Goal: Task Accomplishment & Management: Use online tool/utility

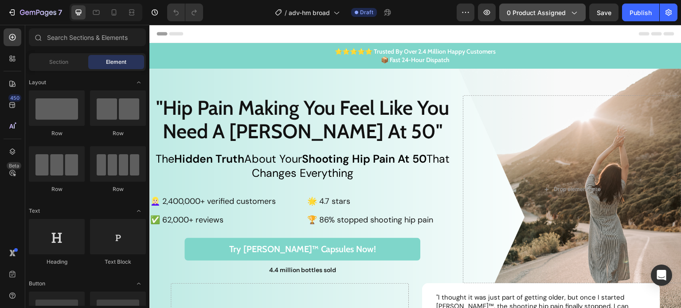
click at [521, 12] on span "0 product assigned" at bounding box center [536, 12] width 59 height 9
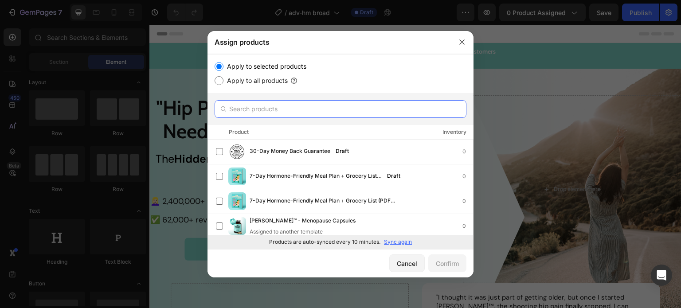
click at [285, 109] on input "text" at bounding box center [341, 109] width 252 height 18
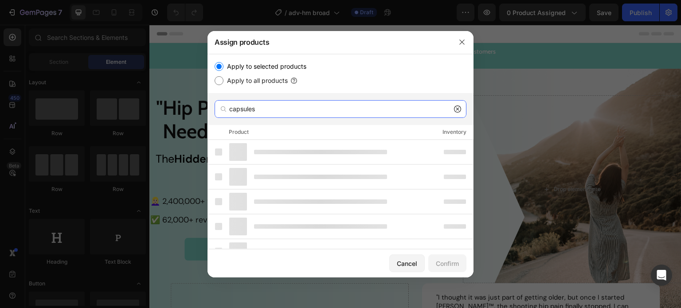
type input "capsules"
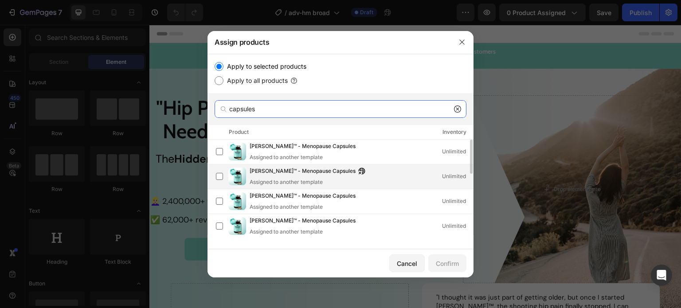
scroll to position [44, 0]
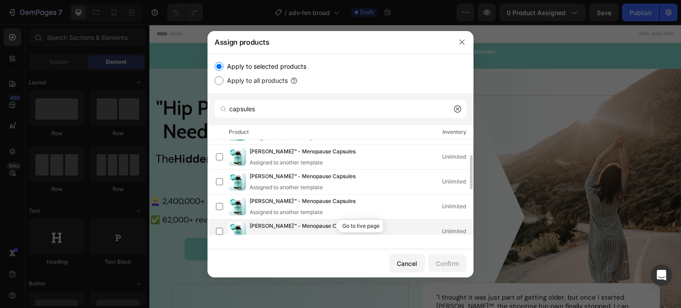
click at [358, 226] on icon "button" at bounding box center [361, 225] width 7 height 7
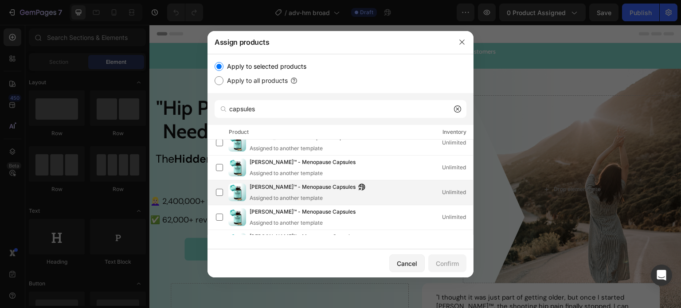
scroll to position [170, 0]
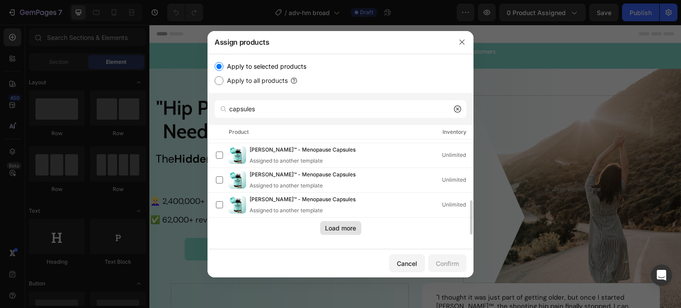
click at [342, 223] on button "Load more" at bounding box center [340, 228] width 41 height 14
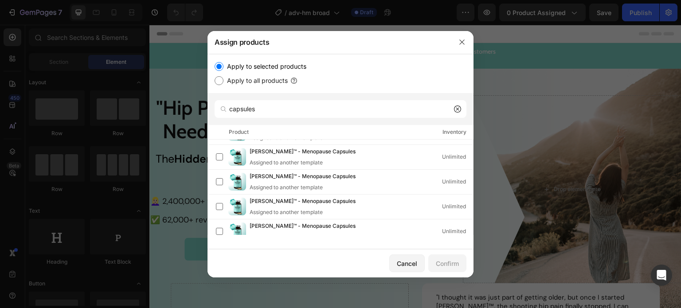
scroll to position [418, 0]
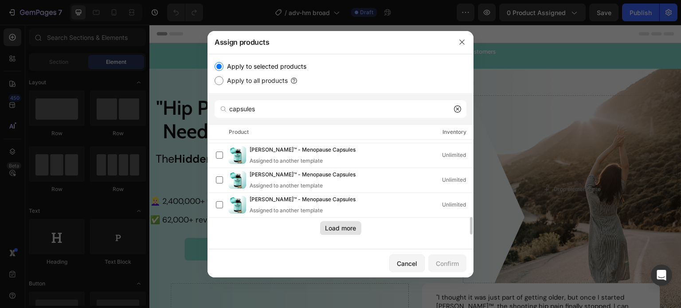
click at [346, 228] on div "Load more" at bounding box center [340, 227] width 31 height 9
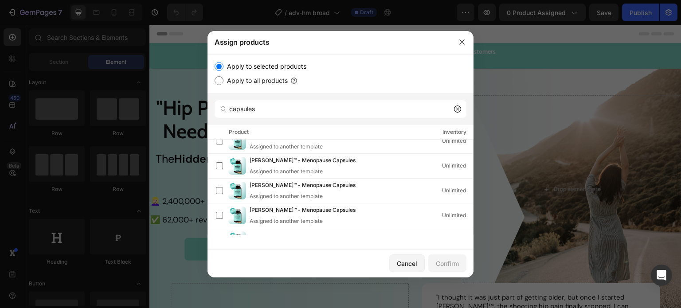
scroll to position [542, 0]
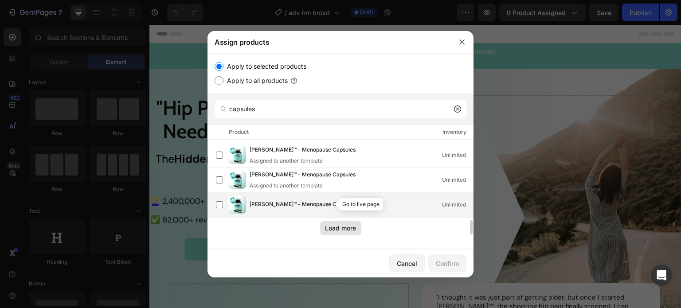
click at [359, 205] on icon "button" at bounding box center [360, 206] width 2 height 2
click at [218, 204] on label at bounding box center [219, 204] width 7 height 7
click at [359, 205] on icon "button" at bounding box center [360, 206] width 2 height 2
click at [442, 262] on div "Confirm" at bounding box center [447, 263] width 23 height 9
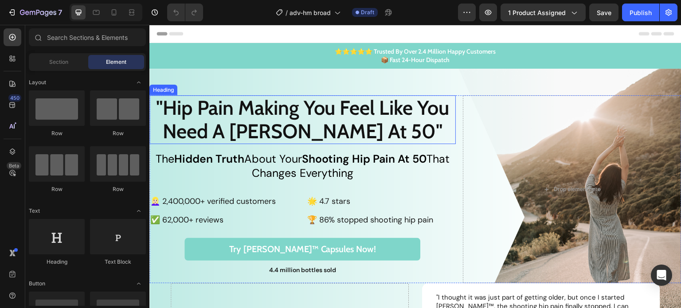
click at [288, 117] on h2 ""Hip Pain Making You Feel Like You Need A Walker At 50"" at bounding box center [302, 119] width 306 height 49
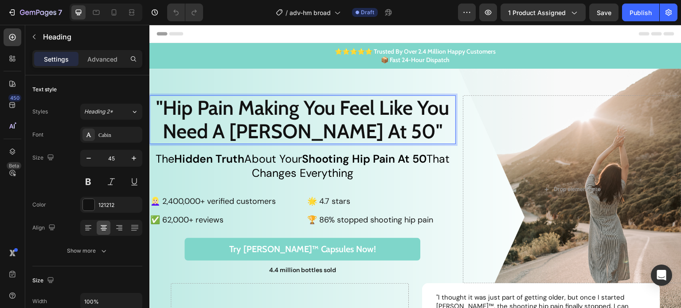
click at [210, 108] on p ""Hip Pain Making You Feel Like You Need A Walker At 50"" at bounding box center [302, 119] width 304 height 47
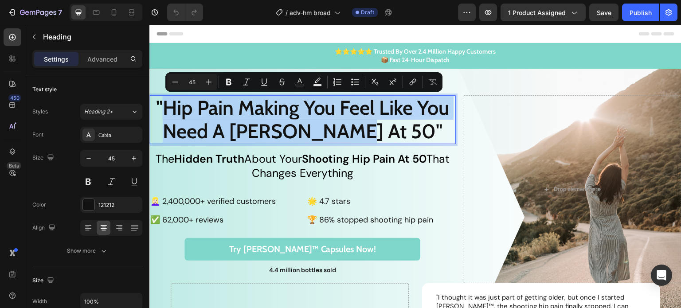
drag, startPoint x: 161, startPoint y: 108, endPoint x: 384, endPoint y: 135, distance: 224.2
click at [384, 135] on p ""Hip Pain Making You Feel Like You Need A Walker At 50"" at bounding box center [302, 119] width 304 height 47
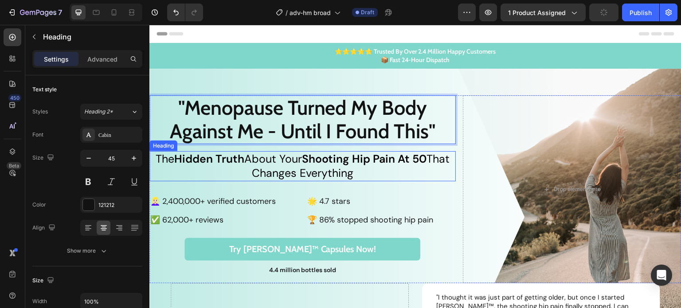
click at [325, 168] on h2 "The Hidden Truth About Your Shooting Hip Pain At 50 That Changes Everything" at bounding box center [302, 166] width 306 height 30
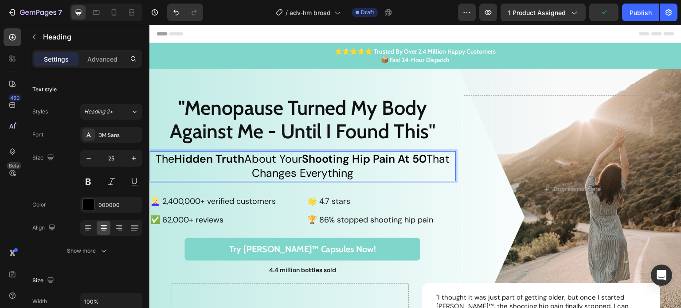
drag, startPoint x: 316, startPoint y: 159, endPoint x: 364, endPoint y: 172, distance: 49.7
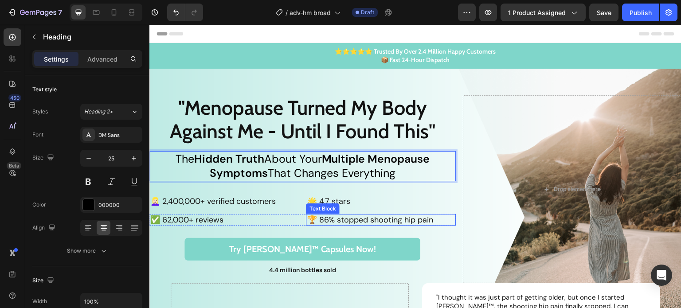
click at [350, 222] on p "🏆 86% stopped shooting hip pain" at bounding box center [381, 220] width 148 height 10
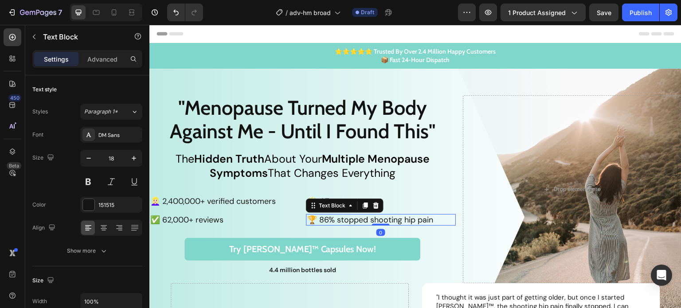
click at [350, 222] on p "🏆 86% stopped shooting hip pain" at bounding box center [381, 220] width 148 height 10
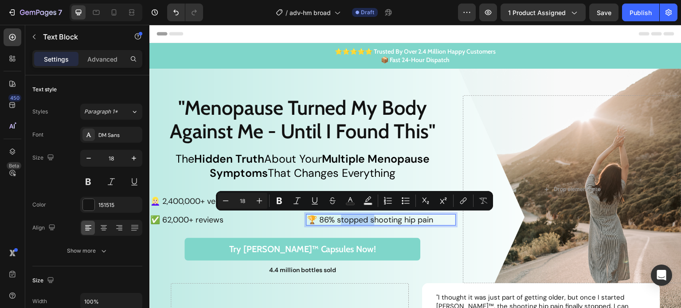
click at [343, 220] on p "🏆 86% stopped shooting hip pain" at bounding box center [381, 220] width 148 height 10
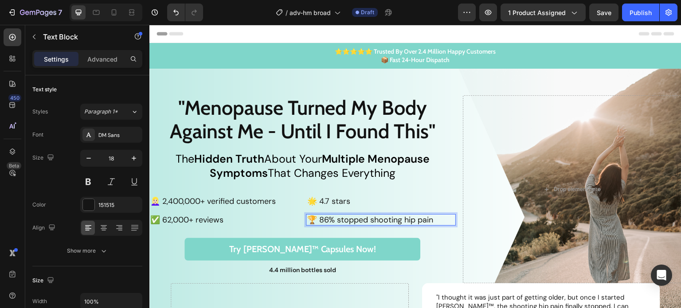
drag, startPoint x: 339, startPoint y: 220, endPoint x: 434, endPoint y: 219, distance: 94.8
click at [434, 220] on p "🏆 86% stopped shooting hip pain" at bounding box center [381, 220] width 148 height 10
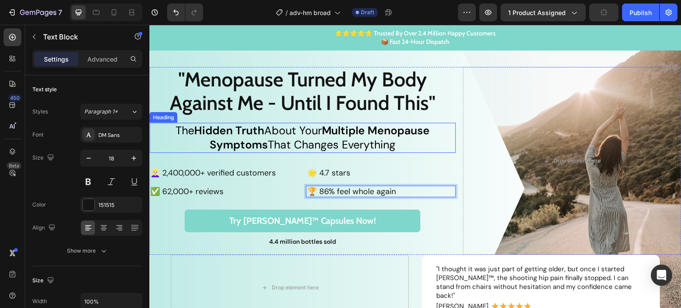
scroll to position [89, 0]
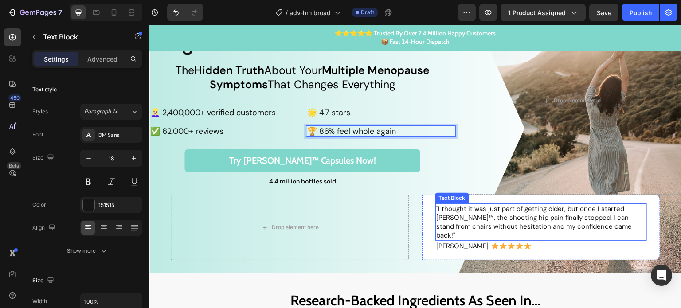
click at [518, 211] on p ""I thought it was just part of getting older, but once I started AIDA™, the sho…" at bounding box center [541, 221] width 210 height 35
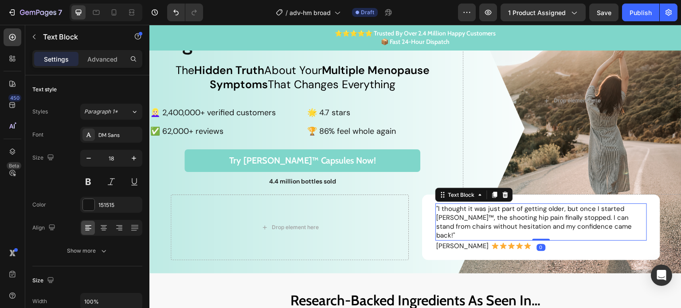
click at [518, 211] on p ""I thought it was just part of getting older, but once I started AIDA™, the sho…" at bounding box center [541, 221] width 210 height 35
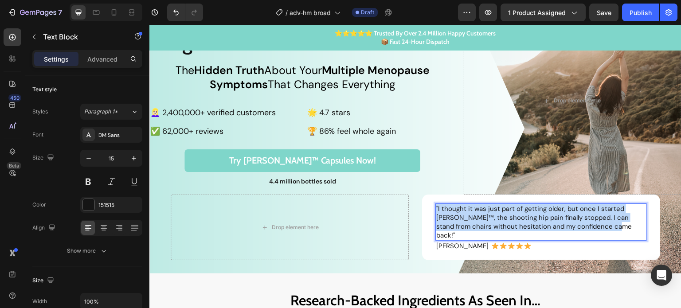
copy p ""I thought it was just part of getting older, but once I started AIDA™, the sho…"
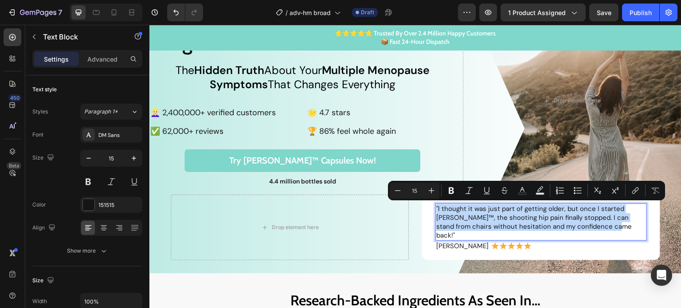
click at [492, 216] on p ""I thought it was just part of getting older, but once I started AIDA™, the sho…" at bounding box center [541, 221] width 210 height 35
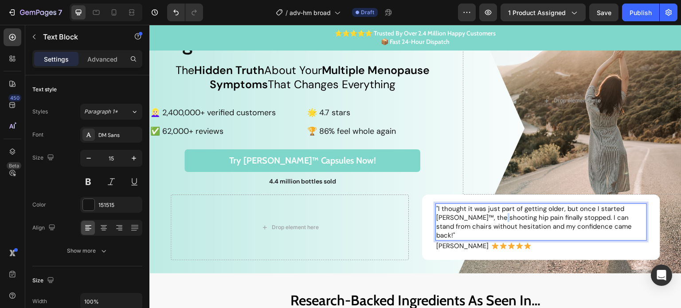
click at [492, 216] on p ""I thought it was just part of getting older, but once I started AIDA™, the sho…" at bounding box center [541, 221] width 210 height 35
click at [427, 166] on div "Try Aida™ Capsules Now! Button" at bounding box center [302, 160] width 292 height 23
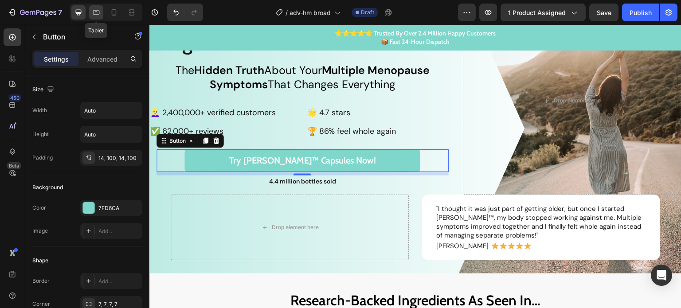
click at [99, 12] on icon at bounding box center [96, 12] width 7 height 5
type input "19"
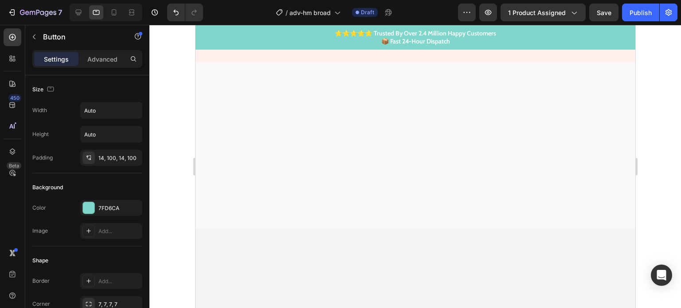
scroll to position [355, 0]
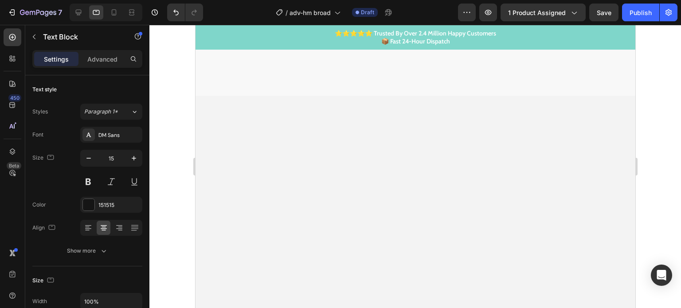
click at [114, 11] on icon at bounding box center [113, 12] width 9 height 9
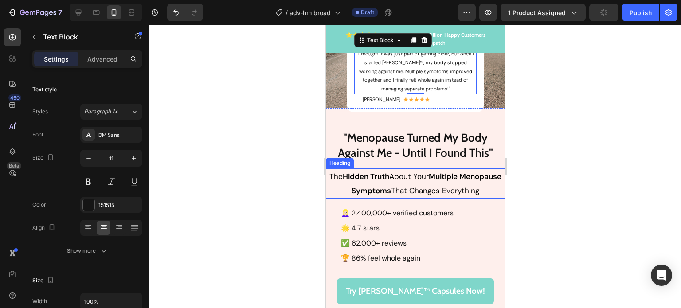
scroll to position [128, 0]
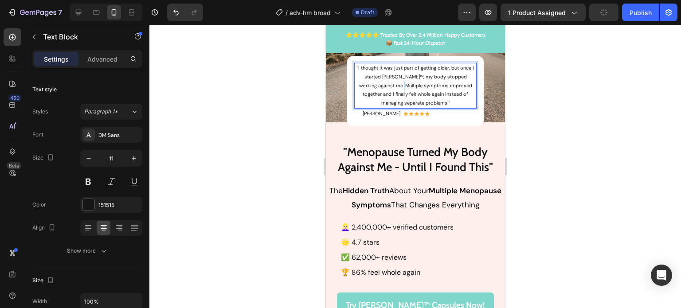
click at [398, 78] on p ""I thought it was just part of getting older, but once I started AIDA™, my body…" at bounding box center [415, 86] width 121 height 44
click at [79, 12] on icon at bounding box center [79, 13] width 6 height 6
type input "15"
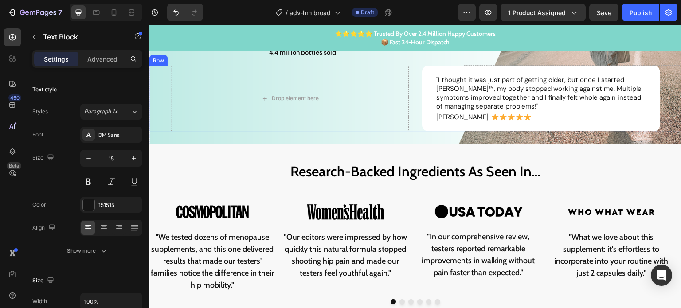
scroll to position [271, 0]
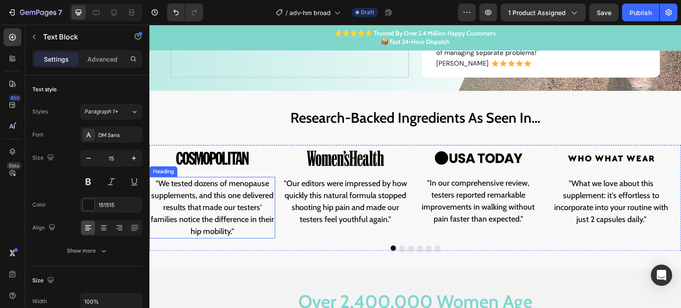
click at [212, 194] on h2 ""We tested dozens of menopause supplements, and this one delivered results that…" at bounding box center [212, 208] width 126 height 62
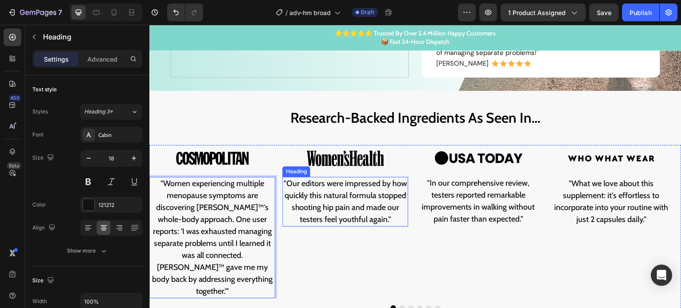
click at [343, 188] on h2 ""Our editors were impressed by how quickly this natural formula stopped shootin…" at bounding box center [345, 202] width 126 height 50
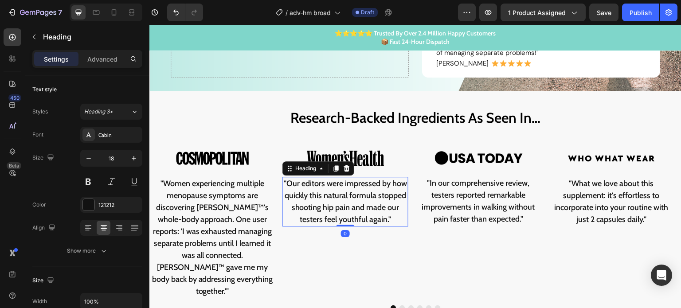
click at [343, 188] on h2 ""Our editors were impressed by how quickly this natural formula stopped shootin…" at bounding box center [345, 202] width 126 height 50
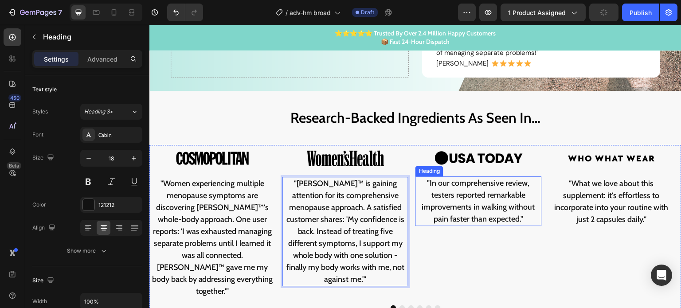
click at [482, 187] on h2 ""In our comprehensive review, testers reported remarkable improvements in walki…" at bounding box center [478, 201] width 126 height 50
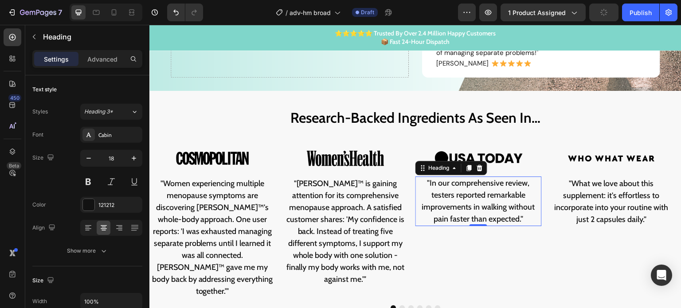
click at [482, 187] on h2 ""In our comprehensive review, testers reported remarkable improvements in walki…" at bounding box center [478, 201] width 126 height 50
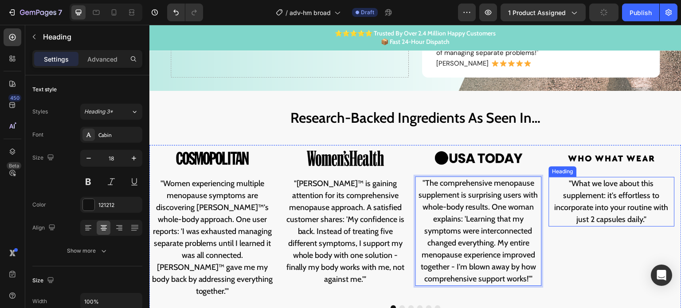
click at [608, 190] on h2 ""What we love about this supplement: it's effortless to incorporate into your r…" at bounding box center [612, 202] width 126 height 50
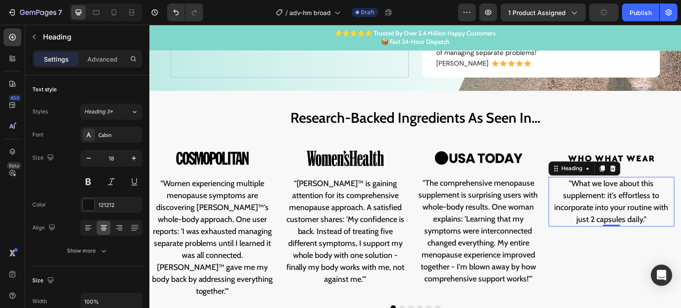
click at [608, 190] on h2 ""What we love about this supplement: it's effortless to incorporate into your r…" at bounding box center [612, 202] width 126 height 50
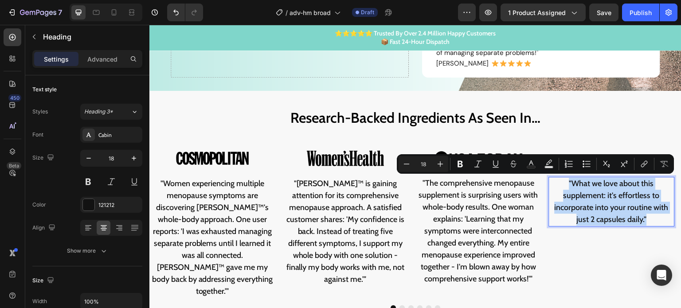
click at [616, 191] on p ""What we love about this supplement: it's effortless to incorporate into your r…" at bounding box center [612, 202] width 124 height 48
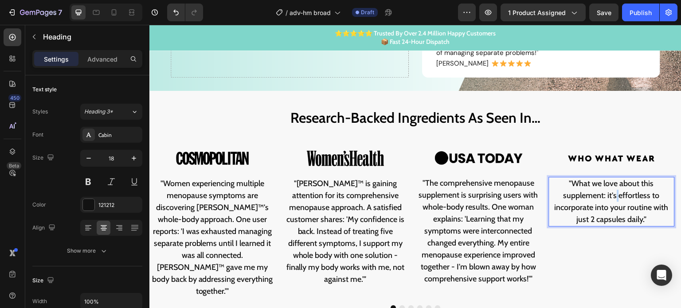
click at [616, 191] on p ""What we love about this supplement: it's effortless to incorporate into your r…" at bounding box center [612, 202] width 124 height 48
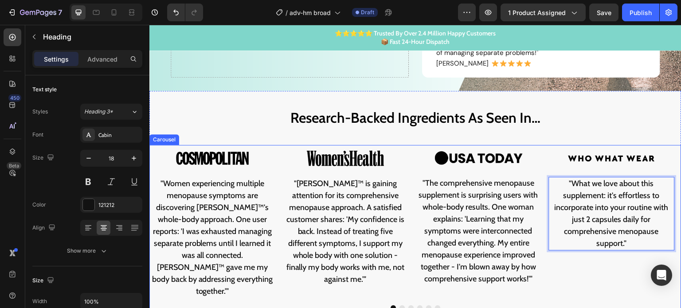
click at [399, 305] on button "Dot" at bounding box center [401, 307] width 5 height 5
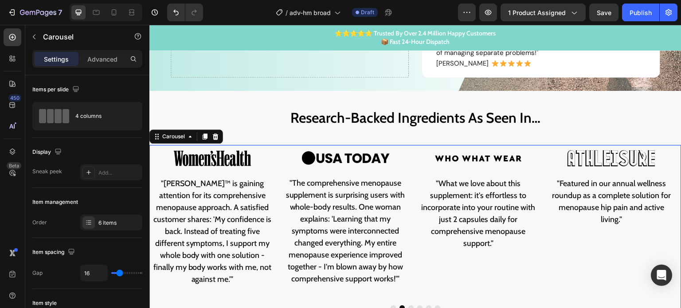
click at [408, 305] on button "Dot" at bounding box center [410, 307] width 5 height 5
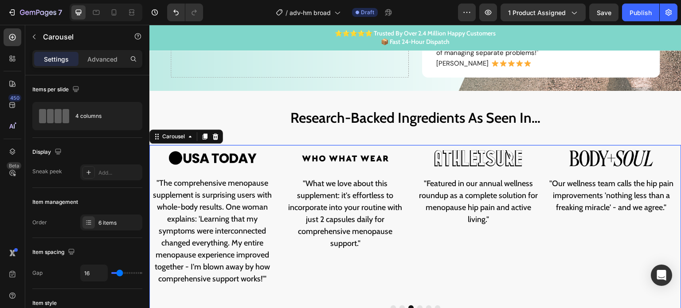
click at [417, 305] on button "Dot" at bounding box center [419, 307] width 5 height 5
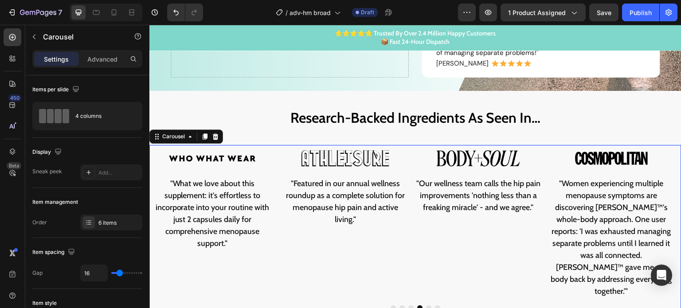
click at [399, 305] on button "Dot" at bounding box center [401, 307] width 5 height 5
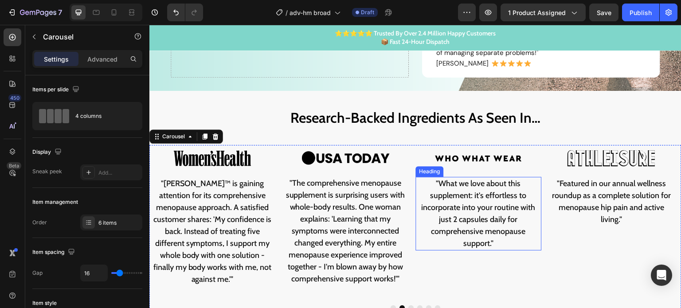
click at [467, 200] on p ""What we love about this supplement: it's effortless to incorporate into your r…" at bounding box center [478, 214] width 124 height 72
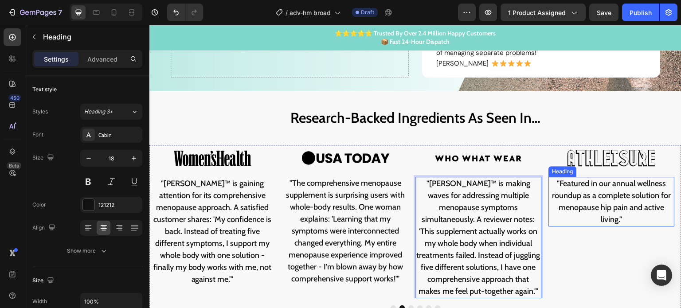
click at [572, 188] on h2 ""Featured in our annual wellness roundup as a complete solution for menopause h…" at bounding box center [612, 202] width 126 height 50
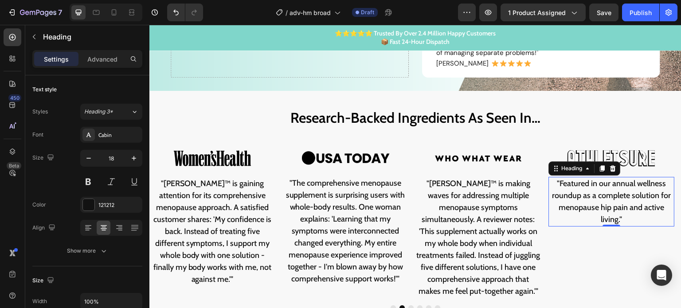
click at [572, 188] on h2 ""Featured in our annual wellness roundup as a complete solution for menopause h…" at bounding box center [612, 202] width 126 height 50
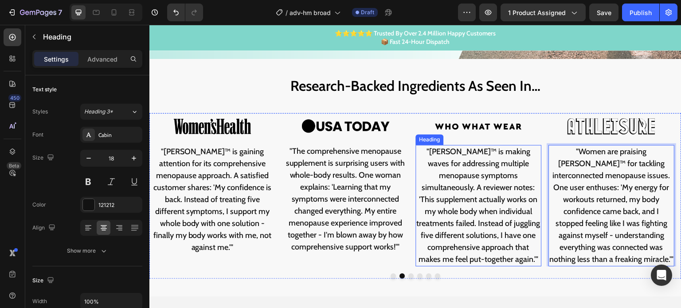
scroll to position [316, 0]
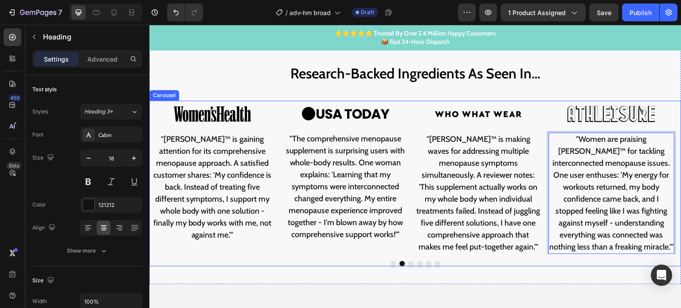
click at [409, 262] on button "Dot" at bounding box center [410, 263] width 5 height 5
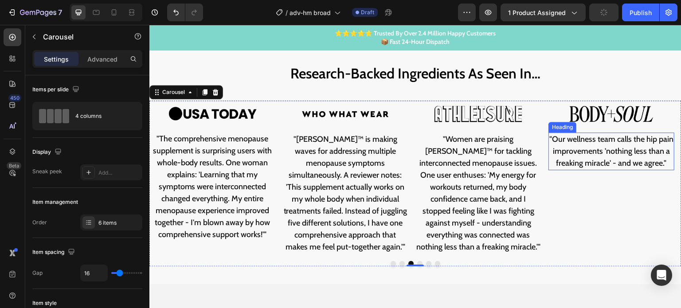
click at [570, 151] on h2 ""Our wellness team calls the hip pain improvements 'nothing less than a freakin…" at bounding box center [612, 152] width 126 height 38
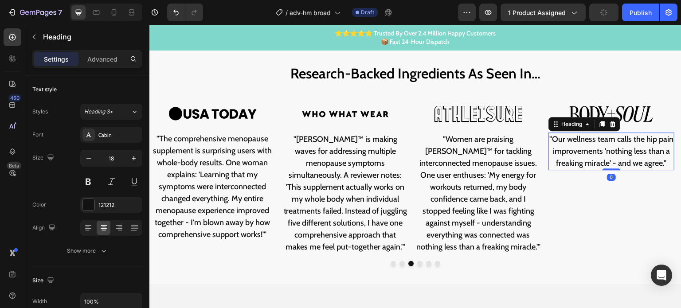
click at [570, 151] on h2 ""Our wellness team calls the hip pain improvements 'nothing less than a freakin…" at bounding box center [612, 152] width 126 height 38
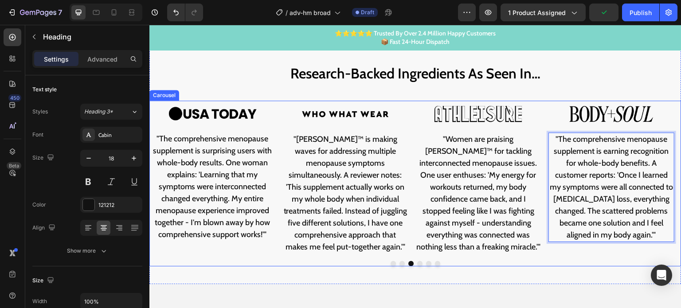
click at [417, 263] on button "Dot" at bounding box center [419, 263] width 5 height 5
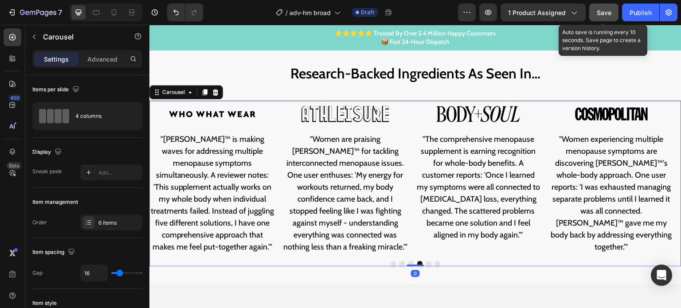
click at [609, 11] on span "Save" at bounding box center [604, 13] width 15 height 8
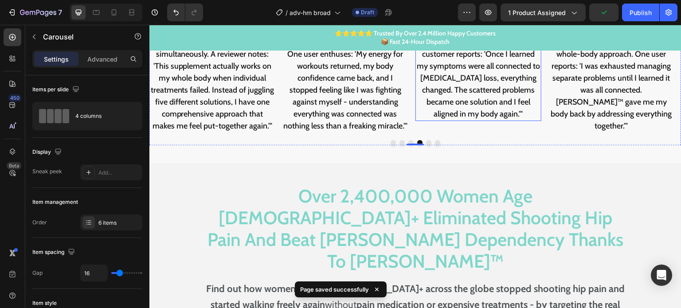
scroll to position [493, 0]
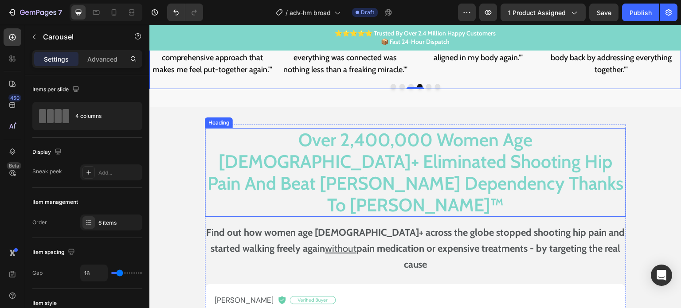
click at [374, 140] on h2 "Over 2,400,000 Women Age 50+ Eliminated Shooting Hip Pain And Beat Walker Depen…" at bounding box center [415, 172] width 421 height 89
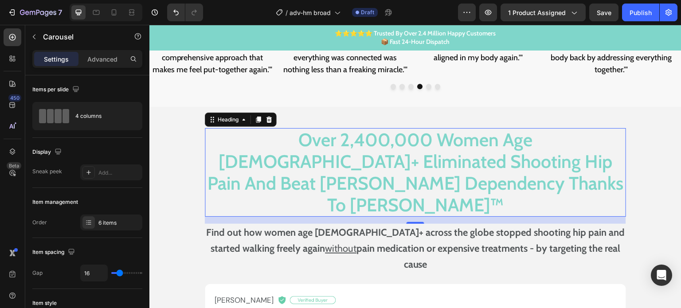
click at [374, 140] on h2 "Over 2,400,000 Women Age 50+ Eliminated Shooting Hip Pain And Beat Walker Depen…" at bounding box center [415, 172] width 421 height 89
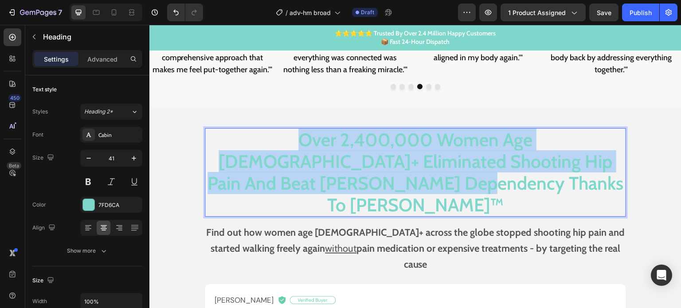
copy p "Over 2,400,000 Women Age 50+ Eliminated Shooting Hip Pain And Beat Walker Depen…"
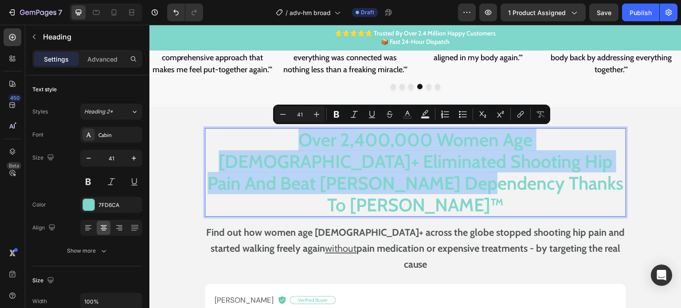
click at [449, 154] on p "Over 2,400,000 Women Age 50+ Eliminated Shooting Hip Pain And Beat Walker Depen…" at bounding box center [415, 172] width 419 height 87
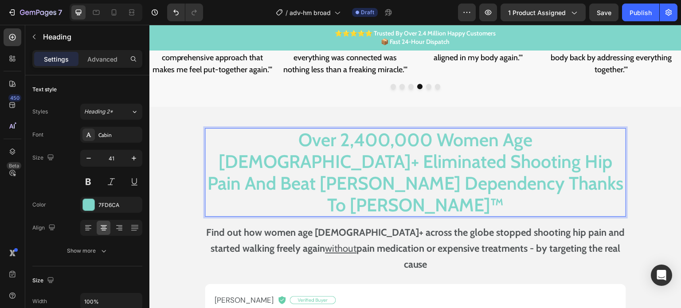
click at [422, 158] on p "Over 2,400,000 Women Age 50+ Eliminated Shooting Hip Pain And Beat Walker Depen…" at bounding box center [415, 172] width 419 height 87
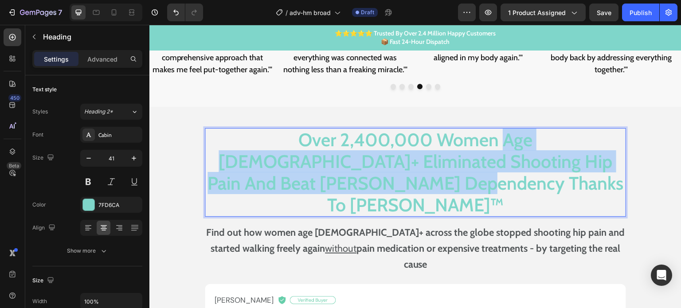
drag, startPoint x: 441, startPoint y: 142, endPoint x: 477, endPoint y: 179, distance: 52.0
click at [477, 179] on p "Over 2,400,000 Women Age 50+ Eliminated Shooting Hip Pain And Beat Walker Depen…" at bounding box center [415, 172] width 419 height 87
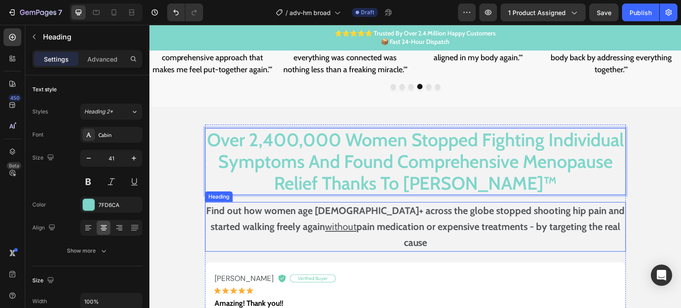
click at [268, 206] on strong "Find out how women age 50+ across the globe stopped shooting hip pain and start…" at bounding box center [415, 219] width 418 height 28
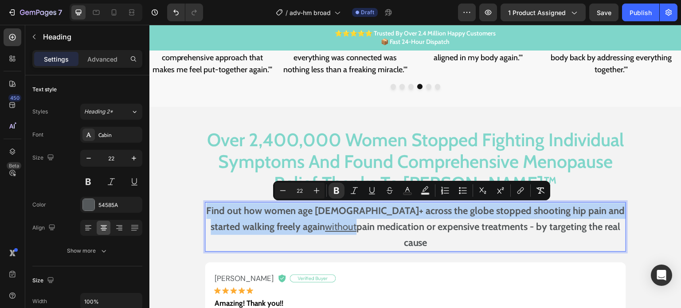
click at [276, 216] on strong "Find out how women age 50+ across the globe stopped shooting hip pain and start…" at bounding box center [415, 219] width 418 height 28
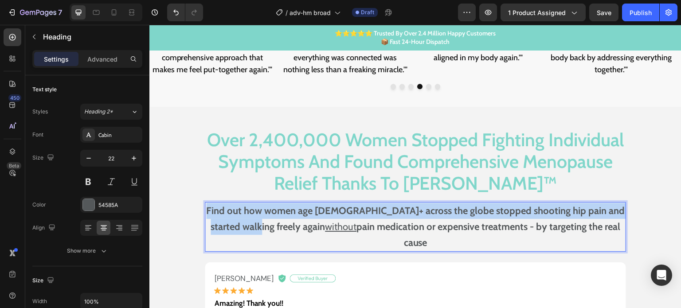
drag, startPoint x: 205, startPoint y: 209, endPoint x: 258, endPoint y: 227, distance: 56.8
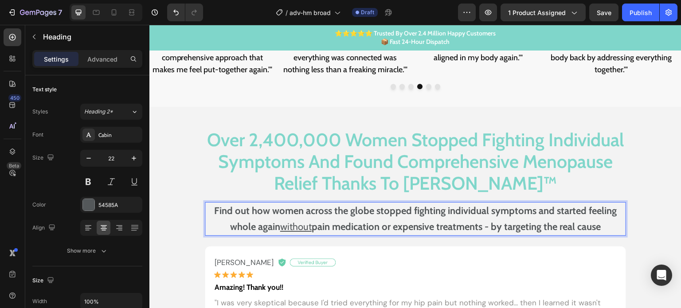
drag, startPoint x: 311, startPoint y: 226, endPoint x: 598, endPoint y: 225, distance: 287.2
click at [598, 225] on strong "pain medication or expensive treatments - by targeting the real cause" at bounding box center [456, 227] width 289 height 12
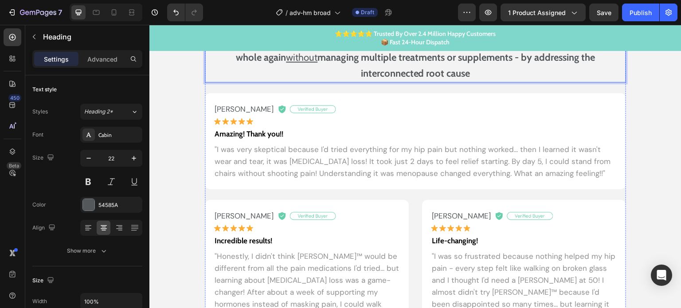
scroll to position [670, 0]
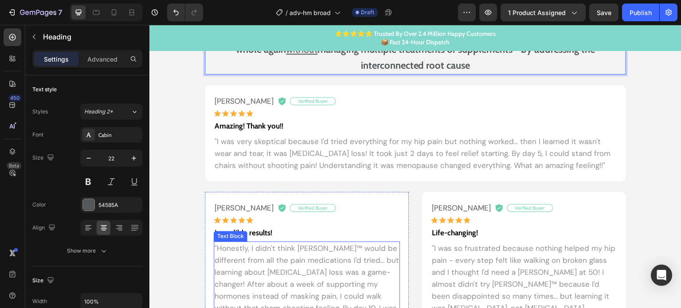
click at [278, 250] on p ""Honestly, I didn't think AIDA™ would be different from all the pain medication…" at bounding box center [307, 290] width 184 height 96
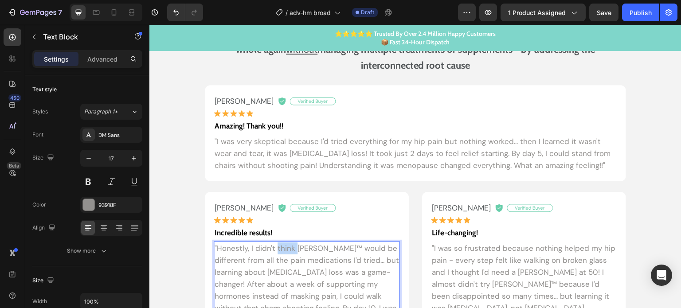
click at [278, 250] on p ""Honestly, I didn't think AIDA™ would be different from all the pain medication…" at bounding box center [307, 290] width 184 height 96
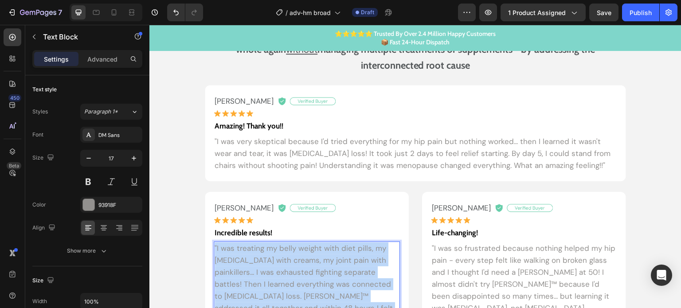
scroll to position [696, 0]
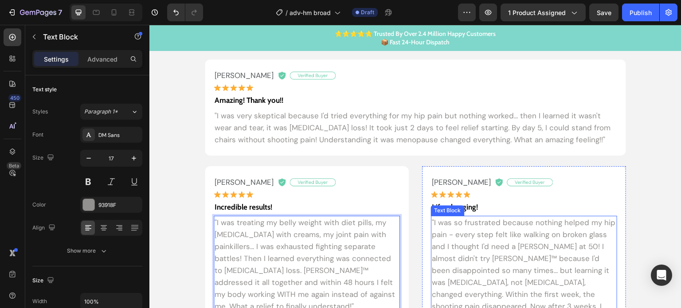
click at [515, 240] on p ""I was so frustrated because nothing helped my hip pain - every step felt like …" at bounding box center [524, 283] width 184 height 132
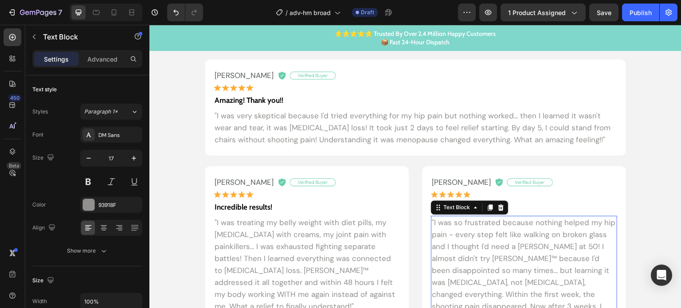
click at [515, 240] on p ""I was so frustrated because nothing helped my hip pain - every step felt like …" at bounding box center [524, 283] width 184 height 132
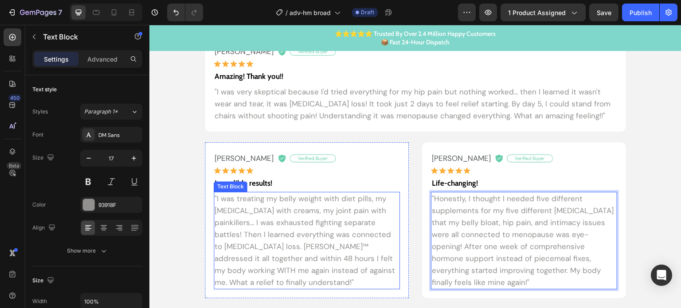
scroll to position [663, 0]
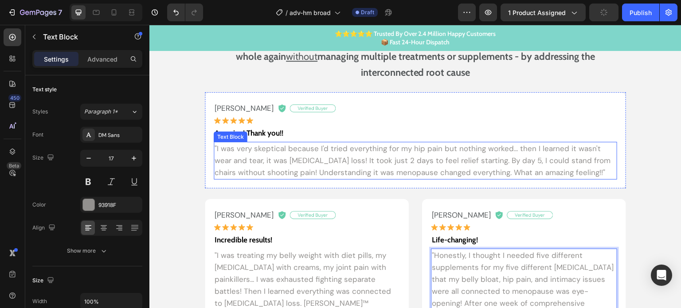
click at [275, 150] on p ""I was very skeptical because I'd tried everything for my hip pain but nothing …" at bounding box center [416, 161] width 402 height 36
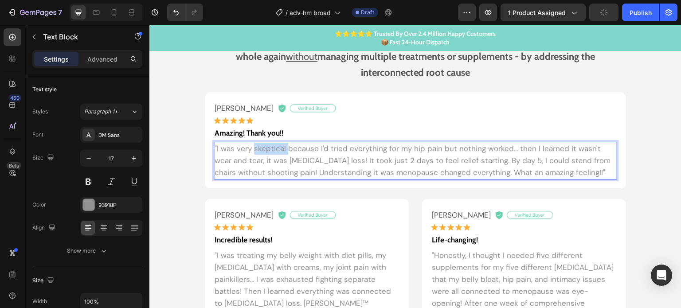
click at [275, 150] on p ""I was very skeptical because I'd tried everything for my hip pain but nothing …" at bounding box center [416, 161] width 402 height 36
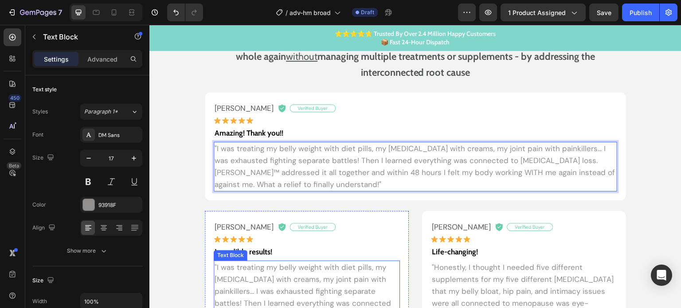
click at [279, 261] on p ""I was treating my belly weight with diet pills, my dryness with creams, my joi…" at bounding box center [307, 309] width 184 height 96
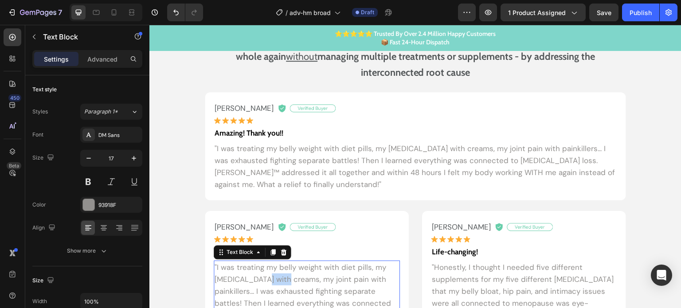
click at [272, 273] on p ""I was treating my belly weight with diet pills, my dryness with creams, my joi…" at bounding box center [307, 309] width 184 height 96
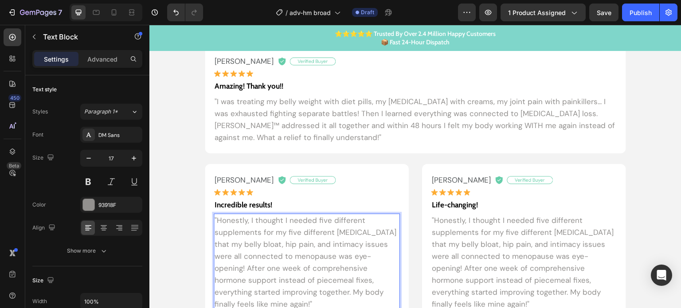
scroll to position [720, 0]
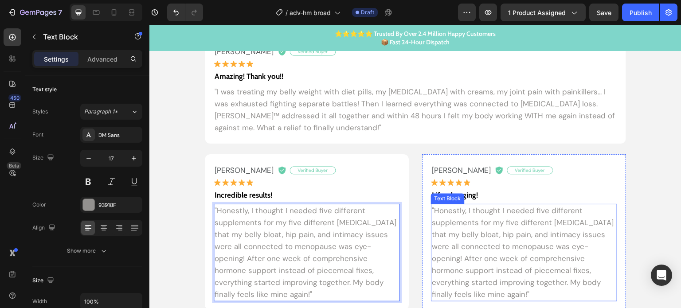
click at [482, 232] on p ""Honestly, I thought I needed five different supplements for my five different …" at bounding box center [524, 253] width 184 height 96
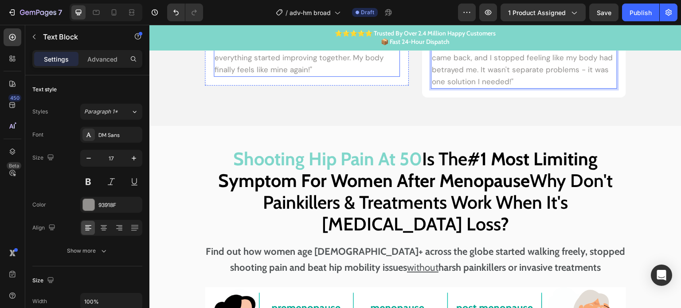
scroll to position [953, 0]
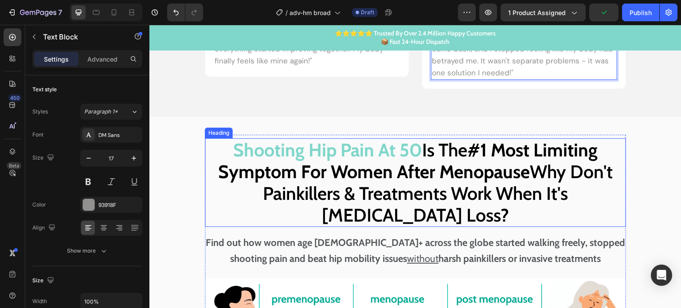
click at [399, 168] on strong "#1 Most Limiting Symptom For Women After Menopause" at bounding box center [408, 161] width 380 height 44
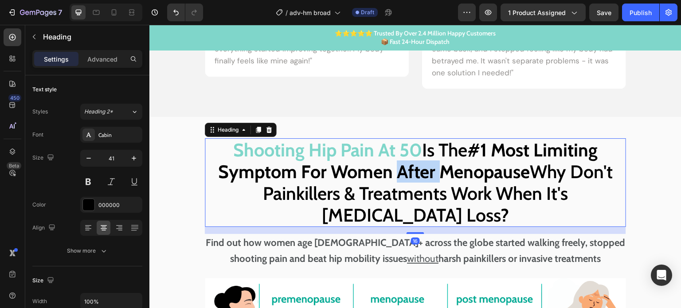
click at [399, 168] on strong "#1 Most Limiting Symptom For Women After Menopause" at bounding box center [408, 161] width 380 height 44
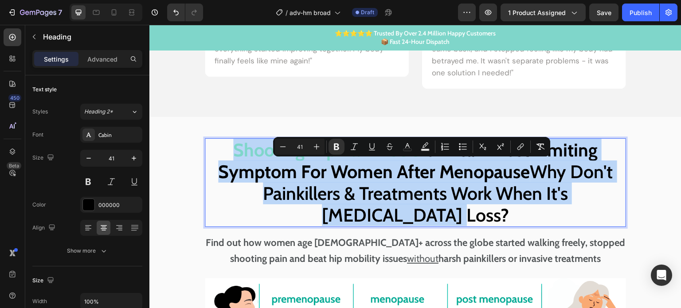
copy p "Shooting Hip Pain At 50 Is The #1 Most Limiting Symptom For Women After Menopau…"
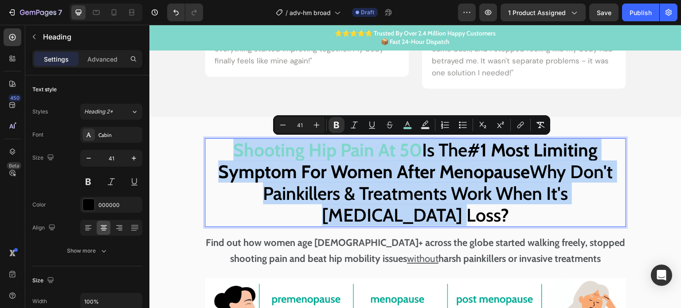
click at [295, 158] on strong "Shooting Hip Pain At 50" at bounding box center [327, 150] width 189 height 22
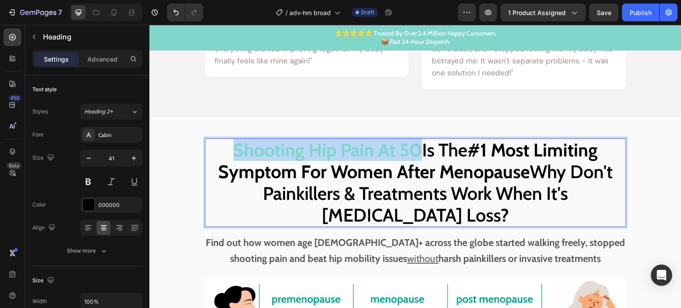
drag, startPoint x: 228, startPoint y: 150, endPoint x: 411, endPoint y: 149, distance: 183.0
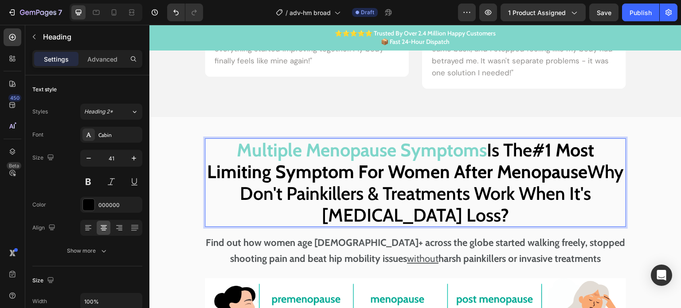
click at [471, 174] on strong "#1 Most Limiting Symptom For Women After Menopause" at bounding box center [400, 161] width 387 height 44
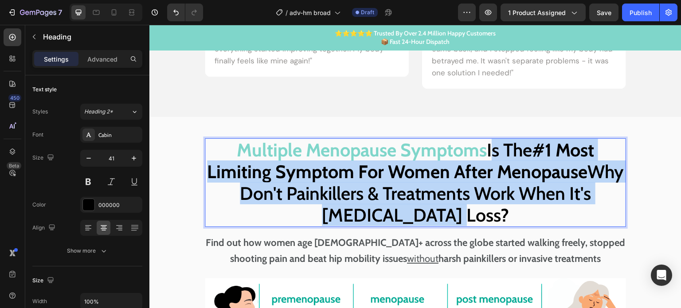
drag, startPoint x: 491, startPoint y: 167, endPoint x: 497, endPoint y: 211, distance: 44.8
click at [497, 211] on p "Multiple Menopause Symptoms Is The #1 Most Limiting Symptom For Women After Men…" at bounding box center [415, 182] width 419 height 87
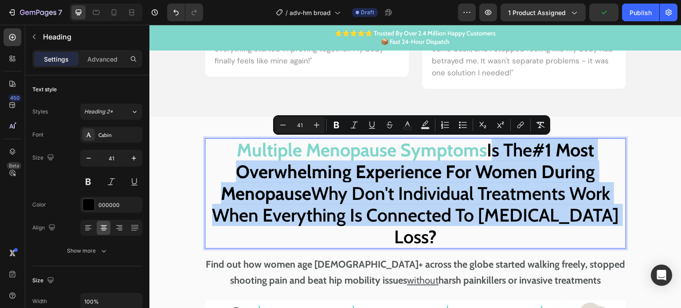
drag, startPoint x: 484, startPoint y: 152, endPoint x: 600, endPoint y: 217, distance: 132.9
click at [600, 217] on p "Multiple Menopause Symptoms Is The #1 Most Overwhelming Experience For Women Du…" at bounding box center [415, 193] width 419 height 109
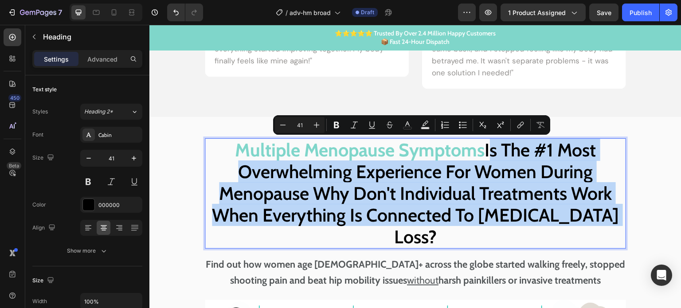
click at [558, 184] on p "Multiple Menopause Symptoms Is The #1 Most Overwhelming Experience For Women Du…" at bounding box center [415, 193] width 419 height 109
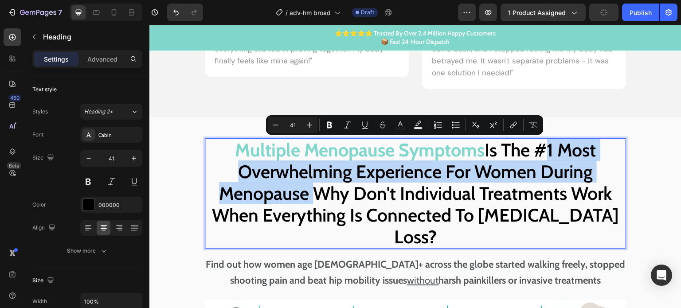
drag, startPoint x: 535, startPoint y: 152, endPoint x: 304, endPoint y: 191, distance: 233.7
click at [304, 191] on p "Multiple Menopause Symptoms Is The #1 Most Overwhelming Experience For Women Du…" at bounding box center [415, 193] width 419 height 109
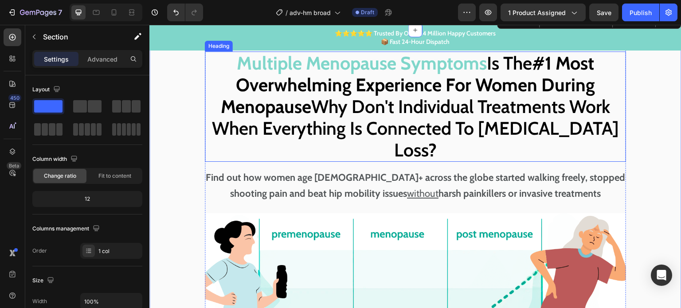
scroll to position [1042, 0]
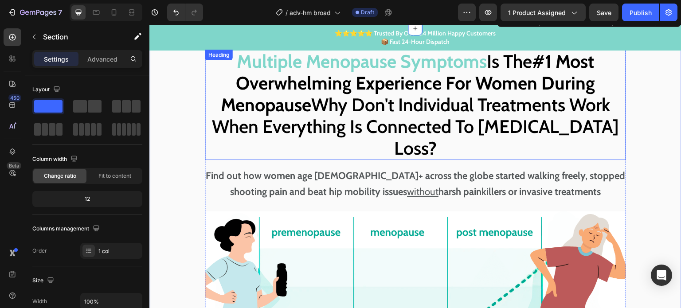
click at [536, 62] on strong "#1 Most Overwhelming Experience For Women During Menopause" at bounding box center [408, 83] width 374 height 66
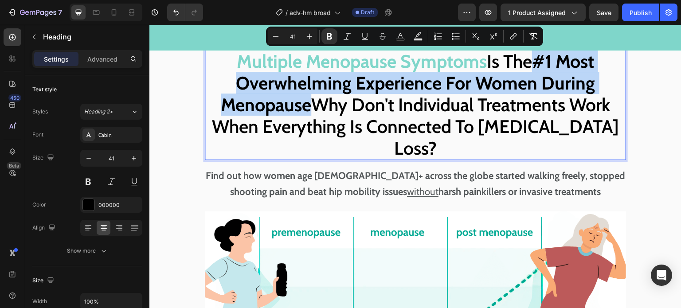
drag, startPoint x: 528, startPoint y: 70, endPoint x: 302, endPoint y: 111, distance: 229.8
click at [302, 111] on strong "#1 Most Overwhelming Experience For Women During Menopause" at bounding box center [408, 83] width 374 height 66
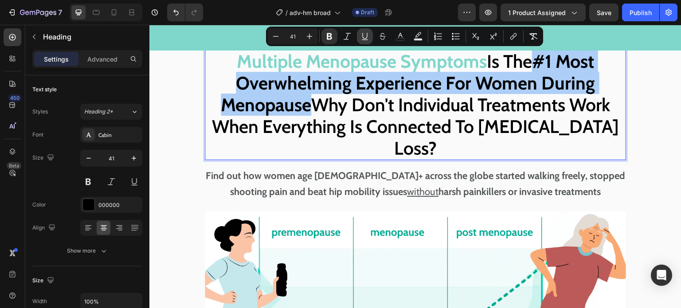
click at [366, 37] on icon "Editor contextual toolbar" at bounding box center [364, 36] width 9 height 9
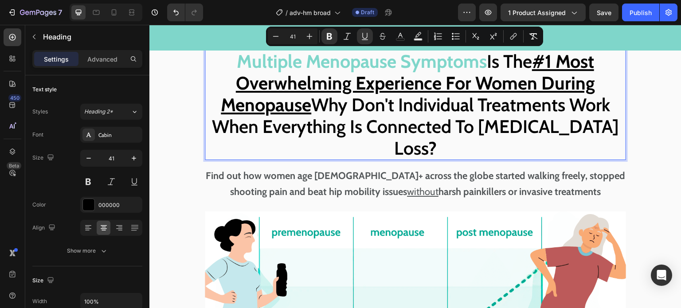
click at [338, 105] on p "Multiple Menopause Symptoms Is The #1 Most Overwhelming Experience For Women Du…" at bounding box center [415, 105] width 419 height 109
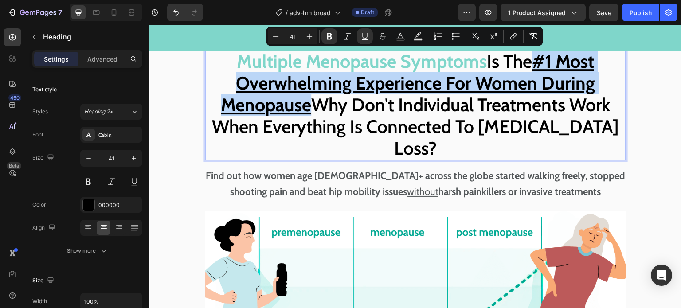
drag, startPoint x: 531, startPoint y: 63, endPoint x: 305, endPoint y: 109, distance: 230.9
click at [305, 109] on p "Multiple Menopause Symptoms Is The #1 Most Overwhelming Experience For Women Du…" at bounding box center [415, 105] width 419 height 109
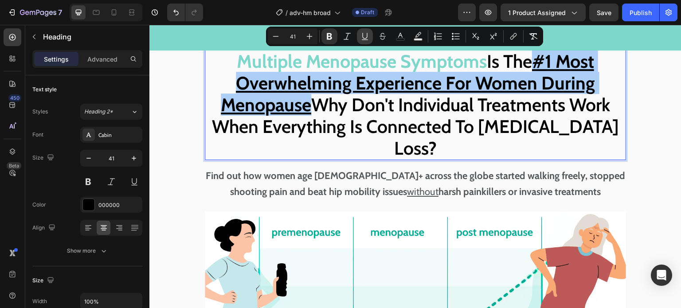
click at [364, 35] on icon "Editor contextual toolbar" at bounding box center [364, 36] width 9 height 9
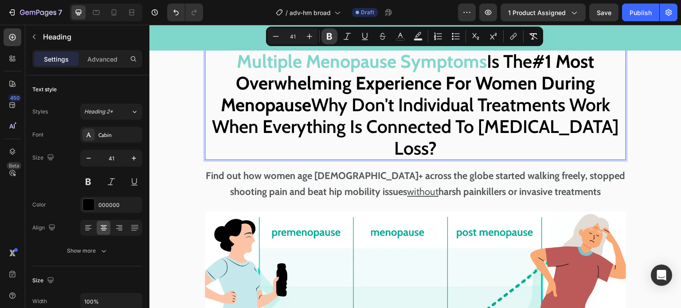
click at [333, 38] on icon "Editor contextual toolbar" at bounding box center [329, 36] width 9 height 9
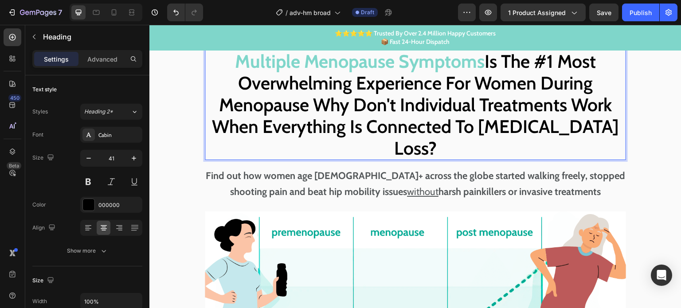
click at [367, 110] on p "Multiple Menopause Symptoms Is The #1 Most Overwhelming Experience For Women Du…" at bounding box center [415, 105] width 419 height 109
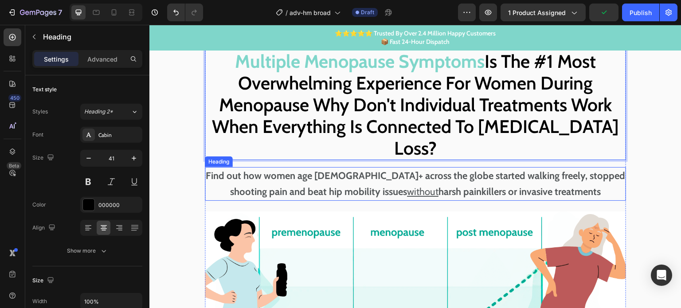
click at [338, 170] on strong "Find out how women age 50+ across the globe started walking freely, stopped sho…" at bounding box center [415, 184] width 419 height 28
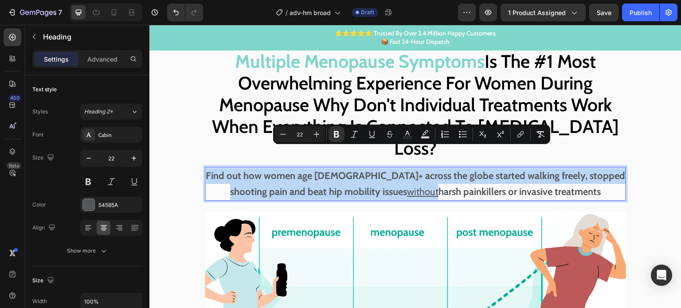
click at [312, 170] on strong "Find out how women age 50+ across the globe started walking freely, stopped sho…" at bounding box center [415, 184] width 419 height 28
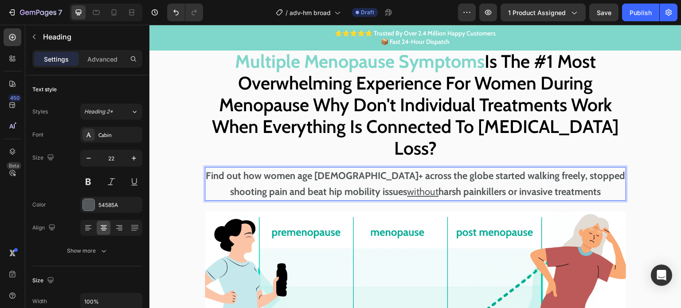
drag, startPoint x: 239, startPoint y: 157, endPoint x: 221, endPoint y: 153, distance: 18.9
click at [239, 170] on strong "Find out how women age 50+ across the globe started walking freely, stopped sho…" at bounding box center [415, 184] width 419 height 28
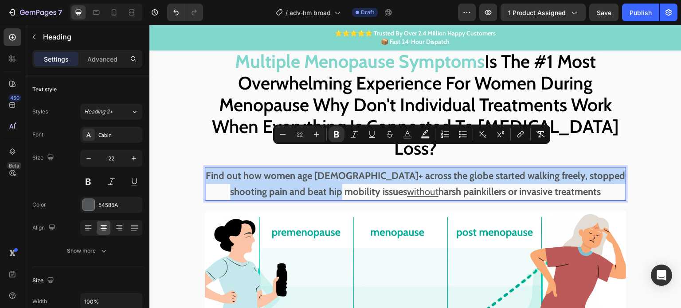
drag, startPoint x: 212, startPoint y: 151, endPoint x: 361, endPoint y: 168, distance: 150.4
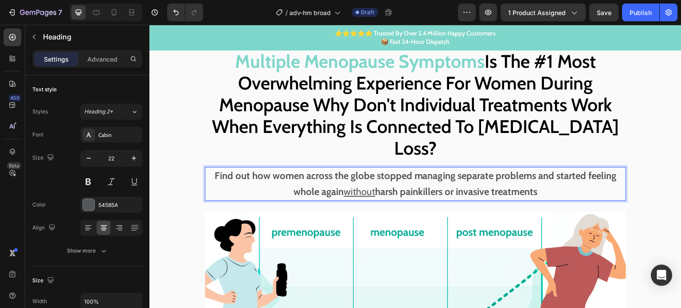
click at [410, 186] on strong "harsh painkillers or invasive treatments" at bounding box center [456, 192] width 162 height 12
drag, startPoint x: 375, startPoint y: 170, endPoint x: 541, endPoint y: 168, distance: 165.8
click at [541, 168] on p "Find out how women across the globe stopped managing separate problems and star…" at bounding box center [415, 184] width 419 height 32
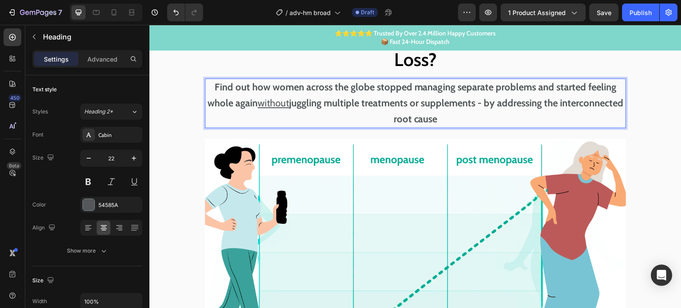
scroll to position [1308, 0]
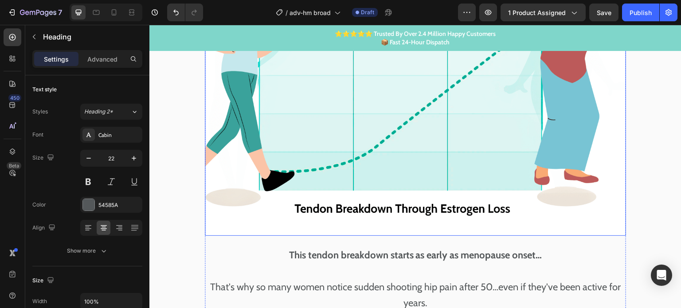
click at [417, 98] on img at bounding box center [415, 98] width 421 height 274
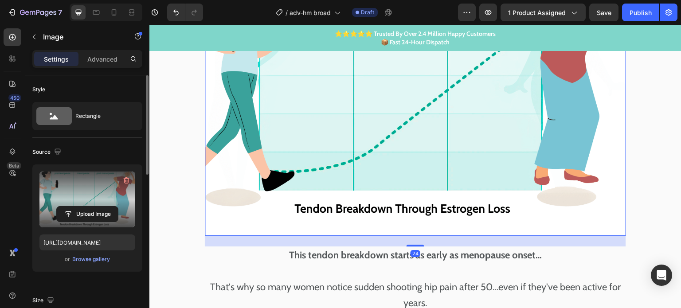
click at [99, 201] on label at bounding box center [87, 200] width 96 height 56
click at [99, 207] on input "file" at bounding box center [87, 214] width 61 height 15
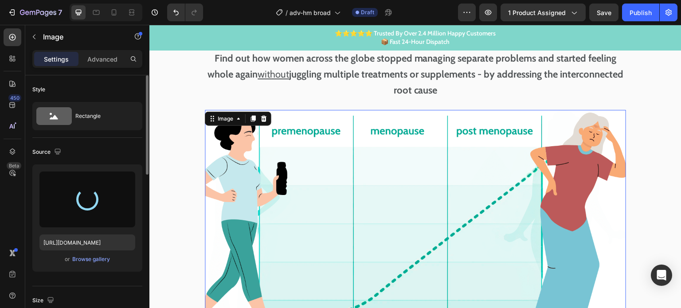
scroll to position [1175, 0]
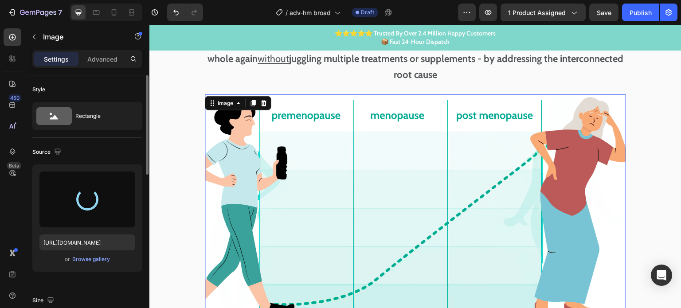
type input "https://cdn.shopify.com/s/files/1/0672/8764/6528/files/gempages_578363057307124…"
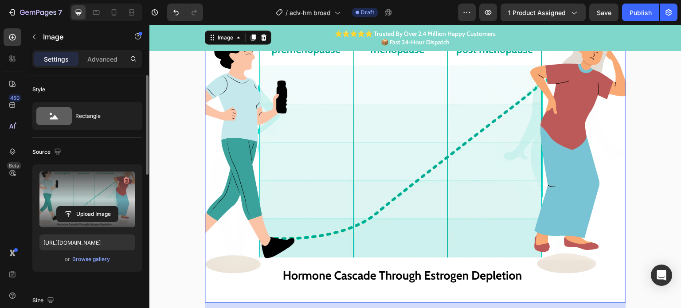
scroll to position [1264, 0]
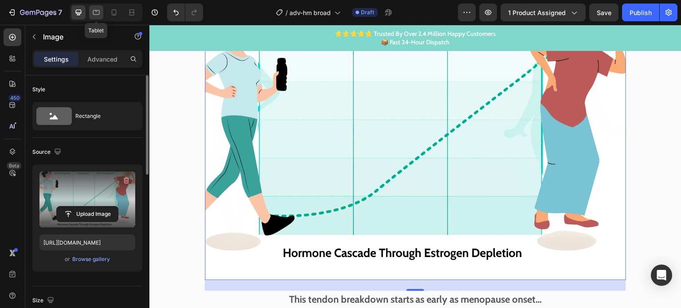
click at [95, 16] on icon at bounding box center [96, 12] width 9 height 9
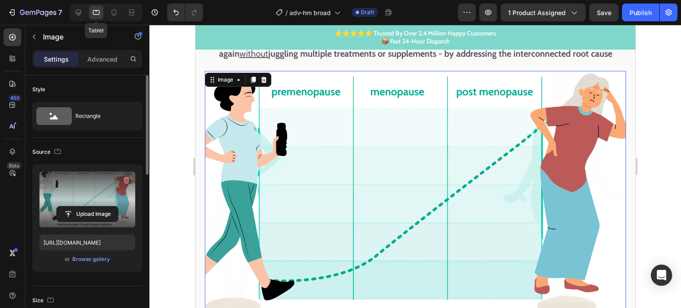
scroll to position [1108, 0]
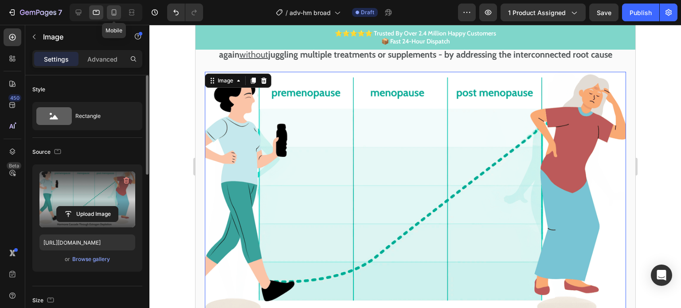
click at [114, 16] on icon at bounding box center [113, 12] width 9 height 9
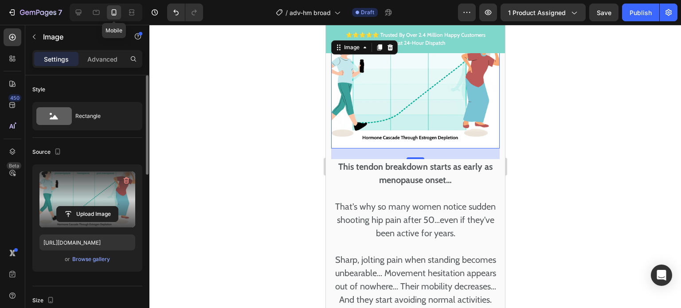
scroll to position [1230, 0]
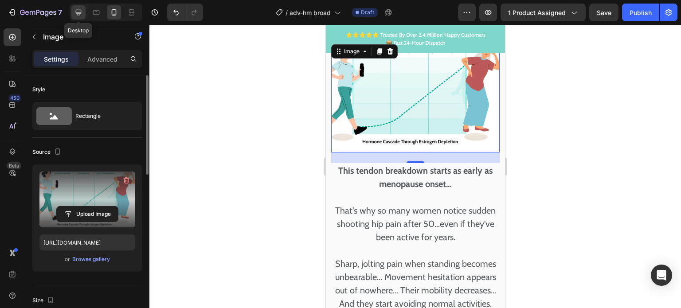
click at [75, 14] on icon at bounding box center [78, 12] width 9 height 9
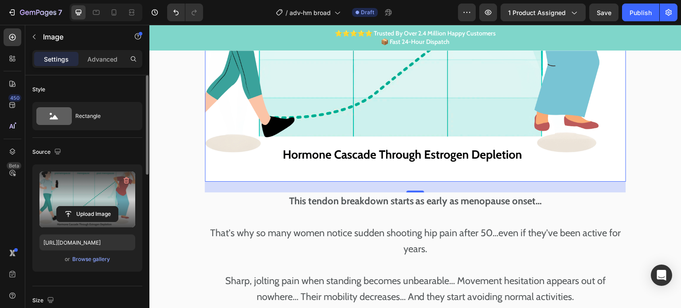
scroll to position [1413, 0]
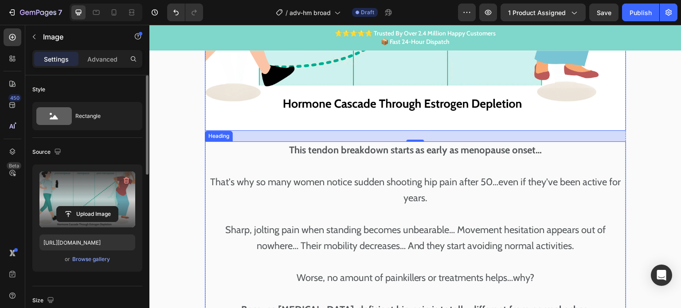
click at [365, 141] on h2 "This tendon breakdown starts as early as menopause onset… That's why so many wo…" at bounding box center [415, 309] width 421 height 337
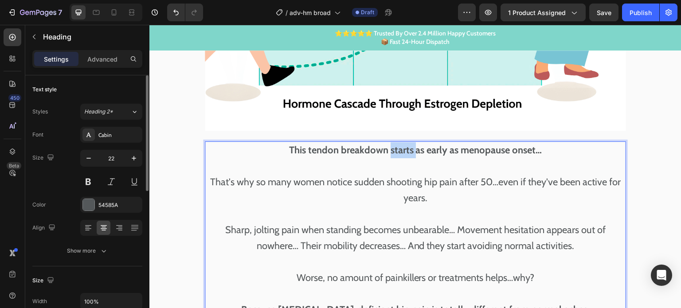
click at [387, 144] on strong "This tendon breakdown starts as early as menopause onset…" at bounding box center [415, 150] width 253 height 12
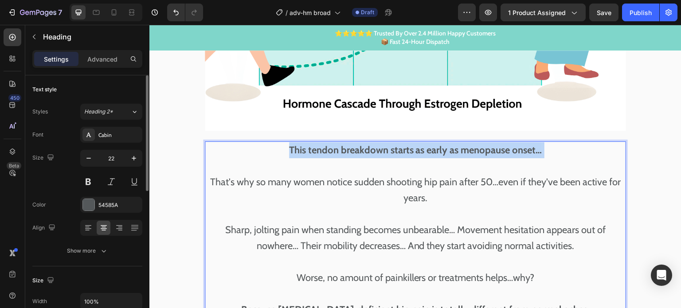
click at [387, 144] on strong "This tendon breakdown starts as early as menopause onset…" at bounding box center [415, 150] width 253 height 12
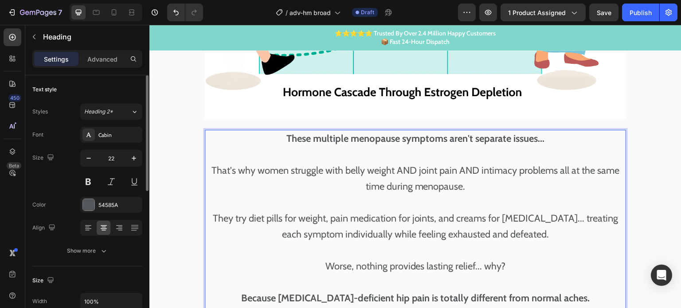
scroll to position [1457, 0]
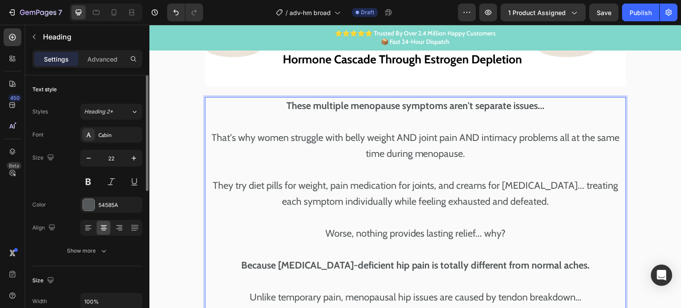
click at [364, 259] on strong "Because estrogen-deficient hip pain is totally different from normal aches." at bounding box center [415, 265] width 349 height 12
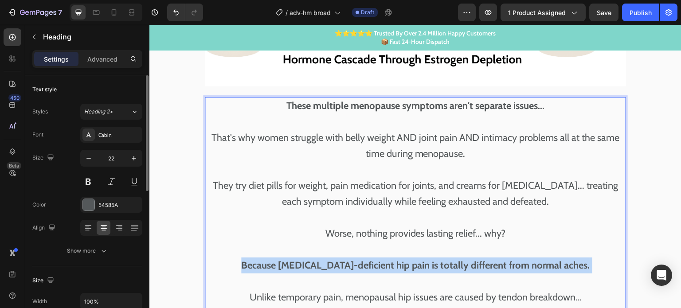
click at [364, 259] on strong "Because estrogen-deficient hip pain is totally different from normal aches." at bounding box center [415, 265] width 349 height 12
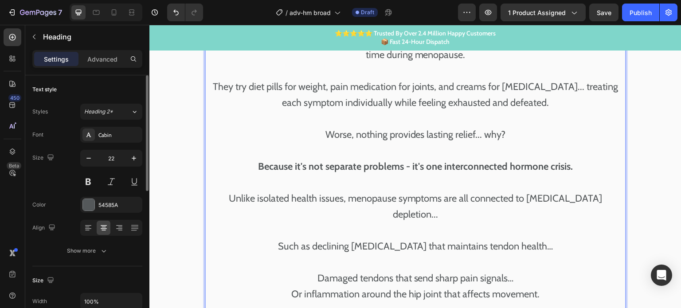
scroll to position [1590, 0]
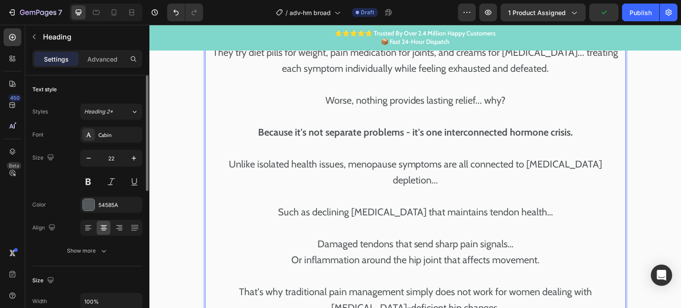
click at [351, 188] on p "⁠⁠⁠⁠⁠⁠⁠ Such as declining estrogen that maintains tendon health… Damaged tendon…" at bounding box center [415, 252] width 419 height 128
click at [351, 188] on p "Such as declining estrogen that maintains tendon health… Damaged tendons that s…" at bounding box center [415, 252] width 419 height 128
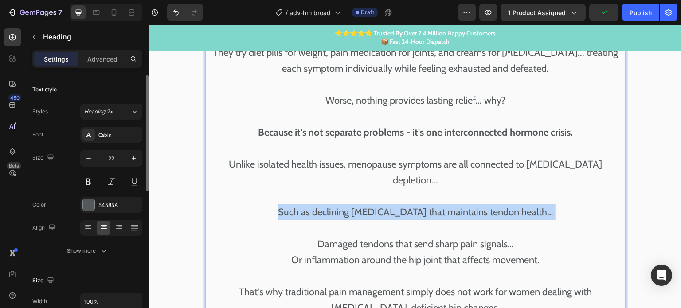
click at [351, 188] on p "Such as declining estrogen that maintains tendon health… Damaged tendons that s…" at bounding box center [415, 252] width 419 height 128
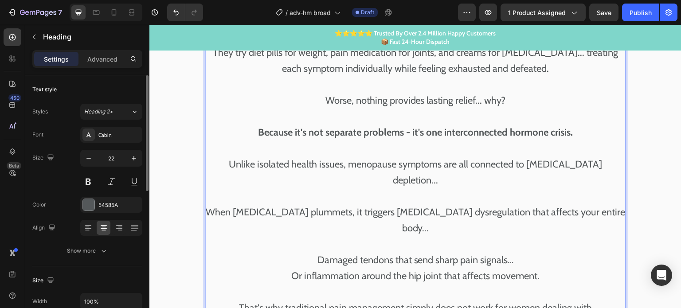
click at [355, 236] on p "⁠⁠⁠⁠⁠⁠⁠ Damaged tendons that send sharp pain signals… Or inflammation around th…" at bounding box center [415, 284] width 419 height 96
click at [355, 236] on p "Damaged tendons that send sharp pain signals… Or inflammation around the hip jo…" at bounding box center [415, 284] width 419 height 96
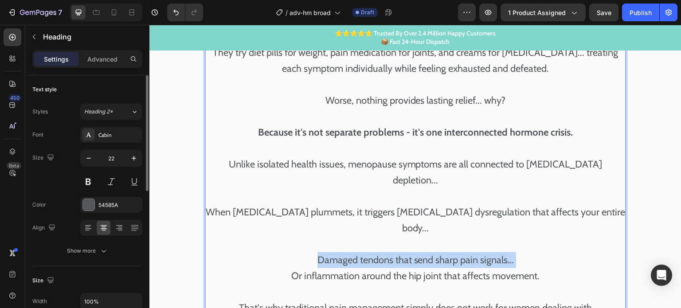
click at [355, 236] on p "Damaged tendons that send sharp pain signals… Or inflammation around the hip jo…" at bounding box center [415, 284] width 419 height 96
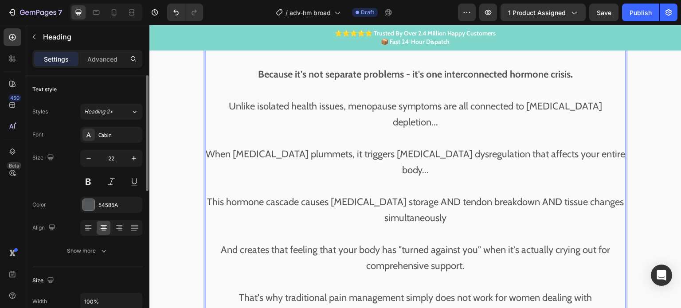
scroll to position [1679, 0]
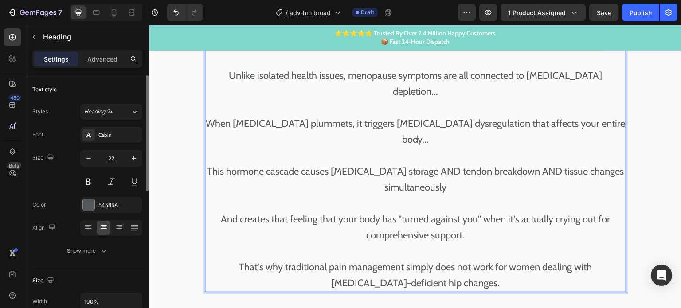
click at [378, 243] on p "⁠⁠⁠⁠⁠⁠⁠ That's why traditional pain management simply does not work for women d…" at bounding box center [415, 267] width 419 height 48
click at [378, 243] on p "That's why traditional pain management simply does not work for women dealing w…" at bounding box center [415, 267] width 419 height 48
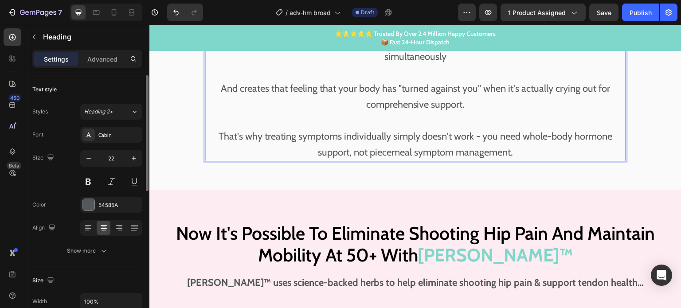
scroll to position [1812, 0]
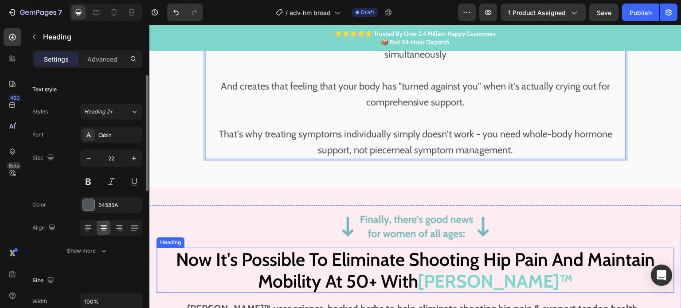
click at [402, 248] on h2 "Now It's Possible To Eliminate Shooting Hip Pain And Maintain Mobility At 50+ W…" at bounding box center [415, 270] width 518 height 45
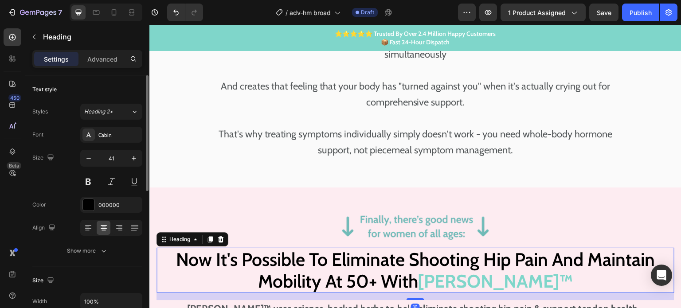
click at [189, 248] on h2 "Now It's Possible To Eliminate Shooting Hip Pain And Maintain Mobility At 50+ W…" at bounding box center [415, 270] width 518 height 45
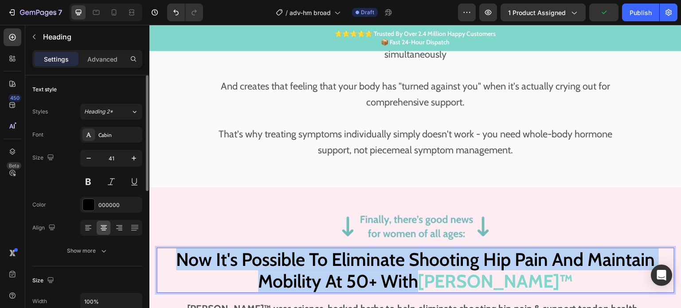
drag, startPoint x: 177, startPoint y: 205, endPoint x: 462, endPoint y: 226, distance: 285.3
click at [462, 249] on p "Now It's Possible To Eliminate Shooting Hip Pain And Maintain Mobility At 50+ W…" at bounding box center [415, 270] width 516 height 43
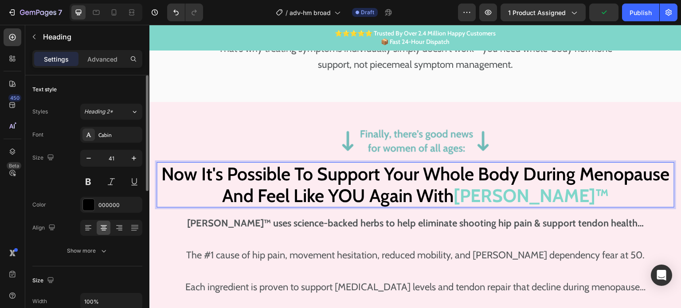
scroll to position [1900, 0]
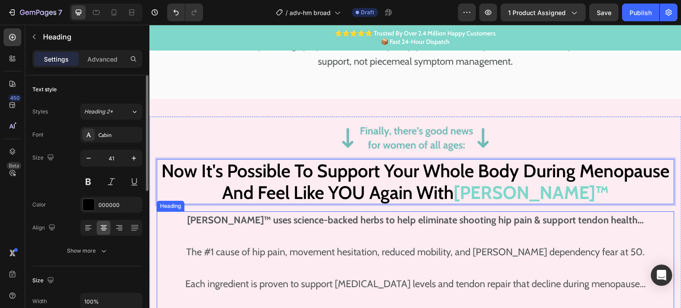
click at [400, 214] on strong "AIDA™ uses science-backed herbs to help eliminate shooting hip pain & support t…" at bounding box center [415, 220] width 456 height 12
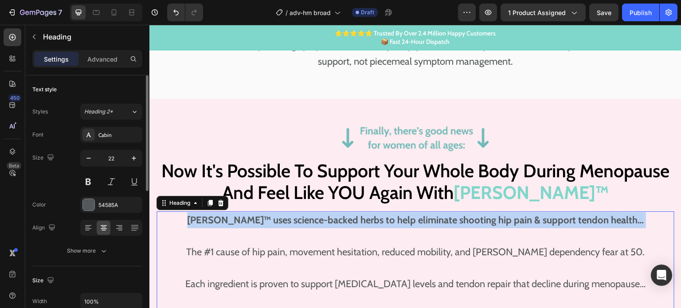
click at [400, 214] on strong "AIDA™ uses science-backed herbs to help eliminate shooting hip pain & support t…" at bounding box center [415, 220] width 456 height 12
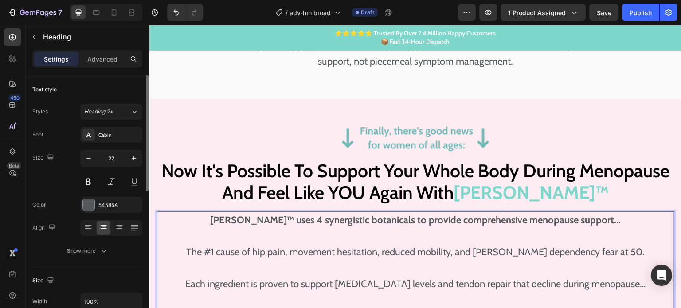
click at [387, 228] on p "⁠⁠⁠⁠⁠⁠⁠ The #1 cause of hip pain, movement hesitation, reduced mobility, and wa…" at bounding box center [415, 276] width 516 height 96
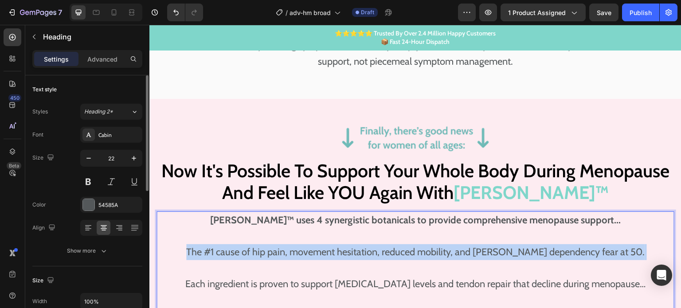
click at [387, 228] on p "The #1 cause of hip pain, movement hesitation, reduced mobility, and walker dep…" at bounding box center [415, 276] width 516 height 96
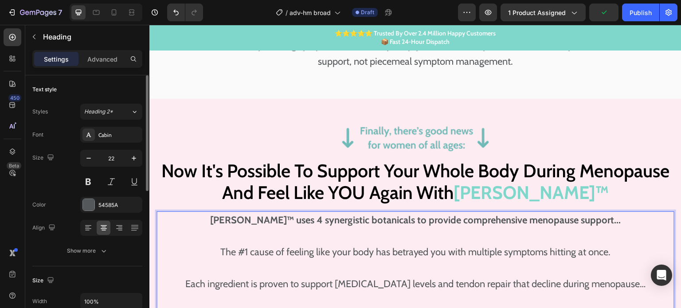
click at [409, 260] on p "⁠⁠⁠⁠⁠⁠⁠ Each ingredient is proven to support estrogen levels and tendon repair …" at bounding box center [415, 292] width 516 height 64
click at [409, 260] on p "Each ingredient is proven to support estrogen levels and tendon repair that dec…" at bounding box center [415, 292] width 516 height 64
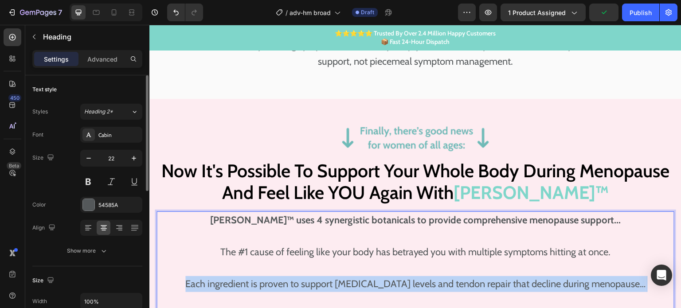
click at [409, 260] on p "Each ingredient is proven to support estrogen levels and tendon repair that dec…" at bounding box center [415, 292] width 516 height 64
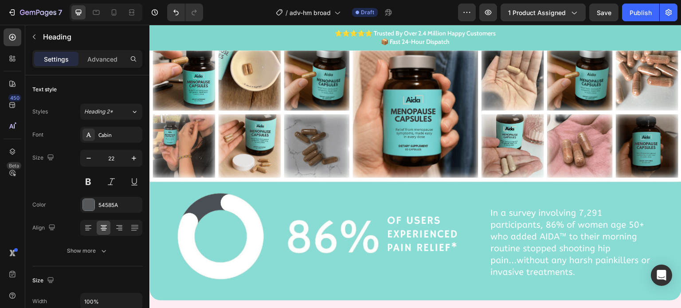
click at [374, 35] on strong "So the body maintains hip comfort on autopilot." at bounding box center [415, 29] width 204 height 12
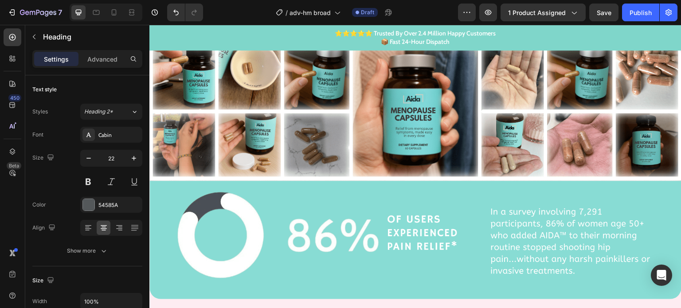
scroll to position [2211, 0]
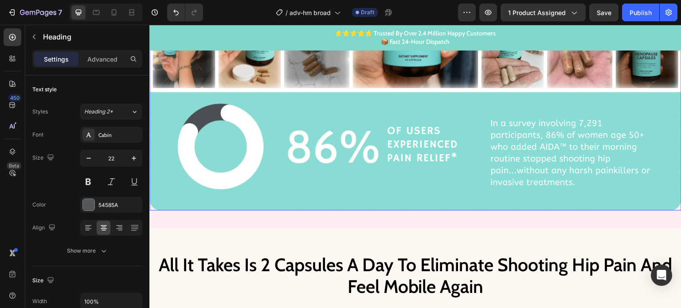
click at [360, 144] on img at bounding box center [415, 83] width 532 height 255
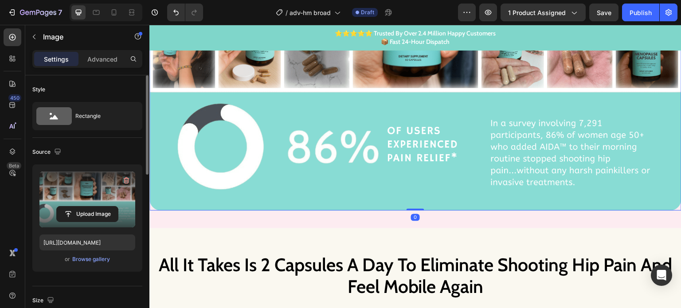
click at [83, 187] on label at bounding box center [87, 200] width 96 height 56
click at [83, 207] on input "file" at bounding box center [87, 214] width 61 height 15
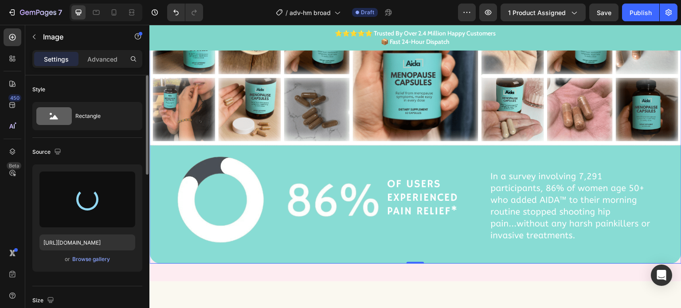
scroll to position [2122, 0]
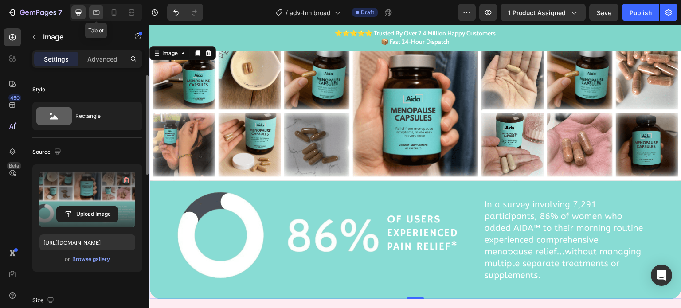
click at [101, 12] on div at bounding box center [96, 12] width 14 height 14
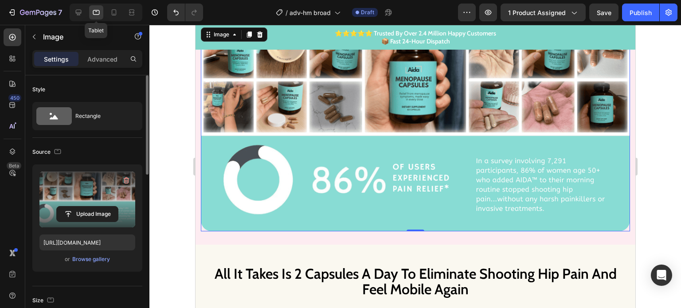
scroll to position [2065, 0]
click at [324, 158] on img at bounding box center [414, 129] width 429 height 206
click at [85, 262] on div "Browse gallery" at bounding box center [91, 259] width 38 height 8
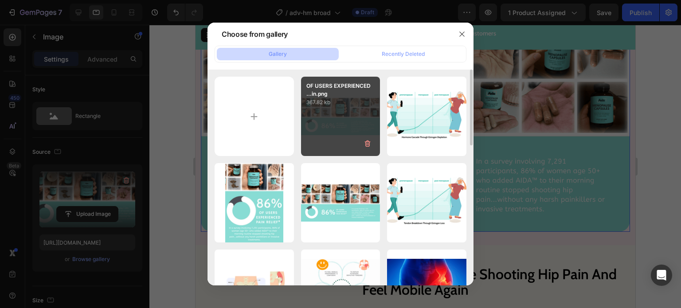
click at [335, 110] on div "OF USERS EXPERIENCED ...in.png 367.82 kb" at bounding box center [340, 116] width 79 height 79
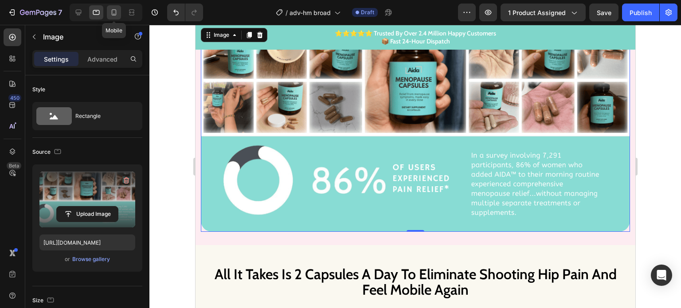
click at [115, 13] on icon at bounding box center [114, 12] width 5 height 6
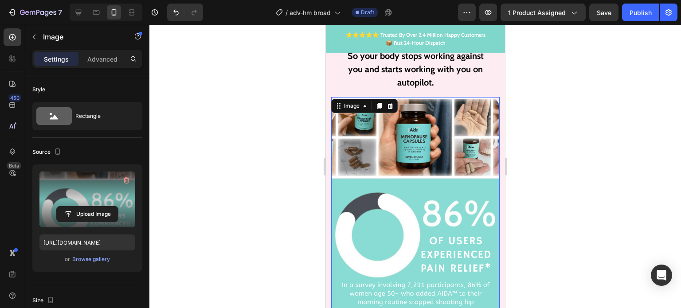
scroll to position [2137, 0]
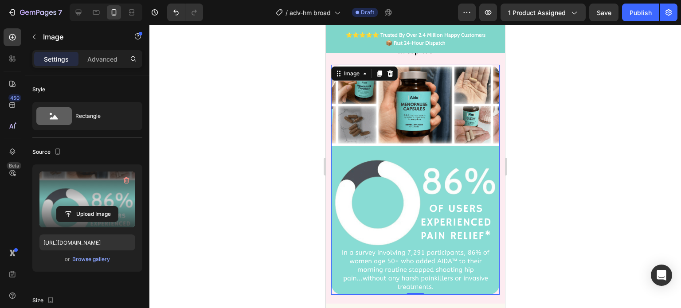
click at [402, 176] on img at bounding box center [415, 180] width 168 height 230
click at [89, 258] on div "Browse gallery" at bounding box center [91, 259] width 38 height 8
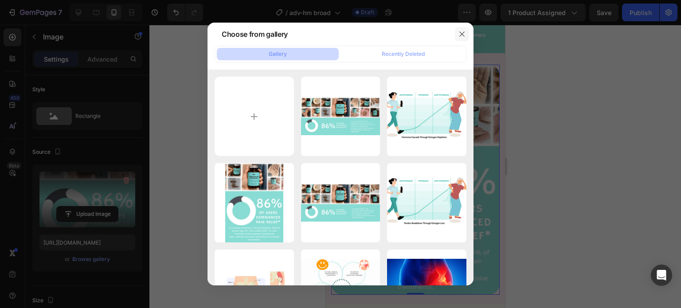
click at [463, 33] on icon "button" at bounding box center [461, 34] width 7 height 7
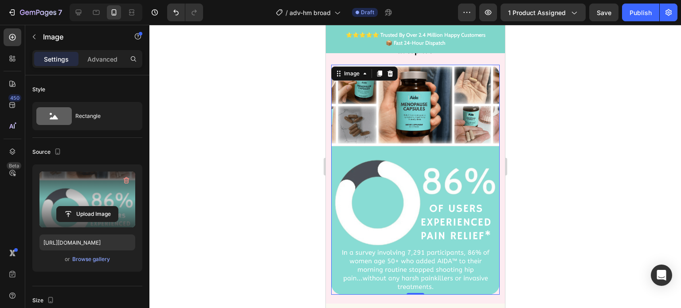
click at [95, 187] on label at bounding box center [87, 200] width 96 height 56
click at [95, 207] on input "file" at bounding box center [87, 214] width 61 height 15
click at [81, 12] on icon at bounding box center [79, 13] width 6 height 6
type input "https://cdn.shopify.com/s/files/1/0672/8764/6528/files/gempages_578363057307124…"
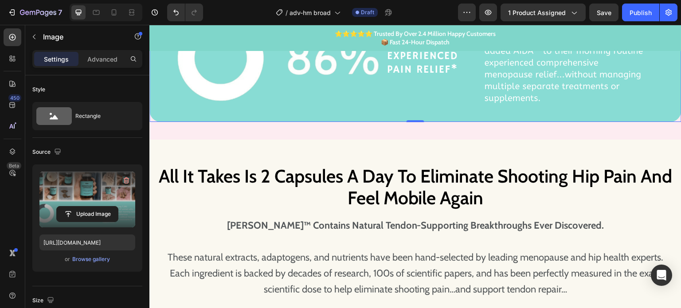
scroll to position [2344, 0]
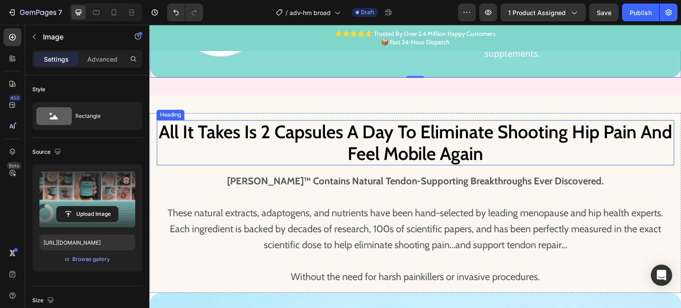
click at [391, 152] on h2 "All It Takes Is 2 Capsules A Day To Eliminate Shooting Hip Pain And Feel Mobile…" at bounding box center [415, 142] width 518 height 45
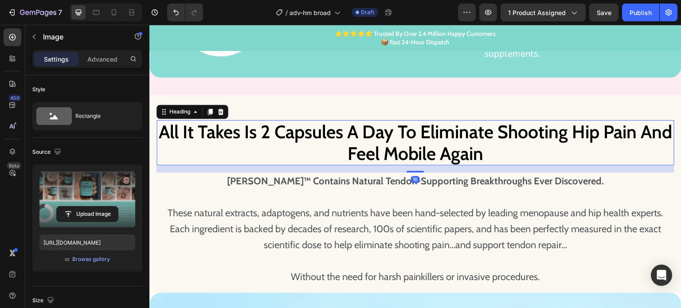
click at [391, 152] on h2 "All It Takes Is 2 Capsules A Day To Eliminate Shooting Hip Pain And Feel Mobile…" at bounding box center [415, 142] width 518 height 45
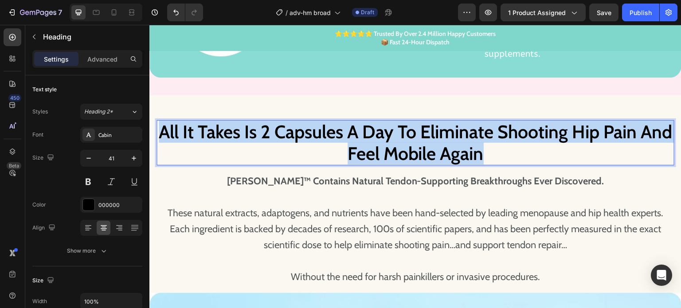
copy p "All It Takes Is 2 Capsules A Day To Eliminate Shooting Hip Pain And Feel Mobile…"
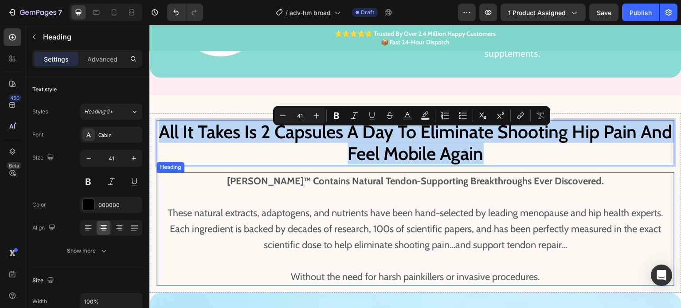
click at [411, 187] on strong "AIDA™ Contains Natural Tendon-Supporting Breakthroughs Ever Discovered." at bounding box center [415, 181] width 377 height 12
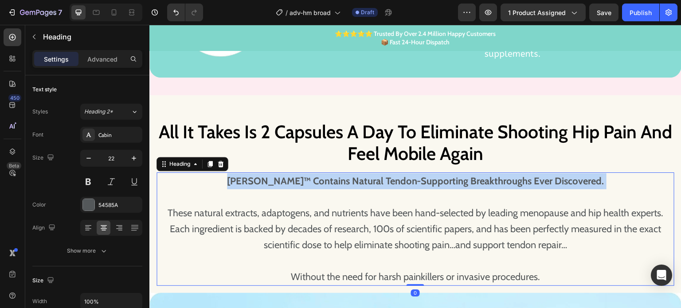
click at [411, 187] on strong "AIDA™ Contains Natural Tendon-Supporting Breakthroughs Ever Discovered." at bounding box center [415, 181] width 377 height 12
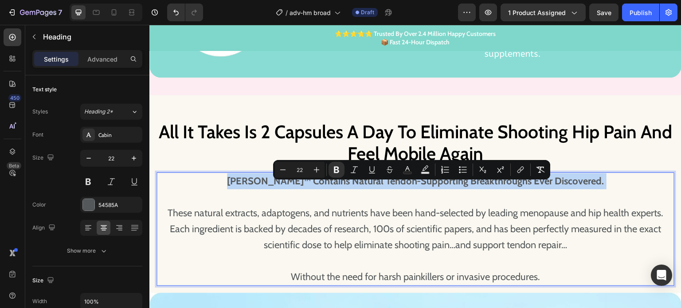
copy strong "AIDA™ Contains Natural Tendon-Supporting Breakthroughs Ever Discovered."
click at [355, 240] on p "AIDA™ Contains Natural Tendon-Supporting Breakthroughs Ever Discovered. These n…" at bounding box center [415, 229] width 516 height 112
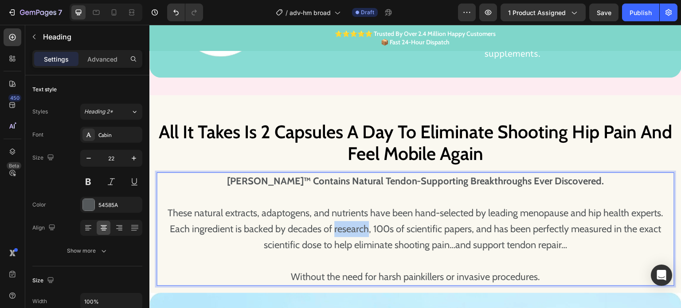
click at [355, 240] on p "AIDA™ Contains Natural Tendon-Supporting Breakthroughs Ever Discovered. These n…" at bounding box center [415, 229] width 516 height 112
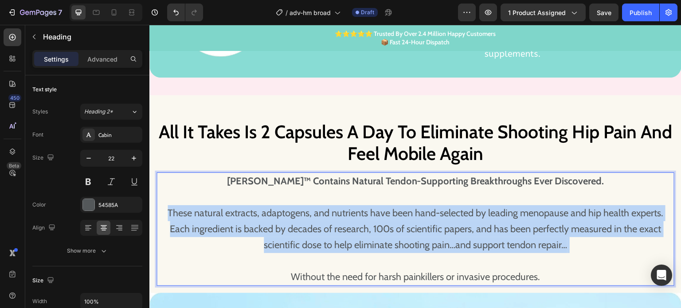
click at [355, 240] on p "AIDA™ Contains Natural Tendon-Supporting Breakthroughs Ever Discovered. These n…" at bounding box center [415, 229] width 516 height 112
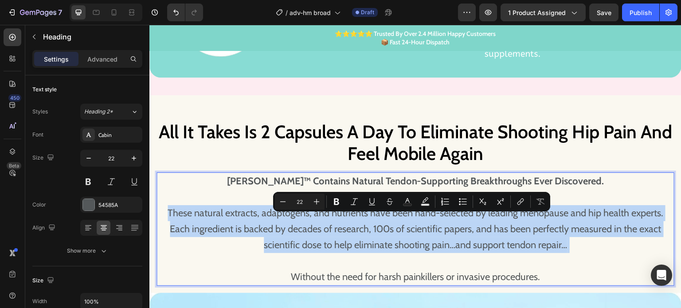
copy p "These natural extracts, adaptogens, and nutrients have been hand-selected by le…"
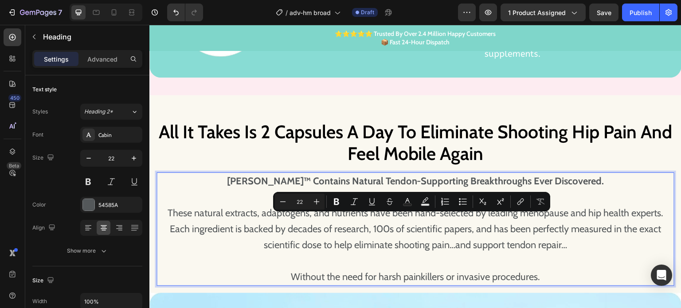
click at [380, 282] on p "AIDA™ Contains Natural Tendon-Supporting Breakthroughs Ever Discovered. These n…" at bounding box center [415, 229] width 516 height 112
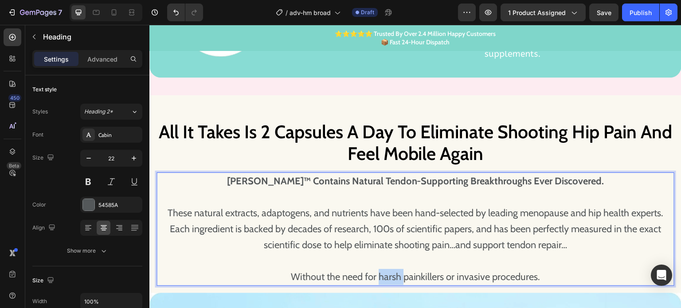
click at [380, 282] on p "AIDA™ Contains Natural Tendon-Supporting Breakthroughs Ever Discovered. These n…" at bounding box center [415, 229] width 516 height 112
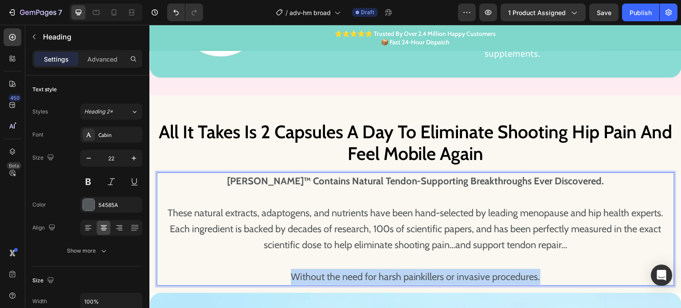
click at [380, 282] on p "AIDA™ Contains Natural Tendon-Supporting Breakthroughs Ever Discovered. These n…" at bounding box center [415, 229] width 516 height 112
copy p "Without the need for harsh painkillers or invasive procedures."
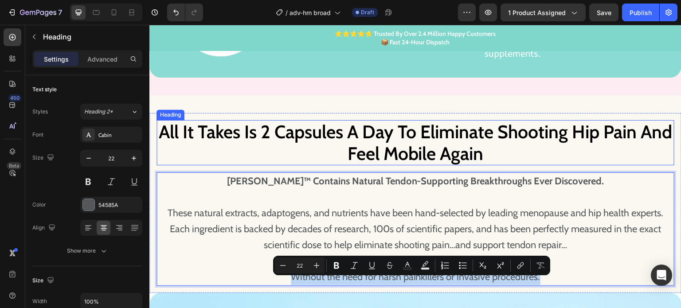
click at [387, 158] on p "All It Takes Is 2 Capsules A Day To Eliminate Shooting Hip Pain And Feel Mobile…" at bounding box center [415, 142] width 516 height 43
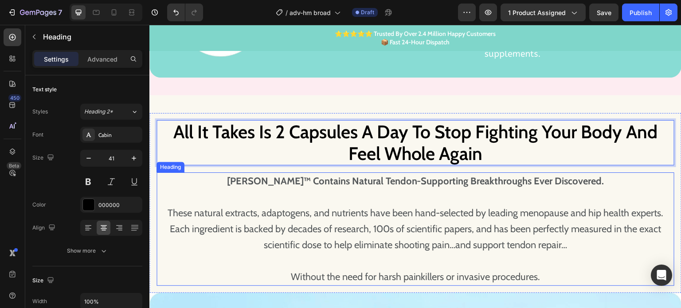
click at [393, 187] on strong "AIDA™ Contains Natural Tendon-Supporting Breakthroughs Ever Discovered." at bounding box center [415, 181] width 377 height 12
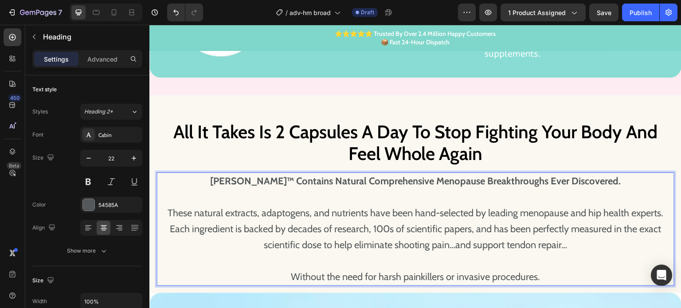
click at [390, 226] on p "⁠⁠⁠⁠⁠⁠⁠ These natural extracts, adaptogens, and nutrients have been hand-select…" at bounding box center [415, 237] width 516 height 96
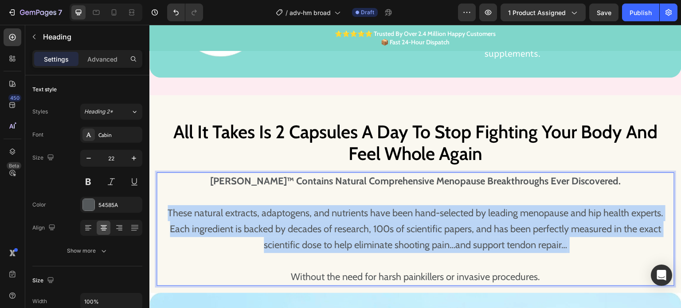
click at [390, 226] on p "These natural extracts, adaptogens, and nutrients have been hand-selected by le…" at bounding box center [415, 237] width 516 height 96
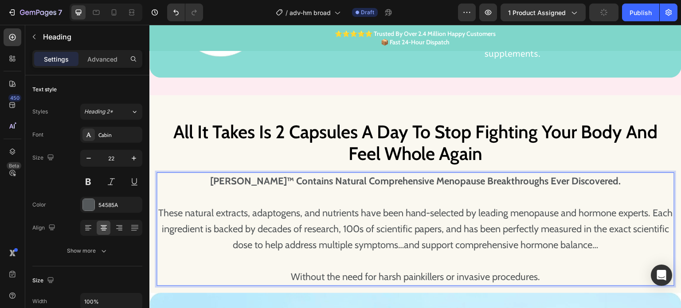
click at [377, 285] on p "⁠⁠⁠⁠⁠⁠⁠ Without the need for harsh painkillers or invasive procedures." at bounding box center [415, 269] width 516 height 32
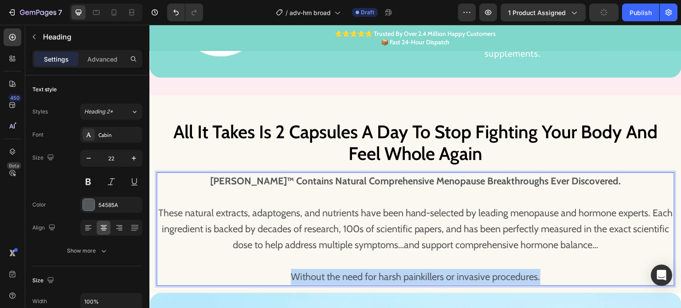
click at [377, 285] on p "Without the need for harsh painkillers or invasive procedures." at bounding box center [415, 269] width 516 height 32
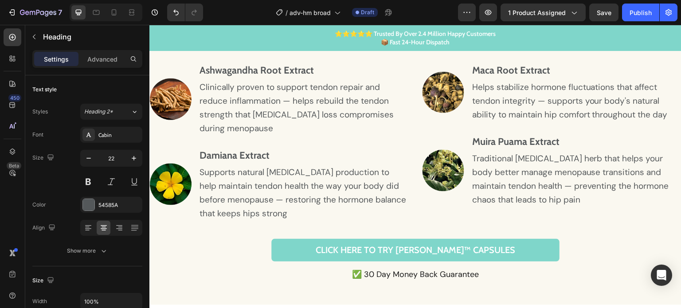
scroll to position [2831, 0]
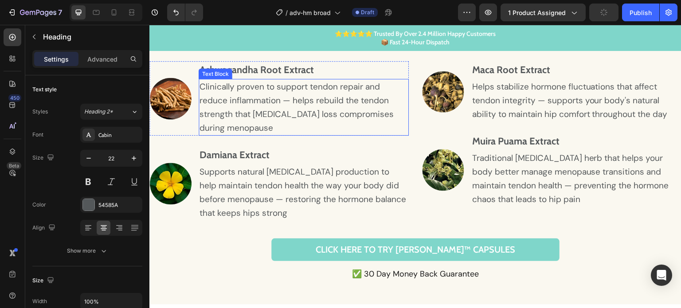
click at [274, 101] on p "Clinically proven to support tendon repair and reduce inflammation — helps rebu…" at bounding box center [303, 107] width 208 height 55
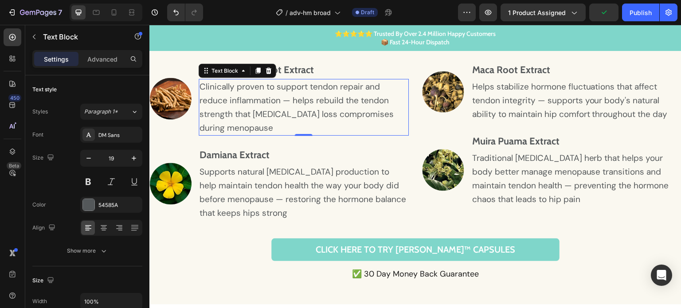
click at [274, 101] on p "Clinically proven to support tendon repair and reduce inflammation — helps rebu…" at bounding box center [303, 107] width 208 height 55
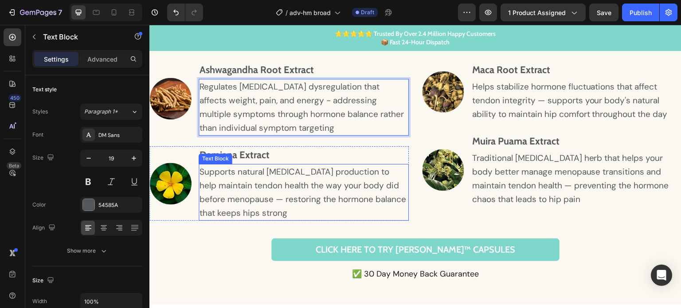
click at [282, 181] on p "Supports natural estrogen production to help maintain tendon health the way you…" at bounding box center [303, 192] width 208 height 55
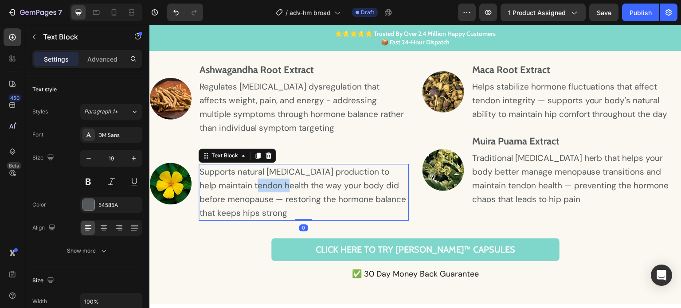
click at [282, 181] on p "Supports natural estrogen production to help maintain tendon health the way you…" at bounding box center [303, 192] width 208 height 55
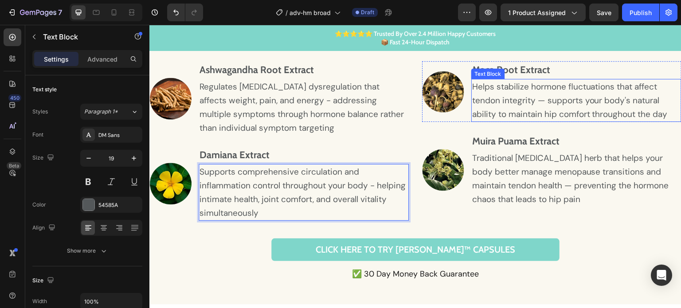
click at [492, 94] on p "Helps stabilize hormone fluctuations that affect tendon integrity — supports yo…" at bounding box center [576, 100] width 208 height 41
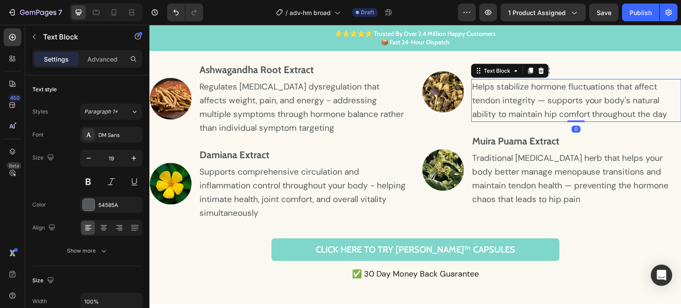
click at [492, 94] on p "Helps stabilize hormone fluctuations that affect tendon integrity — supports yo…" at bounding box center [576, 100] width 208 height 41
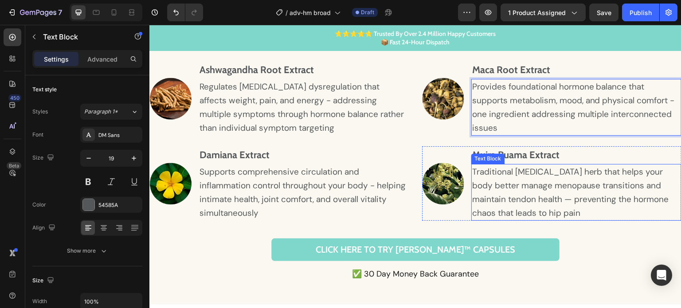
click at [521, 176] on p "Traditional adaptogenic herb that helps your body better manage menopause trans…" at bounding box center [576, 192] width 208 height 55
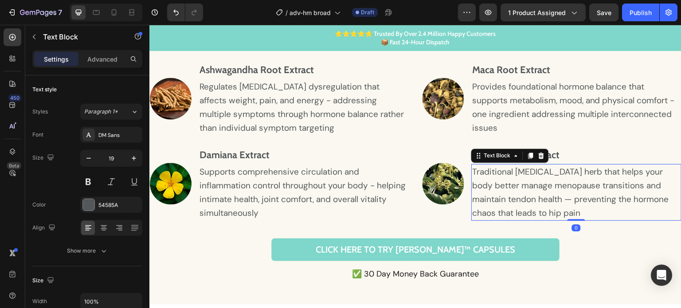
click at [521, 176] on p "Traditional adaptogenic herb that helps your body better manage menopause trans…" at bounding box center [576, 192] width 208 height 55
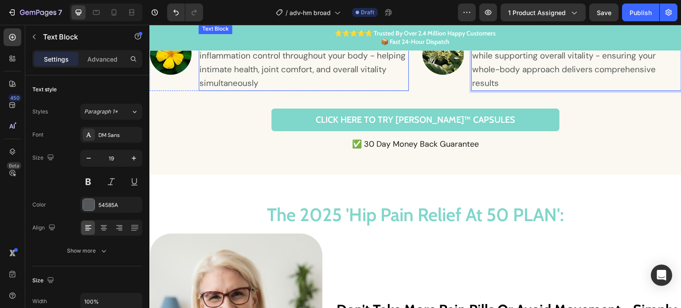
scroll to position [3008, 0]
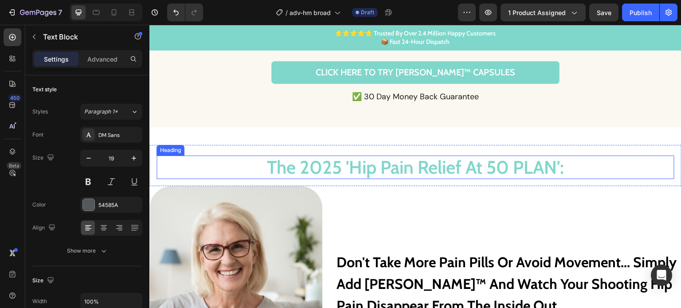
click at [426, 165] on h2 "The 2025 'Hip Pain Relief At 50 PLAN':" at bounding box center [415, 167] width 518 height 23
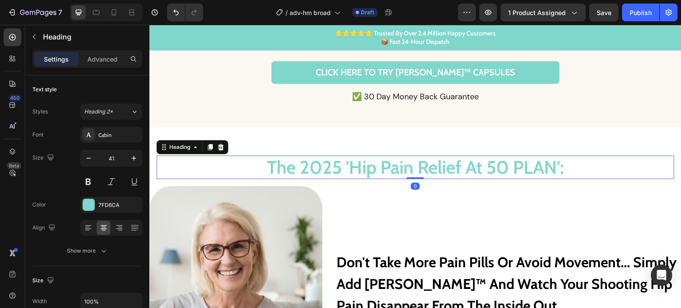
click at [426, 165] on h2 "The 2025 'Hip Pain Relief At 50 PLAN':" at bounding box center [415, 167] width 518 height 23
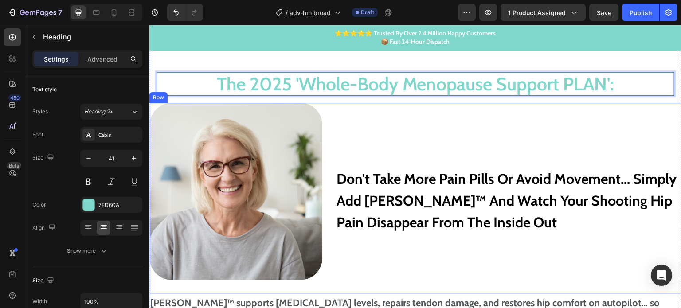
scroll to position [3097, 0]
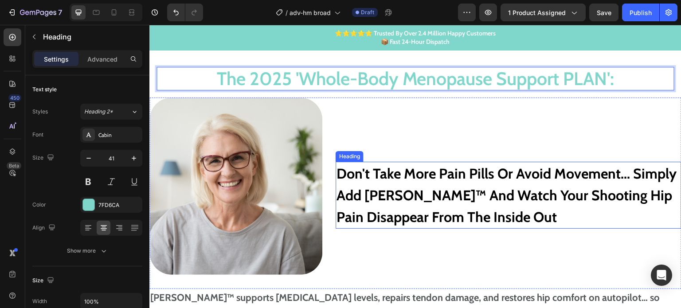
click at [393, 185] on h2 "Don't Take More Pain Pills Or Avoid Movement... Simply Add AIDA™ And Watch Your…" at bounding box center [508, 195] width 346 height 67
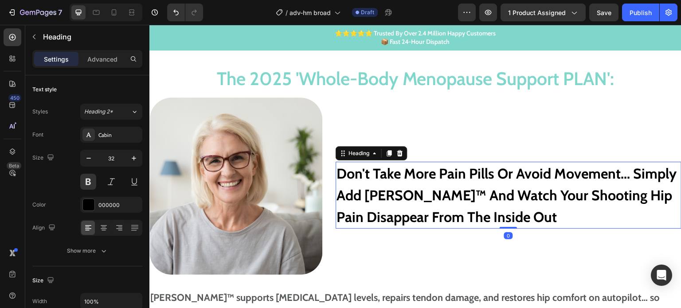
click at [393, 185] on h2 "Don't Take More Pain Pills Or Avoid Movement... Simply Add AIDA™ And Watch Your…" at bounding box center [508, 195] width 346 height 67
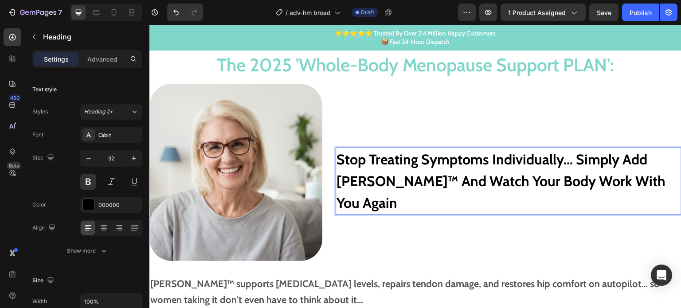
scroll to position [3065, 0]
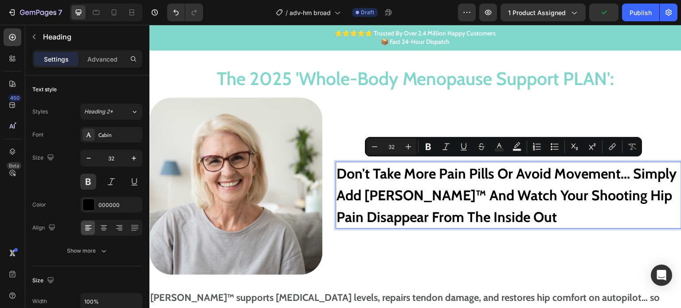
click at [394, 180] on p "Don't Take More Pain Pills Or Avoid Movement... Simply Add AIDA™ And Watch Your…" at bounding box center [508, 195] width 344 height 65
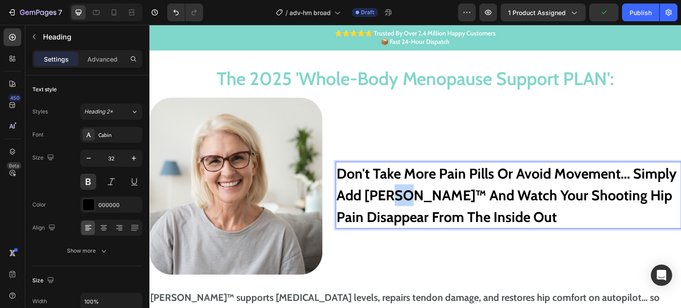
click at [394, 180] on p "Don't Take More Pain Pills Or Avoid Movement... Simply Add AIDA™ And Watch Your…" at bounding box center [508, 195] width 344 height 65
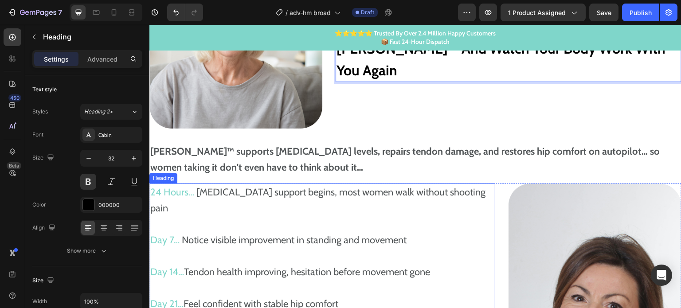
scroll to position [3209, 0]
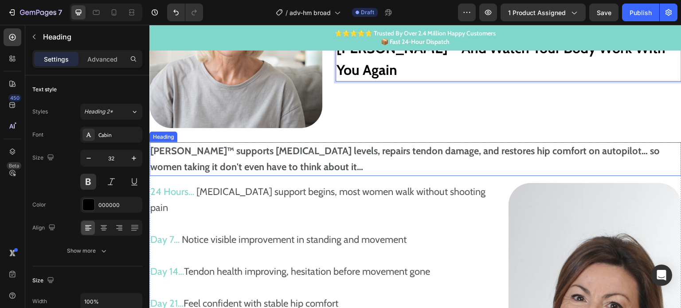
click at [265, 154] on strong "AIDA™ supports estrogen levels, repairs tendon damage, and restores hip comfort…" at bounding box center [404, 159] width 509 height 28
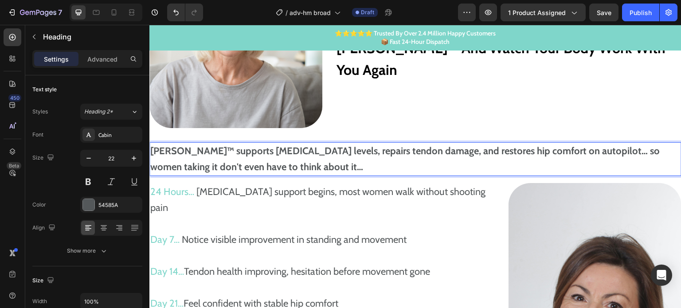
click at [265, 154] on strong "AIDA™ supports estrogen levels, repairs tendon damage, and restores hip comfort…" at bounding box center [404, 159] width 509 height 28
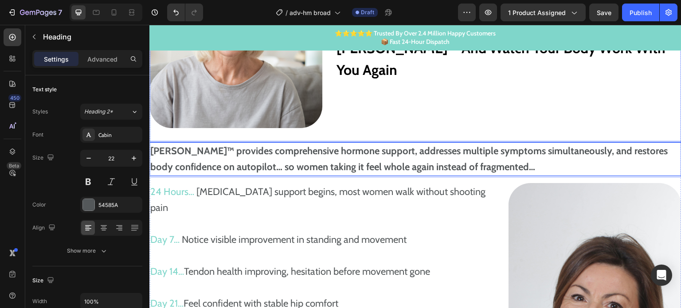
click at [412, 63] on p "Stop Treating Symptoms Individually... Simply Add AIDA™ And Watch Your Body Wor…" at bounding box center [508, 48] width 344 height 65
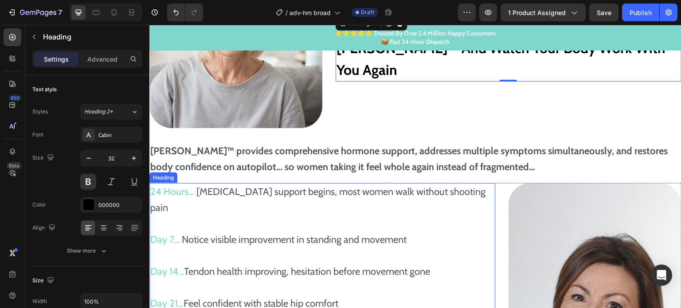
click at [252, 191] on h2 "24 Hours… Estrogen support begins, most women walk without shooting pain Day 7……" at bounding box center [322, 287] width 346 height 209
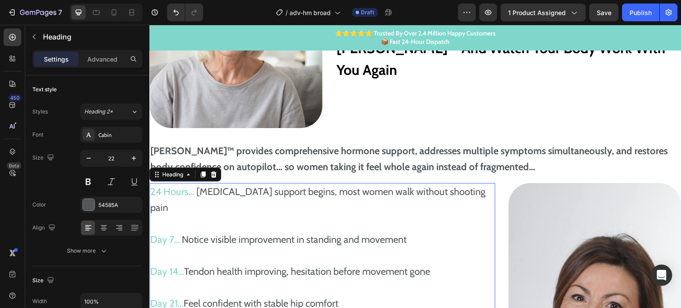
click at [252, 191] on h2 "24 Hours… Estrogen support begins, most women walk without shooting pain Day 7……" at bounding box center [322, 287] width 346 height 209
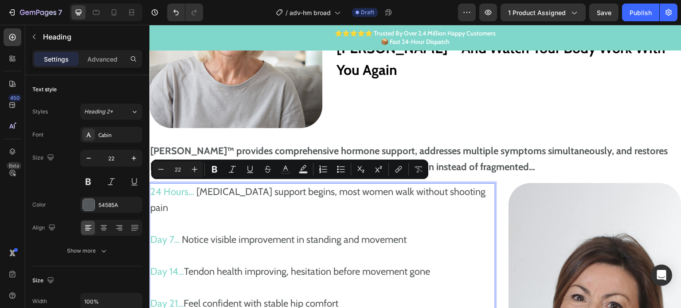
click at [245, 190] on p "24 Hours… Estrogen support begins, most women walk without shooting pain Day 7……" at bounding box center [322, 287] width 344 height 207
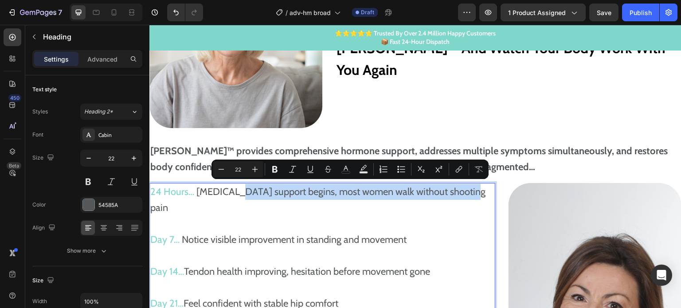
drag, startPoint x: 234, startPoint y: 190, endPoint x: 466, endPoint y: 190, distance: 231.8
click at [466, 190] on p "24 Hours… Estrogen support begins, most women walk without shooting pain Day 7……" at bounding box center [322, 287] width 344 height 207
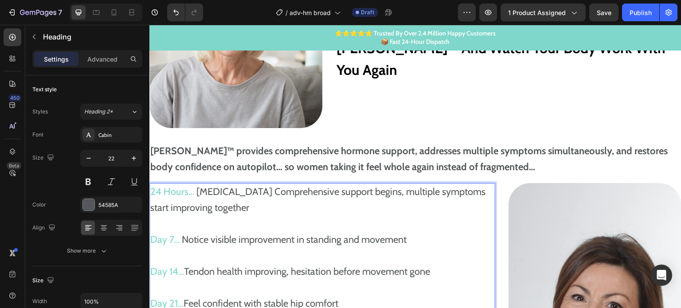
click at [220, 191] on p "24 Hours… Estrogen Comprehensive support begins, multiple symptoms start improv…" at bounding box center [322, 287] width 344 height 207
click at [241, 237] on p "24 Hours… Comprehensive support begins, multiple symptoms start improving toget…" at bounding box center [322, 287] width 344 height 207
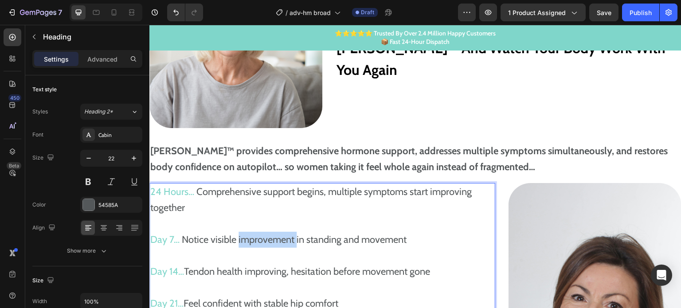
click at [202, 241] on p "24 Hours… Comprehensive support begins, multiple symptoms start improving toget…" at bounding box center [322, 287] width 344 height 207
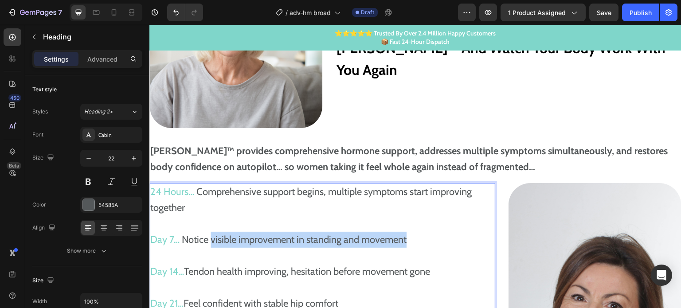
drag, startPoint x: 212, startPoint y: 238, endPoint x: 413, endPoint y: 238, distance: 201.2
click at [413, 238] on p "24 Hours… Comprehensive support begins, multiple symptoms start improving toget…" at bounding box center [322, 287] width 344 height 207
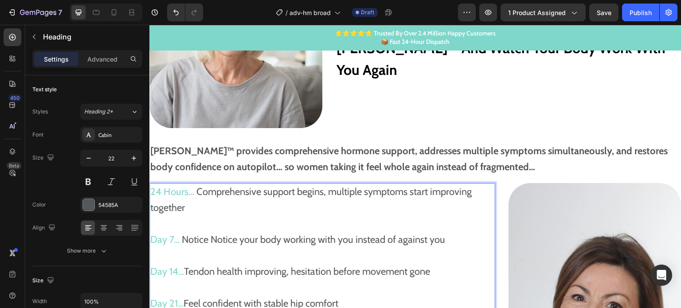
click at [204, 236] on p "24 Hours… Comprehensive support begins, multiple symptoms start improving toget…" at bounding box center [322, 287] width 344 height 207
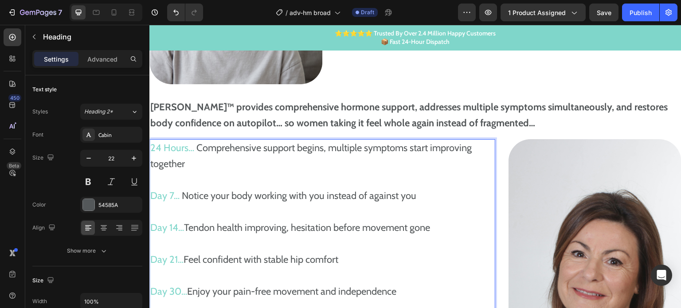
scroll to position [3253, 0]
click at [230, 229] on p "24 Hours… Comprehensive support begins, multiple symptoms start improving toget…" at bounding box center [322, 243] width 344 height 207
click at [229, 228] on p "24 Hours… Comprehensive support begins, multiple symptoms start improving toget…" at bounding box center [322, 243] width 344 height 207
click at [222, 226] on p "24 Hours… Comprehensive support begins, multiple symptoms start improving toget…" at bounding box center [322, 243] width 344 height 207
drag, startPoint x: 220, startPoint y: 226, endPoint x: 431, endPoint y: 225, distance: 211.4
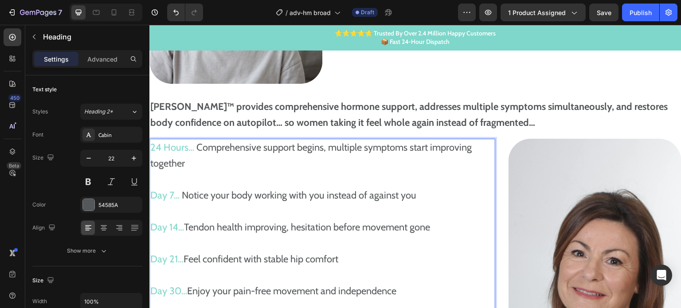
click at [431, 225] on p "24 Hours… Comprehensive support begins, multiple symptoms start improving toget…" at bounding box center [322, 243] width 344 height 207
click at [196, 226] on p "24 Hours… Comprehensive support begins, multiple symptoms start improving toget…" at bounding box center [322, 243] width 344 height 207
click at [234, 256] on p "24 Hours… Comprehensive support begins, multiple symptoms start improving toget…" at bounding box center [322, 243] width 344 height 207
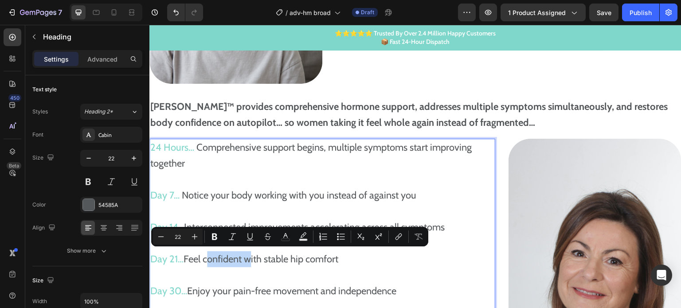
click at [207, 257] on p "24 Hours… Comprehensive support begins, multiple symptoms start improving toget…" at bounding box center [322, 243] width 344 height 207
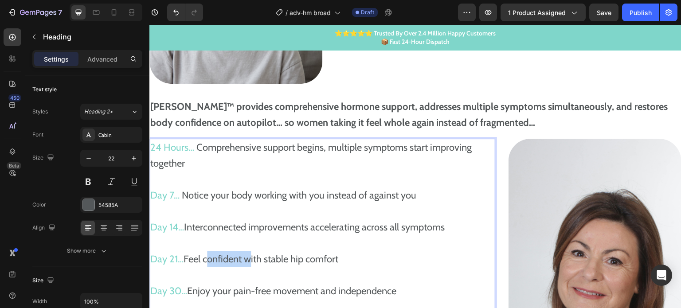
drag, startPoint x: 206, startPoint y: 257, endPoint x: 341, endPoint y: 259, distance: 135.6
click at [341, 259] on p "24 Hours… Comprehensive support begins, multiple symptoms start improving toget…" at bounding box center [322, 243] width 344 height 207
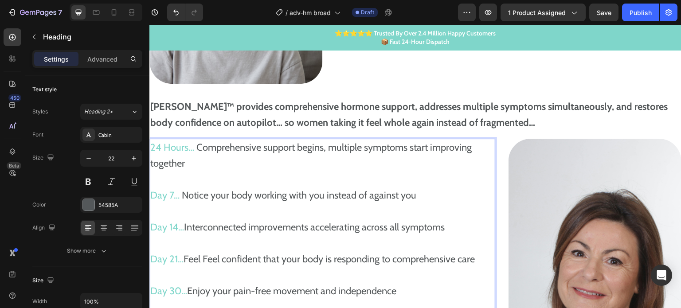
click at [195, 255] on p "24 Hours… Comprehensive support begins, multiple symptoms start improving toget…" at bounding box center [322, 243] width 344 height 207
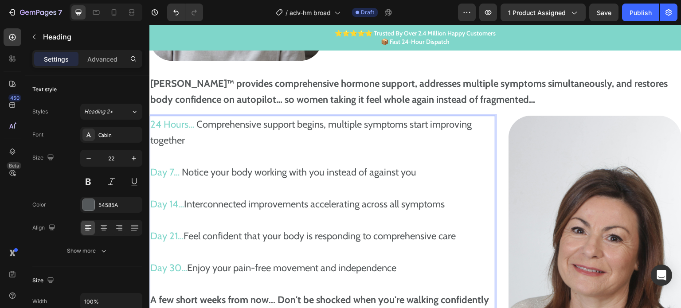
scroll to position [3298, 0]
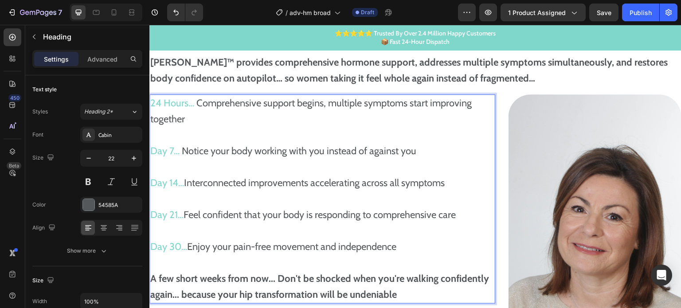
click at [234, 245] on p "24 Hours… Comprehensive support begins, multiple symptoms start improving toget…" at bounding box center [322, 198] width 344 height 207
click at [213, 245] on p "24 Hours… Comprehensive support begins, multiple symptoms start improving toget…" at bounding box center [322, 198] width 344 height 207
drag, startPoint x: 215, startPoint y: 246, endPoint x: 404, endPoint y: 246, distance: 188.8
click at [404, 246] on p "24 Hours… Comprehensive support begins, multiple symptoms start improving toget…" at bounding box center [322, 198] width 344 height 207
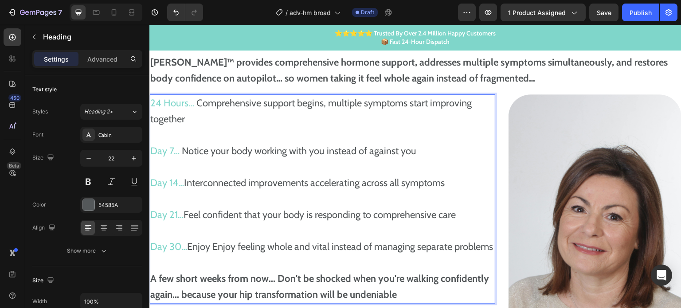
click at [227, 246] on p "24 Hours… Comprehensive support begins, multiple symptoms start improving toget…" at bounding box center [322, 198] width 344 height 207
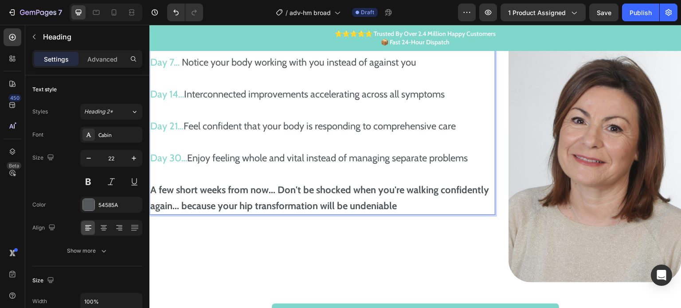
click at [263, 200] on strong "A few short weeks from now... Don't be shocked when you're walking confidently …" at bounding box center [319, 198] width 339 height 28
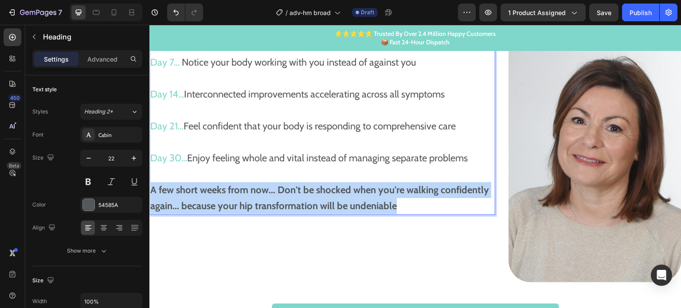
click at [263, 200] on strong "A few short weeks from now... Don't be shocked when you're walking confidently …" at bounding box center [319, 198] width 339 height 28
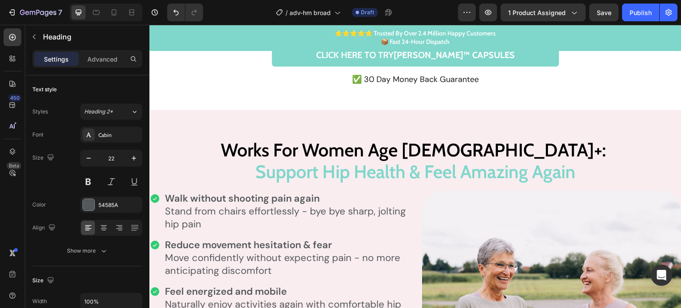
scroll to position [3501, 0]
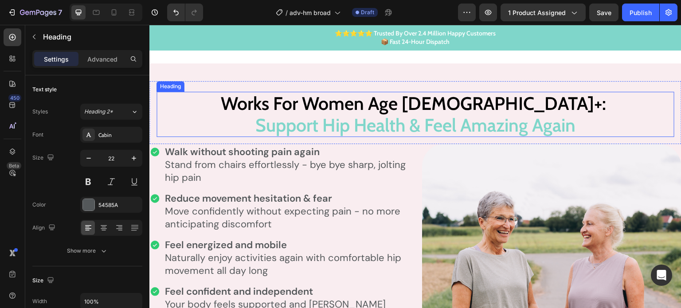
click at [416, 104] on span "Works For Women Age 50+:" at bounding box center [413, 103] width 385 height 22
click at [346, 101] on span "Works For Women Age 50+:" at bounding box center [413, 103] width 385 height 22
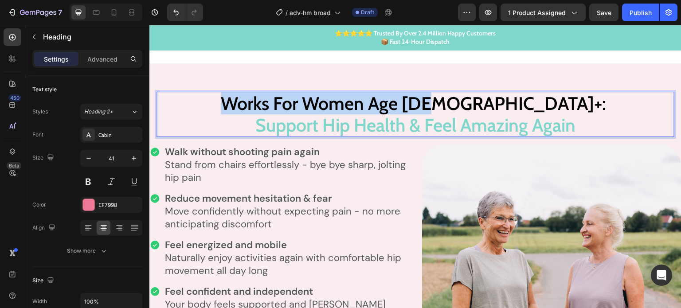
drag, startPoint x: 306, startPoint y: 99, endPoint x: 510, endPoint y: 100, distance: 204.3
click at [510, 100] on span "Works For Women Age 50+:" at bounding box center [413, 103] width 385 height 22
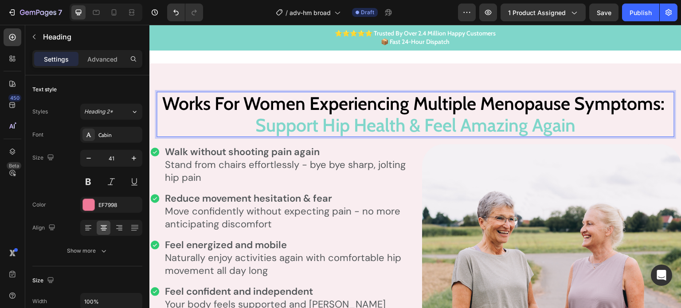
click at [363, 121] on span "Support Hip Health & Feel Amazing Again" at bounding box center [415, 125] width 320 height 22
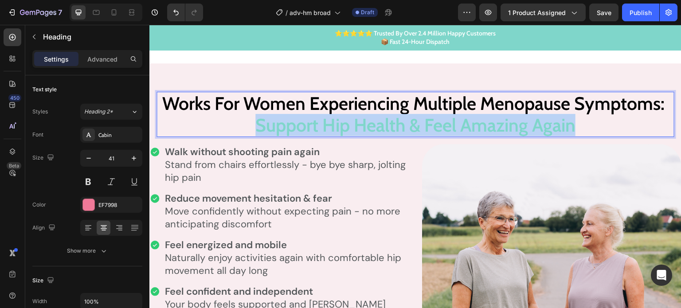
drag, startPoint x: 256, startPoint y: 121, endPoint x: 571, endPoint y: 122, distance: 315.6
click at [571, 122] on span "Support Hip Health & Feel Amazing Again" at bounding box center [415, 125] width 320 height 22
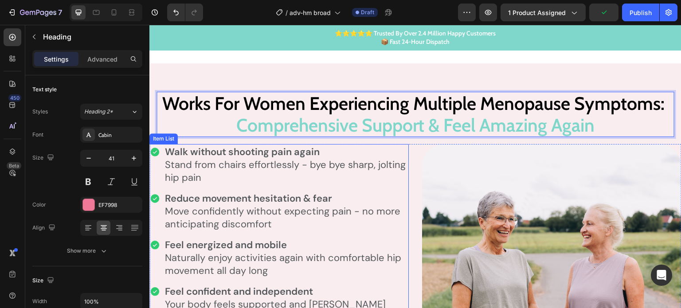
click at [265, 145] on strong "Walk without shooting pain again" at bounding box center [242, 151] width 155 height 13
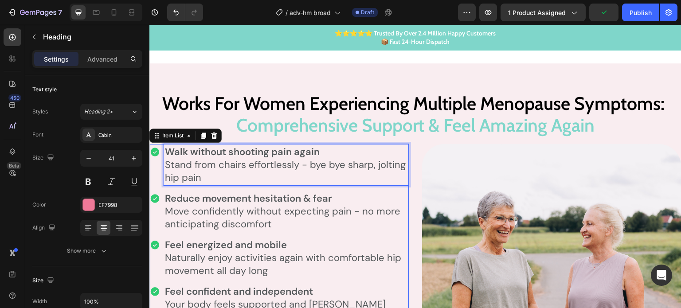
click at [265, 145] on strong "Walk without shooting pain again" at bounding box center [242, 151] width 155 height 13
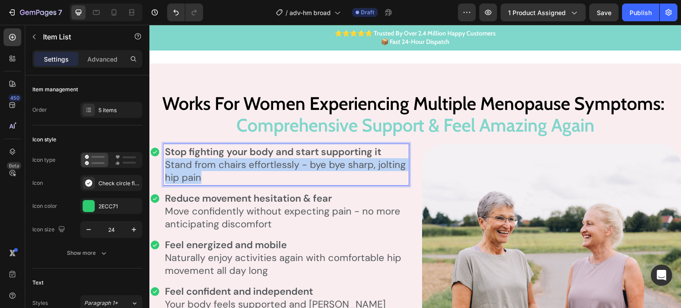
drag, startPoint x: 231, startPoint y: 171, endPoint x: 165, endPoint y: 161, distance: 66.8
click at [165, 161] on p "Stand from chairs effortlessly - bye bye sharp, jolting hip pain" at bounding box center [286, 171] width 242 height 26
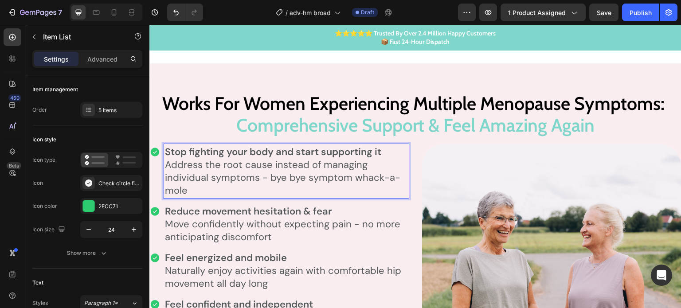
click at [258, 205] on strong "Reduce movement hesitation & fear" at bounding box center [248, 211] width 167 height 13
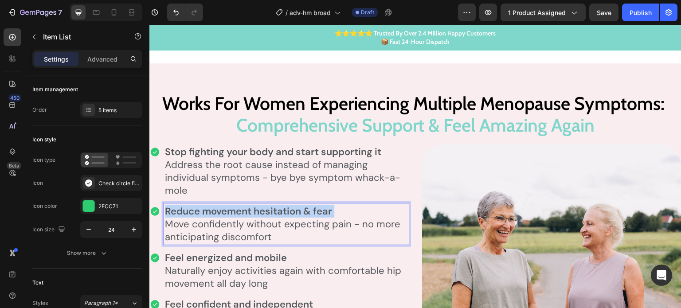
click at [258, 205] on strong "Reduce movement hesitation & fear" at bounding box center [248, 211] width 167 height 13
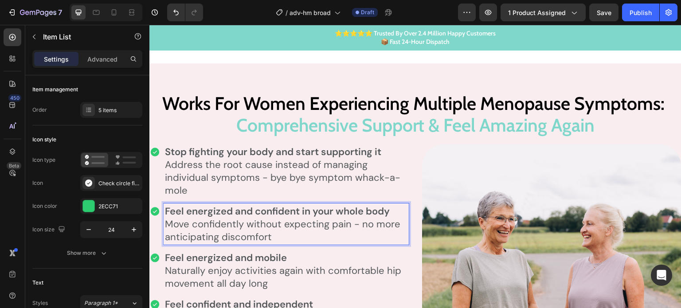
click at [276, 220] on p "Move confidently without expecting pain - no more anticipating discomfort" at bounding box center [286, 231] width 242 height 26
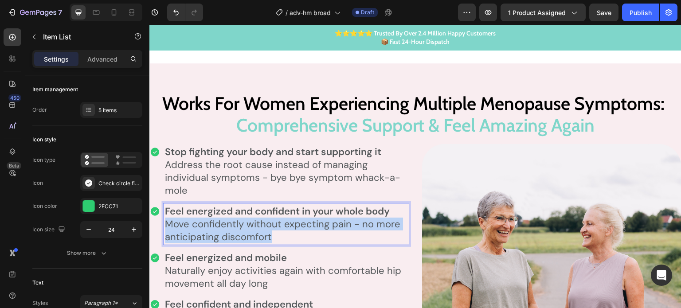
click at [276, 220] on p "Move confidently without expecting pain - no more anticipating discomfort" at bounding box center [286, 231] width 242 height 26
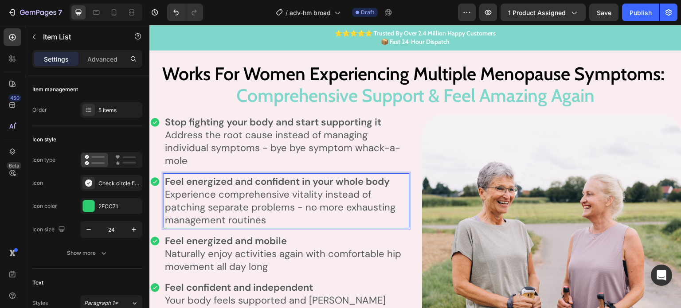
scroll to position [3545, 0]
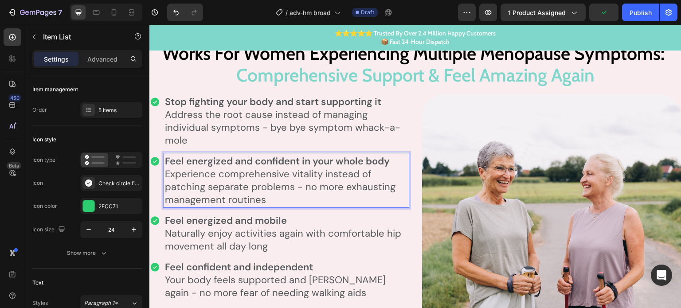
click at [263, 218] on strong "Feel energized and mobile" at bounding box center [226, 220] width 122 height 13
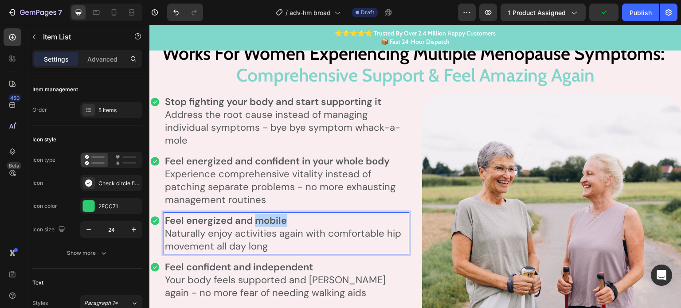
click at [263, 218] on strong "Feel energized and mobile" at bounding box center [226, 220] width 122 height 13
click at [268, 234] on p "Naturally enjoy activities again with comfortable hip movement all day long" at bounding box center [286, 240] width 242 height 26
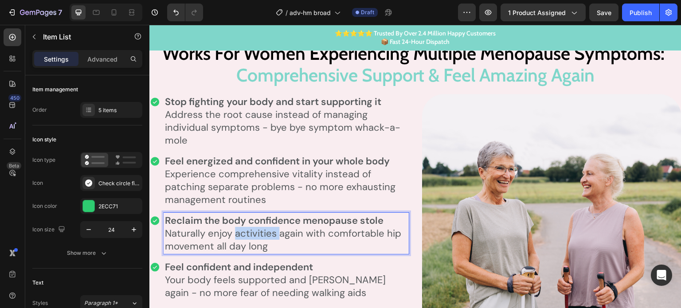
click at [268, 234] on p "Naturally enjoy activities again with comfortable hip movement all day long" at bounding box center [286, 240] width 242 height 26
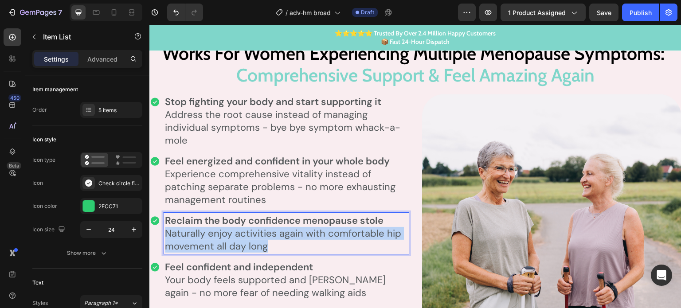
click at [268, 234] on p "Naturally enjoy activities again with comfortable hip movement all day long" at bounding box center [286, 240] width 242 height 26
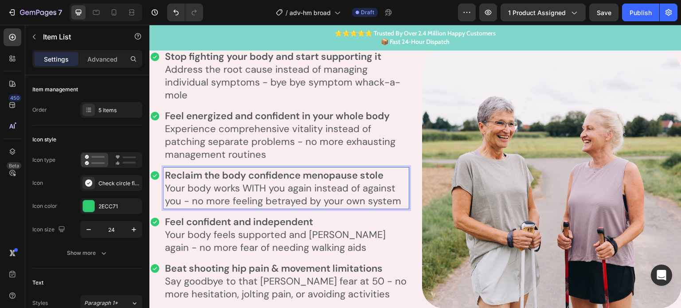
scroll to position [3634, 0]
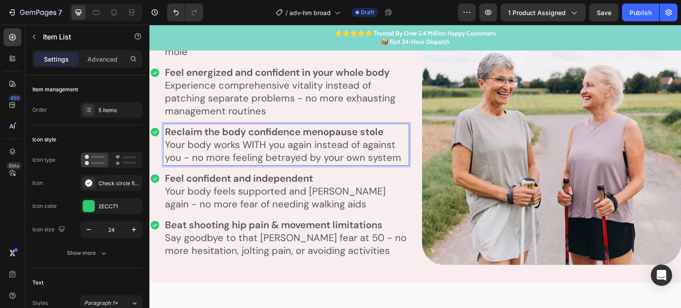
click at [270, 179] on strong "Feel confident and independent" at bounding box center [239, 178] width 148 height 13
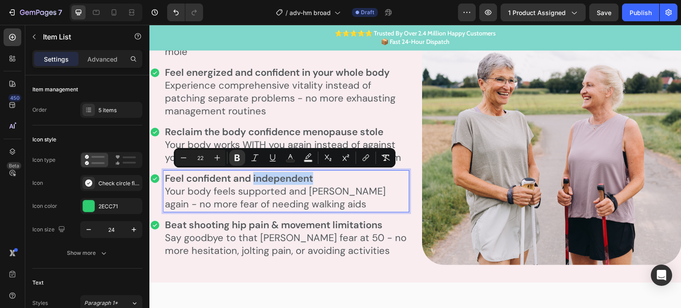
click at [270, 179] on strong "Feel confident and independent" at bounding box center [239, 178] width 148 height 13
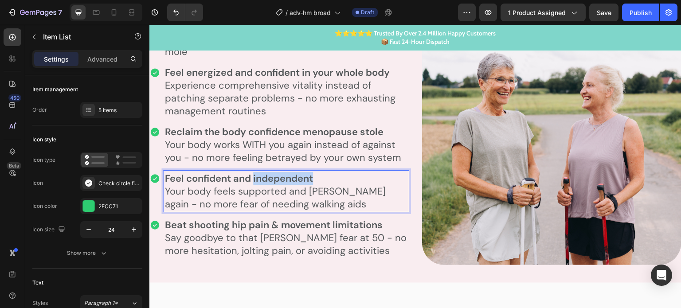
click at [270, 179] on strong "Feel confident and independent" at bounding box center [239, 178] width 148 height 13
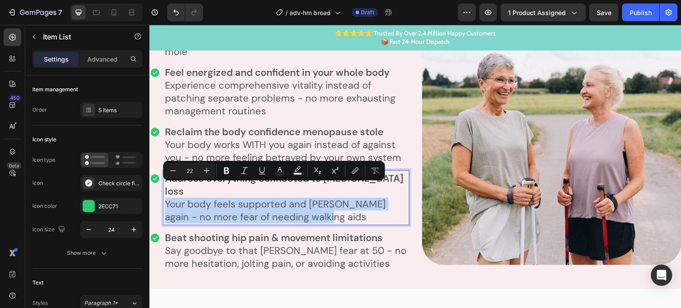
drag, startPoint x: 323, startPoint y: 206, endPoint x: 167, endPoint y: 193, distance: 156.5
click at [167, 198] on p "Your body feels supported and strong again - no more fear of needing walking ai…" at bounding box center [286, 211] width 242 height 26
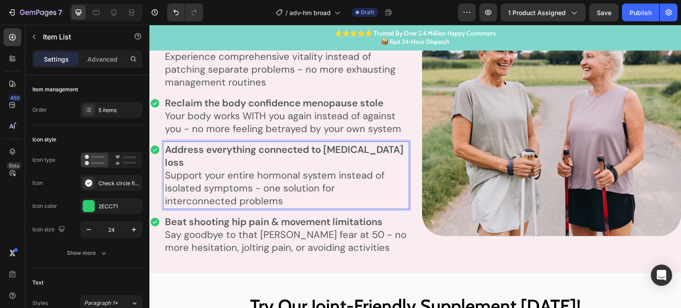
scroll to position [3678, 0]
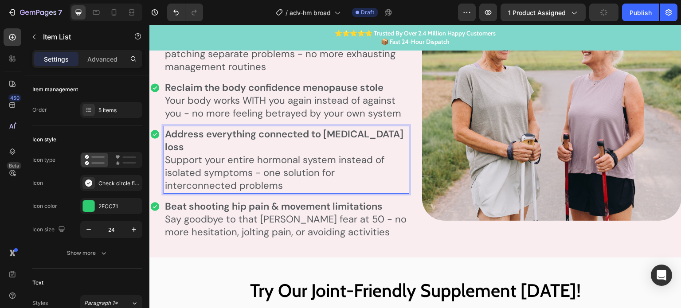
click at [270, 200] on strong "Beat shooting hip pain & movement limitations" at bounding box center [274, 206] width 218 height 13
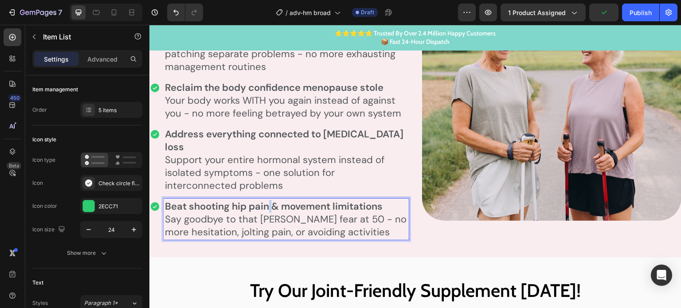
click at [270, 200] on strong "Beat shooting hip pain & movement limitations" at bounding box center [274, 206] width 218 height 13
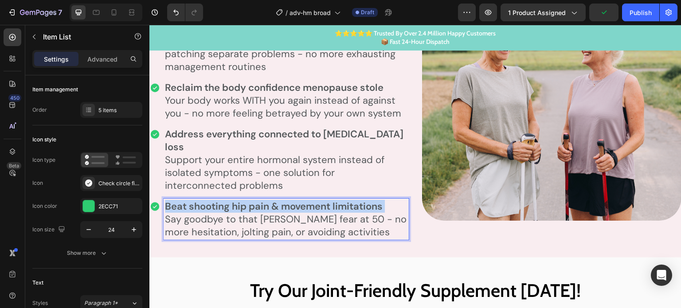
click at [270, 200] on strong "Beat shooting hip pain & movement limitations" at bounding box center [274, 206] width 218 height 13
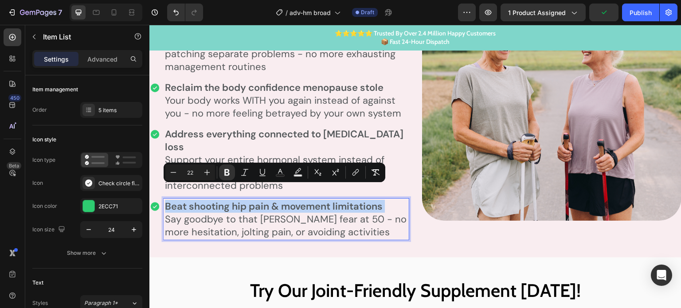
copy strong "Beat shooting hip pain & movement limitations"
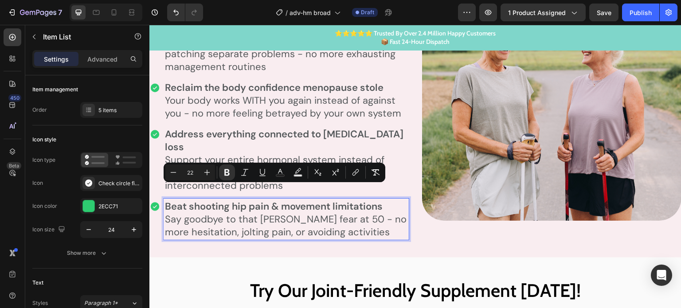
click at [279, 213] on p "Say goodbye to that walker fear at 50 - no more hesitation, jolting pain, or av…" at bounding box center [286, 226] width 242 height 26
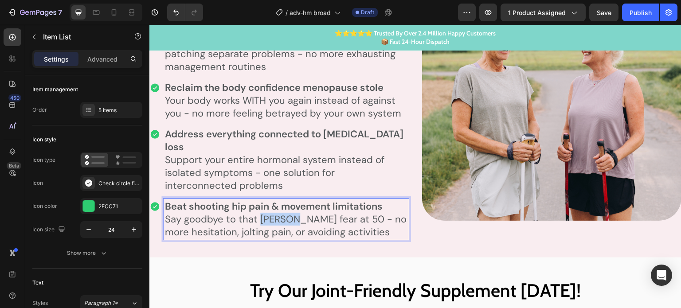
click at [279, 213] on p "Say goodbye to that walker fear at 50 - no more hesitation, jolting pain, or av…" at bounding box center [286, 226] width 242 height 26
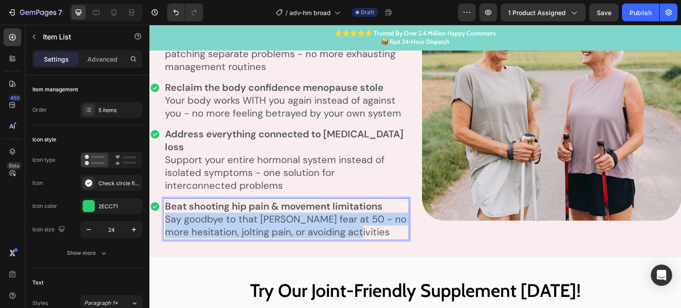
click at [279, 213] on p "Say goodbye to that walker fear at 50 - no more hesitation, jolting pain, or av…" at bounding box center [286, 226] width 242 height 26
copy p "Say goodbye to that walker fear at 50 - no more hesitation, jolting pain, or av…"
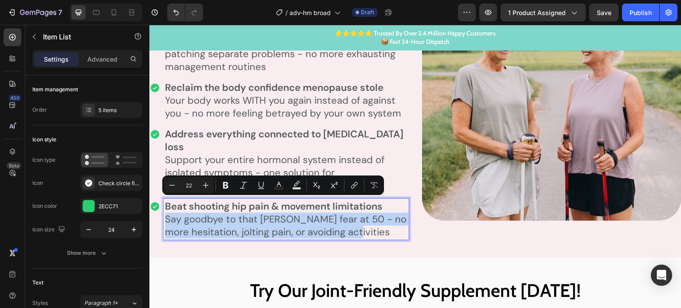
click at [261, 215] on p "Say goodbye to that walker fear at 50 - no more hesitation, jolting pain, or av…" at bounding box center [286, 226] width 242 height 26
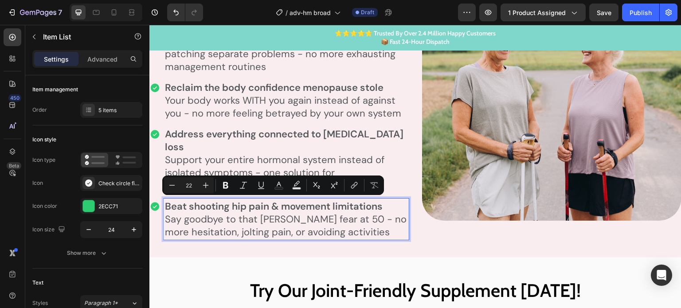
click at [400, 153] on p "Support your entire hormonal system instead of isolated symptoms - one solution…" at bounding box center [286, 172] width 242 height 39
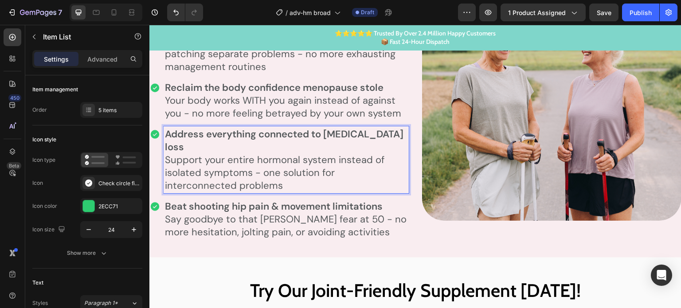
click at [365, 200] on strong "Beat shooting hip pain & movement limitations" at bounding box center [274, 206] width 218 height 13
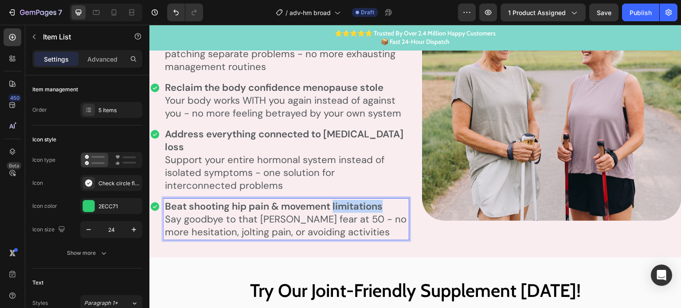
click at [364, 200] on strong "Beat shooting hip pain & movement limitations" at bounding box center [274, 206] width 218 height 13
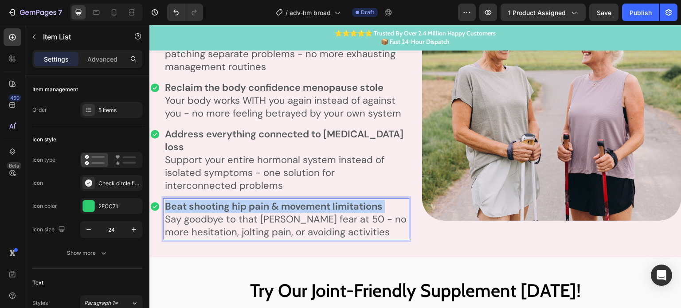
click at [364, 200] on strong "Beat shooting hip pain & movement limitations" at bounding box center [274, 206] width 218 height 13
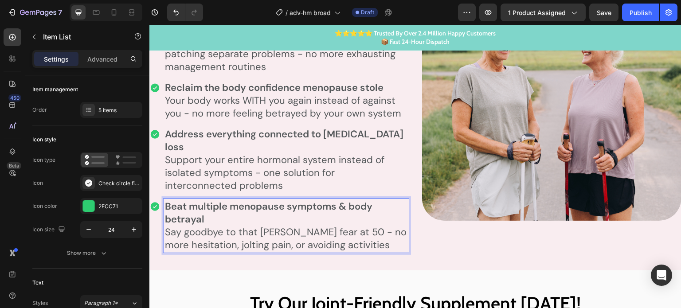
click at [272, 226] on p "Say goodbye to that walker fear at 50 - no more hesitation, jolting pain, or av…" at bounding box center [286, 239] width 242 height 26
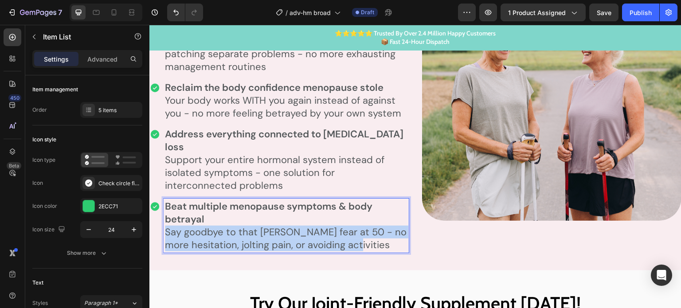
click at [272, 226] on p "Say goodbye to that walker fear at 50 - no more hesitation, jolting pain, or av…" at bounding box center [286, 239] width 242 height 26
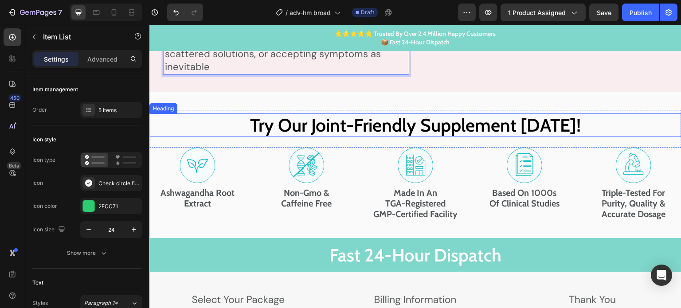
scroll to position [3900, 0]
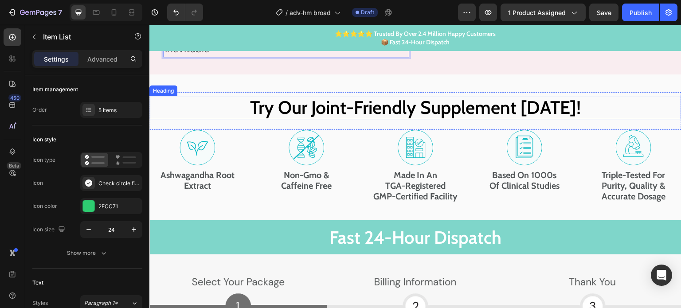
click at [413, 96] on span "Try Our Joint-Friendly Supplement Today!" at bounding box center [415, 107] width 331 height 22
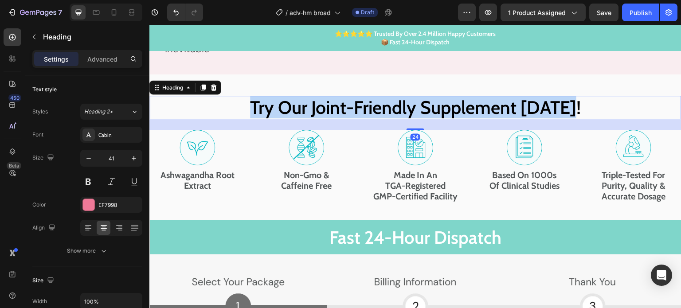
click at [413, 96] on span "Try Our Joint-Friendly Supplement Today!" at bounding box center [415, 107] width 331 height 22
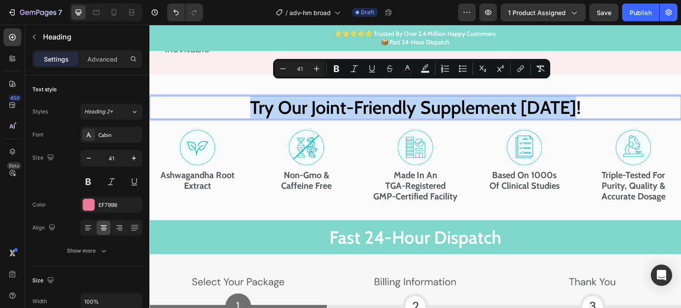
copy span "Try Our Joint-Friendly Supplement Today!"
click at [404, 96] on span "Try Our Joint-Friendly Supplement Today!" at bounding box center [415, 107] width 331 height 22
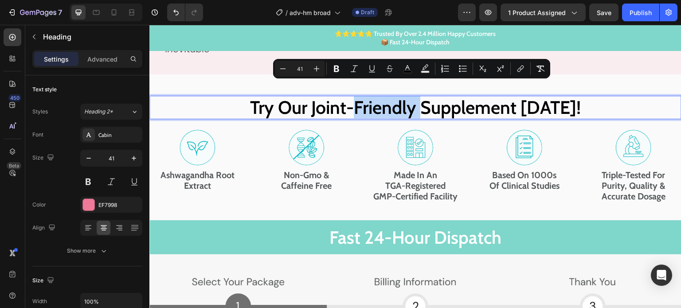
click at [404, 96] on span "Try Our Joint-Friendly Supplement Today!" at bounding box center [415, 107] width 331 height 22
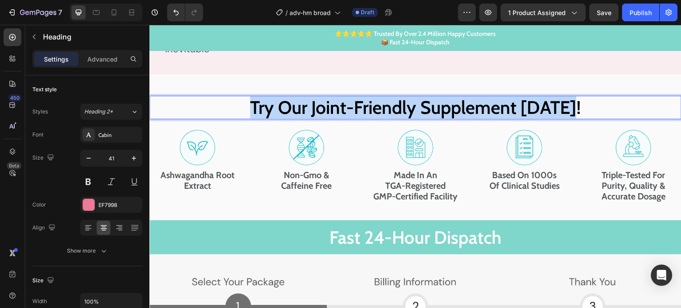
click at [404, 96] on span "Try Our Joint-Friendly Supplement Today!" at bounding box center [415, 107] width 331 height 22
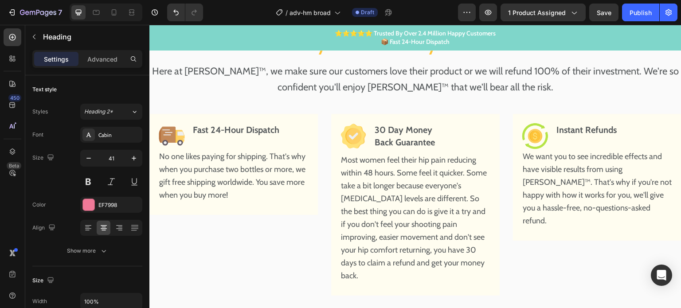
scroll to position [4653, 0]
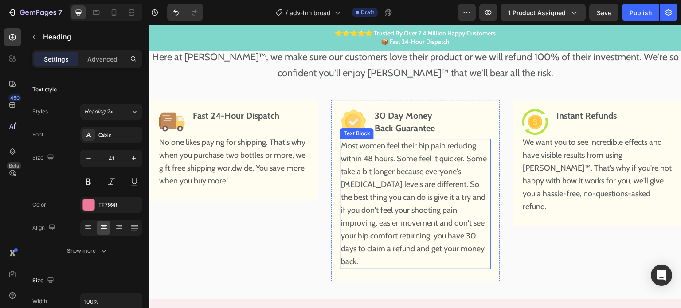
click at [390, 161] on p "Most women feel their hip pain reducing within 48 hours. Some feel it quicker. …" at bounding box center [415, 204] width 149 height 129
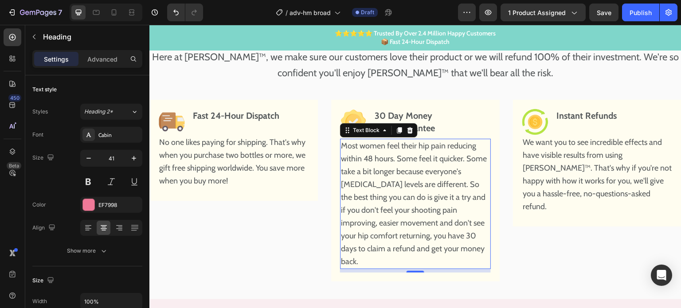
click at [390, 161] on p "Most women feel their hip pain reducing within 48 hours. Some feel it quicker. …" at bounding box center [415, 204] width 149 height 129
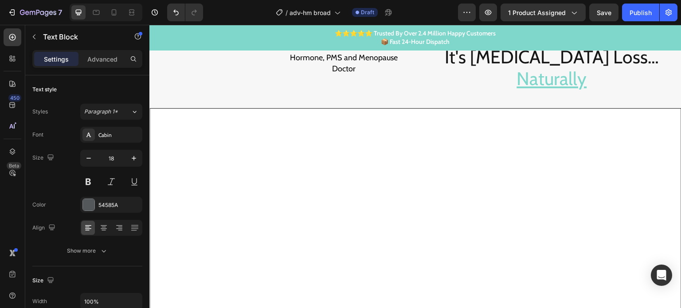
scroll to position [5673, 0]
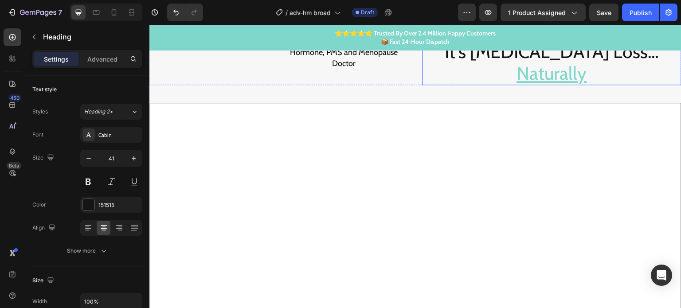
click at [468, 85] on h2 "We're On A Mission To Help 1,000,000 Women Age 50+ Discover It's Not Wear And T…" at bounding box center [551, 19] width 259 height 132
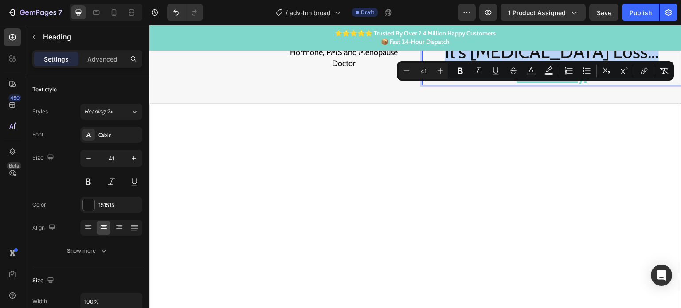
click at [554, 84] on p "We're On A Mission To Help 1,000,000 Women Age 50+ Discover It's Not Wear And T…" at bounding box center [551, 19] width 257 height 130
click at [605, 84] on p "We're On A Mission To Help 1,000,000 Women Age 50+ Discover It's Not Wear And T…" at bounding box center [551, 19] width 257 height 130
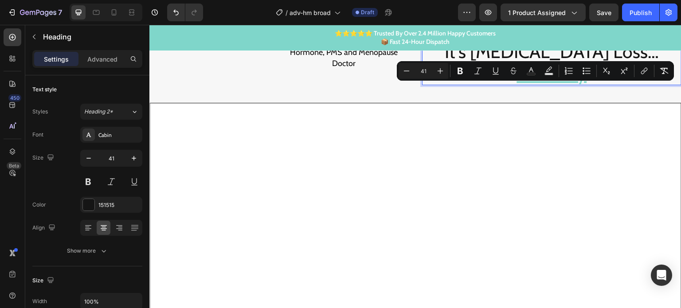
click at [605, 84] on p "We're On A Mission To Help 1,000,000 Women Age 50+ Discover It's Not Wear And T…" at bounding box center [551, 19] width 257 height 130
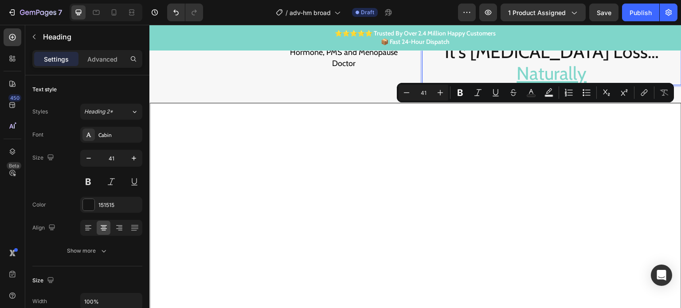
click at [601, 84] on p "We're On A Mission To Help 1,000,000 Women Age 50+ Discover It's Not Wear And T…" at bounding box center [551, 19] width 257 height 130
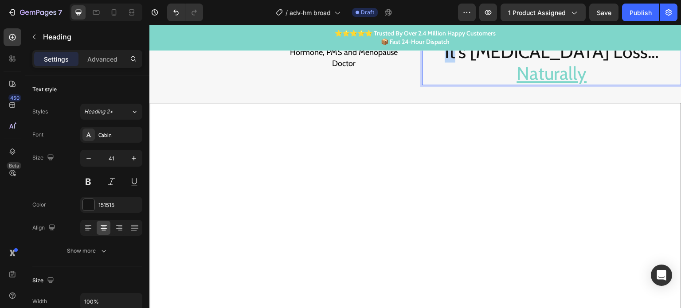
drag, startPoint x: 597, startPoint y: 121, endPoint x: 570, endPoint y: 158, distance: 45.9
click at [570, 84] on p "We're On A Mission To Help 1,000,000 Women Age 50+ Discover It's Not Wear And T…" at bounding box center [551, 19] width 257 height 130
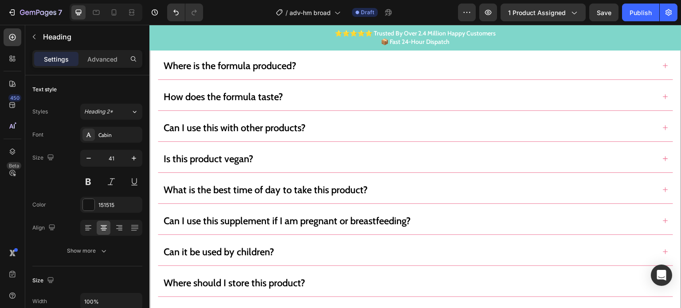
scroll to position [5961, 0]
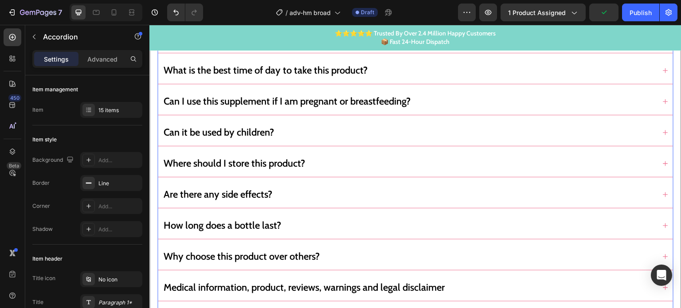
scroll to position [6272, 0]
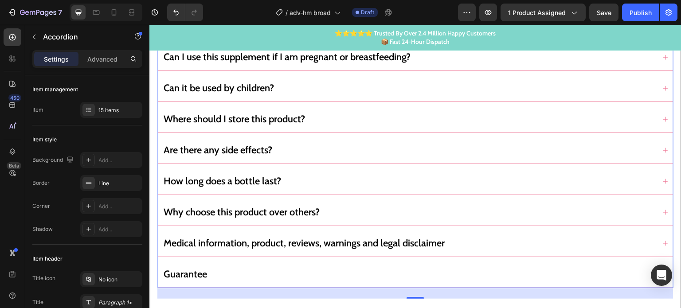
click at [371, 203] on div "Why choose this product over others?" at bounding box center [408, 212] width 493 height 18
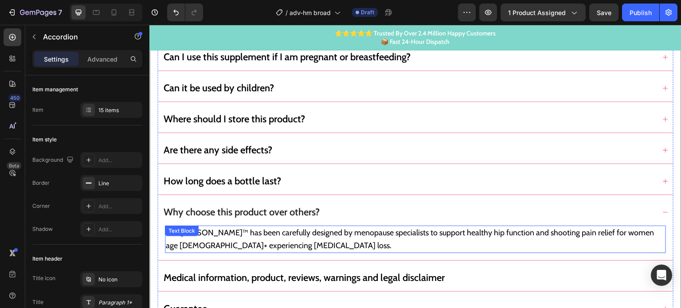
click at [294, 229] on p "Our AIDA™ has been carefully designed by menopause specialists to support healt…" at bounding box center [415, 239] width 499 height 26
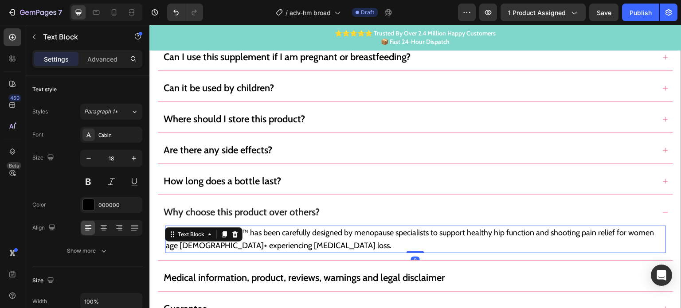
click at [294, 229] on p "Our AIDA™ has been carefully designed by menopause specialists to support healt…" at bounding box center [415, 239] width 499 height 26
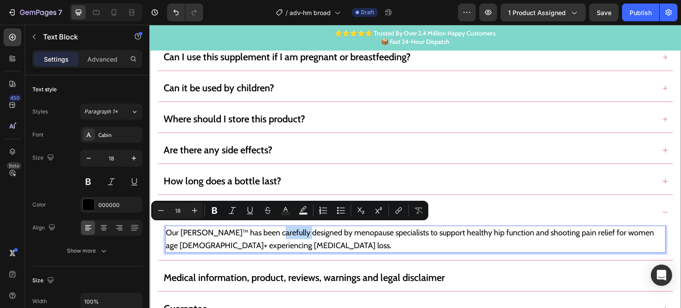
click at [294, 229] on p "Our AIDA™ has been carefully designed by menopause specialists to support healt…" at bounding box center [415, 239] width 499 height 26
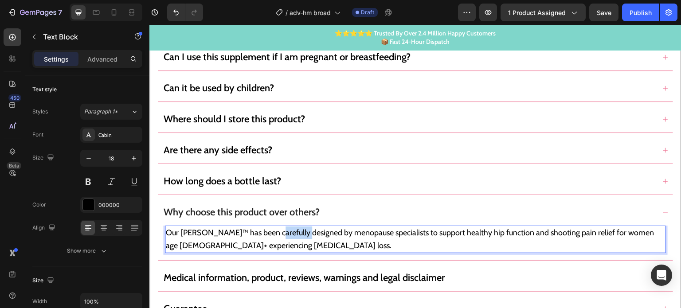
click at [294, 229] on p "Our AIDA™ has been carefully designed by menopause specialists to support healt…" at bounding box center [415, 239] width 499 height 26
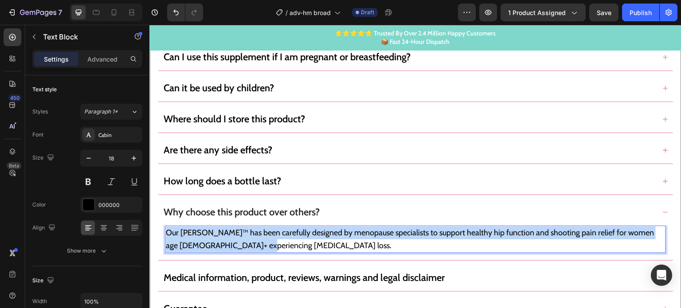
click at [294, 229] on p "Our AIDA™ has been carefully designed by menopause specialists to support healt…" at bounding box center [415, 239] width 499 height 26
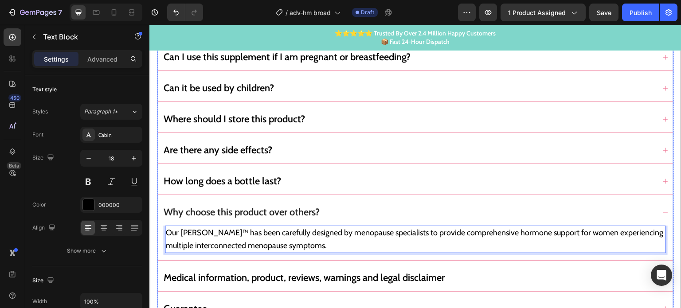
click at [356, 203] on div "Why choose this product over others?" at bounding box center [408, 212] width 493 height 18
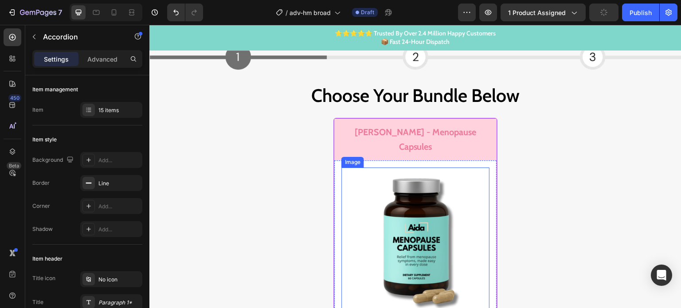
scroll to position [4047, 0]
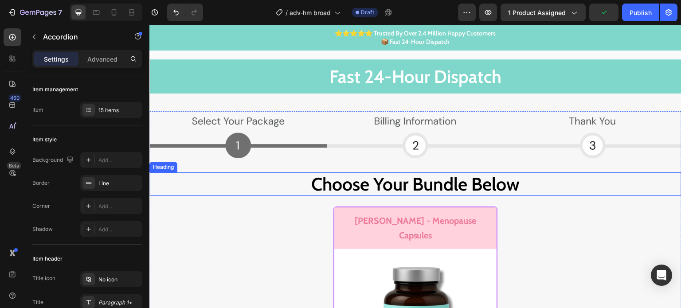
click at [266, 172] on h2 "Choose Your Bundle Below" at bounding box center [415, 183] width 532 height 23
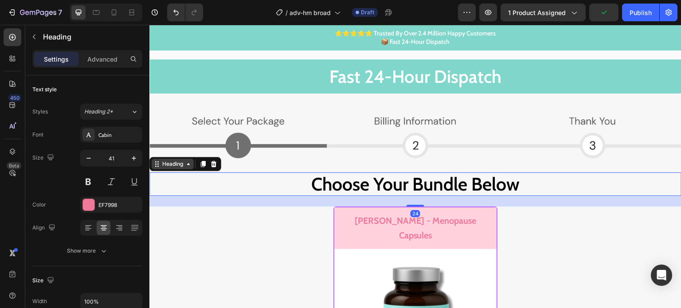
click at [181, 160] on div "Heading" at bounding box center [172, 164] width 24 height 8
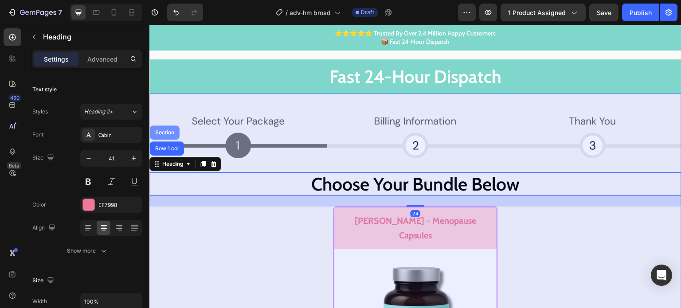
click at [170, 130] on div "Section" at bounding box center [164, 132] width 23 height 5
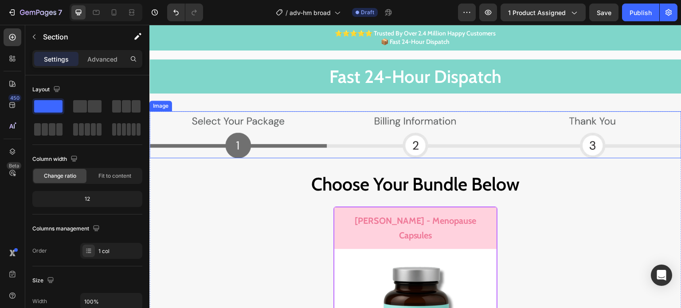
click at [298, 127] on img at bounding box center [415, 134] width 532 height 47
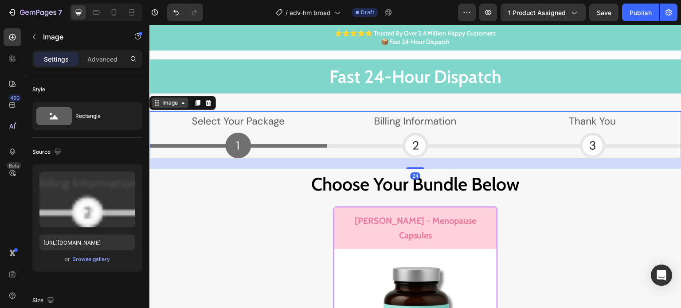
click at [175, 102] on div "Image" at bounding box center [169, 103] width 19 height 8
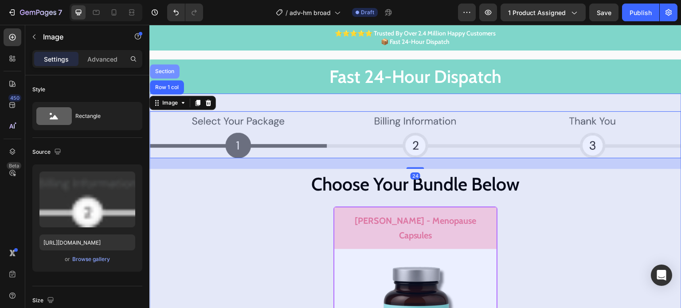
click at [170, 69] on div "Section" at bounding box center [164, 71] width 23 height 5
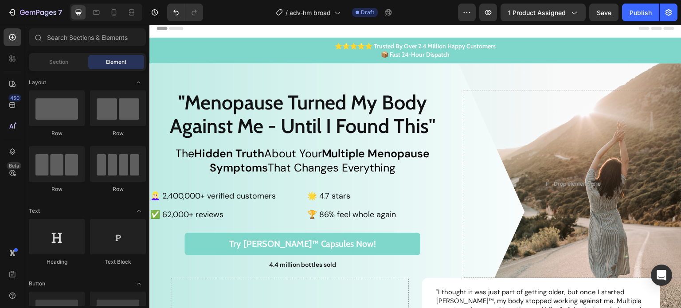
scroll to position [0, 0]
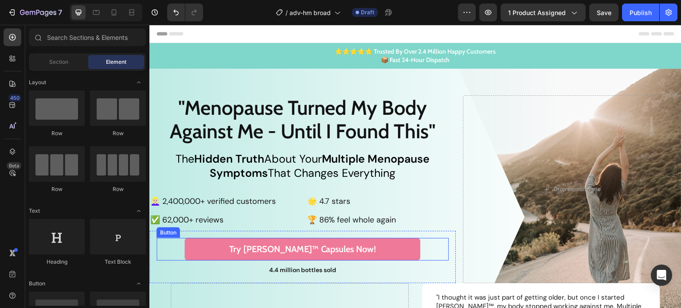
click at [369, 249] on link "Try Aida™ Capsules Now!" at bounding box center [302, 249] width 236 height 23
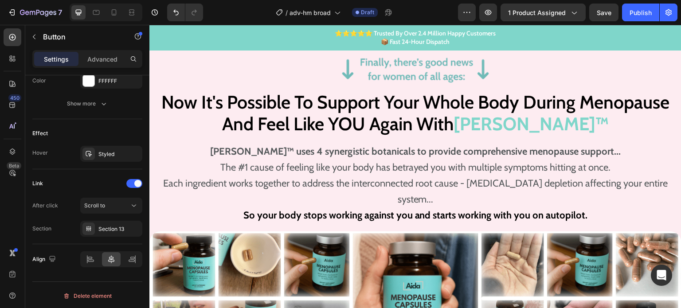
scroll to position [1418, 0]
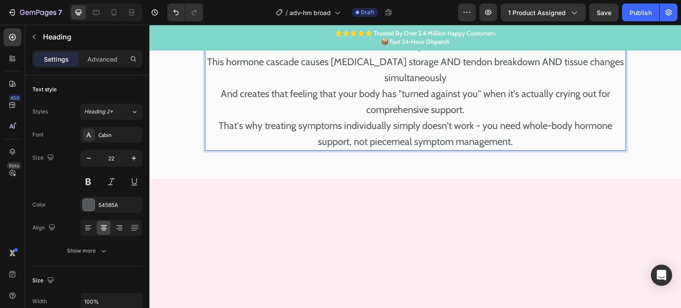
click at [490, 150] on p "These multiple menopause symptoms aren't separate issues... ⁠⁠⁠⁠⁠⁠⁠ That's why …" at bounding box center [415, 6] width 419 height 287
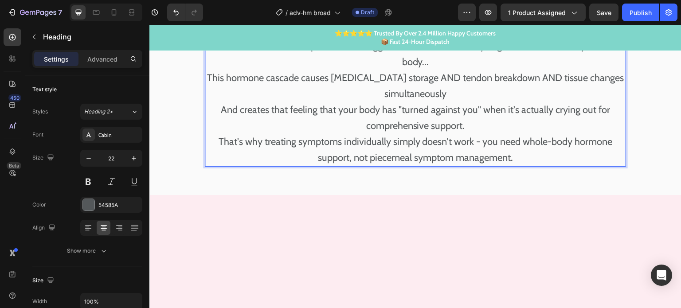
click at [550, 166] on p "These multiple menopause symptoms aren't separate issues... That's why women st…" at bounding box center [415, 14] width 419 height 303
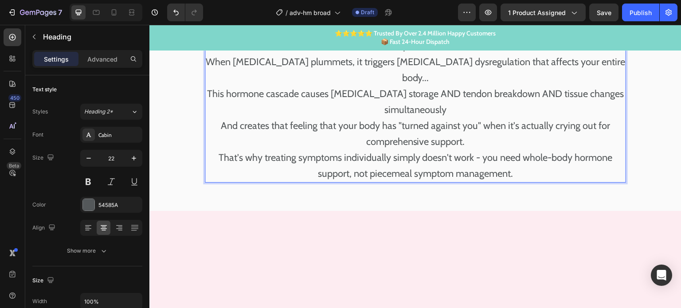
click at [540, 182] on p "These multiple menopause symptoms aren't separate issues... That's why women st…" at bounding box center [415, 22] width 419 height 319
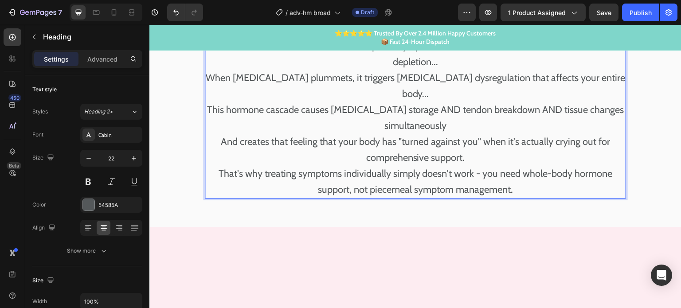
click at [594, 198] on p "These multiple menopause symptoms aren't separate issues... That's why women st…" at bounding box center [415, 30] width 419 height 335
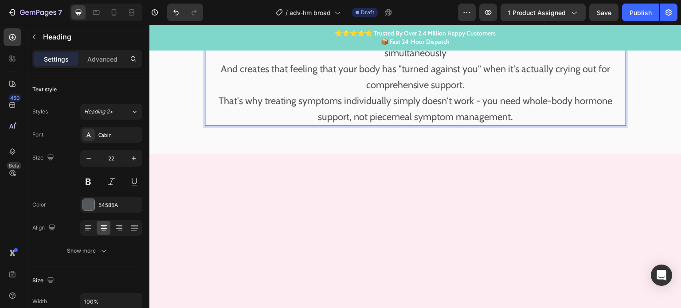
scroll to position [1551, 0]
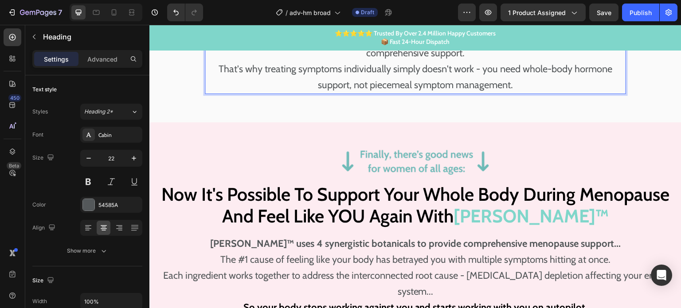
scroll to position [1640, 0]
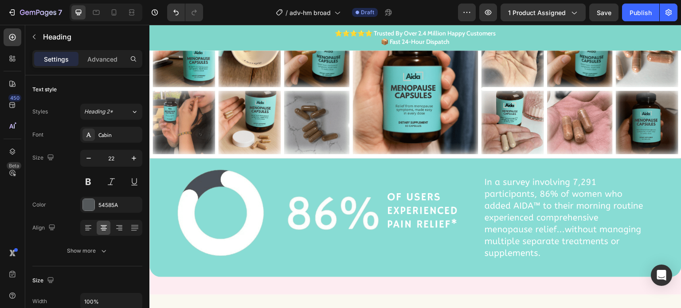
scroll to position [1906, 0]
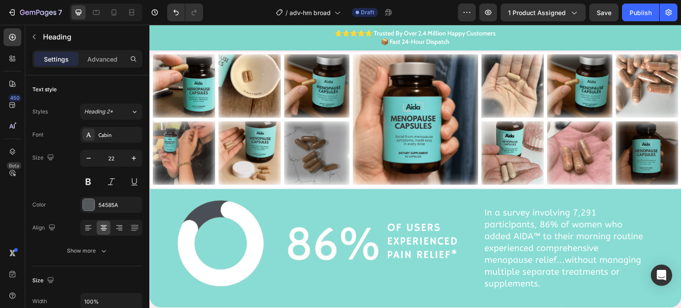
click at [245, 42] on strong "So your body stops working against you and starts working with you on autopilot." at bounding box center [415, 36] width 344 height 12
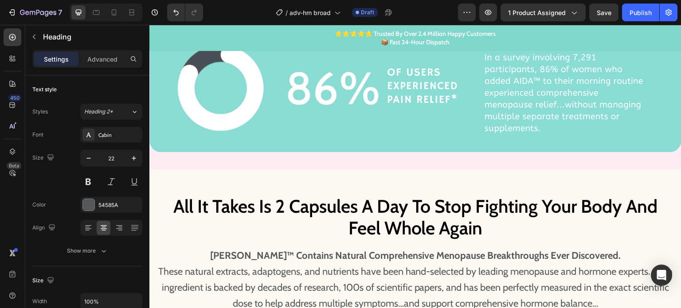
scroll to position [2349, 0]
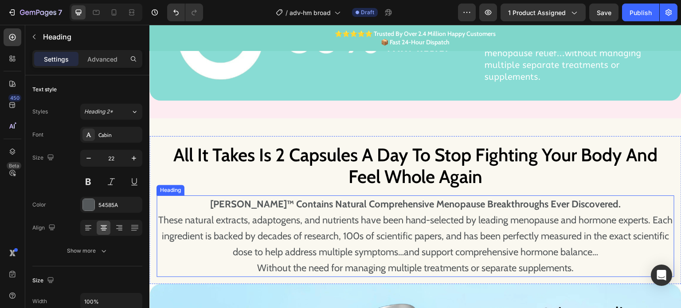
click at [379, 195] on h2 "AIDA™ Contains Natural Comprehensive Menopause Breakthroughs Ever Discovered. T…" at bounding box center [415, 236] width 518 height 82
click at [595, 195] on h2 "AIDA™ Contains Natural Comprehensive Menopause Breakthroughs Ever Discovered. T…" at bounding box center [415, 236] width 518 height 82
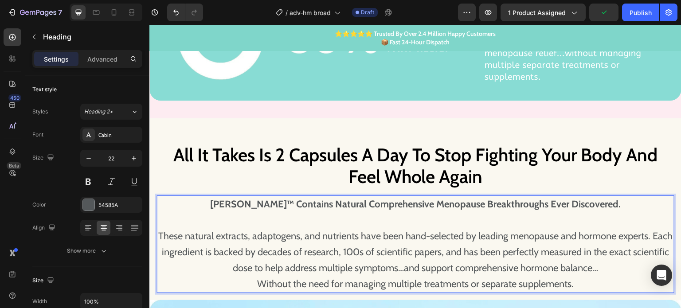
click at [663, 218] on p "AIDA™ Contains Natural Comprehensive Menopause Breakthroughs Ever Discovered. ⁠…" at bounding box center [415, 244] width 516 height 96
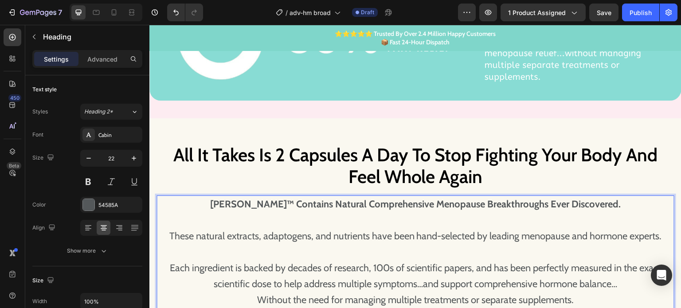
click at [620, 265] on p "AIDA™ Contains Natural Comprehensive Menopause Breakthroughs Ever Discovered. T…" at bounding box center [415, 252] width 516 height 112
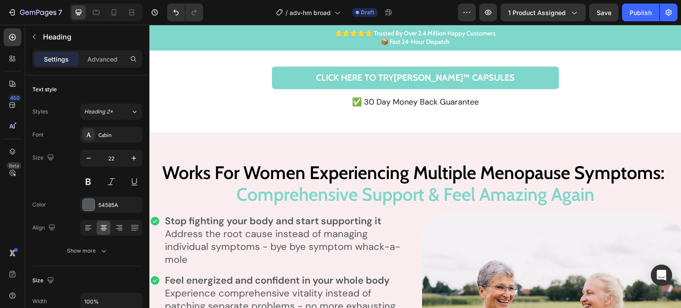
scroll to position [3678, 0]
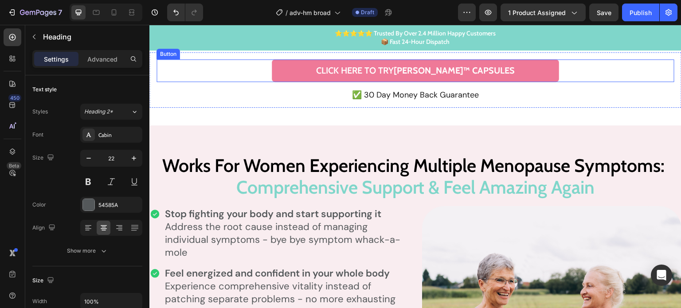
click at [506, 67] on link "Click Here To Try Aida™ CAPSULES" at bounding box center [415, 70] width 287 height 23
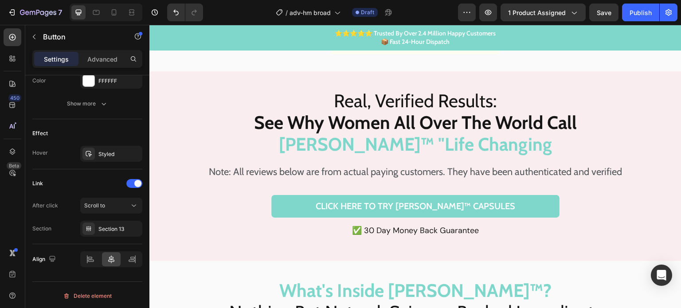
scroll to position [5230, 0]
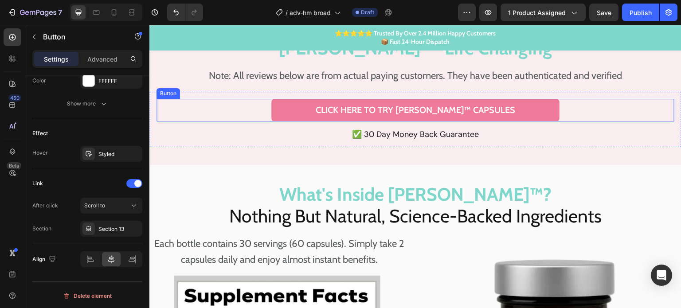
click at [311, 115] on link "Click Here To Try AIDA™ CAPSULES" at bounding box center [415, 110] width 288 height 23
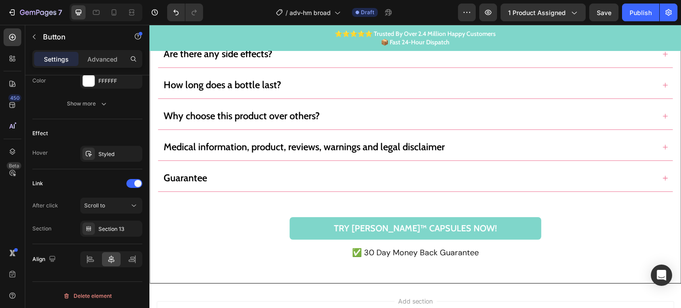
scroll to position [6692, 0]
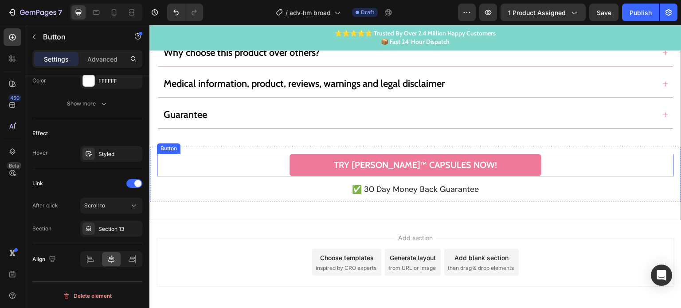
click at [338, 165] on link "Try AIDA™ CAPSULES Now!" at bounding box center [415, 165] width 252 height 23
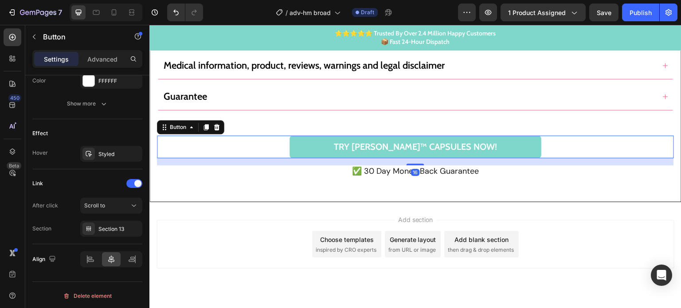
scroll to position [6728, 0]
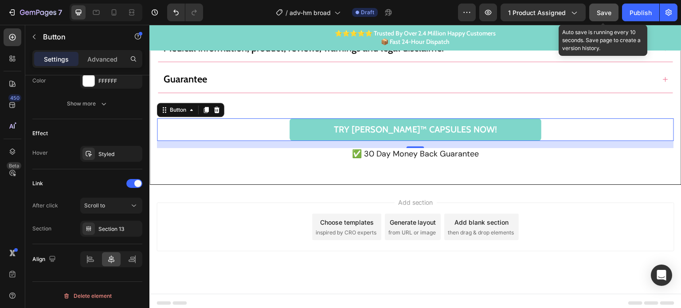
click at [616, 16] on button "Save" at bounding box center [603, 13] width 29 height 18
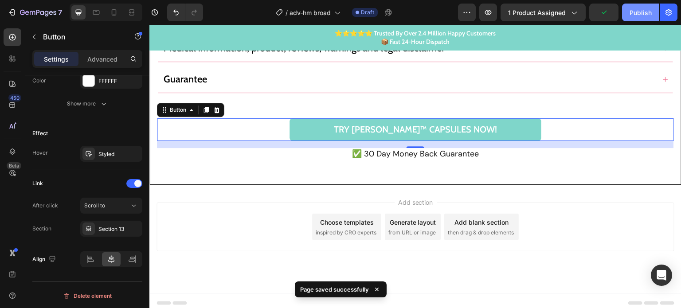
click at [635, 16] on div "Publish" at bounding box center [640, 12] width 22 height 9
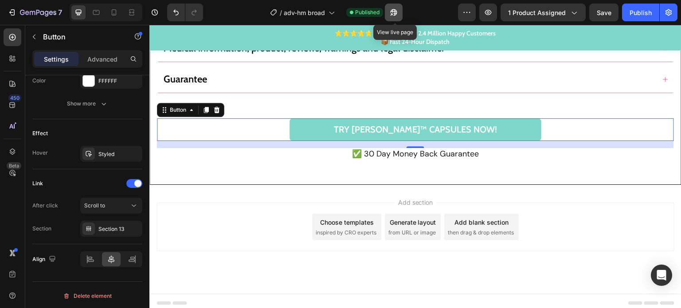
click at [398, 13] on icon "button" at bounding box center [393, 12] width 9 height 9
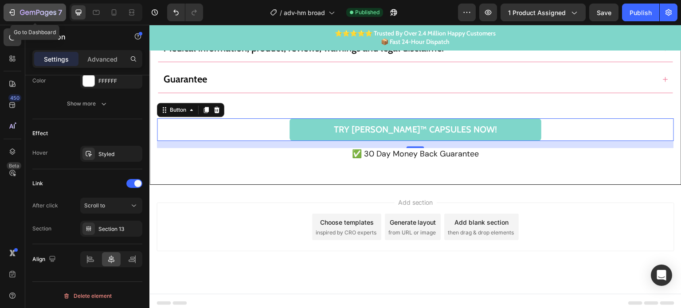
click at [19, 11] on div "7" at bounding box center [35, 12] width 55 height 11
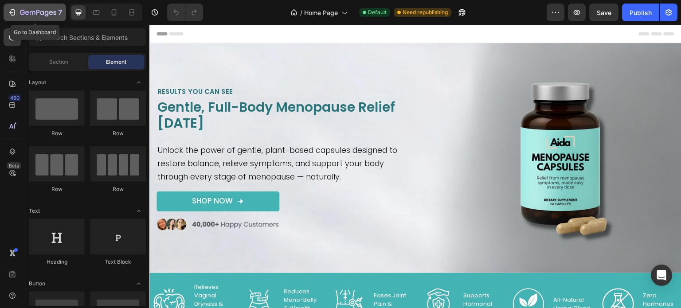
click at [44, 16] on icon "button" at bounding box center [38, 13] width 36 height 8
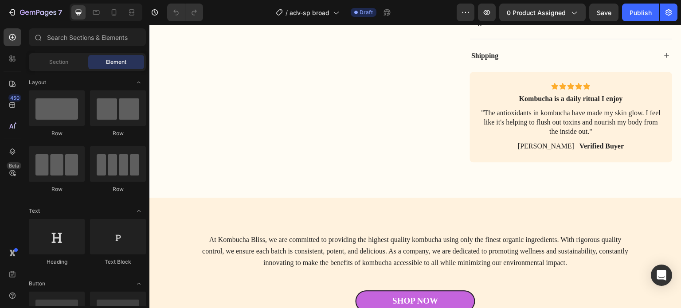
scroll to position [2127, 0]
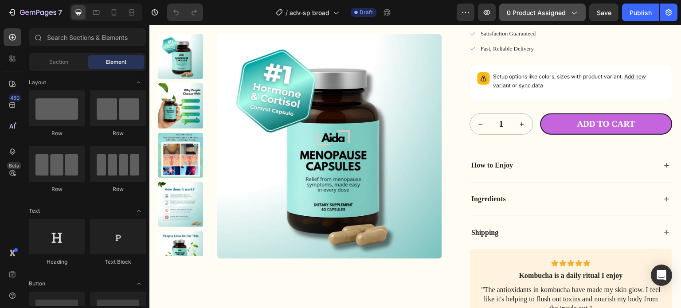
click at [525, 21] on button "0 product assigned" at bounding box center [542, 13] width 86 height 18
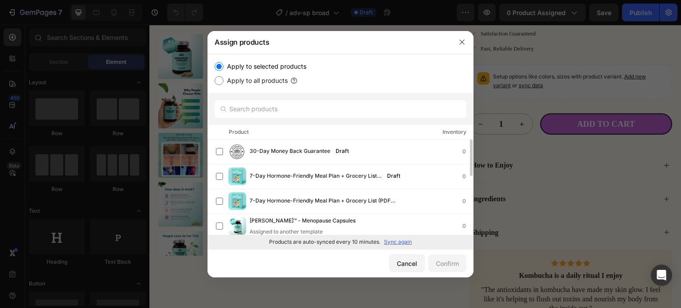
scroll to position [89, 0]
click at [311, 111] on input "text" at bounding box center [341, 109] width 252 height 18
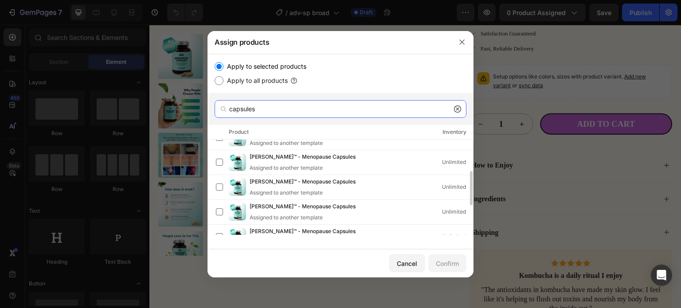
scroll to position [170, 0]
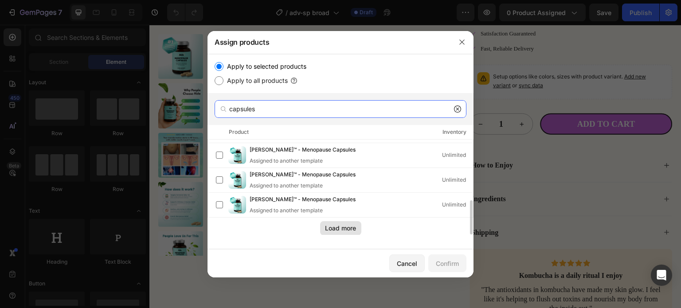
type input "capsules"
click at [339, 227] on div "Load more" at bounding box center [340, 227] width 31 height 9
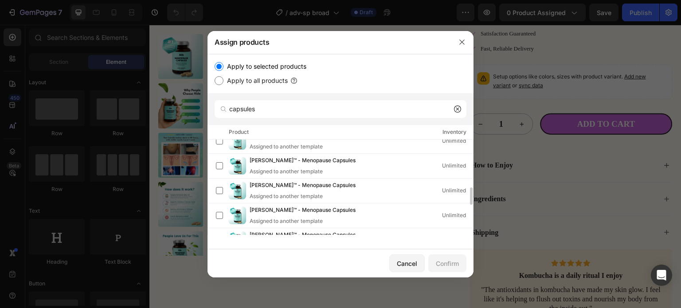
scroll to position [418, 0]
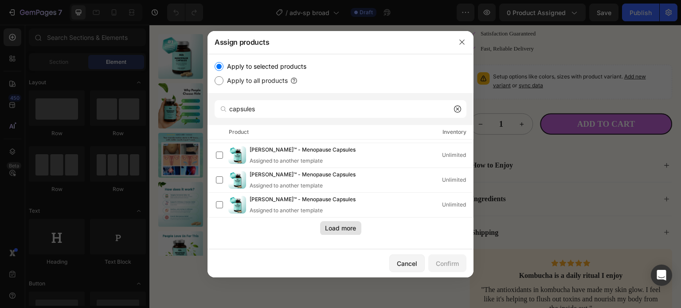
click at [342, 228] on div "Load more" at bounding box center [340, 227] width 31 height 9
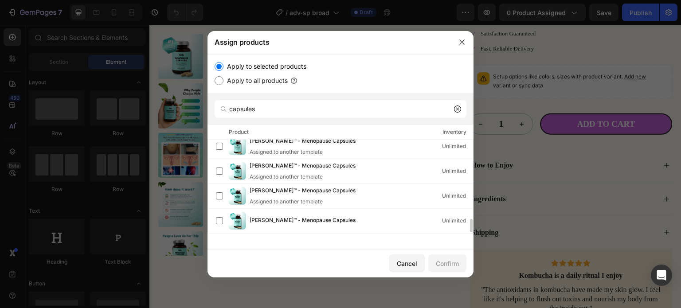
scroll to position [567, 0]
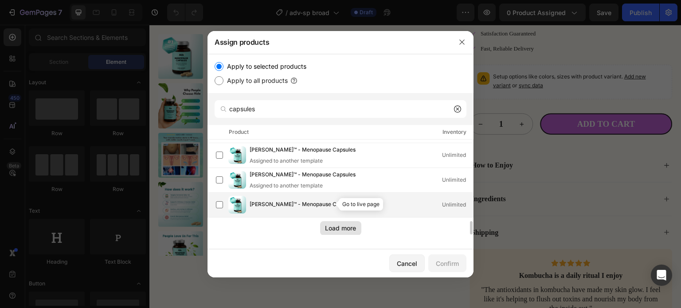
click at [358, 204] on icon "button" at bounding box center [361, 204] width 7 height 7
click at [219, 207] on label at bounding box center [219, 204] width 7 height 7
click at [449, 265] on div "Confirm" at bounding box center [447, 263] width 23 height 9
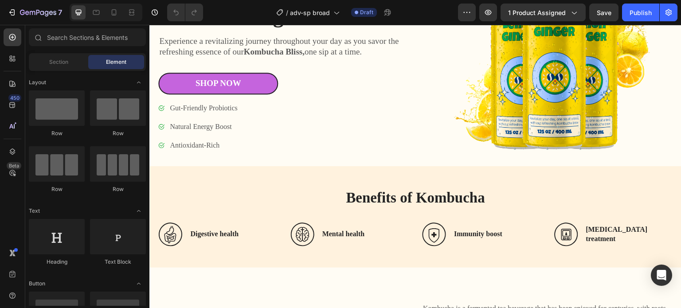
scroll to position [0, 0]
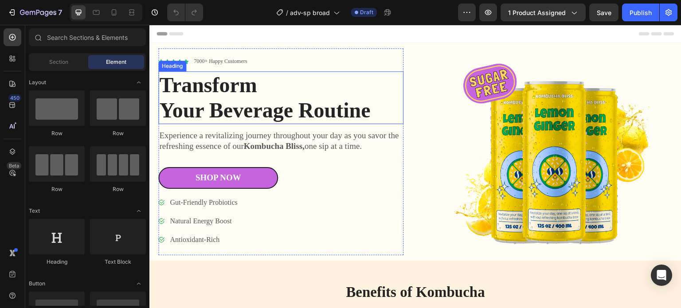
click at [212, 88] on h1 "Transform Your Beverage Routine" at bounding box center [280, 97] width 245 height 53
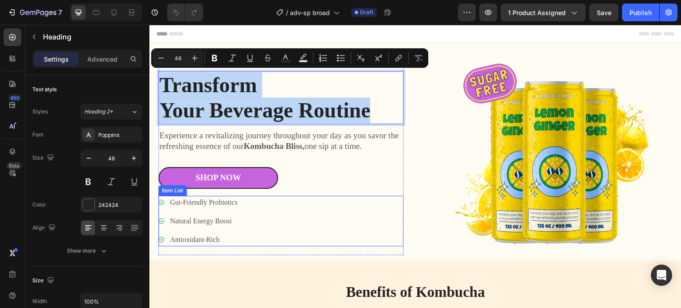
copy p "Transform Your Beverage Routine"
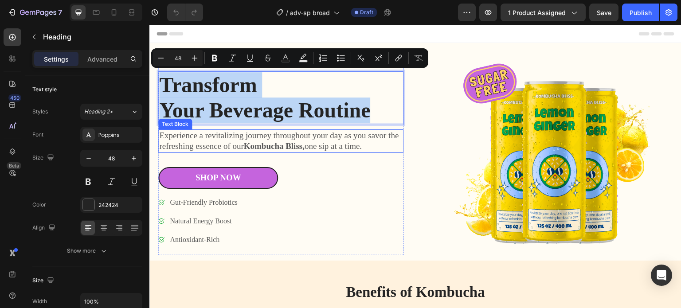
click at [245, 138] on p "Experience a revitalizing journey throughout your day as you savor the refreshi…" at bounding box center [280, 141] width 243 height 22
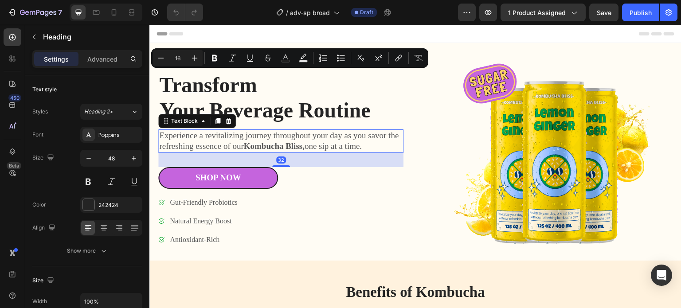
click at [245, 138] on p "Experience a revitalizing journey throughout your day as you savor the refreshi…" at bounding box center [280, 141] width 243 height 22
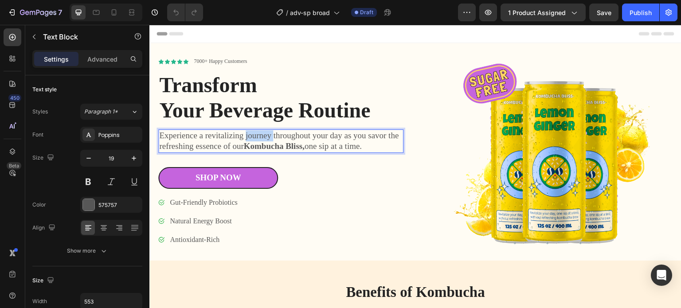
copy p "Experience a revitalizing journey throughout your day as you savor the refreshi…"
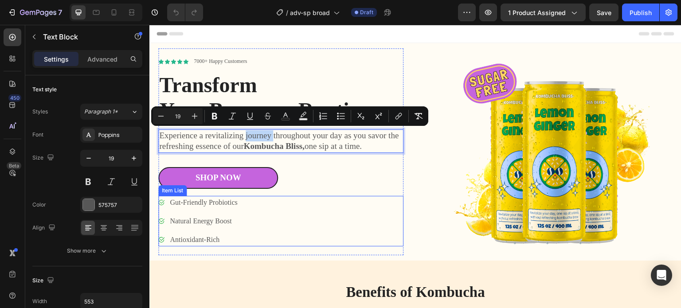
click at [197, 202] on p "Gut-Friendly Probiotics" at bounding box center [203, 202] width 67 height 11
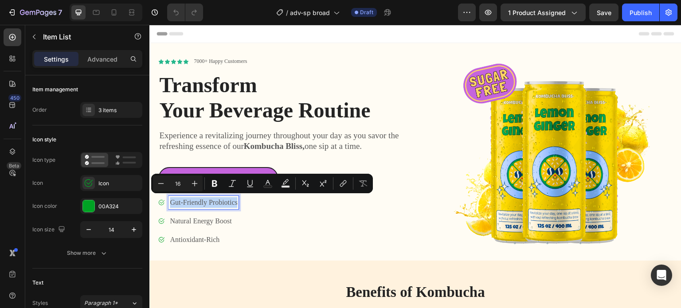
copy p "Gut-Friendly Probiotics"
click at [199, 219] on p "Natural Energy Boost" at bounding box center [203, 221] width 67 height 11
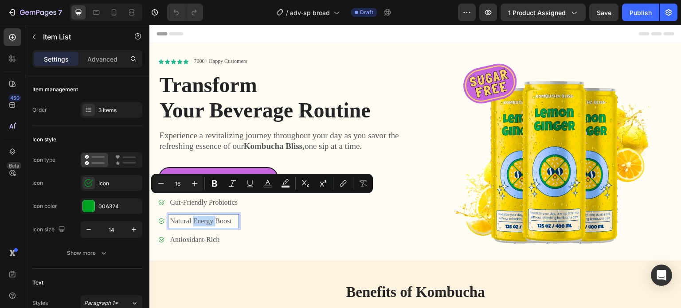
click at [199, 219] on p "Natural Energy Boost" at bounding box center [203, 221] width 67 height 11
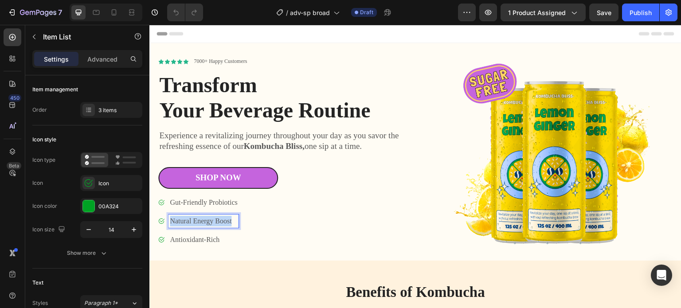
copy p "Natural Energy Boost"
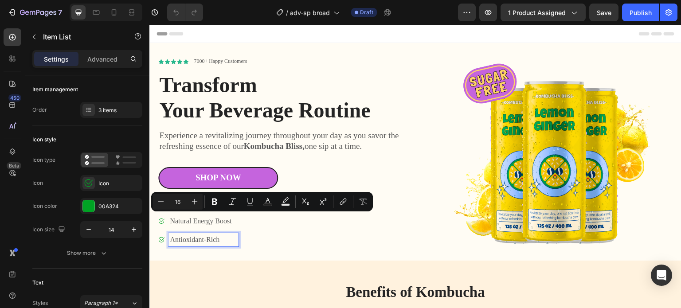
click at [200, 236] on p "Antioxidant-Rich" at bounding box center [203, 239] width 67 height 11
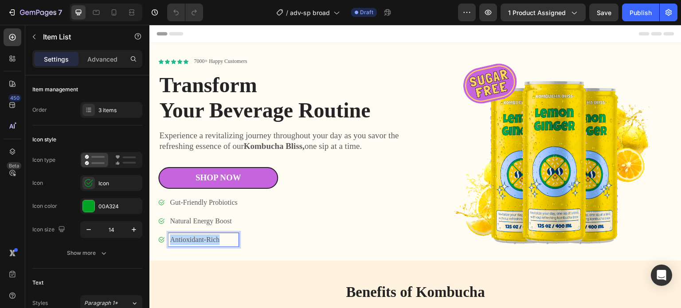
copy p "Antioxidant-Rich"
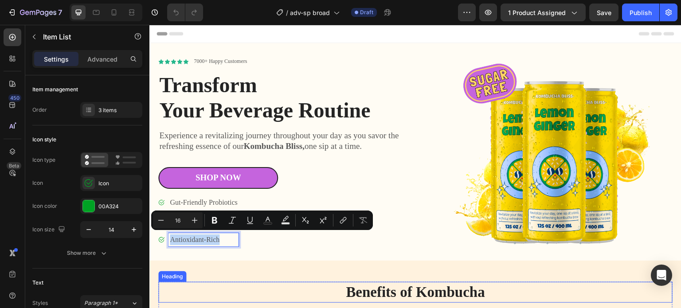
click at [398, 289] on h2 "Benefits of Kombucha" at bounding box center [415, 292] width 514 height 21
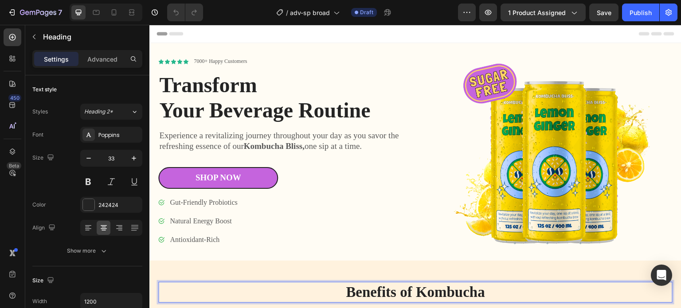
click at [398, 289] on h2 "Benefits of Kombucha" at bounding box center [415, 292] width 514 height 21
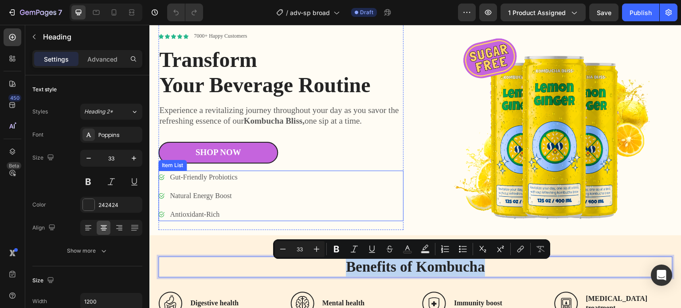
scroll to position [89, 0]
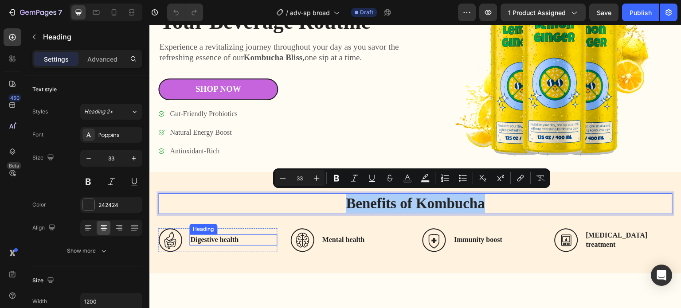
click at [211, 238] on h3 "Digestive health" at bounding box center [233, 239] width 88 height 11
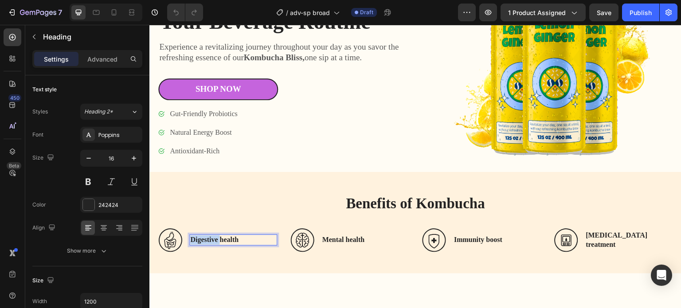
click at [211, 238] on h3 "Digestive health" at bounding box center [233, 239] width 88 height 11
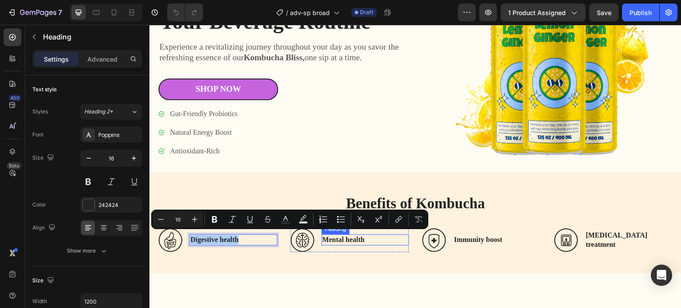
click at [349, 237] on h3 "Mental health" at bounding box center [365, 239] width 88 height 11
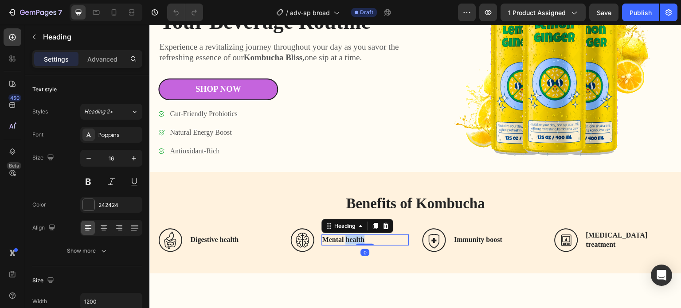
click at [349, 237] on h3 "Mental health" at bounding box center [365, 239] width 88 height 11
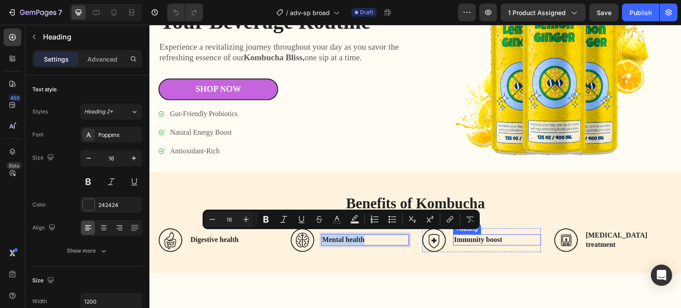
click at [485, 237] on h3 "Immunity boost" at bounding box center [497, 239] width 88 height 11
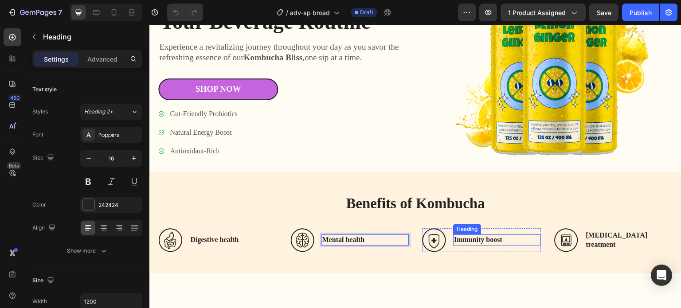
click at [485, 237] on h3 "Immunity boost" at bounding box center [497, 239] width 88 height 11
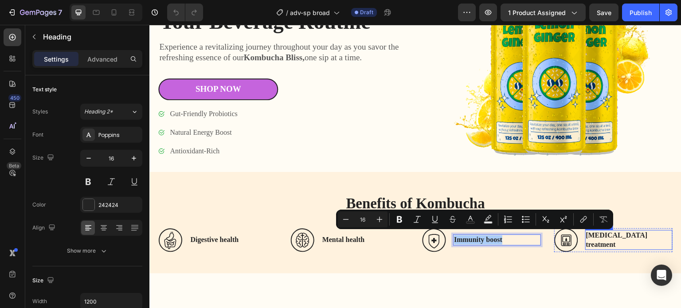
click at [622, 238] on h3 "Diabetes treatment" at bounding box center [629, 240] width 88 height 20
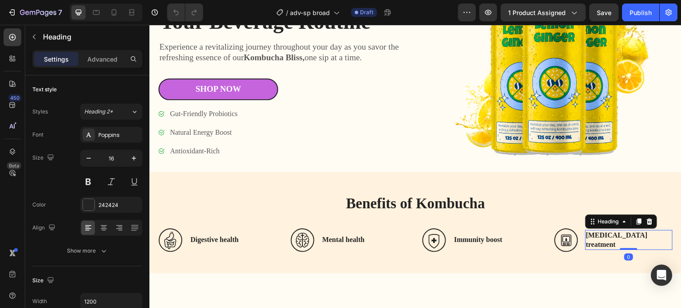
click at [622, 238] on h3 "Diabetes treatment" at bounding box center [629, 240] width 88 height 20
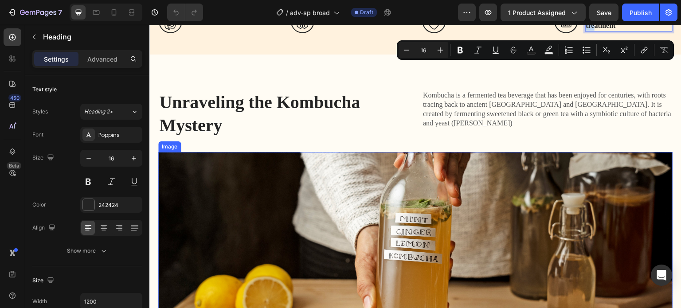
scroll to position [310, 0]
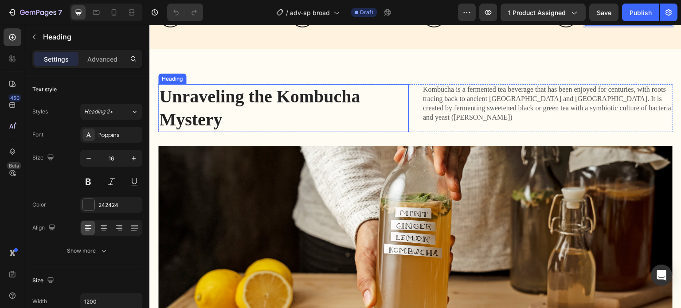
click at [301, 98] on h2 "Unraveling the Kombucha Mystery" at bounding box center [265, 108] width 214 height 48
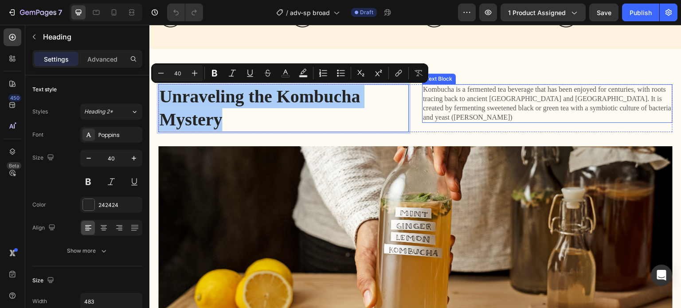
click at [452, 93] on p "Kombucha is a fermented tea beverage that has been enjoyed for centuries, with …" at bounding box center [547, 103] width 249 height 37
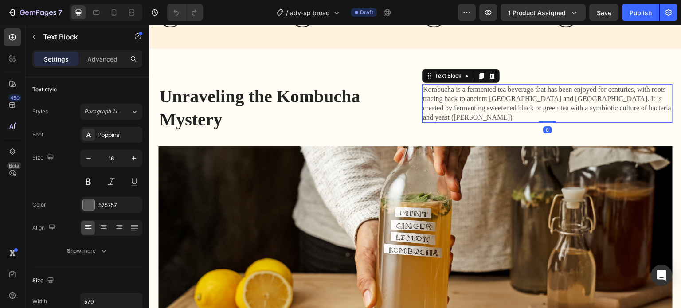
click at [452, 93] on p "Kombucha is a fermented tea beverage that has been enjoyed for centuries, with …" at bounding box center [547, 103] width 249 height 37
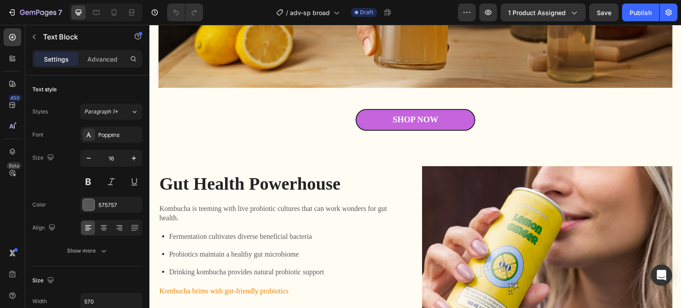
scroll to position [620, 0]
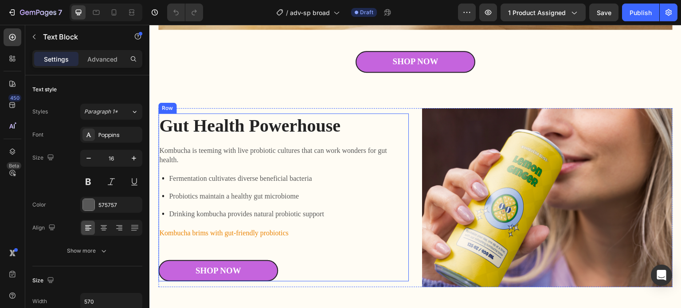
click at [310, 121] on h2 "Gut Health Powerhouse" at bounding box center [276, 125] width 236 height 25
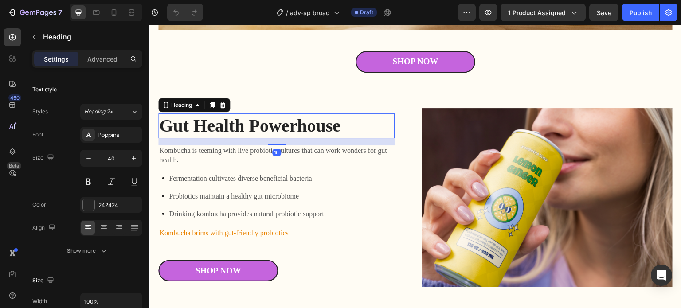
click at [310, 121] on h2 "Gut Health Powerhouse" at bounding box center [276, 125] width 236 height 25
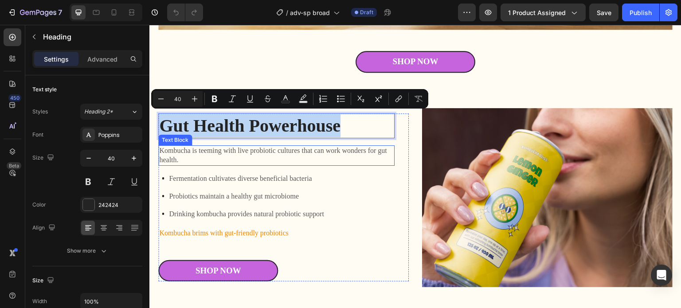
click at [231, 153] on p "Kombucha is teeming with live probiotic cultures that can work wonders for gut …" at bounding box center [276, 155] width 234 height 19
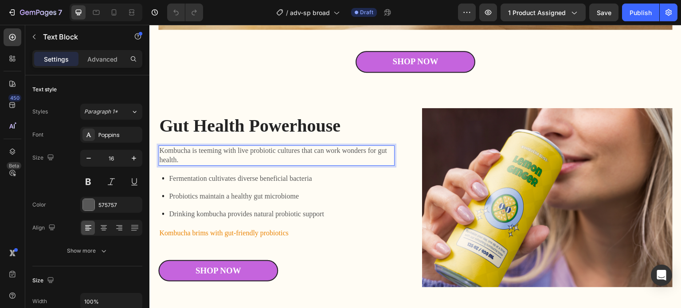
click at [231, 153] on p "Kombucha is teeming with live probiotic cultures that can work wonders for gut …" at bounding box center [276, 155] width 234 height 19
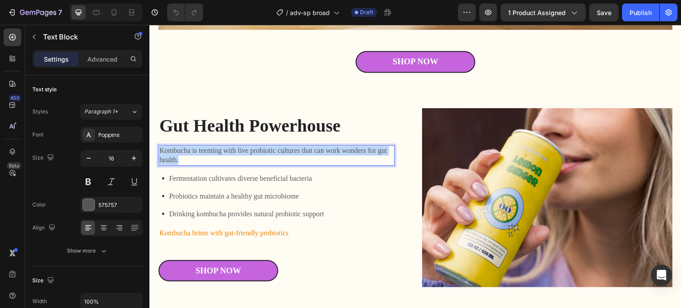
copy p "Kombucha is teeming with live probiotic cultures that can work wonders for gut …"
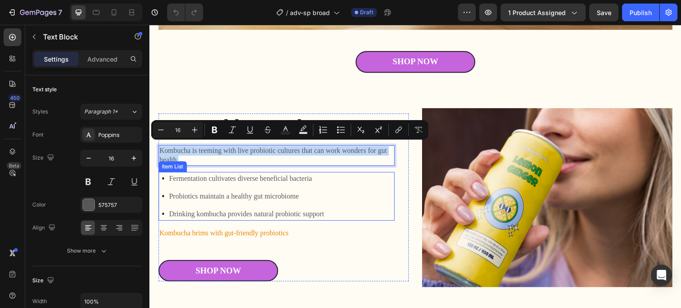
click at [236, 173] on p "Fermentation cultivates diverse beneficial bacteria" at bounding box center [246, 178] width 155 height 11
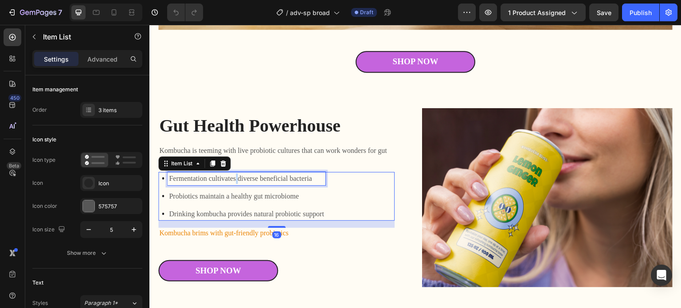
click at [236, 173] on p "Fermentation cultivates diverse beneficial bacteria" at bounding box center [246, 178] width 155 height 11
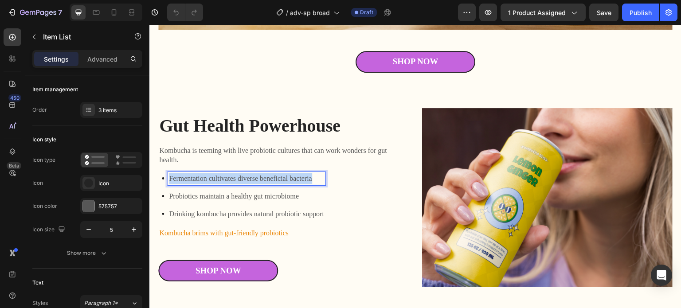
copy p "Fermentation cultivates diverse beneficial bacteria"
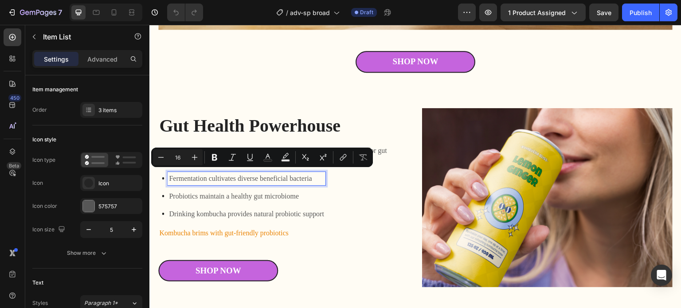
click at [243, 192] on p "Probiotics maintain a healthy gut microbiome" at bounding box center [246, 196] width 155 height 11
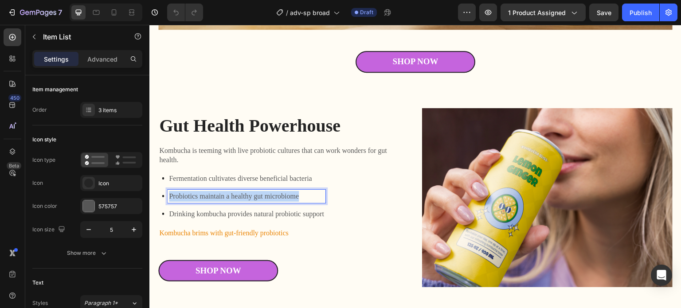
copy p "Probiotics maintain a healthy gut microbiome"
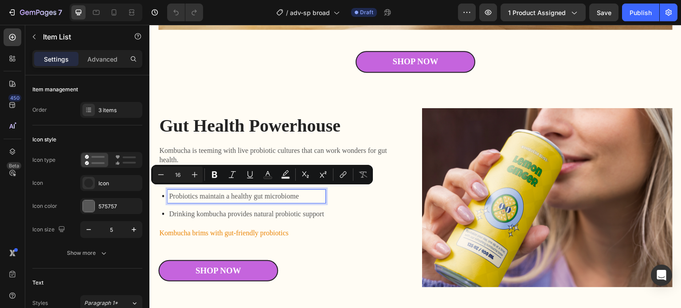
click at [242, 210] on p "Drinking kombucha provides natural probiotic support" at bounding box center [246, 214] width 155 height 11
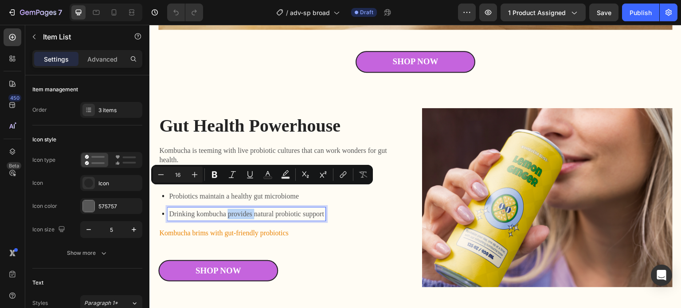
click at [242, 210] on p "Drinking kombucha provides natural probiotic support" at bounding box center [246, 214] width 155 height 11
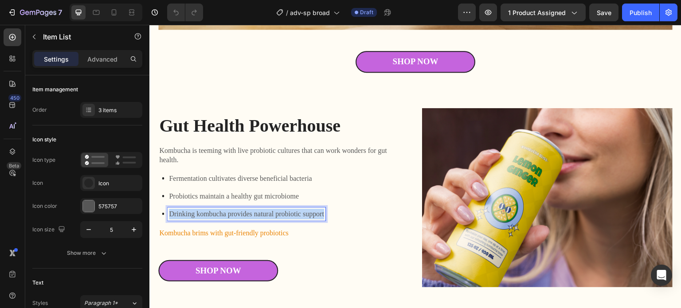
copy p "Drinking kombucha provides natural probiotic support"
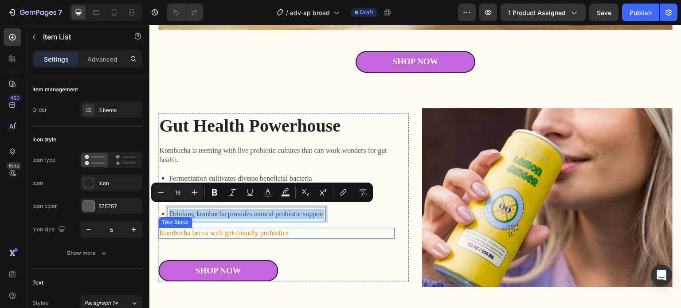
click at [240, 229] on p "Kombucha brims with gut-friendly probiotics" at bounding box center [276, 233] width 234 height 9
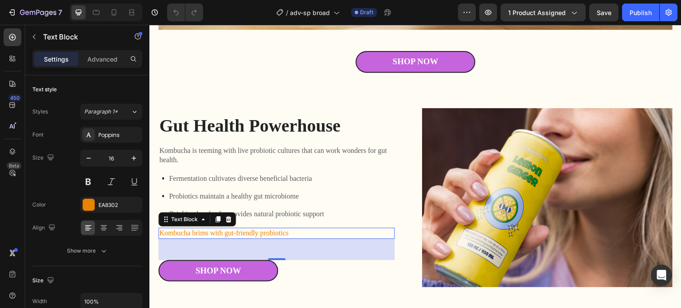
click at [240, 229] on p "Kombucha brims with gut-friendly probiotics" at bounding box center [276, 233] width 234 height 9
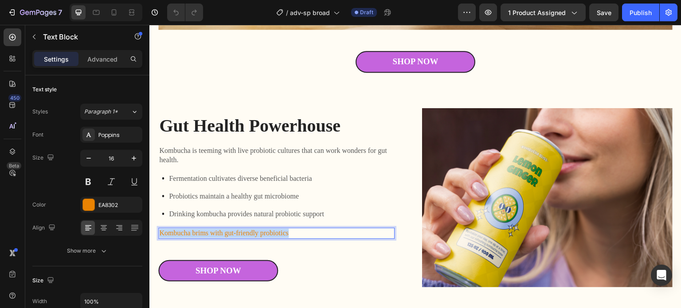
copy p "Kombucha brims with gut-friendly probiotics"
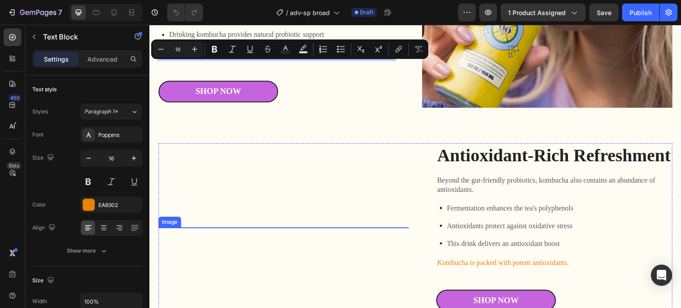
scroll to position [798, 0]
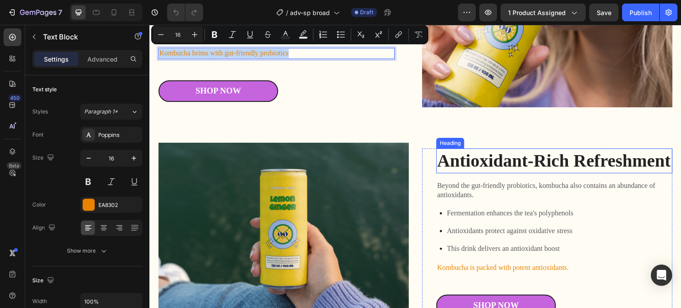
click at [464, 164] on h2 "Antioxidant-Rich Refreshment" at bounding box center [554, 160] width 236 height 25
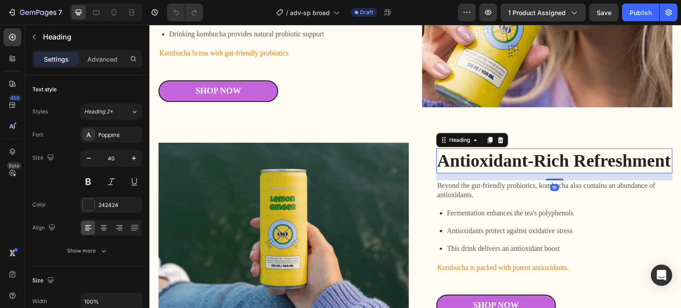
click at [464, 164] on h2 "Antioxidant-Rich Refreshment" at bounding box center [554, 160] width 236 height 25
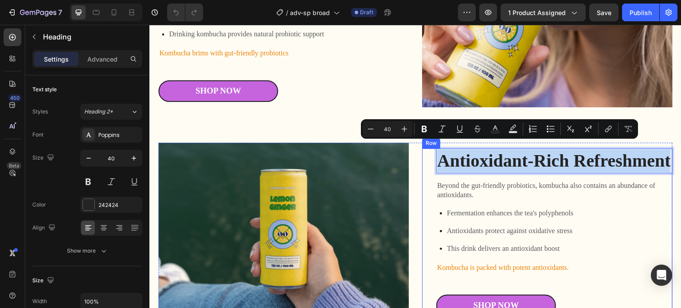
click at [467, 200] on p "Beyond the gut-friendly probiotics, kombucha also contains an abundance of anti…" at bounding box center [554, 190] width 234 height 19
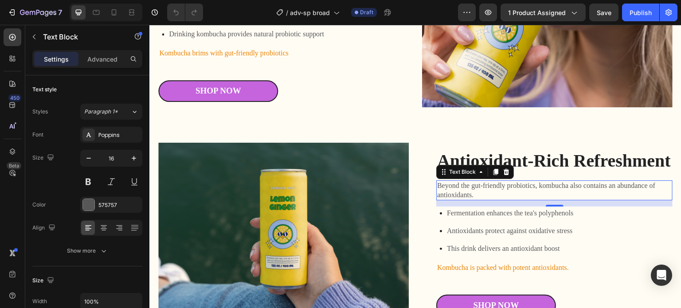
click at [467, 200] on p "Beyond the gut-friendly probiotics, kombucha also contains an abundance of anti…" at bounding box center [554, 190] width 234 height 19
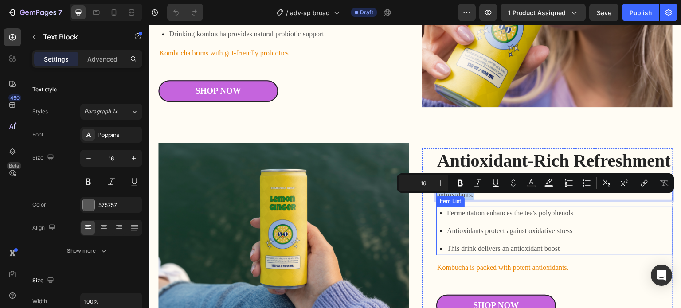
click at [498, 218] on p "Fermentation enhances the tea's polyphenols" at bounding box center [510, 213] width 126 height 11
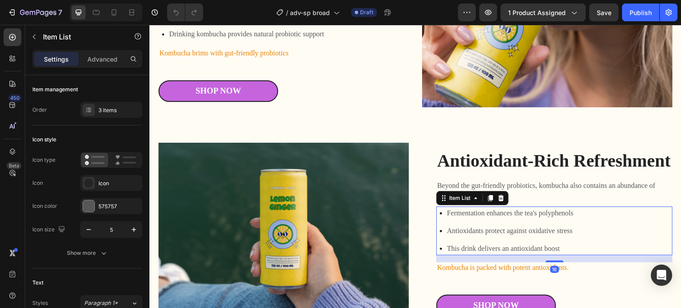
click at [498, 218] on p "Fermentation enhances the tea's polyphenols" at bounding box center [510, 213] width 126 height 11
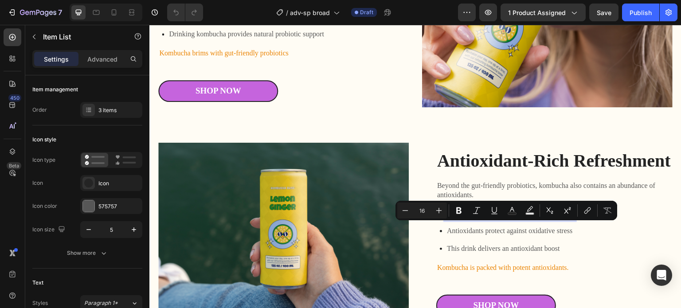
click at [534, 236] on p "Antioxidants protect against oxidative stress" at bounding box center [510, 231] width 126 height 11
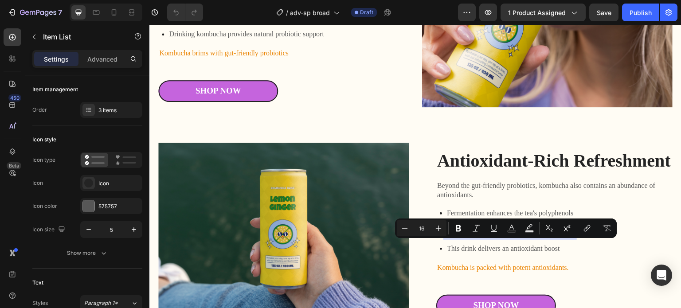
click at [519, 254] on p "This drink delivers an antioxidant boost" at bounding box center [510, 248] width 126 height 11
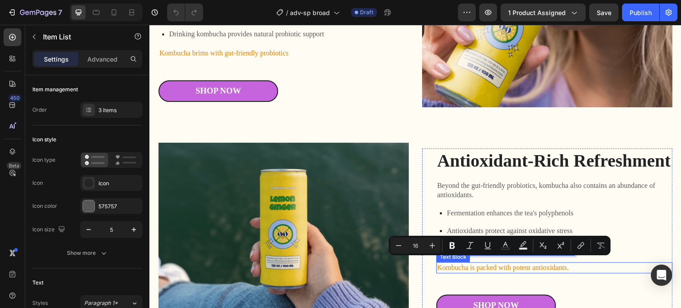
click at [510, 273] on p "Kombucha is packed with potent antioxidants." at bounding box center [554, 267] width 234 height 9
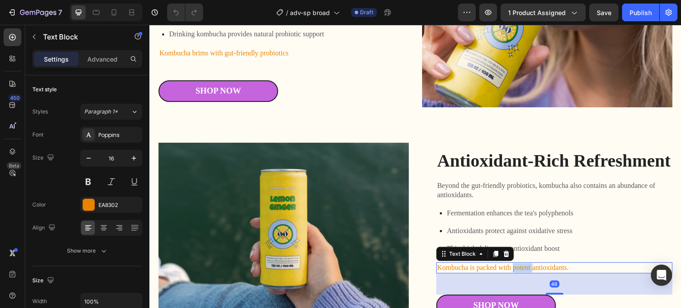
click at [510, 273] on p "Kombucha is packed with potent antioxidants." at bounding box center [554, 267] width 234 height 9
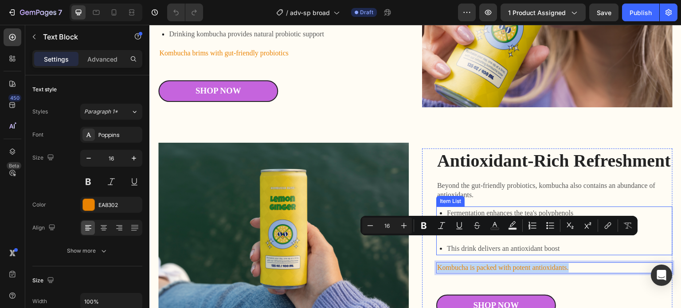
scroll to position [975, 0]
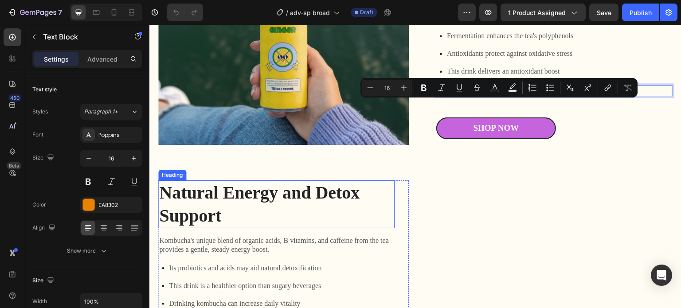
click at [241, 200] on h2 "Natural Energy and Detox Support" at bounding box center [276, 204] width 236 height 48
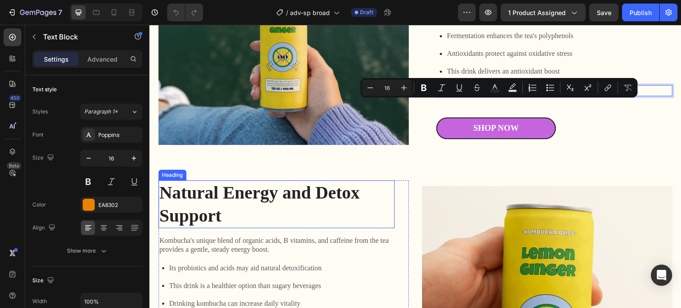
click at [241, 200] on h2 "Natural Energy and Detox Support" at bounding box center [276, 204] width 236 height 48
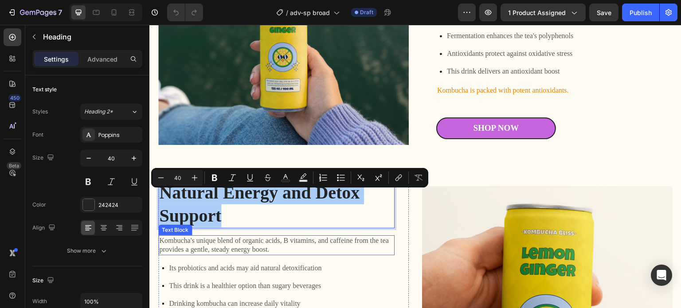
click at [227, 254] on p "Kombucha's unique blend of organic acids, B vitamins, and caffeine from the tea…" at bounding box center [276, 245] width 234 height 19
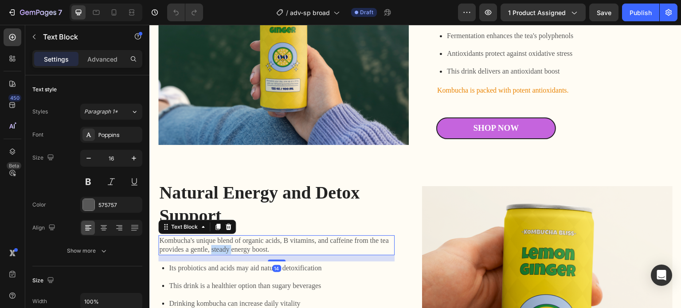
click at [227, 254] on p "Kombucha's unique blend of organic acids, B vitamins, and caffeine from the tea…" at bounding box center [276, 245] width 234 height 19
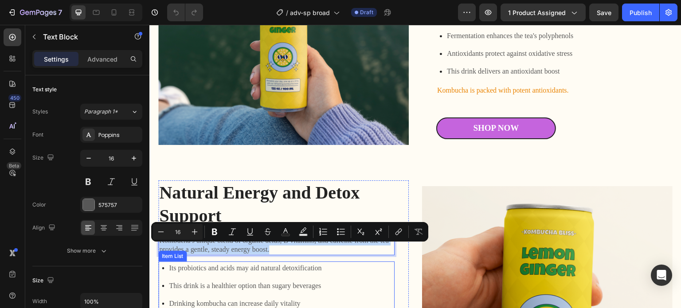
click at [241, 273] on p "Its probiotics and acids may aid natural detoxification" at bounding box center [245, 268] width 152 height 11
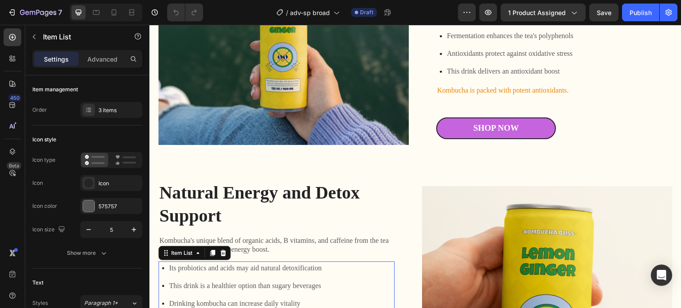
click at [241, 273] on p "Its probiotics and acids may aid natural detoxification" at bounding box center [245, 268] width 152 height 11
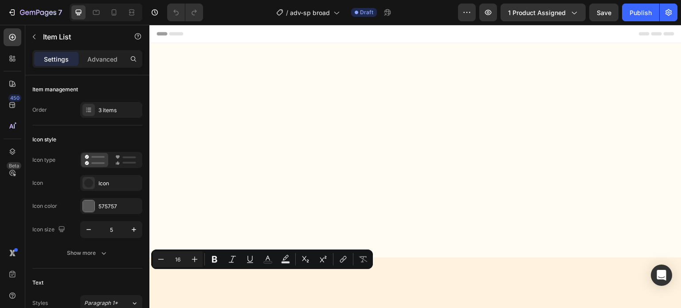
scroll to position [975, 0]
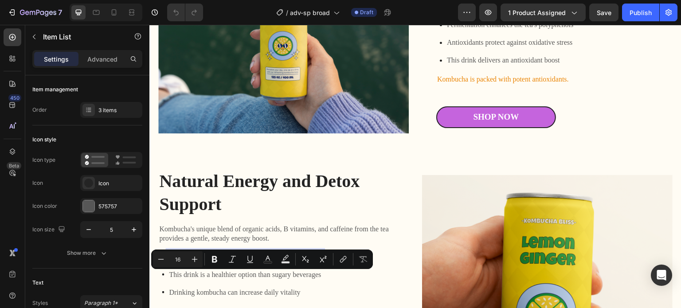
click at [240, 280] on p "This drink is a healthier option than sugary beverages" at bounding box center [245, 274] width 152 height 11
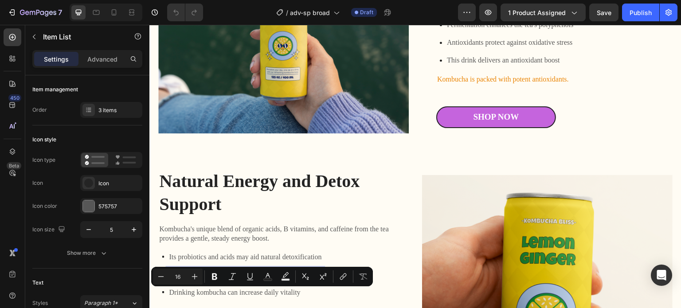
copy p "This drink is a healthier option than sugary beverages"
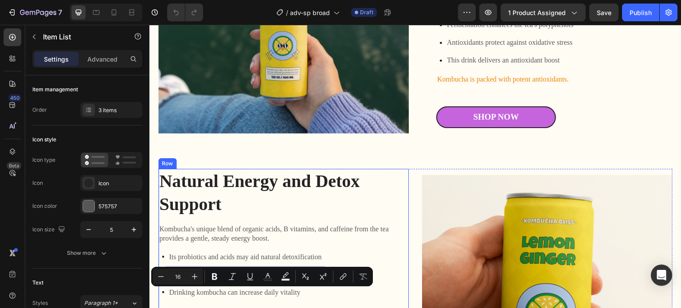
scroll to position [1019, 0]
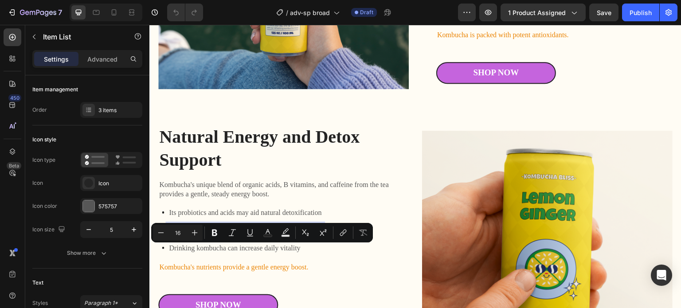
click at [256, 254] on p "Drinking kombucha can increase daily vitality" at bounding box center [245, 248] width 152 height 11
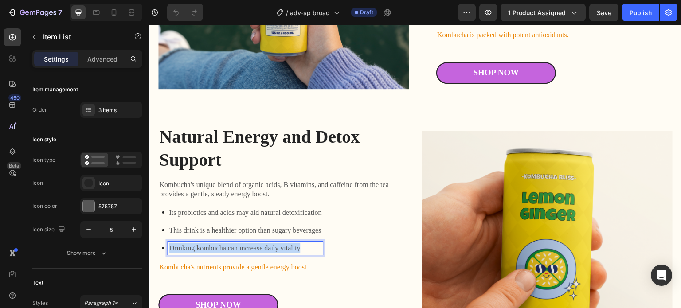
copy p "Drinking kombucha can increase daily vitality"
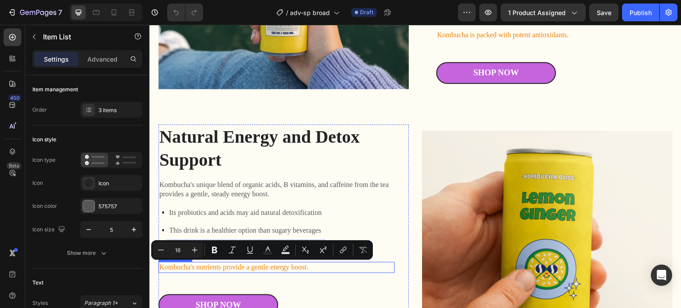
click at [254, 272] on p "Kombucha's nutrients provide a gentle energy boost." at bounding box center [276, 267] width 234 height 9
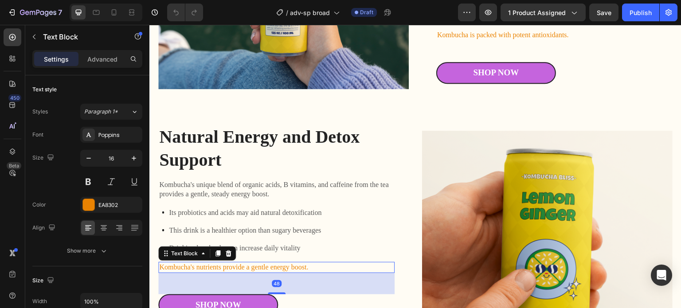
click at [254, 272] on p "Kombucha's nutrients provide a gentle energy boost." at bounding box center [276, 267] width 234 height 9
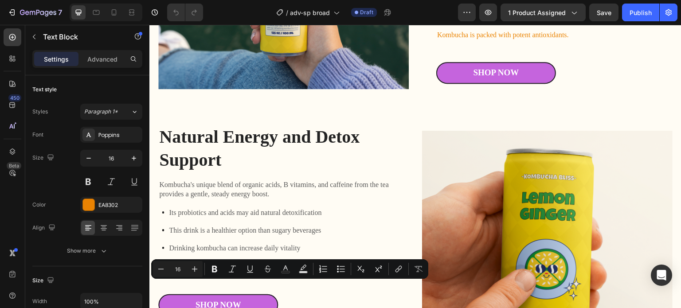
copy p "Kombucha's nutrients provide a gentle energy boost."
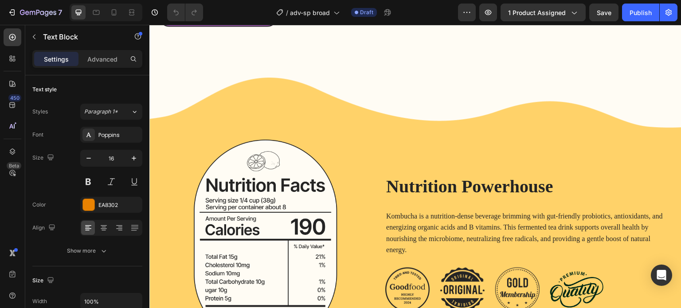
scroll to position [1330, 0]
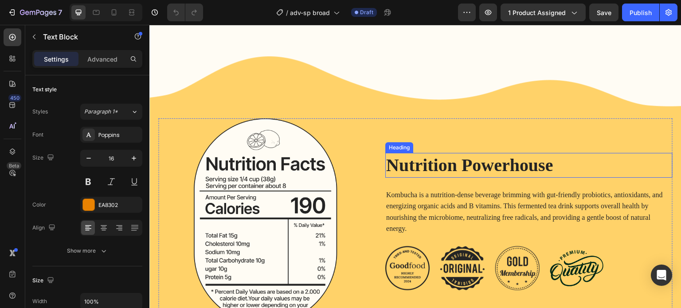
click at [432, 178] on h2 "Nutrition Powerhouse" at bounding box center [528, 165] width 287 height 25
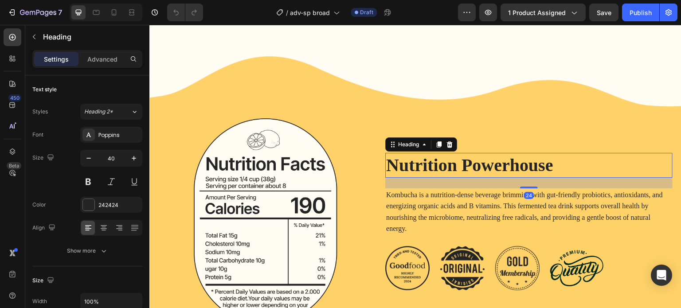
click at [432, 178] on h2 "Nutrition Powerhouse" at bounding box center [528, 165] width 287 height 25
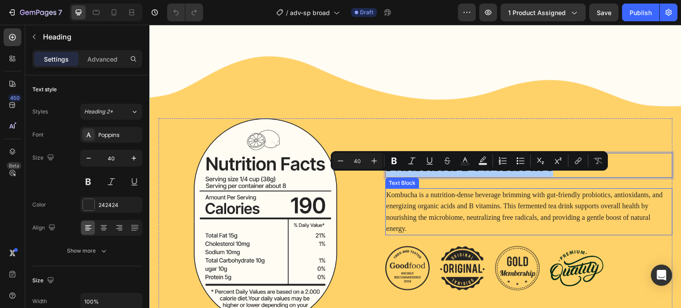
click at [437, 224] on p "Kombucha is a nutrition-dense beverage brimming with gut-friendly probiotics, a…" at bounding box center [528, 211] width 285 height 45
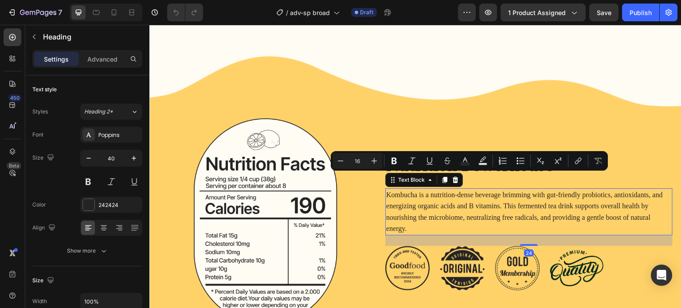
click at [437, 224] on p "Kombucha is a nutrition-dense beverage brimming with gut-friendly probiotics, a…" at bounding box center [528, 211] width 285 height 45
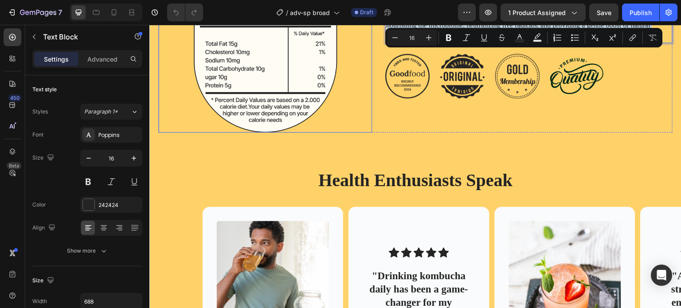
scroll to position [1551, 0]
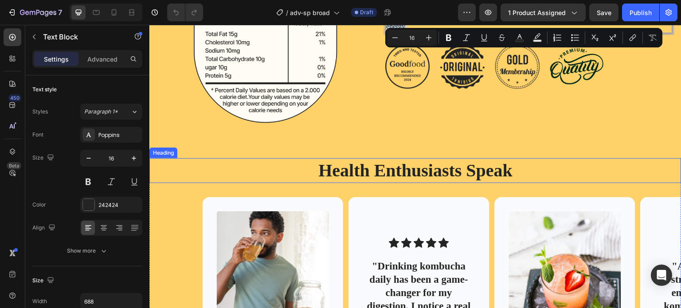
click at [372, 168] on h2 "Health Enthusiasts Speak" at bounding box center [415, 170] width 514 height 25
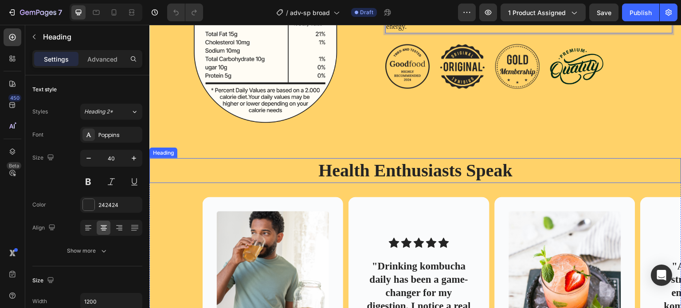
click at [372, 168] on h2 "Health Enthusiasts Speak" at bounding box center [415, 170] width 514 height 25
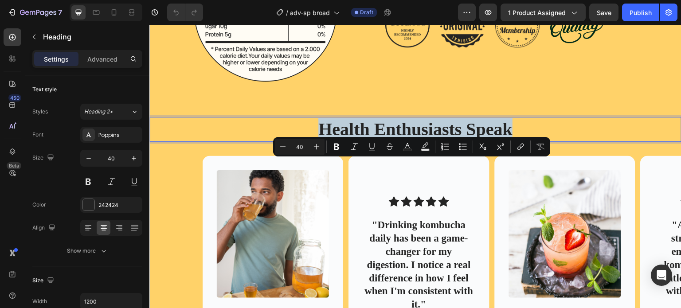
scroll to position [1640, 0]
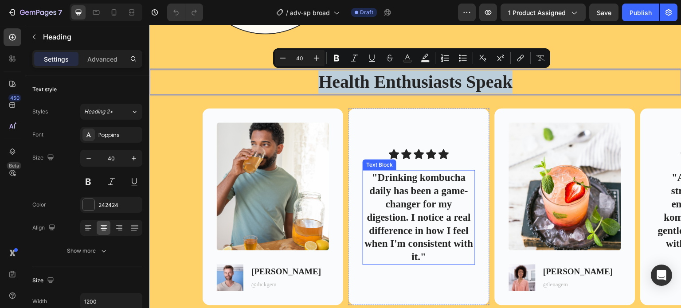
click at [398, 181] on p ""Drinking kombucha daily has been a game-changer for my digestion. I notice a r…" at bounding box center [418, 217] width 110 height 93
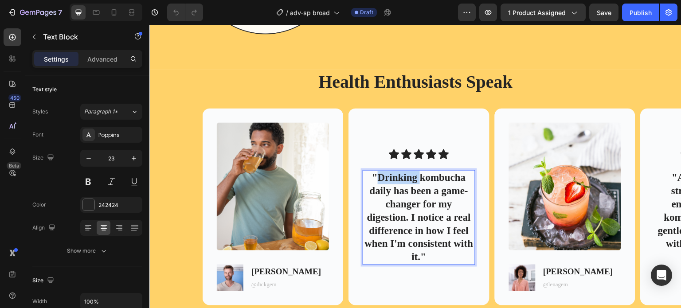
click at [398, 181] on p ""Drinking kombucha daily has been a game-changer for my digestion. I notice a r…" at bounding box center [418, 217] width 110 height 93
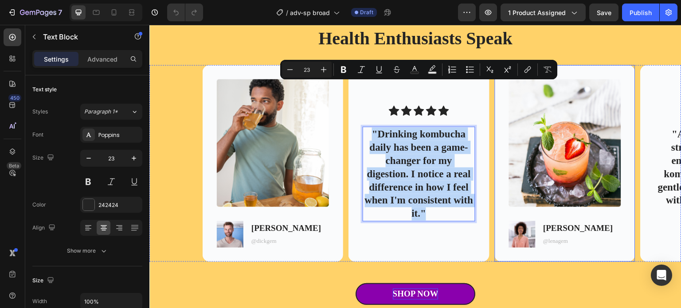
scroll to position [1728, 0]
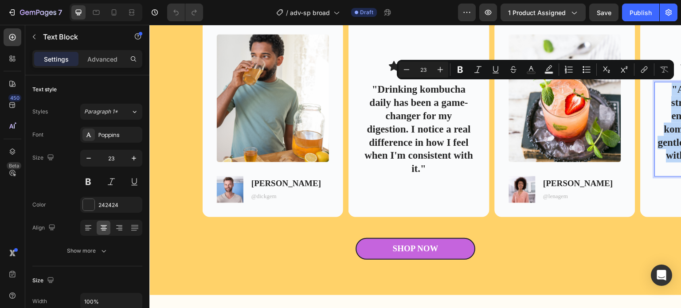
copy p ""As someone who struggles with low energy, I love that kombucha provides a gent…"
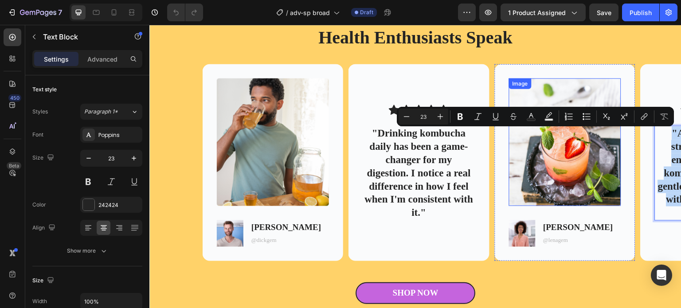
scroll to position [1640, 0]
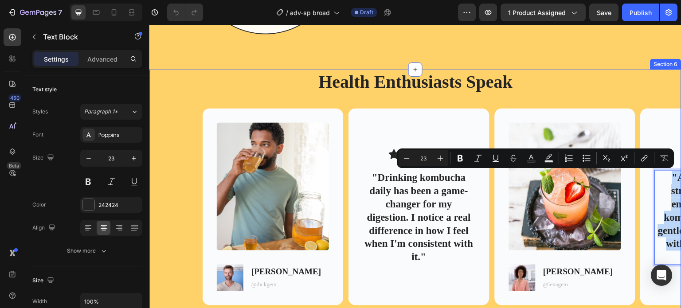
click at [553, 101] on div "Health Enthusiasts Speak Heading Image Image [PERSON_NAME] Text Block @dickgem …" at bounding box center [415, 209] width 532 height 279
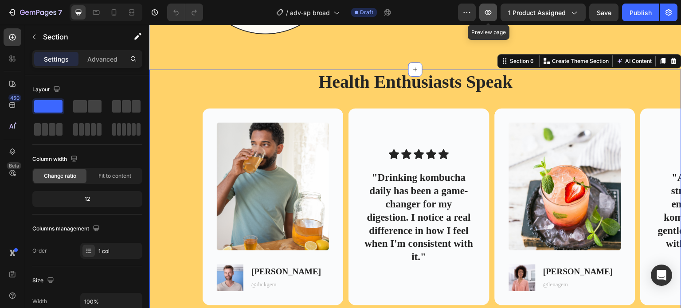
click at [492, 12] on icon "button" at bounding box center [488, 12] width 9 height 9
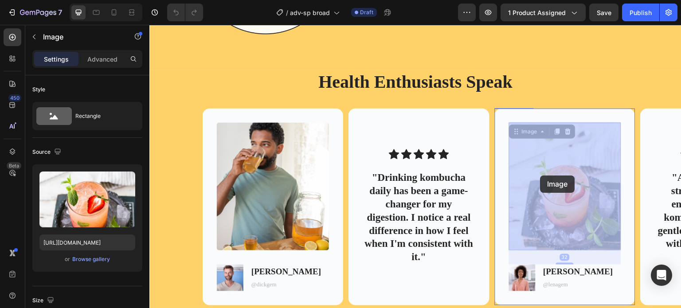
drag, startPoint x: 520, startPoint y: 176, endPoint x: 540, endPoint y: 176, distance: 20.4
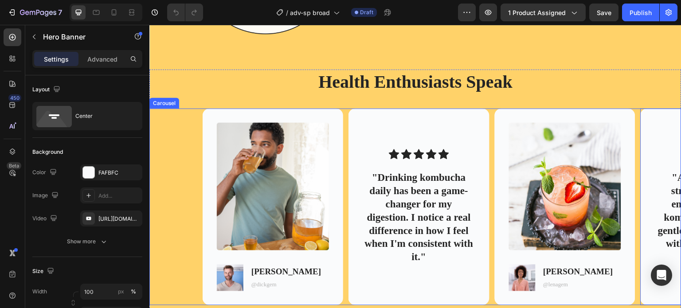
click at [181, 128] on div "Image Image [PERSON_NAME] Text Block @dickgem Text Block Row Hero Banner Icon I…" at bounding box center [415, 207] width 532 height 197
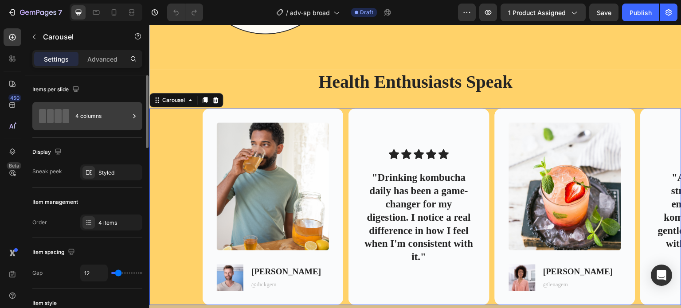
click at [62, 115] on span at bounding box center [65, 116] width 7 height 14
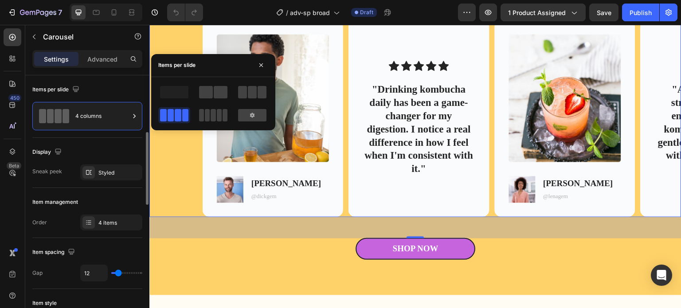
scroll to position [44, 0]
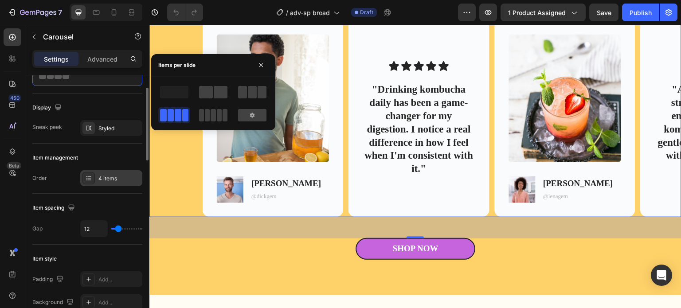
click at [101, 178] on div "4 items" at bounding box center [119, 179] width 42 height 8
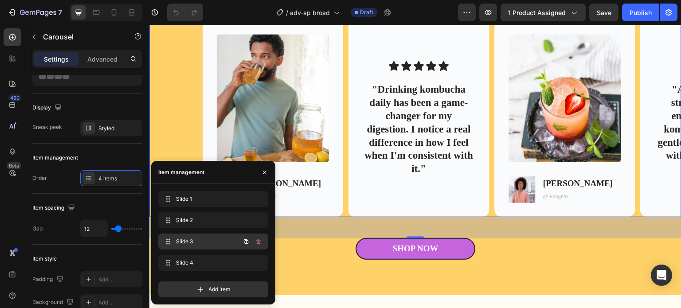
click at [193, 238] on span "Slide 3" at bounding box center [201, 242] width 50 height 8
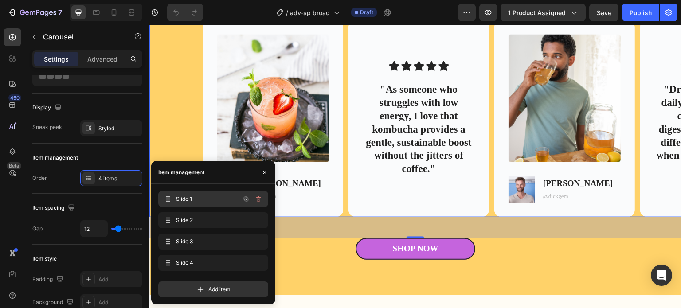
click at [195, 199] on span "Slide 1" at bounding box center [201, 199] width 50 height 8
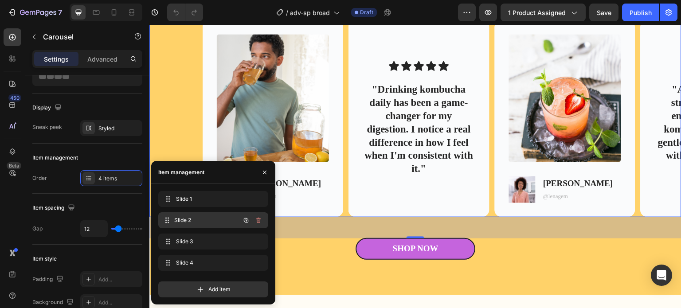
click at [193, 224] on span "Slide 2" at bounding box center [207, 220] width 66 height 8
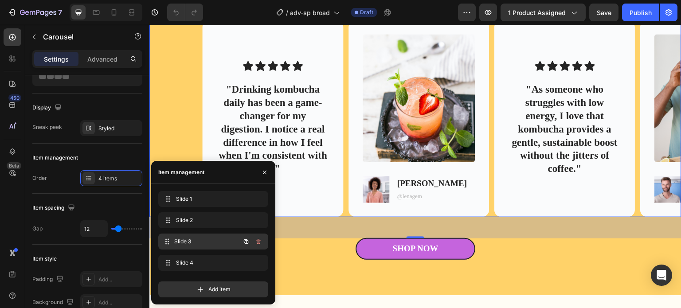
click at [193, 237] on div "Slide 3 Slide 3" at bounding box center [201, 241] width 78 height 12
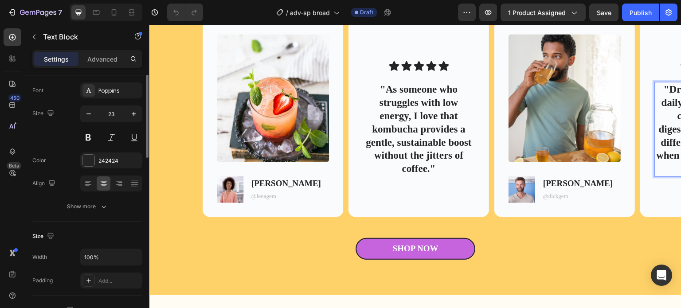
scroll to position [0, 0]
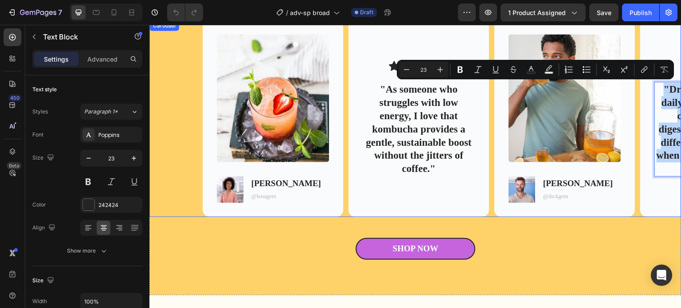
click at [168, 103] on div "Image Image [PERSON_NAME] Text Block @dickgem Text Block Row Hero Banner Icon I…" at bounding box center [415, 118] width 532 height 197
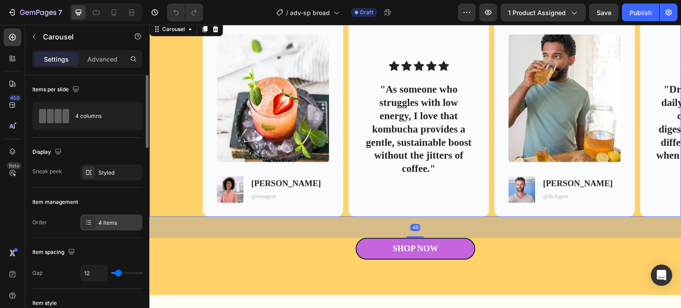
click at [93, 224] on div at bounding box center [88, 222] width 12 height 12
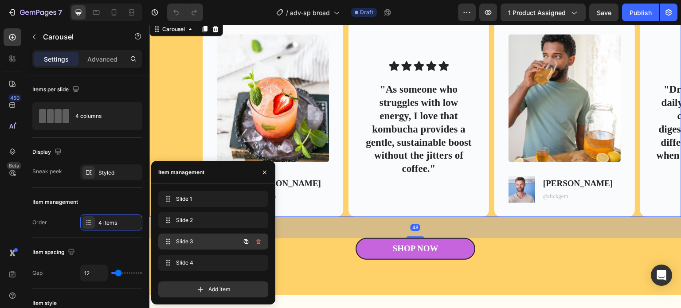
click at [191, 242] on span "Slide 3" at bounding box center [201, 242] width 50 height 8
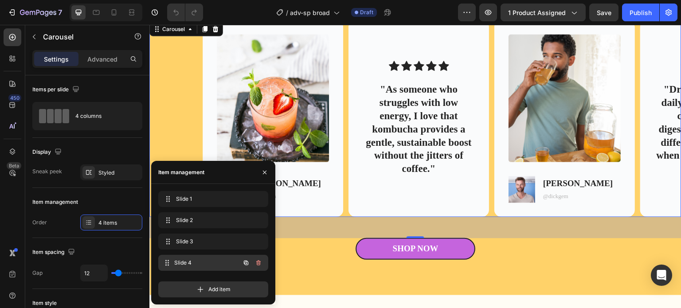
click at [191, 257] on div "Slide 4 Slide 4" at bounding box center [201, 263] width 78 height 12
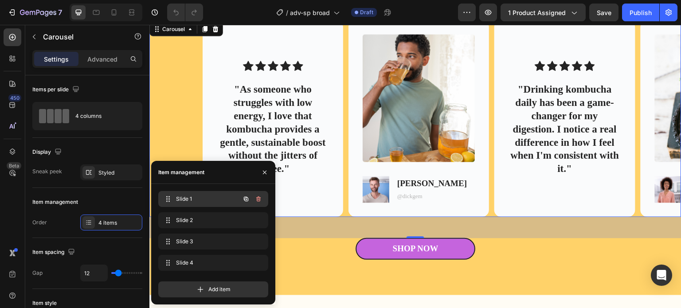
click at [196, 199] on span "Slide 1" at bounding box center [201, 199] width 50 height 8
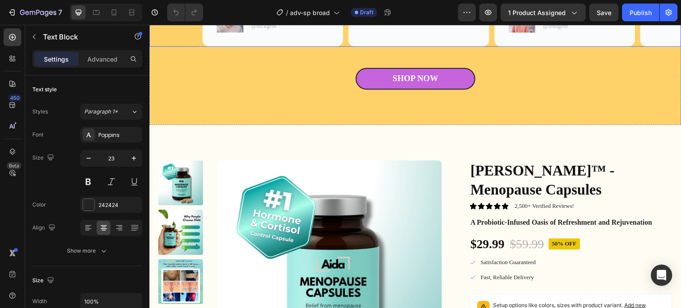
scroll to position [1950, 0]
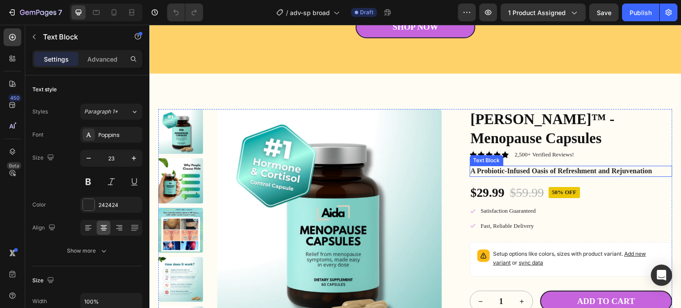
click at [515, 167] on p "A Probiotic-Infused Oasis of Refreshment and Rejuvenation" at bounding box center [571, 171] width 201 height 9
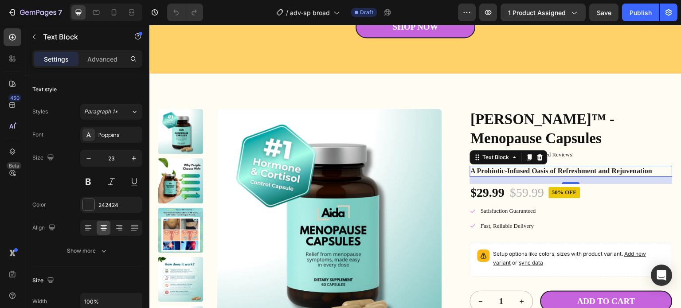
click at [515, 167] on p "A Probiotic-Infused Oasis of Refreshment and Rejuvenation" at bounding box center [571, 171] width 201 height 9
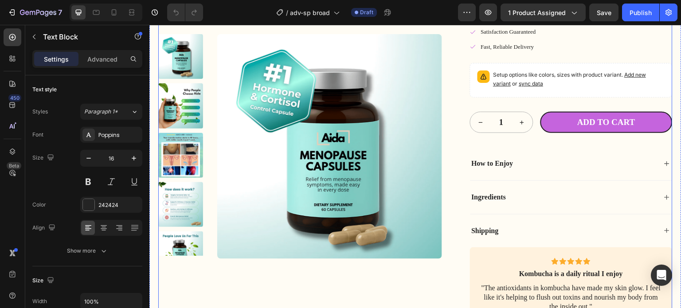
scroll to position [2172, 0]
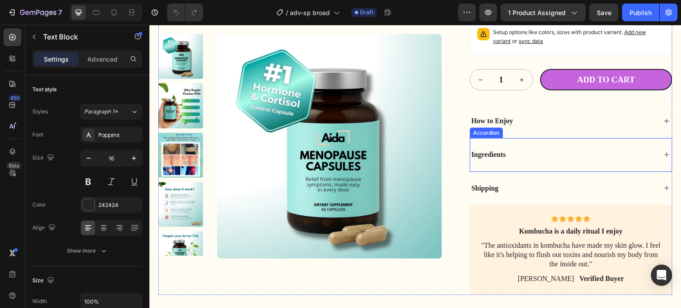
click at [498, 117] on p "How to Enjoy" at bounding box center [493, 121] width 42 height 9
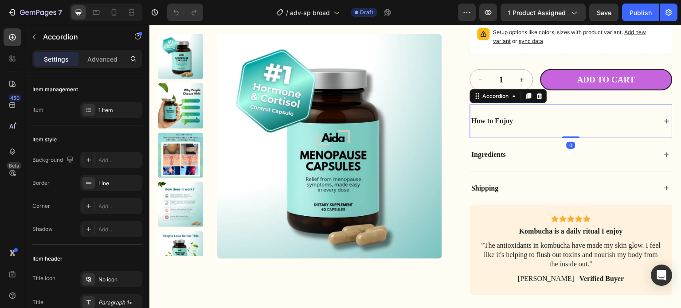
click at [664, 119] on icon at bounding box center [666, 121] width 5 height 5
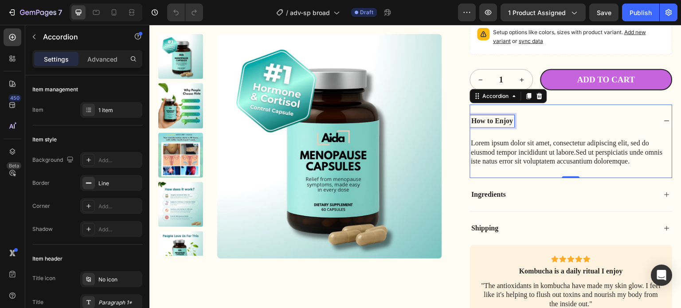
click at [495, 117] on p "How to Enjoy" at bounding box center [493, 121] width 42 height 9
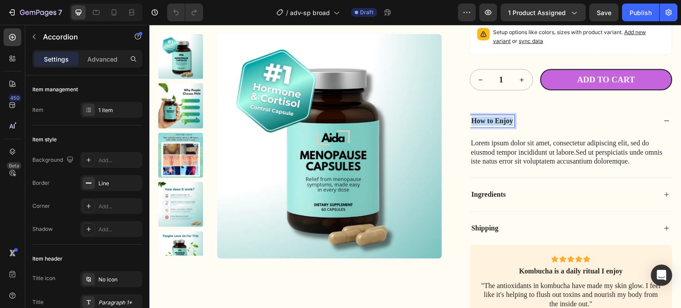
copy p "How to Enjoy"
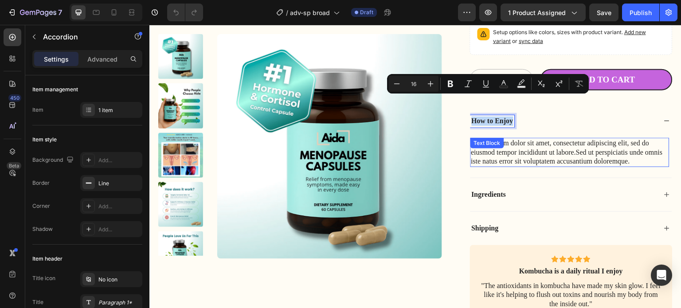
click at [498, 141] on p "Lorem ipsum dolor sit amet, consectetur adipiscing elit, sed do eiusmod tempor …" at bounding box center [570, 152] width 198 height 27
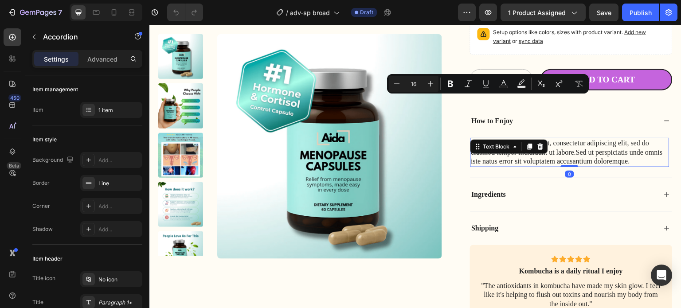
click at [498, 141] on p "Lorem ipsum dolor sit amet, consectetur adipiscing elit, sed do eiusmod tempor …" at bounding box center [570, 152] width 198 height 27
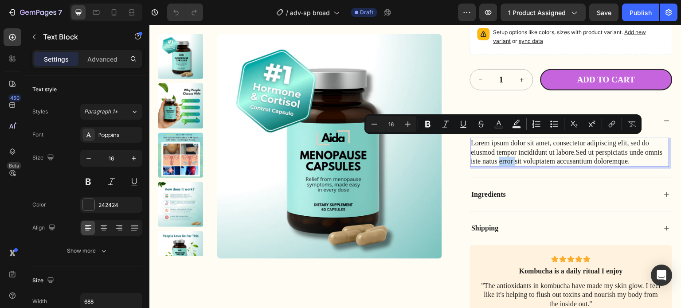
click at [498, 141] on p "Lorem ipsum dolor sit amet, consectetur adipiscing elit, sed do eiusmod tempor …" at bounding box center [570, 152] width 198 height 27
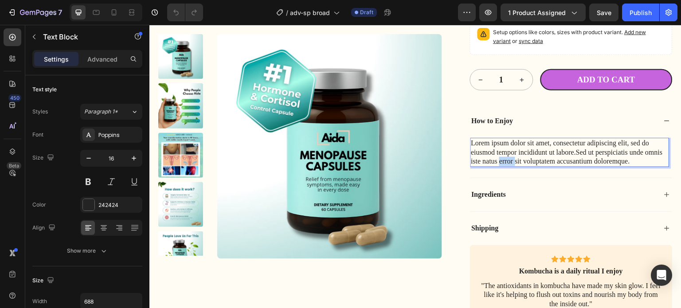
click at [498, 141] on p "Lorem ipsum dolor sit amet, consectetur adipiscing elit, sed do eiusmod tempor …" at bounding box center [570, 152] width 198 height 27
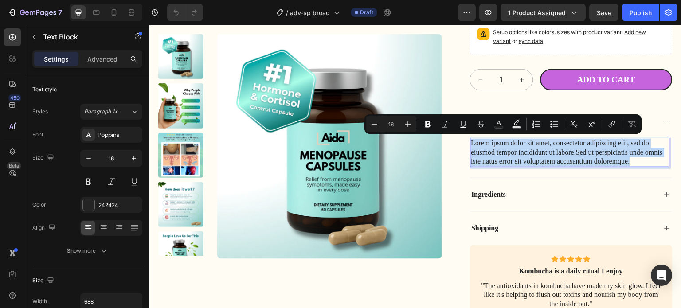
click at [498, 141] on p "Lorem ipsum dolor sit amet, consectetur adipiscing elit, sed do eiusmod tempor …" at bounding box center [570, 152] width 198 height 27
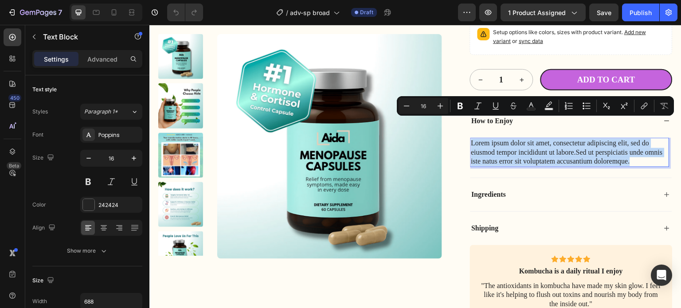
copy p "Lorem ipsum dolor sit amet, consectetur adipiscing elit, sed do eiusmod tempor …"
click at [518, 189] on div "Ingredients" at bounding box center [563, 195] width 187 height 12
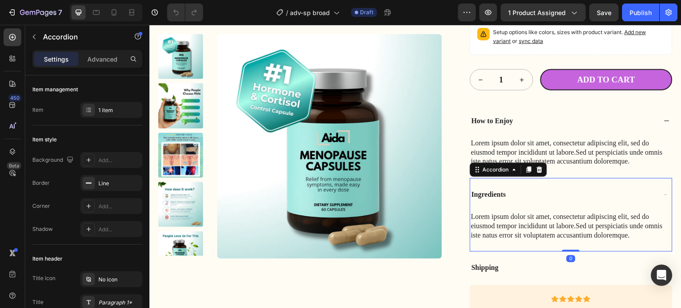
click at [493, 190] on p "Ingredients" at bounding box center [489, 194] width 35 height 9
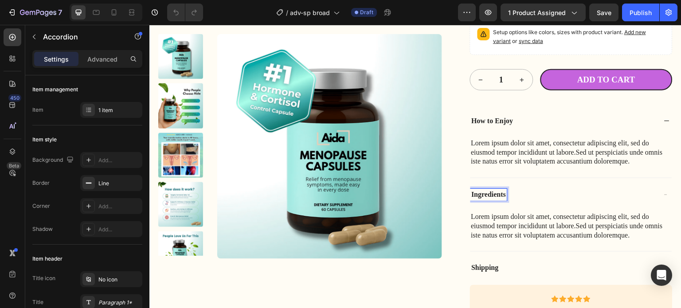
click at [493, 190] on p "Ingredients" at bounding box center [489, 194] width 35 height 9
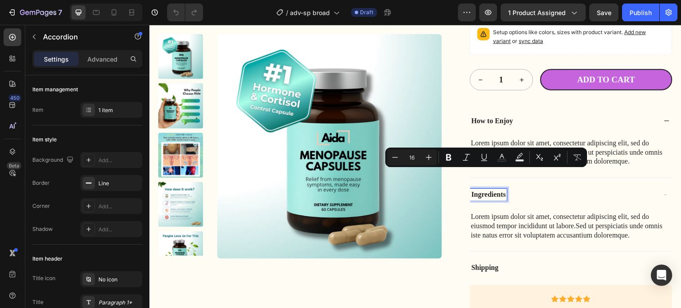
copy p "Ingredients"
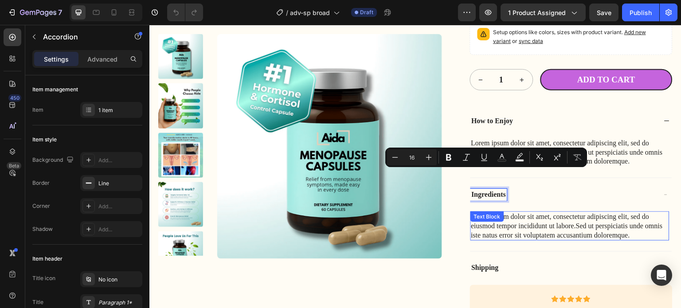
click at [493, 211] on div "Lorem ipsum dolor sit amet, consectetur adipiscing elit, sed do eiusmod tempor …" at bounding box center [569, 225] width 199 height 29
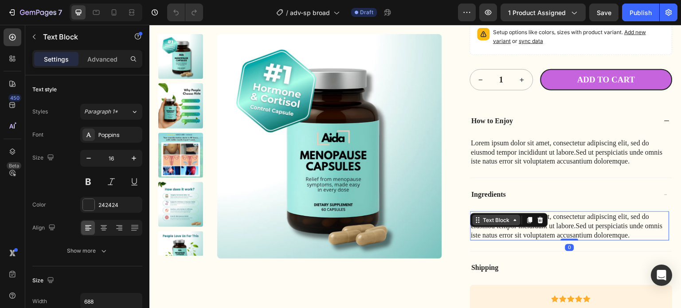
click at [493, 215] on div "Text Block" at bounding box center [496, 220] width 48 height 11
click at [582, 212] on p "Lorem ipsum dolor sit amet, consectetur adipiscing elit, sed do eiusmod tempor …" at bounding box center [570, 225] width 198 height 27
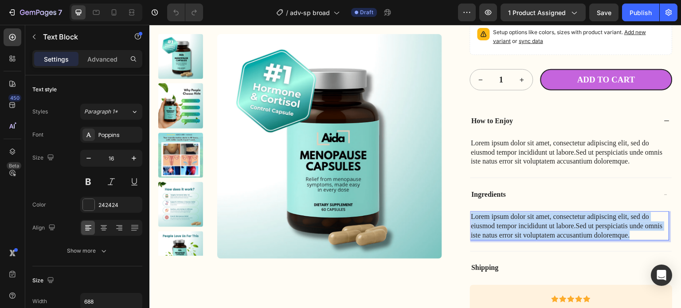
copy p "Lorem ipsum dolor sit amet, consectetur adipiscing elit, sed do eiusmod tempor …"
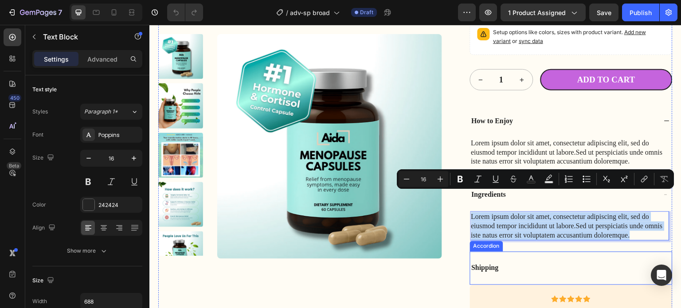
click at [483, 264] on p "Shipping" at bounding box center [485, 268] width 27 height 9
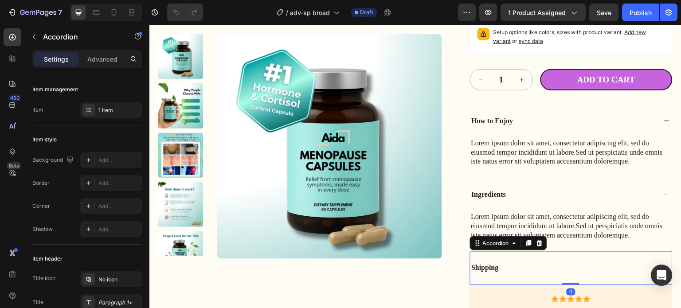
click at [535, 262] on div "Shipping" at bounding box center [563, 268] width 187 height 12
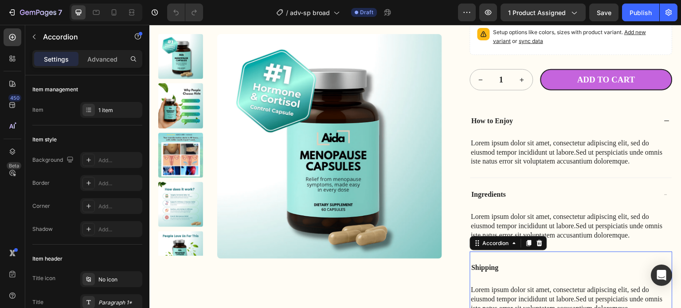
click at [491, 264] on p "Shipping" at bounding box center [485, 268] width 27 height 9
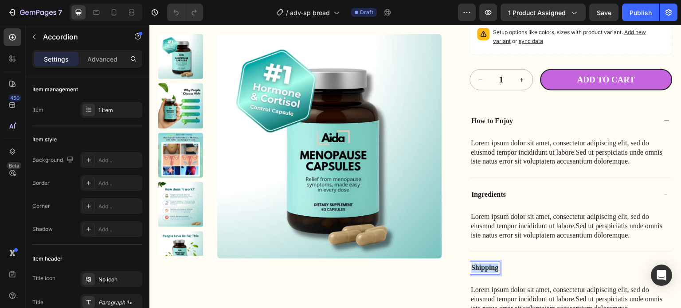
click at [491, 264] on p "Shipping" at bounding box center [485, 268] width 27 height 9
copy p "Shipping"
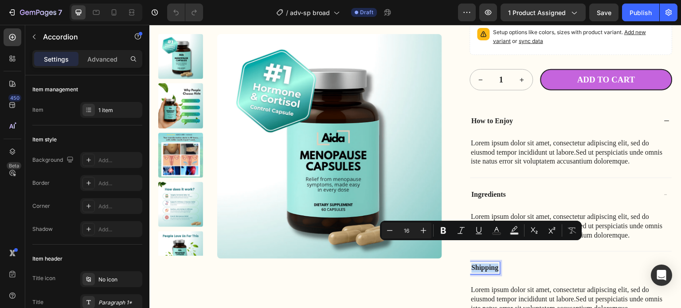
click at [518, 285] on div "Lorem ipsum dolor sit amet, consectetur adipiscing elit, sed do eiusmod tempor …" at bounding box center [569, 299] width 199 height 29
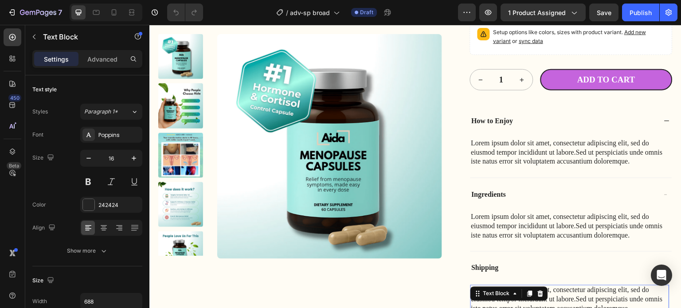
click at [518, 287] on div "Text Block" at bounding box center [509, 294] width 78 height 14
click at [567, 286] on p "Lorem ipsum dolor sit amet, consectetur adipiscing elit, sed do eiusmod tempor …" at bounding box center [570, 299] width 198 height 27
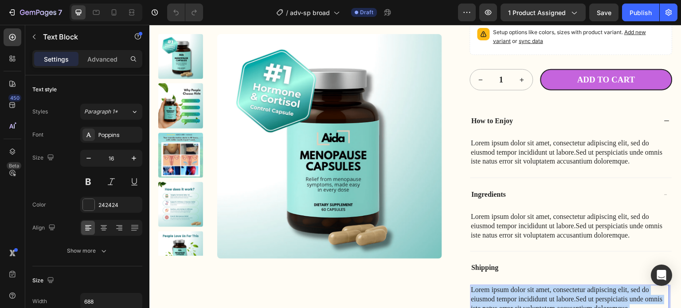
copy p "Lorem ipsum dolor sit amet, consectetur adipiscing elit, sed do eiusmod tempor …"
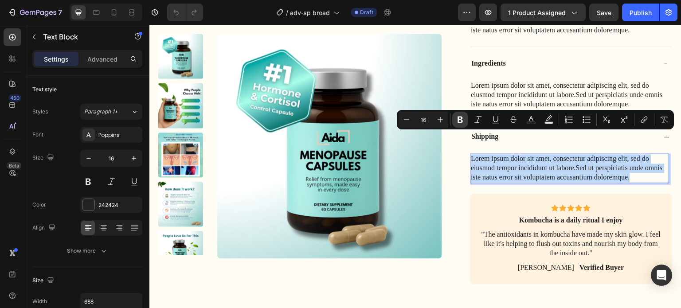
scroll to position [2305, 0]
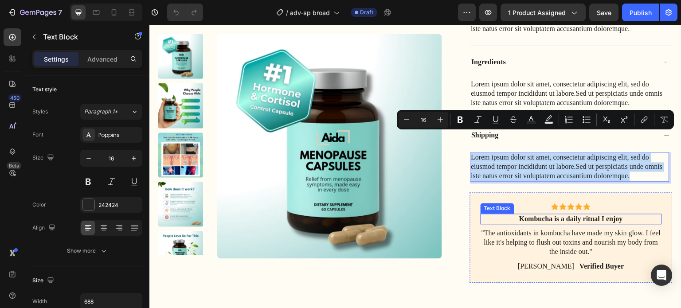
click at [541, 215] on p "Kombucha is a daily ritual I enjoy" at bounding box center [571, 219] width 180 height 9
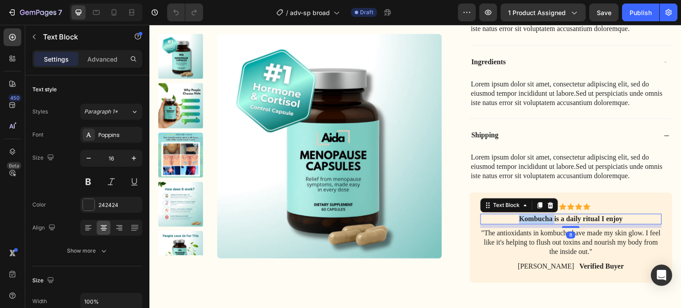
click at [541, 215] on p "Kombucha is a daily ritual I enjoy" at bounding box center [571, 219] width 180 height 9
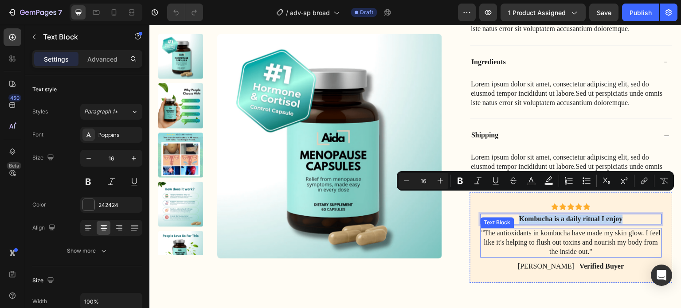
click at [517, 229] on p ""The antioxidants in kombucha have made my skin glow. I feel like it's helping …" at bounding box center [571, 242] width 180 height 27
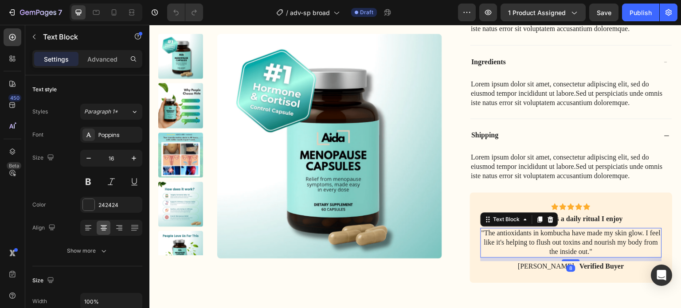
click at [517, 229] on p ""The antioxidants in kombucha have made my skin glow. I feel like it's helping …" at bounding box center [571, 242] width 180 height 27
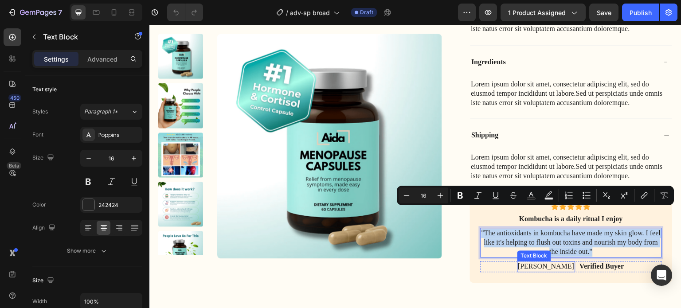
click at [551, 262] on p "[PERSON_NAME]" at bounding box center [546, 266] width 56 height 9
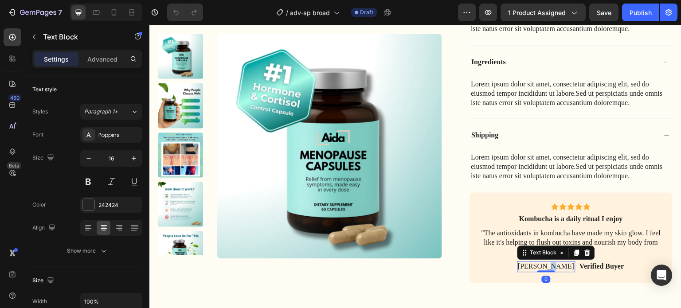
click at [551, 262] on p "[PERSON_NAME]" at bounding box center [546, 266] width 56 height 9
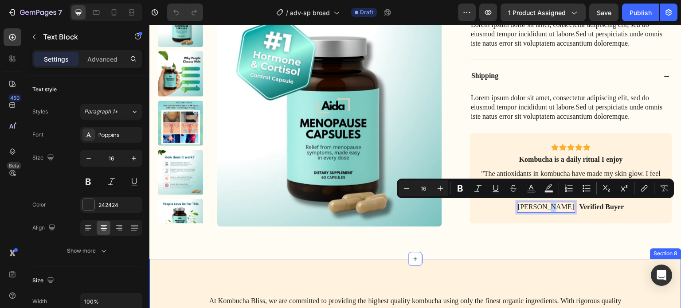
scroll to position [2438, 0]
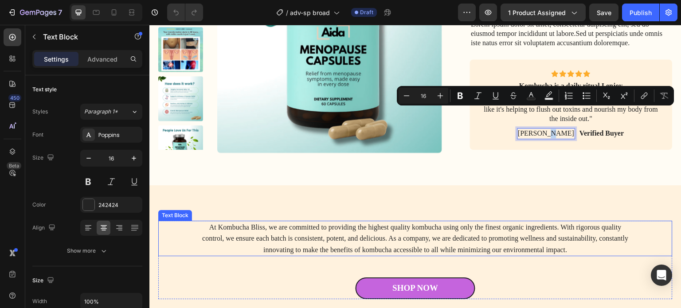
click at [386, 222] on p "At Kombucha Bliss, we are committed to providing the highest quality kombucha u…" at bounding box center [415, 239] width 428 height 34
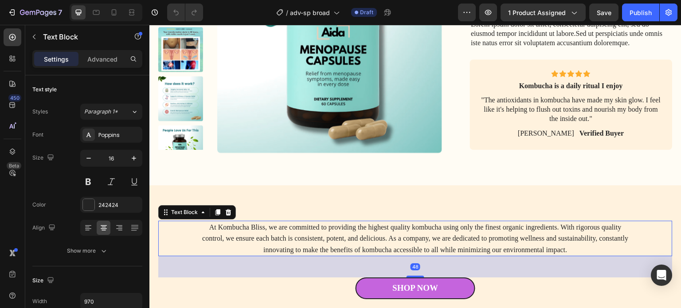
click at [386, 222] on p "At Kombucha Bliss, we are committed to providing the highest quality kombucha u…" at bounding box center [415, 239] width 428 height 34
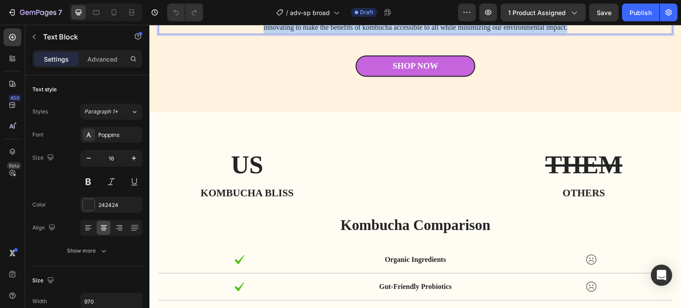
scroll to position [2659, 0]
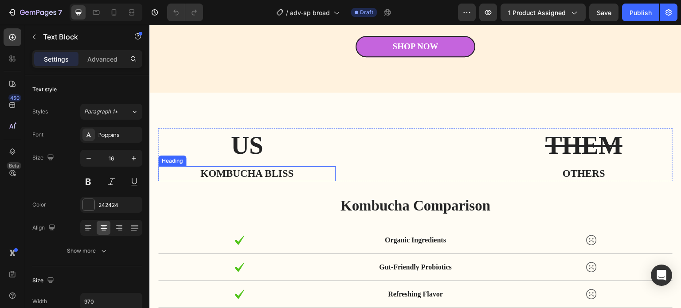
click at [256, 139] on h2 "US" at bounding box center [246, 145] width 177 height 35
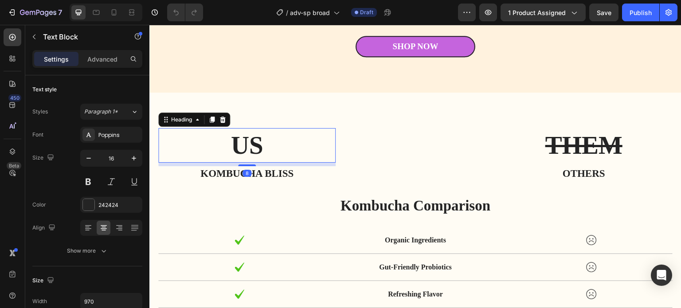
click at [256, 139] on h2 "US" at bounding box center [246, 145] width 177 height 35
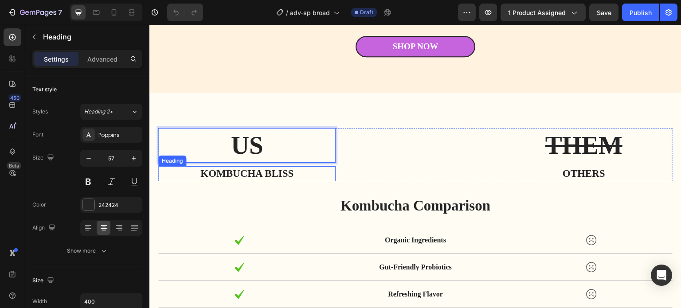
click at [257, 172] on h3 "Kombucha bliss" at bounding box center [246, 173] width 177 height 15
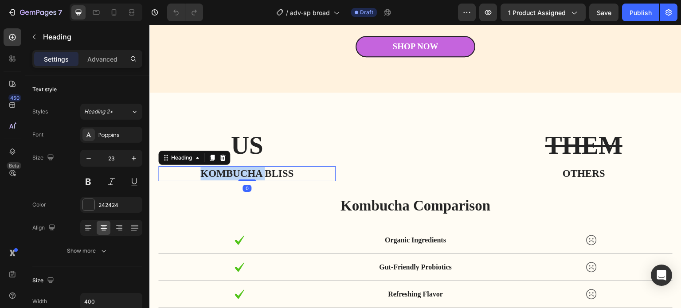
click at [257, 172] on h3 "Kombucha bliss" at bounding box center [246, 173] width 177 height 15
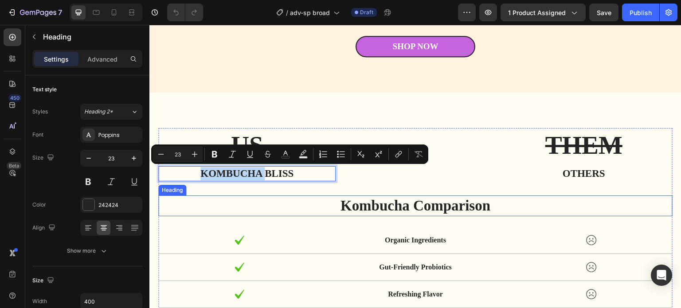
scroll to position [2703, 0]
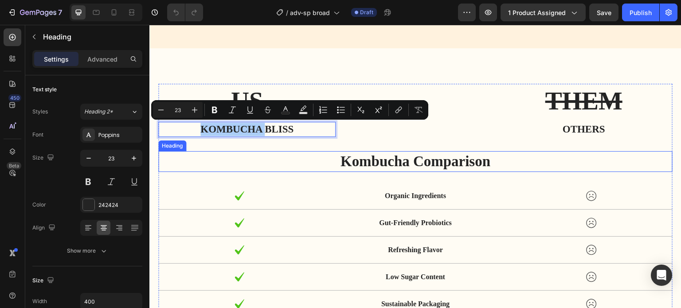
click at [418, 157] on h2 "Kombucha Comparison" at bounding box center [415, 161] width 514 height 21
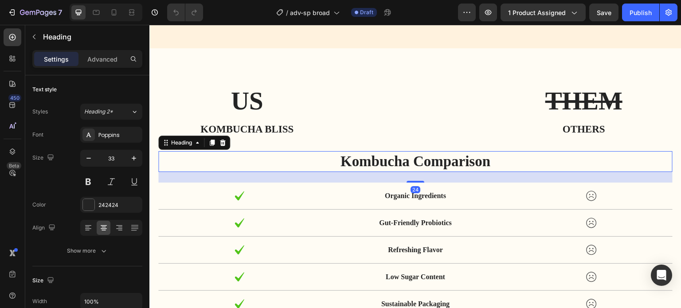
click at [418, 157] on h2 "Kombucha Comparison" at bounding box center [415, 161] width 514 height 21
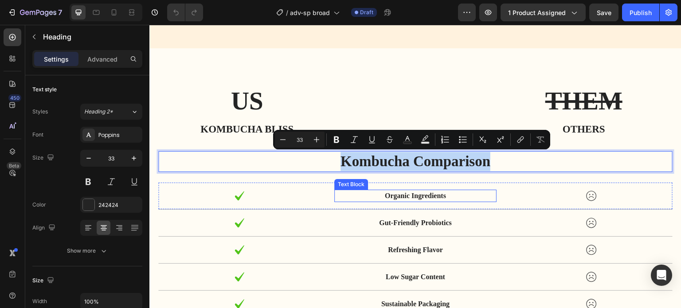
click at [417, 193] on p "Organic Ingredients" at bounding box center [415, 196] width 161 height 11
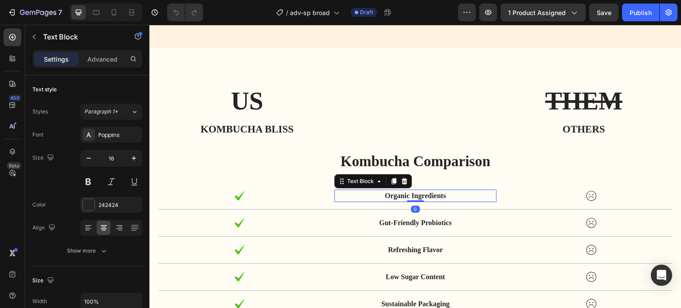
click at [417, 193] on p "Organic Ingredients" at bounding box center [415, 196] width 161 height 11
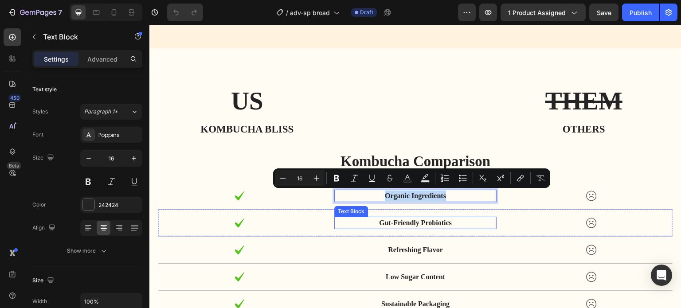
click at [406, 222] on p "Gut-Friendly Probiotics" at bounding box center [415, 223] width 161 height 11
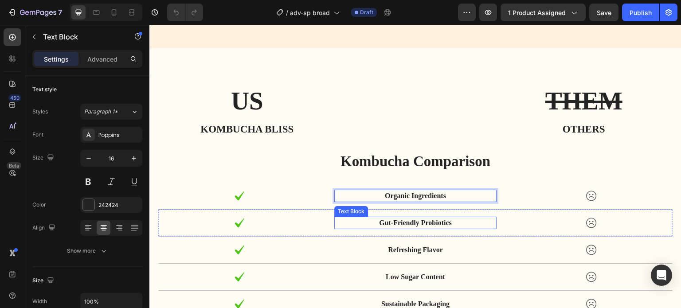
click at [406, 222] on p "Gut-Friendly Probiotics" at bounding box center [415, 223] width 161 height 11
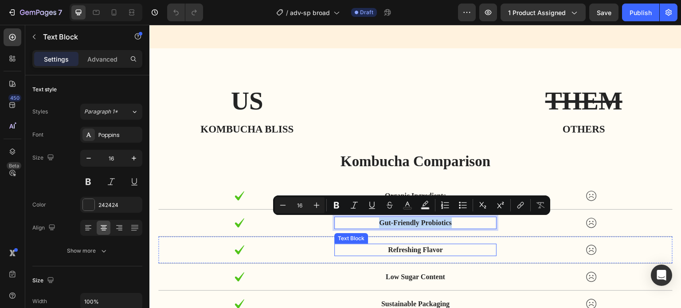
click at [418, 250] on p "Refreshing Flavor" at bounding box center [415, 250] width 161 height 11
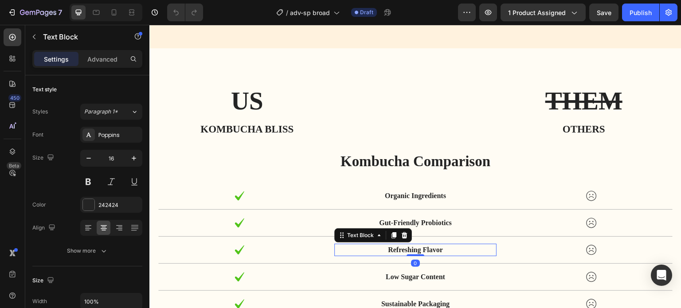
click at [418, 250] on p "Refreshing Flavor" at bounding box center [415, 250] width 161 height 11
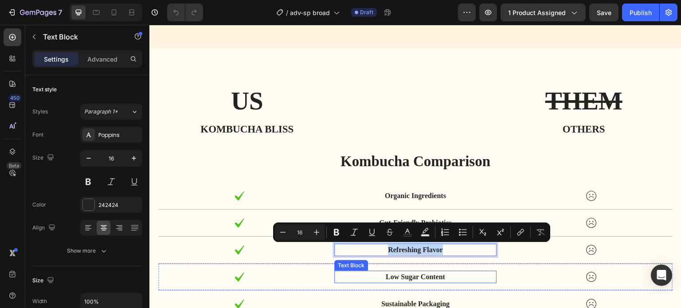
click at [418, 275] on p "Low Sugar Content" at bounding box center [415, 277] width 161 height 11
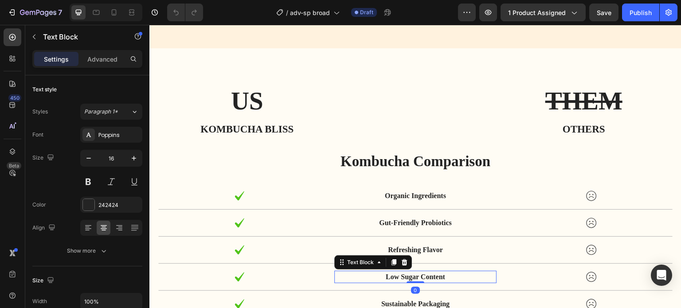
click at [418, 275] on p "Low Sugar Content" at bounding box center [415, 277] width 161 height 11
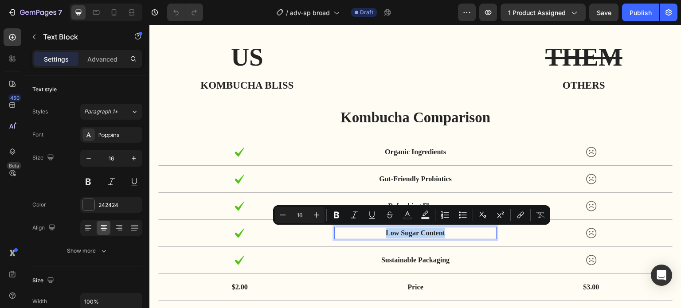
scroll to position [2748, 0]
click at [418, 259] on p "Sustainable Packaging" at bounding box center [415, 259] width 161 height 11
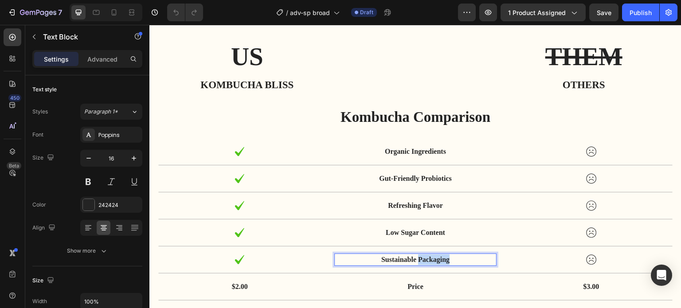
click at [418, 259] on p "Sustainable Packaging" at bounding box center [415, 259] width 161 height 11
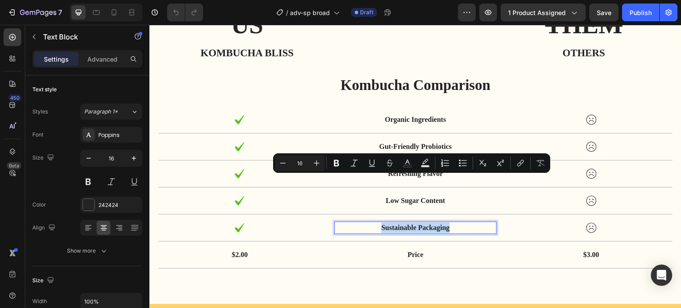
scroll to position [2836, 0]
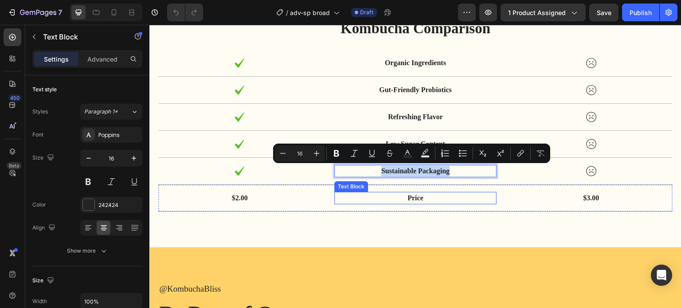
click at [412, 197] on p "Price" at bounding box center [415, 198] width 161 height 11
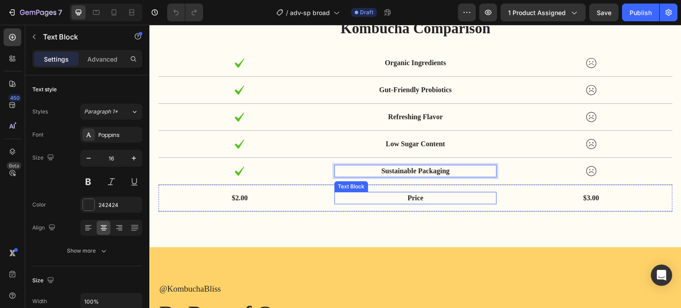
click at [412, 197] on p "Price" at bounding box center [415, 198] width 161 height 11
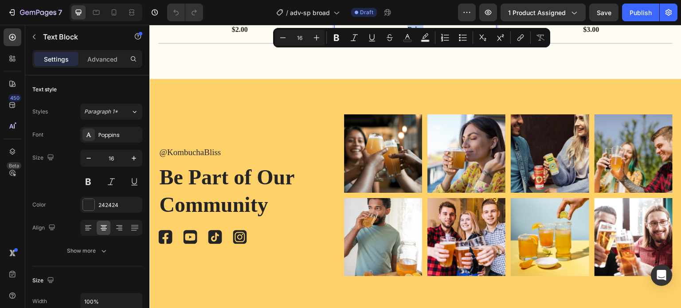
scroll to position [3058, 0]
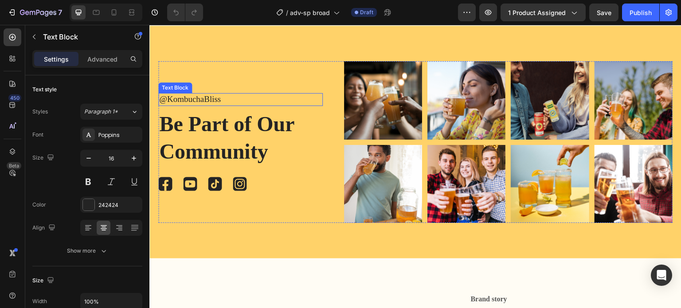
click at [201, 95] on p "@KombuchaBliss" at bounding box center [240, 99] width 163 height 11
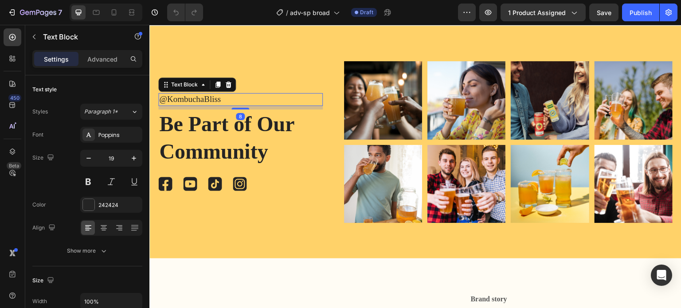
click at [201, 95] on p "@KombuchaBliss" at bounding box center [240, 99] width 163 height 11
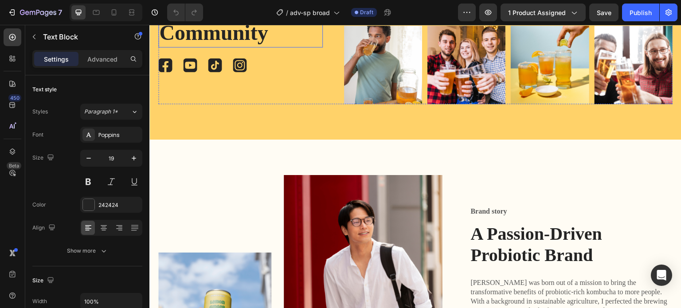
scroll to position [3235, 0]
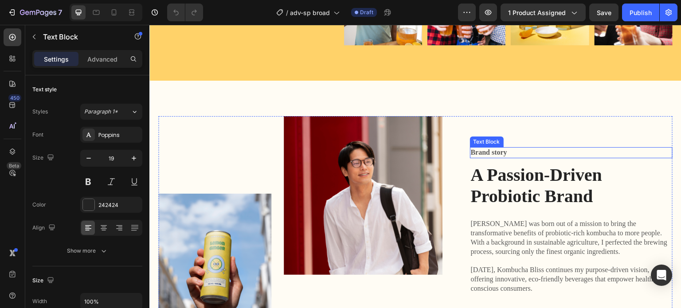
click at [480, 128] on p "Brand story" at bounding box center [571, 132] width 201 height 9
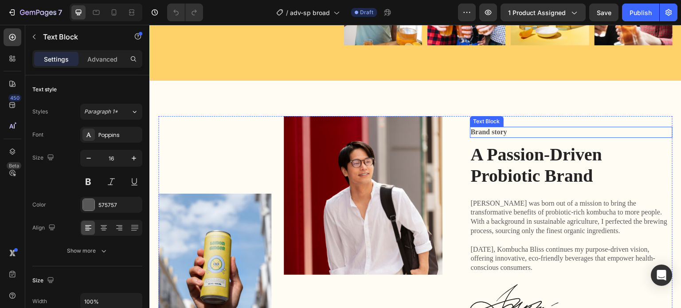
click at [480, 128] on p "Brand story" at bounding box center [571, 132] width 201 height 9
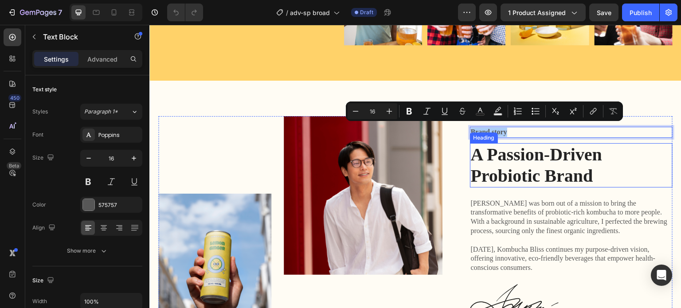
click at [515, 168] on h2 "A Passion-Driven Probiotic Brand" at bounding box center [571, 165] width 203 height 44
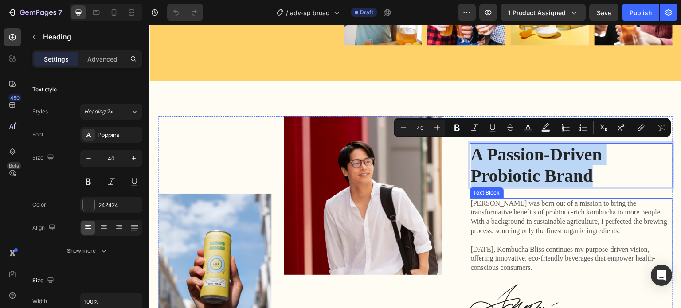
click at [496, 202] on p "Kombucha Bliss was born out of a mission to bring the transformative benefits o…" at bounding box center [571, 217] width 201 height 37
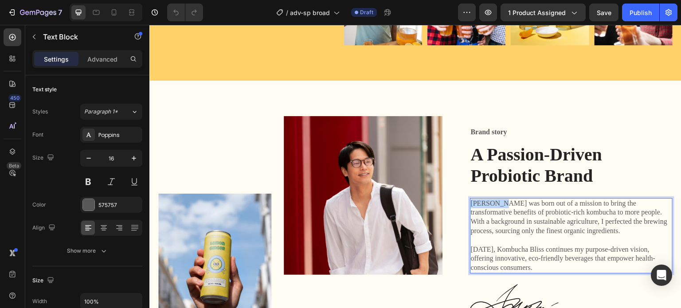
click at [496, 202] on p "Kombucha Bliss was born out of a mission to bring the transformative benefits o…" at bounding box center [571, 217] width 201 height 37
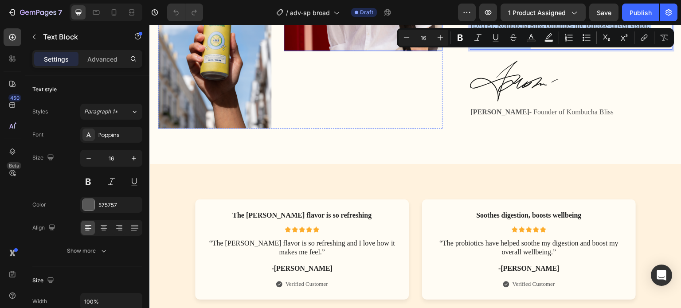
scroll to position [3501, 0]
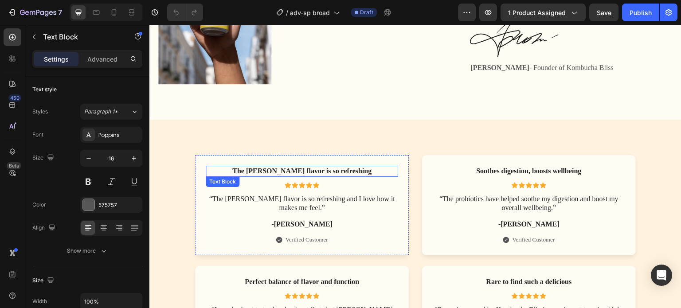
click at [304, 169] on p "The [PERSON_NAME] flavor is so refreshing" at bounding box center [302, 171] width 191 height 9
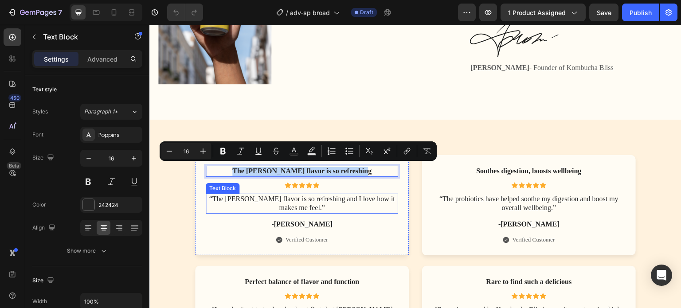
click at [291, 195] on p "“The [PERSON_NAME] flavor is so refreshing and I love how it makes me feel.”" at bounding box center [302, 204] width 191 height 19
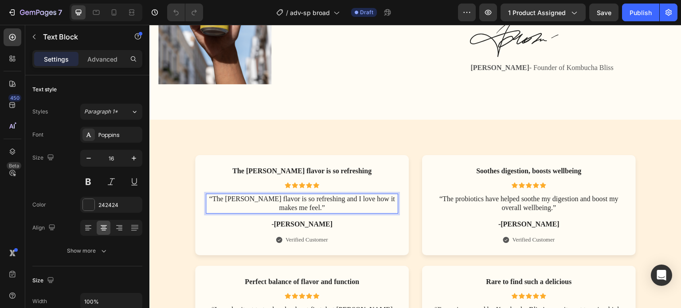
click at [291, 195] on p "“The [PERSON_NAME] flavor is so refreshing and I love how it makes me feel.”" at bounding box center [302, 204] width 191 height 19
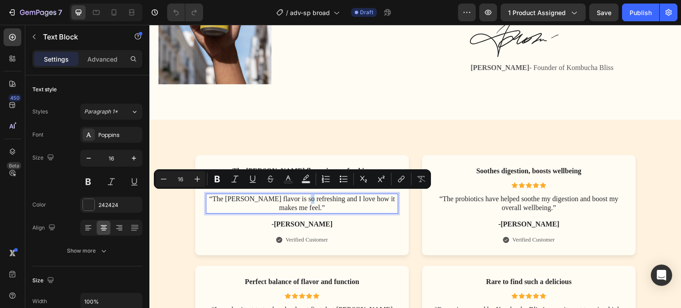
click at [291, 196] on p "“The [PERSON_NAME] flavor is so refreshing and I love how it makes me feel.”" at bounding box center [302, 204] width 191 height 19
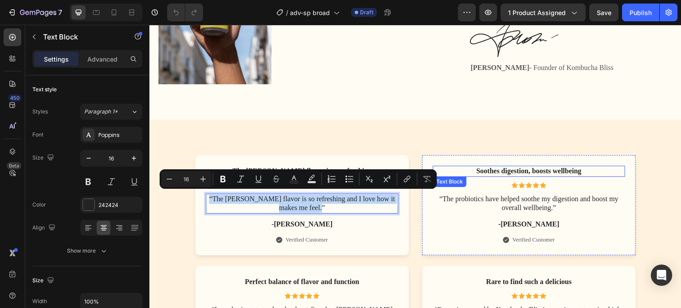
click at [476, 167] on p "Soothes digestion, boosts wellbeing" at bounding box center [528, 171] width 191 height 9
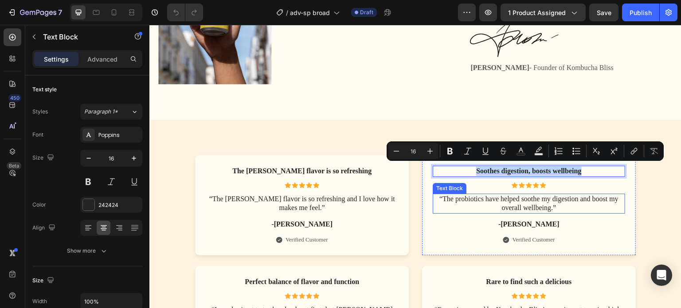
click at [513, 204] on p "“The probiotics have helped soothe my digestion and boost my overall wellbeing.”" at bounding box center [528, 204] width 191 height 19
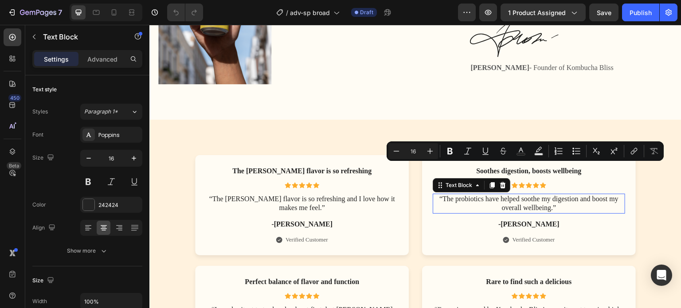
click at [513, 204] on p "“The probiotics have helped soothe my digestion and boost my overall wellbeing.”" at bounding box center [528, 204] width 191 height 19
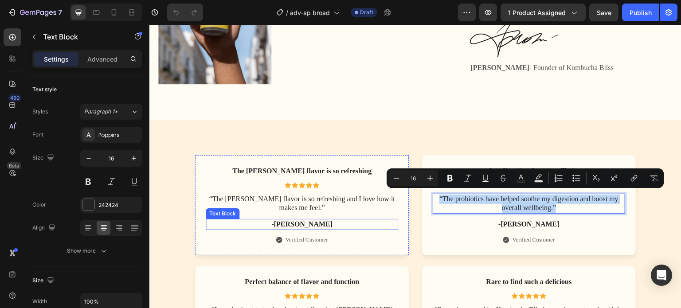
scroll to position [3590, 0]
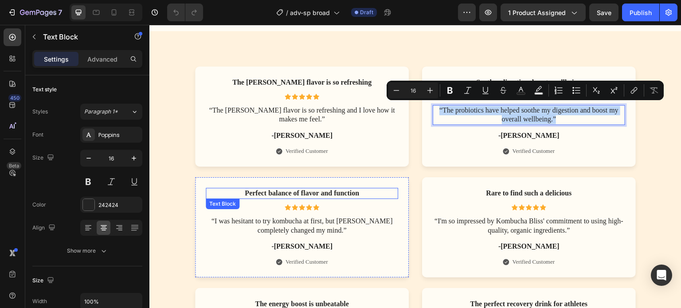
click at [341, 195] on p "Perfect balance of flavor and function" at bounding box center [302, 193] width 191 height 9
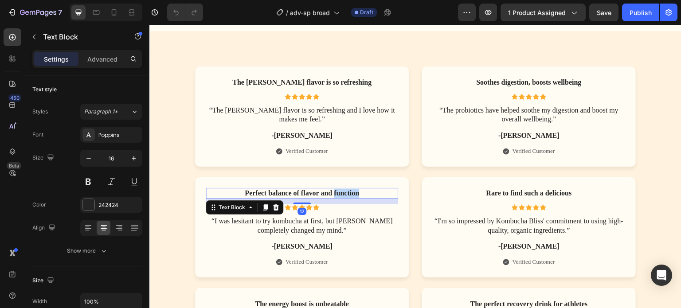
click at [341, 195] on p "Perfect balance of flavor and function" at bounding box center [302, 193] width 191 height 9
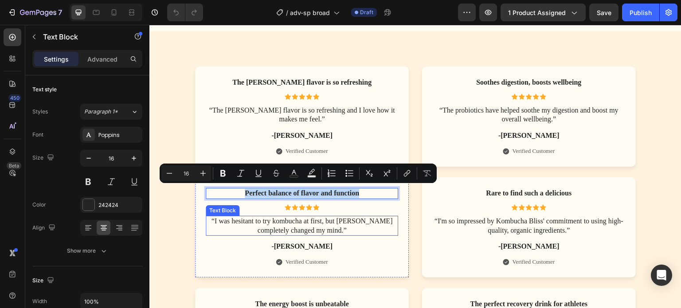
click at [322, 219] on p "“I was hesitant to try kombucha at first, but [PERSON_NAME] completely changed …" at bounding box center [302, 226] width 191 height 19
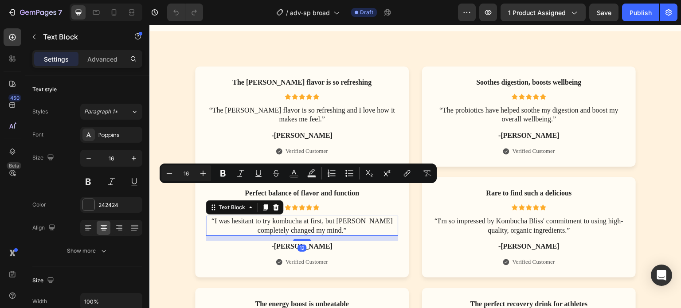
click at [322, 219] on p "“I was hesitant to try kombucha at first, but [PERSON_NAME] completely changed …" at bounding box center [302, 226] width 191 height 19
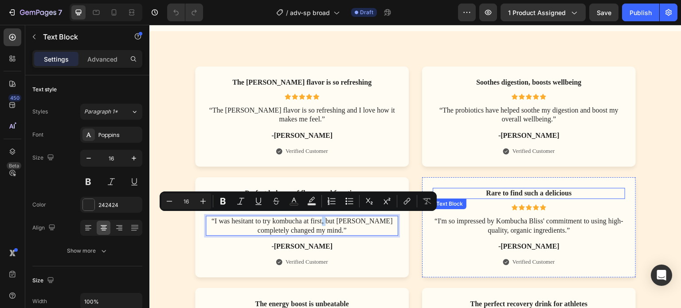
click at [494, 193] on p "Rare to find such a delicious" at bounding box center [528, 193] width 191 height 9
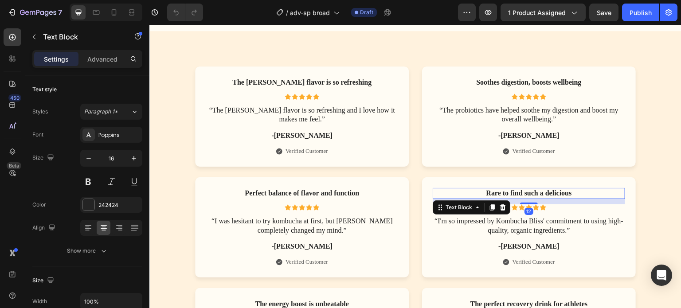
click at [494, 193] on p "Rare to find such a delicious" at bounding box center [528, 193] width 191 height 9
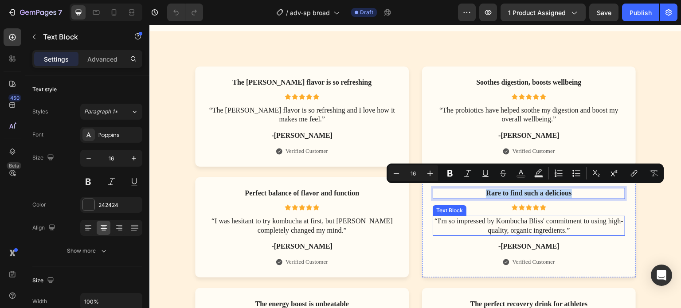
click at [510, 220] on p "“I'm so impressed by Kombucha Bliss' commitment to using high-quality, organic …" at bounding box center [528, 226] width 191 height 19
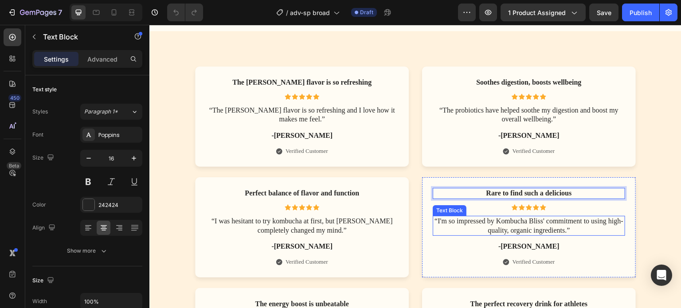
click at [510, 220] on p "“I'm so impressed by Kombucha Bliss' commitment to using high-quality, organic …" at bounding box center [528, 226] width 191 height 19
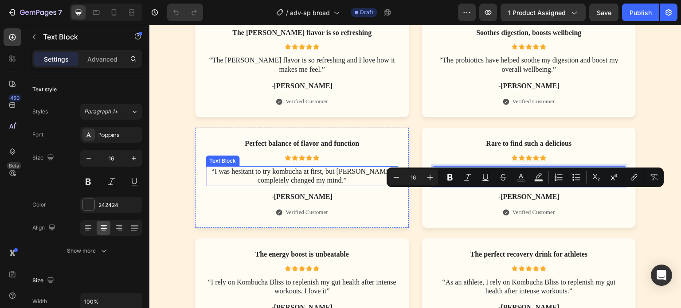
scroll to position [3678, 0]
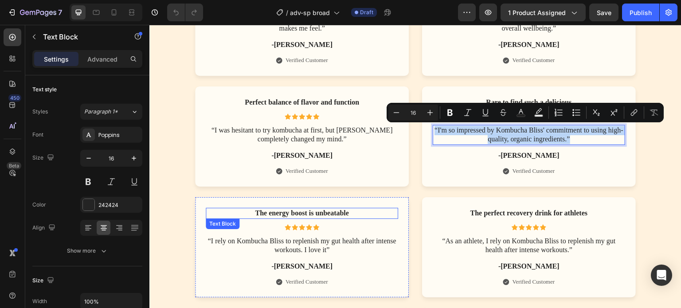
click at [318, 211] on p "The energy boost is unbeatable" at bounding box center [302, 213] width 191 height 9
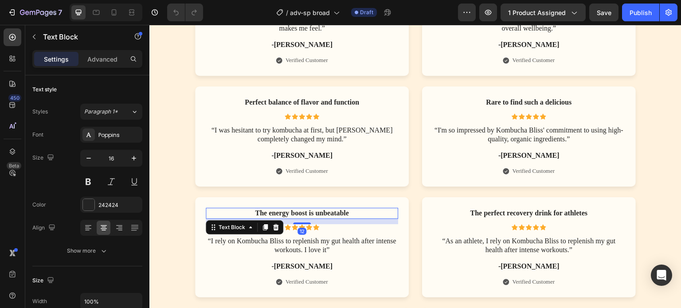
click at [318, 211] on p "The energy boost is unbeatable" at bounding box center [302, 213] width 191 height 9
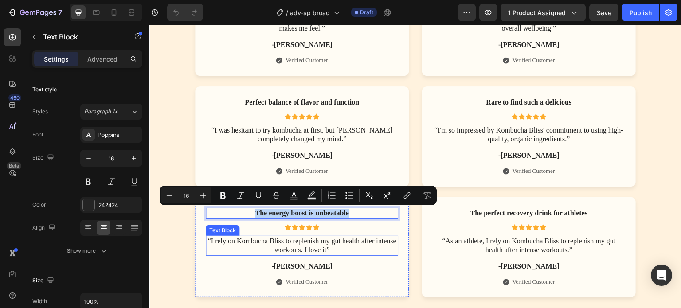
click at [320, 242] on p "“I rely on Kombucha Bliss to replenish my gut health after intense workouts. I …" at bounding box center [302, 246] width 191 height 19
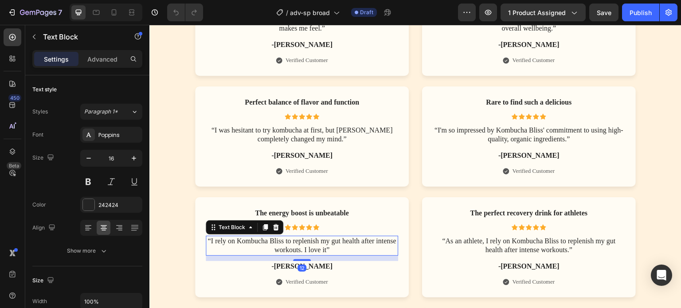
click at [320, 242] on p "“I rely on Kombucha Bliss to replenish my gut health after intense workouts. I …" at bounding box center [302, 246] width 191 height 19
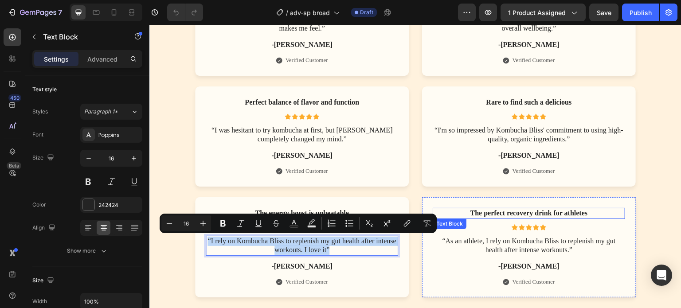
click at [469, 213] on p "The perfect recovery drink for athletes" at bounding box center [528, 213] width 191 height 9
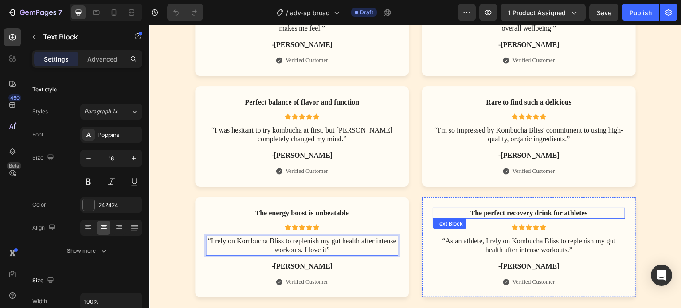
click at [469, 213] on p "The perfect recovery drink for athletes" at bounding box center [528, 213] width 191 height 9
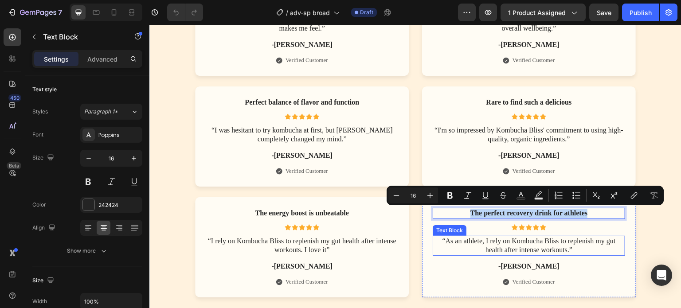
click at [510, 245] on p "“As an athlete, I rely on Kombucha Bliss to replenish my gut health after inten…" at bounding box center [528, 246] width 191 height 19
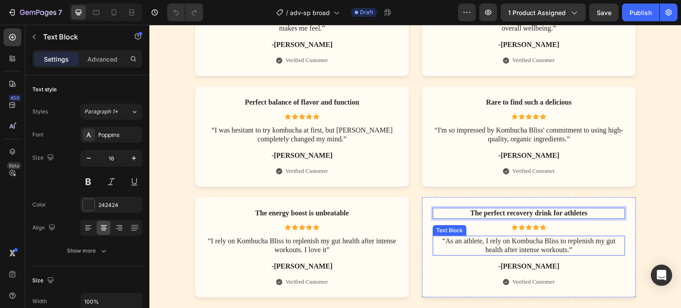
click at [510, 245] on p "“As an athlete, I rely on Kombucha Bliss to replenish my gut health after inten…" at bounding box center [528, 246] width 191 height 19
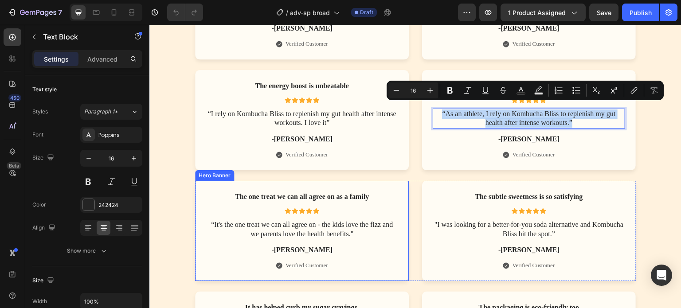
scroll to position [3811, 0]
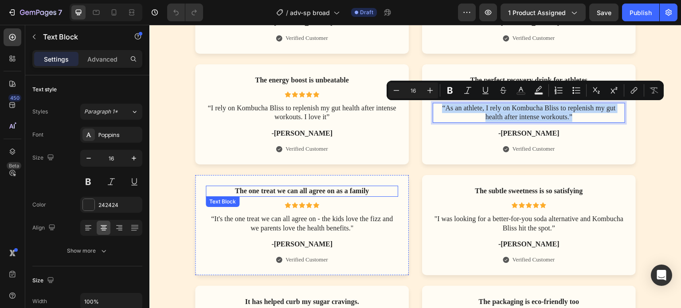
click at [302, 190] on p "The one treat we can all agree on as a family" at bounding box center [302, 191] width 191 height 9
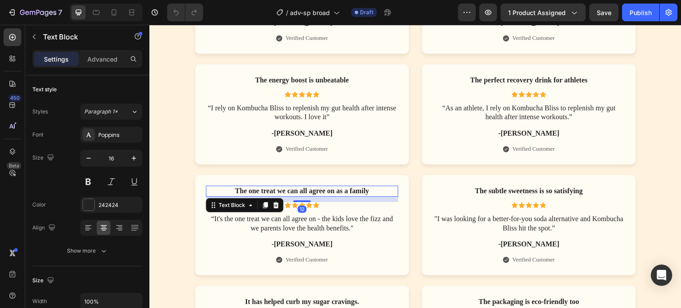
click at [302, 190] on p "The one treat we can all agree on as a family" at bounding box center [302, 191] width 191 height 9
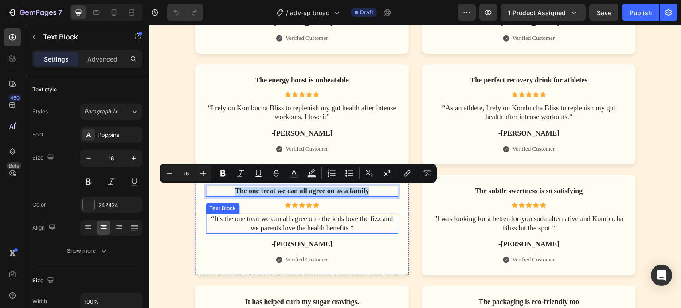
click at [311, 223] on p "“It's the one treat we can all agree on - the kids love the fizz and we parents…" at bounding box center [302, 224] width 191 height 19
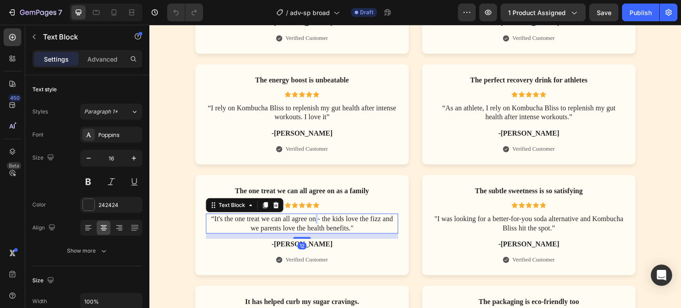
click at [311, 223] on p "“It's the one treat we can all agree on - the kids love the fizz and we parents…" at bounding box center [302, 224] width 191 height 19
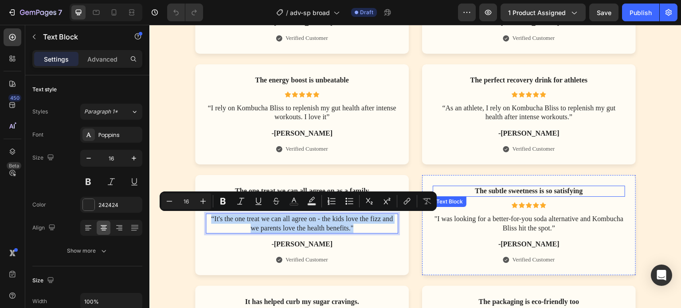
click at [484, 191] on p "The subtle sweetness is so satisfying" at bounding box center [528, 191] width 191 height 9
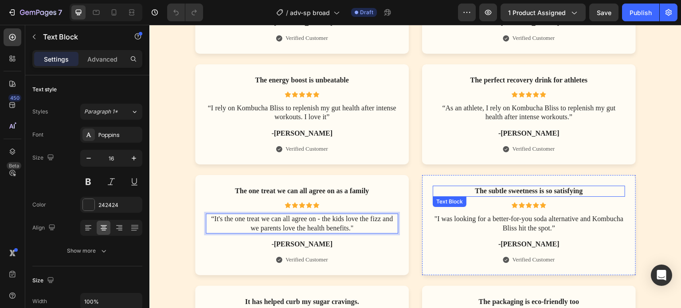
click at [484, 191] on p "The subtle sweetness is so satisfying" at bounding box center [528, 191] width 191 height 9
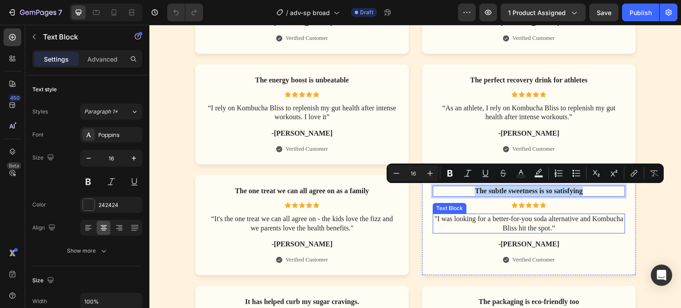
click at [502, 222] on p ""I was looking for a better-for-you soda alternative and Kombucha Bliss hit the…" at bounding box center [528, 224] width 191 height 19
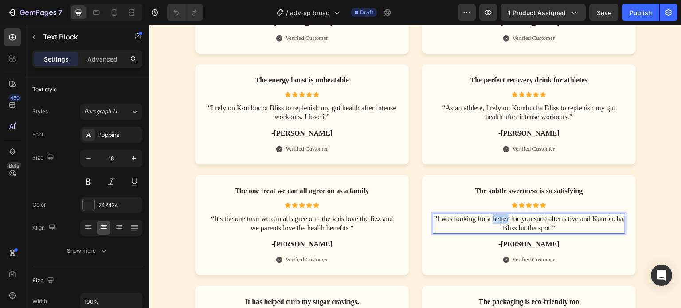
click at [502, 222] on p ""I was looking for a better-for-you soda alternative and Kombucha Bliss hit the…" at bounding box center [528, 224] width 191 height 19
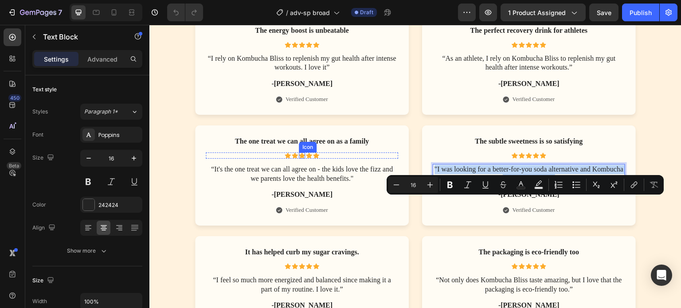
scroll to position [3900, 0]
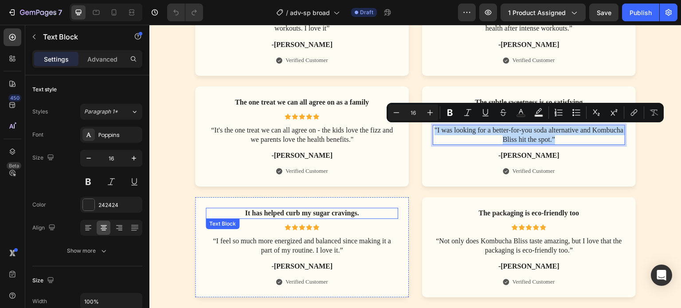
click at [300, 213] on p "It has helped curb my sugar cravings." at bounding box center [302, 213] width 191 height 9
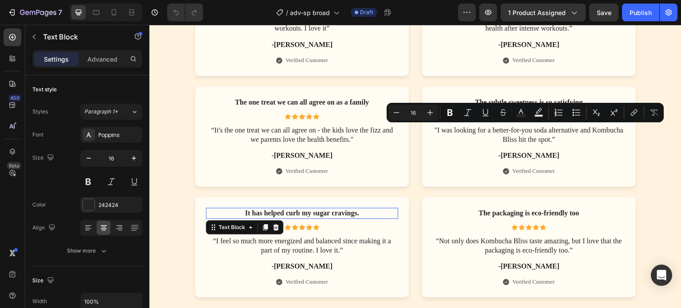
click at [300, 213] on p "It has helped curb my sugar cravings." at bounding box center [302, 213] width 191 height 9
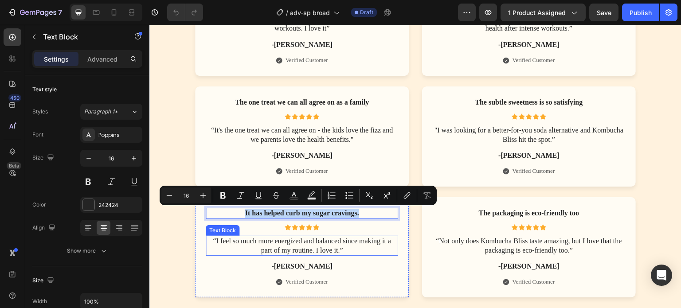
click at [293, 245] on p "“I feel so much more energized and balanced since making it a part of my routin…" at bounding box center [302, 246] width 191 height 19
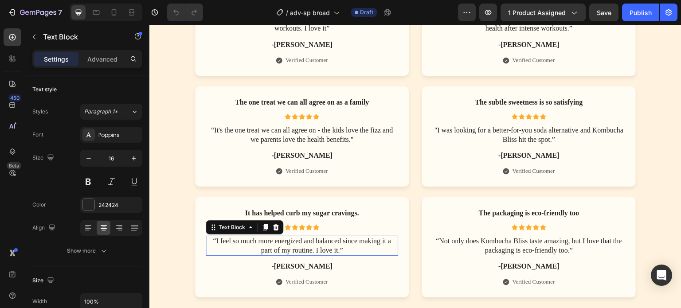
click at [293, 245] on p "“I feel so much more energized and balanced since making it a part of my routin…" at bounding box center [302, 246] width 191 height 19
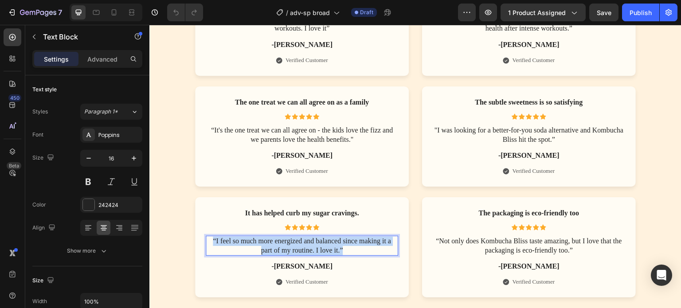
click at [293, 245] on p "“I feel so much more energized and balanced since making it a part of my routin…" at bounding box center [302, 246] width 191 height 19
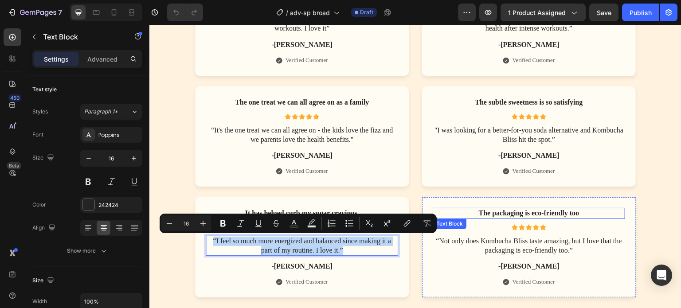
click at [505, 210] on p "The packaging is eco-friendly too" at bounding box center [528, 213] width 191 height 9
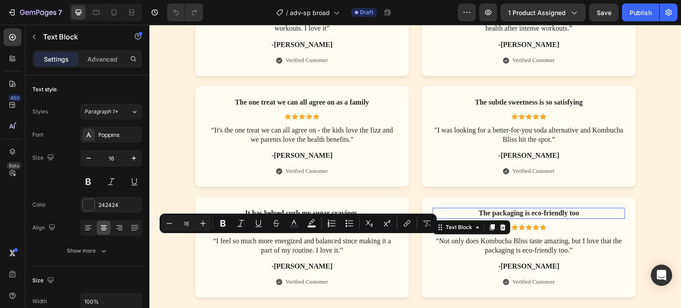
click at [505, 210] on p "The packaging is eco-friendly too" at bounding box center [528, 213] width 191 height 9
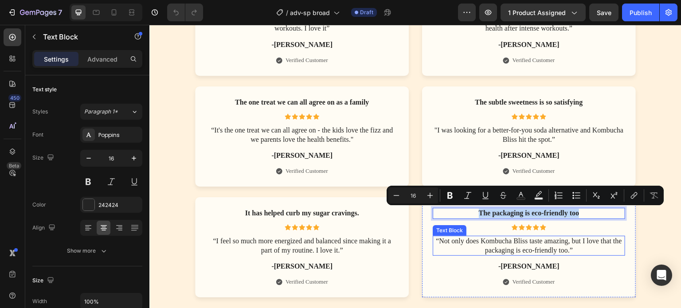
click at [517, 243] on p "“Not only does Kombucha Bliss taste amazing, but I love that the packaging is e…" at bounding box center [528, 246] width 191 height 19
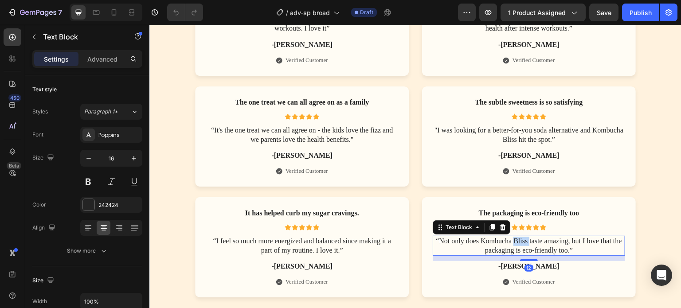
click at [517, 243] on p "“Not only does Kombucha Bliss taste amazing, but I love that the packaging is e…" at bounding box center [528, 246] width 191 height 19
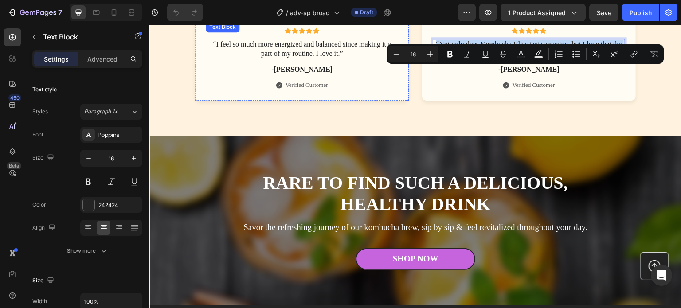
scroll to position [4122, 0]
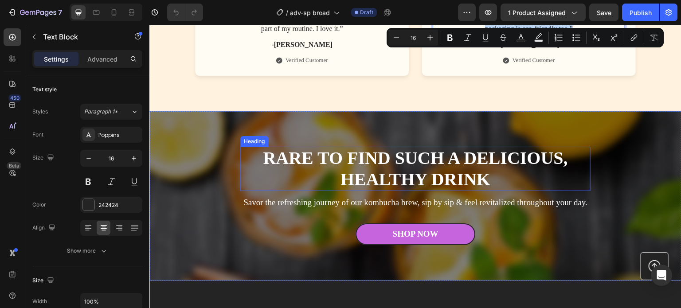
click at [397, 161] on h2 "Rare to find such a delicious, healthy drink" at bounding box center [415, 169] width 350 height 44
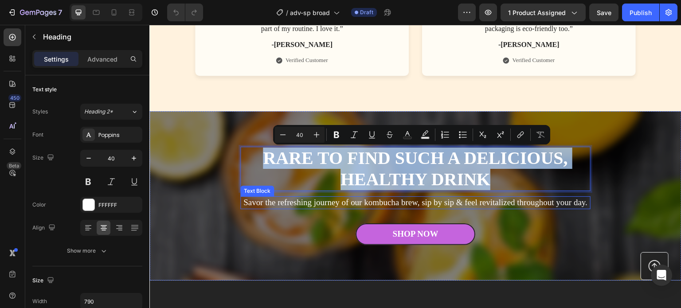
click at [391, 201] on p "Savor the refreshing journey of our kombucha brew, sip by sip & feel revitalize…" at bounding box center [415, 202] width 348 height 11
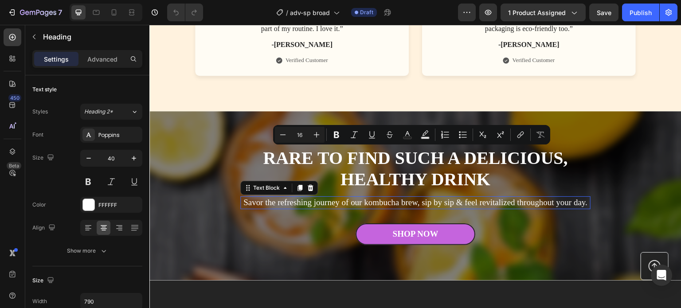
click at [391, 201] on p "Savor the refreshing journey of our kombucha brew, sip by sip & feel revitalize…" at bounding box center [415, 202] width 348 height 11
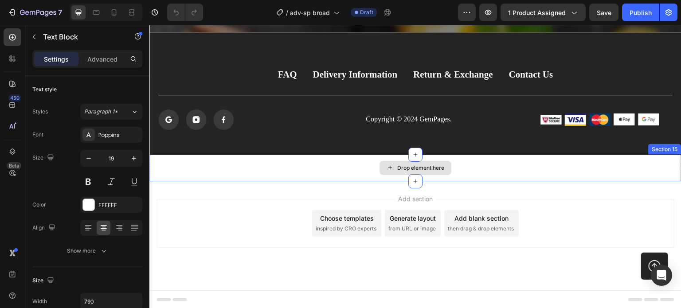
scroll to position [4237, 0]
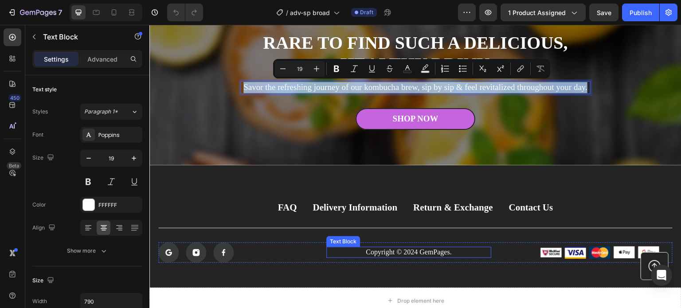
click at [410, 252] on p "Copyright © 2024 GemPages." at bounding box center [408, 252] width 163 height 9
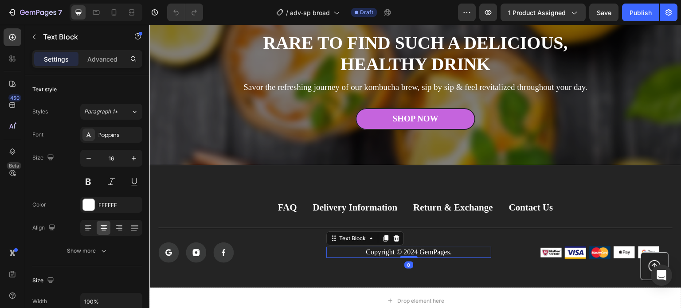
click at [409, 252] on p "Copyright © 2024 GemPages." at bounding box center [408, 252] width 163 height 9
click at [416, 252] on p "Copyright © 2024 GemPages." at bounding box center [408, 252] width 163 height 9
drag, startPoint x: 410, startPoint y: 252, endPoint x: 449, endPoint y: 253, distance: 39.0
click at [449, 253] on p "Copyright © 2024 GemPages." at bounding box center [408, 252] width 163 height 9
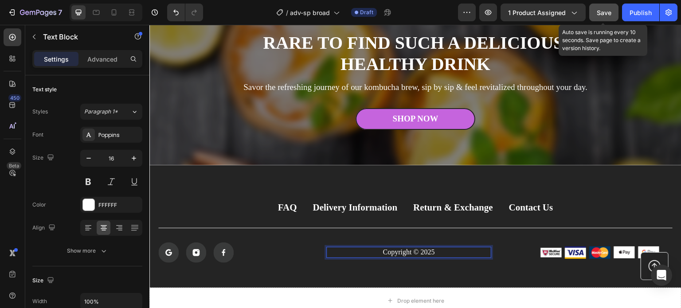
click at [605, 9] on span "Save" at bounding box center [604, 13] width 15 height 8
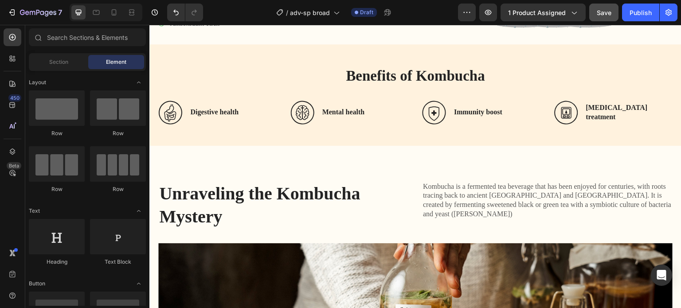
scroll to position [0, 0]
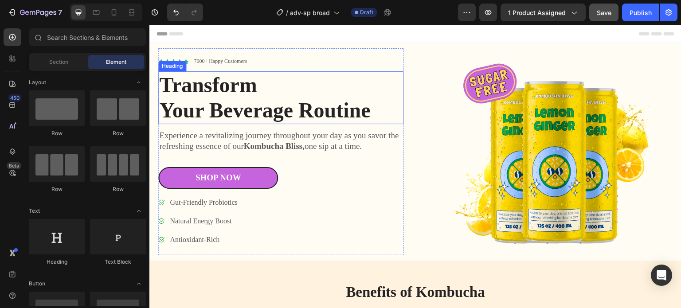
click at [246, 92] on h1 "Transform Your Beverage Routine" at bounding box center [280, 97] width 245 height 53
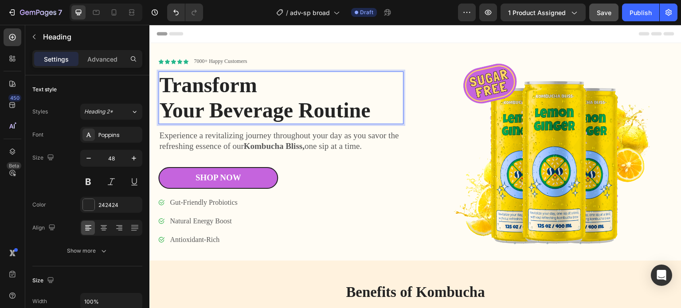
click at [246, 92] on h1 "Transform Your Beverage Routine" at bounding box center [280, 97] width 245 height 53
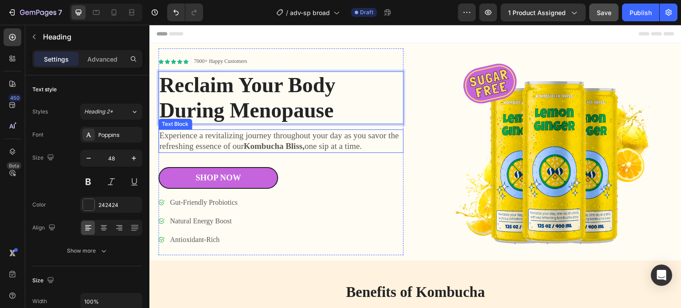
click at [226, 138] on p "Experience a revitalizing journey throughout your day as you savor the refreshi…" at bounding box center [280, 141] width 243 height 22
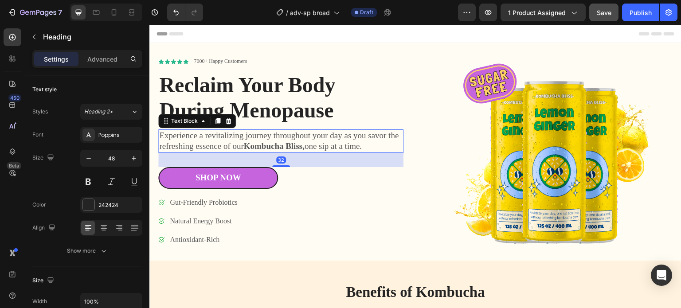
click at [226, 138] on p "Experience a revitalizing journey throughout your day as you savor the refreshi…" at bounding box center [280, 141] width 243 height 22
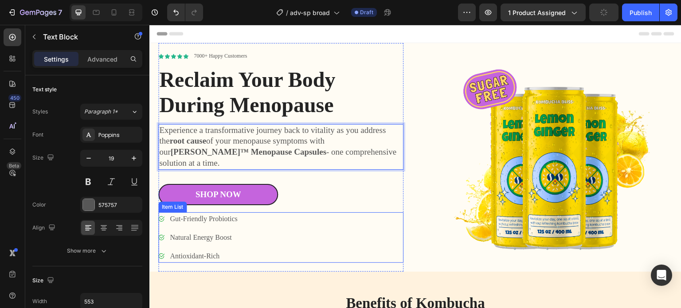
click at [210, 214] on p "Gut-Friendly Probiotics" at bounding box center [203, 219] width 67 height 11
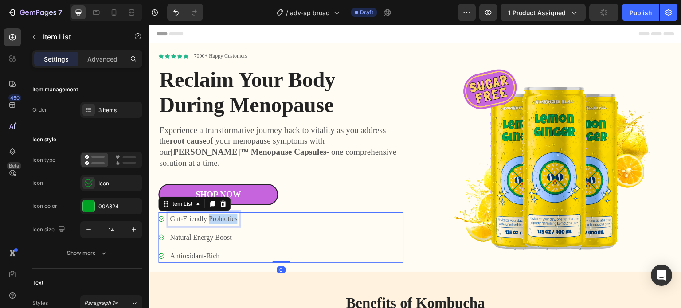
click at [210, 214] on p "Gut-Friendly Probiotics" at bounding box center [203, 219] width 67 height 11
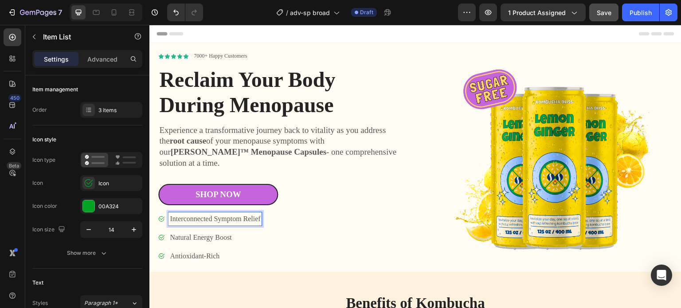
click at [218, 232] on p "Natural Energy Boost" at bounding box center [215, 237] width 90 height 11
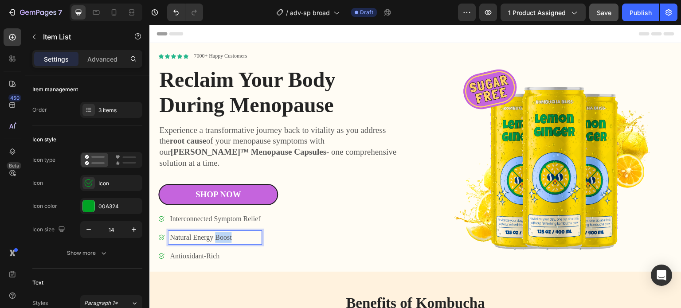
click at [218, 232] on p "Natural Energy Boost" at bounding box center [215, 237] width 90 height 11
click at [207, 251] on p "Antioxidant-Rich" at bounding box center [215, 256] width 90 height 11
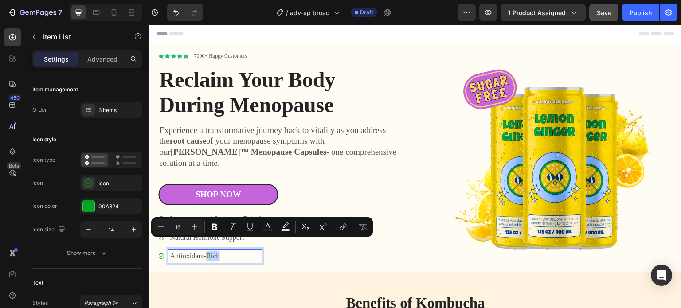
click at [207, 251] on p "Antioxidant-Rich" at bounding box center [215, 256] width 90 height 11
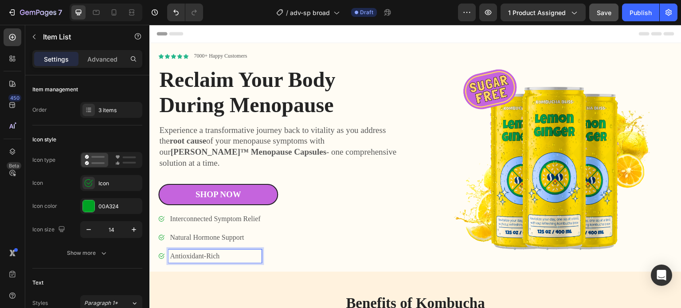
click at [207, 251] on p "Antioxidant-Rich" at bounding box center [215, 256] width 90 height 11
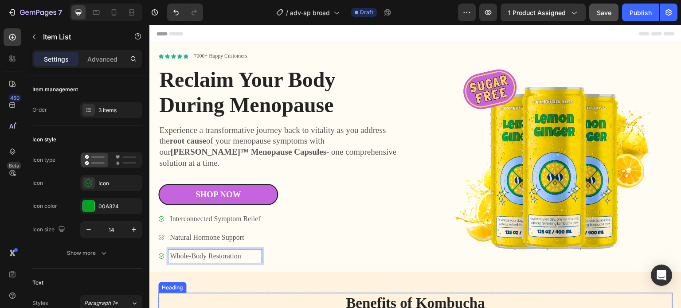
click at [380, 296] on h2 "Benefits of Kombucha" at bounding box center [415, 303] width 514 height 21
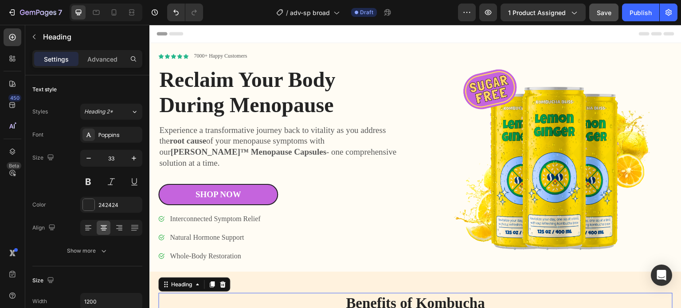
click at [380, 296] on h2 "Benefits of Kombucha" at bounding box center [415, 303] width 514 height 21
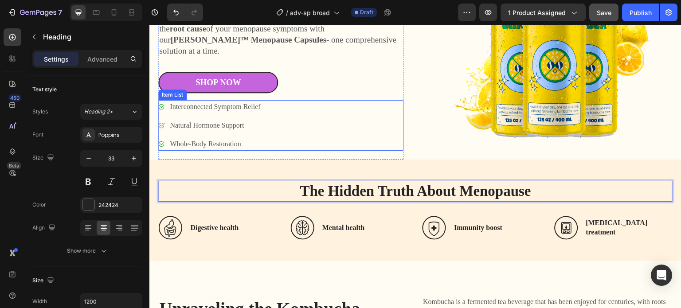
scroll to position [133, 0]
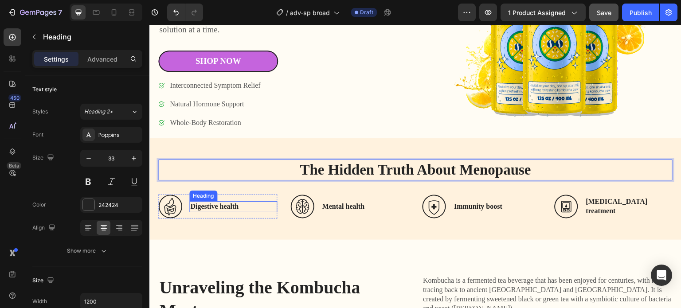
click at [209, 201] on h3 "Digestive health" at bounding box center [233, 206] width 88 height 11
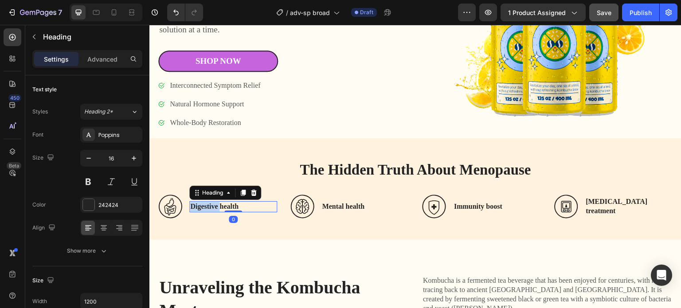
click at [209, 201] on h3 "Digestive health" at bounding box center [233, 206] width 88 height 11
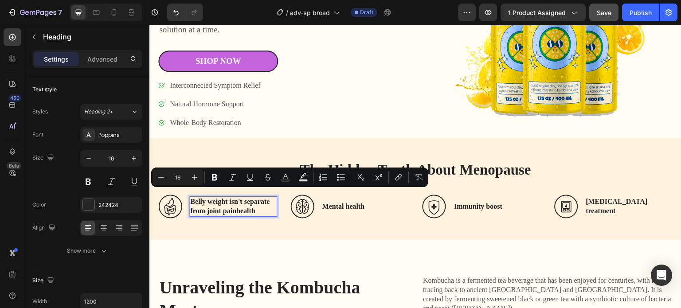
scroll to position [129, 0]
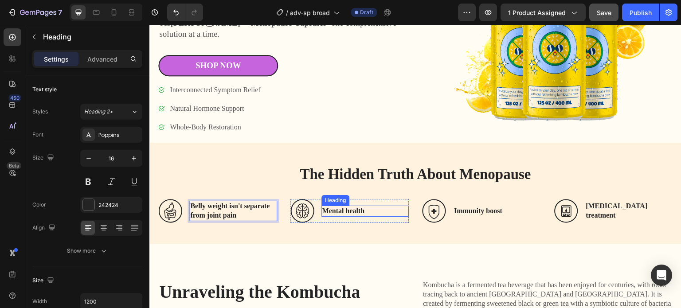
click at [329, 206] on h3 "Mental health" at bounding box center [365, 211] width 88 height 11
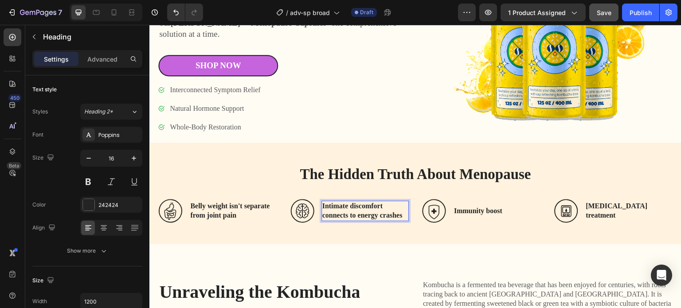
scroll to position [124, 0]
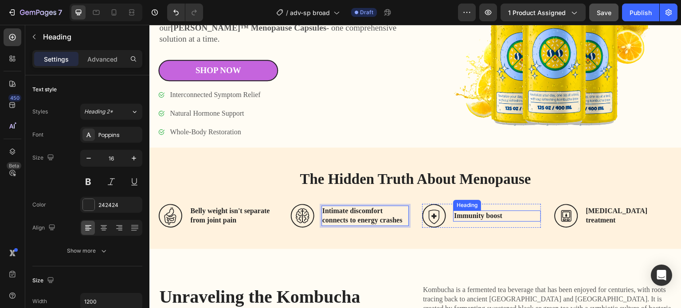
click at [472, 211] on h3 "Immunity boost" at bounding box center [497, 216] width 88 height 11
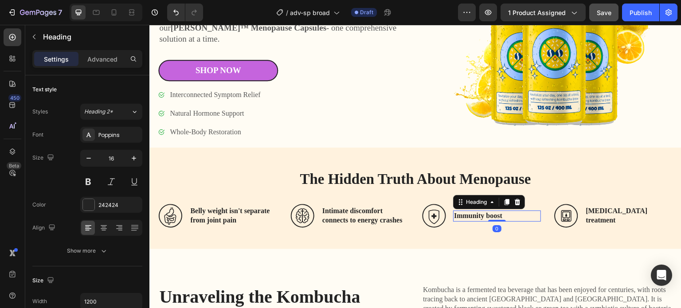
click at [472, 211] on h3 "Immunity boost" at bounding box center [497, 216] width 88 height 11
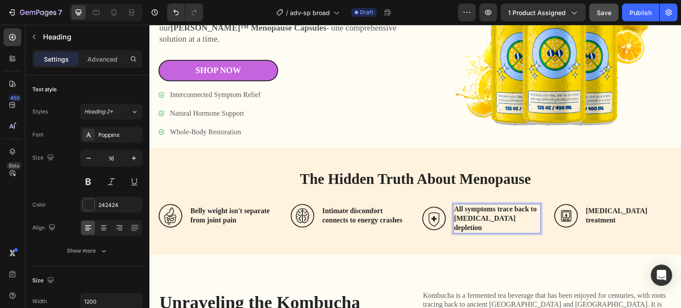
scroll to position [120, 0]
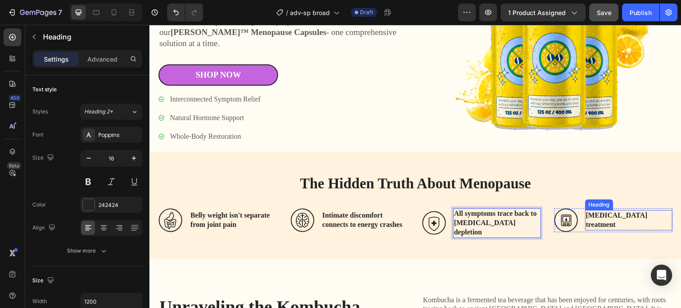
click at [587, 210] on h3 "[MEDICAL_DATA] treatment" at bounding box center [629, 220] width 88 height 20
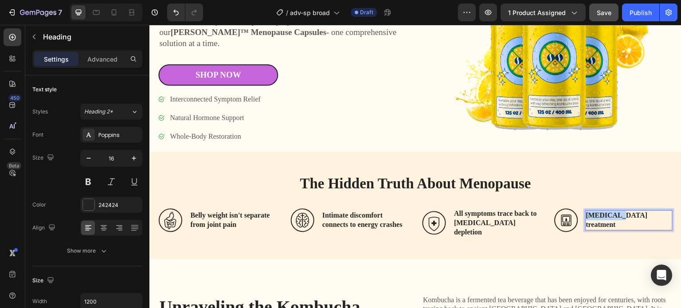
click at [587, 210] on h3 "[MEDICAL_DATA] treatment" at bounding box center [629, 220] width 88 height 20
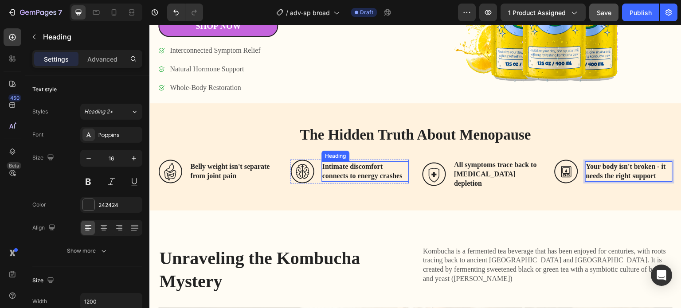
scroll to position [248, 0]
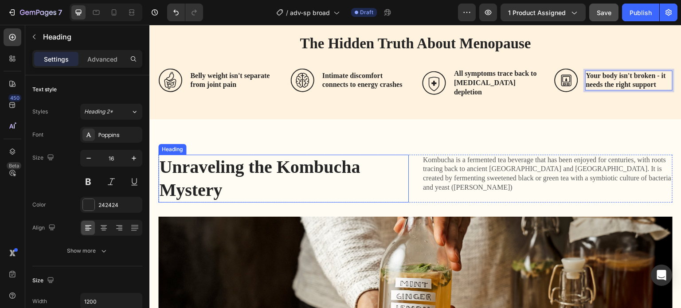
click at [236, 168] on h2 "Unraveling the Kombucha Mystery" at bounding box center [265, 179] width 214 height 48
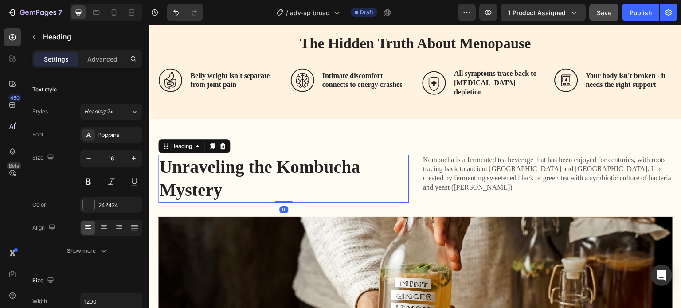
click at [236, 168] on h2 "Unraveling the Kombucha Mystery" at bounding box center [265, 179] width 214 height 48
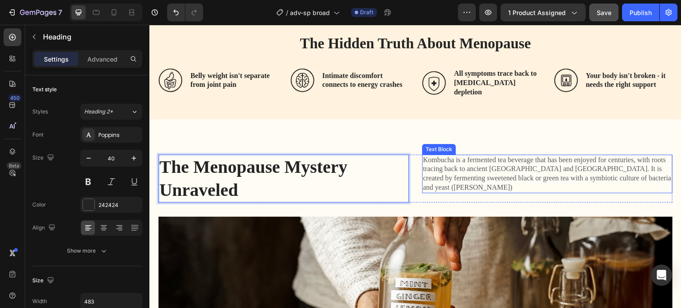
click at [492, 167] on p "Kombucha is a fermented tea beverage that has been enjoyed for centuries, with …" at bounding box center [547, 174] width 249 height 37
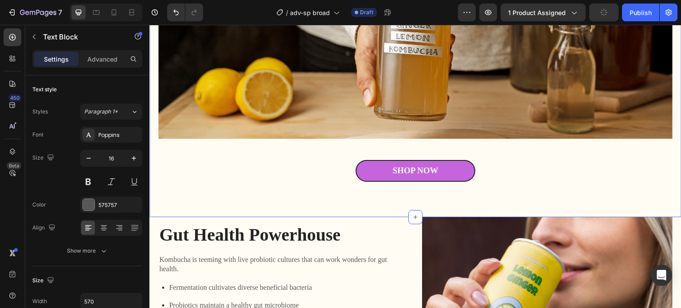
scroll to position [603, 0]
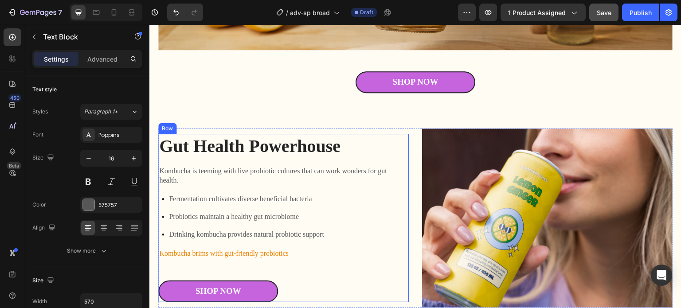
click at [241, 144] on h2 "Gut Health Powerhouse" at bounding box center [276, 146] width 236 height 25
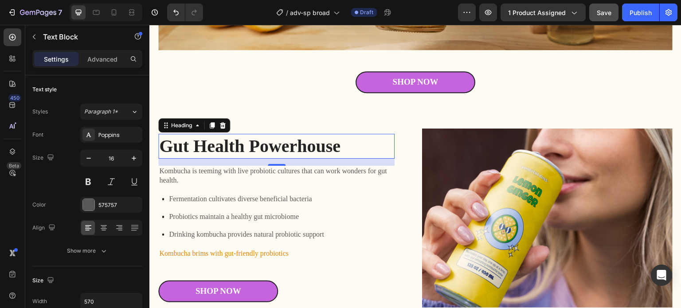
click at [241, 144] on h2 "Gut Health Powerhouse" at bounding box center [276, 146] width 236 height 25
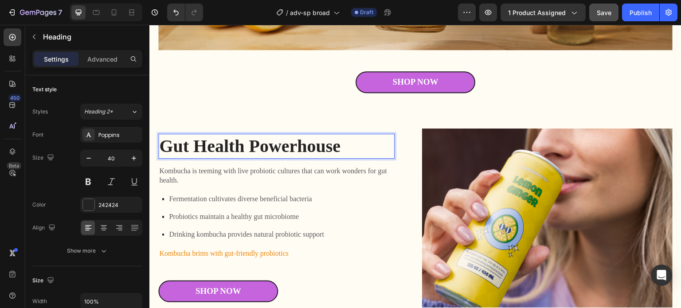
scroll to position [598, 0]
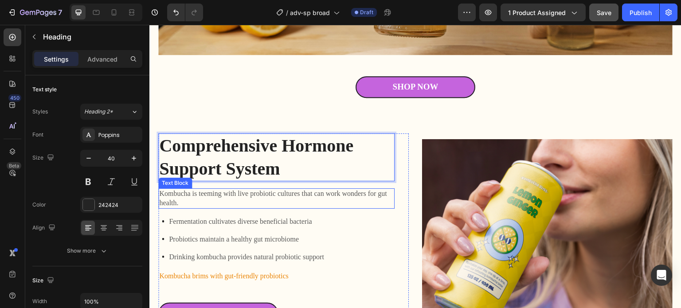
click at [218, 193] on p "Kombucha is teeming with live probiotic cultures that can work wonders for gut …" at bounding box center [276, 198] width 234 height 19
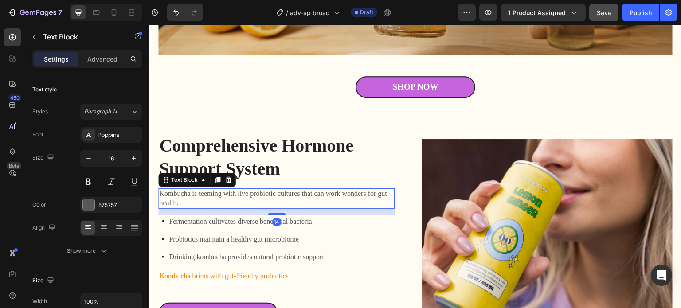
click at [218, 193] on p "Kombucha is teeming with live probiotic cultures that can work wonders for gut …" at bounding box center [276, 198] width 234 height 19
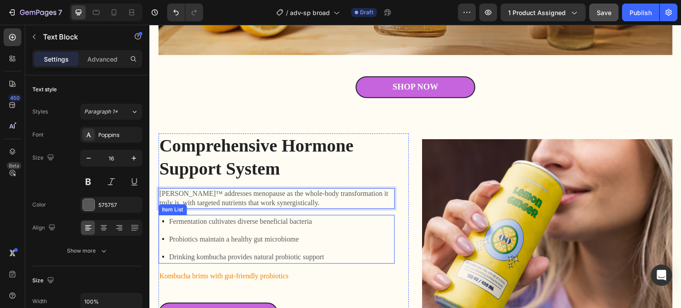
click at [203, 219] on p "Fermentation cultivates diverse beneficial bacteria" at bounding box center [246, 221] width 155 height 11
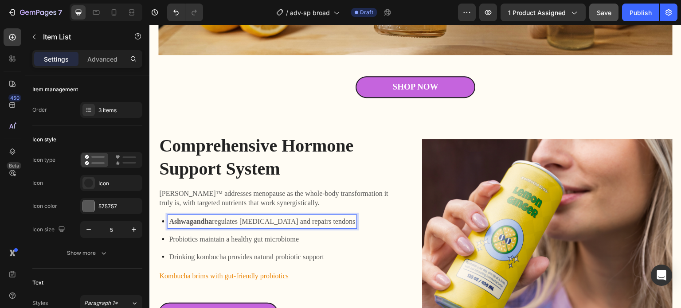
click at [230, 236] on p "Probiotics maintain a healthy gut microbiome" at bounding box center [262, 239] width 186 height 11
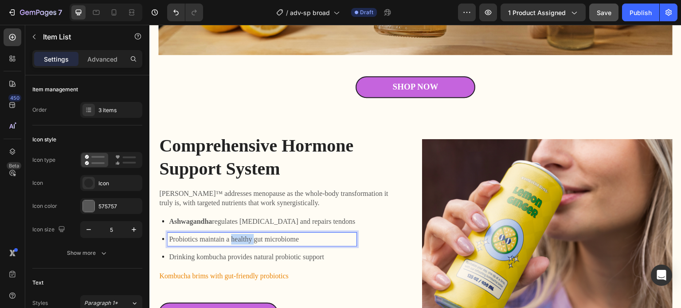
click at [230, 236] on p "Probiotics maintain a healthy gut microbiome" at bounding box center [262, 239] width 186 height 11
click at [226, 252] on p "Drinking kombucha provides natural probiotic support" at bounding box center [262, 257] width 186 height 11
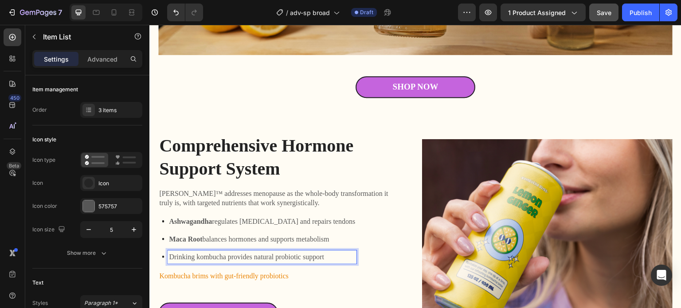
click at [226, 252] on p "Drinking kombucha provides natural probiotic support" at bounding box center [262, 257] width 186 height 11
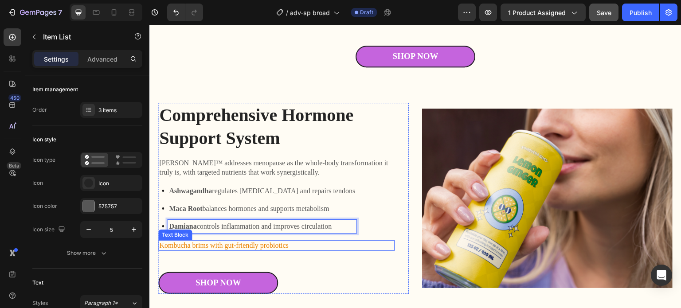
scroll to position [642, 0]
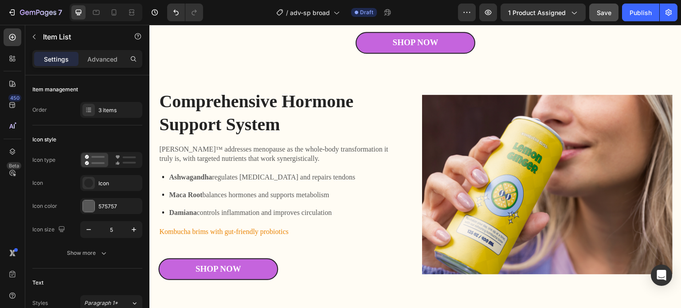
click at [342, 210] on div "Ashwagandha regulates [MEDICAL_DATA] and repairs tendons Maca Root balances hor…" at bounding box center [276, 195] width 236 height 49
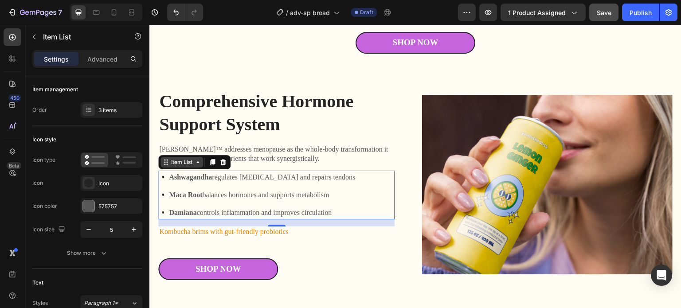
click at [186, 161] on div "Item List" at bounding box center [181, 162] width 25 height 8
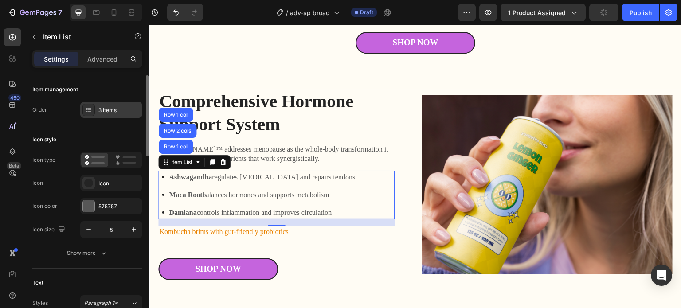
click at [103, 110] on div "3 items" at bounding box center [119, 110] width 42 height 8
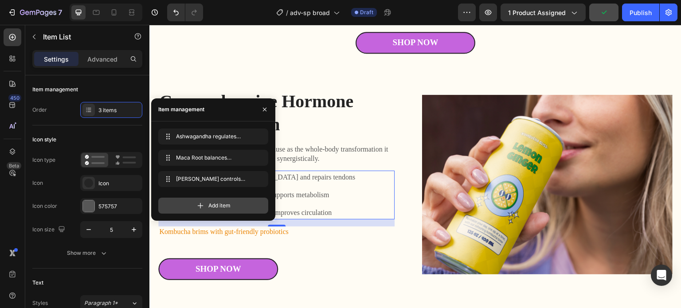
click at [212, 207] on span "Add item" at bounding box center [219, 206] width 22 height 8
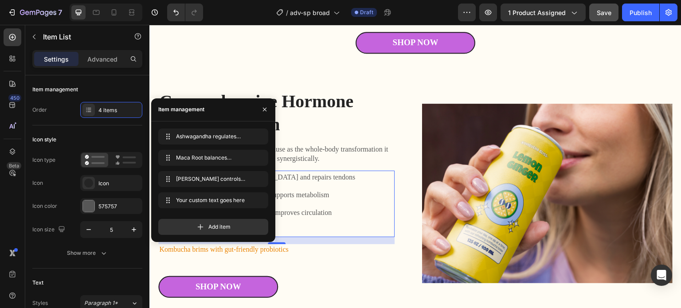
click at [304, 224] on div "Your custom text goes here" at bounding box center [262, 230] width 189 height 13
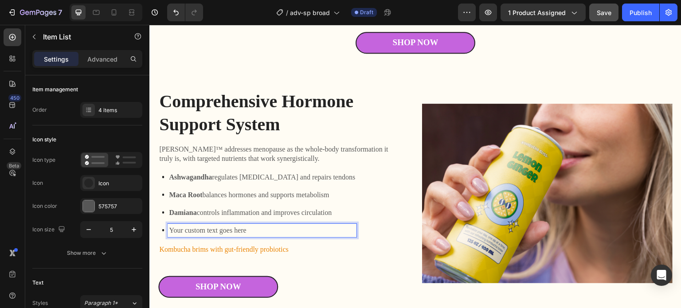
click at [292, 225] on p "Your custom text goes here" at bounding box center [262, 230] width 186 height 11
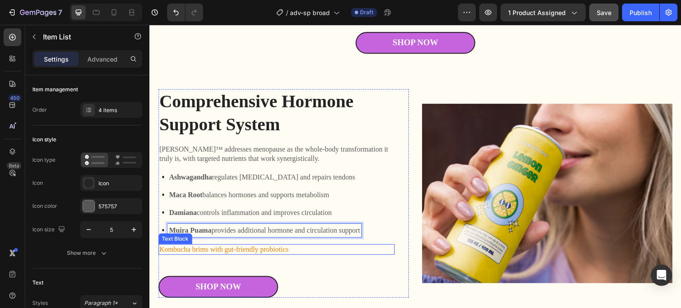
click at [268, 248] on p "Kombucha brims with gut-friendly probiotics" at bounding box center [276, 249] width 234 height 9
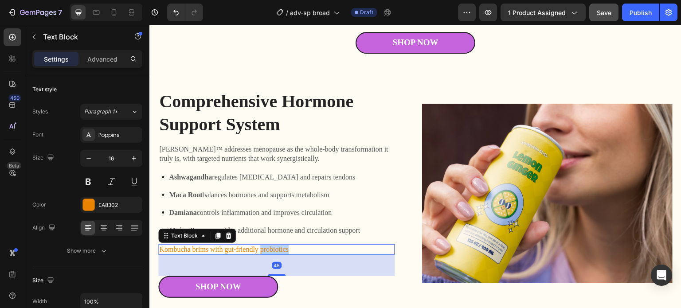
click at [268, 248] on p "Kombucha brims with gut-friendly probiotics" at bounding box center [276, 249] width 234 height 9
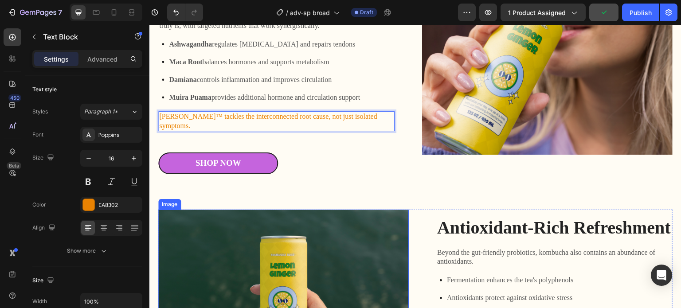
scroll to position [775, 0]
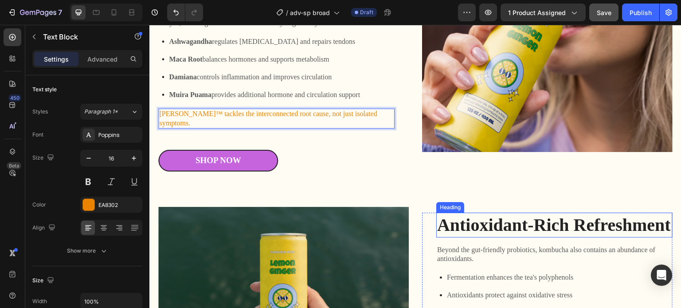
click at [527, 214] on h2 "Antioxidant-Rich Refreshment" at bounding box center [554, 225] width 236 height 25
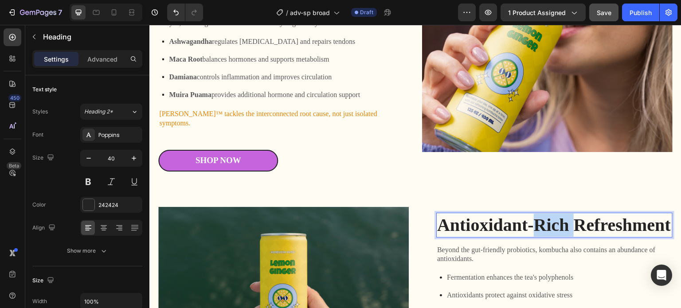
click at [527, 214] on h2 "Antioxidant-Rich Refreshment" at bounding box center [554, 225] width 236 height 25
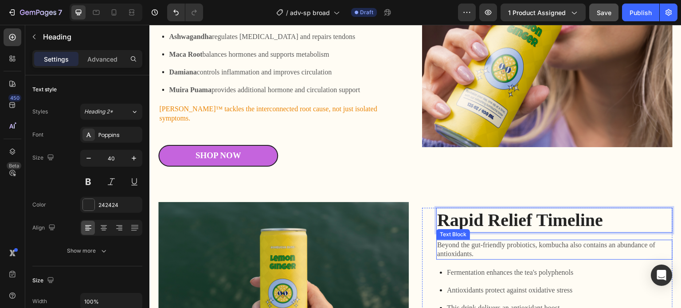
click at [501, 241] on p "Beyond the gut-friendly probiotics, kombucha also contains an abundance of anti…" at bounding box center [554, 250] width 234 height 19
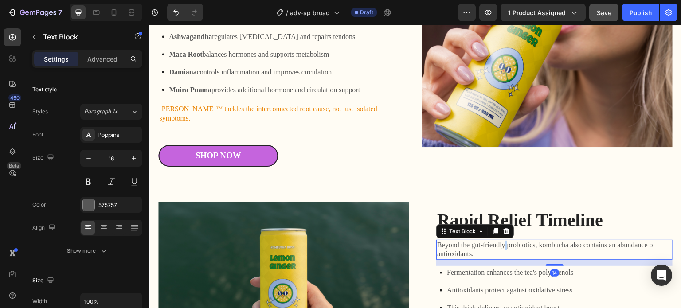
click at [501, 241] on p "Beyond the gut-friendly probiotics, kombucha also contains an abundance of anti…" at bounding box center [554, 250] width 234 height 19
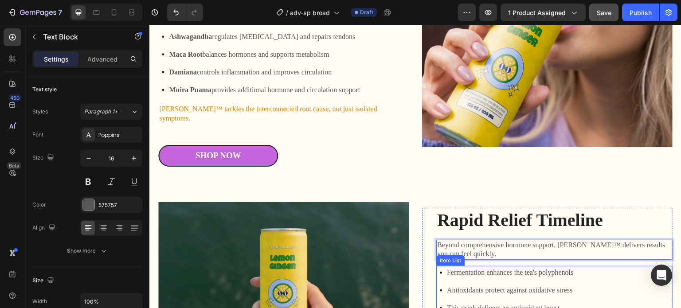
click at [485, 267] on p "Fermentation enhances the tea's polyphenols" at bounding box center [510, 272] width 126 height 11
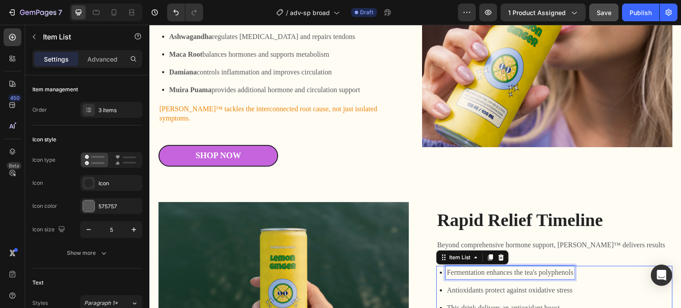
click at [485, 267] on p "Fermentation enhances the tea's polyphenols" at bounding box center [510, 272] width 126 height 11
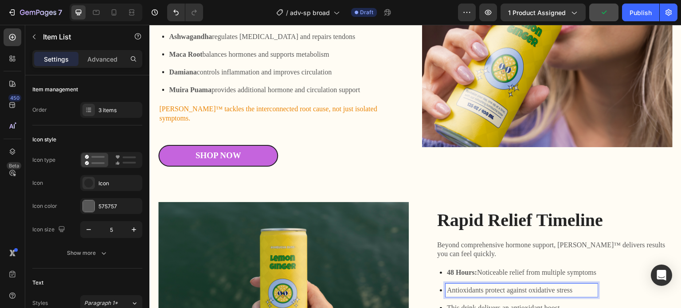
click at [487, 285] on p "Antioxidants protect against oxidative stress" at bounding box center [521, 290] width 149 height 11
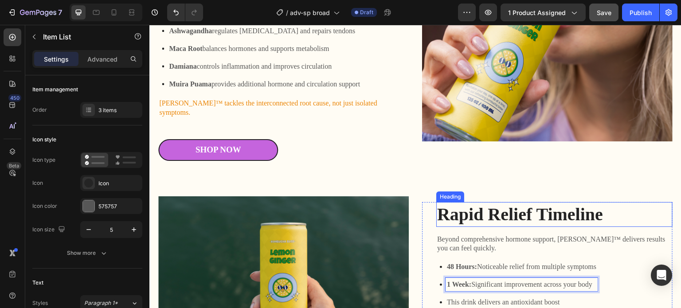
scroll to position [824, 0]
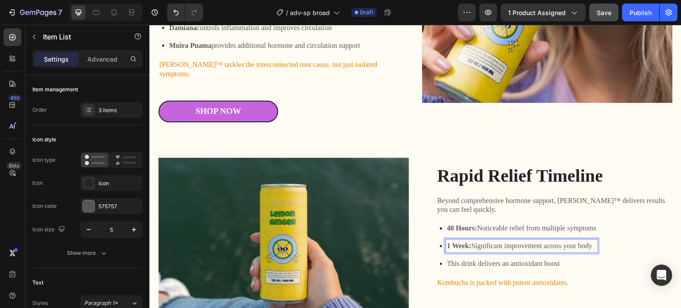
click at [480, 258] on p "This drink delivers an antioxidant boost" at bounding box center [521, 263] width 149 height 11
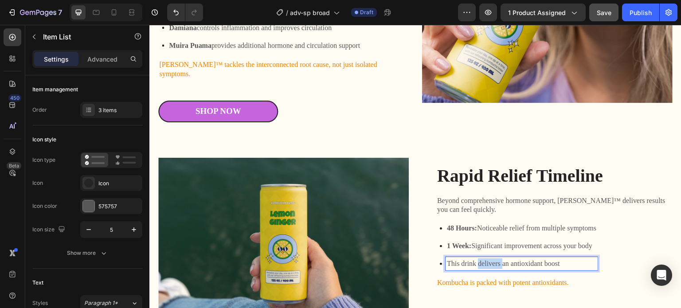
click at [480, 258] on p "This drink delivers an antioxidant boost" at bounding box center [521, 263] width 149 height 11
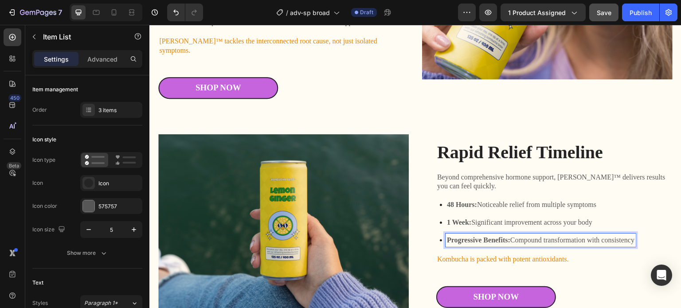
scroll to position [869, 0]
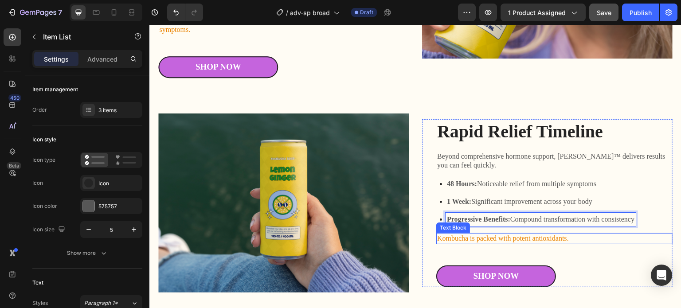
click at [480, 234] on p "Kombucha is packed with potent antioxidants." at bounding box center [554, 238] width 234 height 9
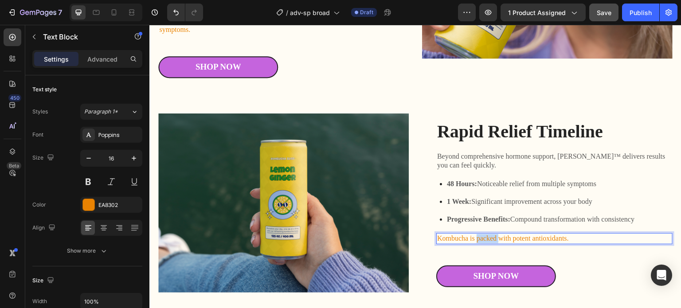
click at [480, 234] on p "Kombucha is packed with potent antioxidants." at bounding box center [554, 238] width 234 height 9
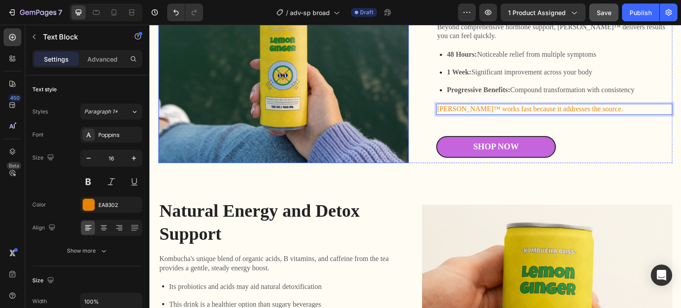
scroll to position [1002, 0]
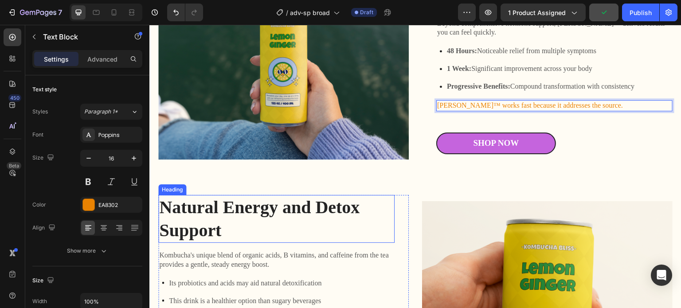
click at [256, 196] on h2 "Natural Energy and Detox Support" at bounding box center [276, 219] width 236 height 48
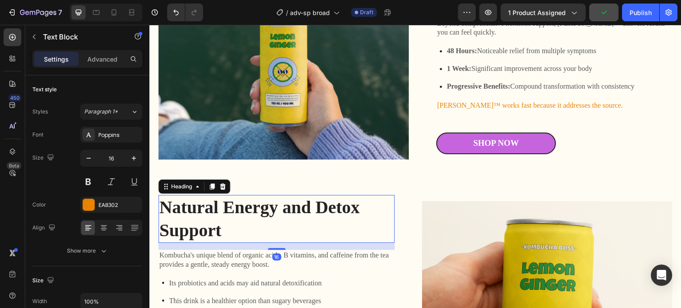
click at [256, 196] on h2 "Natural Energy and Detox Support" at bounding box center [276, 219] width 236 height 48
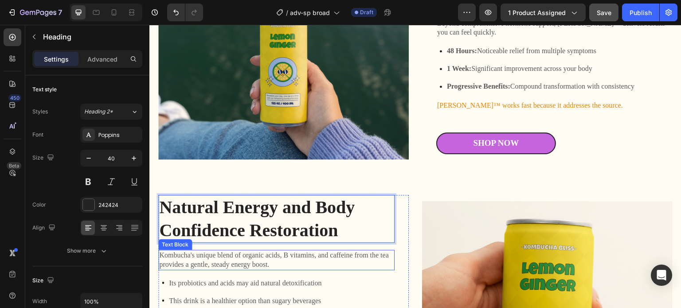
click at [239, 251] on p "Kombucha's unique blend of organic acids, B vitamins, and caffeine from the tea…" at bounding box center [276, 260] width 234 height 19
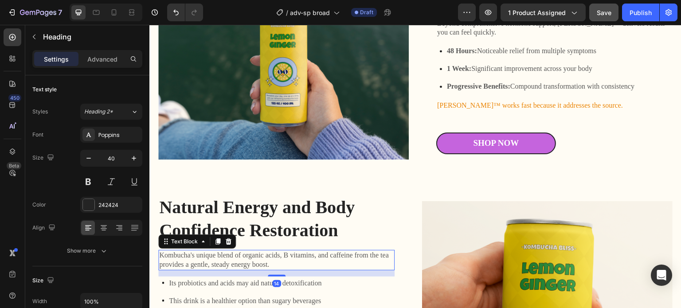
click at [239, 251] on p "Kombucha's unique blend of organic acids, B vitamins, and caffeine from the tea…" at bounding box center [276, 260] width 234 height 19
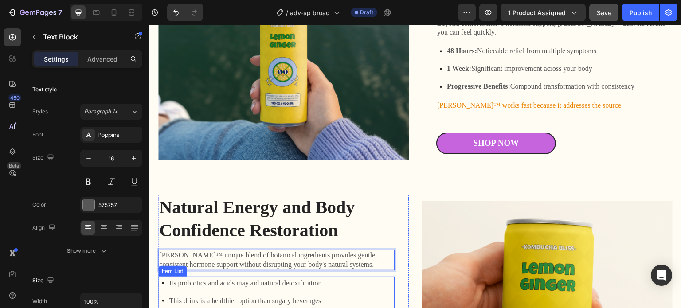
click at [224, 278] on p "Its probiotics and acids may aid natural detoxification" at bounding box center [245, 283] width 152 height 11
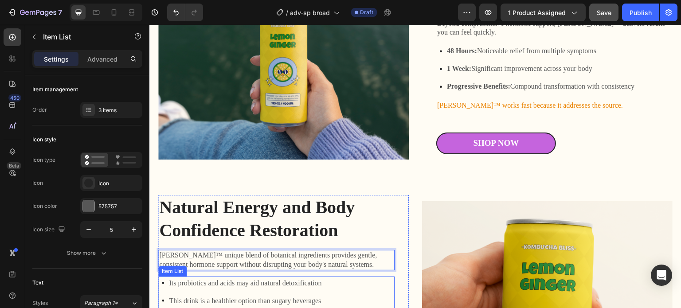
click at [224, 278] on p "Its probiotics and acids may aid natural detoxification" at bounding box center [245, 283] width 152 height 11
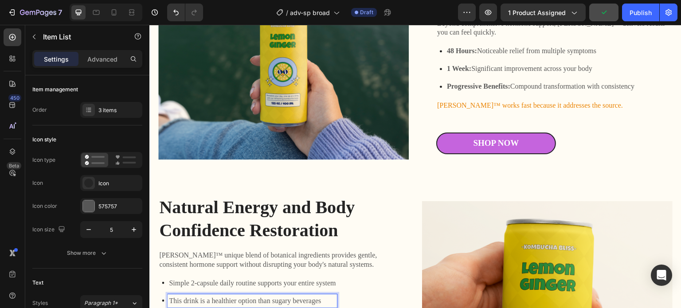
click at [223, 296] on p "This drink is a healthier option than sugary beverages" at bounding box center [252, 301] width 167 height 11
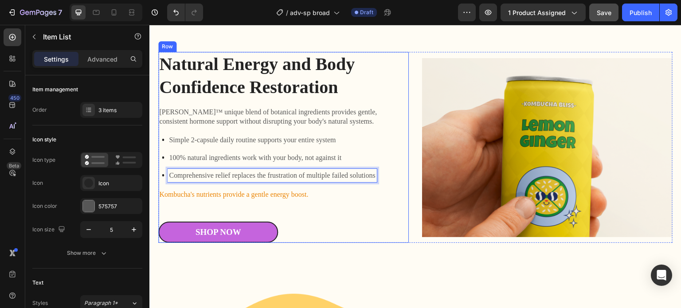
scroll to position [1145, 0]
click at [243, 190] on p "Kombucha's nutrients provide a gentle energy boost." at bounding box center [276, 194] width 234 height 9
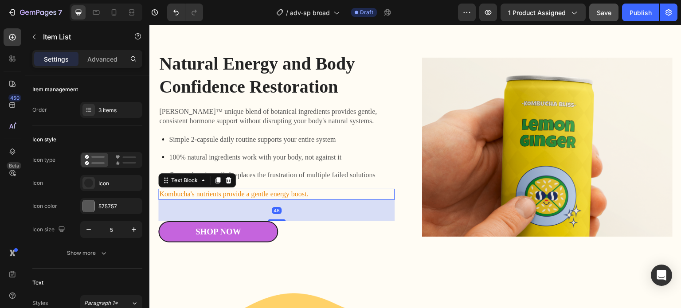
click at [243, 190] on p "Kombucha's nutrients provide a gentle energy boost." at bounding box center [276, 194] width 234 height 9
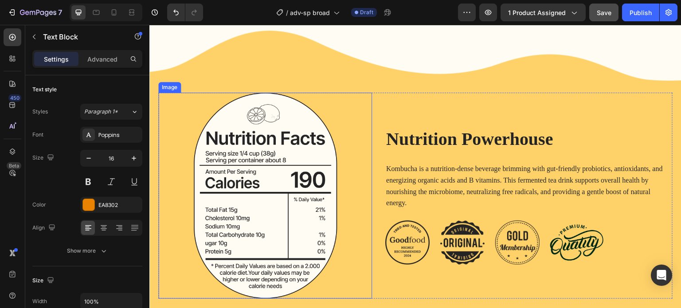
scroll to position [1455, 0]
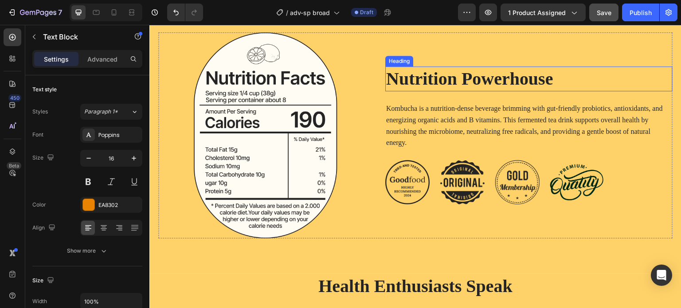
click at [479, 84] on h2 "Nutrition Powerhouse" at bounding box center [528, 78] width 287 height 25
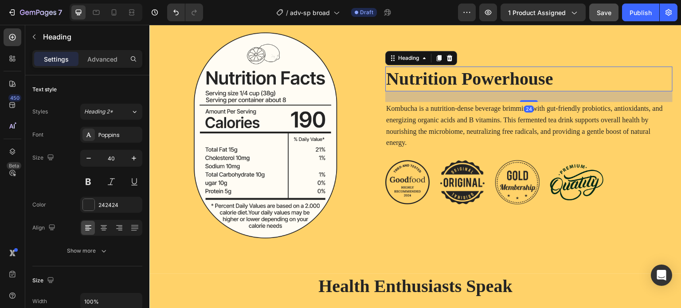
click at [479, 84] on h2 "Nutrition Powerhouse" at bounding box center [528, 78] width 287 height 25
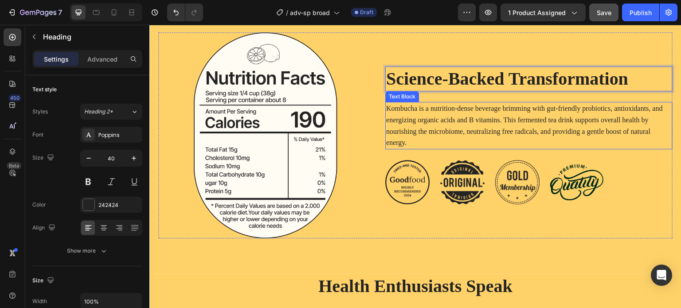
click at [508, 111] on p "Kombucha is a nutrition-dense beverage brimming with gut-friendly probiotics, a…" at bounding box center [528, 125] width 285 height 45
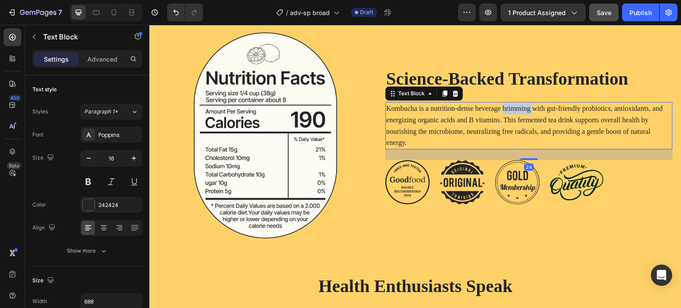
click at [508, 111] on p "Kombucha is a nutrition-dense beverage brimming with gut-friendly probiotics, a…" at bounding box center [528, 125] width 285 height 45
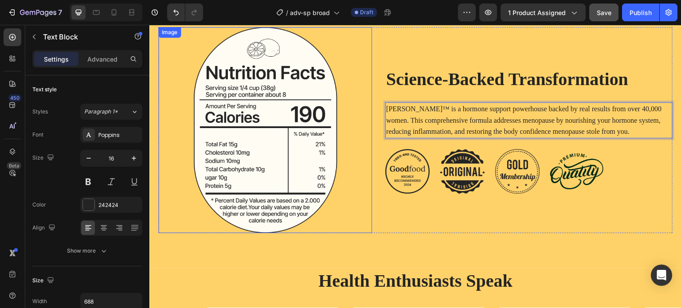
scroll to position [1549, 0]
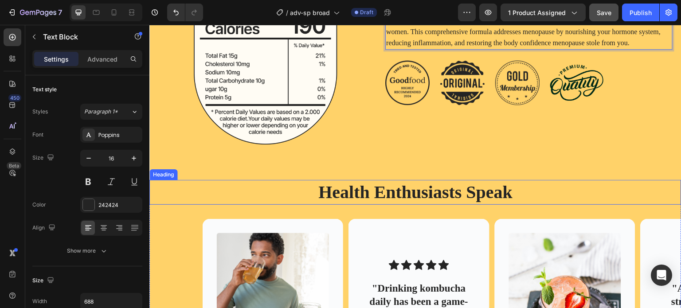
click at [405, 194] on h2 "Health Enthusiasts Speak" at bounding box center [415, 192] width 514 height 25
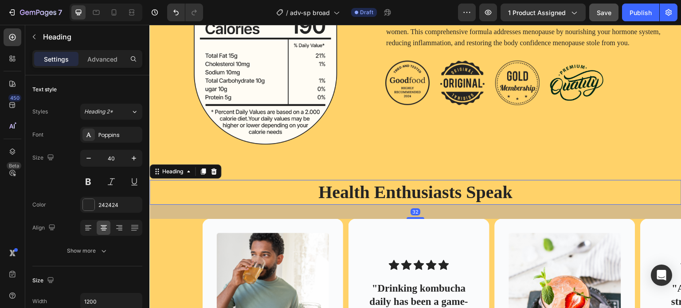
click at [405, 194] on h2 "Health Enthusiasts Speak" at bounding box center [415, 192] width 514 height 25
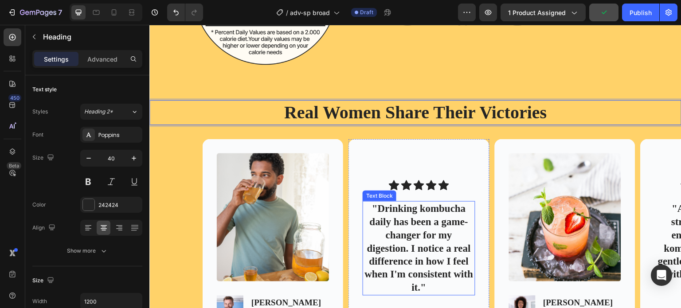
scroll to position [1638, 0]
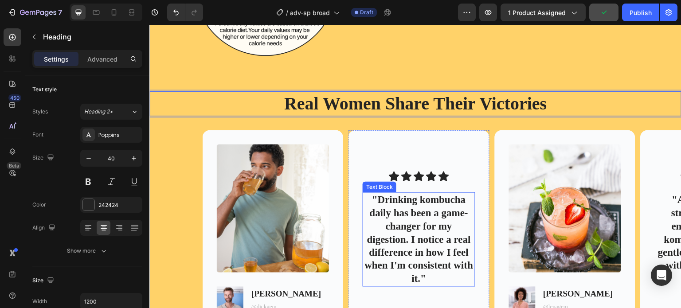
click at [407, 227] on p ""Drinking kombucha daily has been a game-changer for my digestion. I notice a r…" at bounding box center [418, 239] width 110 height 93
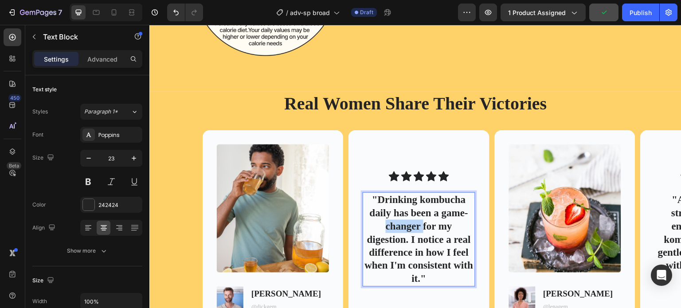
click at [407, 227] on p ""Drinking kombucha daily has been a game-changer for my digestion. I notice a r…" at bounding box center [418, 239] width 110 height 93
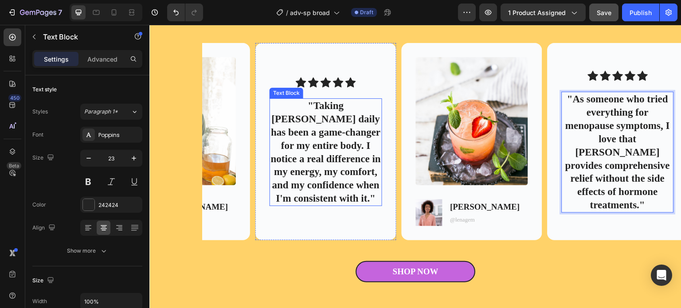
scroll to position [1682, 0]
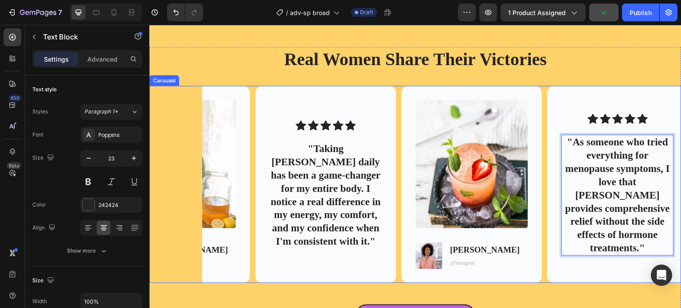
click at [177, 118] on div "Image Image [PERSON_NAME] Text Block @dickgem Text Block Row Hero Banner Icon I…" at bounding box center [415, 184] width 532 height 197
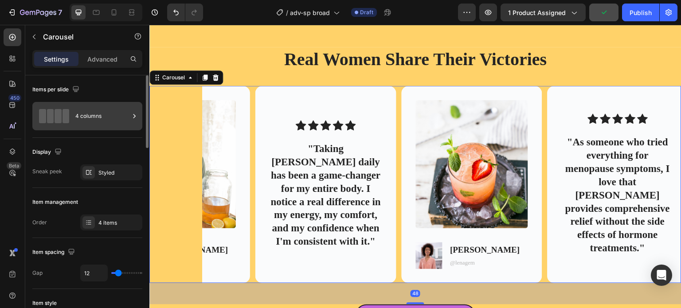
click at [97, 111] on div "4 columns" at bounding box center [102, 116] width 54 height 20
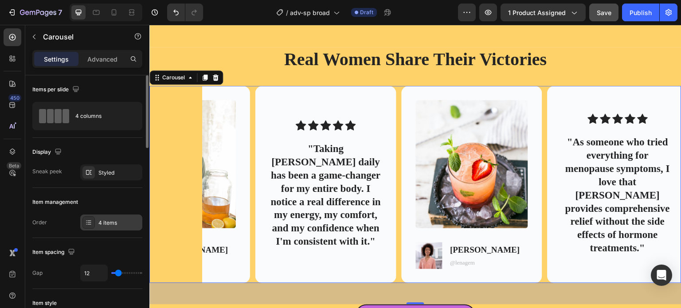
click at [98, 220] on div "4 items" at bounding box center [119, 223] width 42 height 8
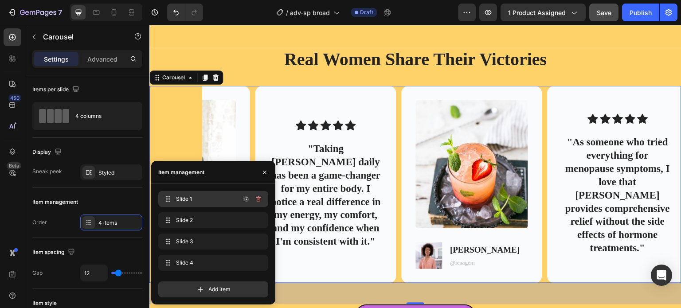
click at [195, 199] on span "Slide 1" at bounding box center [201, 199] width 50 height 8
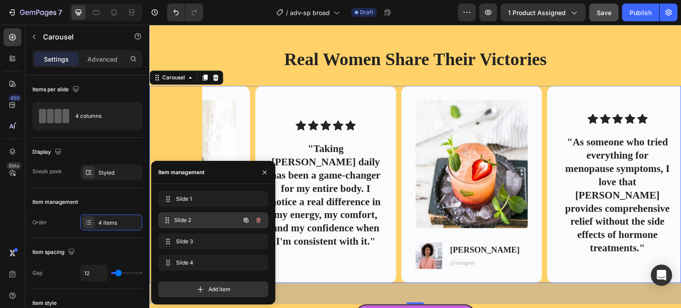
click at [193, 218] on span "Slide 2" at bounding box center [207, 220] width 66 height 8
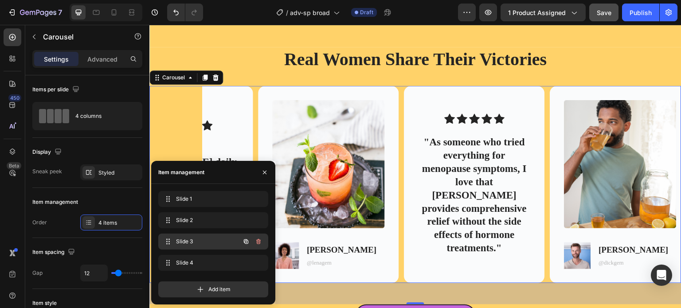
click at [188, 239] on span "Slide 3" at bounding box center [201, 242] width 50 height 8
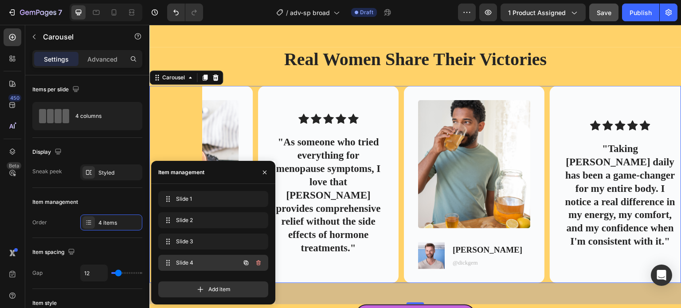
click at [186, 261] on span "Slide 4" at bounding box center [201, 263] width 50 height 8
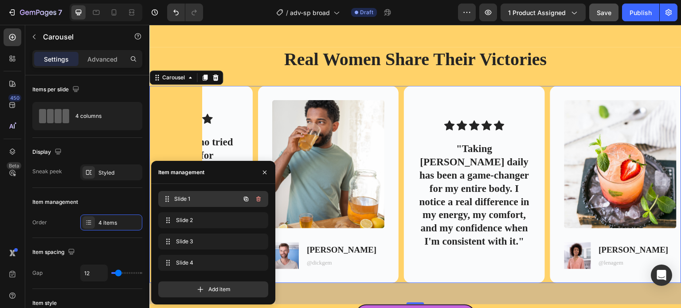
click at [189, 200] on span "Slide 1" at bounding box center [207, 199] width 66 height 8
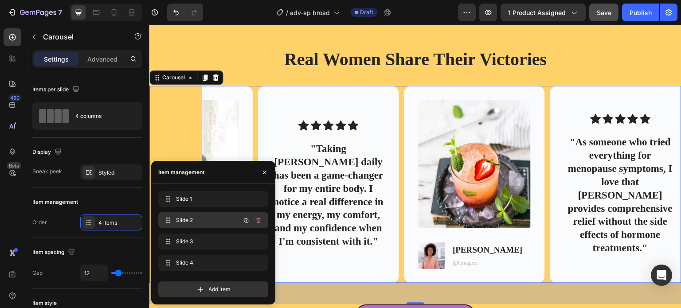
click at [187, 218] on span "Slide 2" at bounding box center [201, 220] width 50 height 8
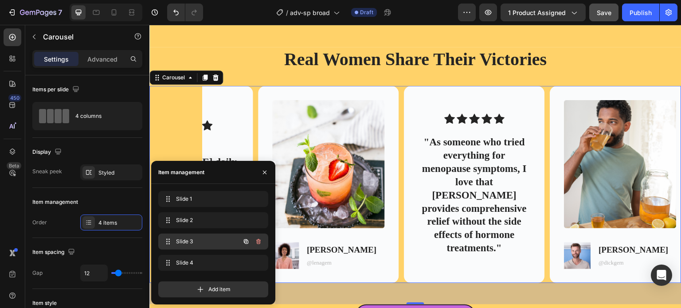
click at [187, 238] on span "Slide 3" at bounding box center [201, 242] width 50 height 8
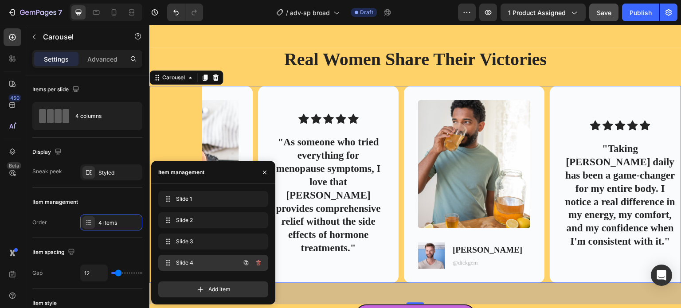
click at [186, 261] on span "Slide 4" at bounding box center [201, 263] width 50 height 8
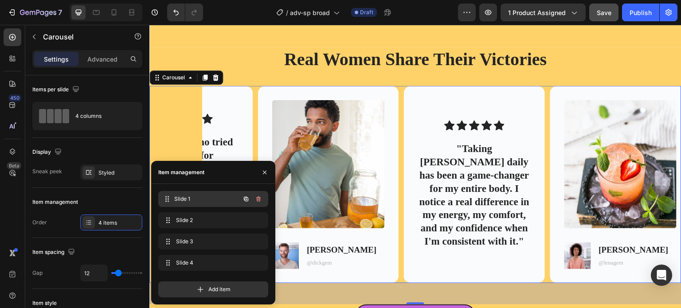
click at [186, 198] on span "Slide 1" at bounding box center [207, 199] width 66 height 8
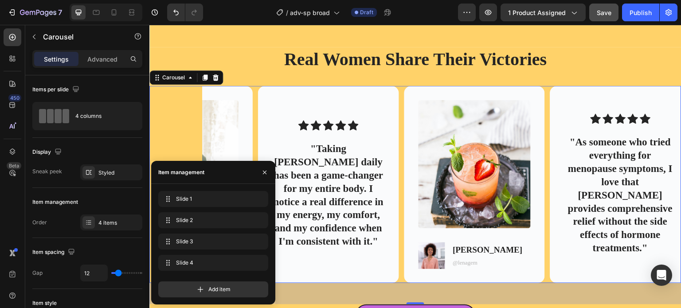
click at [179, 111] on div "Image Image Dick T. Text Block @dickgem Text Block Row Hero Banner Icon Icon Ic…" at bounding box center [415, 184] width 532 height 197
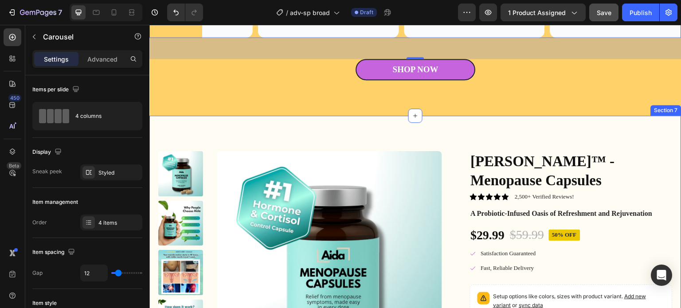
scroll to position [1993, 0]
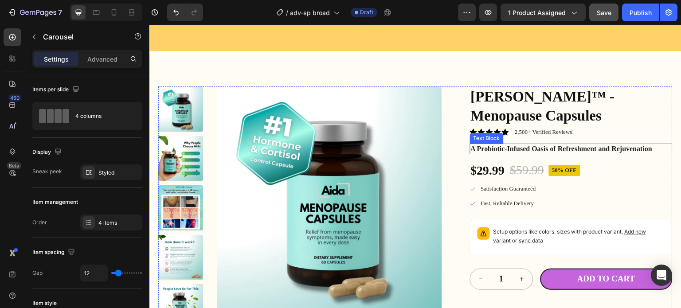
click at [534, 144] on p "A Probiotic-Infused Oasis of Refreshment and Rejuvenation" at bounding box center [571, 148] width 201 height 9
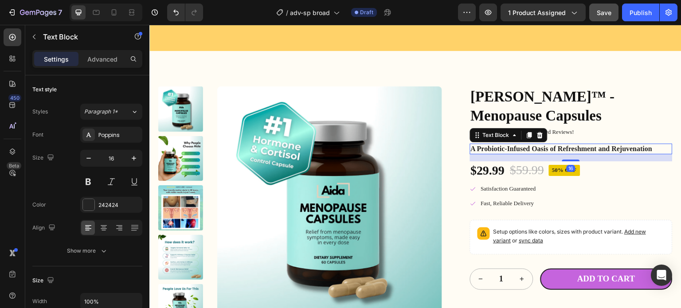
click at [534, 144] on p "A Probiotic-Infused Oasis of Refreshment and Rejuvenation" at bounding box center [571, 148] width 201 height 9
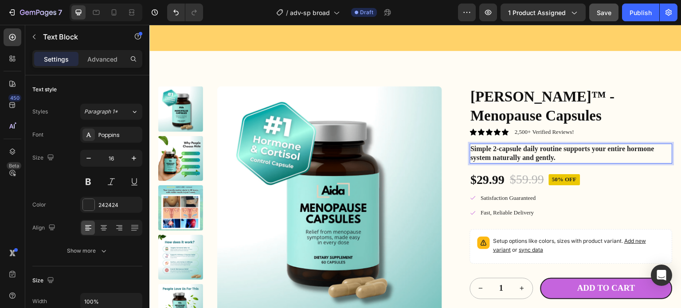
click at [523, 144] on p "Simple 2-capsule daily routine supports your entire hormone system naturally an…" at bounding box center [571, 153] width 201 height 19
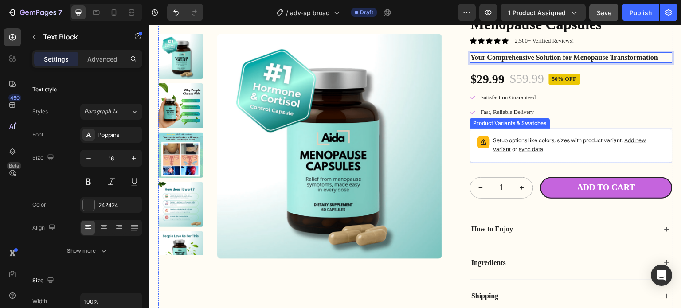
scroll to position [2126, 0]
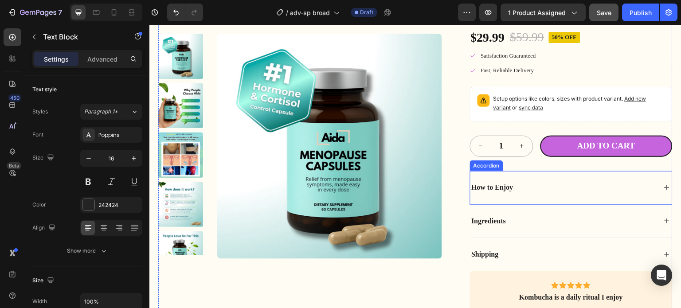
click at [512, 182] on div "How to Enjoy" at bounding box center [563, 188] width 187 height 12
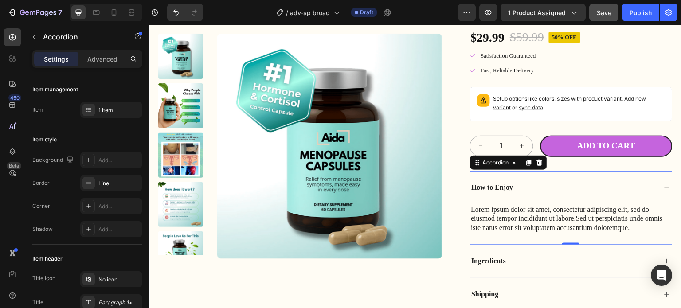
click at [494, 183] on p "How to Enjoy" at bounding box center [493, 187] width 42 height 9
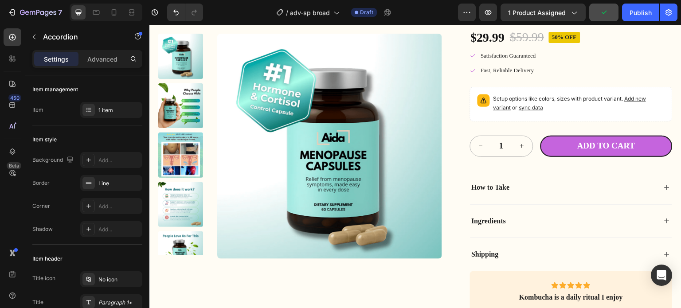
click at [531, 182] on div "How to Take" at bounding box center [563, 188] width 187 height 12
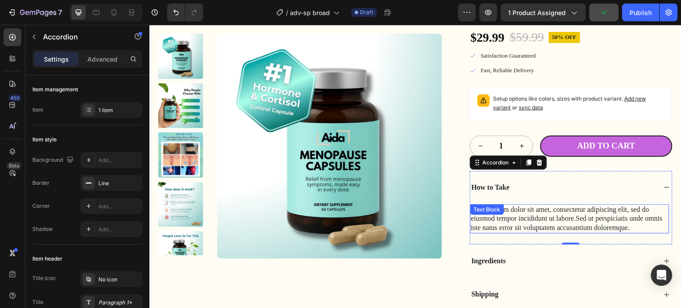
click at [515, 205] on p "Lorem ipsum dolor sit amet, consectetur adipiscing elit, sed do eiusmod tempor …" at bounding box center [570, 218] width 198 height 27
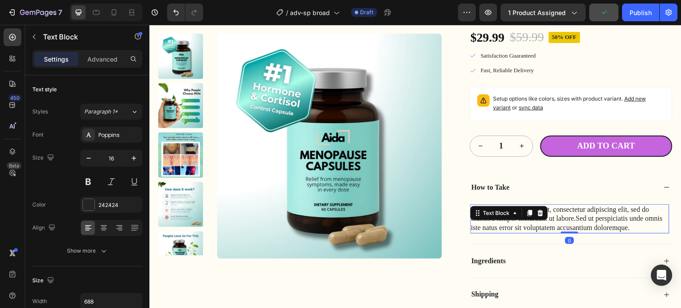
click at [515, 208] on div "Text Block" at bounding box center [496, 213] width 48 height 11
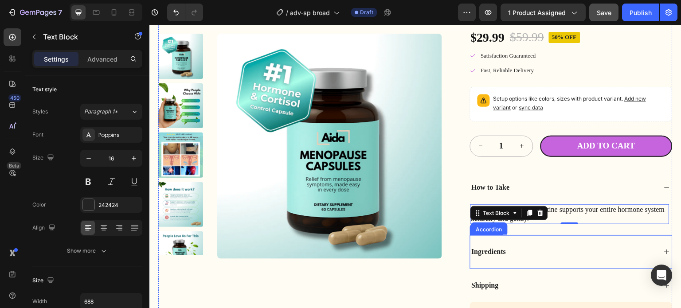
click at [493, 247] on p "Ingredients" at bounding box center [489, 251] width 35 height 9
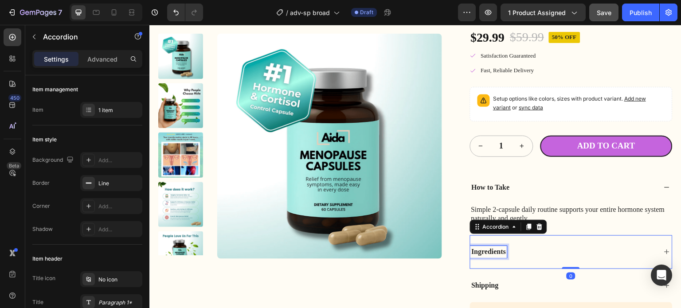
click at [493, 247] on p "Ingredients" at bounding box center [489, 251] width 35 height 9
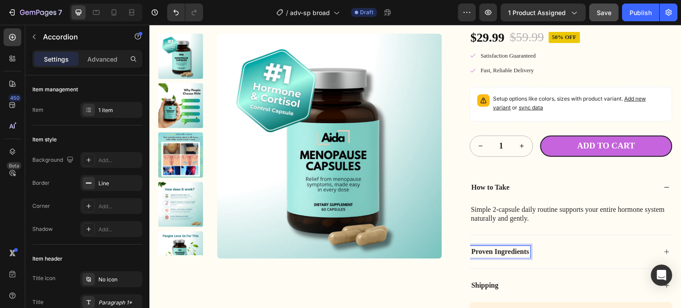
click at [551, 246] on div "Proven Ingredients" at bounding box center [563, 252] width 187 height 12
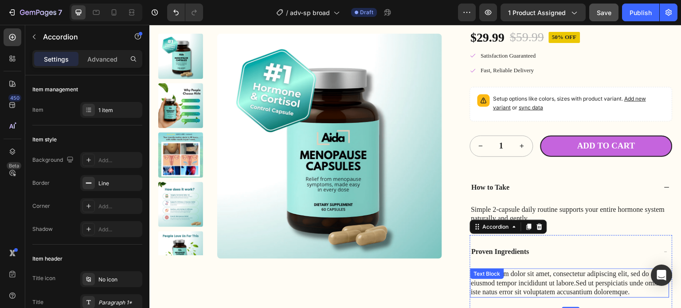
click at [539, 269] on p "Lorem ipsum dolor sit amet, consectetur adipiscing elit, sed do eiusmod tempor …" at bounding box center [570, 282] width 198 height 27
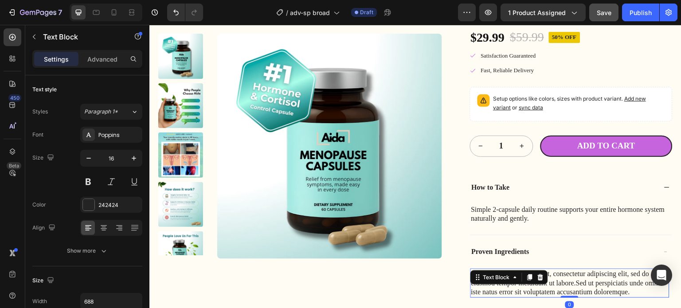
click at [539, 270] on div "Text Block" at bounding box center [509, 277] width 78 height 14
click at [581, 269] on p "Lorem ipsum dolor sit amet, consectetur adipiscing elit, sed do eiusmod tempor …" at bounding box center [570, 282] width 198 height 27
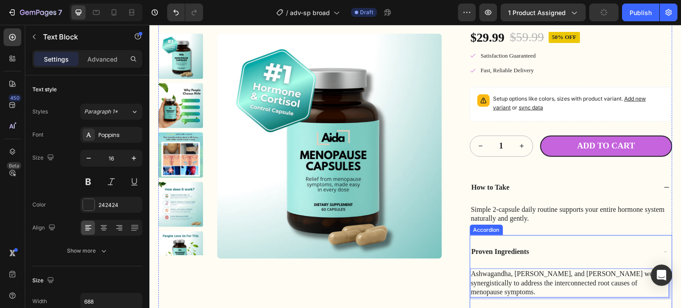
click at [541, 246] on div "Proven Ingredients" at bounding box center [563, 252] width 187 height 12
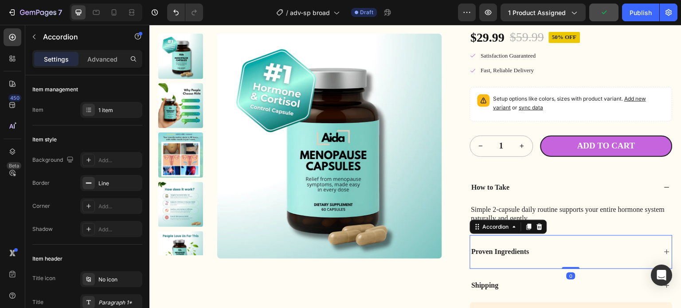
scroll to position [2170, 0]
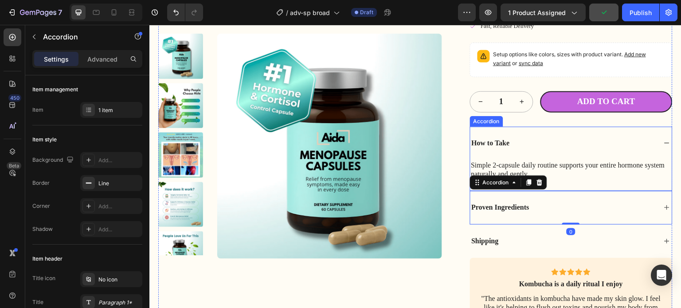
click at [533, 137] on div "How to Take" at bounding box center [563, 143] width 187 height 12
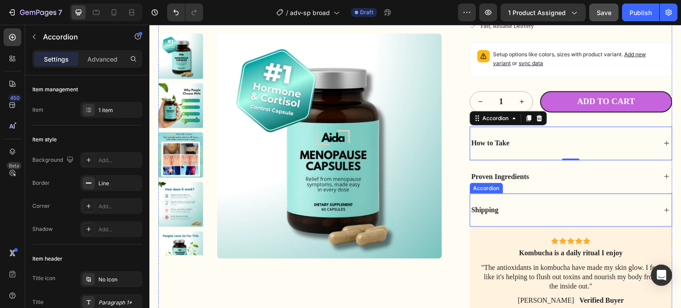
click at [482, 206] on p "Shipping" at bounding box center [485, 210] width 27 height 9
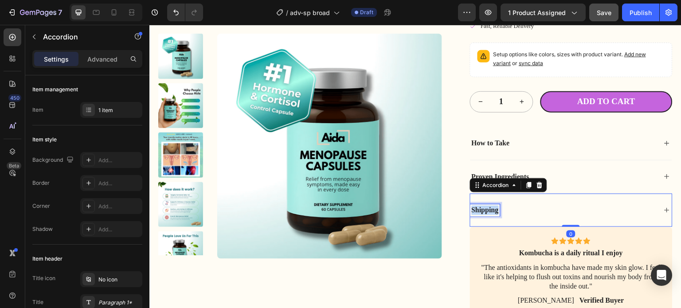
click at [482, 206] on p "Shipping" at bounding box center [485, 210] width 27 height 9
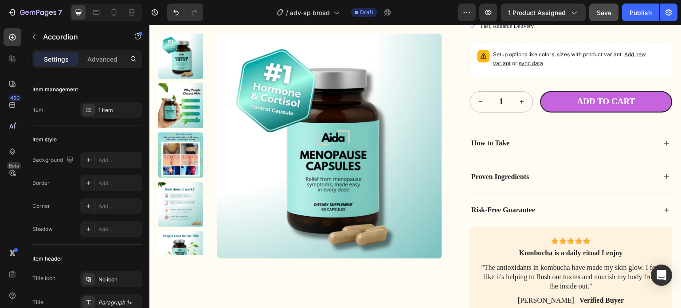
click at [567, 204] on div "Risk-Free Guarantee" at bounding box center [563, 210] width 187 height 12
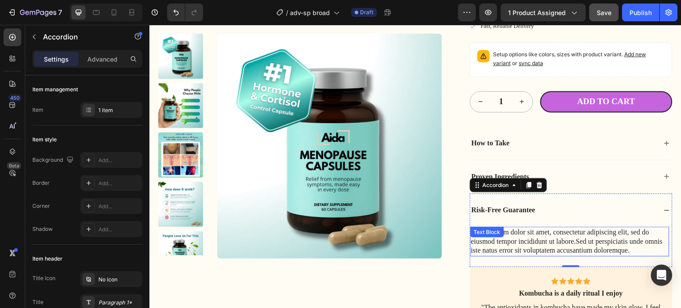
click at [524, 228] on p "Lorem ipsum dolor sit amet, consectetur adipiscing elit, sed do eiusmod tempor …" at bounding box center [570, 241] width 198 height 27
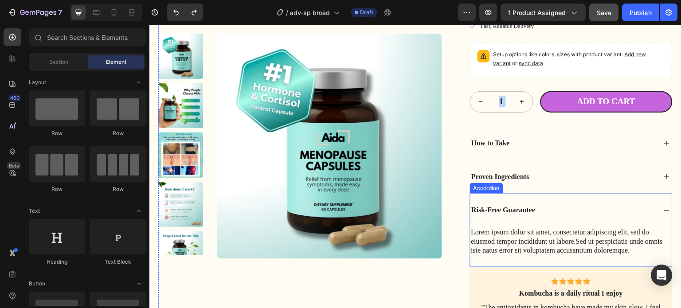
click at [562, 228] on p "Lorem ipsum dolor sit amet, consectetur adipiscing elit, sed do eiusmod tempor …" at bounding box center [570, 241] width 198 height 27
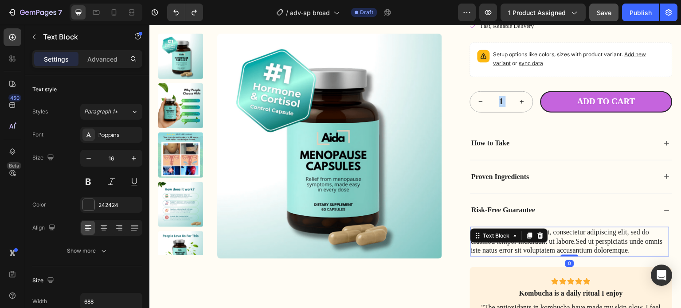
click at [562, 228] on p "Lorem ipsum dolor sit amet, consectetur adipiscing elit, sed do eiusmod tempor …" at bounding box center [570, 241] width 198 height 27
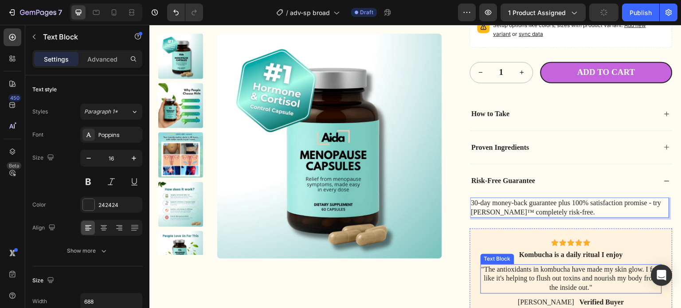
scroll to position [2214, 0]
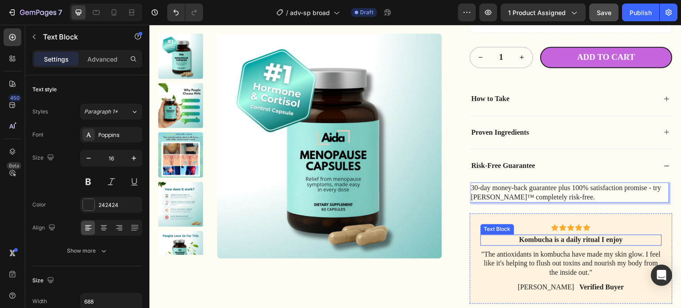
click at [523, 236] on p "Kombucha is a daily ritual I enjoy" at bounding box center [571, 240] width 180 height 9
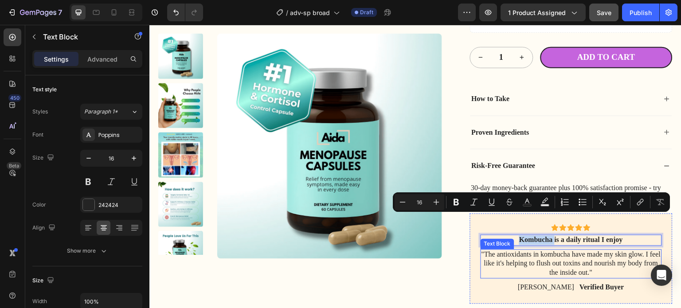
click at [527, 250] on p ""The antioxidants in kombucha have made my skin glow. I feel like it's helping …" at bounding box center [571, 263] width 180 height 27
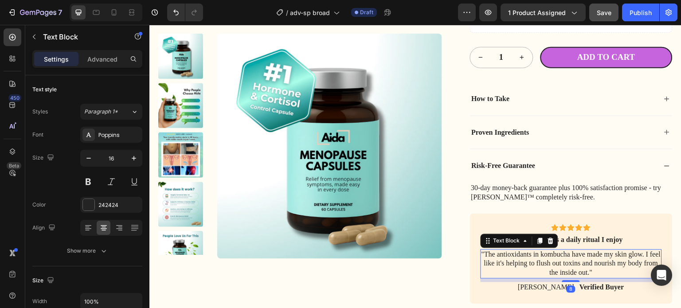
click at [527, 250] on p ""The antioxidants in kombucha have made my skin glow. I feel like it's helping …" at bounding box center [571, 263] width 180 height 27
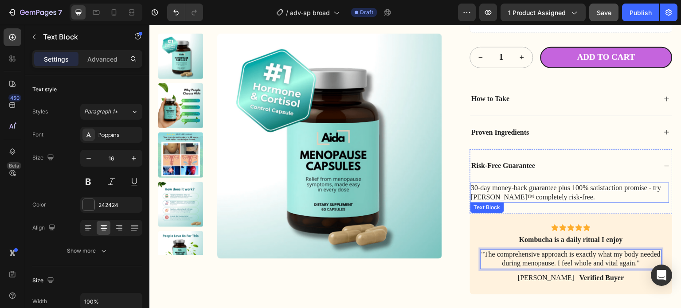
click at [494, 183] on p "30-day money-back guarantee plus 100% satisfaction promise - try Aida™ complete…" at bounding box center [570, 192] width 198 height 19
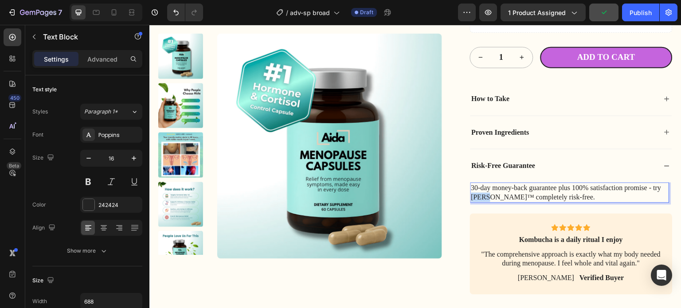
drag, startPoint x: 488, startPoint y: 176, endPoint x: 468, endPoint y: 179, distance: 19.8
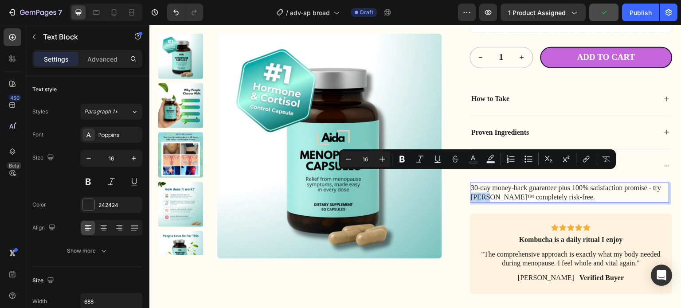
copy p "[PERSON_NAME]™"
click at [525, 236] on p "Kombucha is a daily ritual I enjoy" at bounding box center [571, 240] width 180 height 9
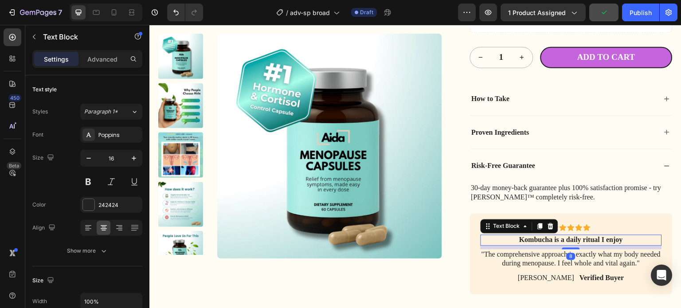
click at [529, 236] on p "Kombucha is a daily ritual I enjoy" at bounding box center [571, 240] width 180 height 9
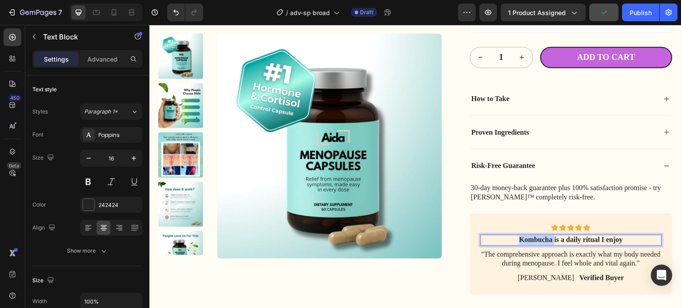
click at [529, 236] on p "Kombucha is a daily ritual I enjoy" at bounding box center [571, 240] width 180 height 9
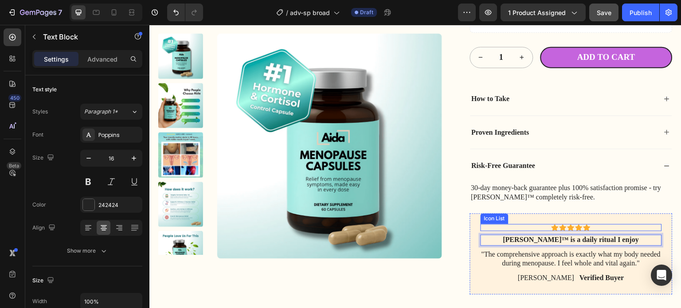
click at [485, 224] on div "Icon Icon Icon Icon Icon" at bounding box center [571, 227] width 182 height 7
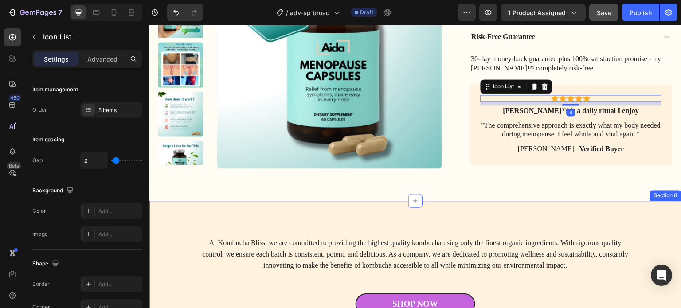
scroll to position [2391, 0]
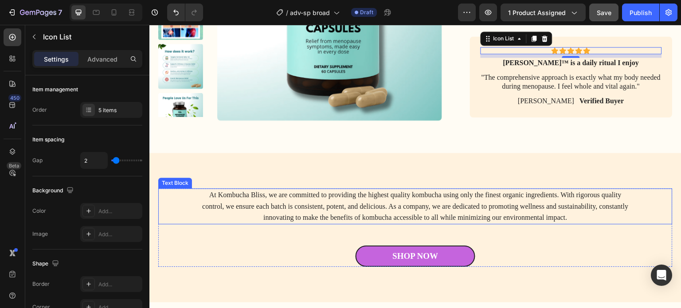
click at [300, 189] on p "At Kombucha Bliss, we are committed to providing the highest quality kombucha u…" at bounding box center [415, 206] width 428 height 34
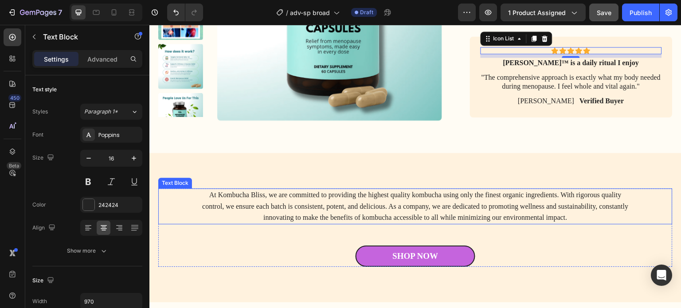
click at [300, 189] on p "At Kombucha Bliss, we are committed to providing the highest quality kombucha u…" at bounding box center [415, 206] width 428 height 34
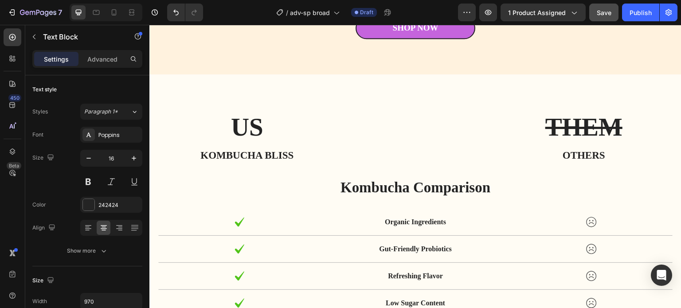
scroll to position [2613, 0]
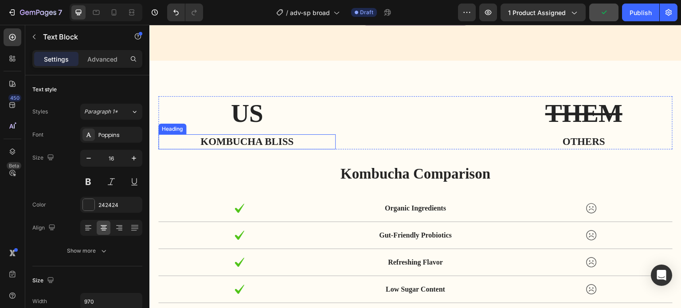
click at [227, 140] on h3 "Kombucha bliss" at bounding box center [246, 141] width 177 height 15
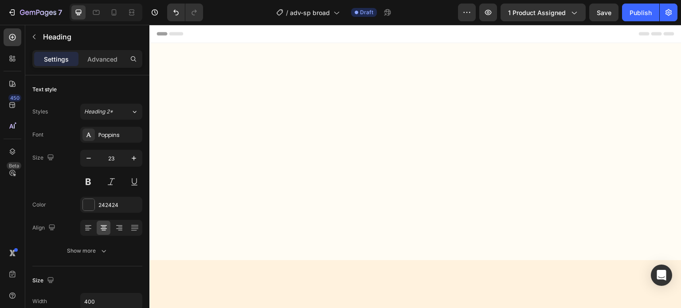
scroll to position [2613, 0]
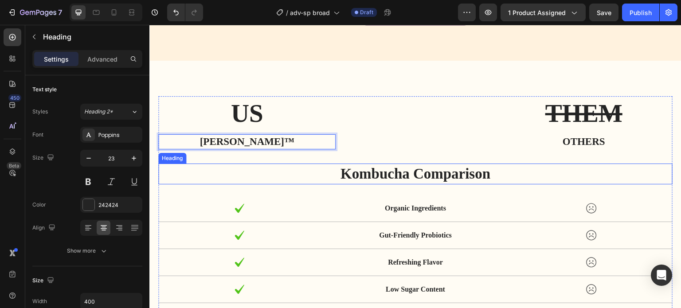
click at [373, 172] on h2 "Kombucha Comparison" at bounding box center [415, 174] width 514 height 21
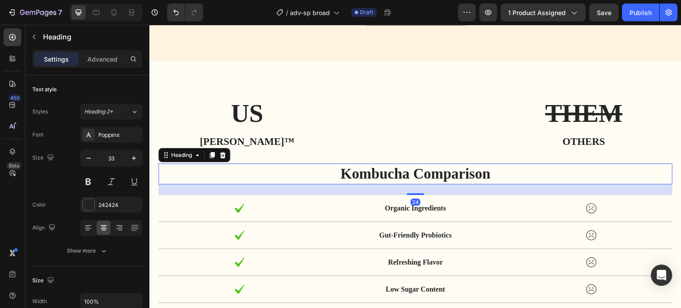
click at [373, 172] on h2 "Kombucha Comparison" at bounding box center [415, 174] width 514 height 21
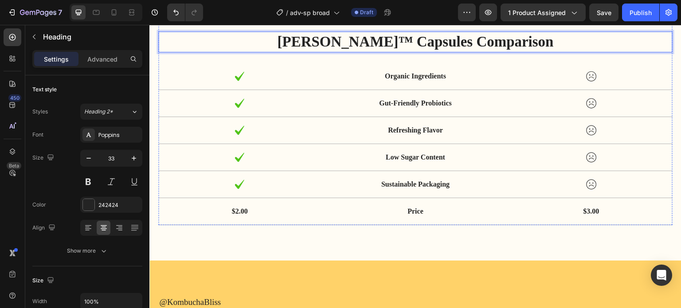
scroll to position [2746, 0]
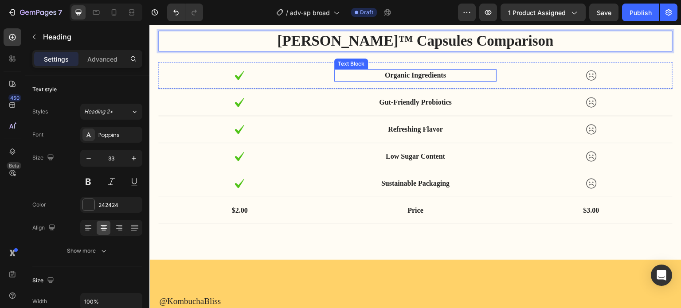
click at [416, 73] on p "Organic Ingredients" at bounding box center [415, 75] width 161 height 11
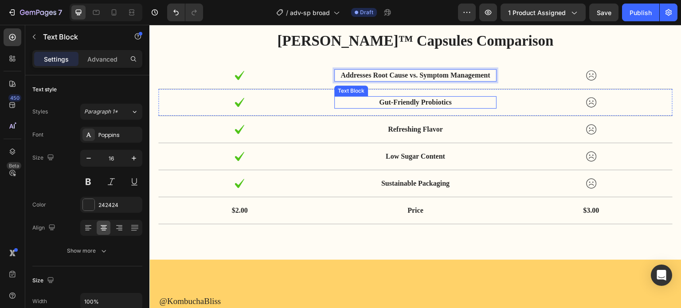
click at [431, 101] on p "Gut-Friendly Probiotics" at bounding box center [415, 102] width 161 height 11
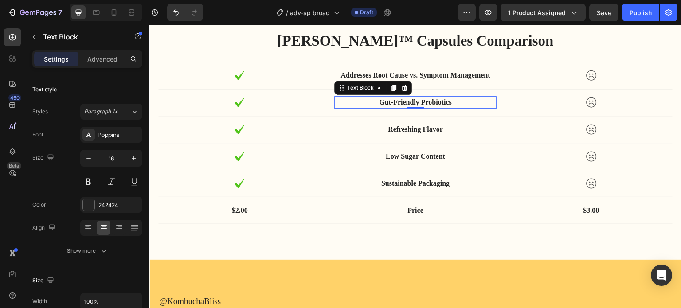
click at [431, 101] on p "Gut-Friendly Probiotics" at bounding box center [415, 102] width 161 height 11
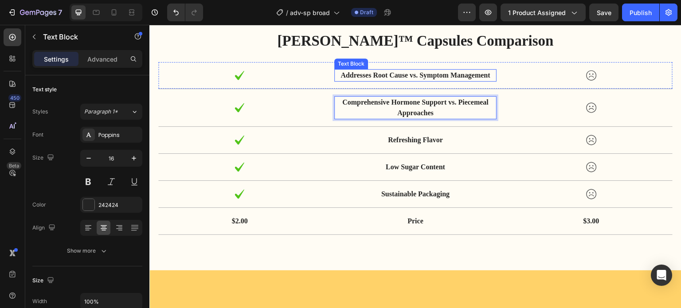
click at [417, 73] on p "Addresses Root Cause vs. Symptom Management" at bounding box center [415, 75] width 161 height 11
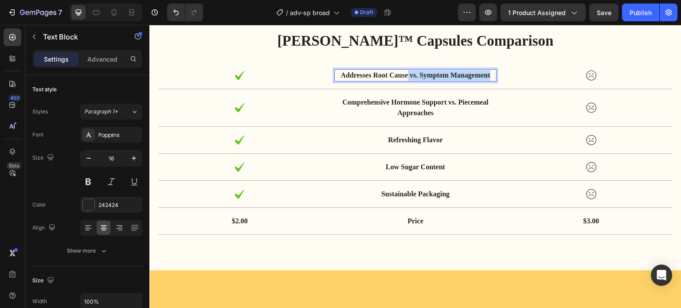
drag, startPoint x: 403, startPoint y: 75, endPoint x: 486, endPoint y: 74, distance: 82.9
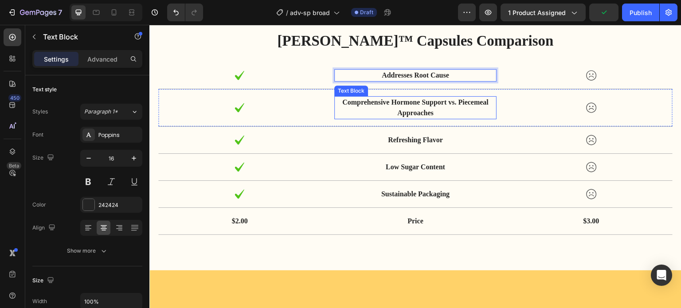
click at [437, 109] on p "Comprehensive Hormone Support vs. Piecemeal Approaches" at bounding box center [415, 107] width 161 height 21
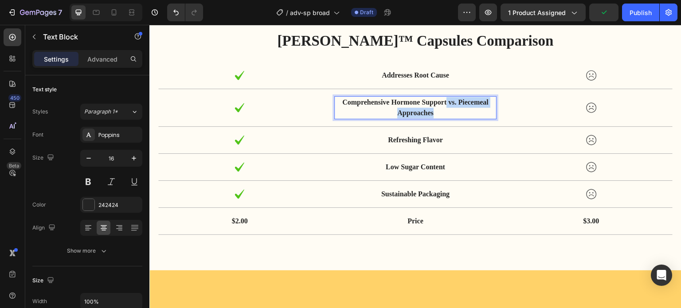
drag, startPoint x: 444, startPoint y: 102, endPoint x: 446, endPoint y: 111, distance: 9.6
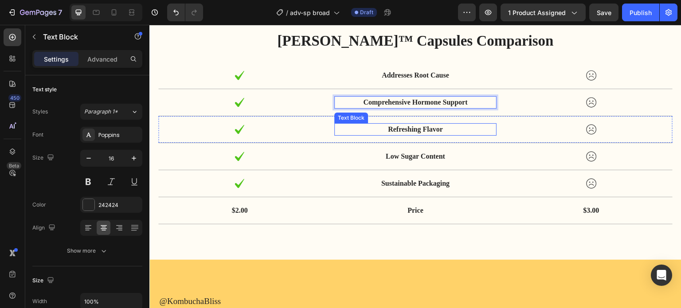
click at [405, 130] on p "Refreshing Flavor" at bounding box center [415, 129] width 161 height 11
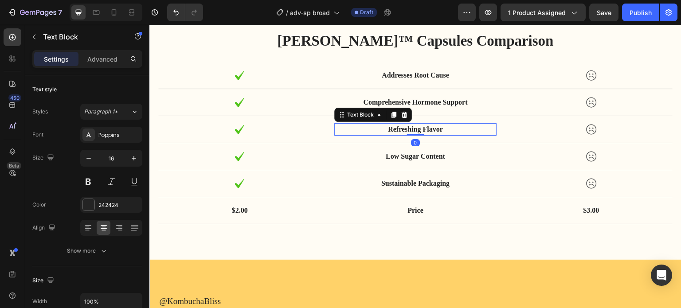
click at [405, 130] on p "Refreshing Flavor" at bounding box center [415, 129] width 161 height 11
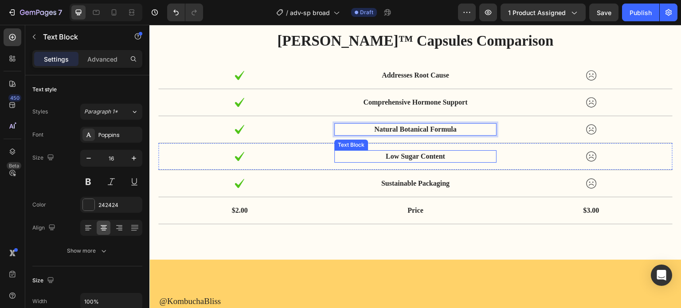
click at [422, 155] on p "Low Sugar Content" at bounding box center [415, 156] width 161 height 11
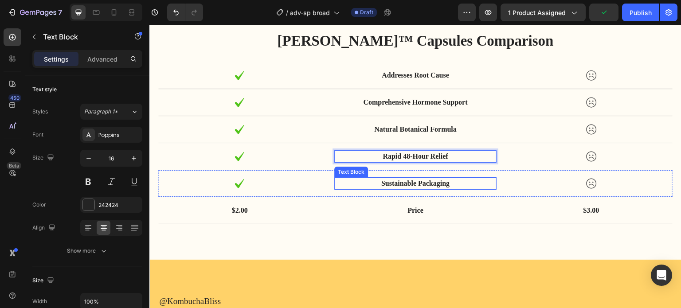
click at [410, 184] on p "Sustainable Packaging" at bounding box center [415, 183] width 161 height 11
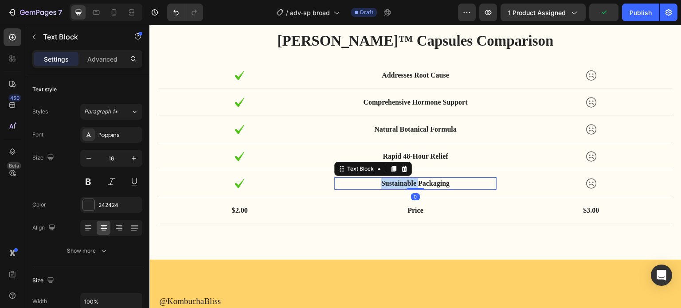
click at [410, 184] on p "Sustainable Packaging" at bounding box center [415, 183] width 161 height 11
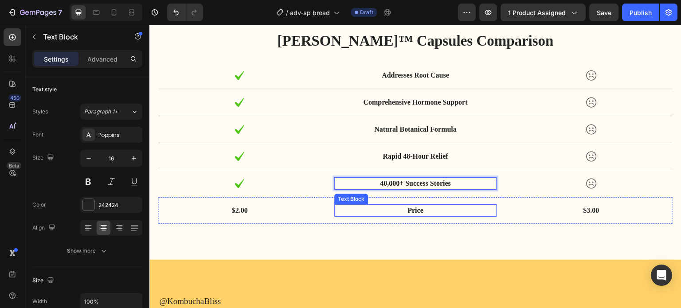
click at [411, 210] on p "Price" at bounding box center [415, 210] width 161 height 11
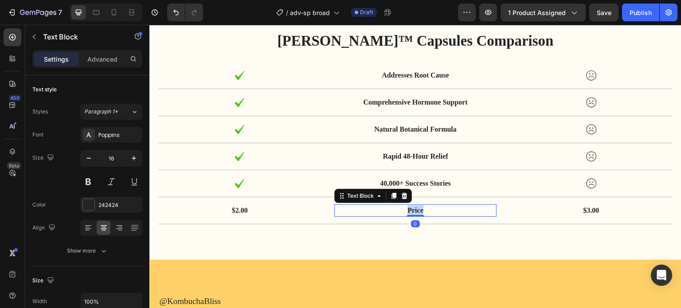
click at [411, 210] on p "Price" at bounding box center [415, 210] width 161 height 11
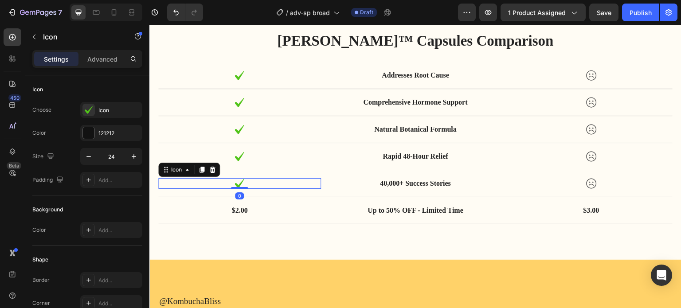
click at [239, 184] on icon at bounding box center [239, 183] width 9 height 9
click at [239, 211] on p "$2.00" at bounding box center [239, 210] width 161 height 11
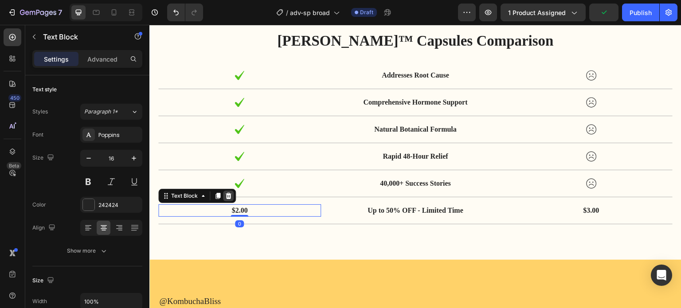
click at [230, 196] on icon at bounding box center [229, 196] width 6 height 6
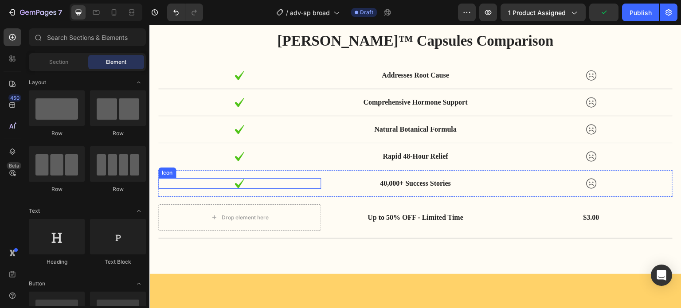
click at [236, 183] on icon at bounding box center [239, 183] width 9 height 9
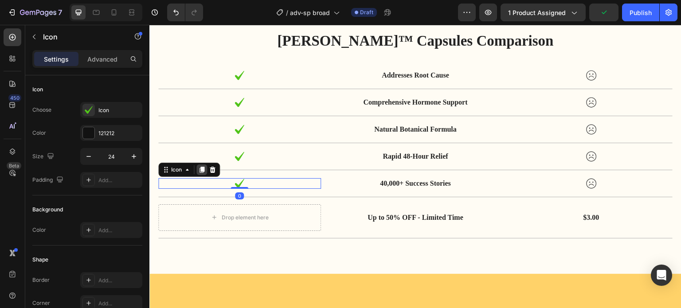
click at [203, 171] on icon at bounding box center [201, 169] width 7 height 7
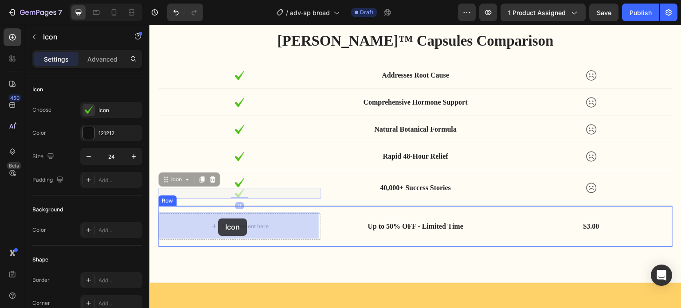
drag, startPoint x: 165, startPoint y: 180, endPoint x: 218, endPoint y: 218, distance: 65.7
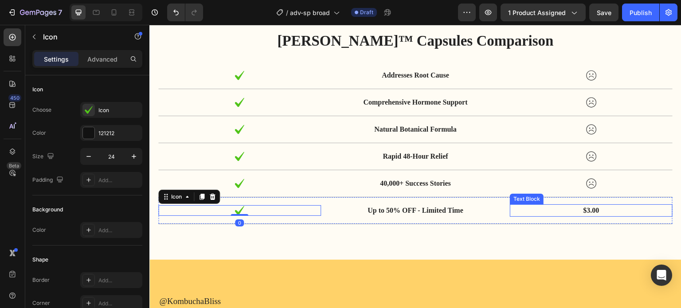
click at [585, 209] on p "$3.00" at bounding box center [591, 210] width 161 height 11
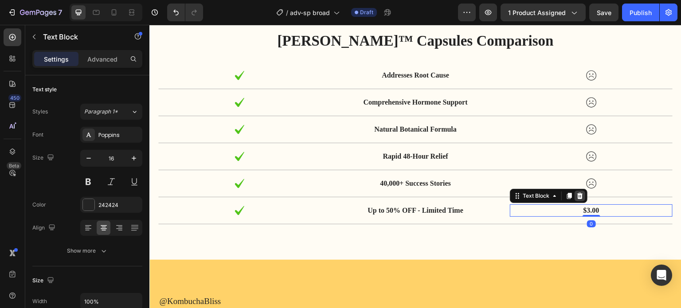
click at [576, 195] on icon at bounding box center [579, 195] width 7 height 7
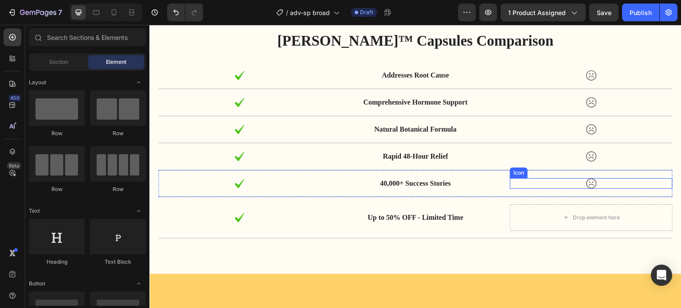
click at [586, 183] on icon at bounding box center [591, 183] width 10 height 10
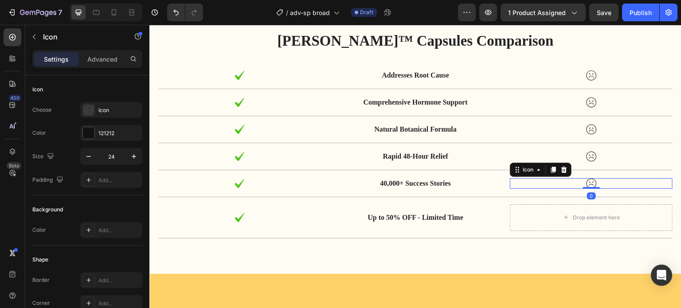
click at [551, 168] on icon at bounding box center [553, 170] width 5 height 6
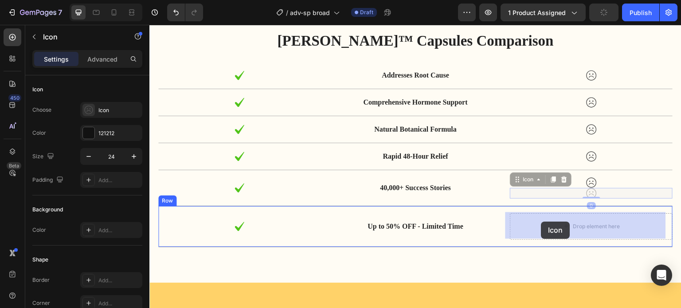
drag, startPoint x: 516, startPoint y: 181, endPoint x: 541, endPoint y: 222, distance: 47.6
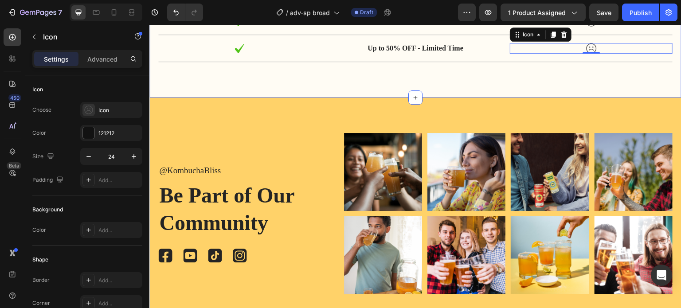
scroll to position [2923, 0]
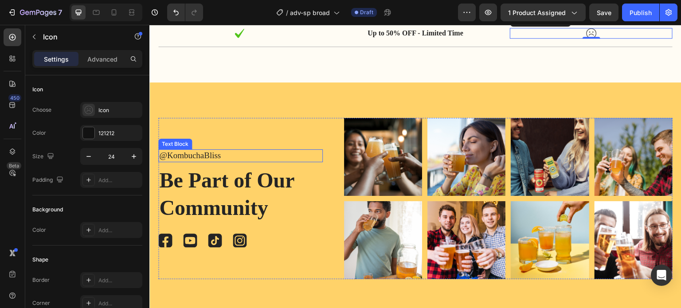
click at [206, 153] on p "@KombuchaBliss" at bounding box center [240, 155] width 163 height 11
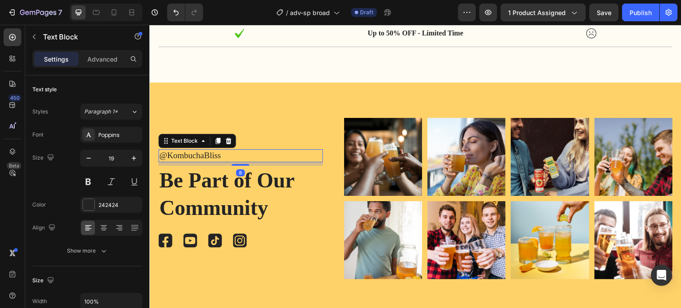
click at [192, 153] on p "@KombuchaBliss" at bounding box center [240, 155] width 163 height 11
click at [177, 153] on p "@KombuchaBliss" at bounding box center [240, 155] width 163 height 11
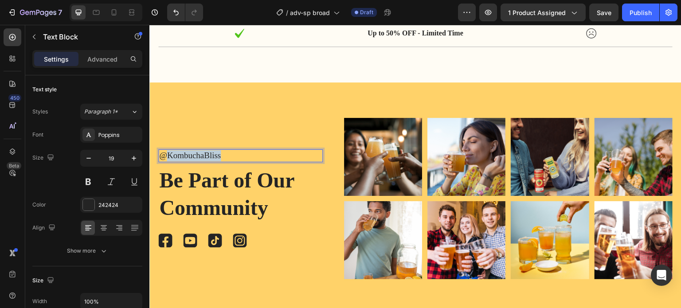
drag, startPoint x: 168, startPoint y: 154, endPoint x: 232, endPoint y: 154, distance: 63.8
click at [232, 154] on p "@KombuchaBliss" at bounding box center [240, 155] width 163 height 11
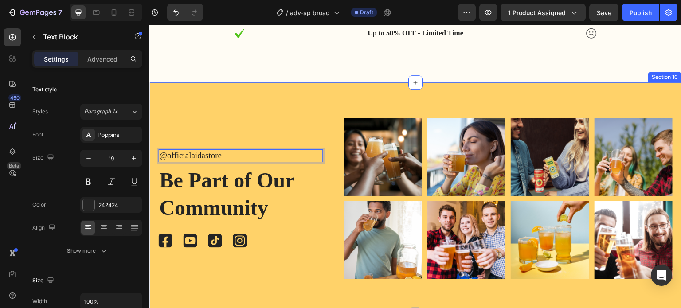
click at [268, 108] on div "@officialaidastore Text Block 8 Be Part of Our Community Heading Icon Icon Icon…" at bounding box center [415, 198] width 532 height 233
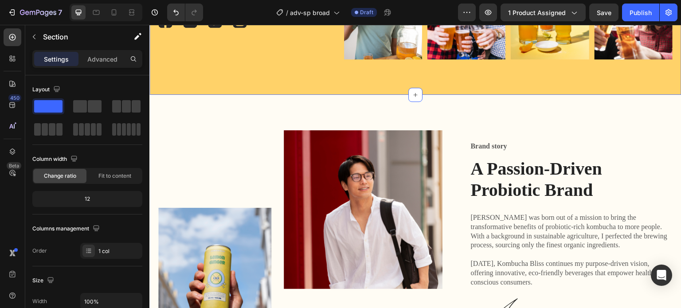
scroll to position [3189, 0]
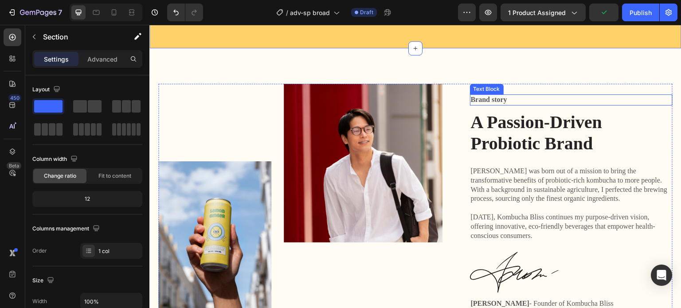
click at [495, 98] on p "Brand story" at bounding box center [571, 99] width 201 height 9
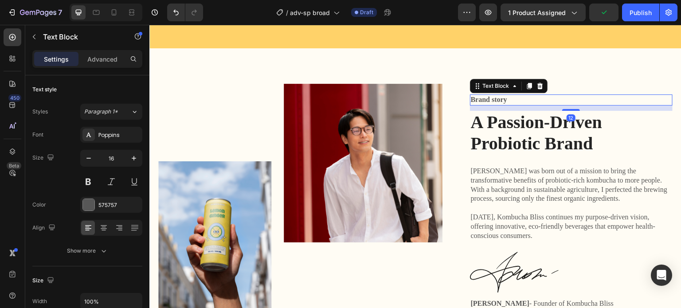
click at [495, 98] on p "Brand story" at bounding box center [571, 99] width 201 height 9
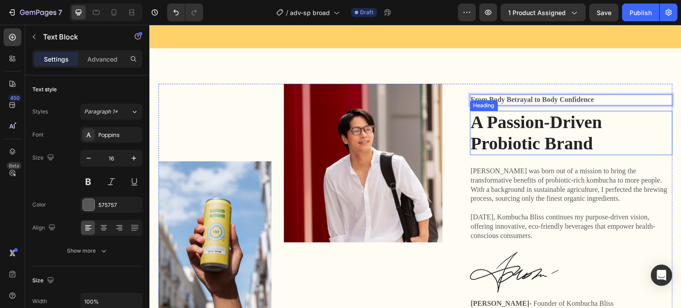
click at [531, 127] on h2 "A Passion-Driven Probiotic Brand" at bounding box center [571, 133] width 203 height 44
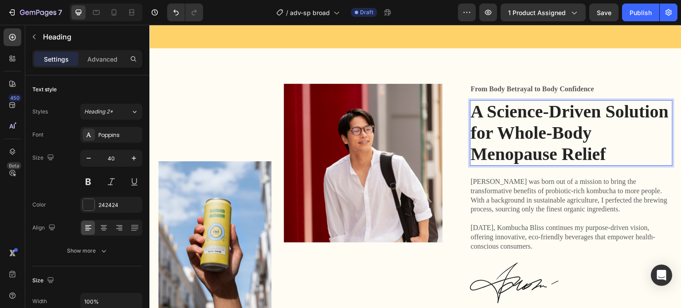
scroll to position [3180, 0]
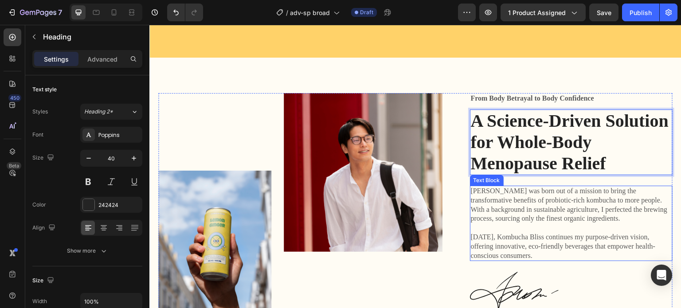
click at [515, 193] on p "Kombucha Bliss was born out of a mission to bring the transformative benefits o…" at bounding box center [571, 205] width 201 height 37
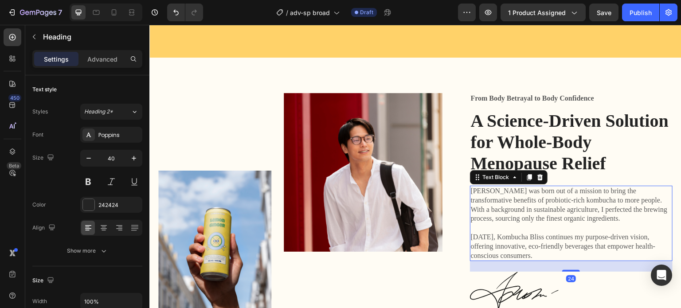
click at [515, 193] on p "Kombucha Bliss was born out of a mission to bring the transformative benefits o…" at bounding box center [571, 205] width 201 height 37
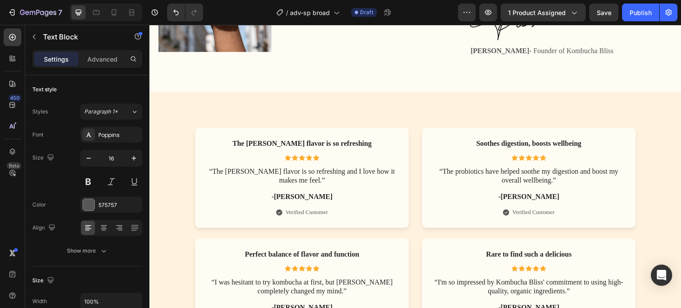
scroll to position [3463, 0]
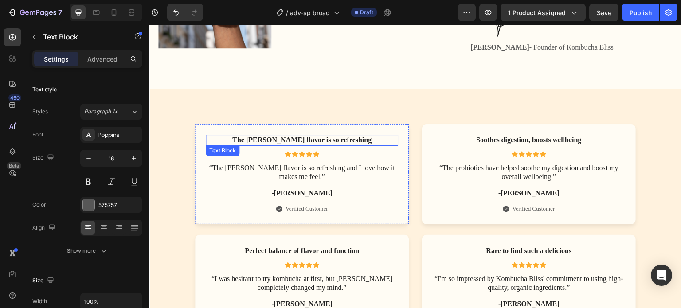
click at [277, 136] on p "The lemon ginger flavor is so refreshing" at bounding box center [302, 140] width 191 height 9
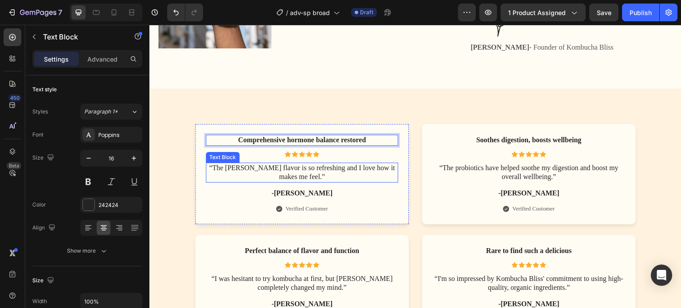
click at [326, 164] on p "“The lemon ginger flavor is so refreshing and I love how it makes me feel.”" at bounding box center [302, 173] width 191 height 19
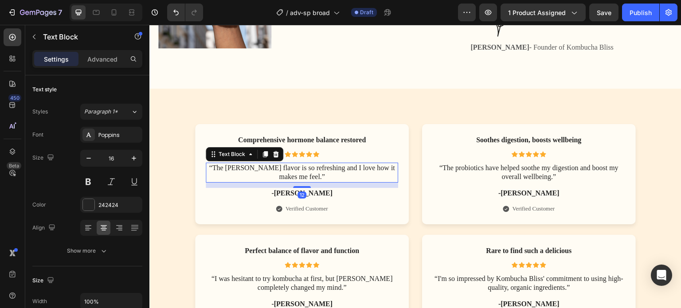
click at [326, 164] on p "“The lemon ginger flavor is so refreshing and I love how it makes me feel.”" at bounding box center [302, 173] width 191 height 19
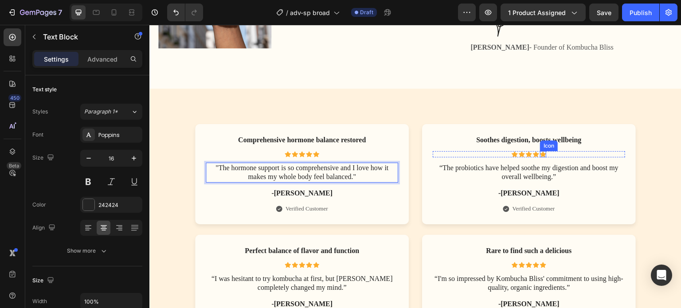
click at [527, 136] on p "Soothes digestion, boosts wellbeing" at bounding box center [528, 140] width 191 height 9
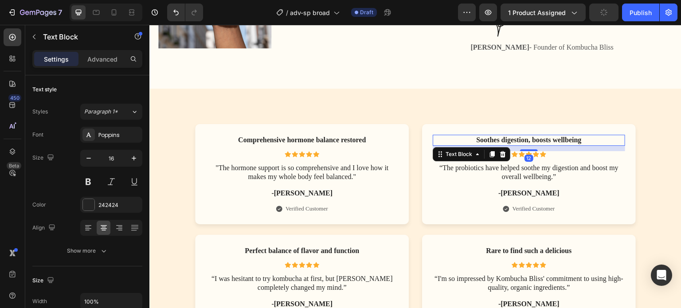
click at [527, 136] on p "Soothes digestion, boosts wellbeing" at bounding box center [528, 140] width 191 height 9
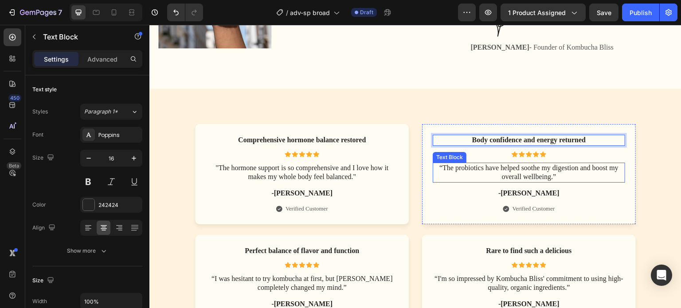
click at [533, 165] on p "“The probiotics have helped soothe my digestion and boost my overall wellbeing.”" at bounding box center [528, 173] width 191 height 19
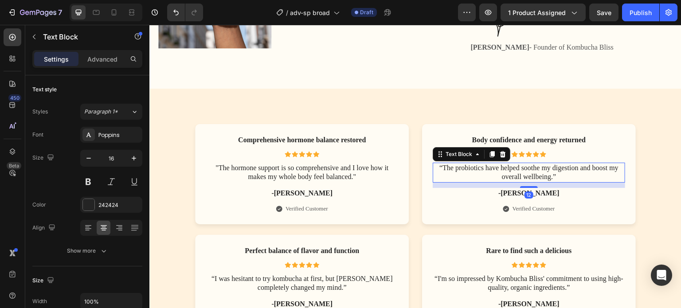
click at [533, 165] on p "“The probiotics have helped soothe my digestion and boost my overall wellbeing.”" at bounding box center [528, 173] width 191 height 19
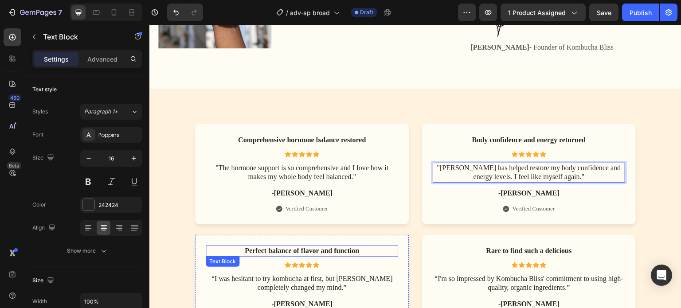
click at [278, 246] on p "Perfect balance of flavor and function" at bounding box center [302, 250] width 191 height 9
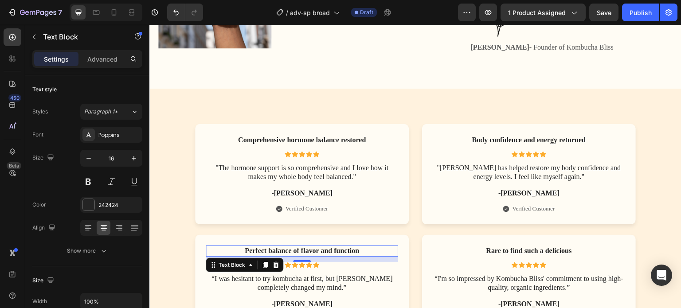
click at [278, 246] on p "Perfect balance of flavor and function" at bounding box center [302, 250] width 191 height 9
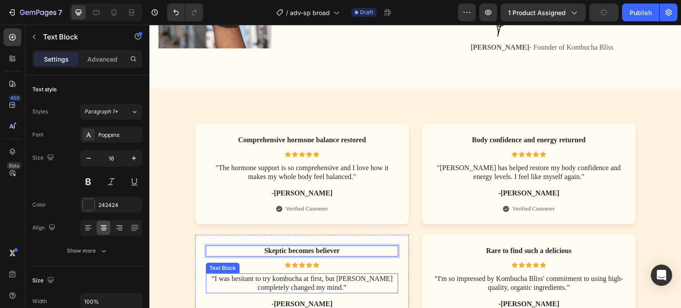
click at [307, 274] on p "“I was hesitant to try kombucha at first, but Kombucha Bliss completely changed…" at bounding box center [302, 283] width 191 height 19
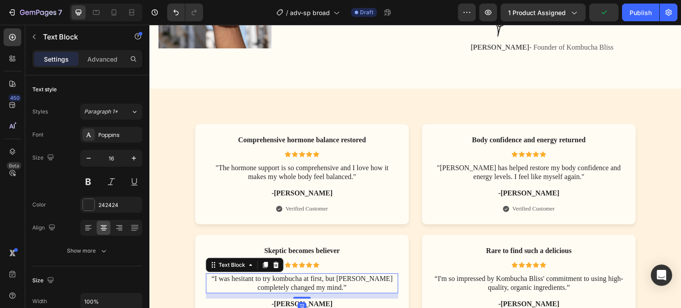
click at [307, 274] on p "“I was hesitant to try kombucha at first, but Kombucha Bliss completely changed…" at bounding box center [302, 283] width 191 height 19
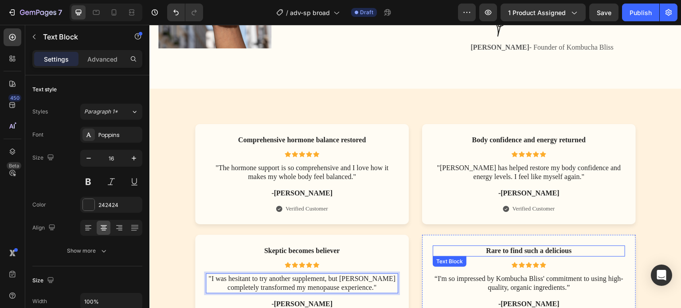
click at [507, 246] on p "Rare to find such a delicious" at bounding box center [528, 250] width 191 height 9
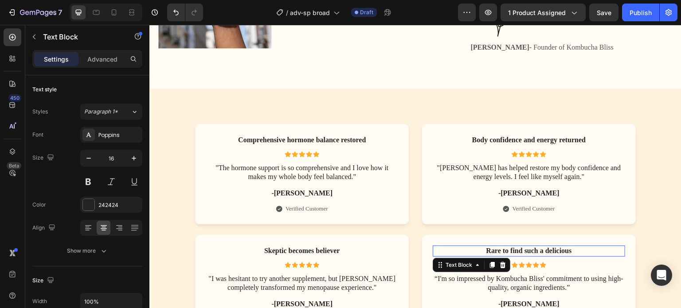
click at [507, 246] on p "Rare to find such a delicious" at bounding box center [528, 250] width 191 height 9
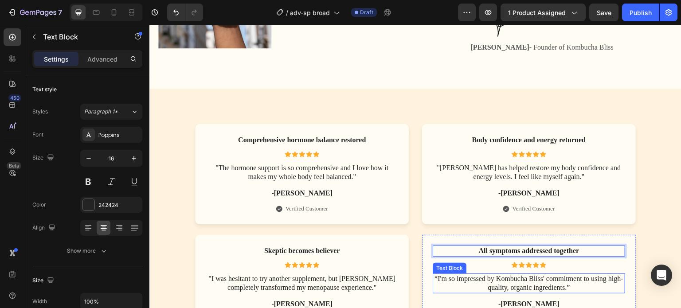
click at [525, 274] on p "“I'm so impressed by Kombucha Bliss' commitment to using high-quality, organic …" at bounding box center [528, 283] width 191 height 19
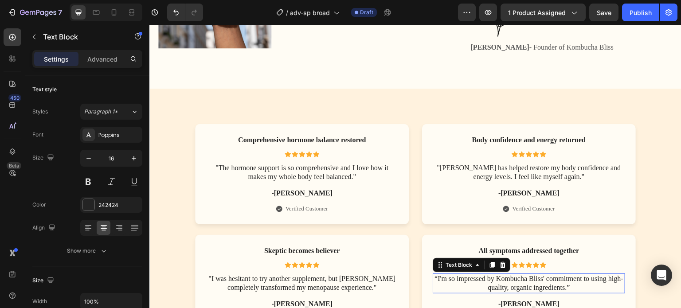
click at [525, 274] on p "“I'm so impressed by Kombucha Bliss' commitment to using high-quality, organic …" at bounding box center [528, 283] width 191 height 19
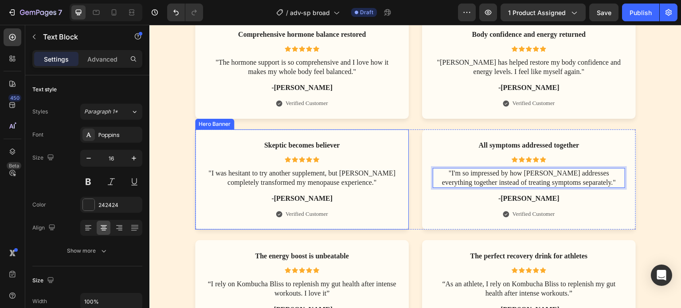
scroll to position [3596, 0]
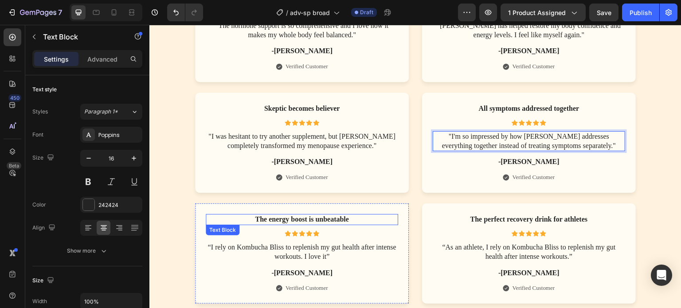
click at [316, 220] on p "The energy boost is unbeatable" at bounding box center [302, 219] width 191 height 9
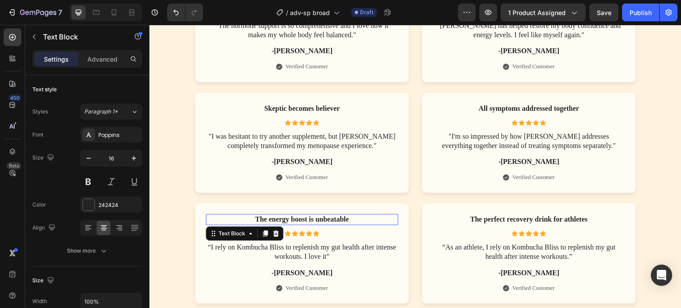
click at [316, 220] on p "The energy boost is unbeatable" at bounding box center [302, 219] width 191 height 9
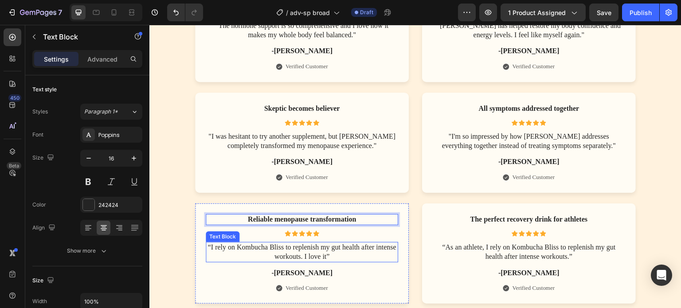
click at [293, 248] on p "“I rely on Kombucha Bliss to replenish my gut health after intense workouts. I …" at bounding box center [302, 252] width 191 height 19
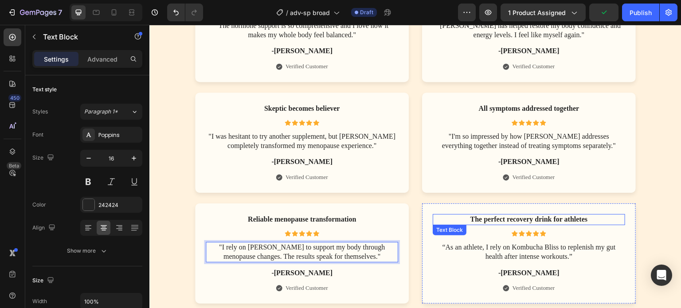
click at [484, 222] on p "The perfect recovery drink for athletes" at bounding box center [528, 219] width 191 height 9
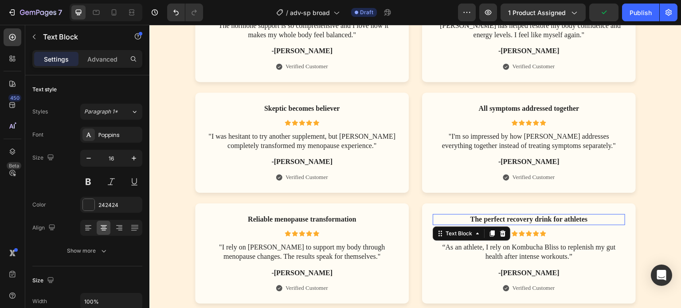
click at [484, 222] on p "The perfect recovery drink for athletes" at bounding box center [528, 219] width 191 height 9
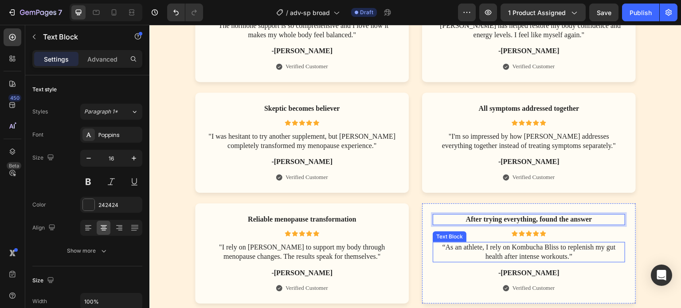
click at [499, 252] on p "“As an athlete, I rely on Kombucha Bliss to replenish my gut health after inten…" at bounding box center [528, 252] width 191 height 19
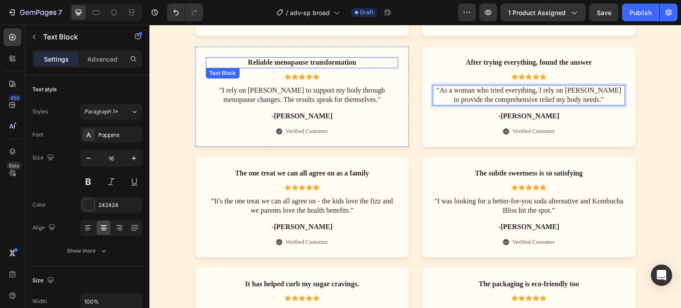
scroll to position [3773, 0]
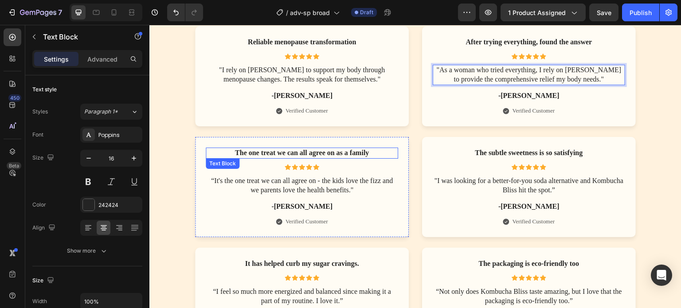
click at [269, 153] on p "The one treat we can all agree on as a family" at bounding box center [302, 152] width 191 height 9
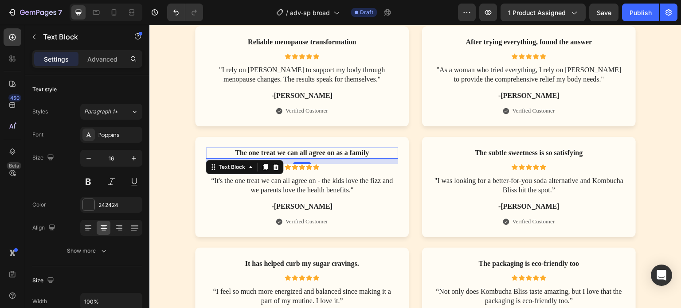
click at [269, 153] on p "The one treat we can all agree on as a family" at bounding box center [302, 152] width 191 height 9
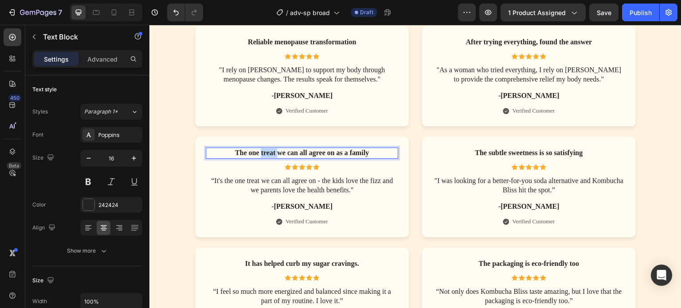
click at [269, 153] on p "The one treat we can all agree on as a family" at bounding box center [302, 152] width 191 height 9
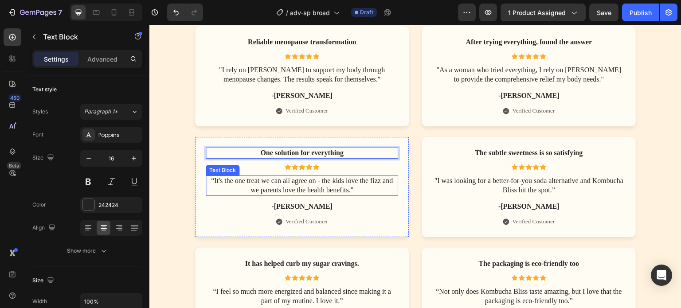
click at [335, 186] on p "“It's the one treat we can all agree on - the kids love the fizz and we parents…" at bounding box center [302, 185] width 191 height 19
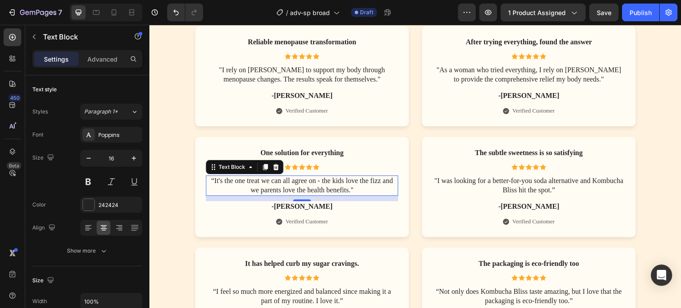
click at [335, 186] on p "“It's the one treat we can all agree on - the kids love the fizz and we parents…" at bounding box center [302, 185] width 191 height 19
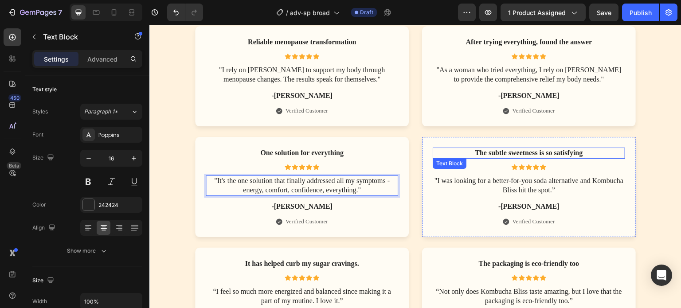
click at [510, 151] on p "The subtle sweetness is so satisfying" at bounding box center [528, 152] width 191 height 9
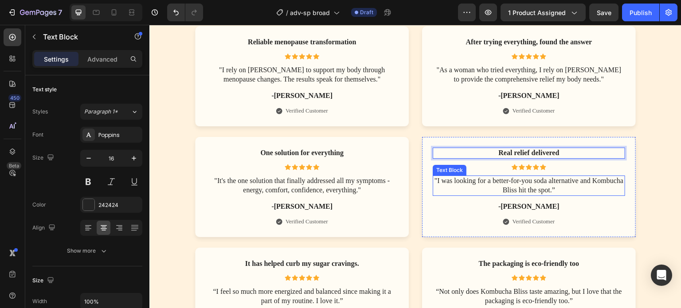
click at [505, 182] on p ""I was looking for a better-for-you soda alternative and Kombucha Bliss hit the…" at bounding box center [528, 185] width 191 height 19
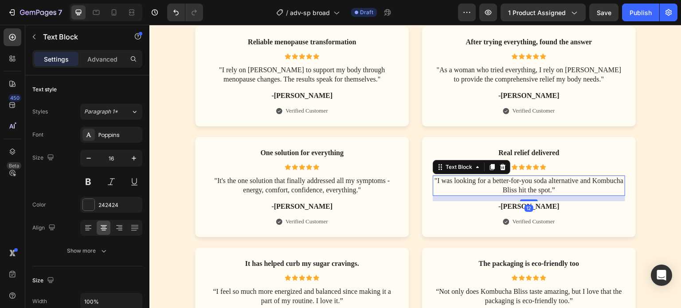
click at [505, 182] on p ""I was looking for a better-for-you soda alternative and Kombucha Bliss hit the…" at bounding box center [528, 185] width 191 height 19
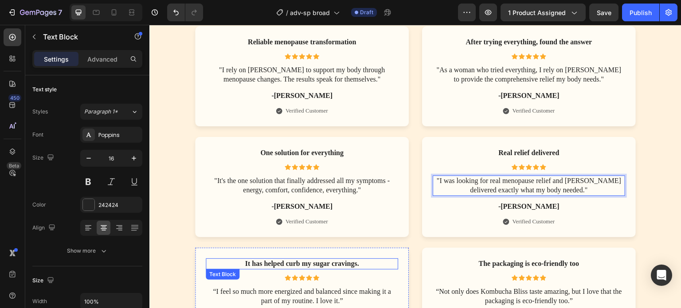
click at [265, 265] on p "It has helped curb my sugar cravings." at bounding box center [302, 263] width 191 height 9
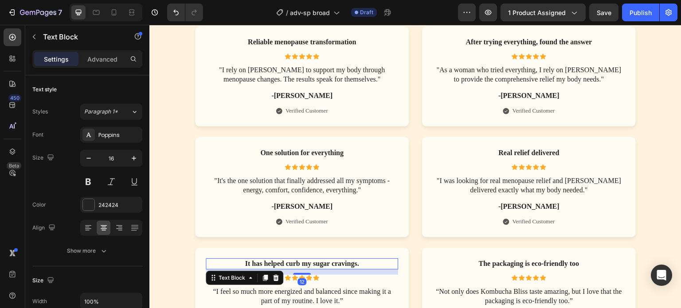
click at [265, 265] on p "It has helped curb my sugar cravings." at bounding box center [302, 263] width 191 height 9
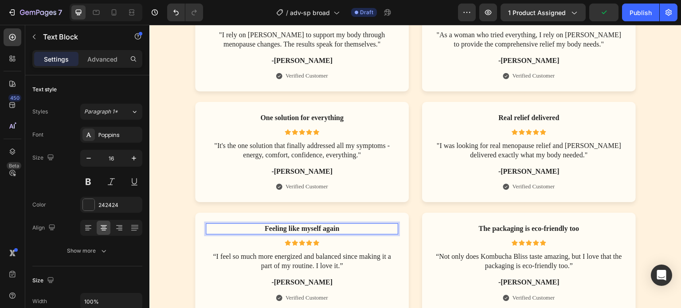
scroll to position [3818, 0]
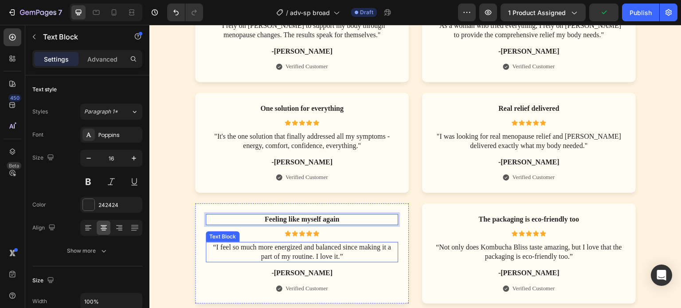
click at [298, 252] on p "“I feel so much more energized and balanced since making it a part of my routin…" at bounding box center [302, 252] width 191 height 19
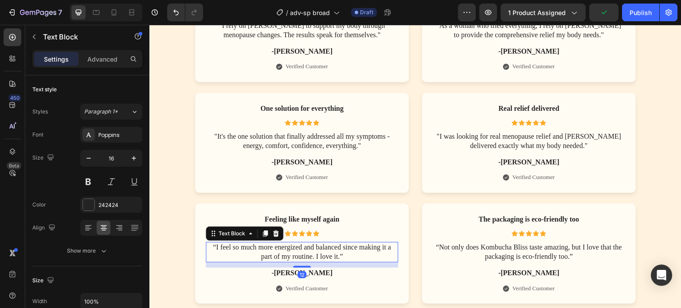
click at [298, 252] on p "“I feel so much more energized and balanced since making it a part of my routin…" at bounding box center [302, 252] width 191 height 19
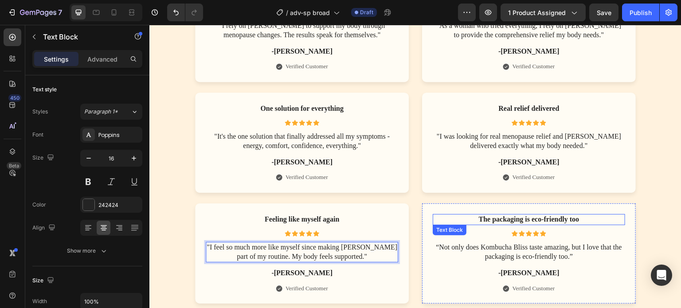
click at [485, 220] on p "The packaging is eco-friendly too" at bounding box center [528, 219] width 191 height 9
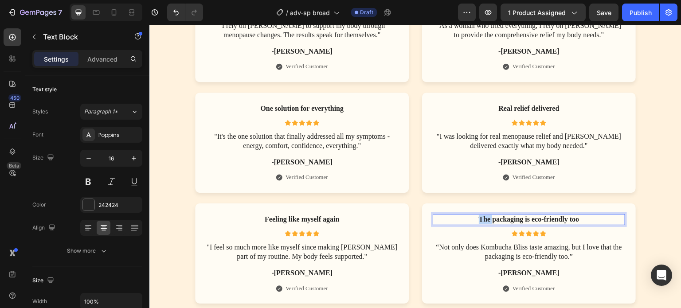
click at [485, 220] on p "The packaging is eco-friendly too" at bounding box center [528, 219] width 191 height 9
click at [500, 256] on p "“Not only does Kombucha Bliss taste amazing, but I love that the packaging is e…" at bounding box center [528, 252] width 191 height 19
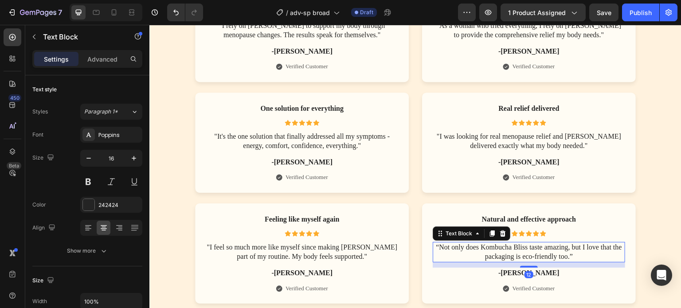
click at [500, 256] on p "“Not only does Kombucha Bliss taste amazing, but I love that the packaging is e…" at bounding box center [528, 252] width 191 height 19
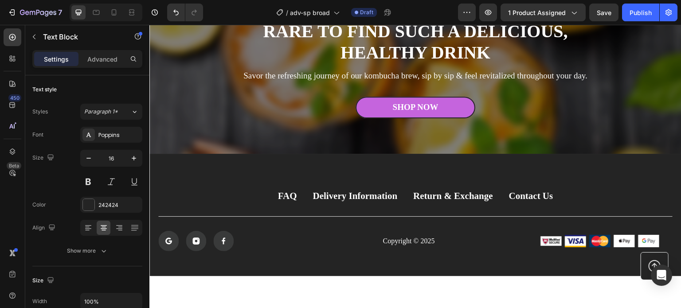
scroll to position [4039, 0]
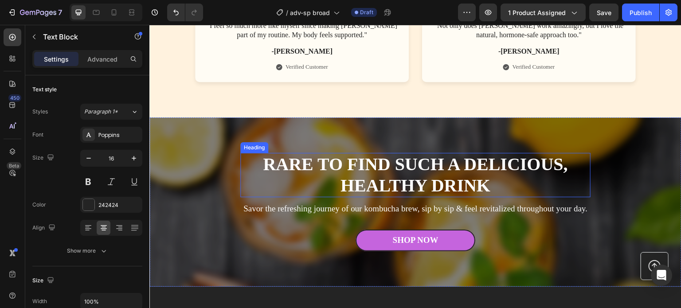
click at [390, 165] on h2 "Rare to find such a delicious, healthy drink" at bounding box center [415, 175] width 350 height 44
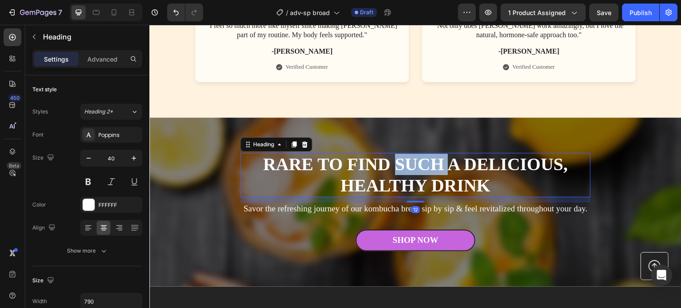
click at [390, 165] on h2 "Rare to find such a delicious, healthy drink" at bounding box center [415, 175] width 350 height 44
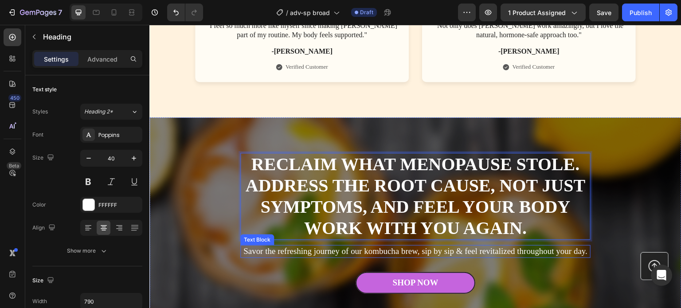
click at [412, 253] on p "Savor the refreshing journey of our kombucha brew, sip by sip & feel revitalize…" at bounding box center [415, 251] width 348 height 11
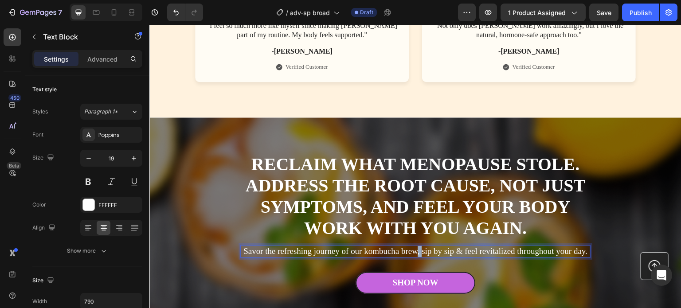
click at [412, 253] on p "Savor the refreshing journey of our kombucha brew, sip by sip & feel revitalize…" at bounding box center [415, 251] width 348 height 11
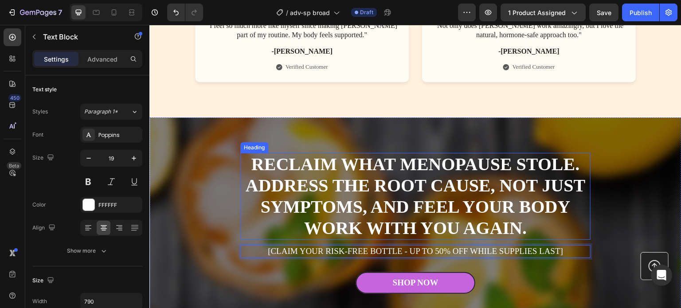
click at [225, 209] on div "Overlay" at bounding box center [415, 222] width 532 height 211
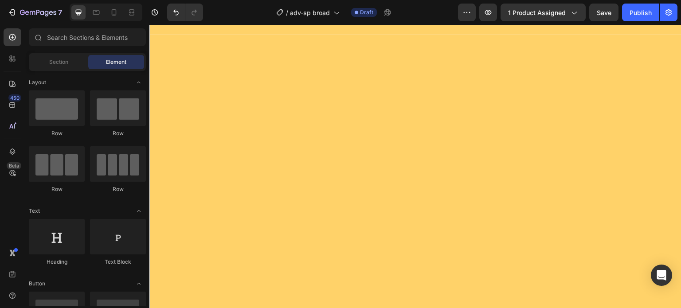
scroll to position [0, 0]
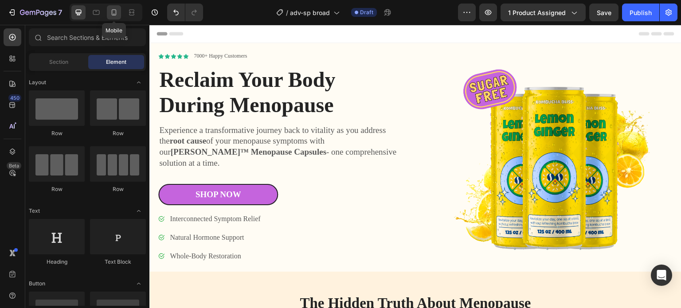
click at [114, 12] on icon at bounding box center [113, 12] width 9 height 9
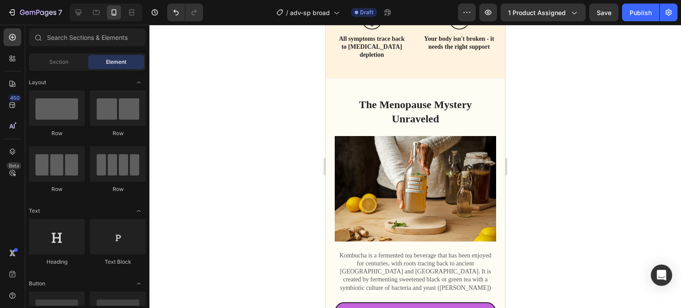
scroll to position [532, 0]
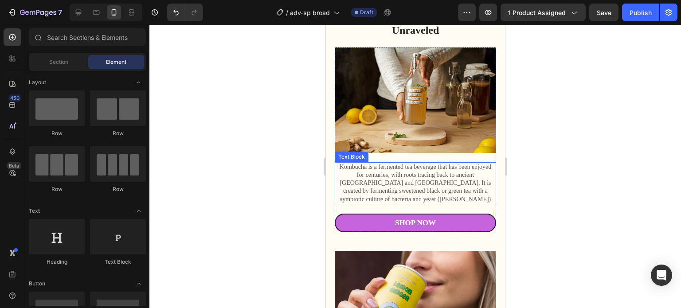
click at [395, 178] on p "Kombucha is a fermented tea beverage that has been enjoyed for centuries, with …" at bounding box center [415, 183] width 160 height 40
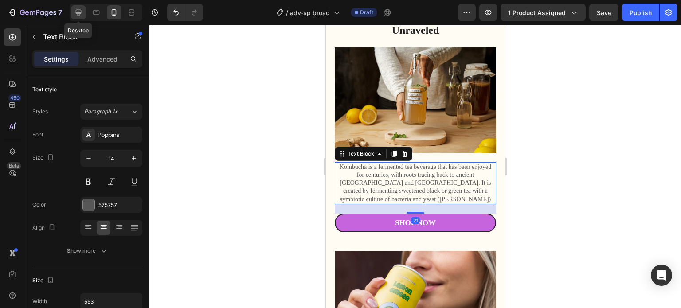
click at [78, 15] on icon at bounding box center [79, 13] width 6 height 6
type input "16"
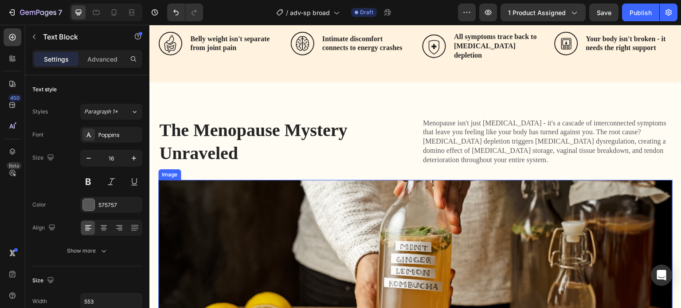
scroll to position [279, 0]
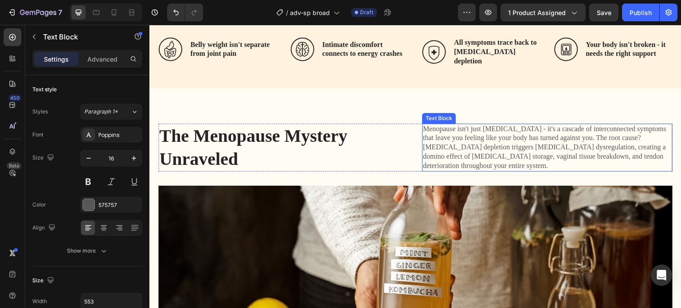
click at [448, 136] on p "Menopause isn't just [MEDICAL_DATA] - it's a cascade of interconnected symptoms…" at bounding box center [547, 148] width 249 height 46
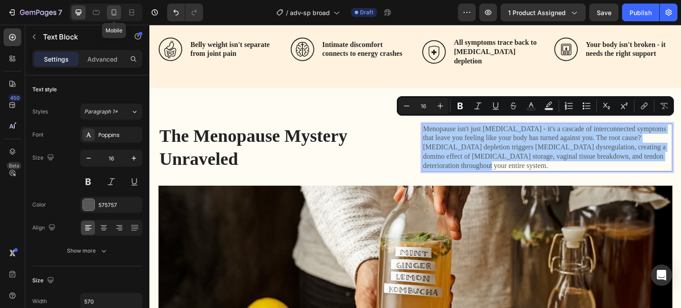
click at [119, 12] on div at bounding box center [114, 12] width 14 height 14
type input "14"
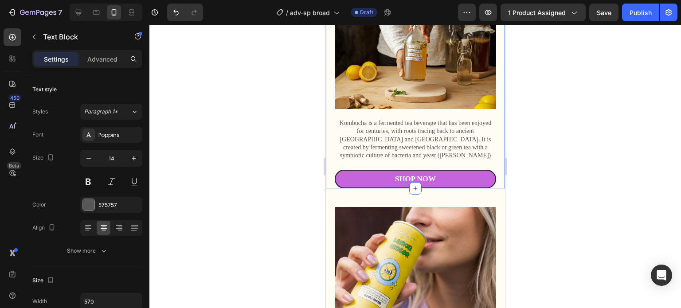
scroll to position [531, 0]
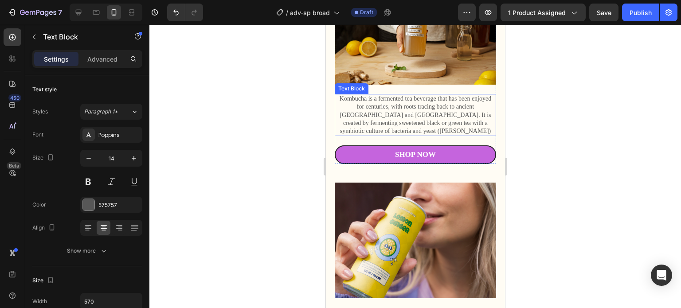
click at [382, 114] on p "Kombucha is a fermented tea beverage that has been enjoyed for centuries, with …" at bounding box center [415, 115] width 160 height 40
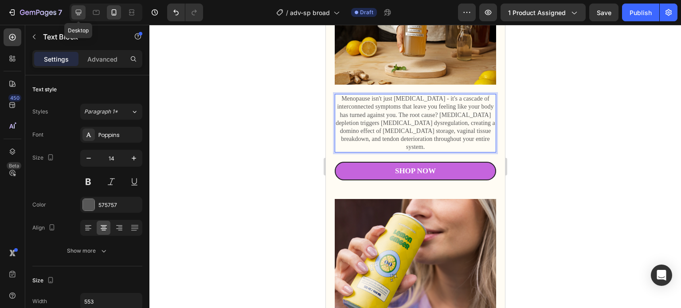
click at [75, 14] on icon at bounding box center [78, 12] width 9 height 9
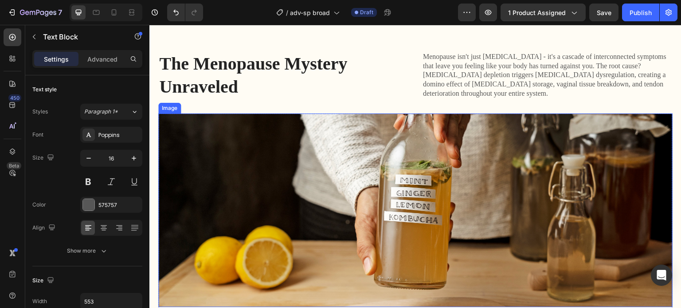
scroll to position [442, 0]
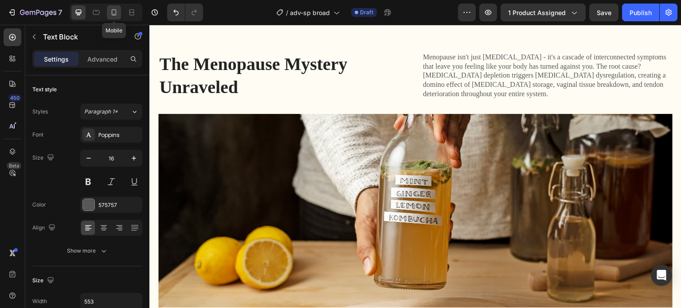
click at [117, 12] on icon at bounding box center [113, 12] width 9 height 9
type input "14"
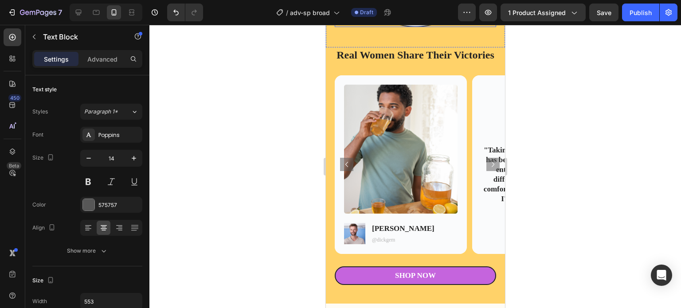
scroll to position [1987, 0]
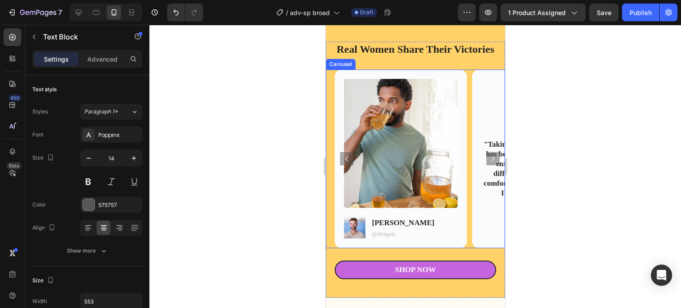
click at [487, 164] on icon "Carousel Next Arrow" at bounding box center [492, 158] width 11 height 11
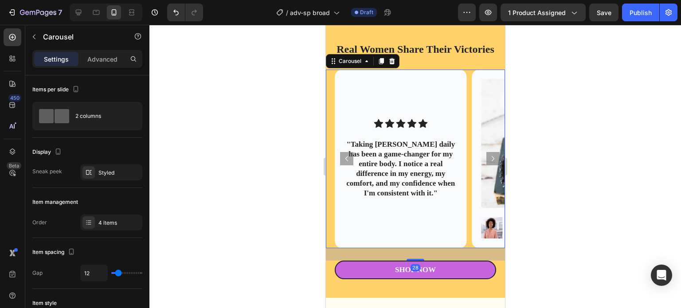
click at [487, 164] on icon "Carousel Next Arrow" at bounding box center [492, 158] width 11 height 11
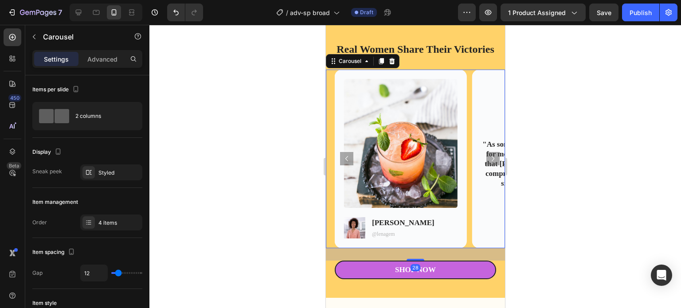
click at [487, 164] on icon "Carousel Next Arrow" at bounding box center [492, 158] width 11 height 11
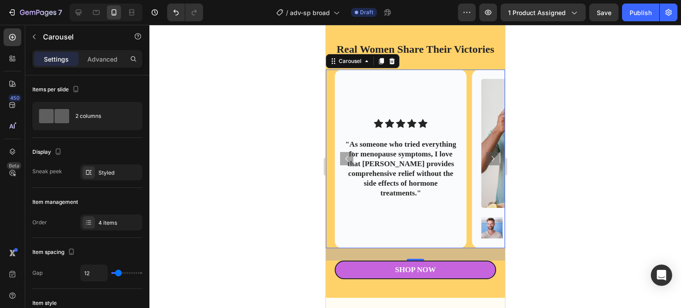
click at [487, 164] on icon "Carousel Next Arrow" at bounding box center [492, 158] width 11 height 11
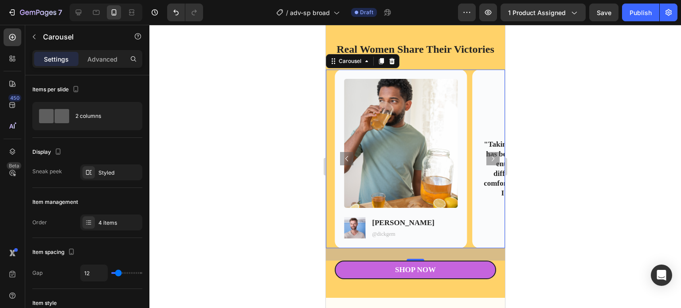
click at [487, 164] on icon "Carousel Next Arrow" at bounding box center [492, 158] width 11 height 11
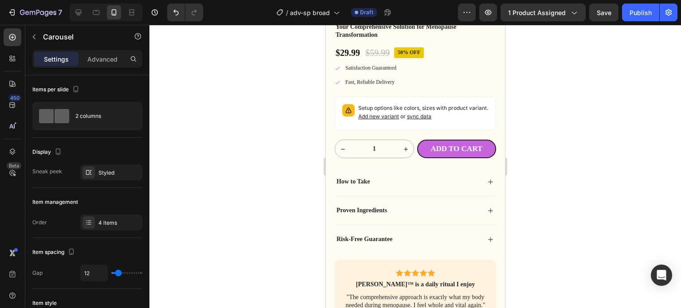
scroll to position [2475, 0]
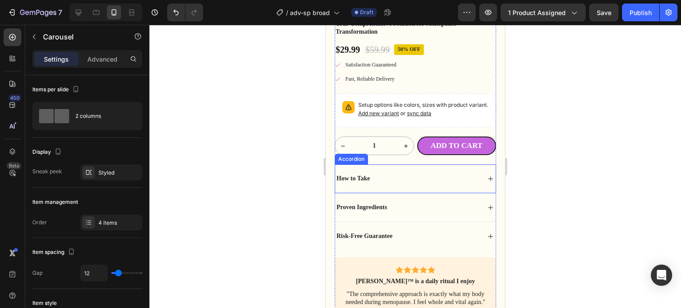
click at [422, 173] on div "How to Take" at bounding box center [408, 178] width 146 height 11
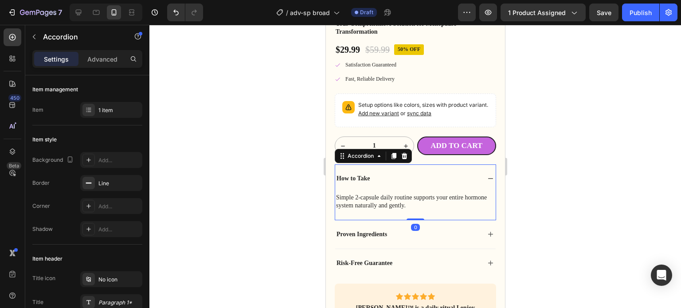
click at [422, 173] on div "How to Take" at bounding box center [408, 178] width 146 height 11
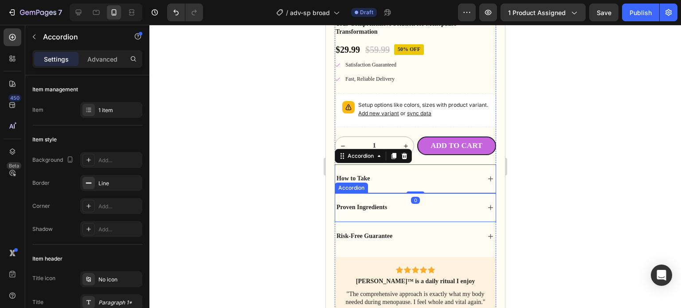
click at [413, 202] on div "Proven Ingredients" at bounding box center [408, 207] width 146 height 11
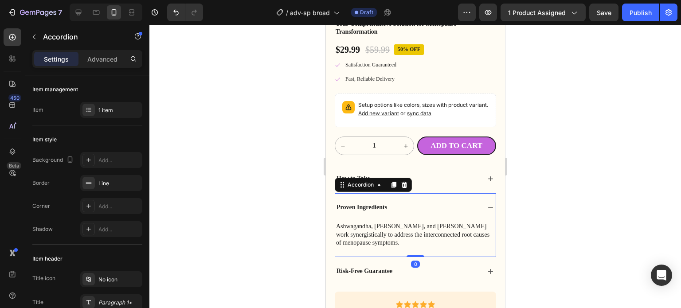
click at [413, 202] on div "Proven Ingredients" at bounding box center [408, 207] width 146 height 11
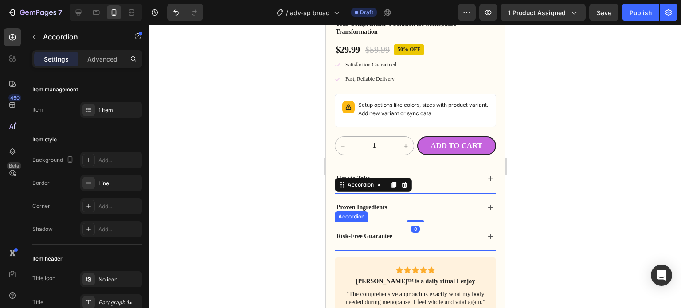
click at [410, 231] on div "Risk-Free Guarantee" at bounding box center [408, 236] width 146 height 11
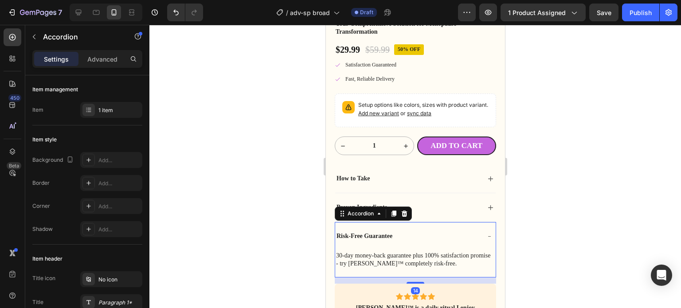
click at [410, 231] on div "Risk-Free Guarantee" at bounding box center [408, 236] width 146 height 11
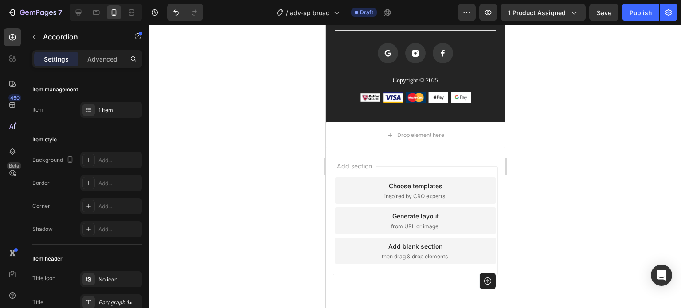
scroll to position [4940, 0]
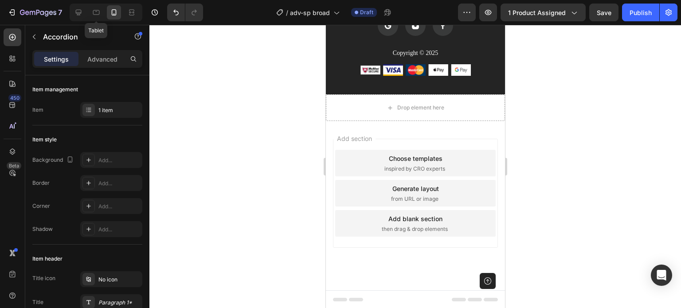
drag, startPoint x: 98, startPoint y: 13, endPoint x: 102, endPoint y: 19, distance: 6.6
click at [98, 13] on icon at bounding box center [96, 12] width 9 height 9
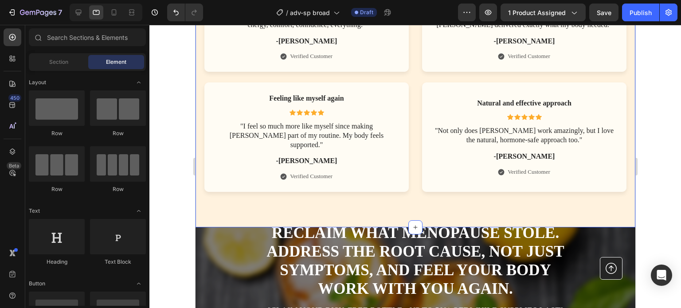
scroll to position [3944, 0]
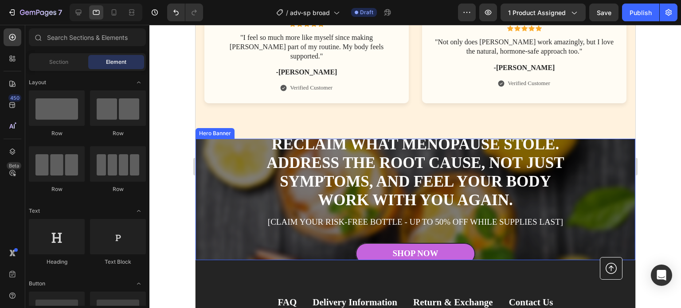
click at [199, 138] on div "Reclaim what menopause stole. Address the root cause, not just symptoms, and fe…" at bounding box center [415, 199] width 440 height 144
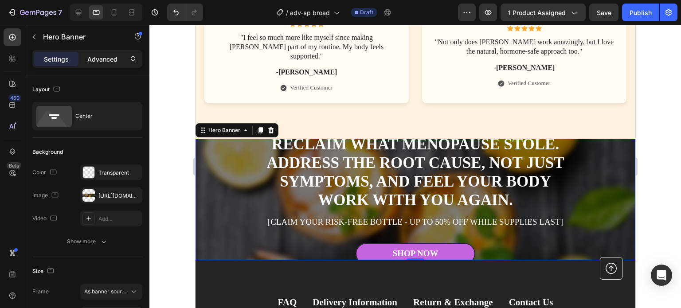
click at [105, 57] on p "Advanced" at bounding box center [102, 59] width 30 height 9
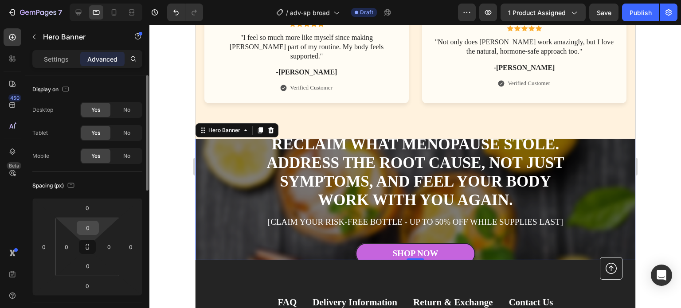
click at [87, 223] on input "0" at bounding box center [88, 227] width 18 height 13
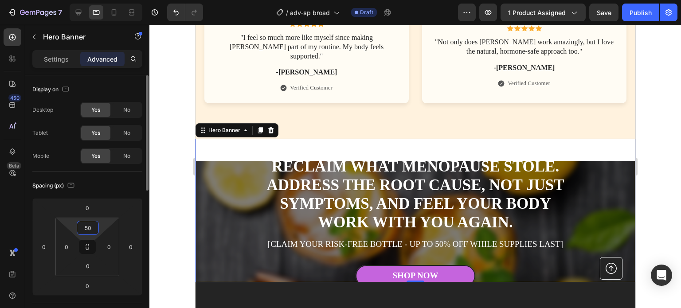
click at [87, 223] on input "50" at bounding box center [88, 227] width 18 height 13
type input "0"
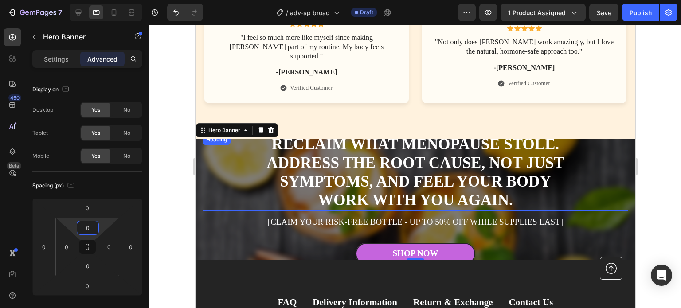
click at [256, 138] on div "Reclaim what menopause stole. Address the root cause, not just symptoms, and fe…" at bounding box center [414, 172] width 425 height 76
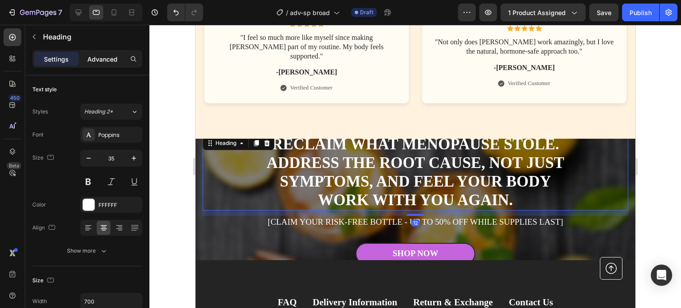
click at [109, 56] on p "Advanced" at bounding box center [102, 59] width 30 height 9
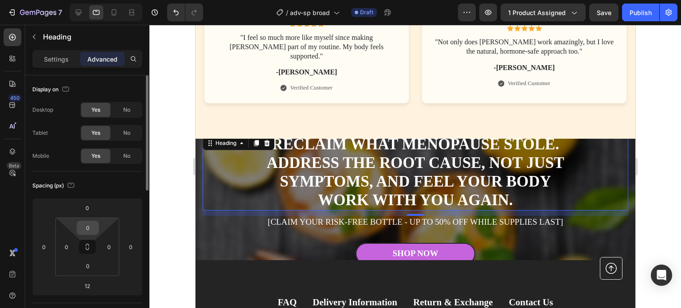
click at [88, 231] on input "0" at bounding box center [88, 227] width 18 height 13
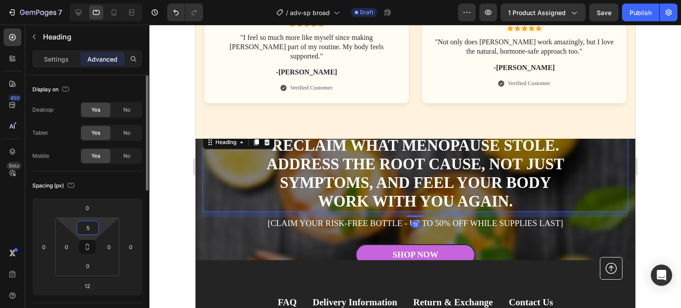
type input "50"
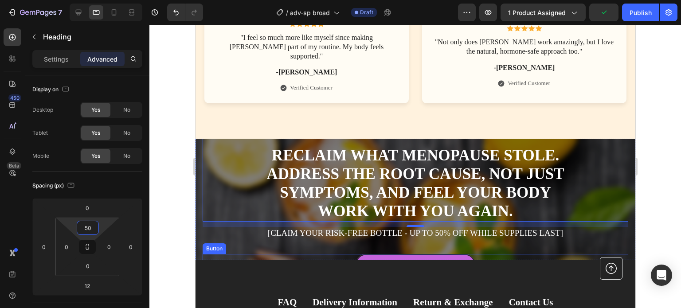
click at [300, 254] on div "Shop Now Button" at bounding box center [414, 265] width 425 height 22
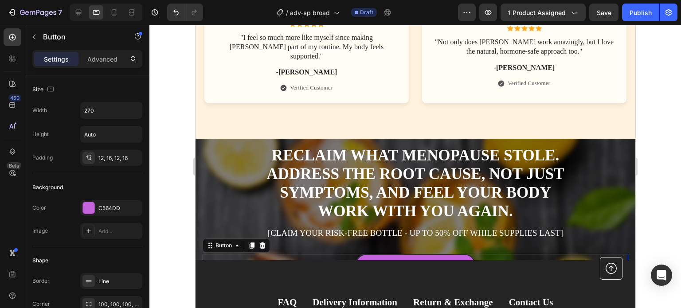
click at [105, 51] on div "Settings Advanced" at bounding box center [87, 59] width 110 height 18
click at [103, 62] on p "Advanced" at bounding box center [102, 59] width 30 height 9
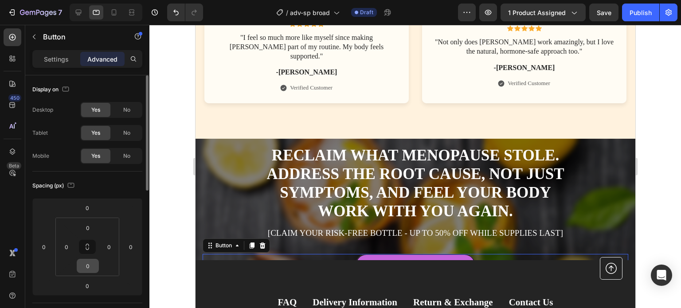
click at [90, 265] on input "0" at bounding box center [88, 265] width 18 height 13
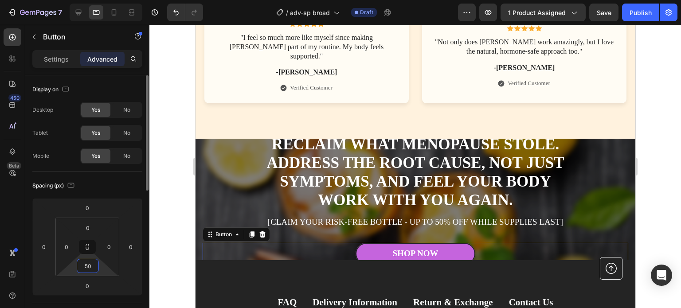
click at [90, 265] on input "50" at bounding box center [88, 265] width 18 height 13
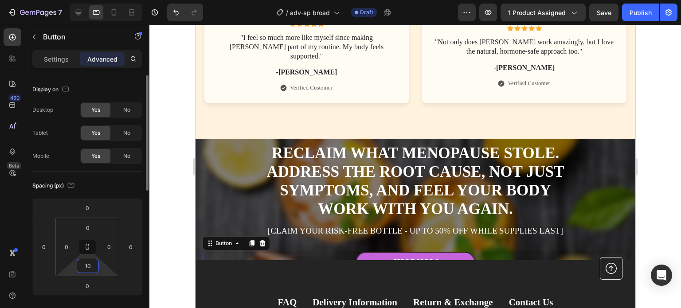
type input "100"
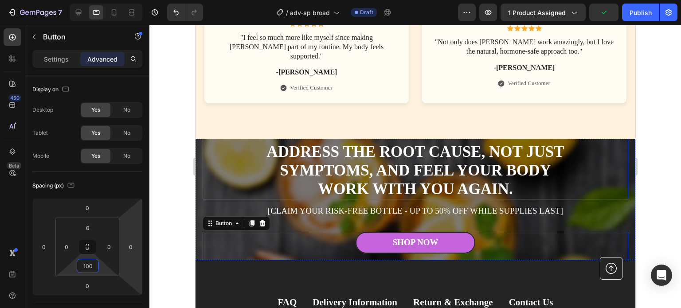
click at [238, 133] on div "Reclaim what menopause stole. Address the root cause, not just symptoms, and fe…" at bounding box center [414, 161] width 425 height 76
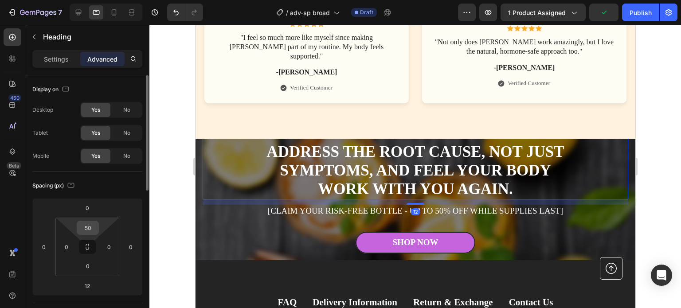
click at [87, 225] on input "50" at bounding box center [88, 227] width 18 height 13
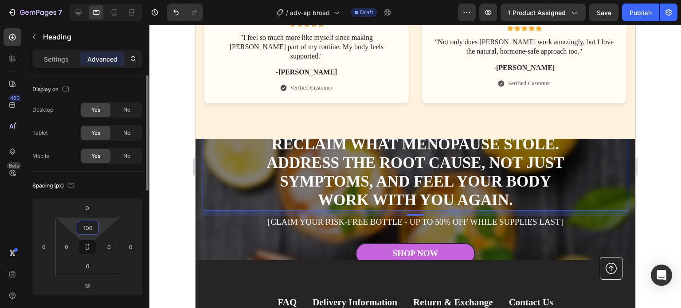
click at [87, 225] on input "100" at bounding box center [88, 227] width 18 height 13
type input "0"
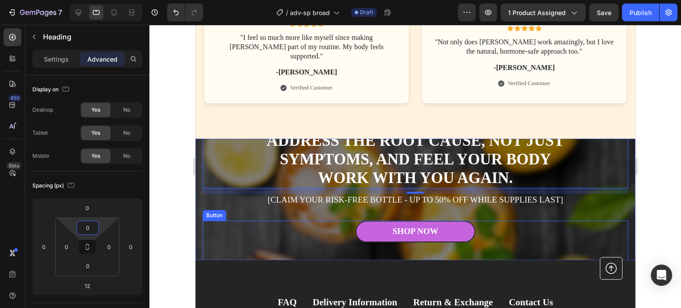
click at [310, 221] on div "Shop Now Button" at bounding box center [414, 254] width 425 height 66
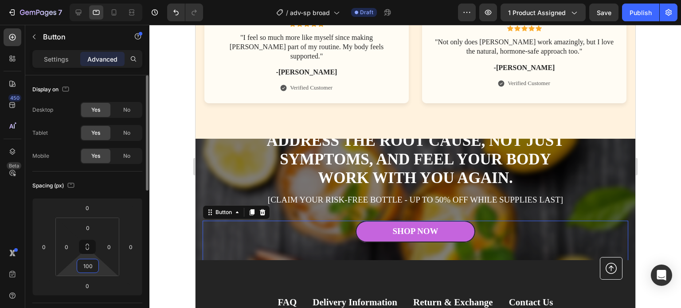
click at [84, 271] on input "100" at bounding box center [88, 265] width 18 height 13
type input "0"
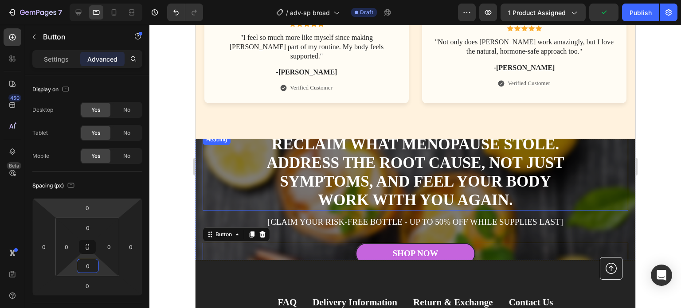
click at [219, 135] on div "Reclaim what menopause stole. Address the root cause, not just symptoms, and fe…" at bounding box center [414, 172] width 425 height 76
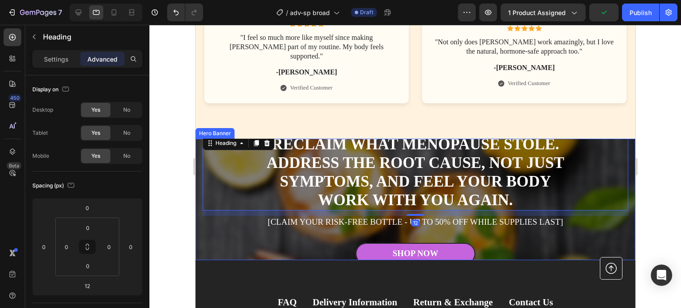
click at [198, 141] on div "Reclaim what menopause stole. Address the root cause, not just symptoms, and fe…" at bounding box center [415, 199] width 440 height 144
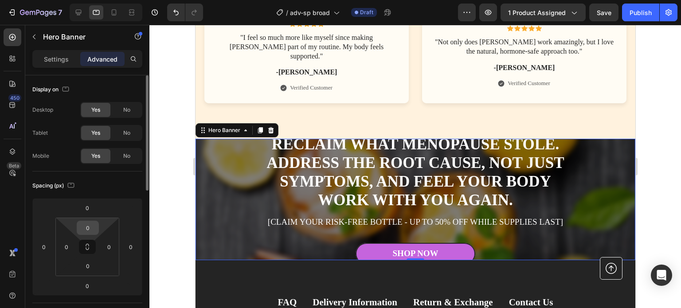
click at [88, 226] on input "0" at bounding box center [88, 227] width 18 height 13
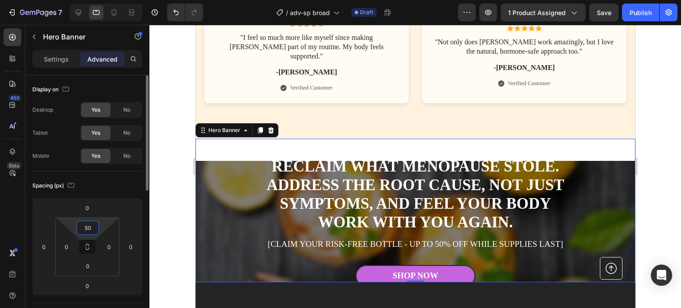
click at [88, 226] on input "50" at bounding box center [88, 227] width 18 height 13
type input "0"
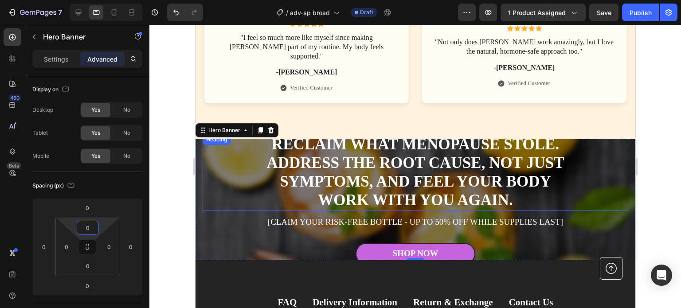
click at [303, 156] on h2 "Reclaim what menopause stole. Address the root cause, not just symptoms, and fe…" at bounding box center [415, 172] width 310 height 76
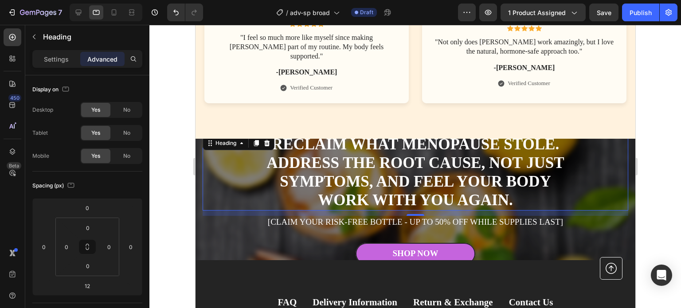
click at [321, 145] on h2 "Reclaim what menopause stole. Address the root cause, not just symptoms, and fe…" at bounding box center [415, 172] width 310 height 76
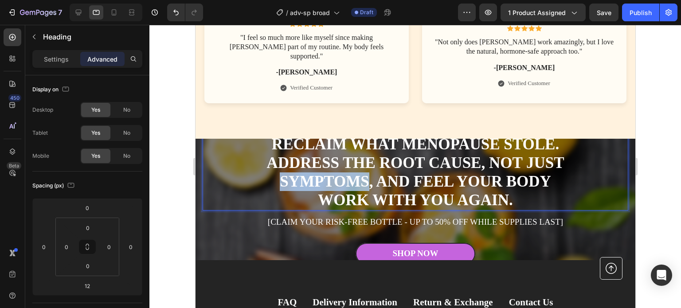
click at [321, 145] on p "Reclaim what menopause stole. Address the root cause, not just symptoms, and fe…" at bounding box center [415, 172] width 308 height 74
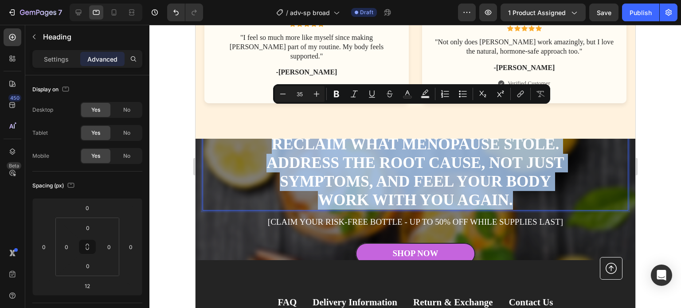
click at [394, 135] on p "Reclaim what menopause stole. Address the root cause, not just symptoms, and fe…" at bounding box center [415, 172] width 308 height 74
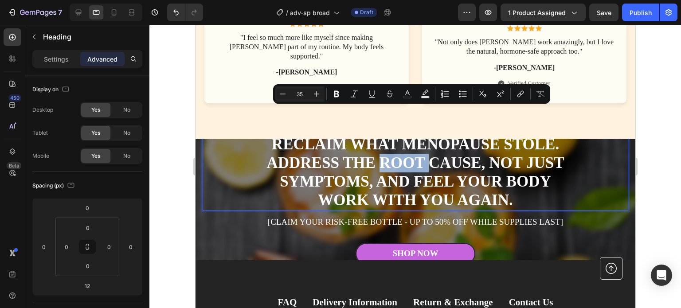
click at [394, 135] on p "Reclaim what menopause stole. Address the root cause, not just symptoms, and fe…" at bounding box center [415, 172] width 308 height 74
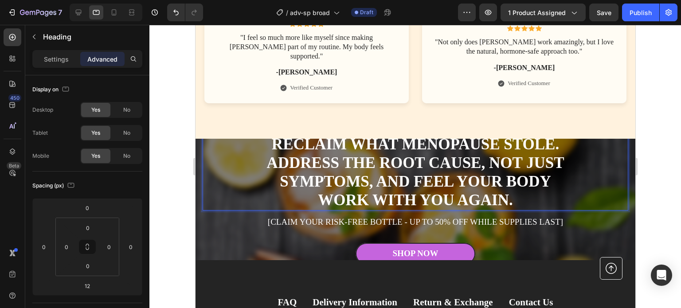
scroll to position [3953, 0]
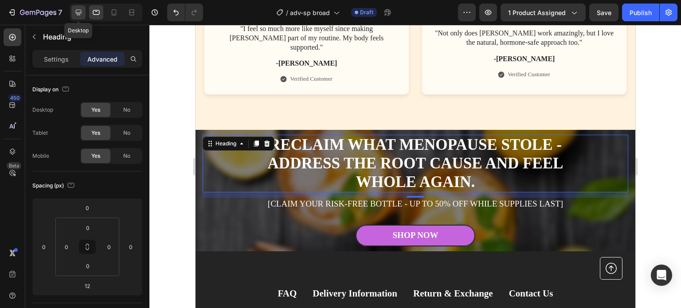
click at [80, 13] on icon at bounding box center [78, 12] width 9 height 9
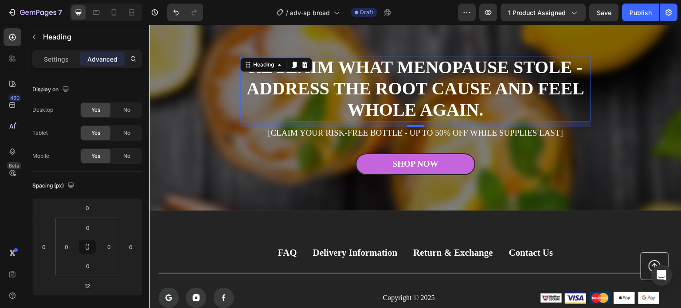
scroll to position [3962, 0]
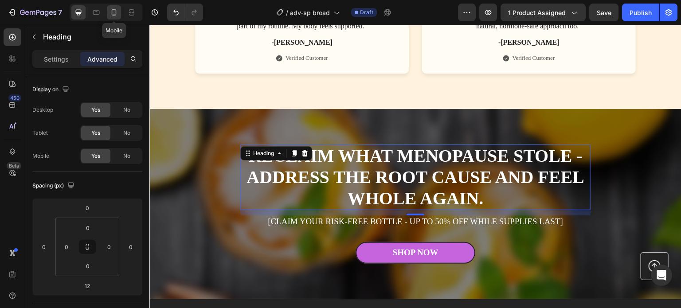
click at [117, 10] on icon at bounding box center [113, 12] width 9 height 9
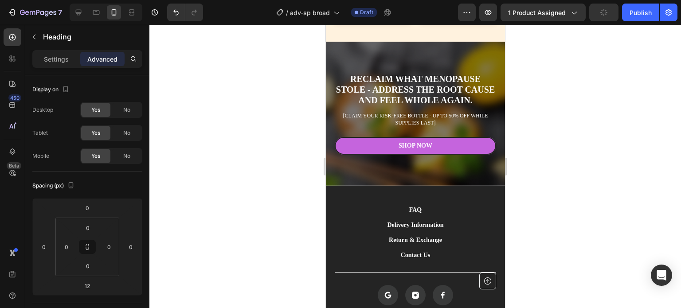
scroll to position [3652, 0]
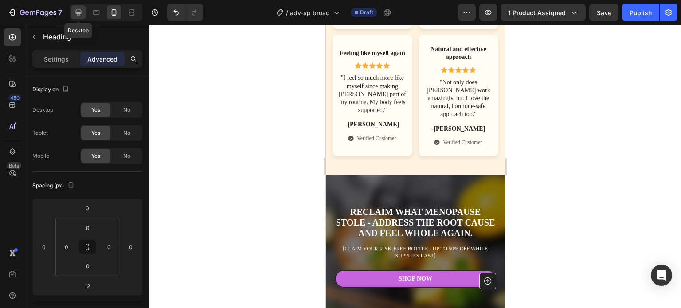
click at [82, 12] on icon at bounding box center [78, 12] width 9 height 9
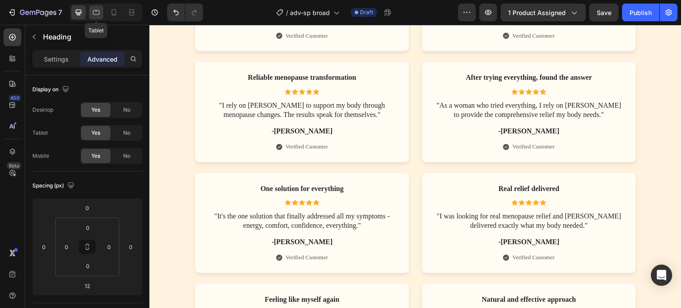
click at [99, 13] on icon at bounding box center [96, 12] width 9 height 9
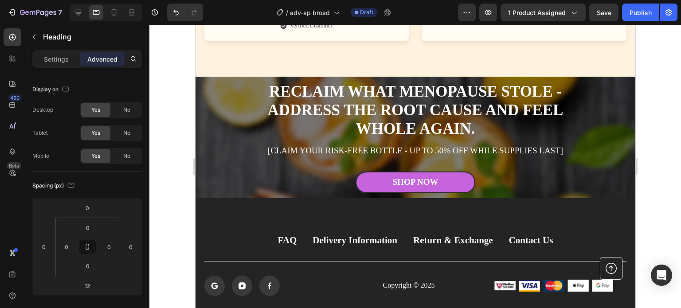
scroll to position [4051, 0]
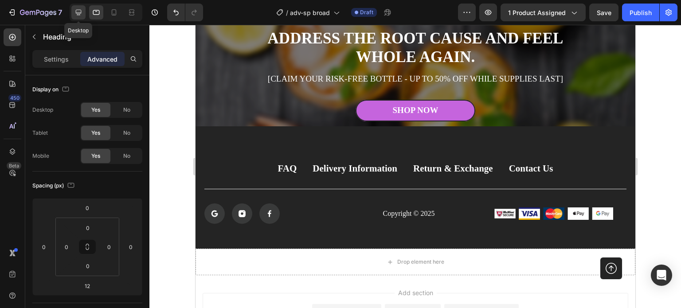
click at [78, 15] on icon at bounding box center [79, 13] width 6 height 6
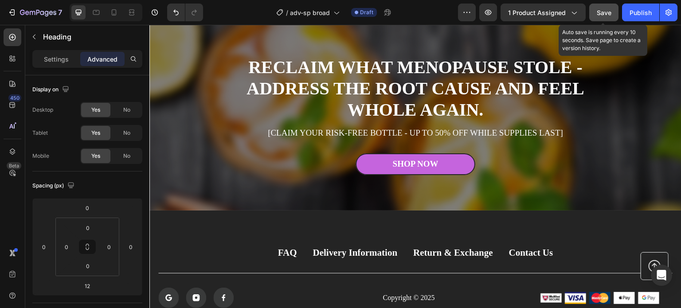
click at [604, 10] on span "Save" at bounding box center [604, 13] width 15 height 8
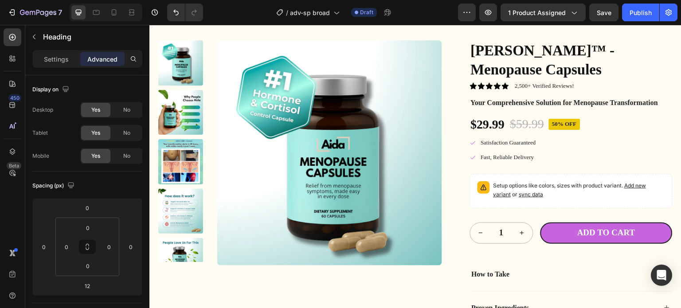
scroll to position [1906, 0]
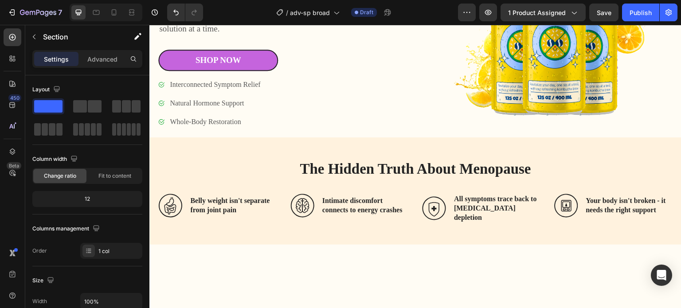
scroll to position [0, 0]
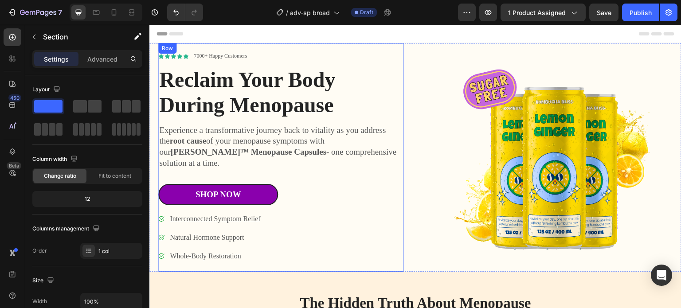
click at [245, 184] on link "Shop Now" at bounding box center [218, 195] width 120 height 22
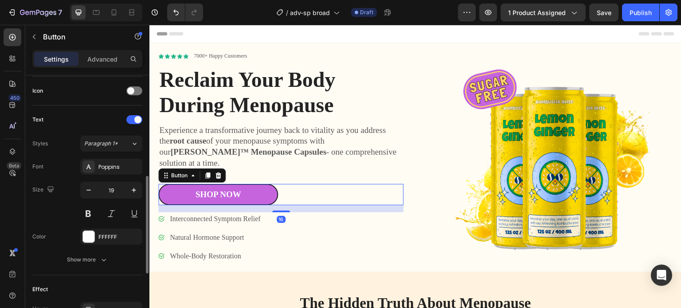
scroll to position [422, 0]
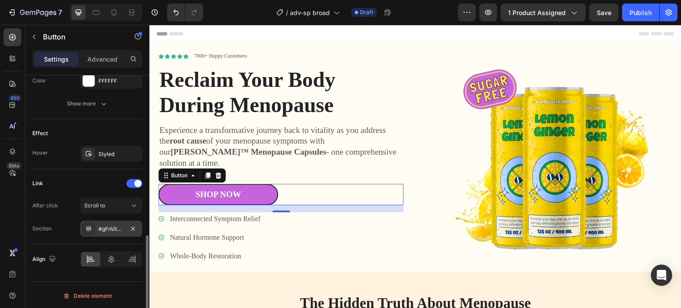
click at [103, 225] on div "#gFnViiAM2L" at bounding box center [111, 229] width 26 height 8
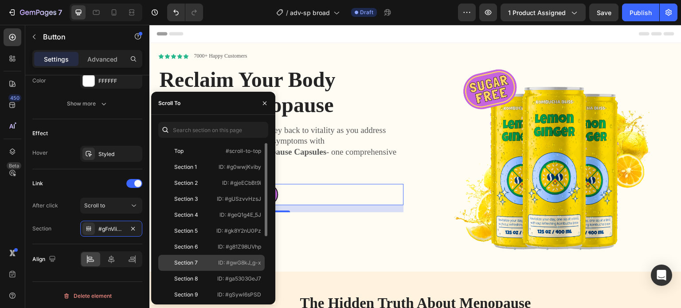
click at [181, 259] on div "Section 7" at bounding box center [185, 263] width 23 height 8
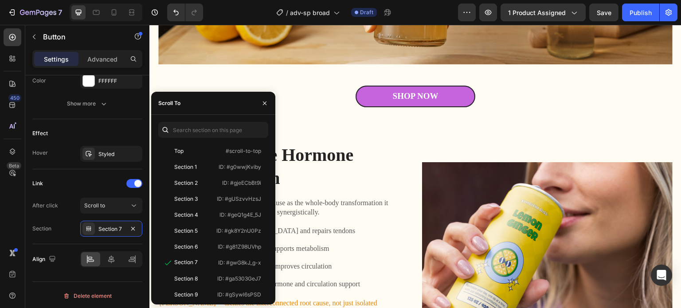
scroll to position [620, 0]
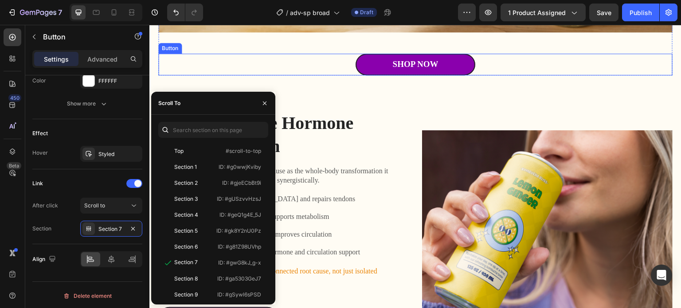
click at [452, 58] on link "Shop Now" at bounding box center [415, 65] width 120 height 22
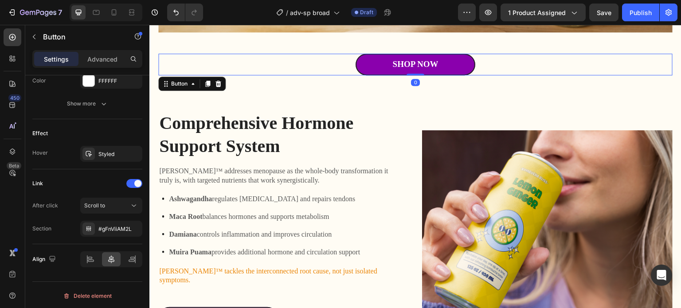
scroll to position [422, 0]
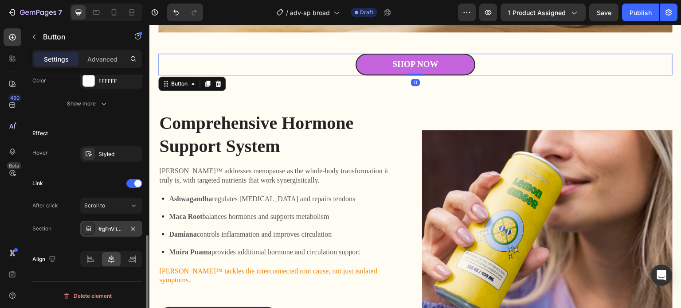
click at [96, 230] on div "#gFnViiAM2L" at bounding box center [111, 229] width 62 height 16
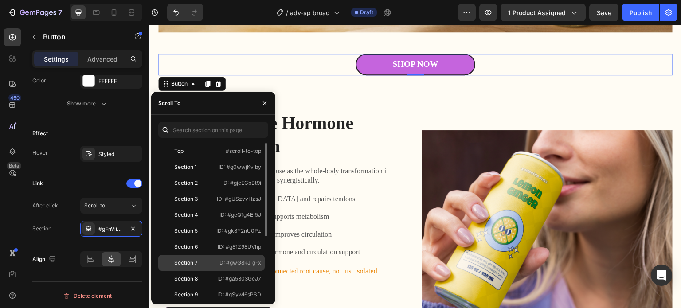
click at [188, 263] on div "Section 7" at bounding box center [185, 263] width 23 height 8
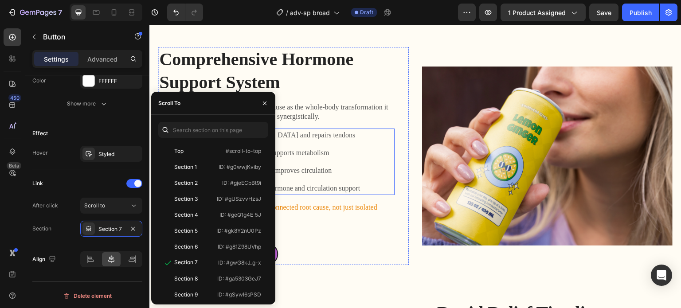
scroll to position [753, 0]
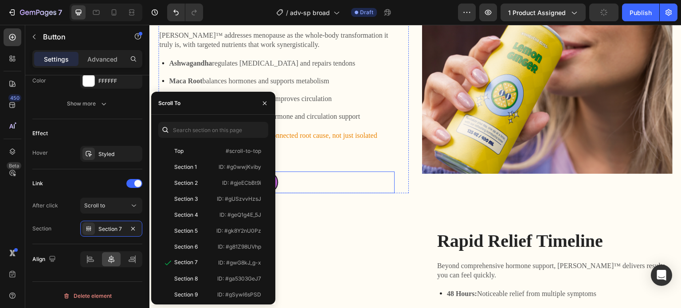
click at [319, 173] on div "Shop Now Button" at bounding box center [276, 183] width 236 height 22
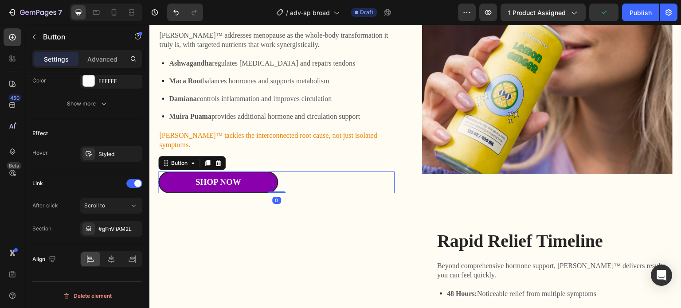
click at [247, 172] on link "Shop Now" at bounding box center [218, 183] width 120 height 22
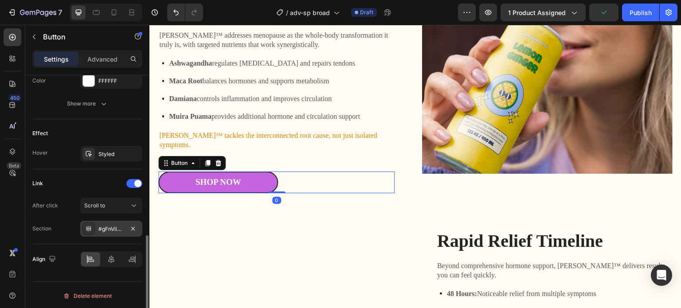
click at [106, 226] on div "#gFnViiAM2L" at bounding box center [111, 229] width 26 height 8
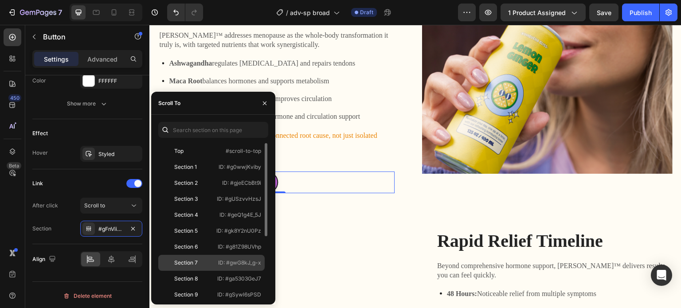
click at [195, 262] on div "Section 7" at bounding box center [185, 263] width 23 height 8
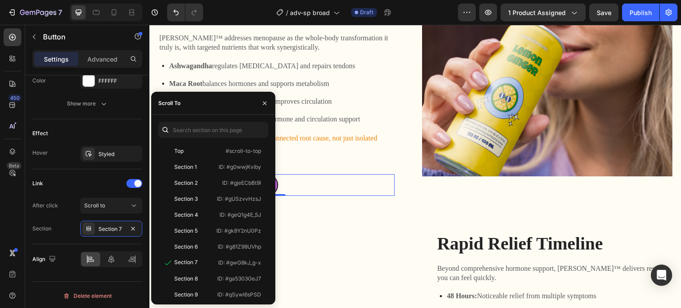
scroll to position [620, 0]
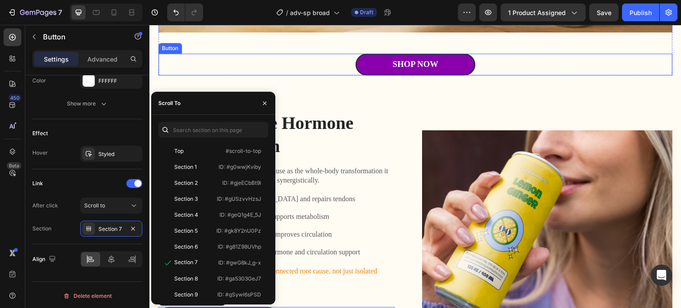
click at [443, 61] on link "Shop Now" at bounding box center [415, 65] width 120 height 22
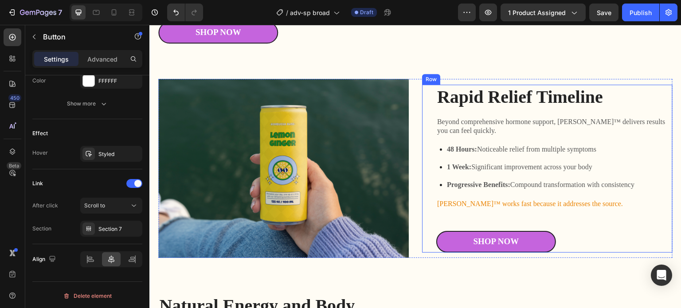
scroll to position [931, 0]
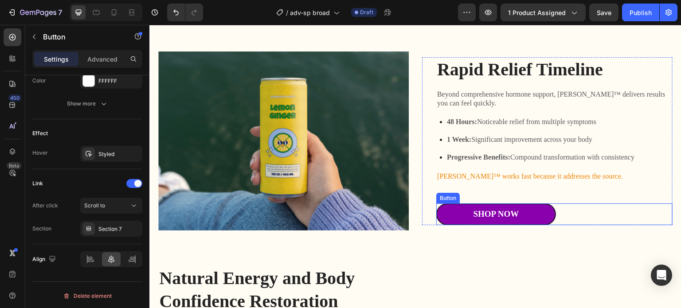
click at [539, 204] on link "Shop Now" at bounding box center [496, 214] width 120 height 22
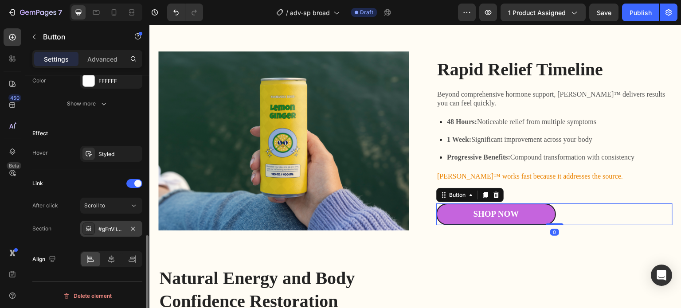
click at [107, 232] on div "#gFnViiAM2L" at bounding box center [111, 229] width 62 height 16
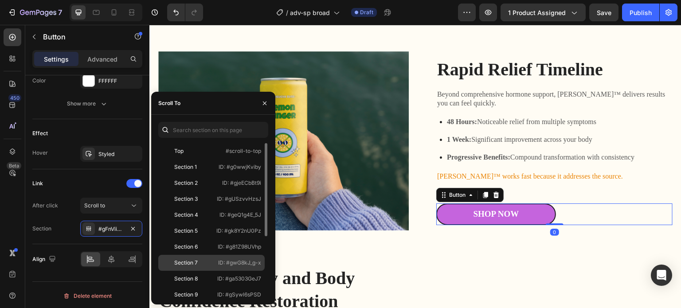
click at [191, 263] on div "Section 7" at bounding box center [185, 263] width 23 height 8
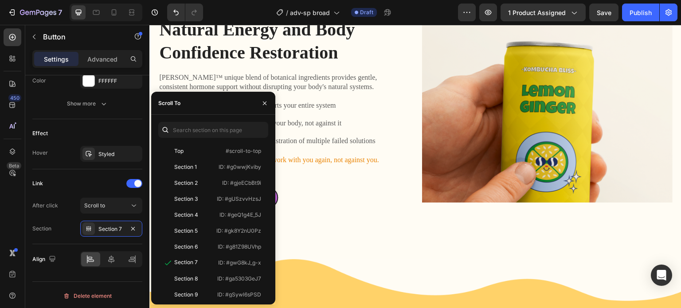
scroll to position [1197, 0]
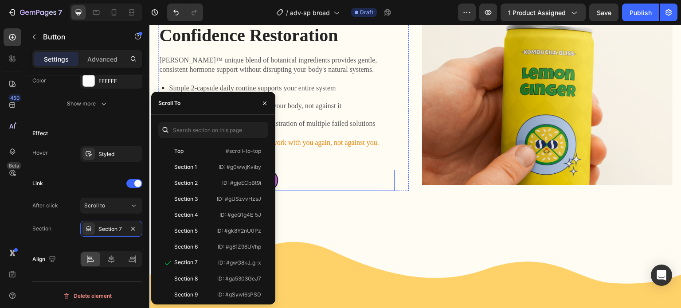
click at [297, 170] on div "Shop Now Button" at bounding box center [276, 181] width 236 height 22
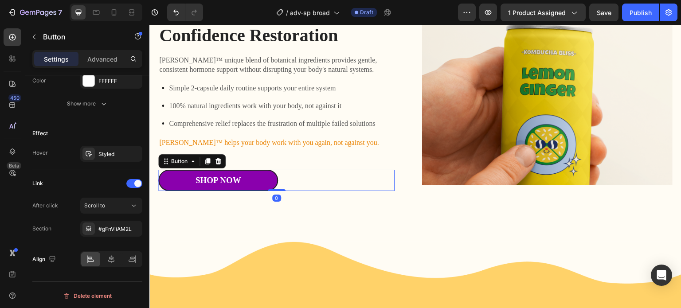
click at [248, 170] on link "Shop Now" at bounding box center [218, 181] width 120 height 22
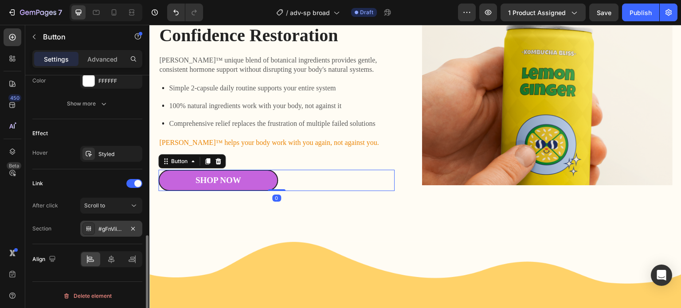
click at [118, 225] on div "#gFnViiAM2L" at bounding box center [111, 229] width 26 height 8
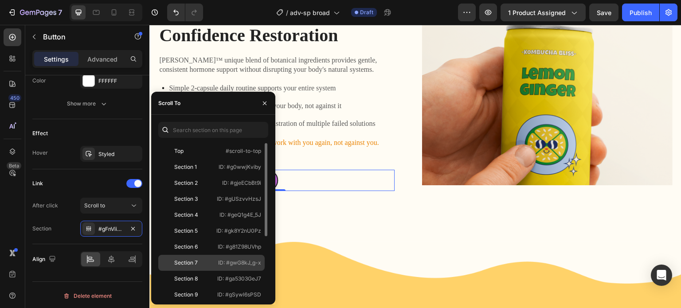
click at [196, 260] on div "Section 7" at bounding box center [185, 263] width 23 height 8
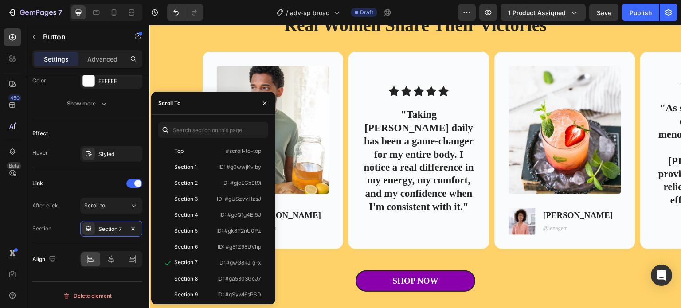
scroll to position [1817, 0]
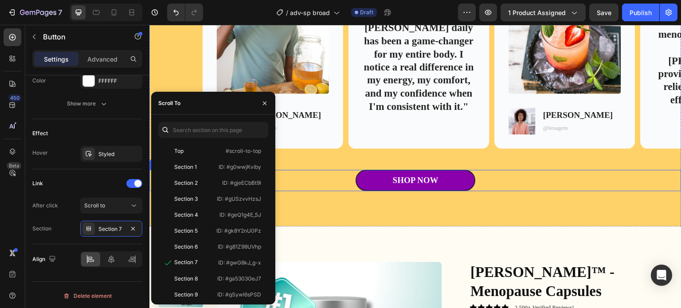
click at [448, 182] on link "Shop Now" at bounding box center [415, 181] width 120 height 22
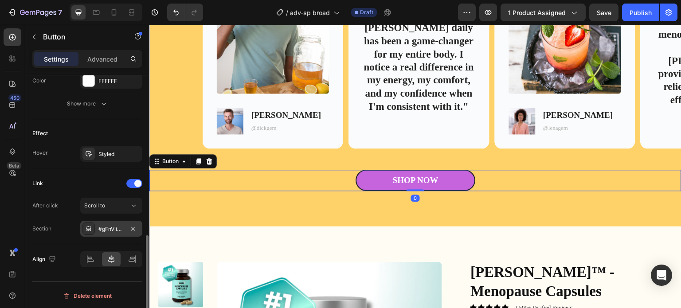
click at [101, 228] on div "#gFnViiAM2L" at bounding box center [111, 229] width 26 height 8
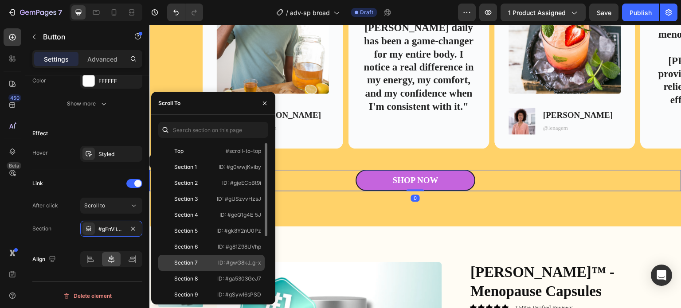
click at [215, 271] on div "Section 7 ID: #gwG8kJ_g-x" at bounding box center [211, 279] width 106 height 16
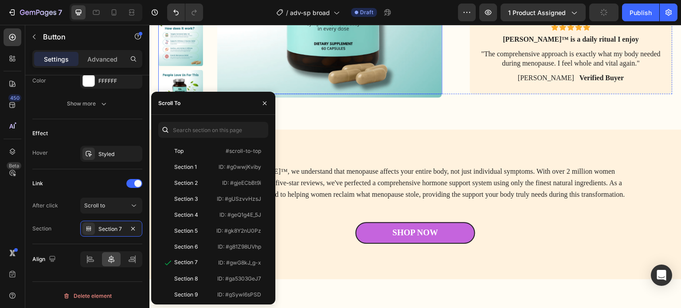
scroll to position [2393, 0]
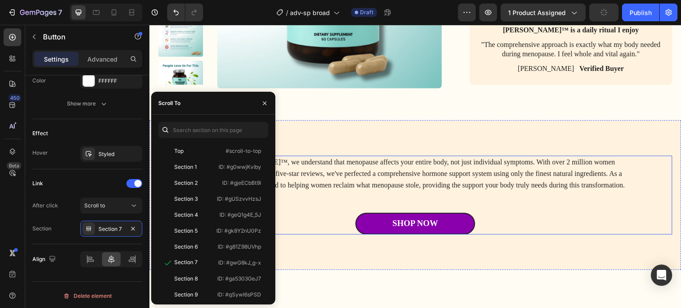
click at [447, 213] on link "Shop Now" at bounding box center [415, 224] width 120 height 22
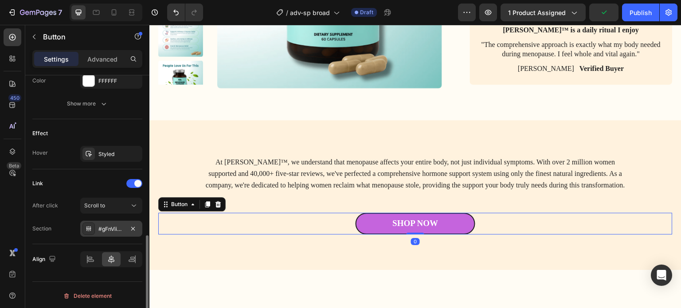
click at [94, 230] on div at bounding box center [88, 228] width 12 height 12
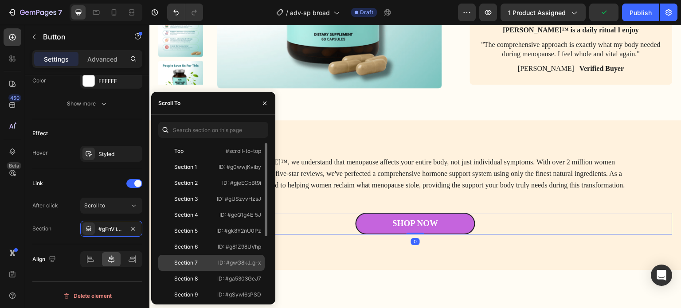
click at [187, 261] on div "Section 7" at bounding box center [185, 263] width 23 height 8
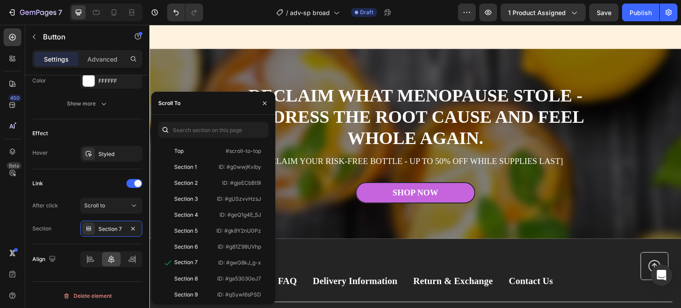
scroll to position [4166, 0]
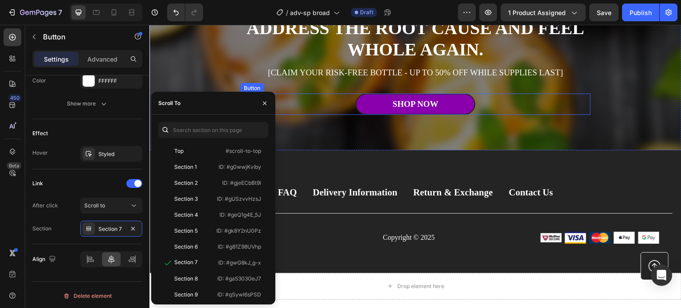
click at [449, 98] on link "Shop Now" at bounding box center [415, 105] width 120 height 22
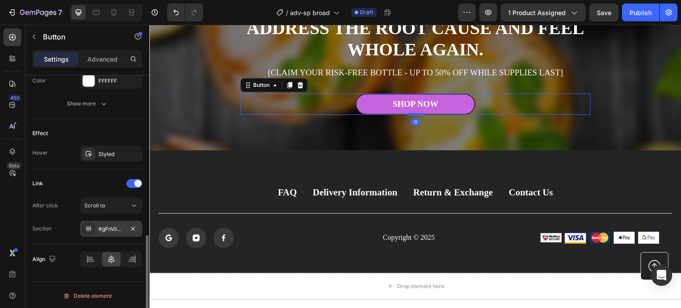
click at [106, 229] on div "#gFnViiAM2L" at bounding box center [111, 229] width 26 height 8
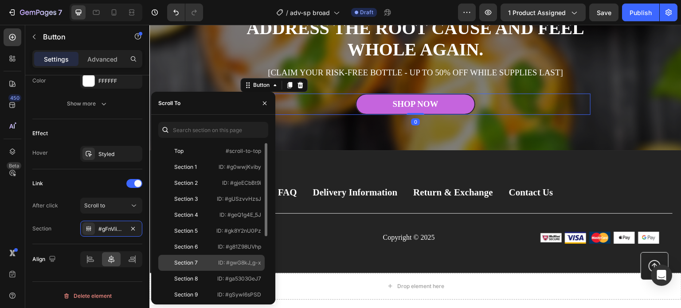
click at [188, 263] on div "Section 7" at bounding box center [185, 263] width 23 height 8
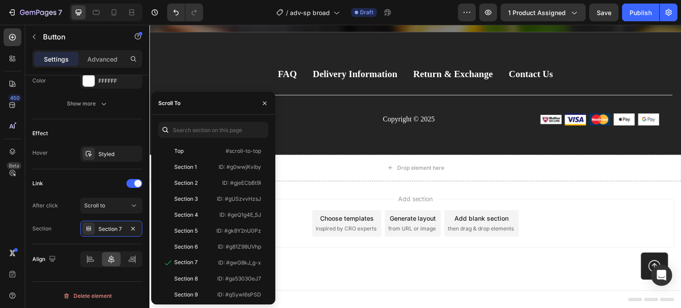
scroll to position [4107, 0]
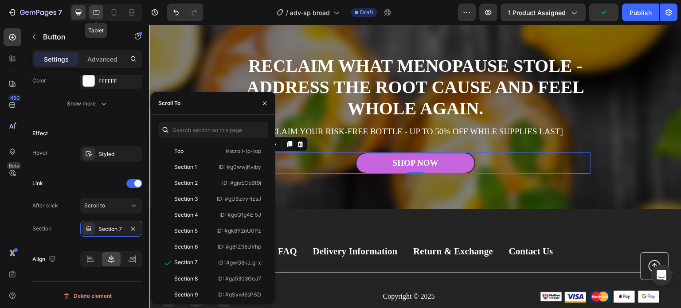
click at [96, 14] on icon at bounding box center [96, 12] width 7 height 5
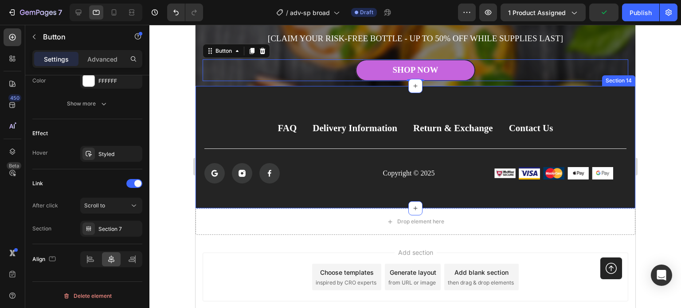
scroll to position [4148, 0]
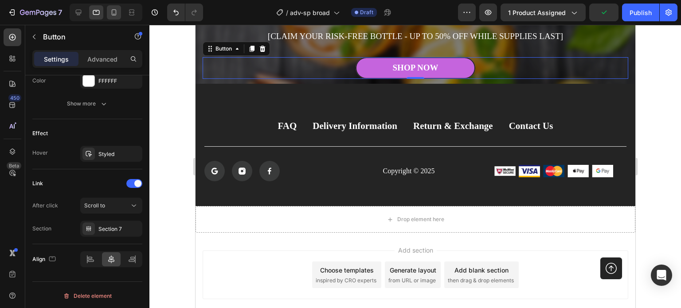
click at [110, 14] on icon at bounding box center [113, 12] width 9 height 9
type input "100%"
type input "14"
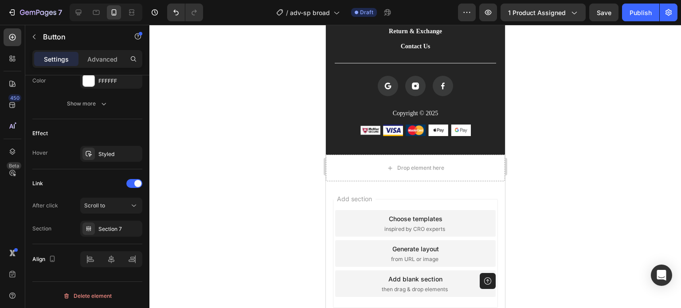
scroll to position [3788, 0]
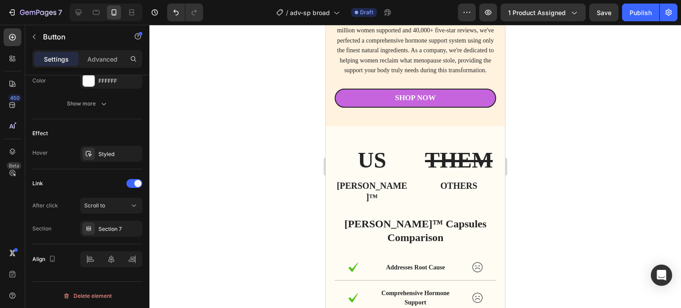
scroll to position [2326, 0]
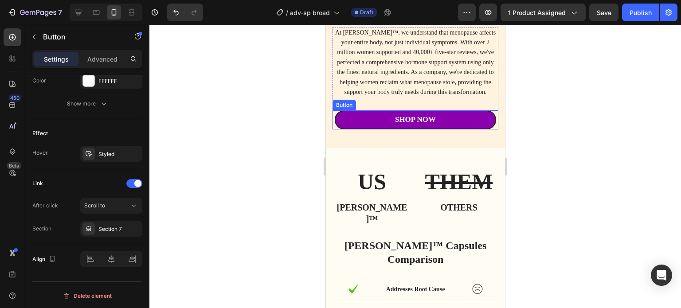
click at [446, 117] on link "Shop Now" at bounding box center [414, 119] width 161 height 19
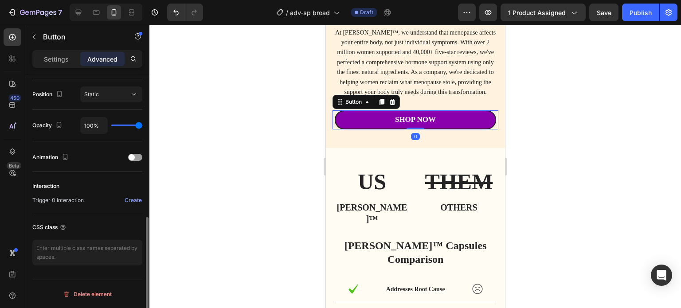
scroll to position [319, 0]
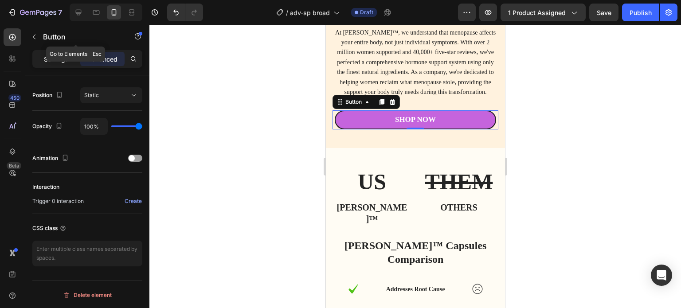
click at [60, 58] on p "Settings" at bounding box center [56, 59] width 25 height 9
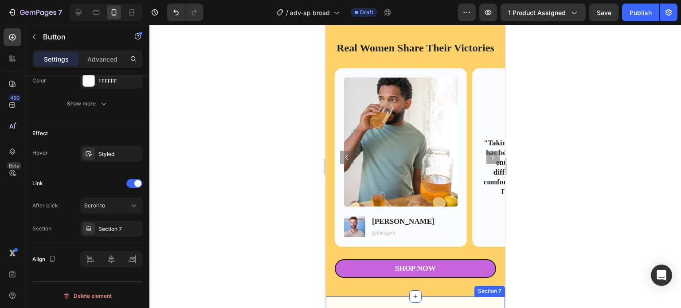
scroll to position [1743, 0]
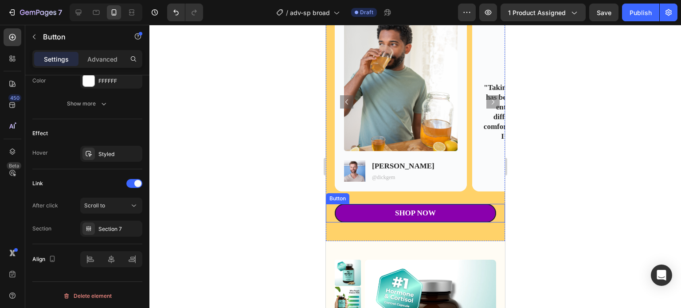
click at [460, 222] on link "Shop Now" at bounding box center [414, 213] width 161 height 19
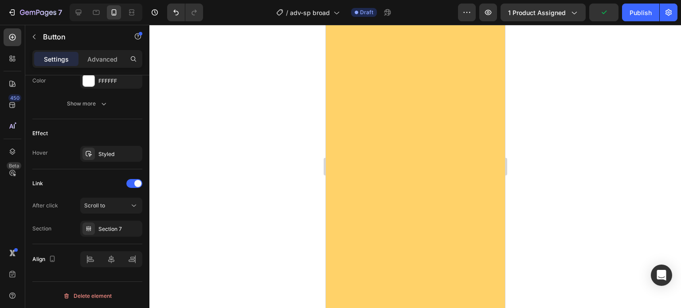
scroll to position [1388, 0]
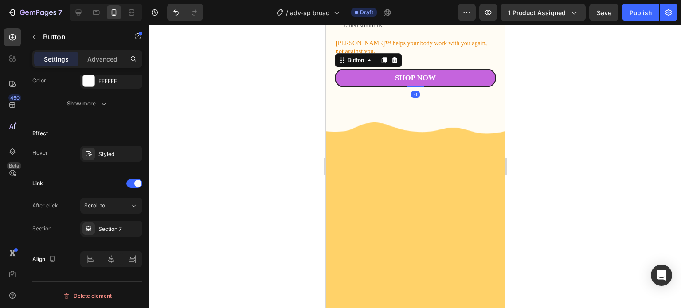
scroll to position [1122, 0]
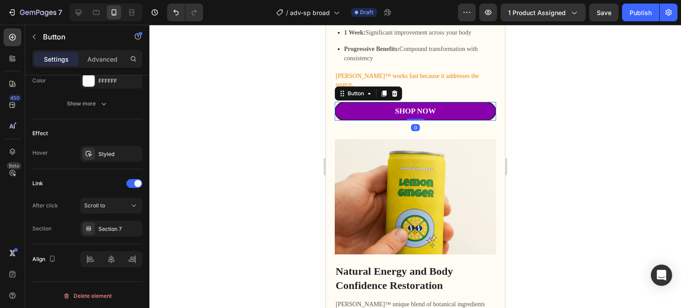
scroll to position [945, 0]
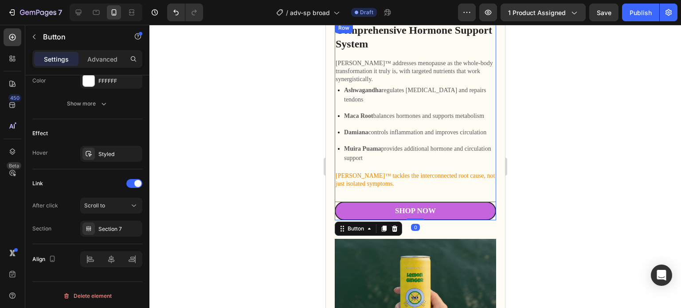
scroll to position [546, 0]
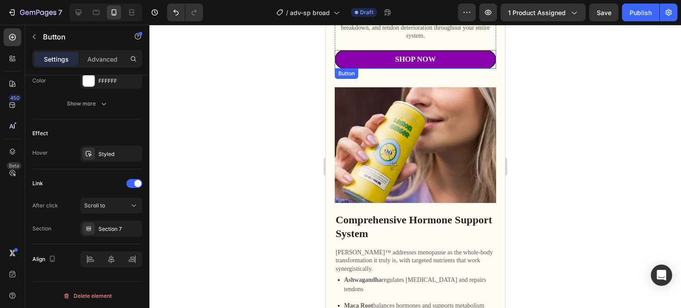
click at [439, 54] on link "Shop Now" at bounding box center [414, 59] width 161 height 19
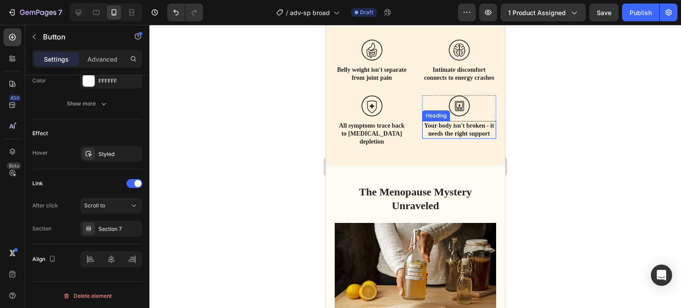
scroll to position [147, 0]
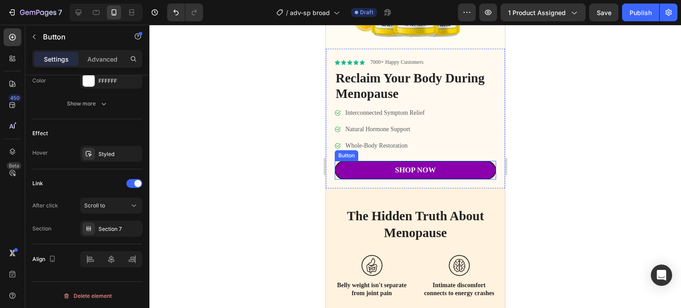
click at [440, 165] on link "Shop Now" at bounding box center [414, 170] width 161 height 19
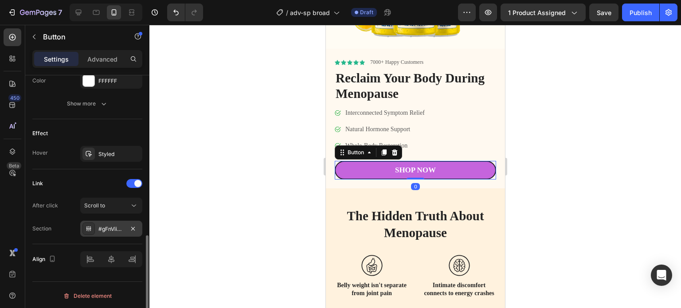
click at [98, 229] on div "#gFnViiAM2L" at bounding box center [111, 229] width 26 height 8
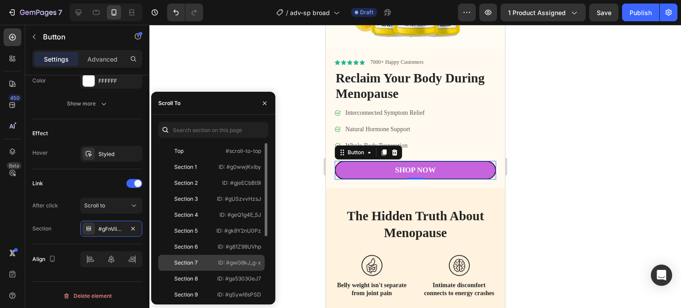
drag, startPoint x: 189, startPoint y: 259, endPoint x: 4, endPoint y: 203, distance: 193.6
click at [189, 259] on div "Section 7" at bounding box center [185, 263] width 23 height 8
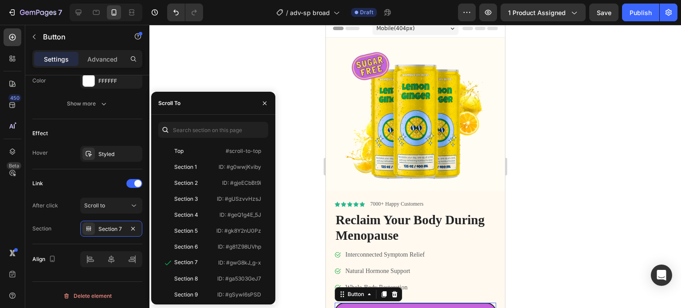
scroll to position [0, 0]
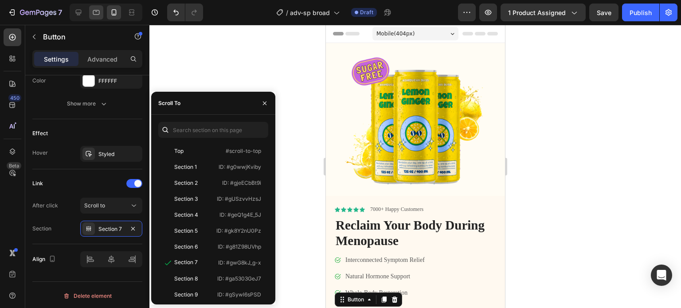
click at [92, 12] on icon at bounding box center [96, 12] width 9 height 9
type input "270"
type input "19"
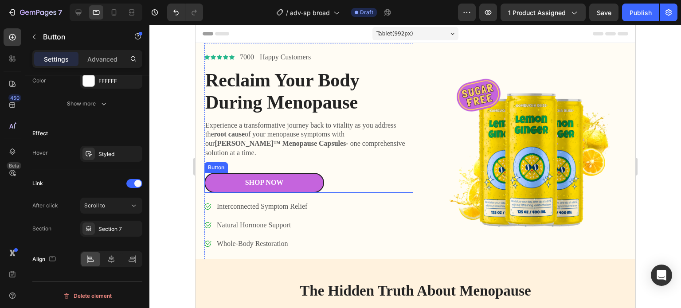
click at [333, 173] on div "Shop Now Button" at bounding box center [308, 183] width 209 height 20
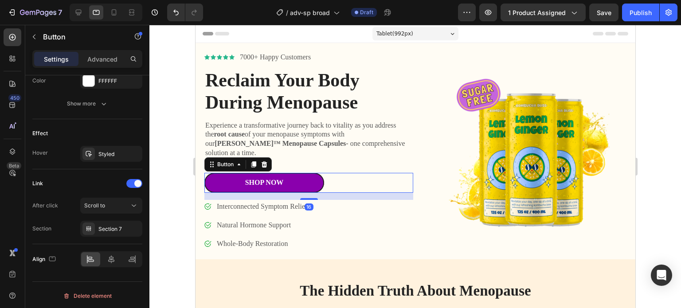
click at [296, 173] on link "Shop Now" at bounding box center [264, 183] width 120 height 20
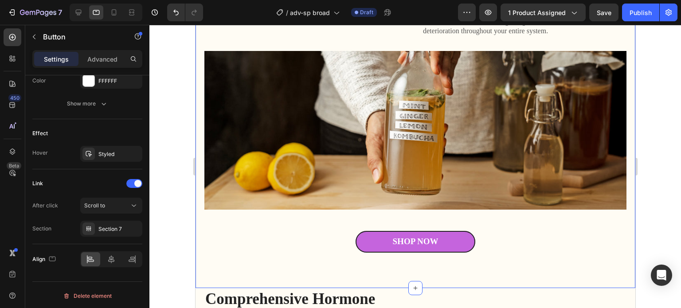
scroll to position [488, 0]
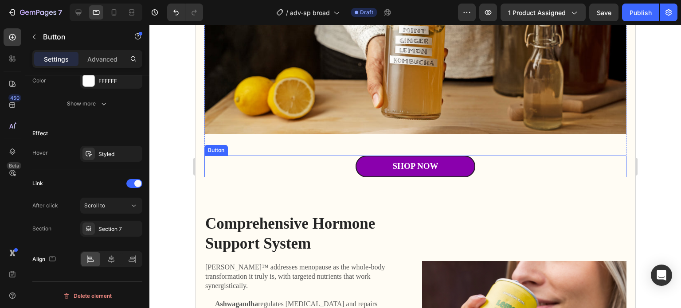
click at [449, 169] on link "Shop Now" at bounding box center [415, 167] width 120 height 22
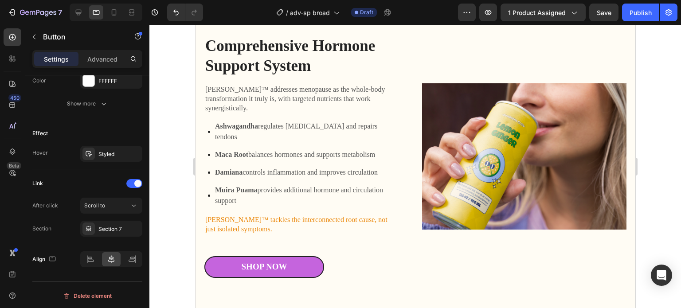
scroll to position [798, 0]
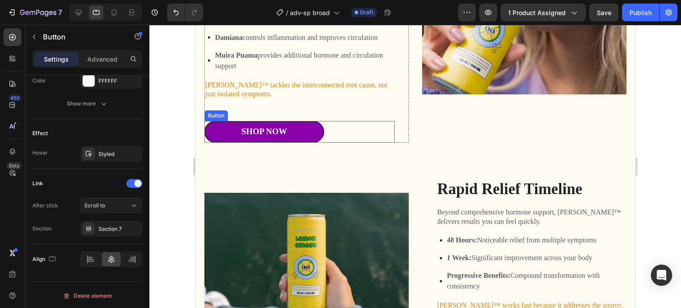
click at [304, 121] on link "Shop Now" at bounding box center [264, 132] width 120 height 22
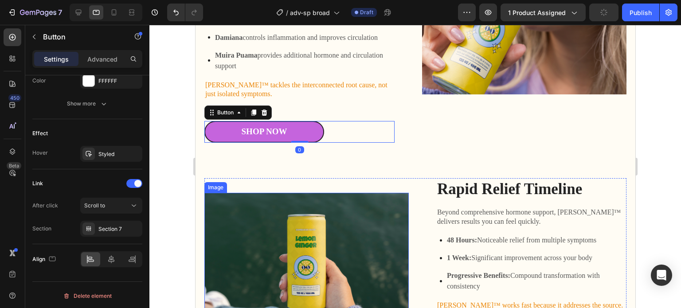
scroll to position [931, 0]
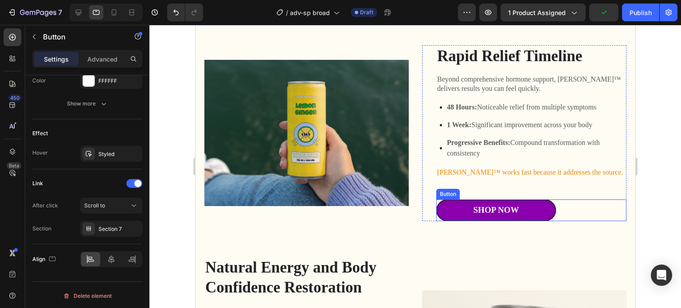
click at [529, 199] on link "Shop Now" at bounding box center [496, 210] width 120 height 22
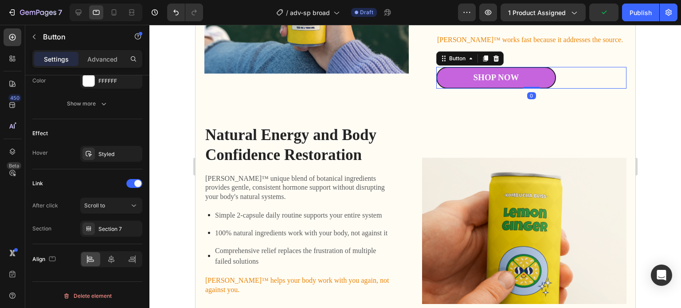
scroll to position [1064, 0]
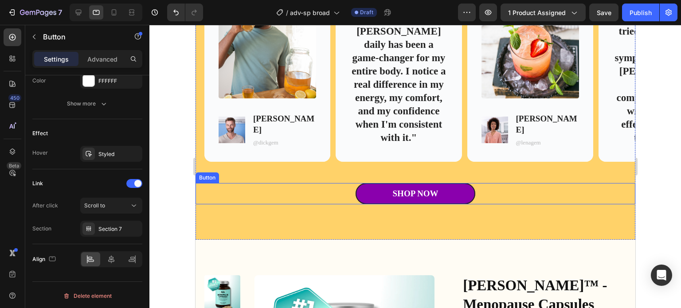
click at [452, 183] on link "Shop Now" at bounding box center [415, 194] width 120 height 22
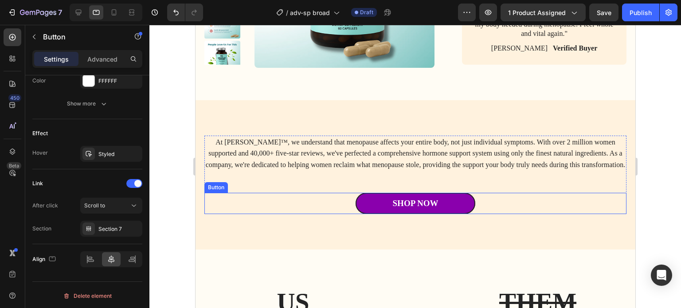
click at [457, 203] on link "Shop Now" at bounding box center [415, 204] width 120 height 22
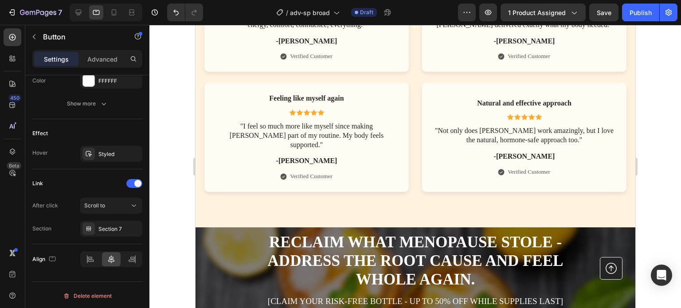
scroll to position [3989, 0]
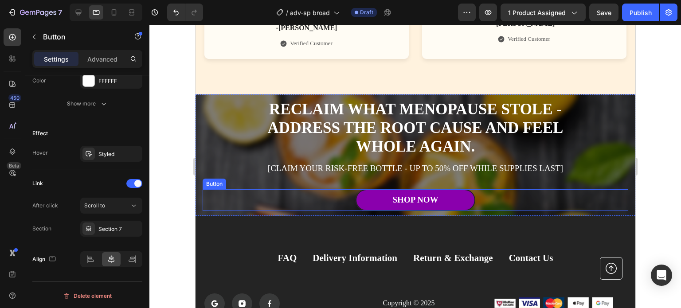
click at [452, 189] on link "Shop Now" at bounding box center [415, 200] width 120 height 22
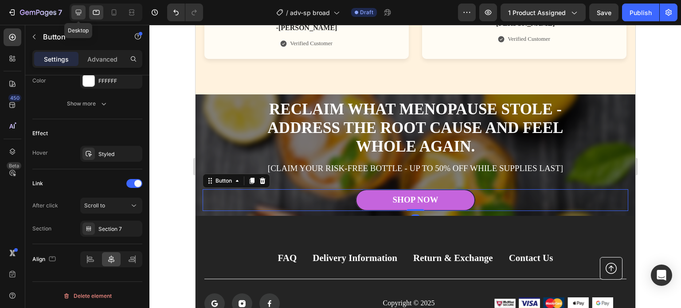
click at [75, 13] on icon at bounding box center [78, 12] width 9 height 9
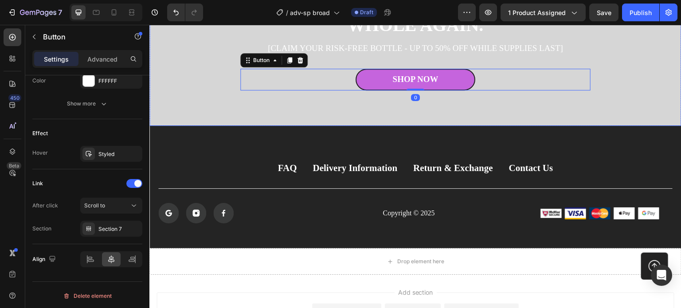
scroll to position [4148, 0]
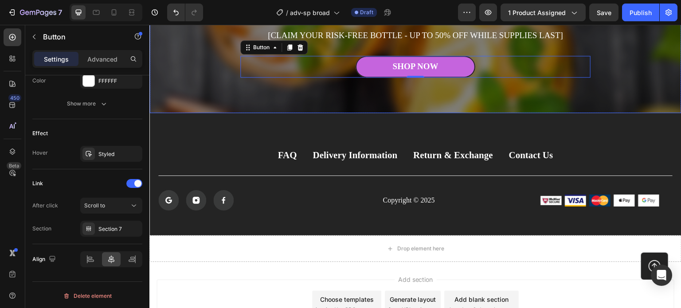
click at [504, 92] on div "Reclaim what menopause stole - address the root cause and feel whole again. Hea…" at bounding box center [415, 18] width 368 height 190
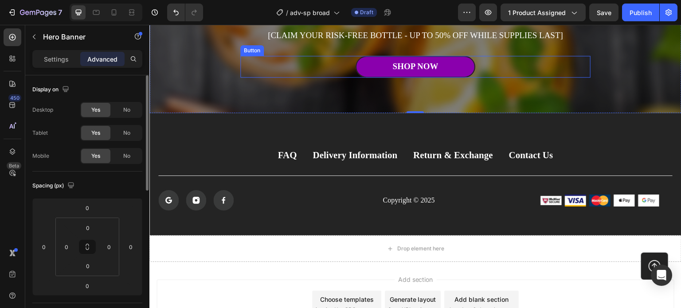
click at [448, 59] on link "Shop Now" at bounding box center [415, 67] width 120 height 22
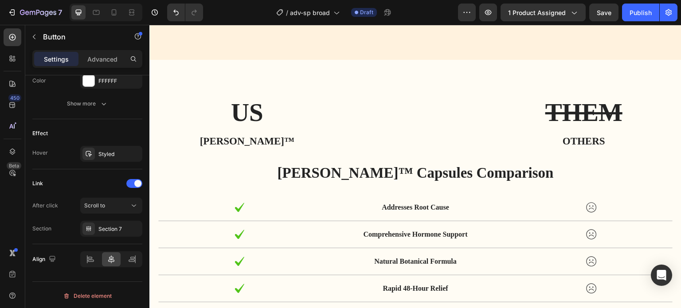
scroll to position [2504, 0]
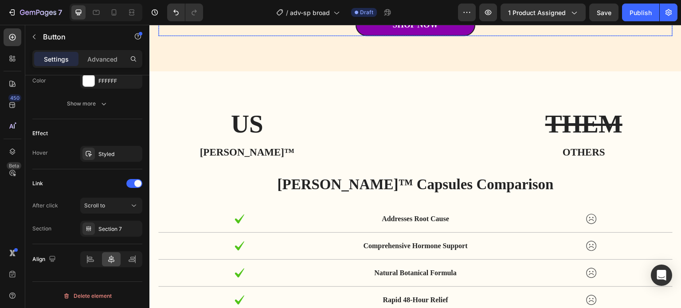
click at [451, 36] on link "Shop Now" at bounding box center [415, 25] width 120 height 22
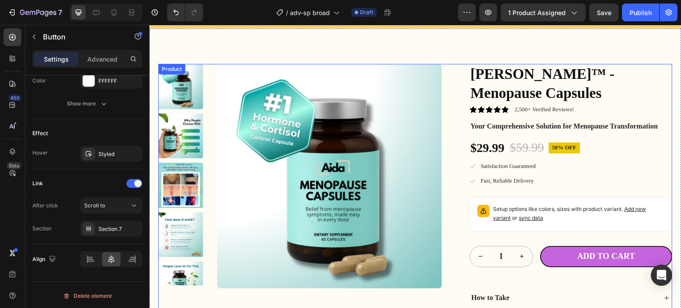
scroll to position [1755, 0]
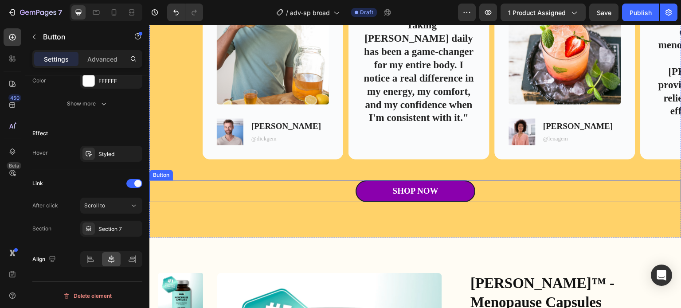
click at [448, 190] on link "Shop Now" at bounding box center [415, 191] width 120 height 22
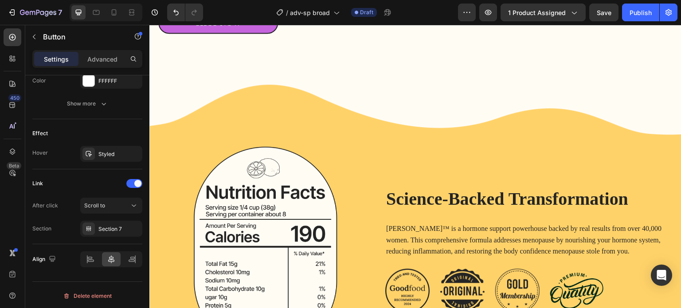
scroll to position [1135, 0]
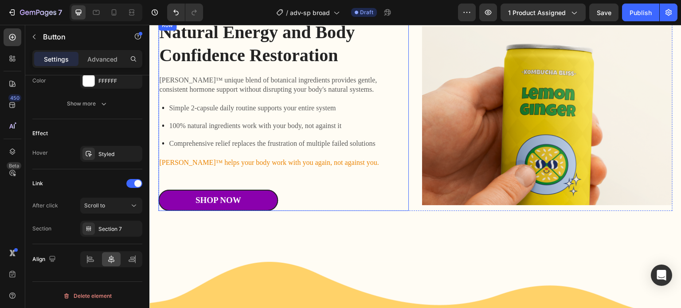
click at [249, 193] on link "Shop Now" at bounding box center [218, 201] width 120 height 22
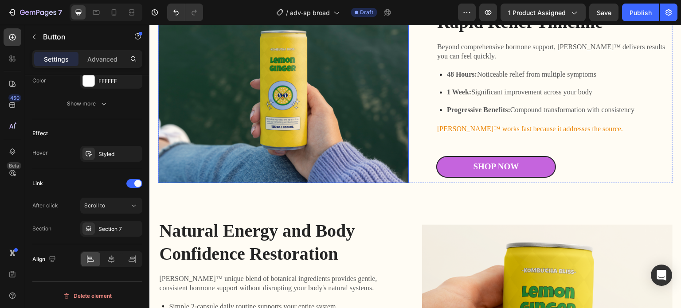
scroll to position [869, 0]
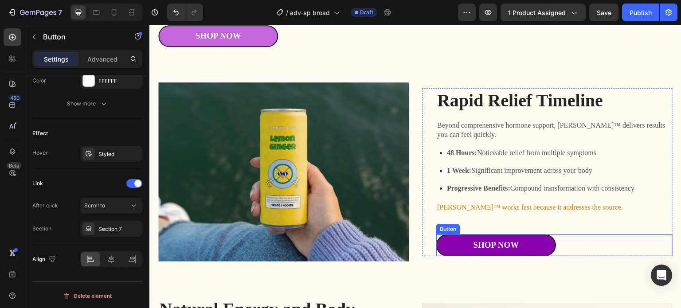
click at [534, 234] on link "Shop Now" at bounding box center [496, 245] width 120 height 22
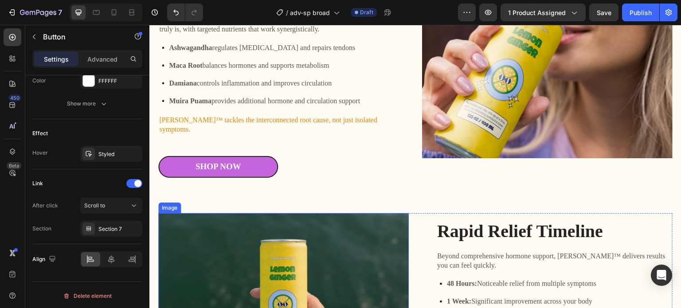
scroll to position [736, 0]
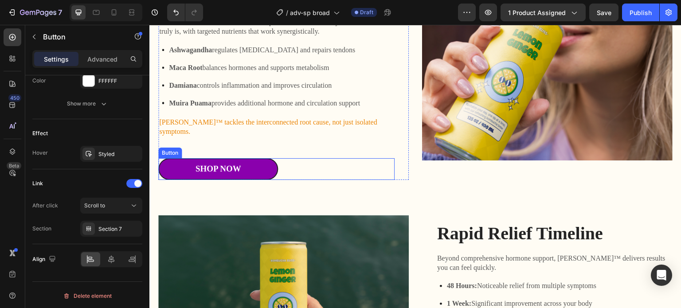
click at [266, 159] on link "Shop Now" at bounding box center [218, 169] width 120 height 22
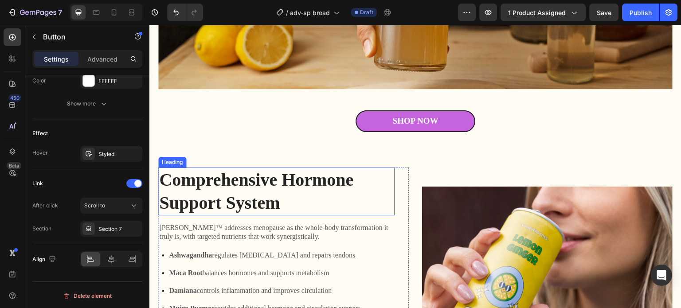
scroll to position [381, 0]
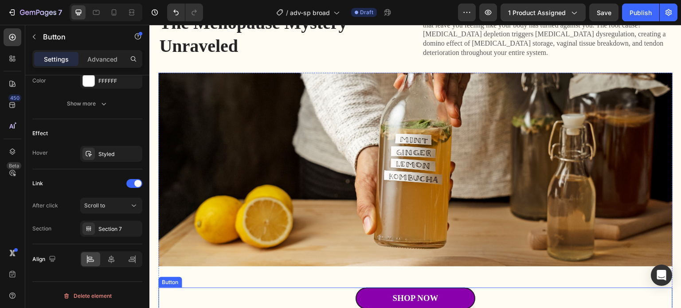
click at [460, 293] on link "Shop Now" at bounding box center [415, 299] width 120 height 22
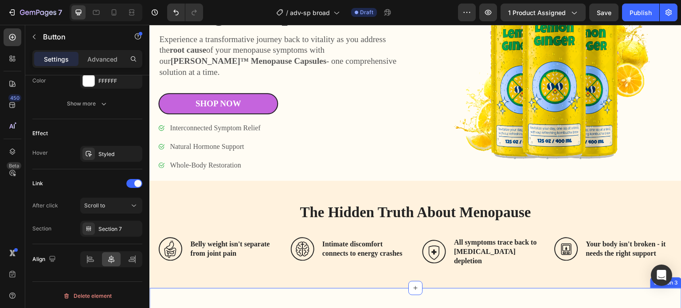
scroll to position [27, 0]
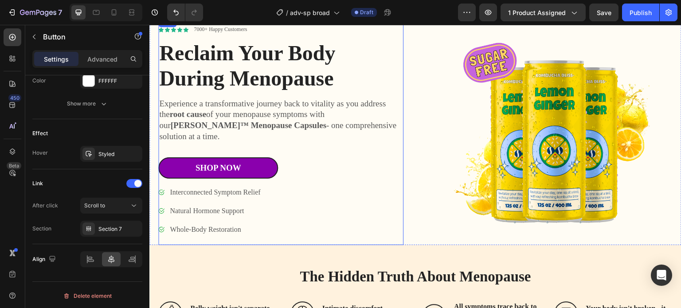
click at [254, 158] on link "Shop Now" at bounding box center [218, 168] width 120 height 22
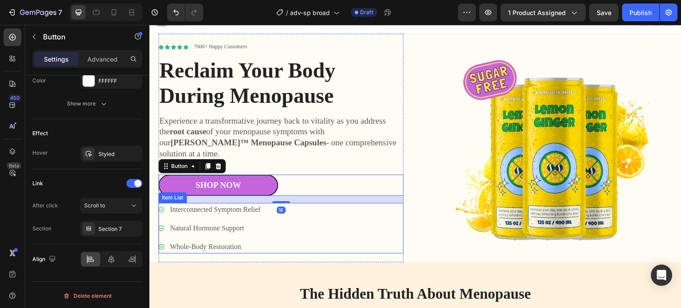
scroll to position [0, 0]
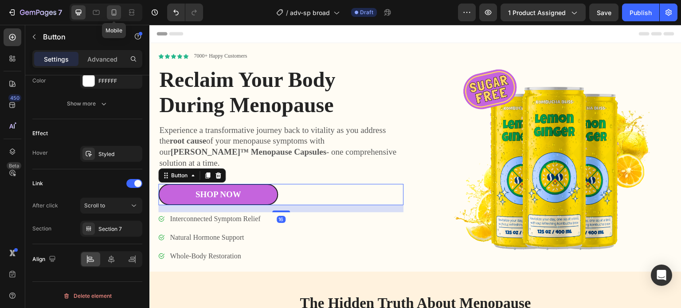
click at [110, 11] on icon at bounding box center [113, 12] width 9 height 9
type input "14"
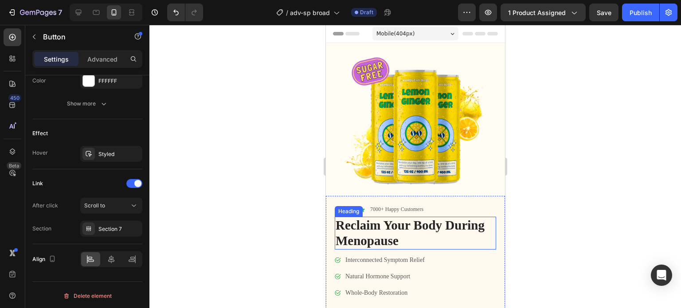
click at [461, 242] on h1 "Reclaim Your Body During Menopause" at bounding box center [414, 233] width 161 height 33
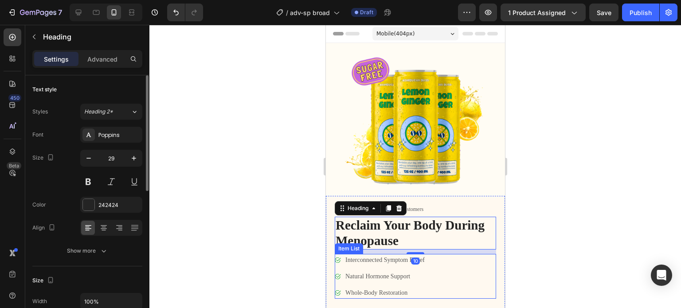
scroll to position [44, 0]
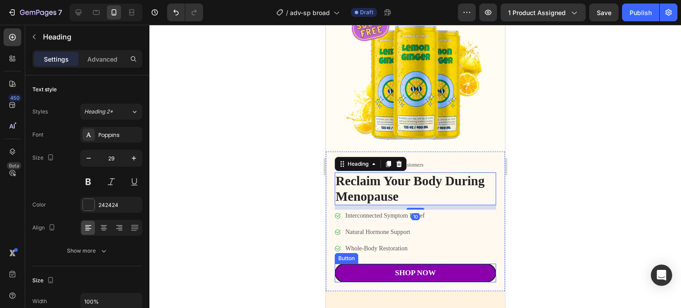
click at [449, 268] on link "Shop Now" at bounding box center [414, 273] width 161 height 19
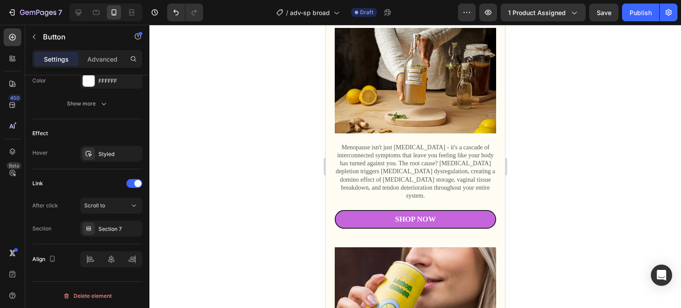
scroll to position [576, 0]
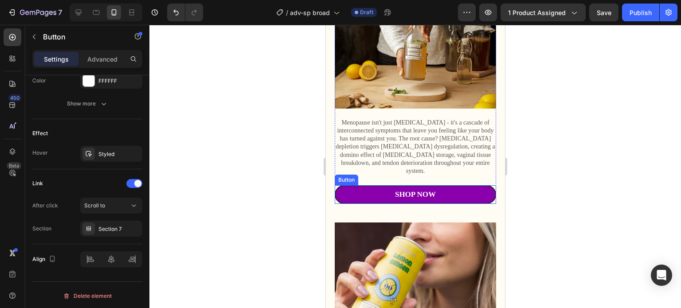
click at [453, 185] on link "Shop Now" at bounding box center [414, 194] width 161 height 19
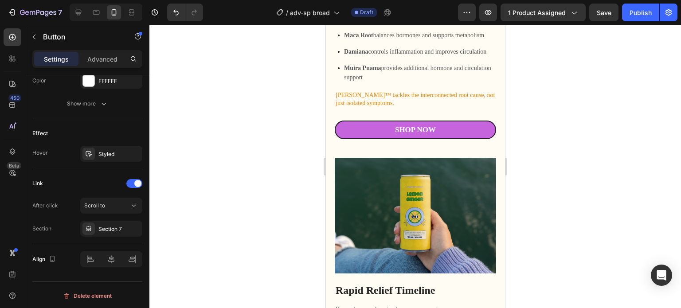
scroll to position [975, 0]
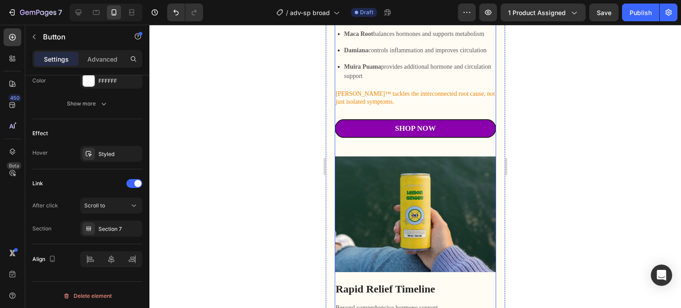
click at [456, 119] on link "Shop Now" at bounding box center [414, 128] width 161 height 19
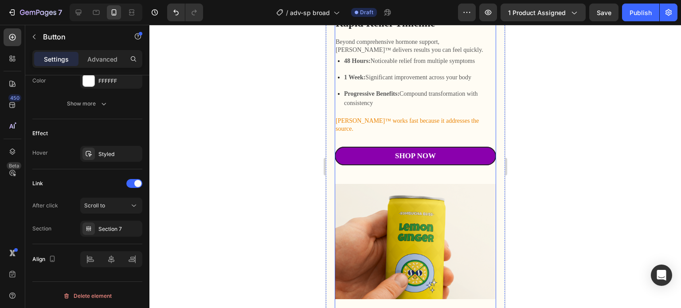
click at [450, 147] on link "Shop Now" at bounding box center [414, 156] width 161 height 19
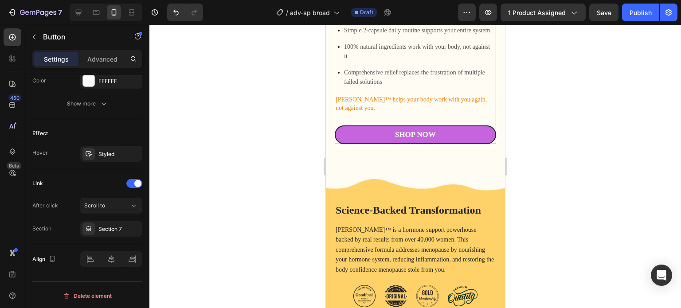
scroll to position [1595, 0]
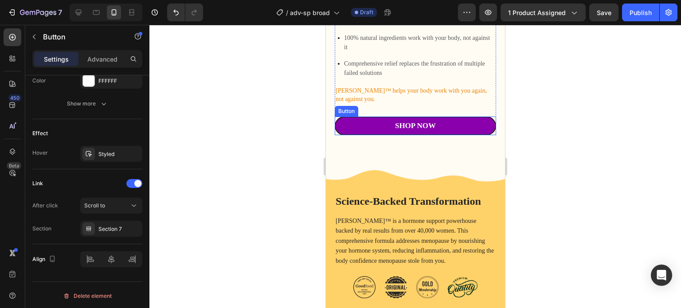
click at [452, 117] on link "Shop Now" at bounding box center [414, 126] width 161 height 19
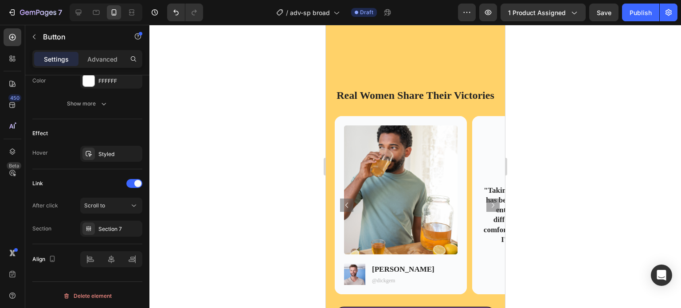
scroll to position [2260, 0]
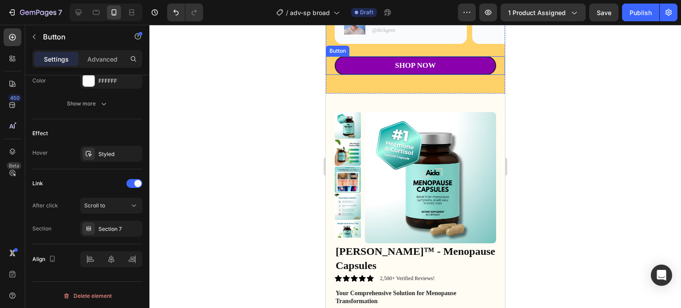
click at [447, 75] on link "Shop Now" at bounding box center [414, 65] width 161 height 19
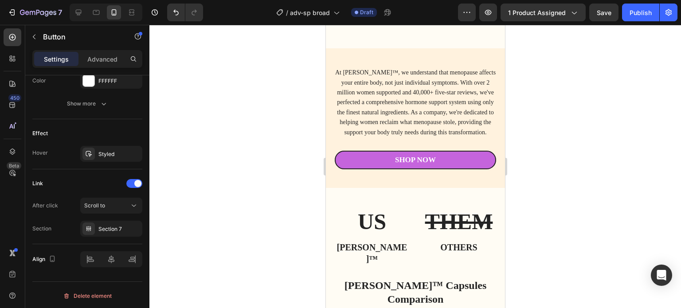
scroll to position [2925, 0]
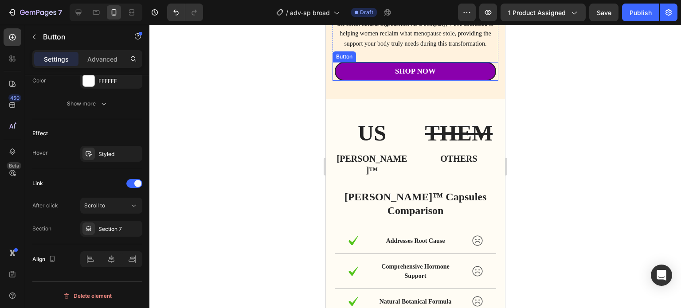
click at [455, 75] on link "Shop Now" at bounding box center [414, 71] width 161 height 19
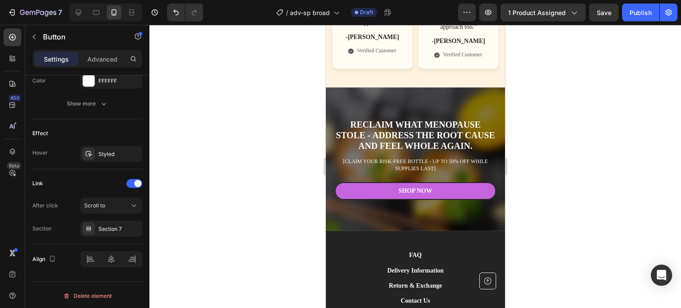
scroll to position [4831, 0]
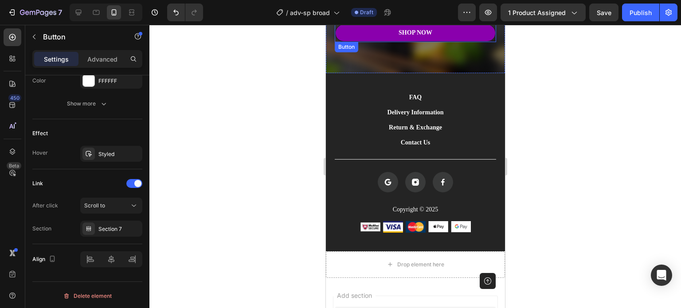
click at [460, 30] on link "Shop Now" at bounding box center [414, 33] width 161 height 18
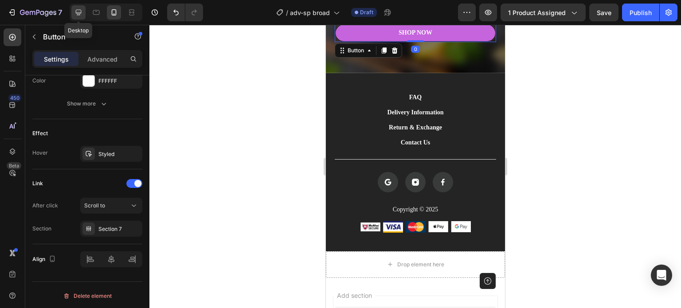
click at [75, 14] on icon at bounding box center [78, 12] width 9 height 9
type input "270"
type input "19"
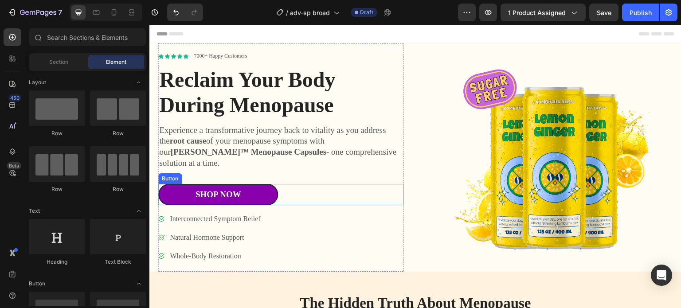
click at [253, 184] on link "Shop Now" at bounding box center [218, 195] width 120 height 22
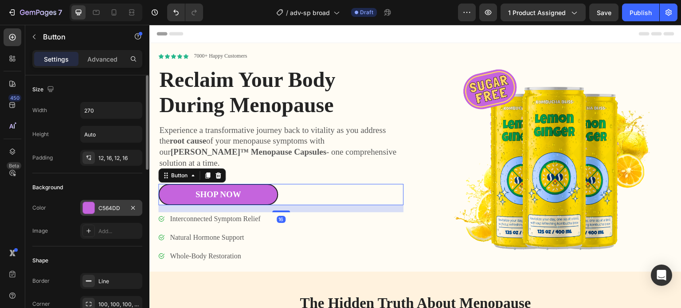
click at [103, 210] on div "C564DD" at bounding box center [111, 208] width 26 height 8
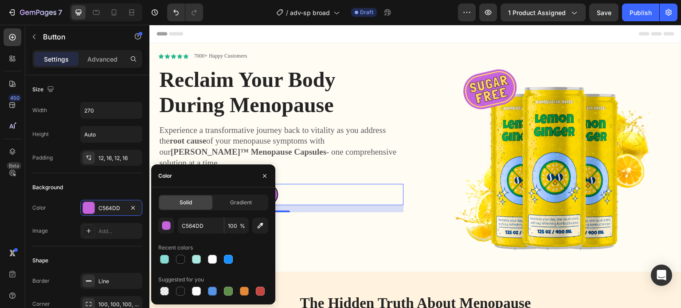
click at [165, 258] on div at bounding box center [164, 259] width 9 height 9
type input "88DCD4"
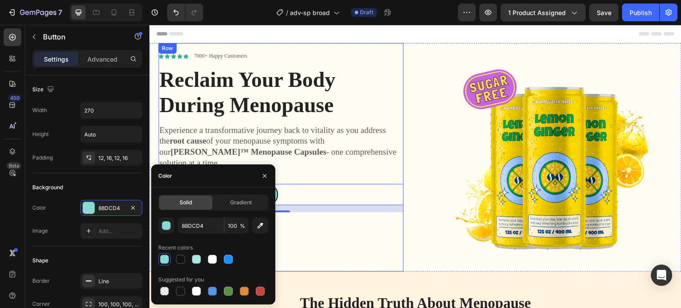
click at [437, 159] on img at bounding box center [553, 158] width 255 height 218
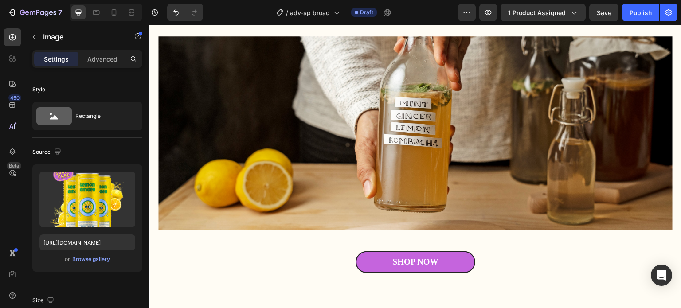
scroll to position [488, 0]
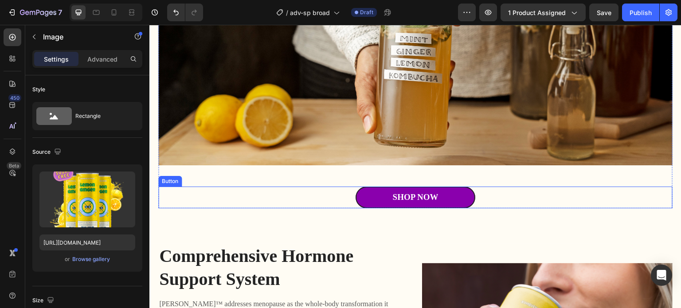
click at [366, 191] on link "Shop Now" at bounding box center [415, 198] width 120 height 22
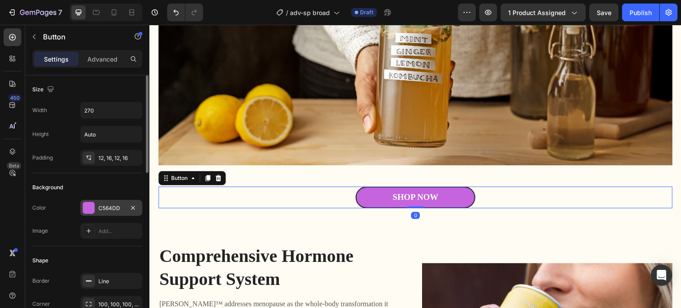
click at [99, 209] on div "C564DD" at bounding box center [111, 208] width 26 height 8
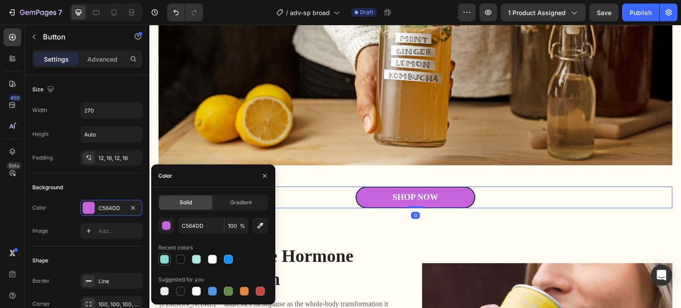
click at [164, 261] on div at bounding box center [164, 259] width 9 height 9
type input "88DCD4"
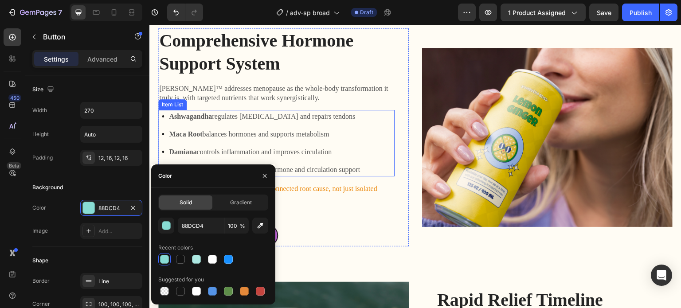
scroll to position [798, 0]
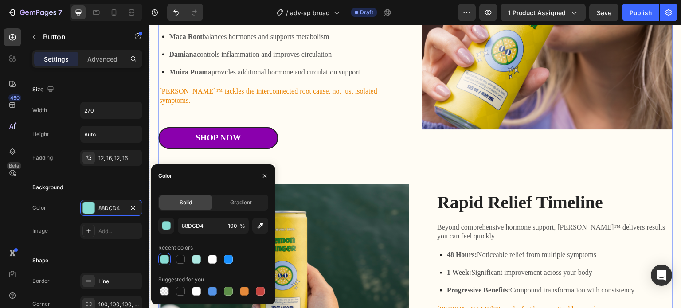
click at [256, 127] on link "Shop Now" at bounding box center [218, 138] width 120 height 22
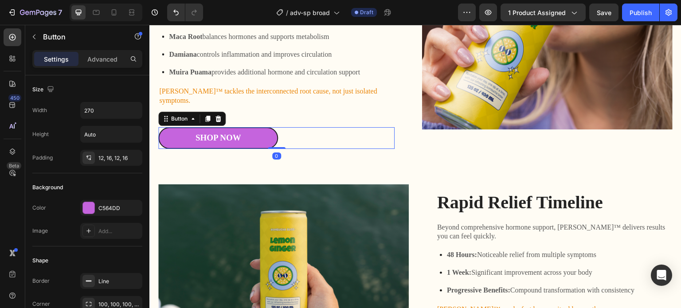
scroll to position [422, 0]
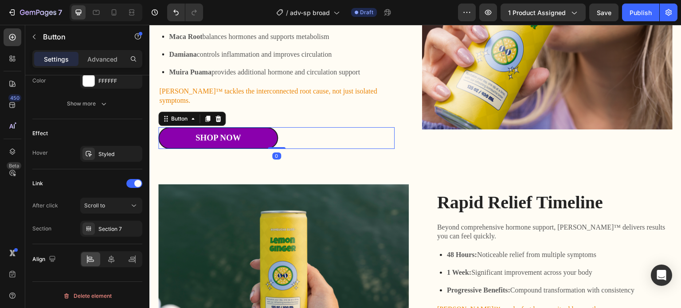
click at [173, 128] on link "Shop Now" at bounding box center [218, 138] width 120 height 22
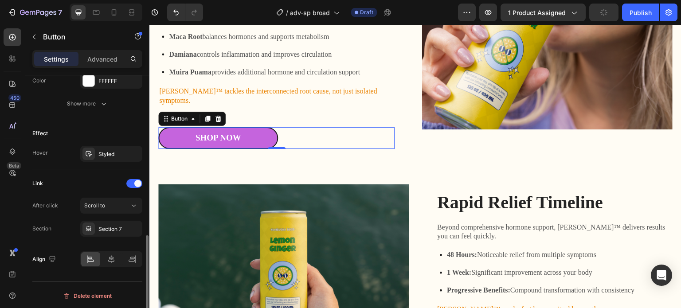
scroll to position [289, 0]
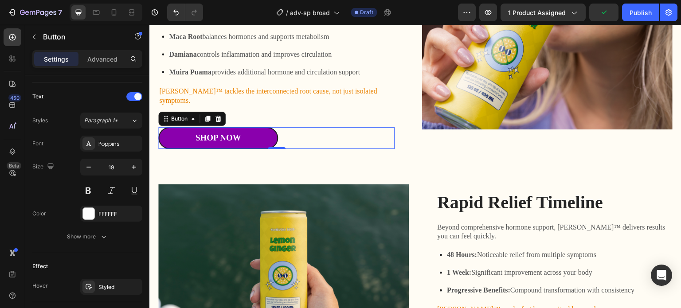
click at [177, 127] on link "Shop Now" at bounding box center [218, 138] width 120 height 22
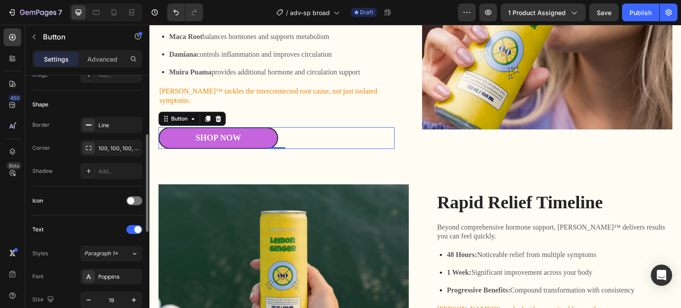
scroll to position [23, 0]
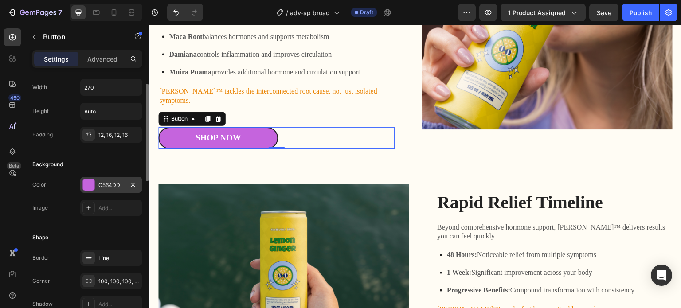
click at [111, 186] on div "C564DD" at bounding box center [111, 185] width 26 height 8
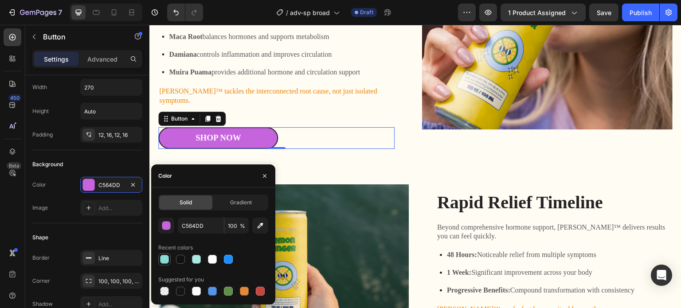
click at [168, 259] on div at bounding box center [164, 259] width 9 height 9
type input "88DCD4"
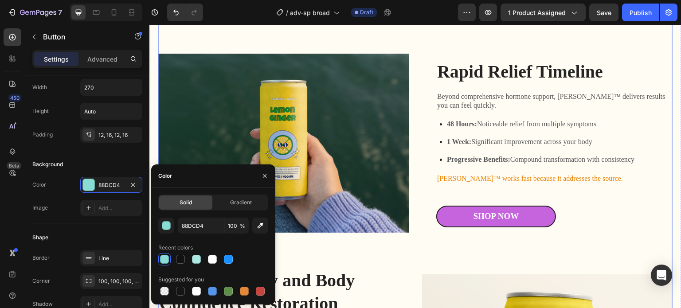
scroll to position [931, 0]
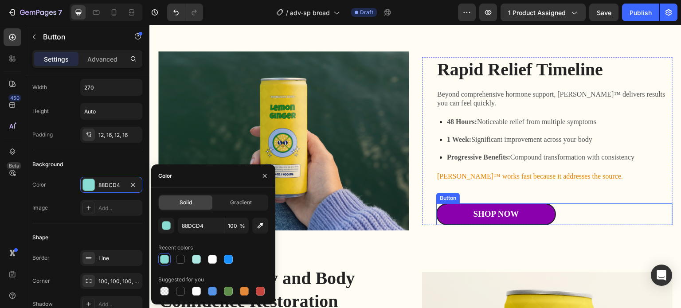
click at [455, 203] on link "Shop Now" at bounding box center [496, 214] width 120 height 22
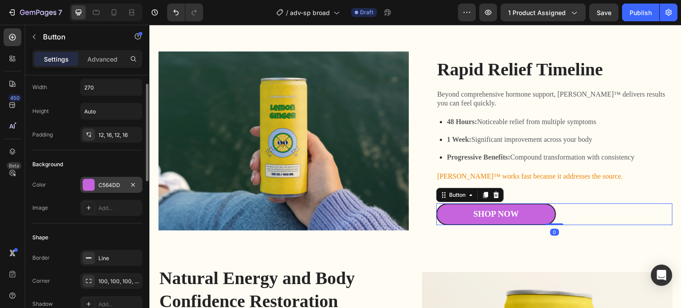
click at [96, 180] on div "C564DD" at bounding box center [111, 185] width 62 height 16
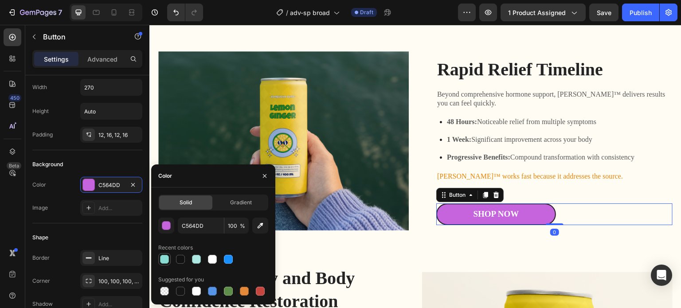
click at [169, 262] on div at bounding box center [164, 259] width 11 height 11
type input "88DCD4"
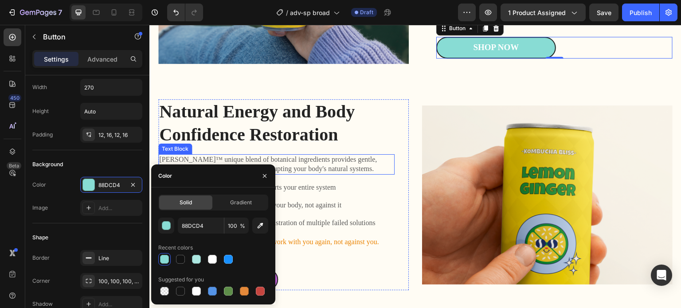
scroll to position [1197, 0]
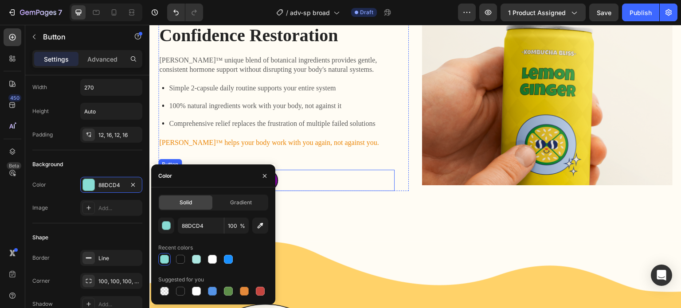
click at [265, 170] on link "Shop Now" at bounding box center [218, 181] width 120 height 22
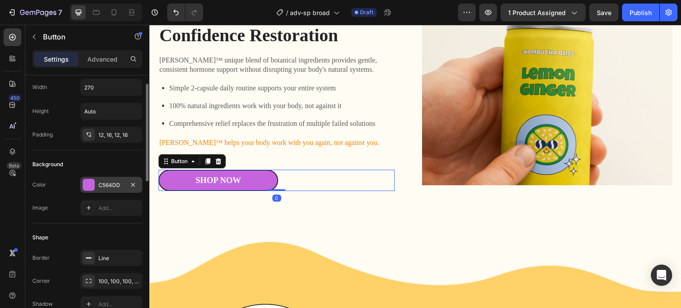
click at [99, 184] on div "C564DD" at bounding box center [111, 185] width 26 height 8
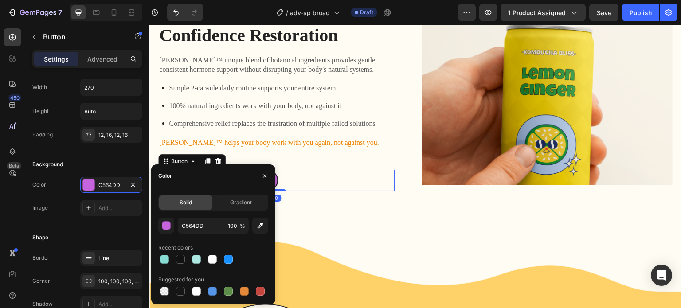
click at [165, 257] on div at bounding box center [164, 259] width 9 height 9
type input "88DCD4"
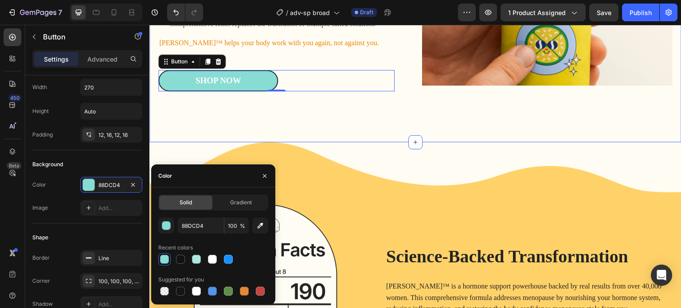
scroll to position [1330, 0]
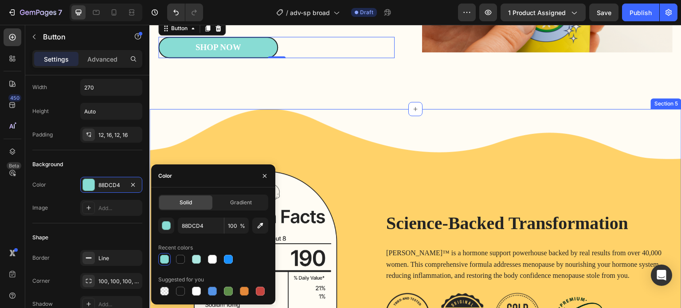
click at [348, 147] on div "Image Science-Backed Transformation Heading Aida™ is a hormone support powerhou…" at bounding box center [415, 261] width 532 height 304
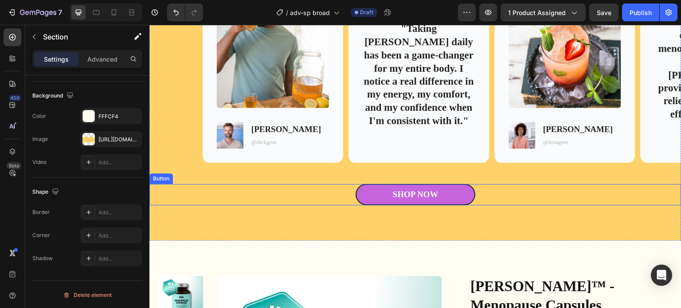
scroll to position [1817, 0]
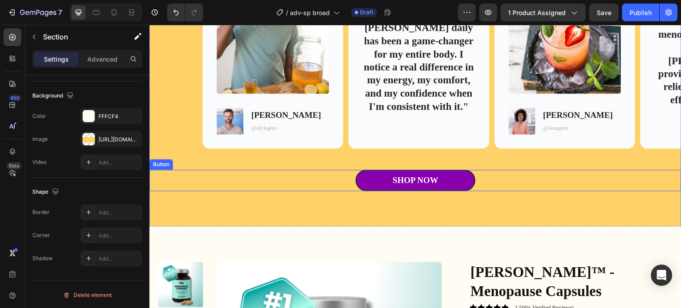
click at [366, 179] on link "Shop Now" at bounding box center [415, 181] width 120 height 22
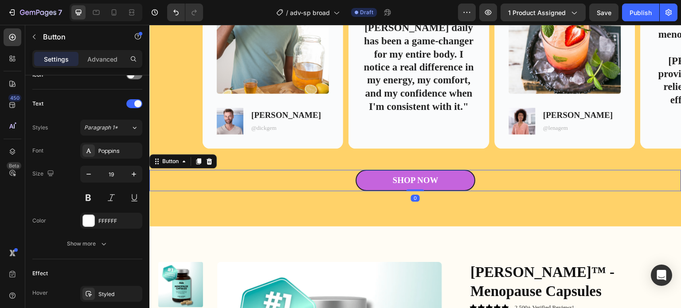
scroll to position [0, 0]
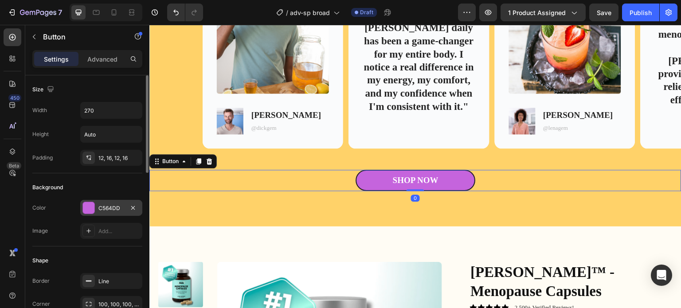
click at [106, 213] on div "C564DD" at bounding box center [111, 208] width 62 height 16
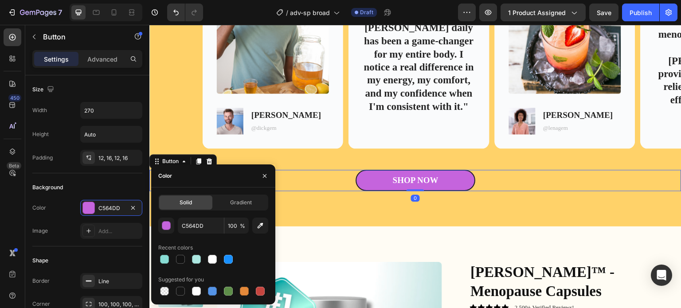
click at [166, 261] on div at bounding box center [164, 259] width 9 height 9
type input "88DCD4"
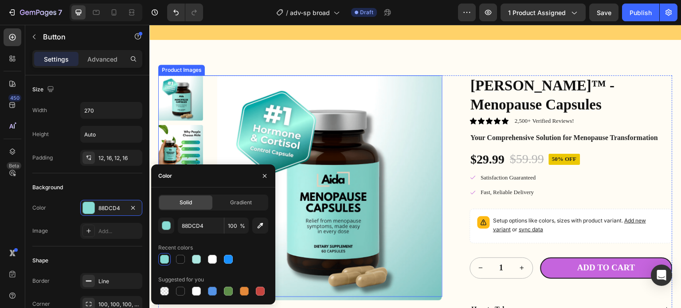
scroll to position [2083, 0]
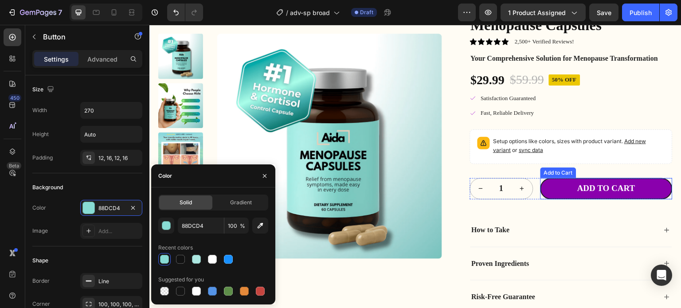
click at [551, 178] on button "Add to cart" at bounding box center [606, 188] width 133 height 21
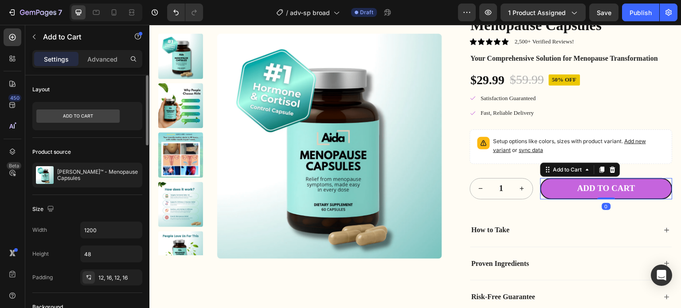
scroll to position [89, 0]
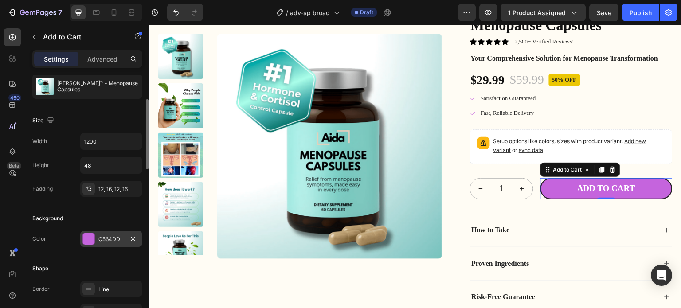
click at [112, 243] on div "C564DD" at bounding box center [111, 239] width 62 height 16
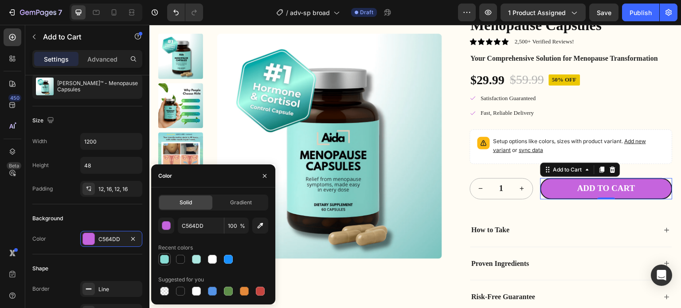
click at [165, 261] on div at bounding box center [164, 259] width 9 height 9
type input "88DCD4"
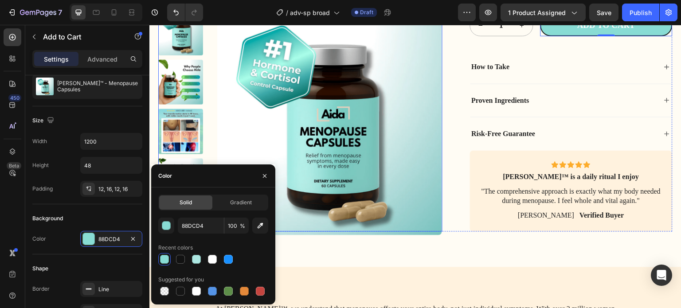
scroll to position [2349, 0]
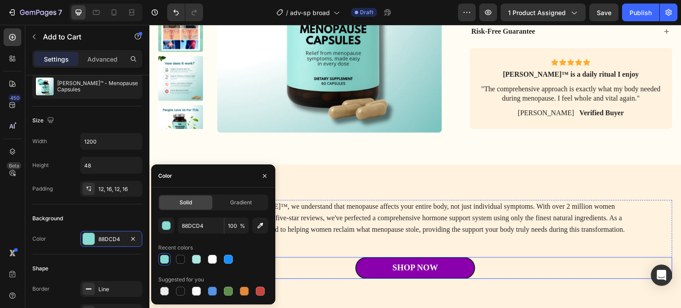
click at [368, 257] on link "Shop Now" at bounding box center [415, 268] width 120 height 22
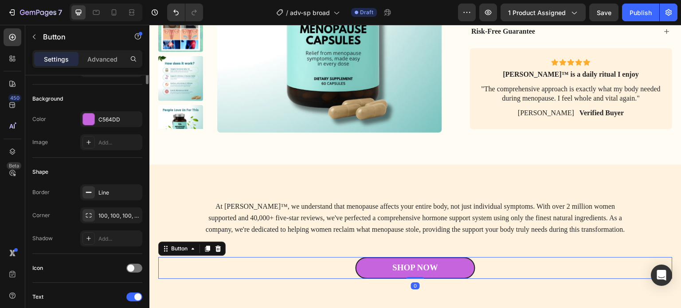
scroll to position [0, 0]
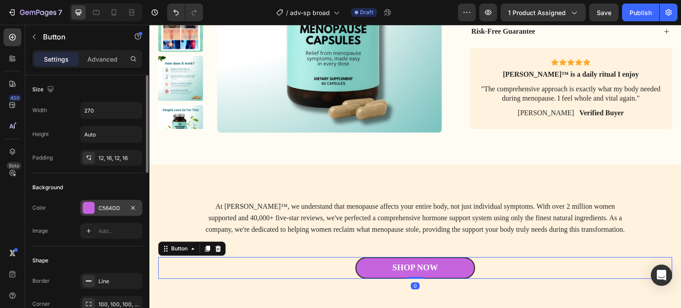
click at [104, 207] on div "C564DD" at bounding box center [111, 208] width 26 height 8
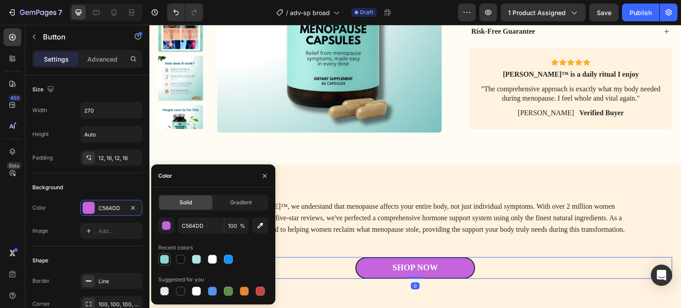
click at [168, 260] on div at bounding box center [164, 259] width 9 height 9
type input "88DCD4"
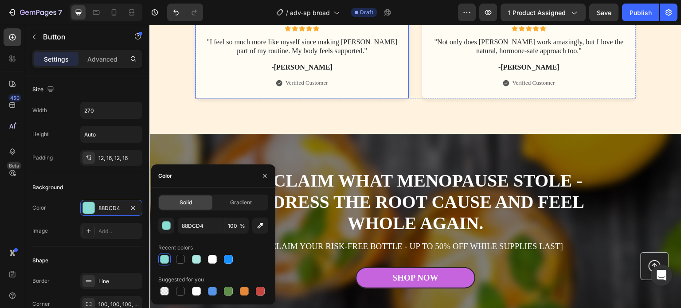
scroll to position [4033, 0]
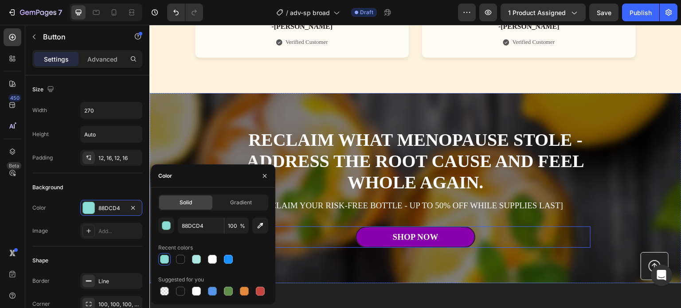
click at [363, 234] on link "Shop Now" at bounding box center [415, 237] width 120 height 22
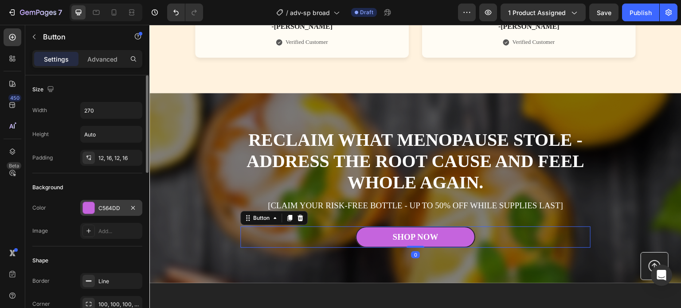
click at [117, 211] on div "C564DD" at bounding box center [111, 208] width 26 height 8
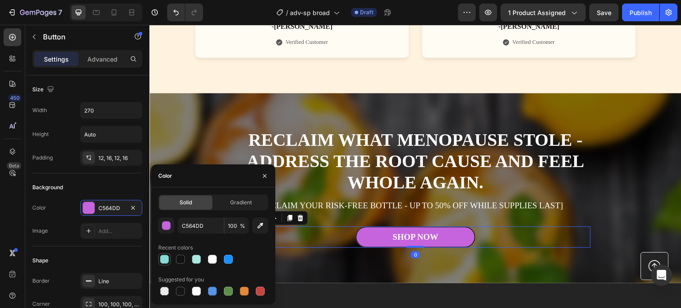
drag, startPoint x: 161, startPoint y: 261, endPoint x: 189, endPoint y: 207, distance: 61.4
click at [161, 261] on div at bounding box center [164, 259] width 9 height 9
type input "88DCD4"
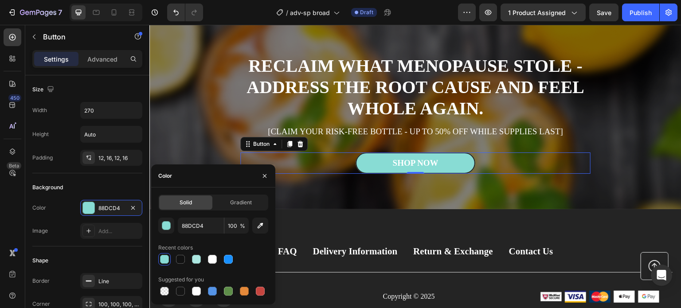
scroll to position [4284, 0]
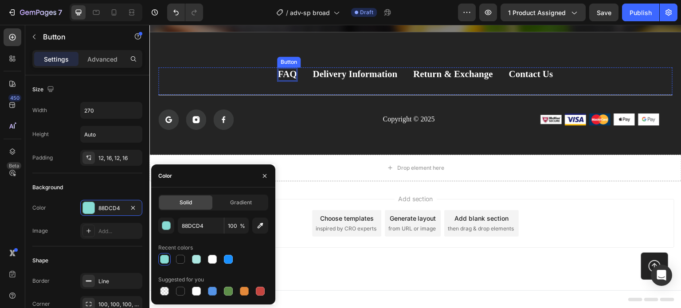
click at [286, 76] on div "FAQ" at bounding box center [287, 74] width 19 height 12
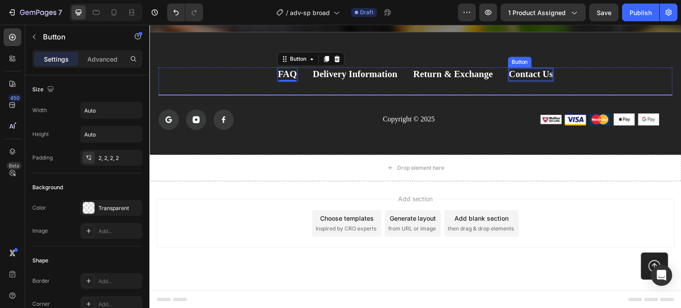
click at [526, 76] on div "Contact Us" at bounding box center [531, 74] width 44 height 12
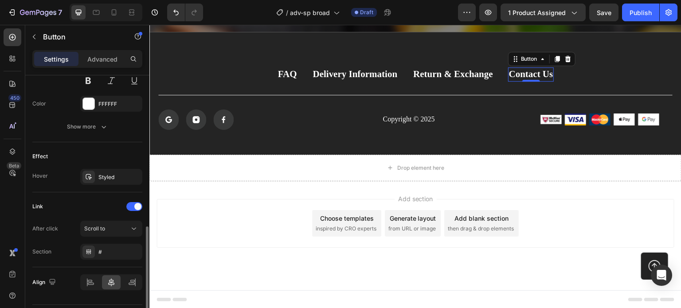
scroll to position [422, 0]
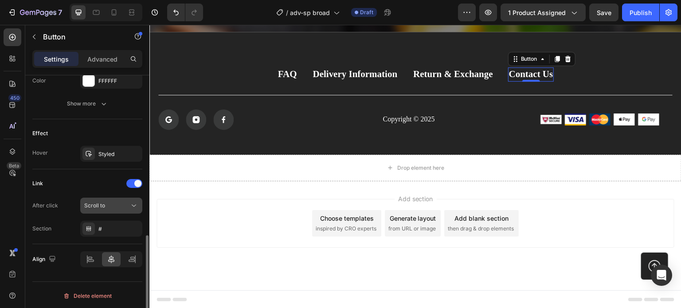
click at [99, 202] on span "Scroll to" at bounding box center [94, 205] width 21 height 7
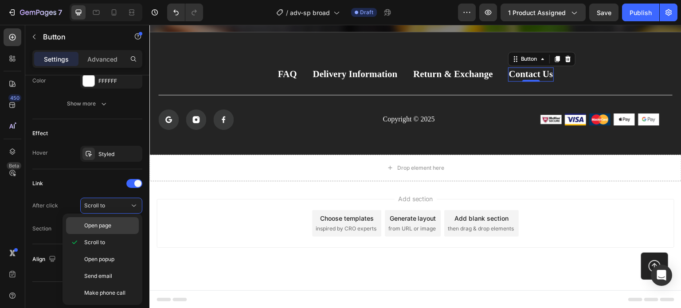
click at [104, 222] on span "Open page" at bounding box center [97, 226] width 27 height 8
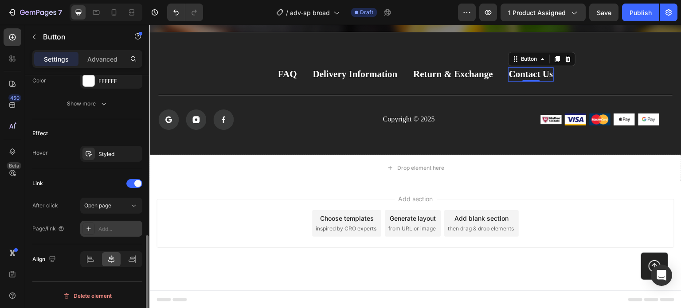
click at [98, 227] on div "Add..." at bounding box center [119, 229] width 42 height 8
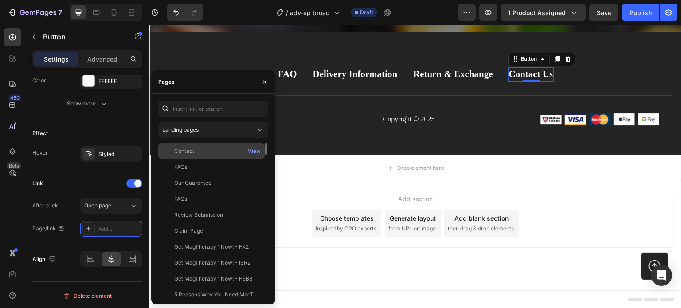
click at [190, 152] on div "Contact" at bounding box center [184, 151] width 20 height 8
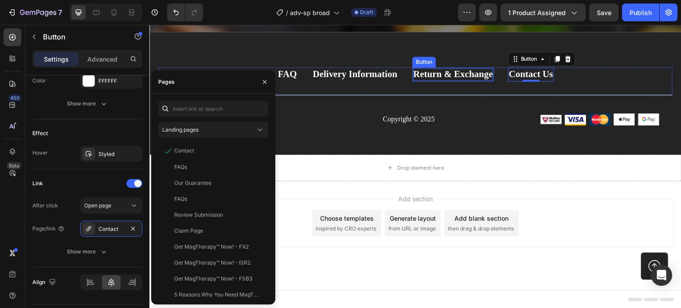
click at [435, 72] on div "Return & Exchange" at bounding box center [453, 74] width 80 height 12
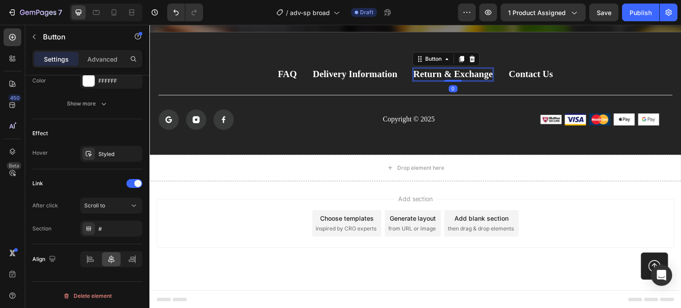
click at [433, 75] on div "Return & Exchange" at bounding box center [453, 74] width 80 height 12
click at [433, 75] on p "Return & Exchange" at bounding box center [453, 74] width 80 height 12
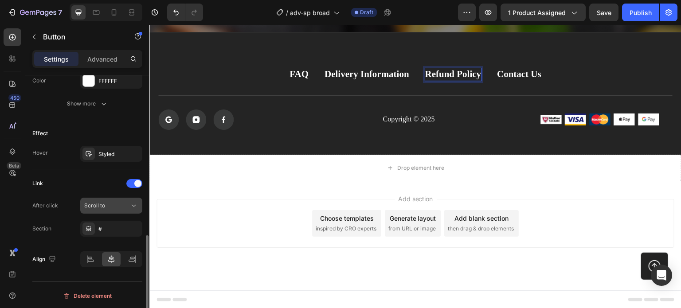
click at [99, 207] on span "Scroll to" at bounding box center [94, 205] width 21 height 7
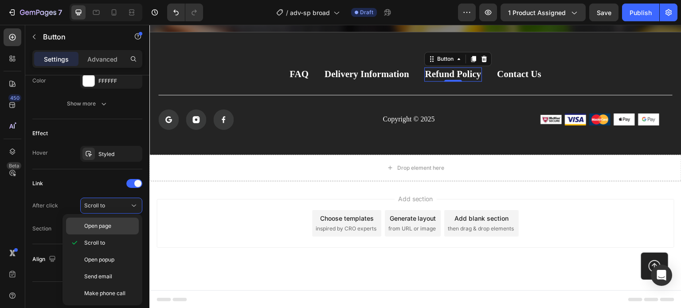
click at [101, 225] on span "Open page" at bounding box center [97, 226] width 27 height 8
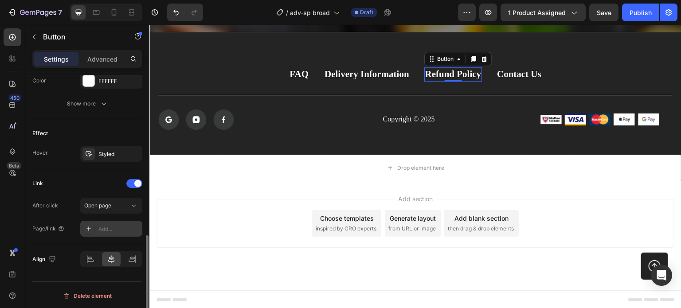
click at [106, 231] on div "Add..." at bounding box center [119, 229] width 42 height 8
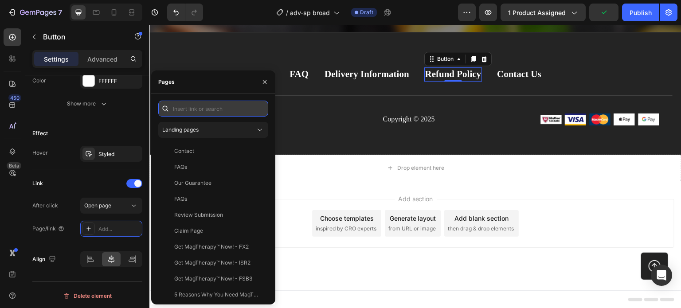
click at [194, 107] on input "text" at bounding box center [213, 109] width 110 height 16
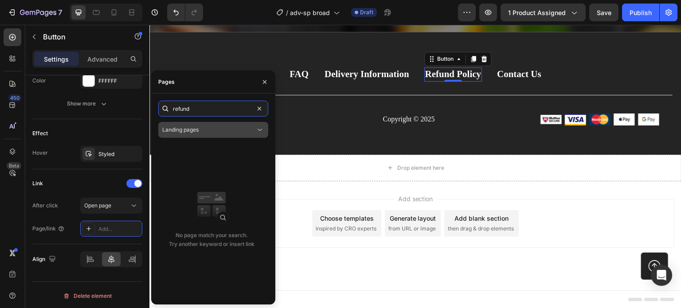
type input "refund"
click at [196, 124] on button "Landing pages" at bounding box center [213, 130] width 110 height 16
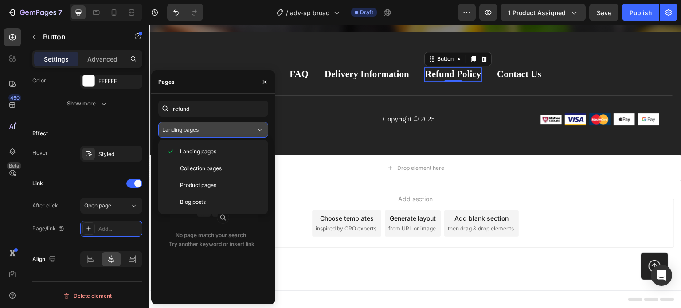
click at [196, 124] on button "Landing pages" at bounding box center [213, 130] width 110 height 16
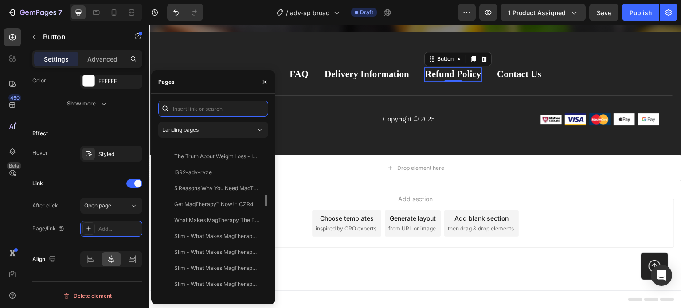
scroll to position [798, 0]
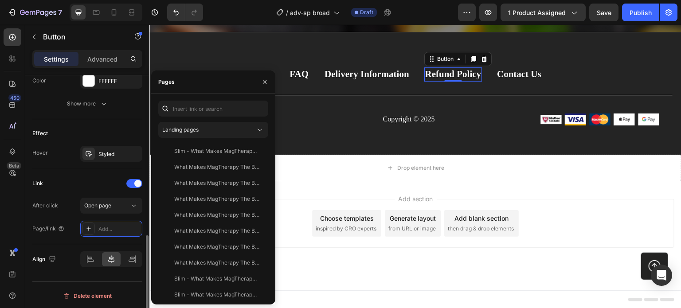
click at [86, 180] on div "Link" at bounding box center [87, 183] width 110 height 14
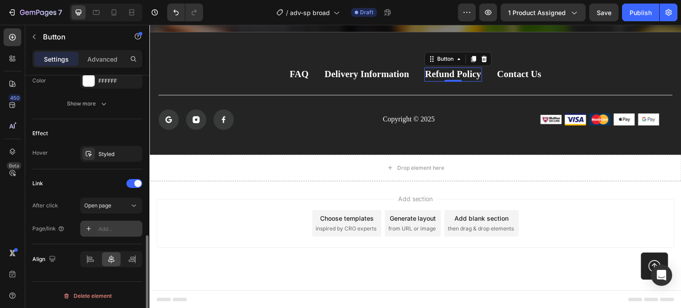
click at [101, 228] on div "Add..." at bounding box center [119, 229] width 42 height 8
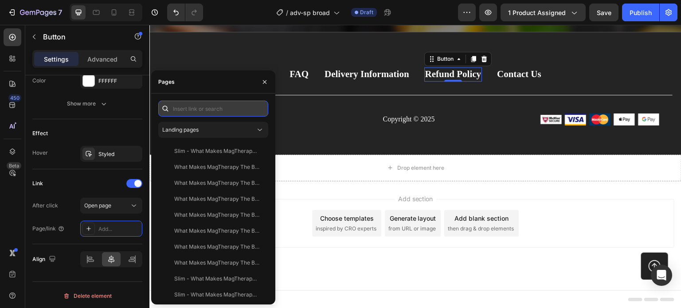
click at [195, 109] on input "text" at bounding box center [213, 109] width 110 height 16
paste input "https://officialaidastore.com/policies/refund-policy"
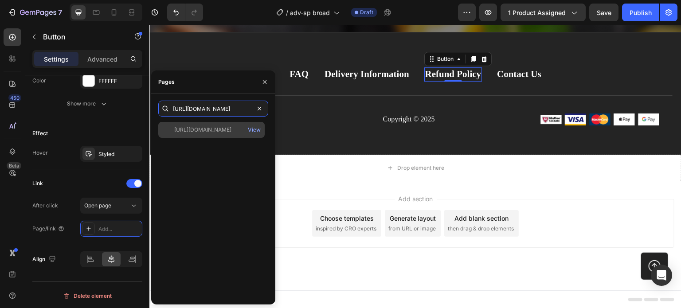
type input "https://officialaidastore.com/policies/refund-policy"
click at [225, 129] on div "https://officialaidastore.com/policies/refund-policy" at bounding box center [202, 130] width 57 height 8
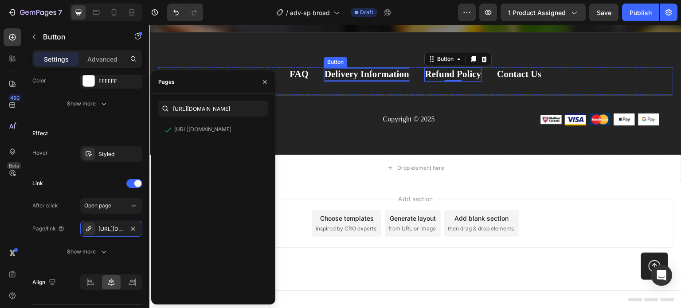
click at [353, 73] on div "Delivery Information" at bounding box center [366, 74] width 85 height 12
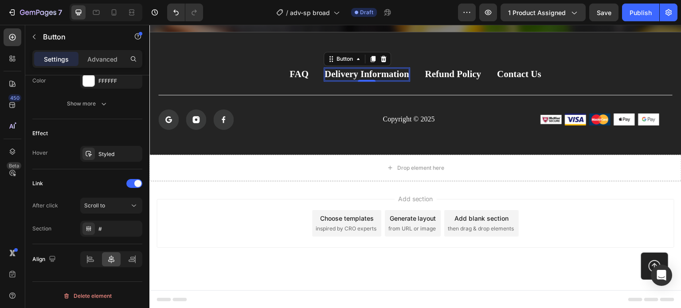
click at [367, 72] on div "Delivery Information" at bounding box center [366, 74] width 85 height 12
click at [367, 72] on p "Delivery Information" at bounding box center [366, 74] width 85 height 12
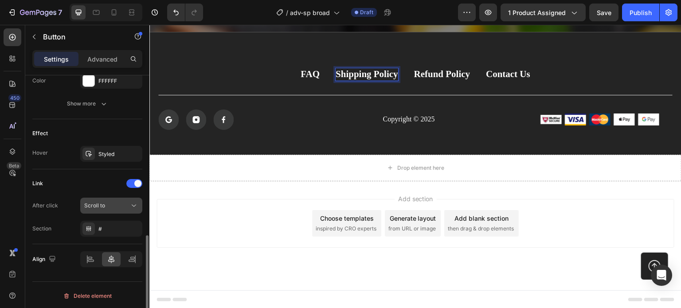
click at [110, 205] on div "Scroll to" at bounding box center [106, 206] width 45 height 8
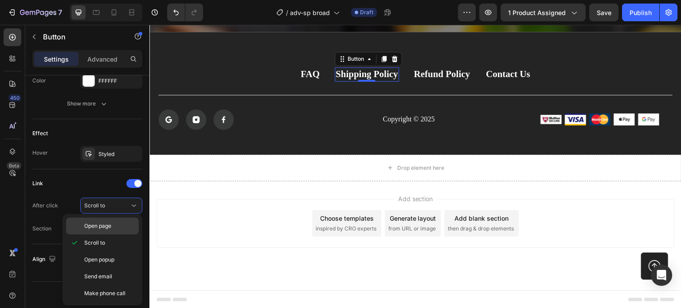
click at [109, 223] on span "Open page" at bounding box center [97, 226] width 27 height 8
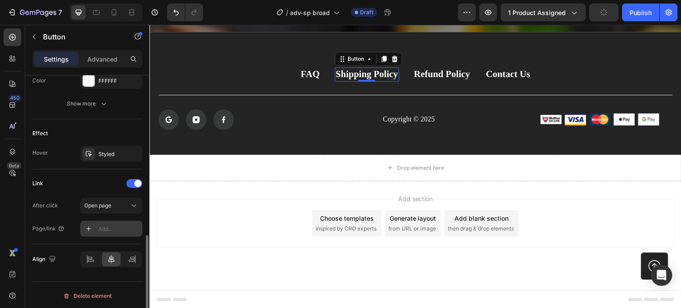
click at [113, 226] on div "Add..." at bounding box center [119, 229] width 42 height 8
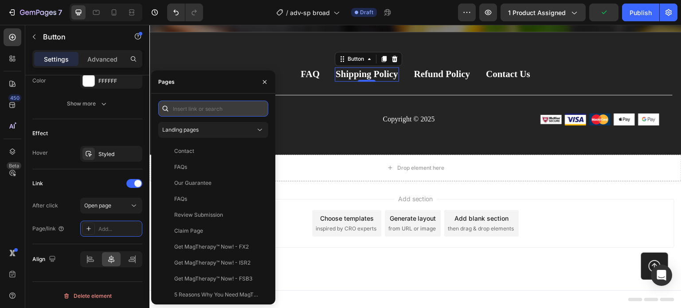
click at [195, 108] on input "text" at bounding box center [213, 109] width 110 height 16
paste input "https://officialaidastore.com/policies/shipping-policy"
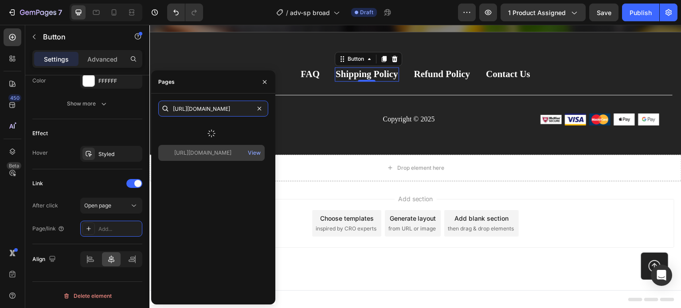
type input "https://officialaidastore.com/policies/shipping-policy"
click at [207, 152] on div "https://officialaidastore.com/policies/shipping-policy View" at bounding box center [213, 210] width 110 height 176
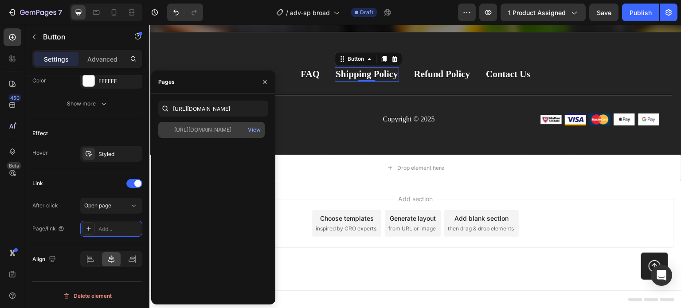
click at [211, 131] on div "https://officialaidastore.com/policies/shipping-policy" at bounding box center [202, 130] width 57 height 8
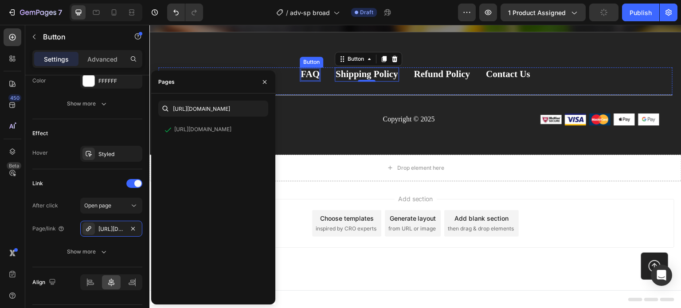
click at [307, 72] on div "FAQ" at bounding box center [309, 74] width 19 height 12
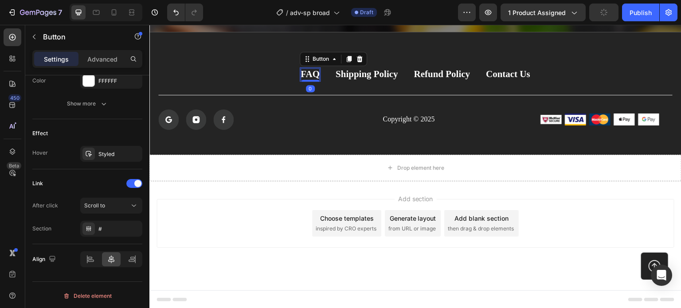
click at [307, 72] on div "FAQ" at bounding box center [309, 74] width 19 height 12
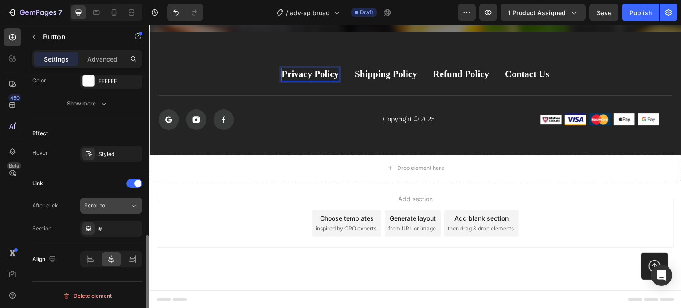
click at [107, 208] on div "Scroll to" at bounding box center [106, 206] width 45 height 8
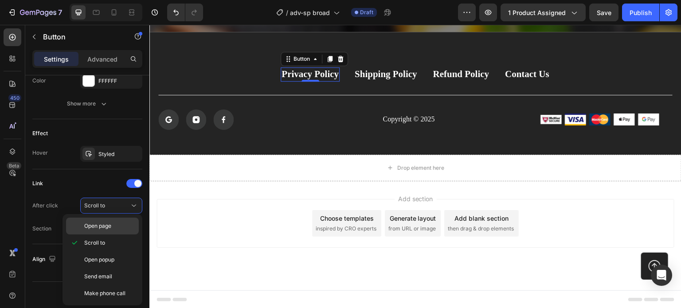
click at [108, 223] on span "Open page" at bounding box center [97, 226] width 27 height 8
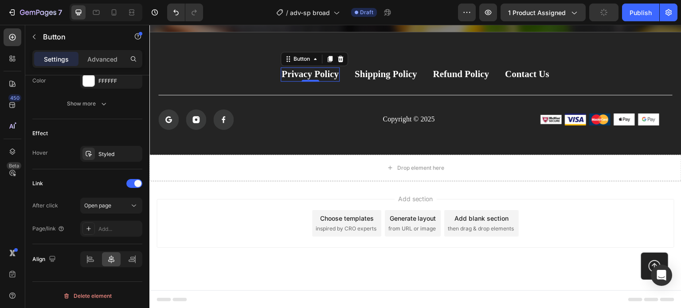
click at [108, 228] on div "Add..." at bounding box center [119, 229] width 42 height 8
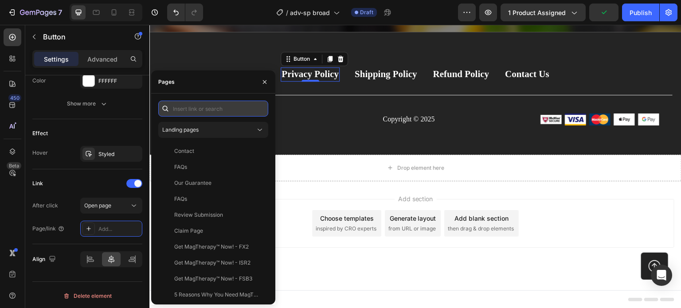
click at [193, 106] on input "text" at bounding box center [213, 109] width 110 height 16
paste input "https://officialaidastore.com/policies/privacy-policy"
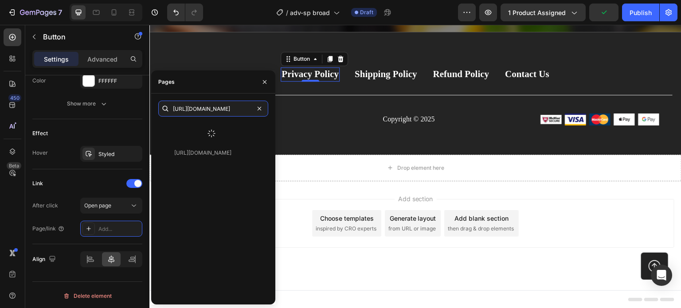
type input "https://officialaidastore.com/policies/privacy-policy"
click at [211, 129] on icon at bounding box center [212, 134] width 10 height 10
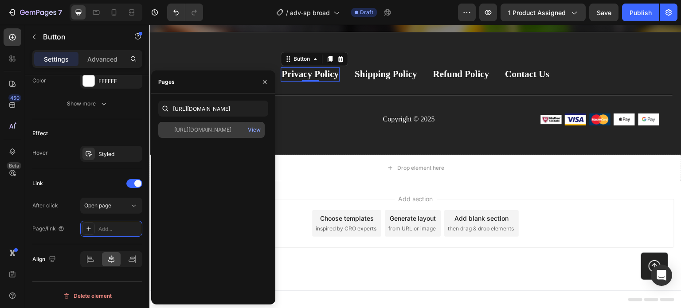
click at [212, 132] on div "https://officialaidastore.com/policies/privacy-policy" at bounding box center [202, 130] width 57 height 8
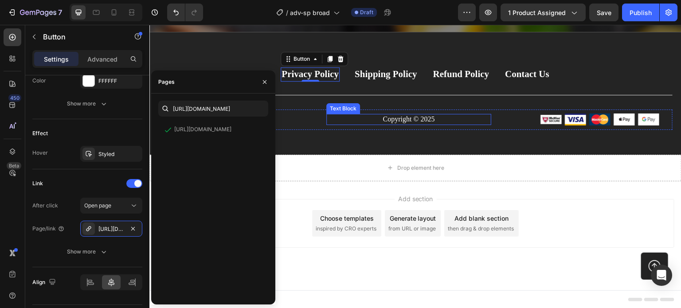
click at [332, 117] on p "Copyright © 2025" at bounding box center [408, 119] width 163 height 9
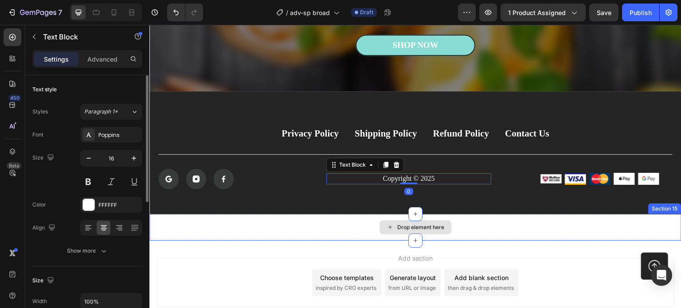
scroll to position [4196, 0]
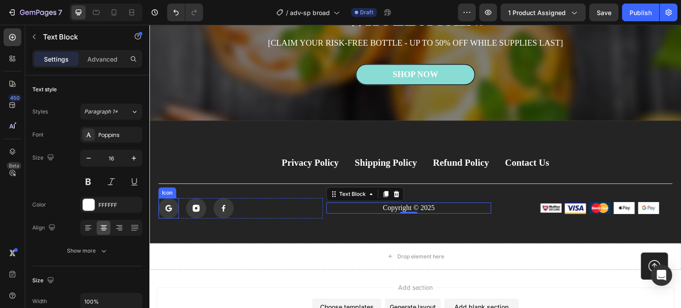
click at [167, 206] on icon at bounding box center [167, 206] width 5 height 3
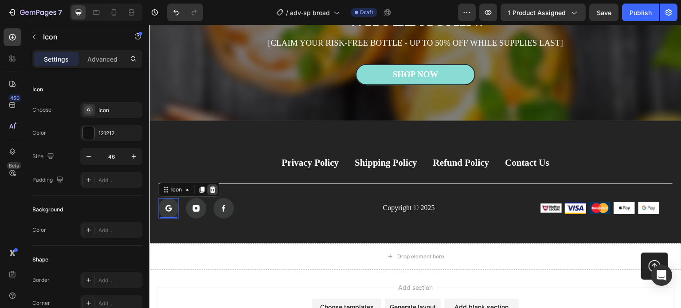
click at [211, 191] on icon at bounding box center [213, 189] width 6 height 6
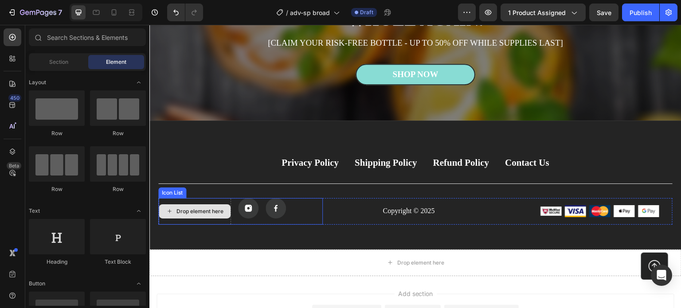
click at [204, 211] on div "Drop element here" at bounding box center [199, 211] width 47 height 7
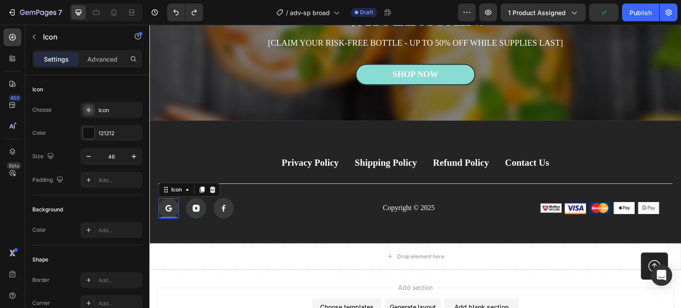
click at [172, 206] on rect at bounding box center [168, 208] width 20 height 20
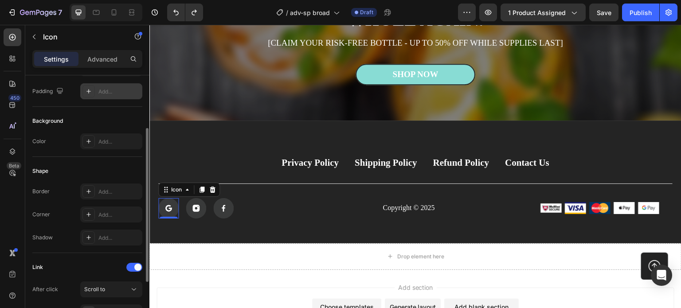
scroll to position [173, 0]
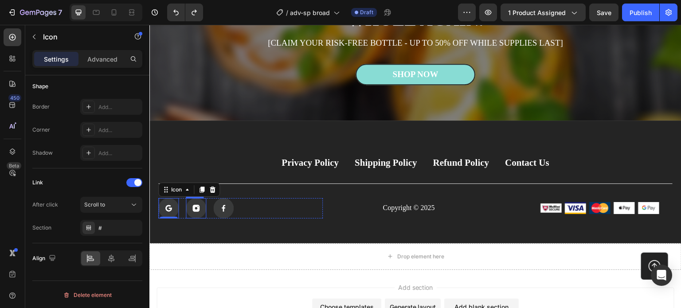
click at [196, 209] on rect at bounding box center [196, 208] width 20 height 20
click at [223, 207] on icon at bounding box center [224, 208] width 4 height 7
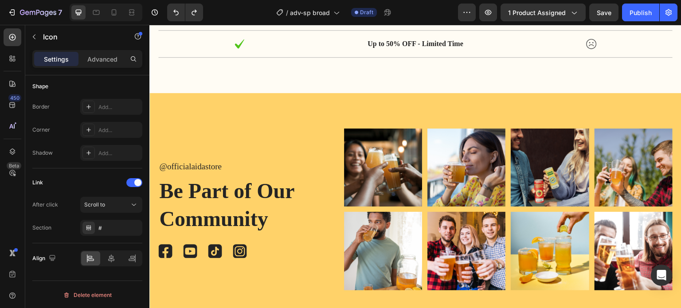
scroll to position [2955, 0]
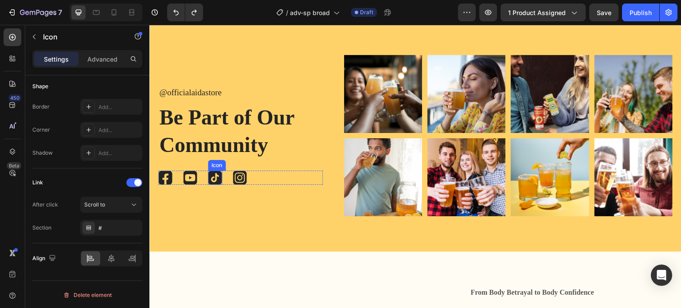
click at [215, 176] on icon at bounding box center [215, 178] width 14 height 14
click at [241, 175] on icon at bounding box center [240, 178] width 14 height 14
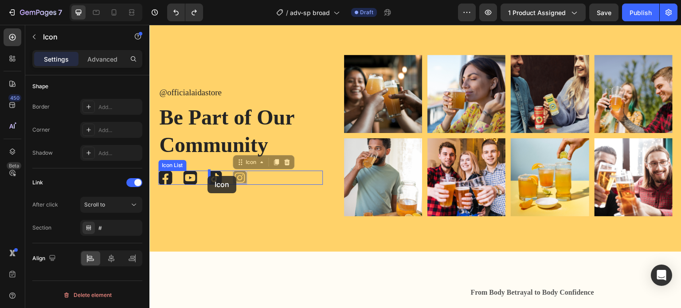
drag, startPoint x: 242, startPoint y: 163, endPoint x: 207, endPoint y: 176, distance: 37.3
click at [213, 177] on icon at bounding box center [215, 177] width 8 height 9
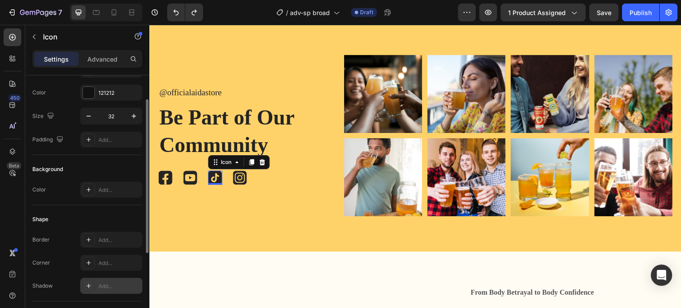
scroll to position [0, 0]
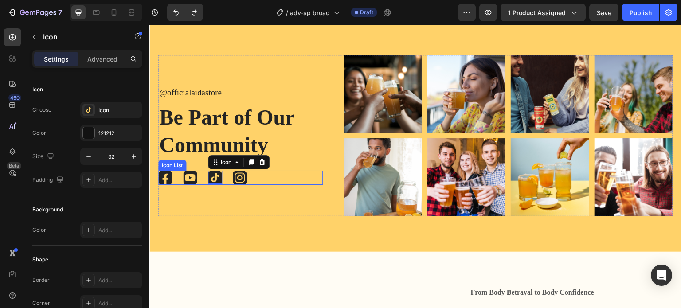
click at [261, 178] on div "Icon Icon Icon 0 Icon" at bounding box center [240, 178] width 164 height 14
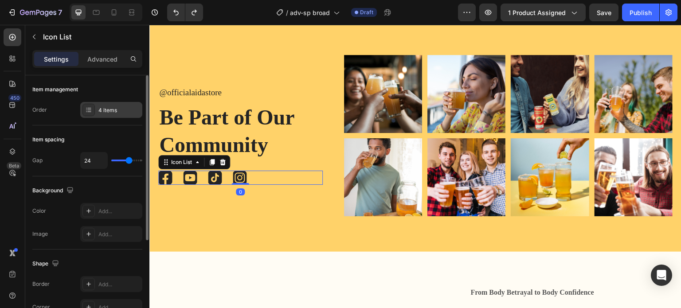
click at [104, 112] on div "4 items" at bounding box center [119, 110] width 42 height 8
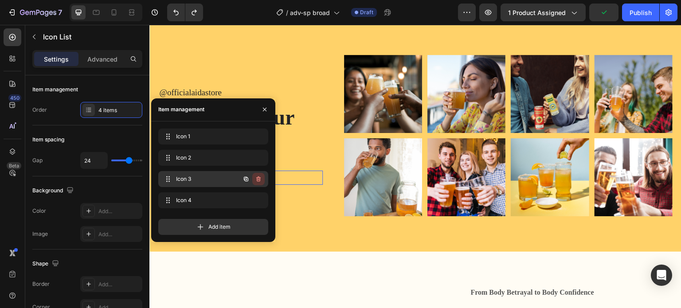
click at [257, 179] on icon "button" at bounding box center [257, 179] width 0 height 2
click at [302, 149] on h2 "Be Part of Our Community" at bounding box center [240, 131] width 164 height 57
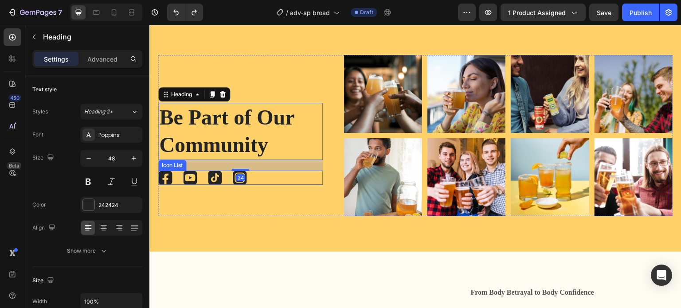
click at [256, 178] on div "Icon Icon Icon Icon" at bounding box center [240, 178] width 164 height 14
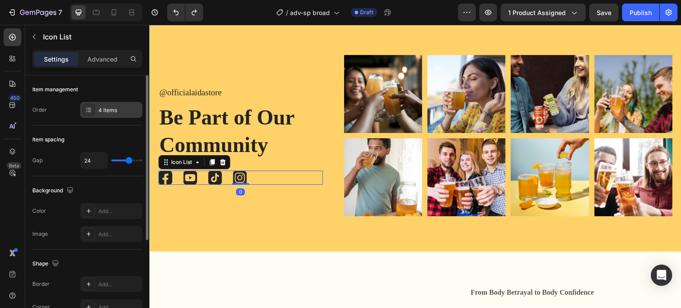
click at [104, 106] on div "4 items" at bounding box center [119, 110] width 42 height 8
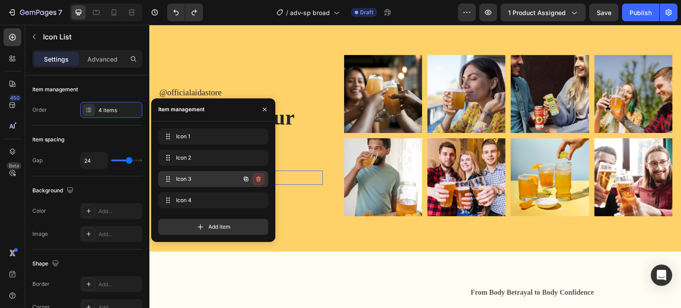
click at [258, 179] on icon "button" at bounding box center [258, 179] width 7 height 7
click at [258, 179] on div "Delete" at bounding box center [252, 179] width 16 height 8
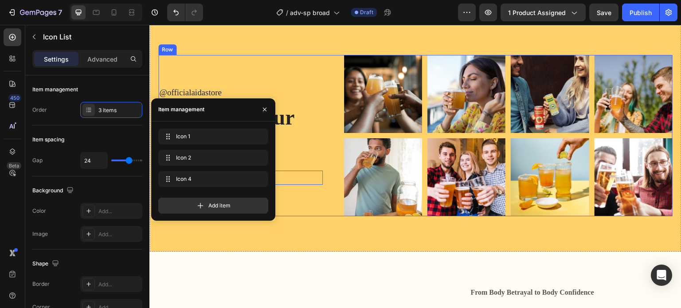
click at [319, 157] on h2 "Be Part of Our Community" at bounding box center [240, 131] width 164 height 57
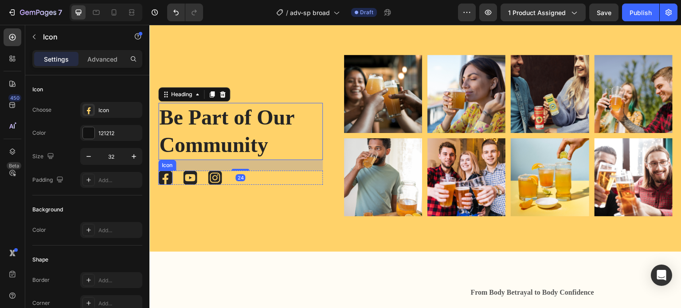
click at [164, 177] on icon at bounding box center [166, 179] width 6 height 11
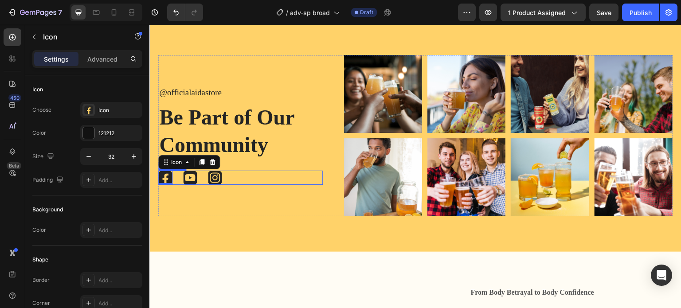
click at [266, 179] on div "Icon 0 Icon Icon" at bounding box center [240, 178] width 164 height 14
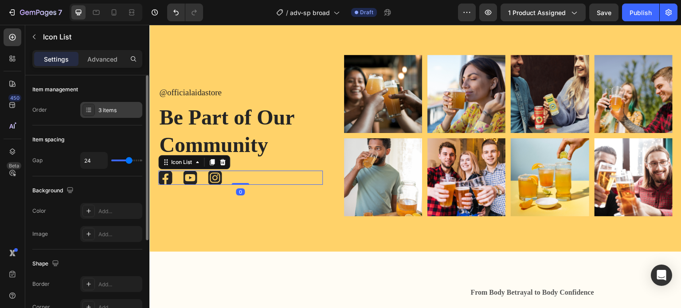
click at [115, 111] on div "3 items" at bounding box center [119, 110] width 42 height 8
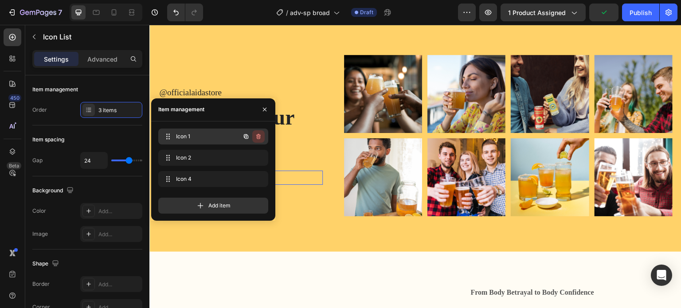
click at [261, 137] on icon "button" at bounding box center [258, 136] width 7 height 7
click at [258, 136] on div "Delete" at bounding box center [252, 137] width 16 height 8
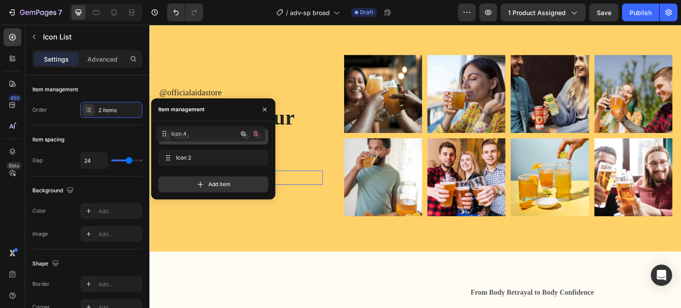
drag, startPoint x: 167, startPoint y: 158, endPoint x: 164, endPoint y: 137, distance: 21.9
click at [304, 145] on h2 "Be Part of Our Community" at bounding box center [240, 131] width 164 height 57
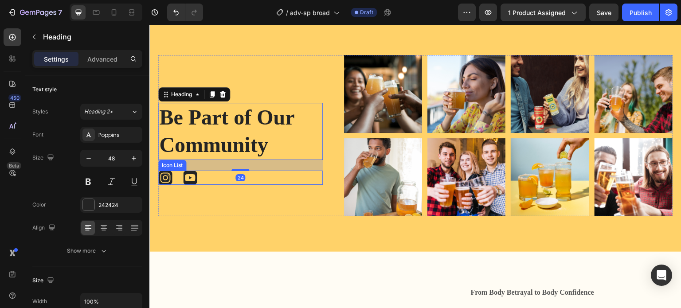
click at [208, 178] on div "Icon Icon" at bounding box center [240, 178] width 164 height 14
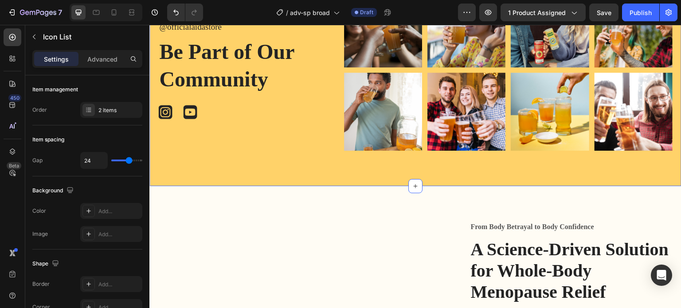
scroll to position [2999, 0]
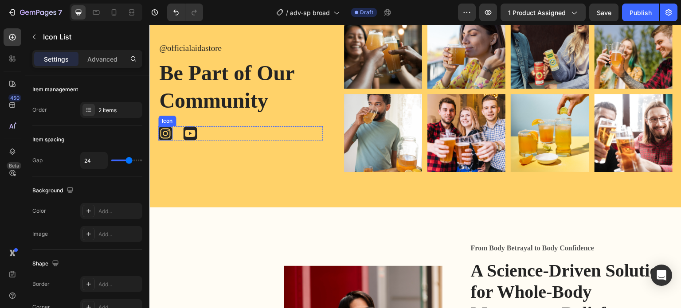
click at [166, 128] on icon at bounding box center [165, 133] width 10 height 10
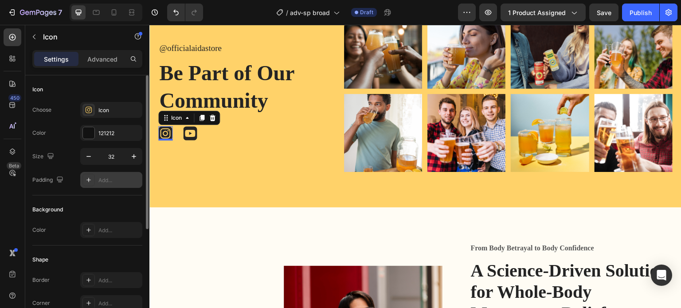
scroll to position [173, 0]
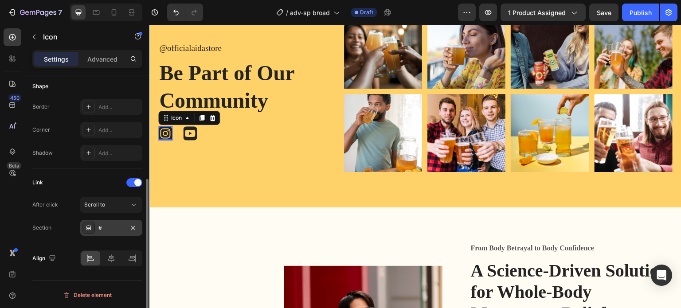
click at [109, 228] on div "#" at bounding box center [111, 228] width 26 height 8
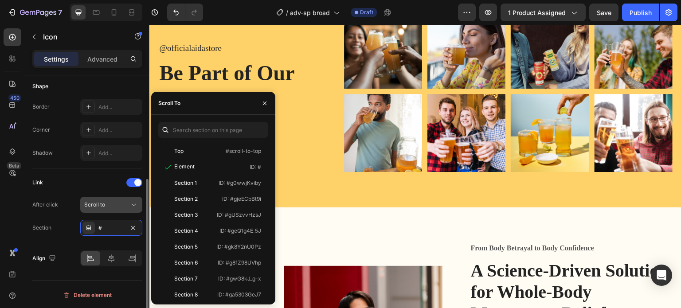
click at [94, 202] on span "Scroll to" at bounding box center [94, 204] width 21 height 7
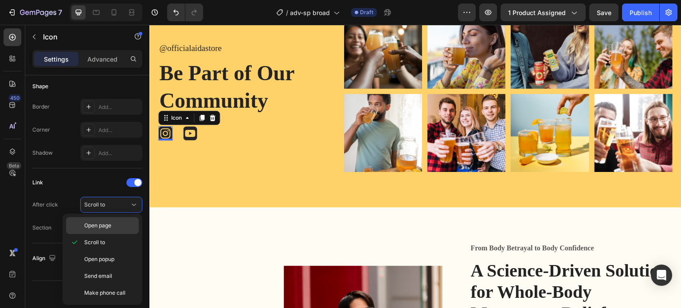
click at [101, 223] on span "Open page" at bounding box center [97, 226] width 27 height 8
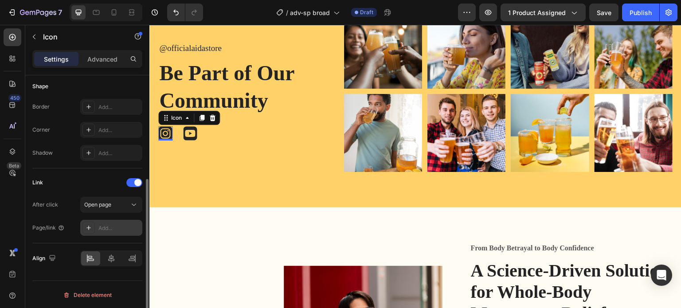
click at [111, 223] on div "Add..." at bounding box center [111, 228] width 62 height 16
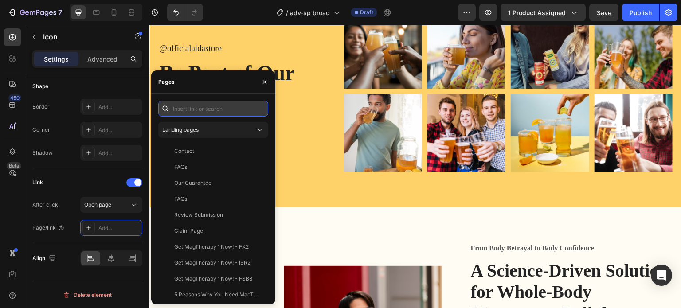
click at [211, 115] on input "text" at bounding box center [213, 109] width 110 height 16
paste input "https://www.instagram.com/officialaidastore/"
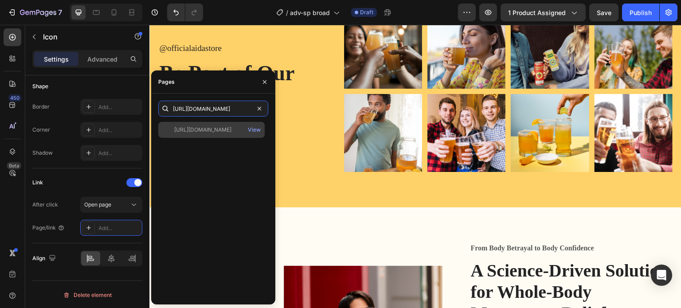
type input "https://www.instagram.com/officialaidastore/"
click at [223, 130] on div "https://www.instagram.com/officialaidastore/" at bounding box center [202, 130] width 57 height 8
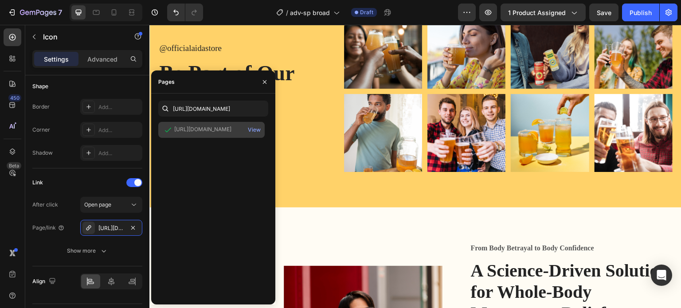
scroll to position [0, 0]
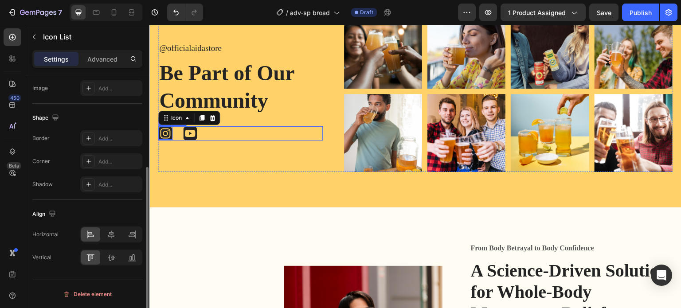
click at [289, 126] on div "Icon 0 Icon" at bounding box center [240, 133] width 164 height 14
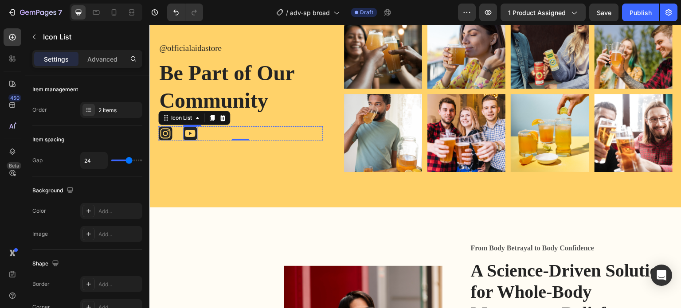
click at [188, 131] on icon at bounding box center [190, 133] width 10 height 7
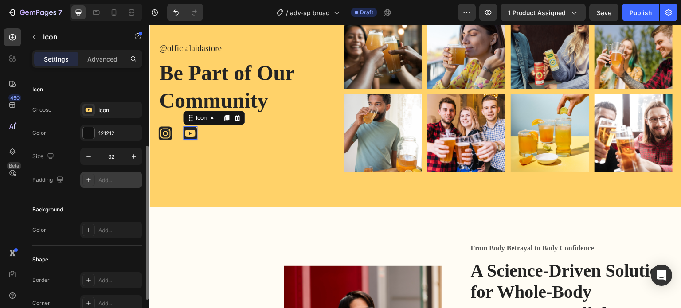
scroll to position [173, 0]
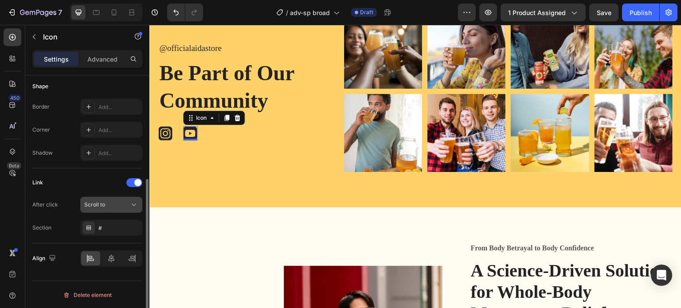
click at [103, 205] on span "Scroll to" at bounding box center [94, 204] width 21 height 7
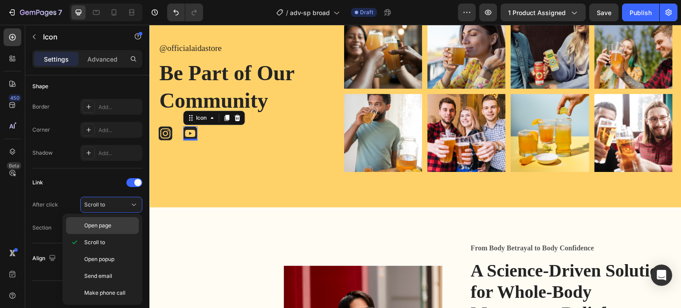
click at [105, 226] on span "Open page" at bounding box center [97, 226] width 27 height 8
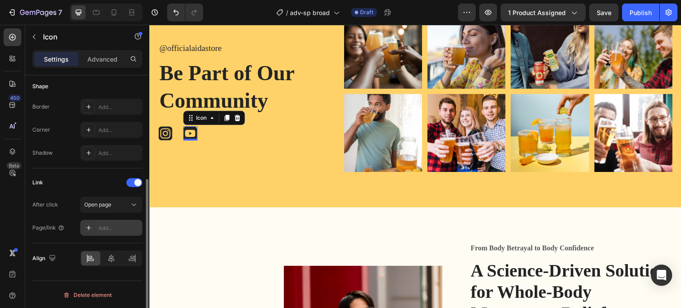
click at [108, 229] on div "Add..." at bounding box center [119, 228] width 42 height 8
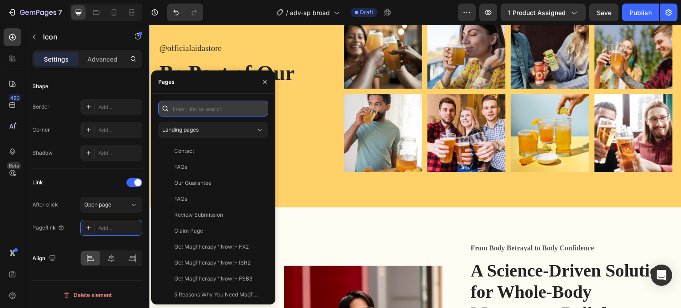
click at [189, 111] on input "text" at bounding box center [213, 109] width 110 height 16
paste input "https://www.youtube.com/@officialaidastore"
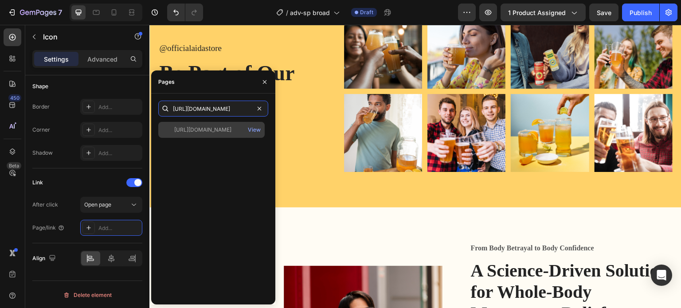
type input "https://www.youtube.com/@officialaidastore"
click at [227, 131] on div "https://www.youtube.com/@officialaidastore" at bounding box center [202, 130] width 57 height 8
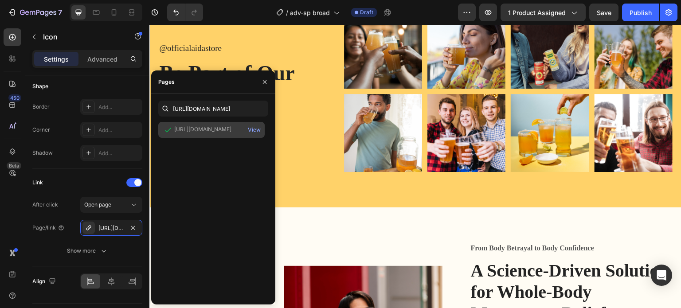
scroll to position [0, 0]
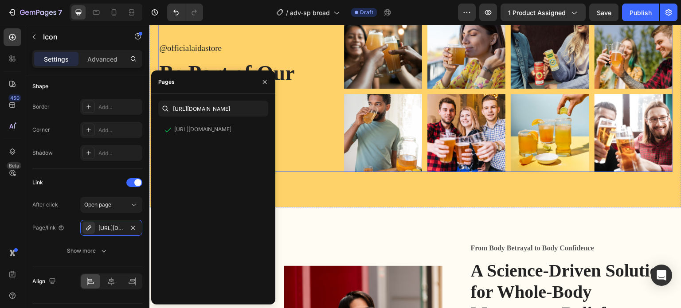
click at [319, 148] on div "@officialaidastore Text Block Be Part of Our Community Heading Icon Icon 0 Icon…" at bounding box center [240, 92] width 164 height 162
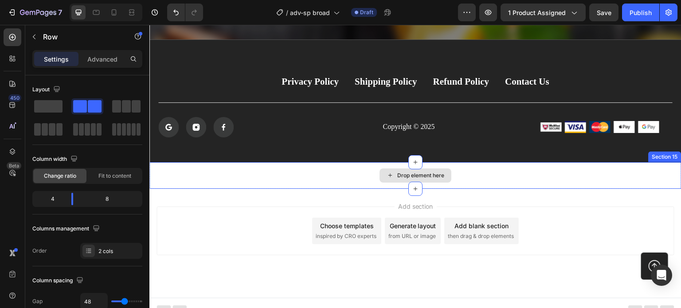
scroll to position [4284, 0]
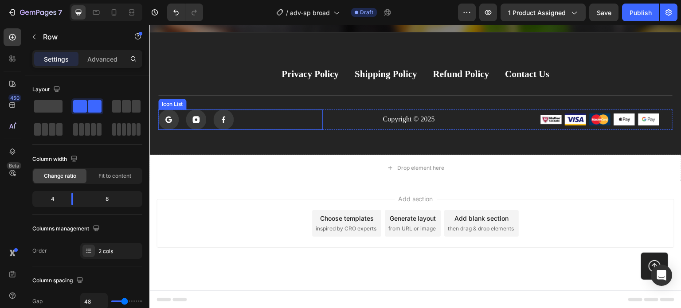
click at [238, 117] on div "Icon Icon Icon" at bounding box center [240, 119] width 164 height 20
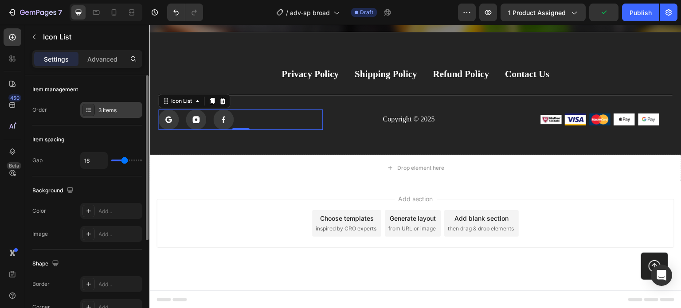
click at [109, 108] on div "3 items" at bounding box center [119, 110] width 42 height 8
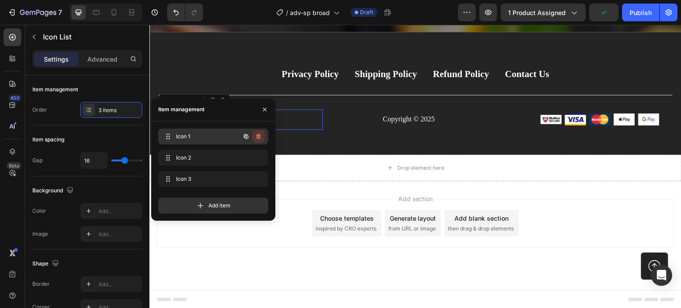
click at [257, 135] on icon "button" at bounding box center [258, 136] width 4 height 5
click at [257, 135] on div "Delete" at bounding box center [252, 137] width 16 height 8
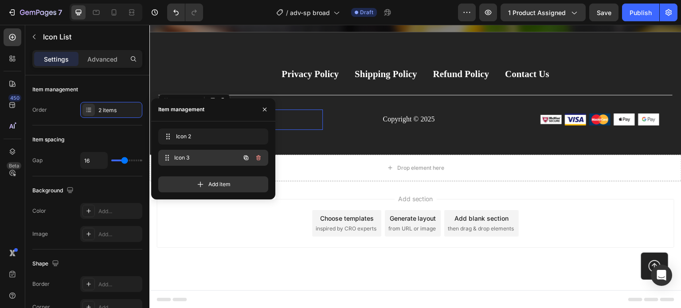
click at [188, 158] on span "Icon 3" at bounding box center [207, 158] width 66 height 8
click at [179, 156] on span "Icon 3" at bounding box center [201, 158] width 50 height 8
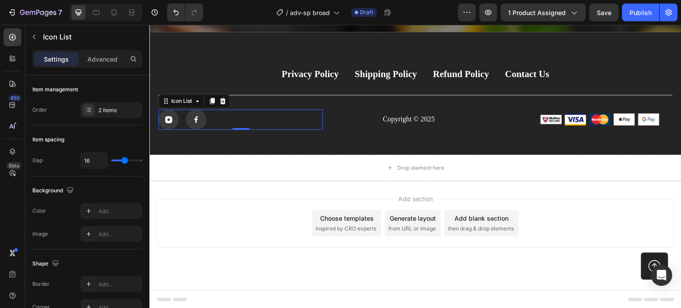
click at [319, 113] on div "Icon Icon" at bounding box center [240, 119] width 164 height 20
click at [192, 120] on rect at bounding box center [196, 119] width 20 height 20
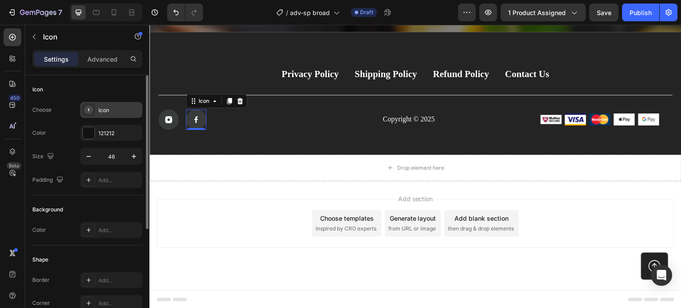
click at [103, 107] on div "Icon" at bounding box center [119, 110] width 42 height 8
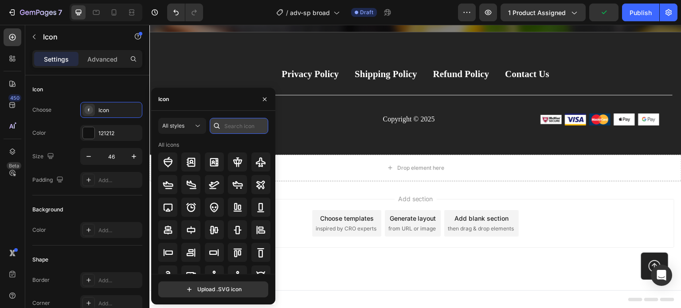
click at [234, 131] on input "text" at bounding box center [239, 126] width 59 height 16
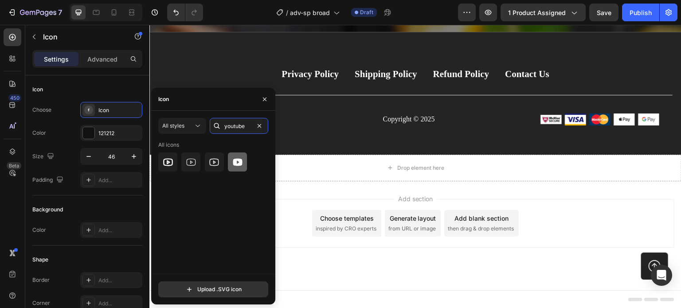
type input "youtube"
click at [237, 160] on icon at bounding box center [237, 163] width 9 height 8
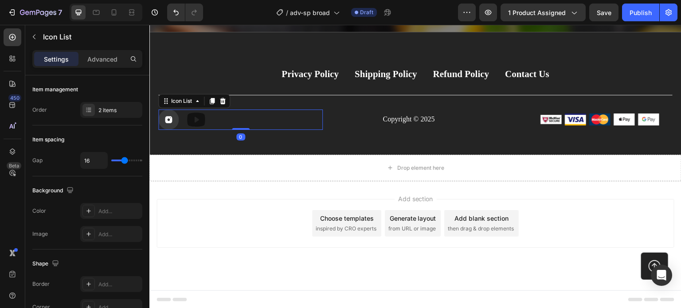
click at [309, 125] on div "Icon Icon" at bounding box center [240, 119] width 164 height 20
click at [193, 120] on icon at bounding box center [196, 120] width 18 height 14
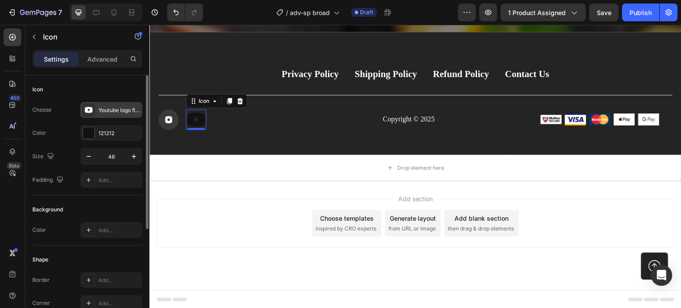
click at [118, 105] on div "Youtube logo filled" at bounding box center [111, 110] width 62 height 16
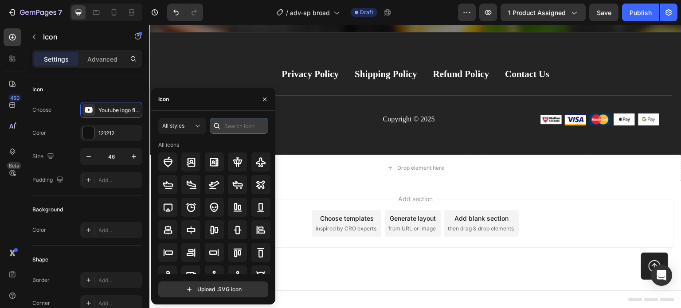
click at [230, 124] on input "text" at bounding box center [239, 126] width 59 height 16
type input "youtube"
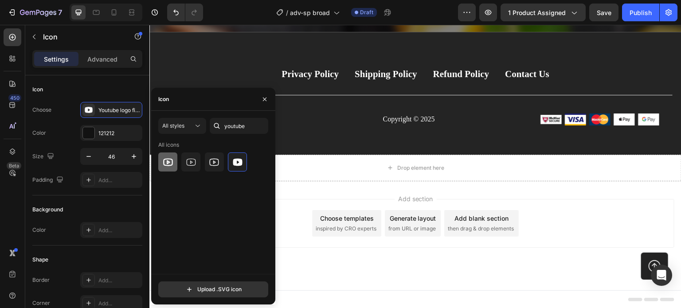
click at [172, 161] on icon at bounding box center [168, 162] width 10 height 8
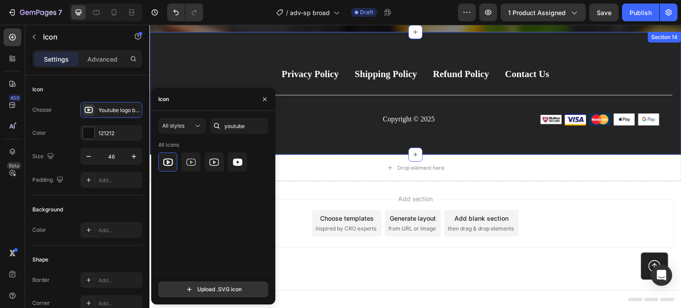
click at [321, 128] on div "Icon Icon 0 Icon List Copyright © 2025 Text Block Image Image Image Image Image…" at bounding box center [415, 119] width 514 height 20
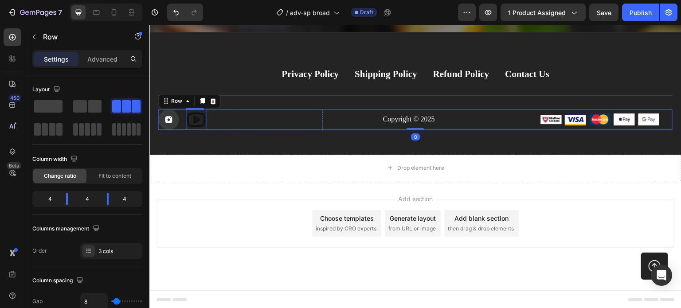
click at [197, 119] on icon at bounding box center [196, 119] width 19 height 15
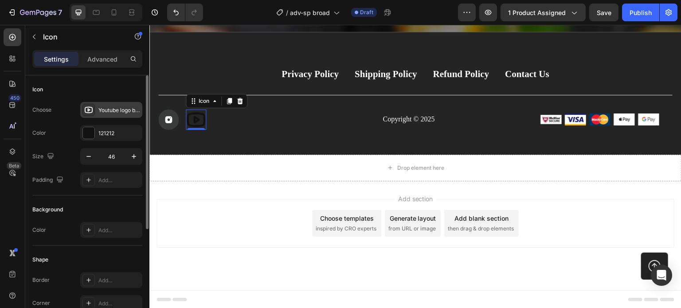
click at [108, 111] on div "Youtube logo bold" at bounding box center [119, 110] width 42 height 8
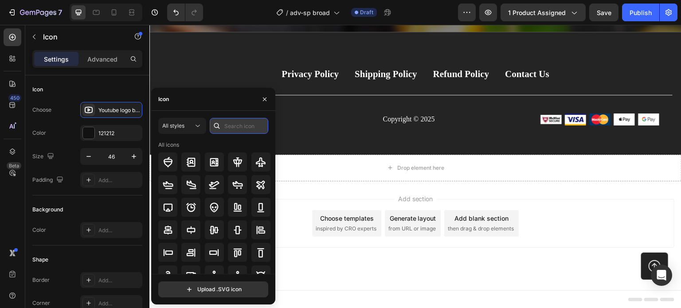
click at [224, 124] on input "text" at bounding box center [239, 126] width 59 height 16
type input "youtube"
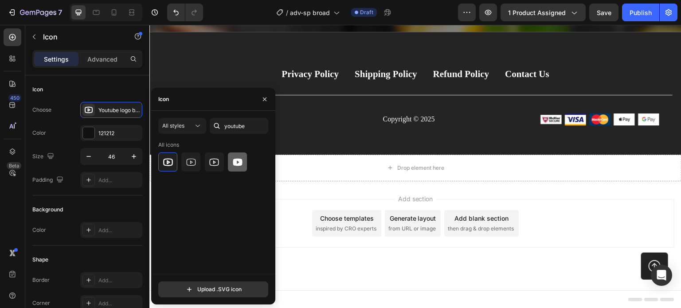
click at [238, 160] on icon at bounding box center [237, 163] width 9 height 8
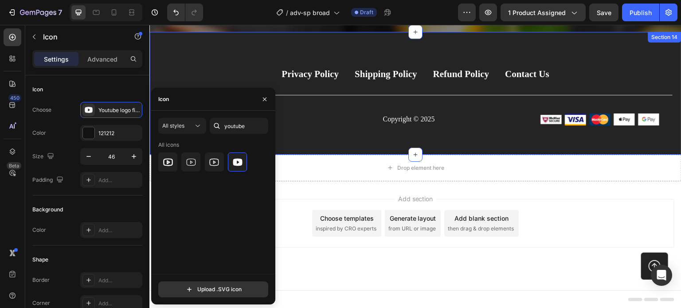
click at [317, 131] on div "Privacy Policy Button Shipping Policy Button Refund Policy Button Contact Us Bu…" at bounding box center [415, 93] width 532 height 122
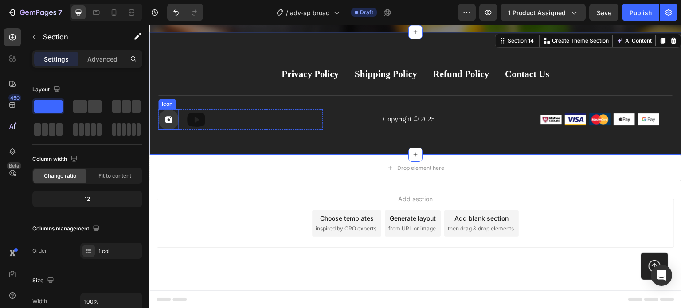
click at [170, 119] on icon at bounding box center [168, 119] width 7 height 7
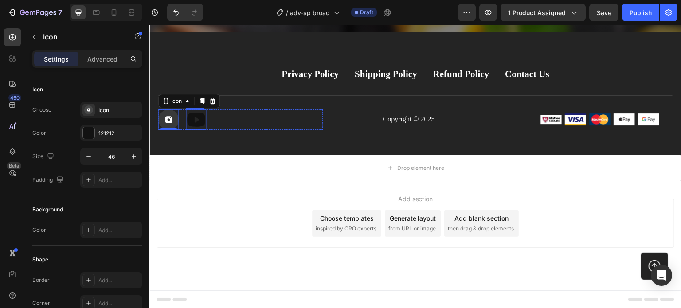
click at [203, 120] on icon at bounding box center [196, 120] width 18 height 14
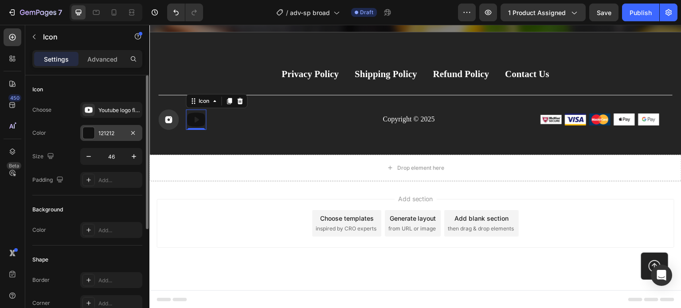
click at [109, 129] on div "121212" at bounding box center [111, 133] width 26 height 8
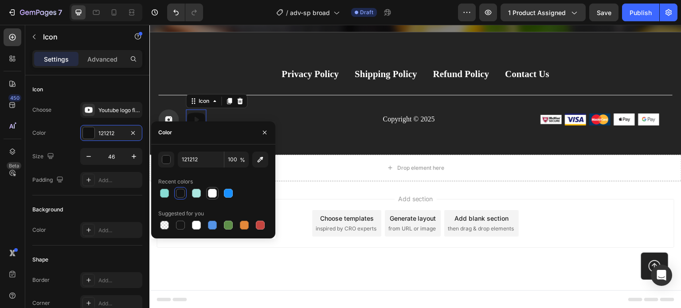
click at [215, 194] on div at bounding box center [212, 193] width 9 height 9
type input "FFFFFF"
click at [168, 116] on icon at bounding box center [168, 119] width 7 height 7
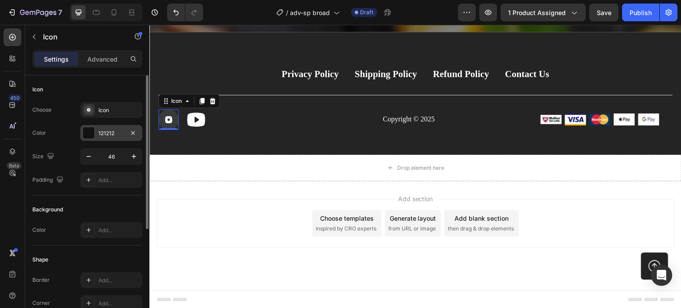
click at [106, 130] on div "121212" at bounding box center [111, 133] width 26 height 8
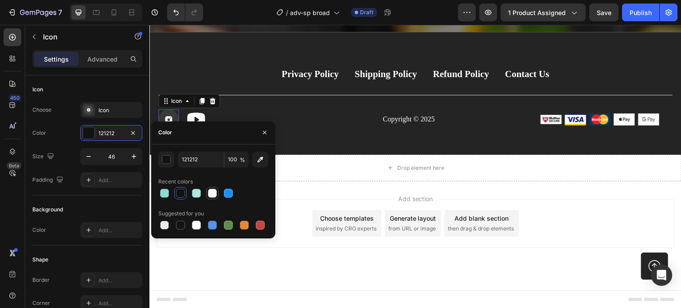
click at [211, 192] on div at bounding box center [212, 193] width 9 height 9
type input "FFFFFF"
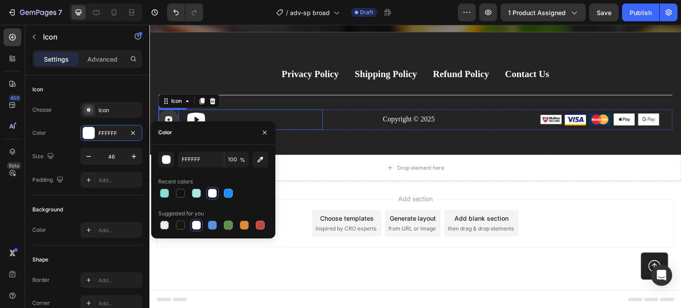
click at [238, 112] on div "Icon 0 Icon" at bounding box center [240, 119] width 164 height 20
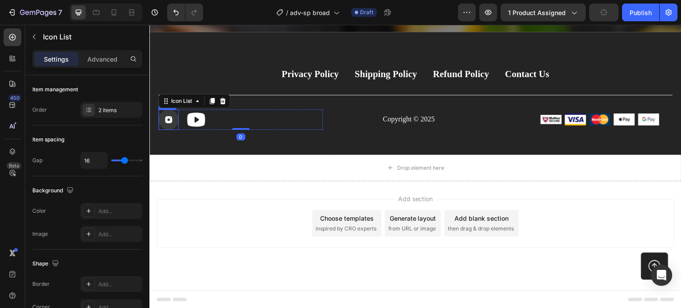
click at [164, 115] on rect at bounding box center [168, 119] width 20 height 20
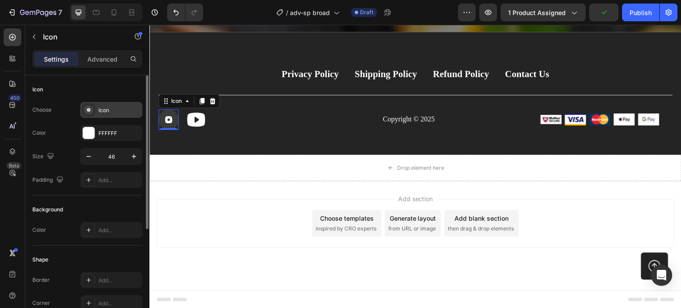
click at [117, 111] on div "Icon" at bounding box center [119, 110] width 42 height 8
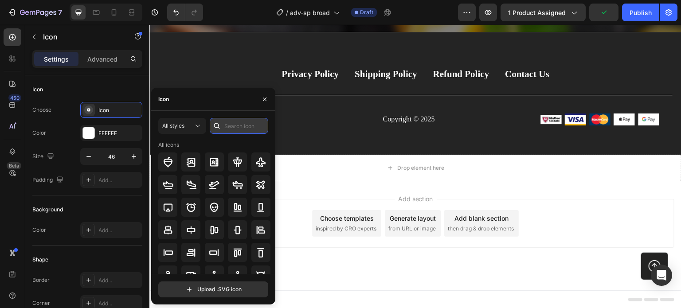
click at [232, 124] on input "text" at bounding box center [239, 126] width 59 height 16
type input "instagram"
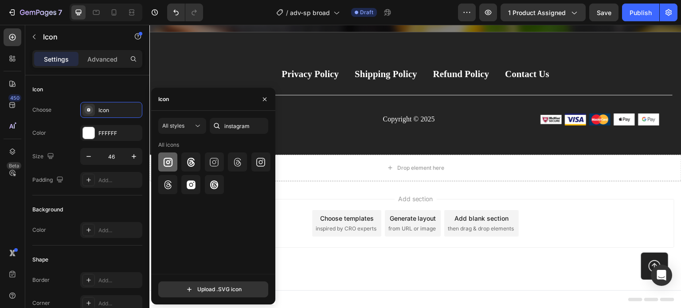
click at [169, 163] on icon at bounding box center [167, 162] width 9 height 9
click at [199, 183] on div at bounding box center [190, 184] width 19 height 19
click at [190, 186] on icon at bounding box center [191, 184] width 11 height 11
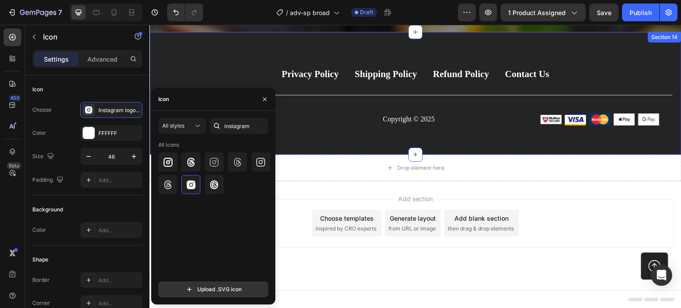
click at [300, 137] on div "Privacy Policy Button Shipping Policy Button Refund Policy Button Contact Us Bu…" at bounding box center [415, 93] width 532 height 122
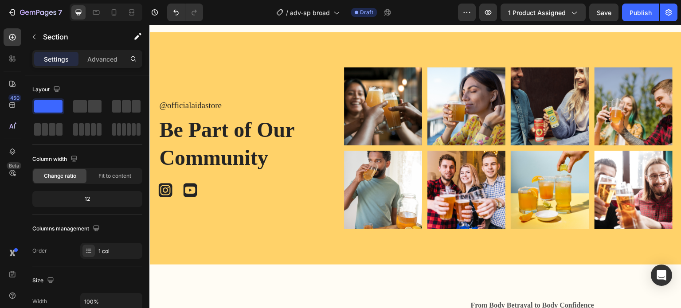
scroll to position [2910, 0]
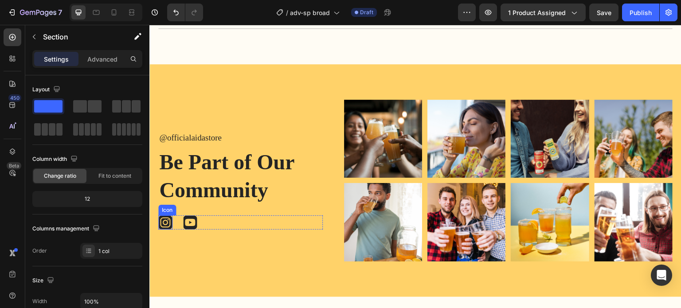
click at [167, 222] on icon at bounding box center [165, 222] width 5 height 5
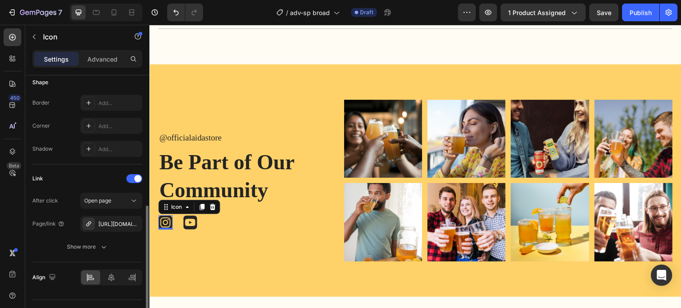
scroll to position [196, 0]
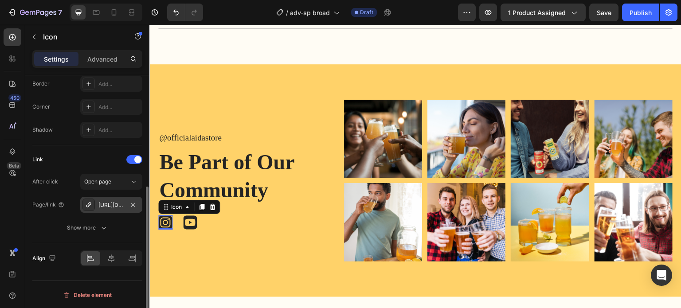
click at [114, 204] on div "https://www.instagram.com/officialaidastore/" at bounding box center [111, 205] width 26 height 8
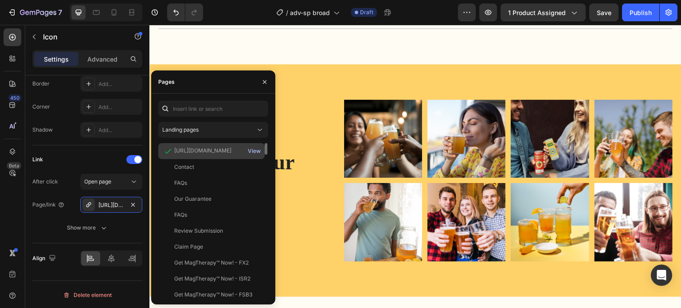
click at [260, 150] on div "View" at bounding box center [254, 151] width 13 height 8
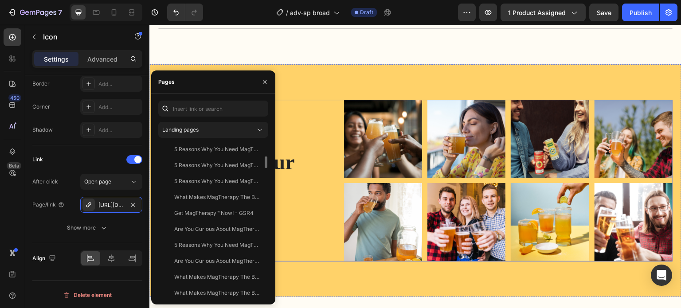
scroll to position [3088, 0]
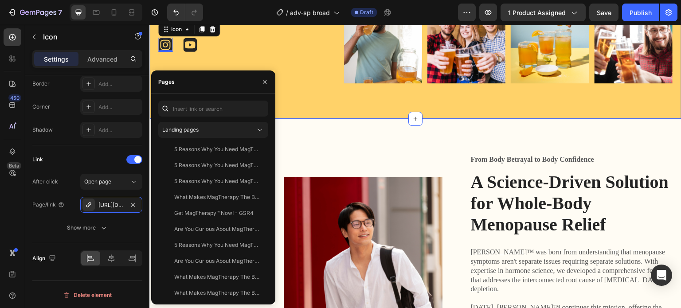
click at [299, 99] on div "@officialaidastore Text Block Be Part of Our Community Heading Icon 0 Icon Icon…" at bounding box center [415, 3] width 532 height 233
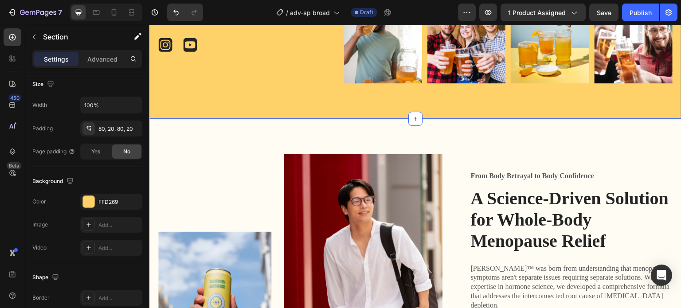
scroll to position [0, 0]
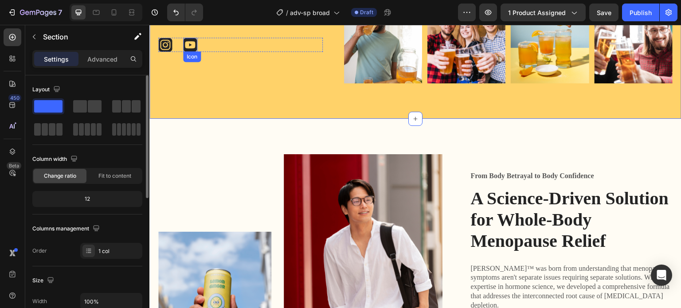
click at [185, 43] on icon at bounding box center [190, 44] width 10 height 7
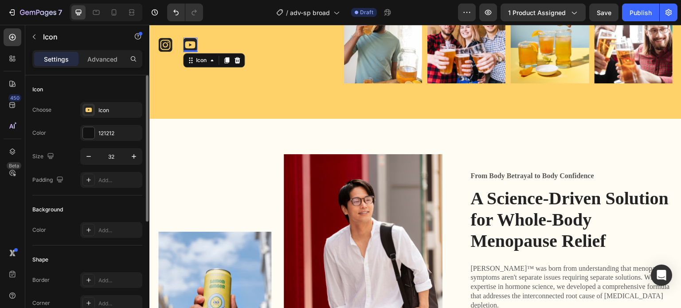
scroll to position [133, 0]
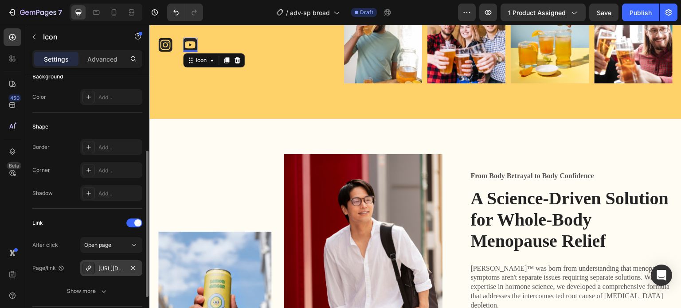
click at [112, 265] on div "https://www.youtube.com/@officialaidastore" at bounding box center [111, 269] width 26 height 8
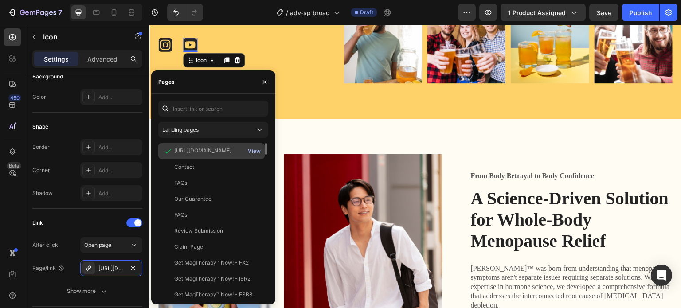
click at [259, 151] on div "View" at bounding box center [254, 151] width 13 height 8
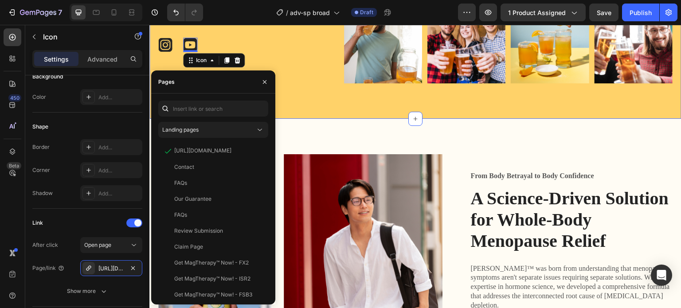
click at [359, 86] on div "@officialaidastore Text Block Be Part of Our Community Heading Icon Icon 0 Icon…" at bounding box center [415, 3] width 532 height 233
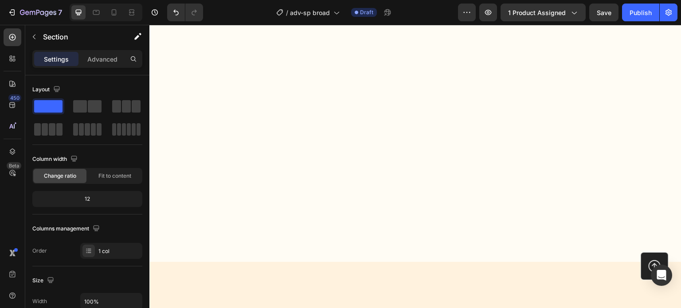
scroll to position [4284, 0]
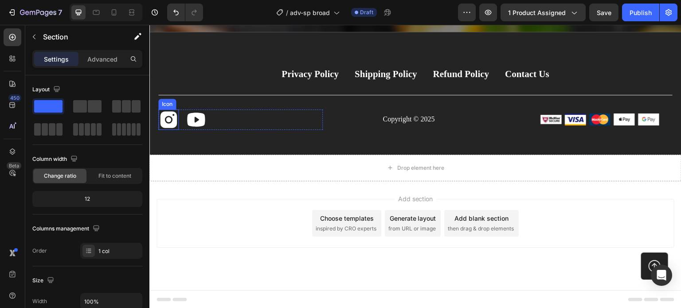
click at [167, 119] on icon at bounding box center [168, 119] width 16 height 16
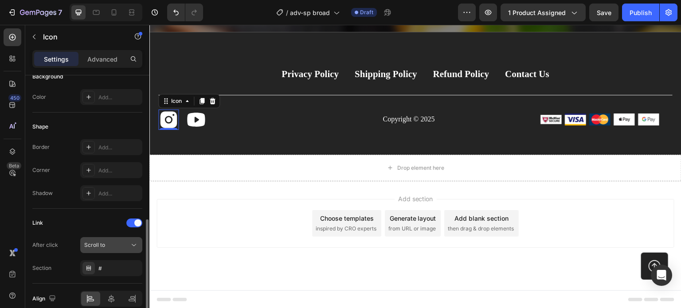
scroll to position [173, 0]
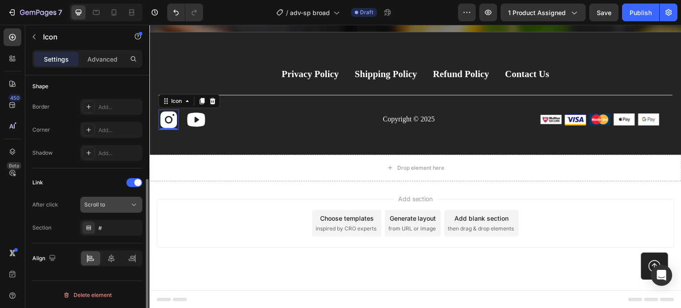
click at [98, 202] on span "Scroll to" at bounding box center [94, 204] width 21 height 7
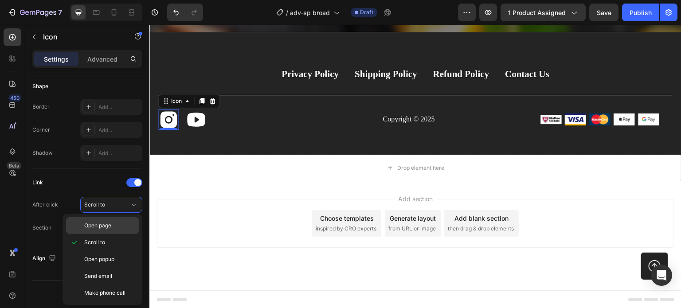
click at [106, 223] on span "Open page" at bounding box center [97, 226] width 27 height 8
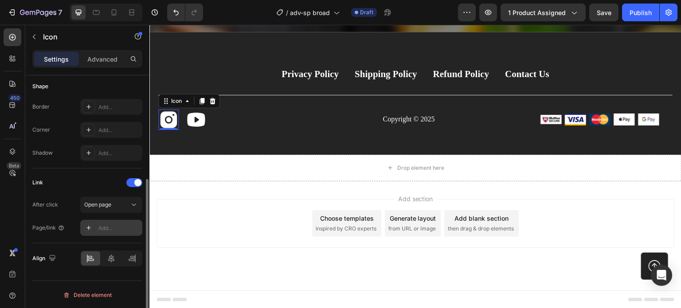
click at [108, 227] on div "Add..." at bounding box center [119, 228] width 42 height 8
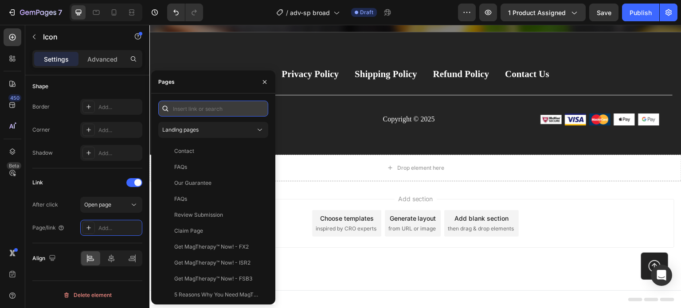
click at [198, 111] on input "text" at bounding box center [213, 109] width 110 height 16
paste input "https://www.instagram.com/officialaidastore/"
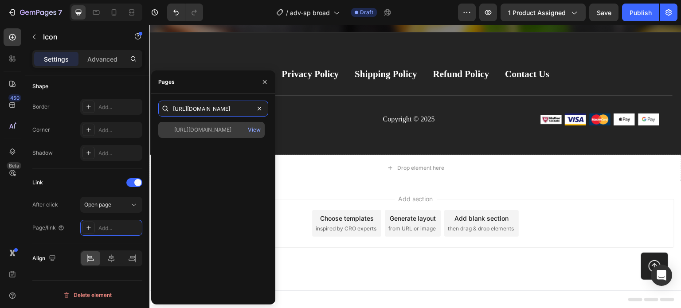
type input "https://www.instagram.com/officialaidastore/"
click at [207, 131] on div "https://www.instagram.com/officialaidastore/" at bounding box center [202, 130] width 57 height 8
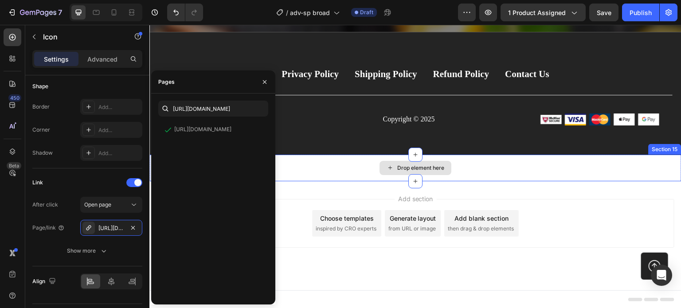
click at [318, 145] on div "Privacy Policy Button Shipping Policy Button Refund Policy Button Contact Us Bu…" at bounding box center [415, 93] width 532 height 122
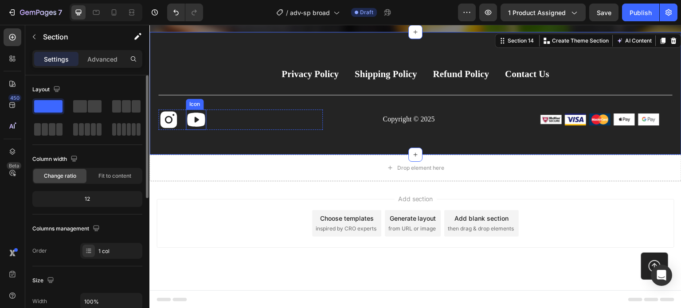
drag, startPoint x: 198, startPoint y: 117, endPoint x: 190, endPoint y: 123, distance: 9.6
click at [198, 117] on icon at bounding box center [196, 120] width 18 height 14
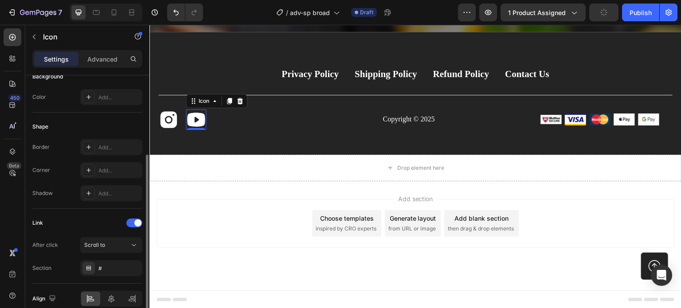
scroll to position [173, 0]
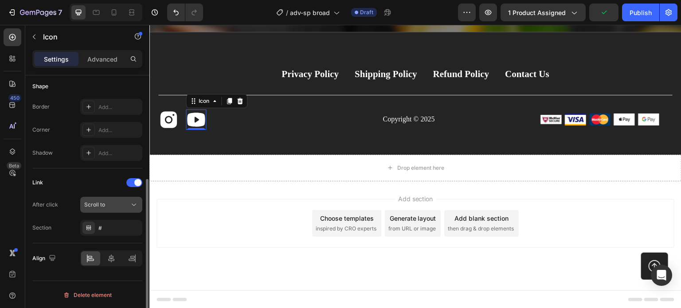
click at [105, 206] on div "Scroll to" at bounding box center [106, 205] width 45 height 8
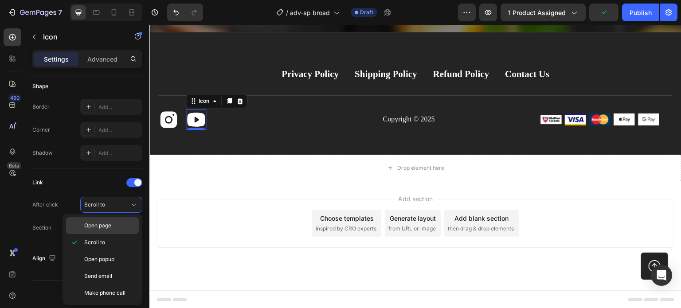
click at [102, 225] on span "Open page" at bounding box center [97, 226] width 27 height 8
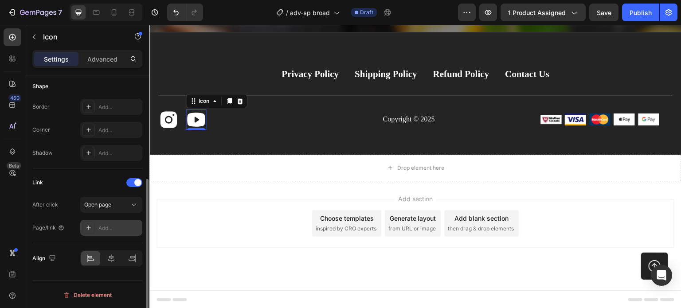
click at [111, 226] on div "Add..." at bounding box center [119, 228] width 42 height 8
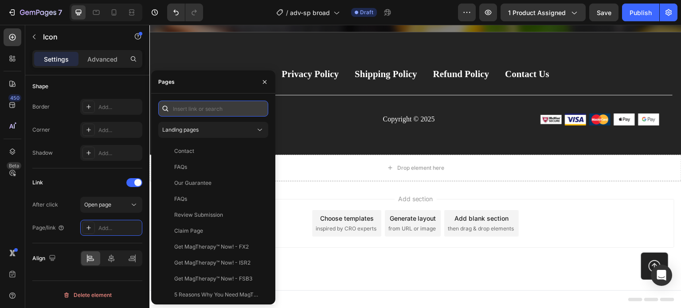
click at [209, 108] on input "text" at bounding box center [213, 109] width 110 height 16
paste input "https://www.youtube.com/@officialaidastore"
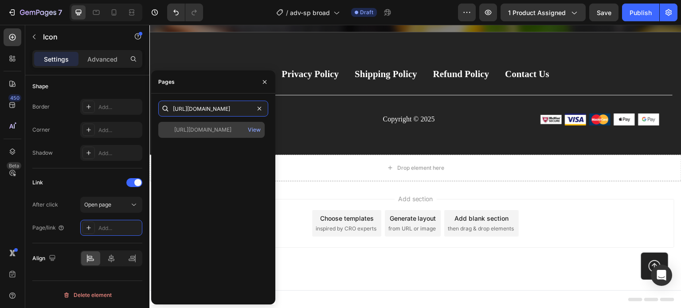
type input "https://www.youtube.com/@officialaidastore"
click at [214, 131] on div "https://www.youtube.com/@officialaidastore" at bounding box center [202, 130] width 57 height 8
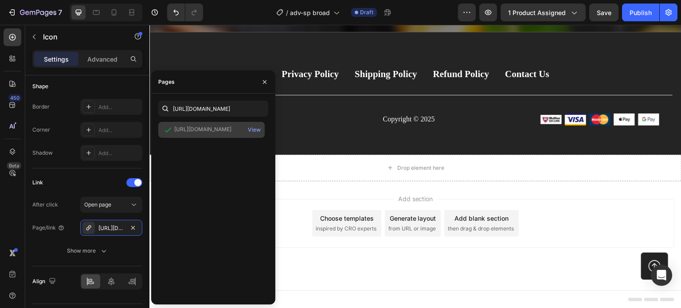
scroll to position [0, 0]
click at [314, 125] on div "Icon Icon 0" at bounding box center [240, 119] width 164 height 20
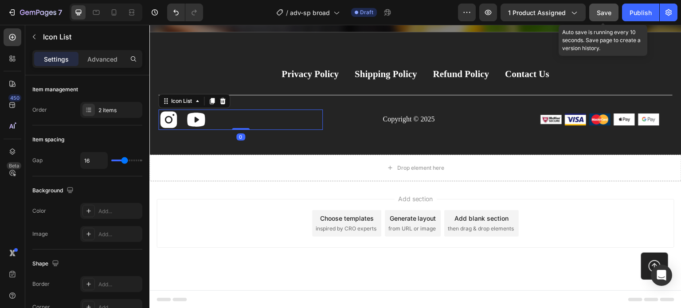
click at [606, 9] on span "Save" at bounding box center [604, 13] width 15 height 8
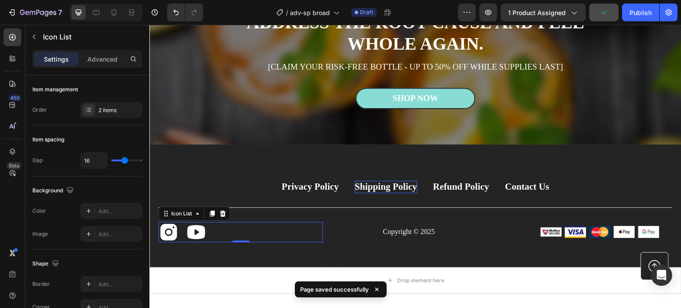
scroll to position [4151, 0]
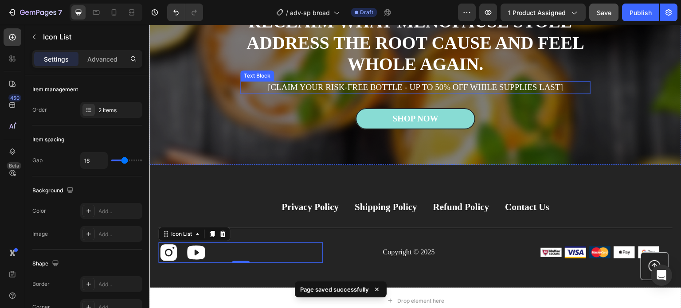
click at [349, 87] on p "[CLAIM YOUR RISK-FREE BOTTLE - UP TO 50% OFF WHILE SUPPLIES LAST]" at bounding box center [415, 87] width 348 height 11
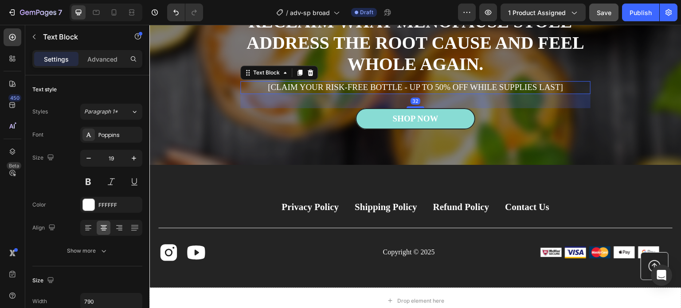
click at [268, 87] on p "[CLAIM YOUR RISK-FREE BOTTLE - UP TO 50% OFF WHILE SUPPLIES LAST]" at bounding box center [415, 87] width 348 height 11
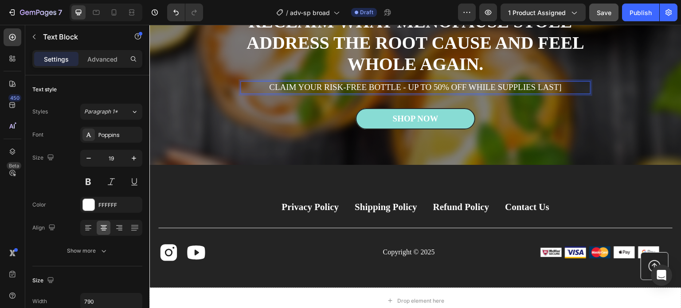
click at [574, 88] on p "CLAIM YOUR RISK-FREE BOTTLE - UP TO 50% OFF WHILE SUPPLIES LAST]" at bounding box center [415, 87] width 348 height 11
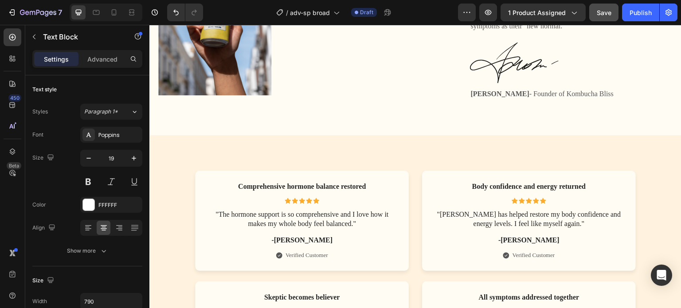
scroll to position [3309, 0]
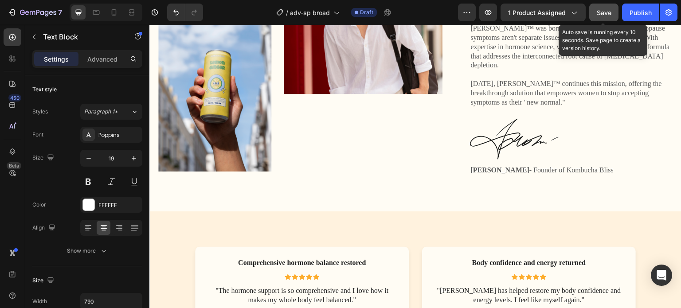
click at [612, 11] on button "Save" at bounding box center [603, 13] width 29 height 18
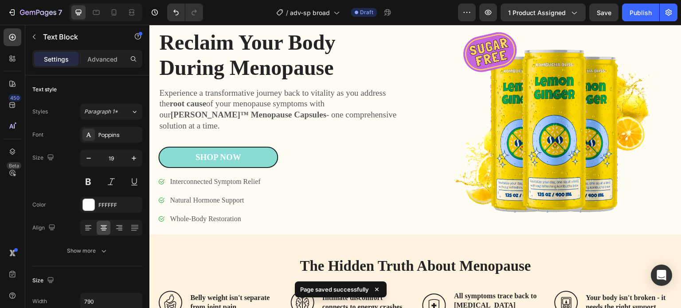
scroll to position [0, 0]
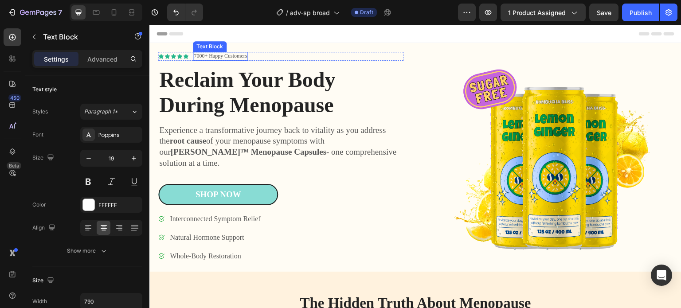
click at [199, 55] on p "7000+ Happy Customers" at bounding box center [220, 56] width 53 height 7
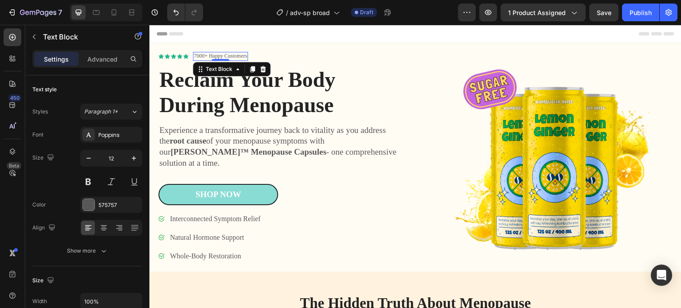
click at [202, 55] on p "7000+ Happy Customers" at bounding box center [220, 56] width 53 height 7
drag, startPoint x: 204, startPoint y: 55, endPoint x: 195, endPoint y: 56, distance: 9.8
click at [195, 56] on p "7000+ Happy Customers" at bounding box center [220, 56] width 53 height 7
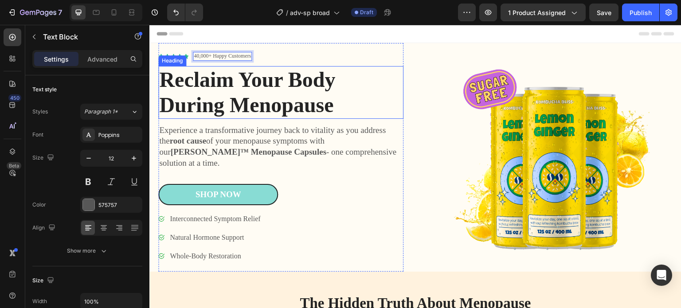
click at [256, 88] on h1 "Reclaim Your Body During Menopause" at bounding box center [280, 92] width 245 height 53
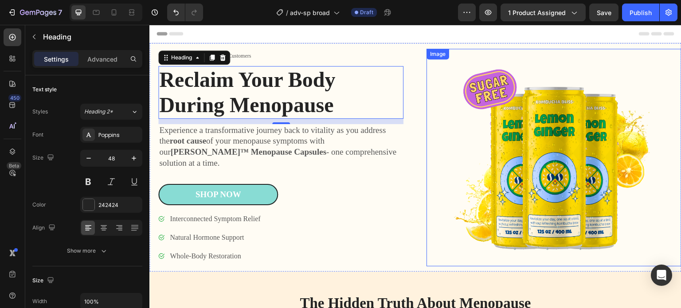
click at [533, 164] on img at bounding box center [553, 158] width 255 height 218
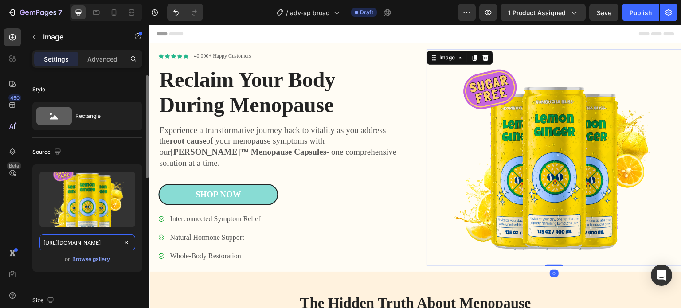
click at [95, 242] on input "https://cdn.shopify.com/s/files/1/0672/8764/6528/files/gempages_578363057307124…" at bounding box center [87, 242] width 96 height 16
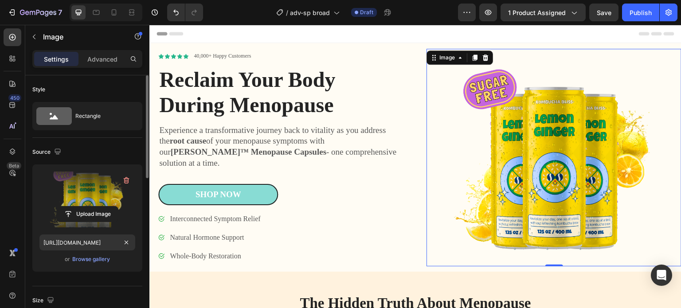
click at [90, 196] on label at bounding box center [87, 200] width 96 height 56
click at [90, 207] on input "file" at bounding box center [87, 214] width 61 height 15
click at [92, 191] on label at bounding box center [87, 200] width 96 height 56
click at [92, 207] on input "file" at bounding box center [87, 214] width 61 height 15
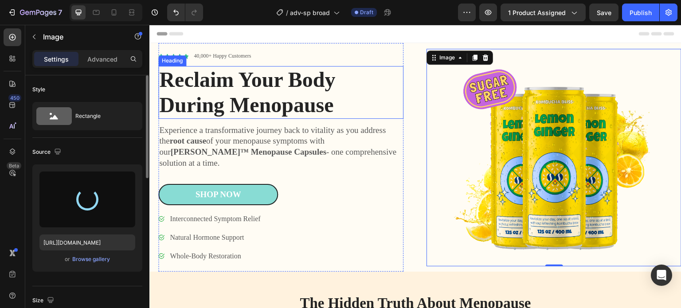
type input "https://cdn.shopify.com/s/files/1/0672/8764/6528/files/gempages_578363057307124…"
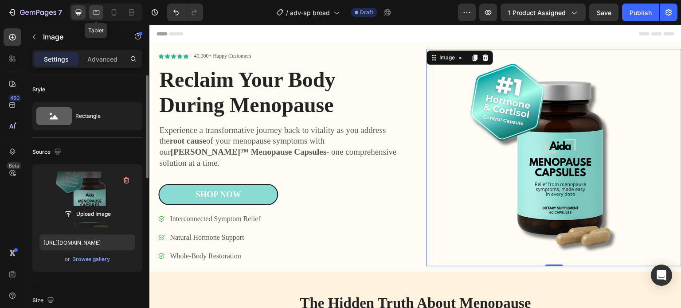
click at [98, 14] on icon at bounding box center [96, 12] width 9 height 9
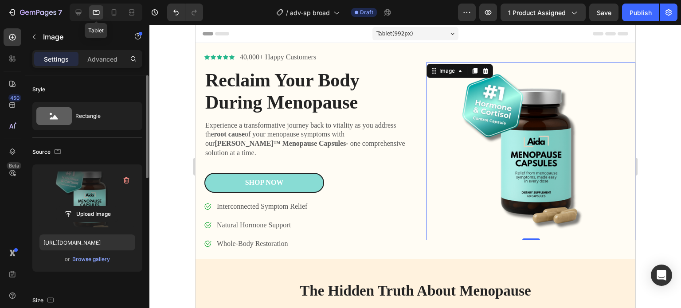
scroll to position [2, 0]
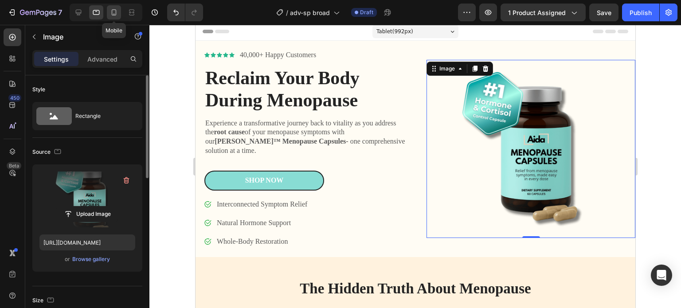
click at [116, 12] on icon at bounding box center [113, 12] width 9 height 9
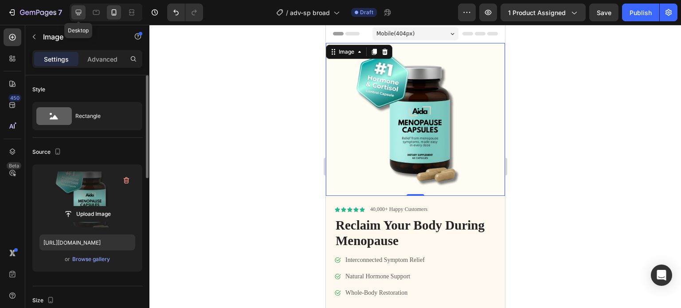
click at [80, 12] on icon at bounding box center [79, 13] width 6 height 6
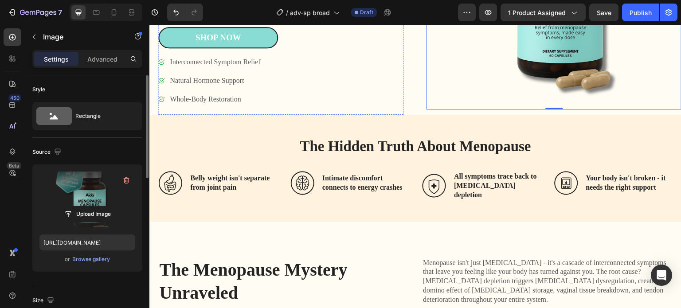
scroll to position [177, 0]
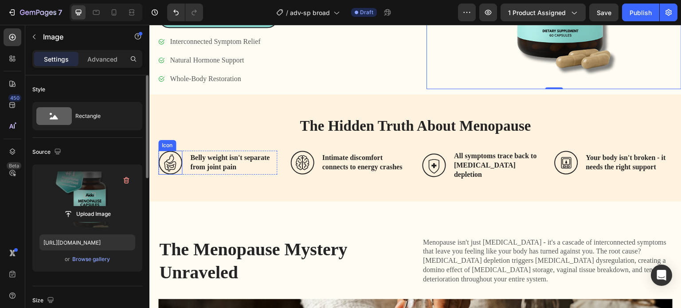
click at [167, 161] on icon at bounding box center [170, 166] width 12 height 10
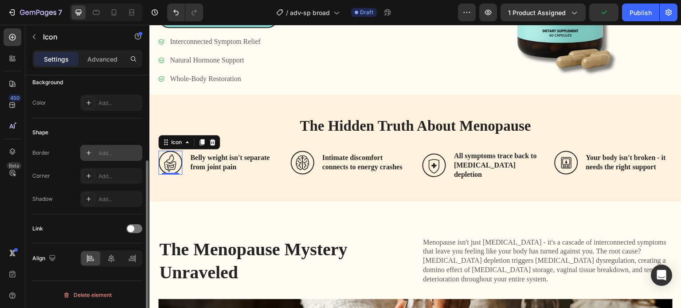
scroll to position [0, 0]
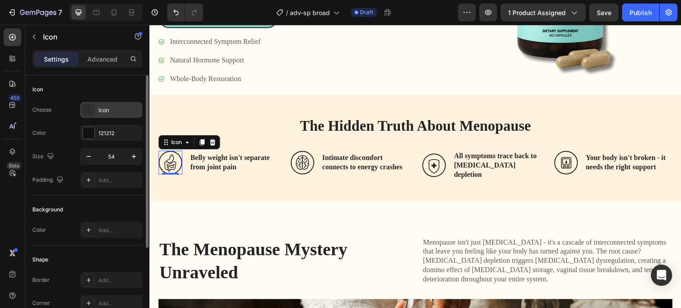
click at [108, 109] on div "Icon" at bounding box center [119, 110] width 42 height 8
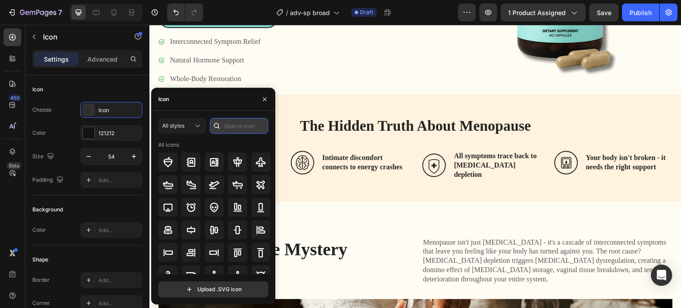
click at [234, 128] on input "text" at bounding box center [239, 126] width 59 height 16
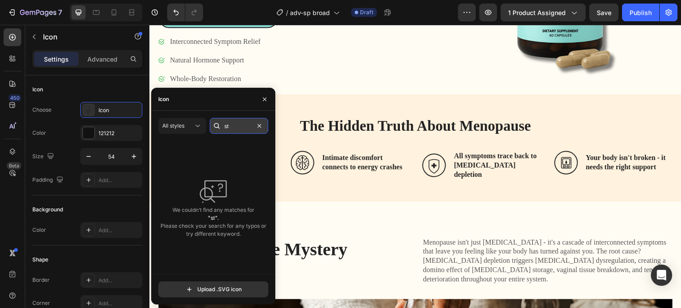
type input "s"
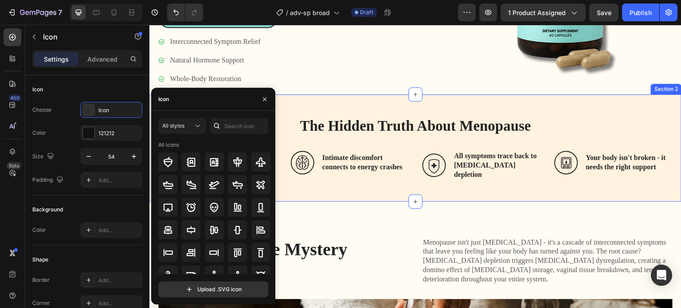
click at [324, 94] on div "The Hidden Truth About Menopause Heading Icon 0 Belly weight isn't separate fro…" at bounding box center [415, 147] width 532 height 107
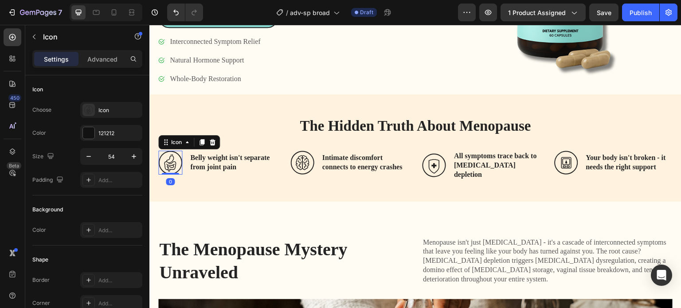
click at [172, 152] on icon at bounding box center [170, 163] width 24 height 24
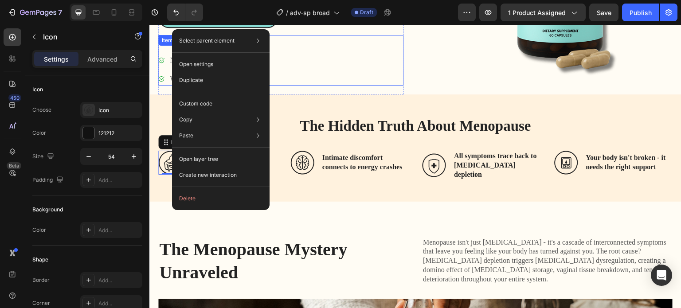
click at [361, 51] on div "Interconnected Symptom Relief Natural Hormone Support Whole-Body Restoration" at bounding box center [280, 60] width 245 height 51
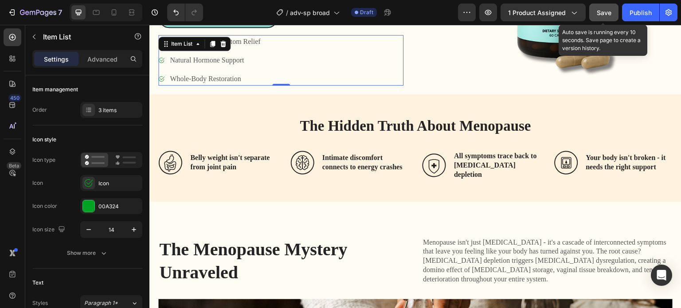
click at [614, 12] on button "Save" at bounding box center [603, 13] width 29 height 18
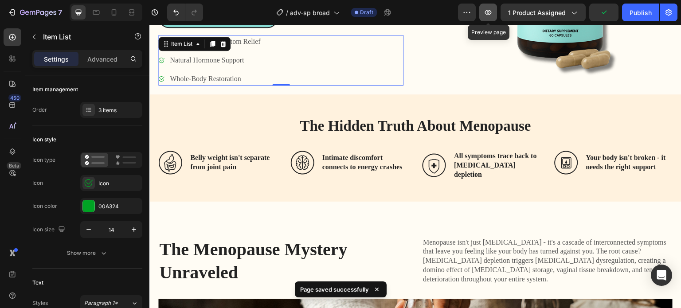
click at [492, 14] on icon "button" at bounding box center [488, 12] width 9 height 9
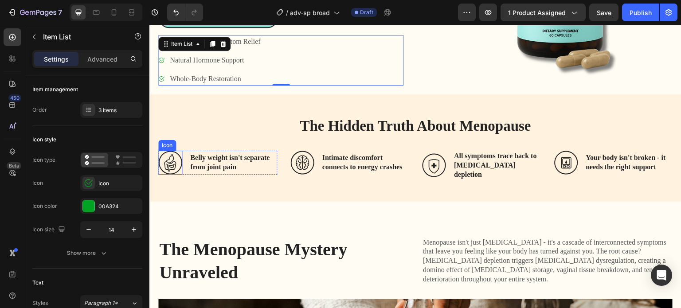
click at [171, 152] on icon at bounding box center [170, 163] width 24 height 24
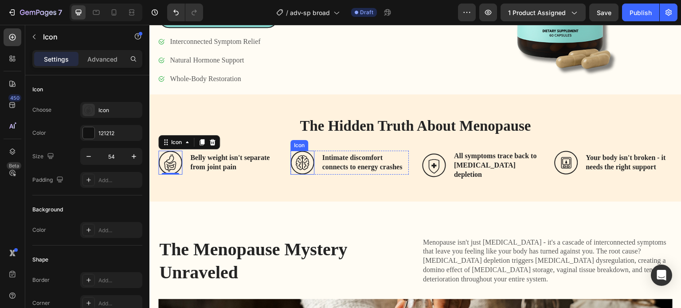
click at [302, 152] on icon at bounding box center [302, 163] width 24 height 24
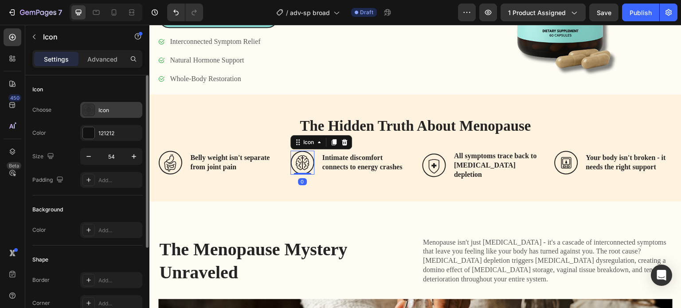
click at [113, 108] on div "Icon" at bounding box center [119, 110] width 42 height 8
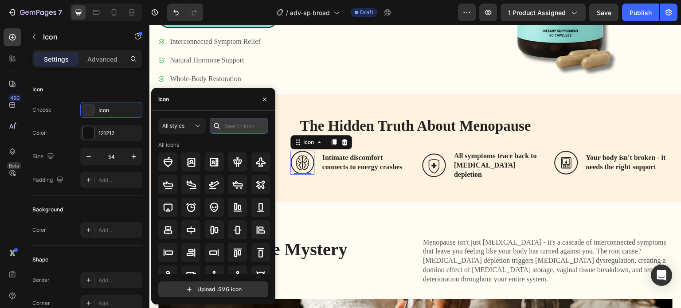
click at [250, 129] on input "text" at bounding box center [239, 126] width 59 height 16
type input "e"
type input "energy"
click at [199, 121] on icon at bounding box center [197, 125] width 9 height 9
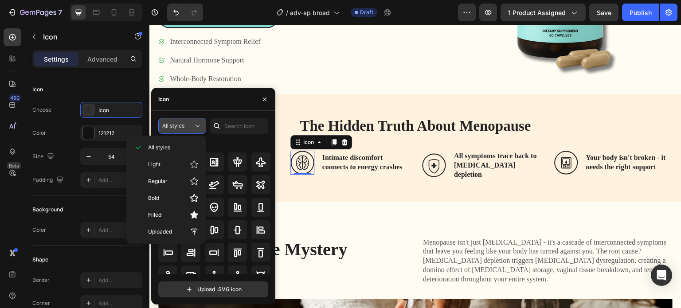
click at [199, 121] on icon at bounding box center [197, 125] width 9 height 9
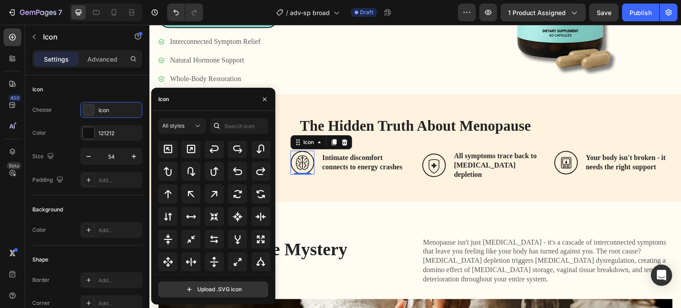
scroll to position [465, 0]
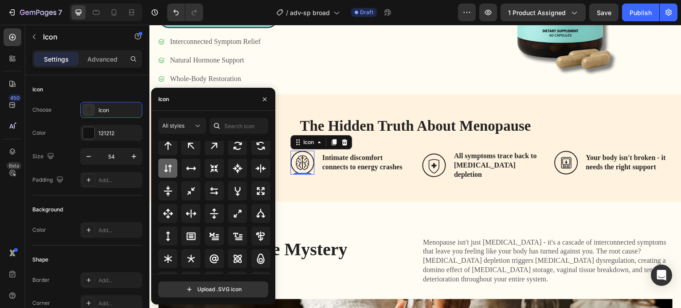
click at [168, 167] on icon at bounding box center [168, 168] width 11 height 11
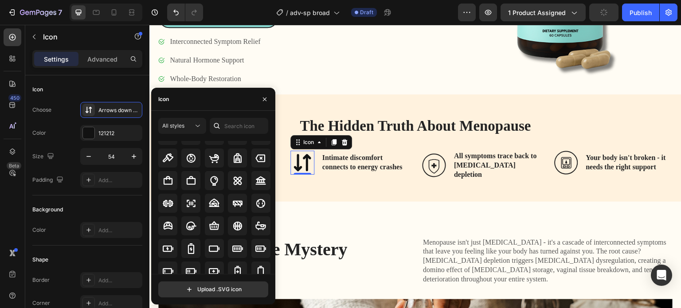
scroll to position [612, 0]
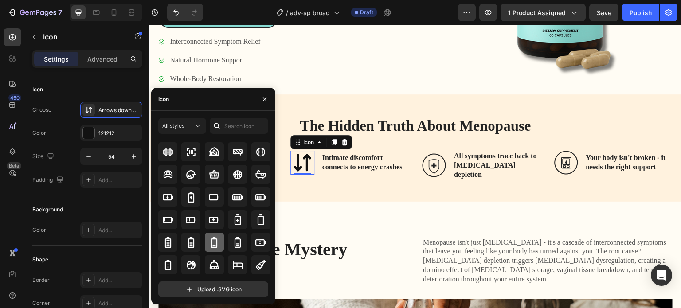
click at [216, 241] on icon at bounding box center [214, 242] width 6 height 11
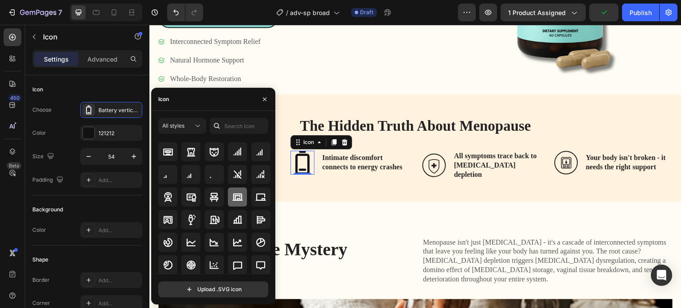
scroll to position [1228, 0]
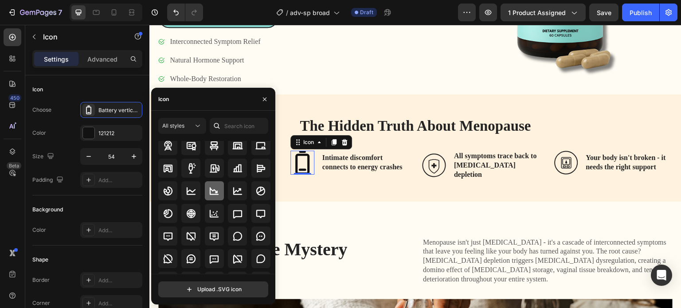
click at [216, 189] on icon at bounding box center [214, 191] width 11 height 11
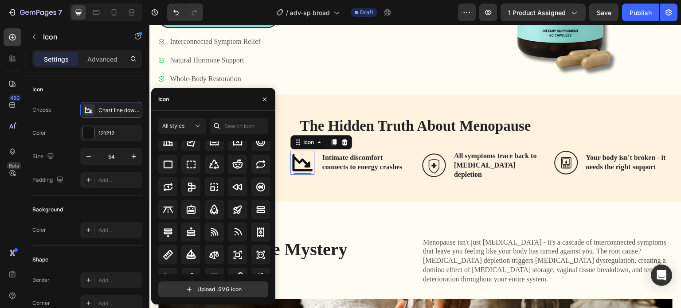
scroll to position [4423, 0]
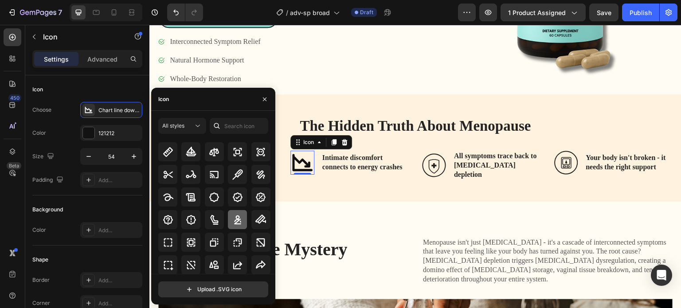
click at [239, 224] on icon at bounding box center [237, 219] width 7 height 9
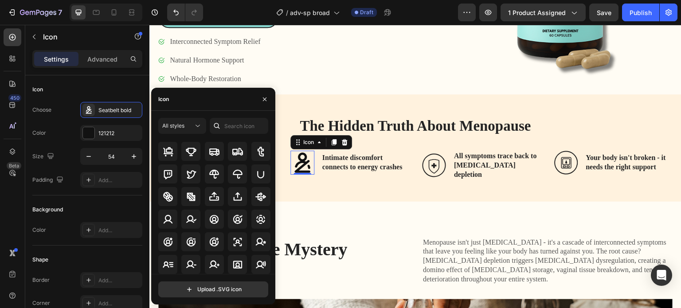
scroll to position [5478, 0]
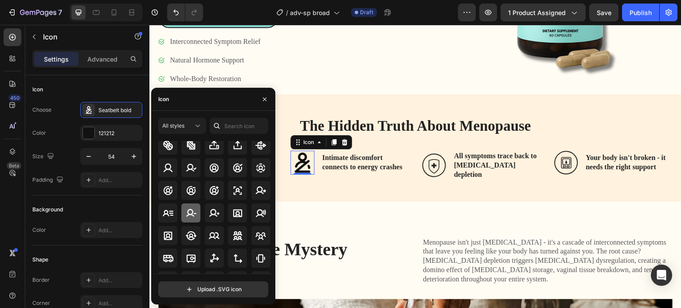
click at [186, 216] on icon at bounding box center [191, 213] width 10 height 8
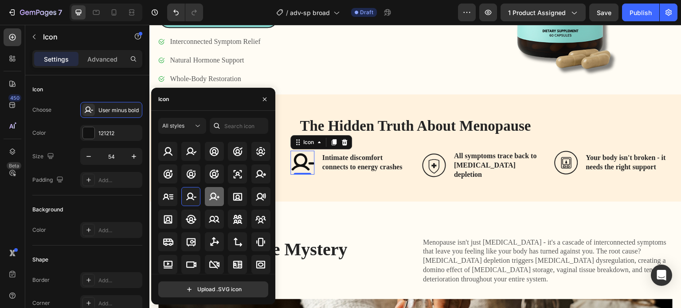
scroll to position [5522, 0]
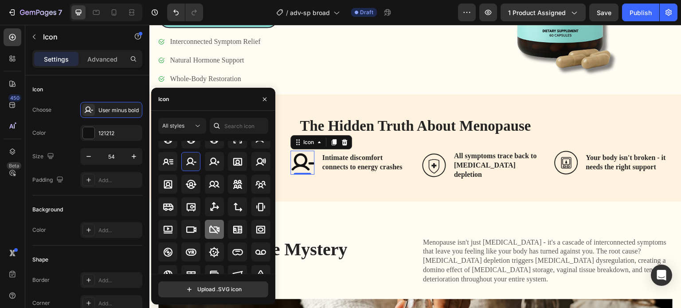
click at [212, 226] on icon at bounding box center [214, 229] width 11 height 11
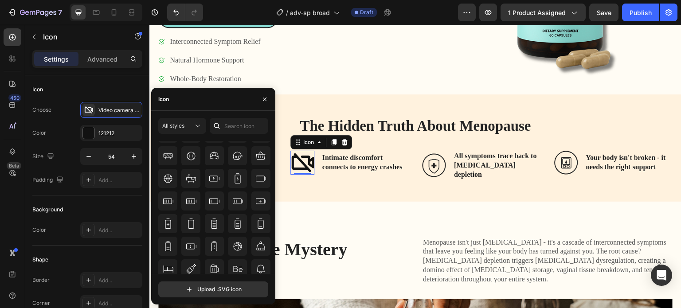
scroll to position [6386, 0]
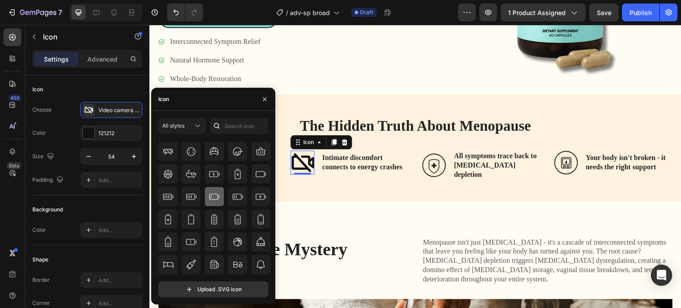
click at [210, 196] on icon at bounding box center [214, 196] width 11 height 11
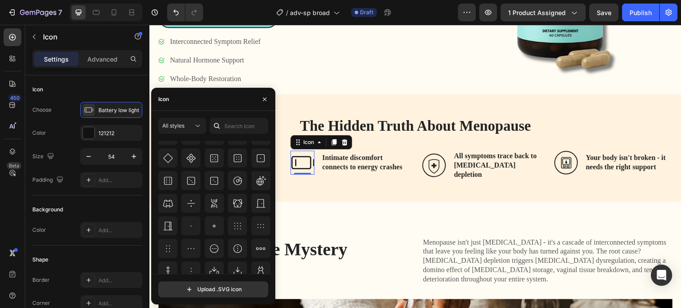
scroll to position [7663, 0]
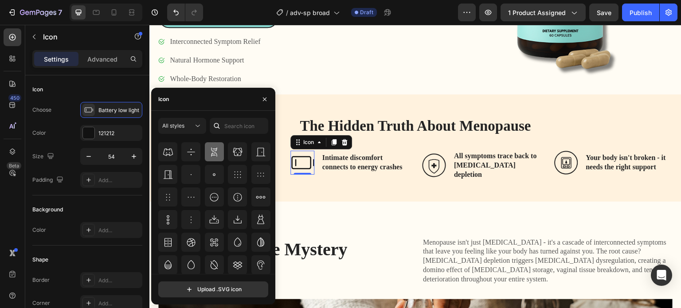
click at [211, 151] on icon at bounding box center [214, 152] width 6 height 9
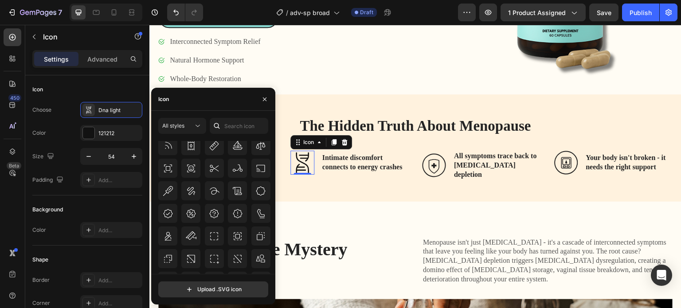
scroll to position [10198, 0]
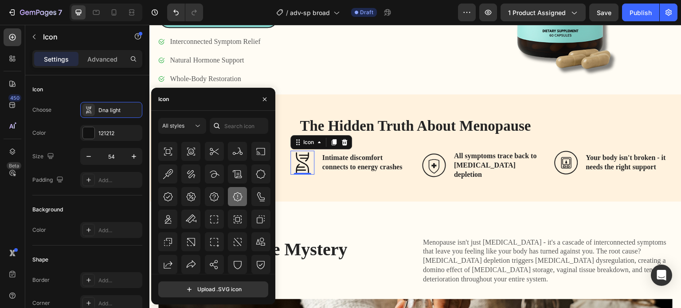
click at [233, 196] on icon at bounding box center [237, 196] width 11 height 11
click at [385, 167] on div "The Hidden Truth About Menopause Heading Icon Belly weight isn't separate from …" at bounding box center [415, 147] width 532 height 107
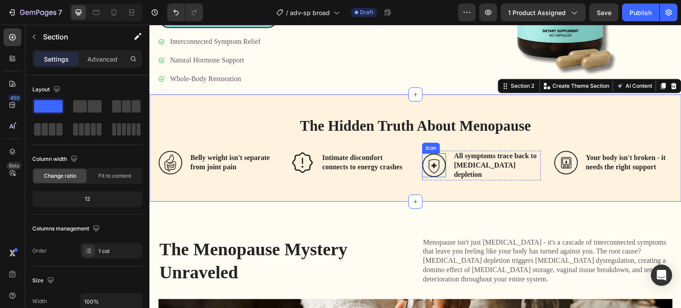
click at [429, 160] on icon at bounding box center [434, 167] width 11 height 14
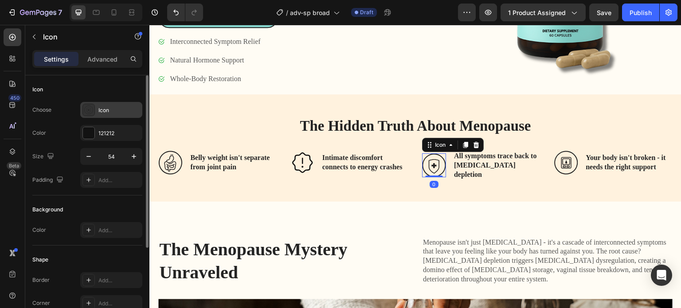
click at [113, 112] on div "Icon" at bounding box center [119, 110] width 42 height 8
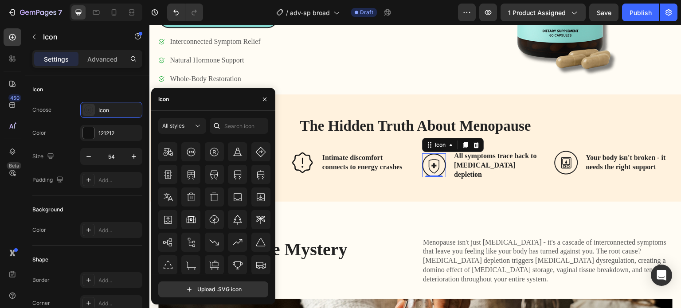
scroll to position [11151, 0]
click at [213, 239] on icon at bounding box center [214, 242] width 11 height 11
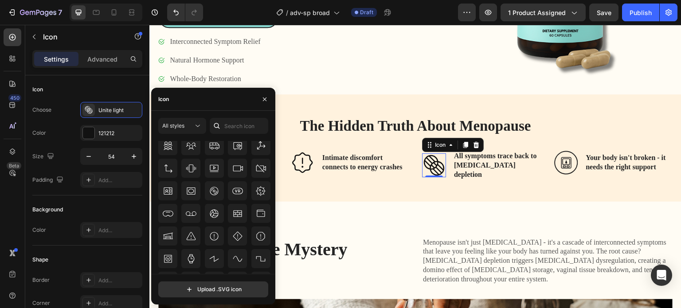
click at [209, 216] on icon at bounding box center [214, 213] width 11 height 11
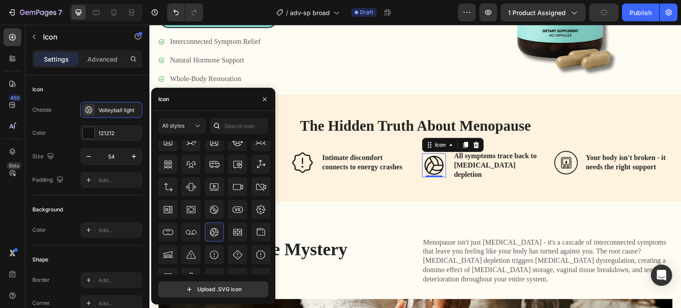
scroll to position [11297, 0]
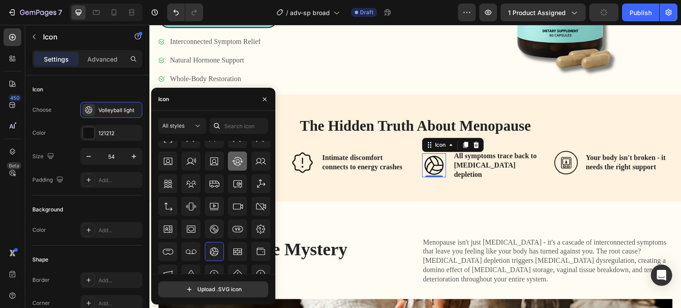
click at [238, 163] on icon at bounding box center [237, 161] width 11 height 8
click at [563, 151] on icon at bounding box center [566, 163] width 24 height 24
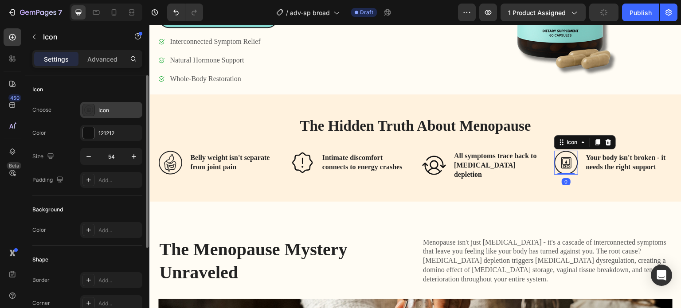
click at [112, 111] on div "Icon" at bounding box center [119, 110] width 42 height 8
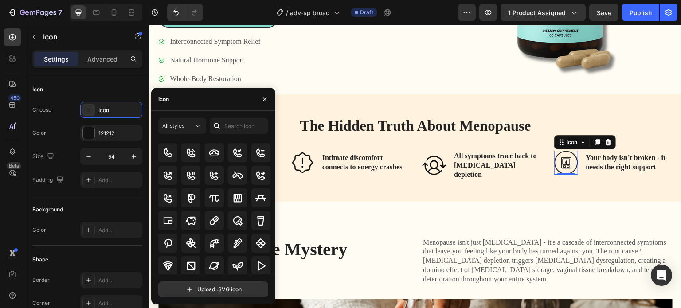
scroll to position [3990, 0]
click at [172, 177] on icon at bounding box center [168, 175] width 11 height 11
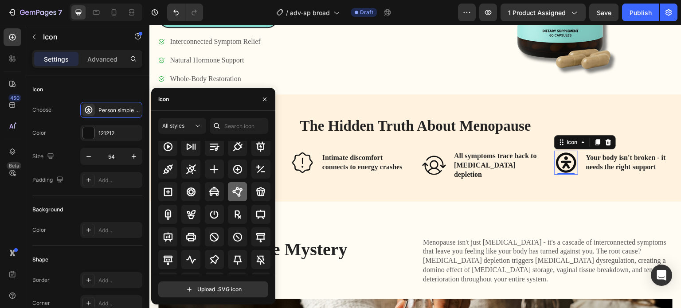
click at [234, 189] on icon at bounding box center [237, 192] width 10 height 10
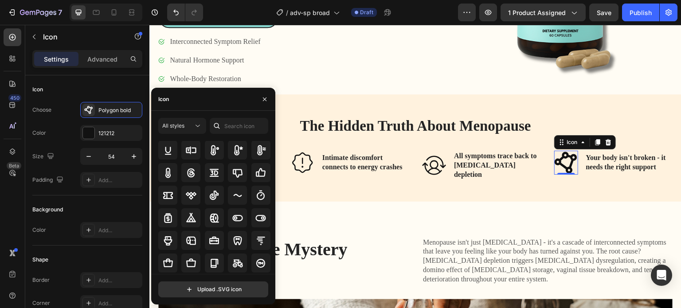
scroll to position [5231, 0]
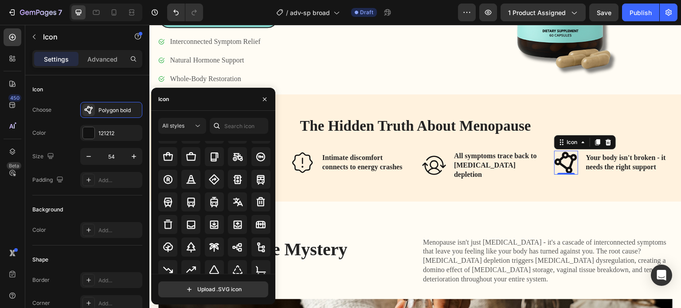
scroll to position [5364, 0]
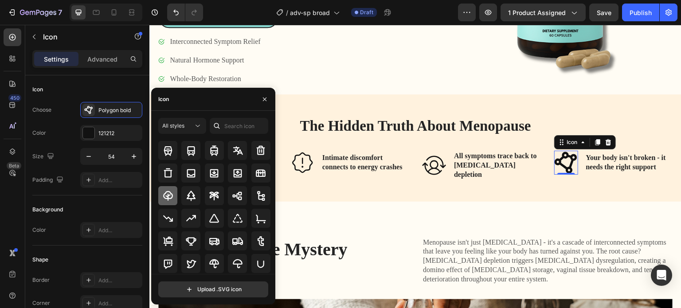
click at [172, 197] on icon at bounding box center [168, 196] width 11 height 11
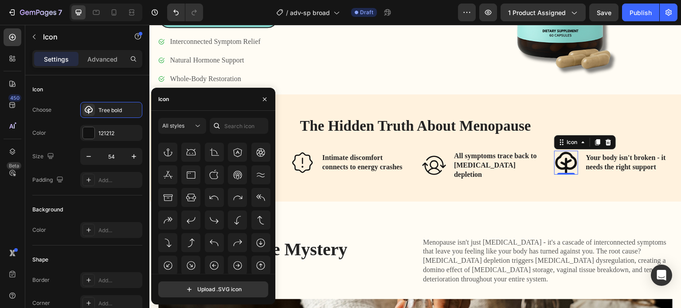
scroll to position [5852, 0]
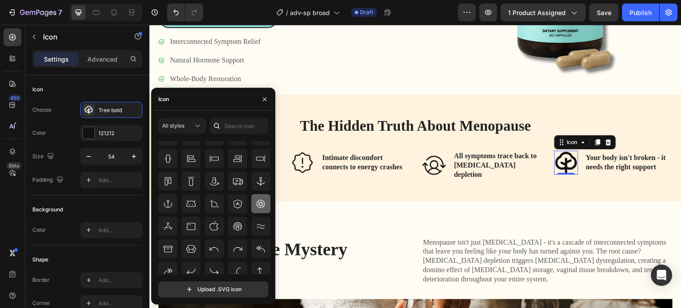
click at [251, 201] on div at bounding box center [260, 203] width 19 height 19
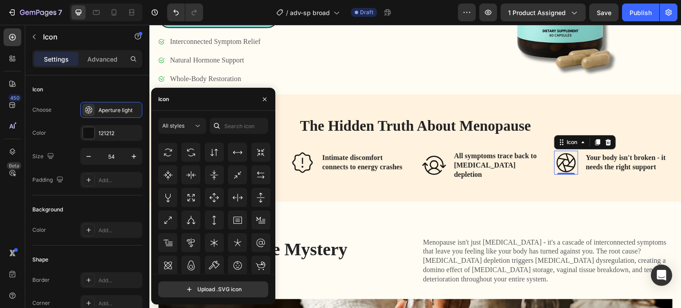
scroll to position [6251, 0]
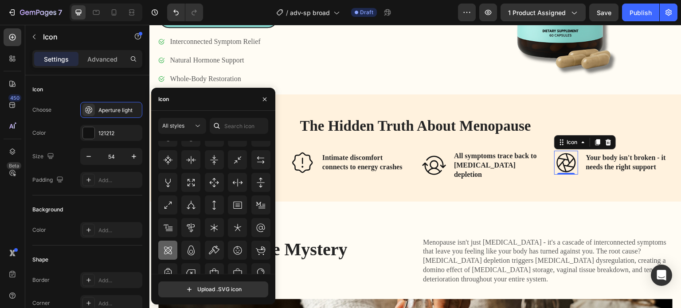
click at [172, 246] on icon at bounding box center [168, 250] width 11 height 11
click at [169, 205] on icon at bounding box center [168, 204] width 11 height 11
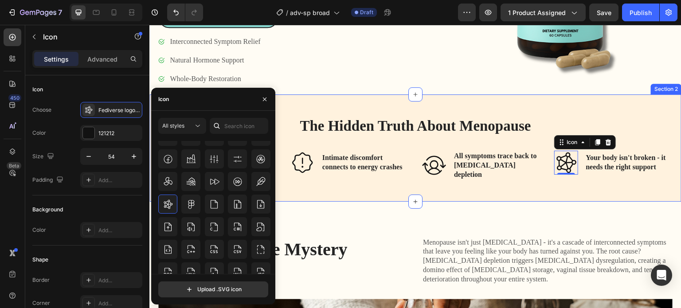
click at [399, 169] on div "The Hidden Truth About Menopause Heading Icon Belly weight isn't separate from …" at bounding box center [415, 147] width 532 height 107
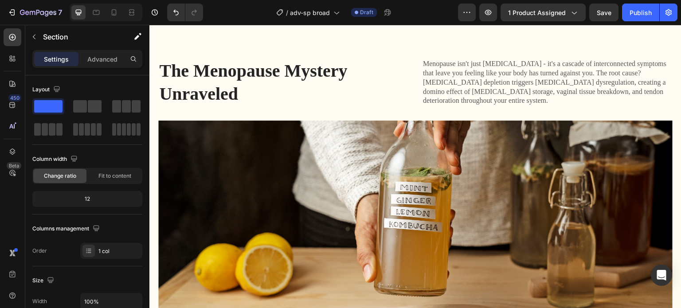
scroll to position [399, 0]
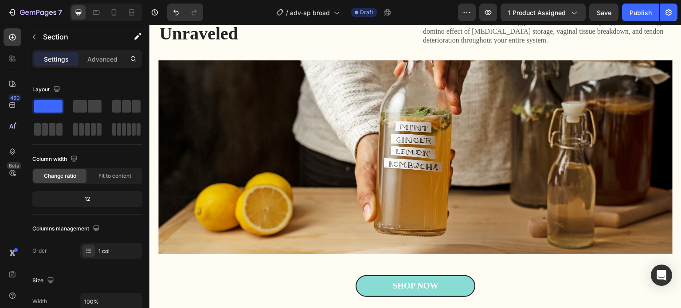
click at [399, 169] on img at bounding box center [415, 157] width 514 height 194
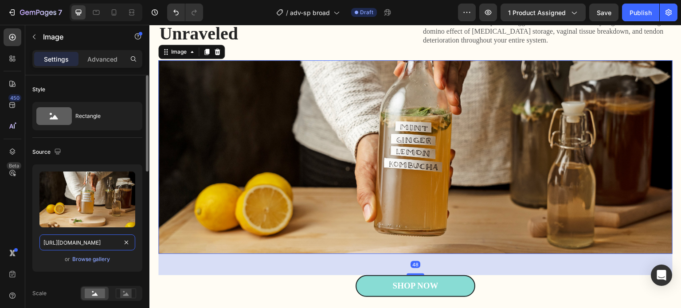
click at [97, 243] on input "[URL][DOMAIN_NAME]" at bounding box center [87, 242] width 96 height 16
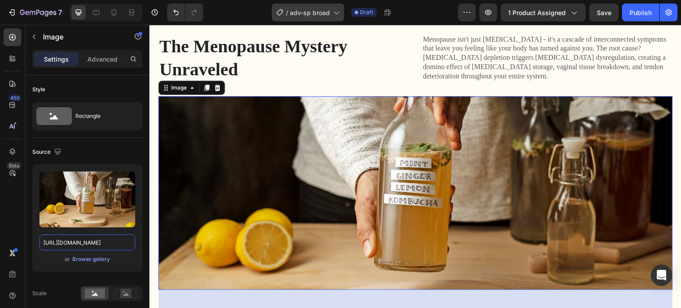
scroll to position [310, 0]
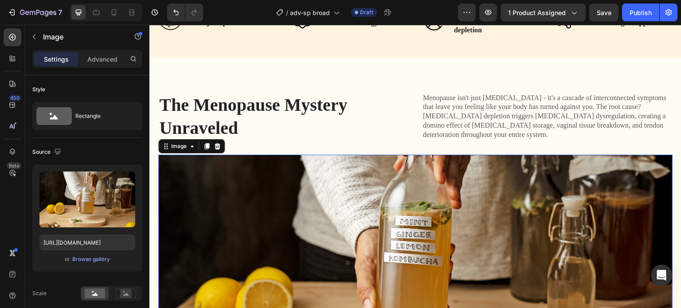
click at [266, 171] on img at bounding box center [415, 252] width 514 height 194
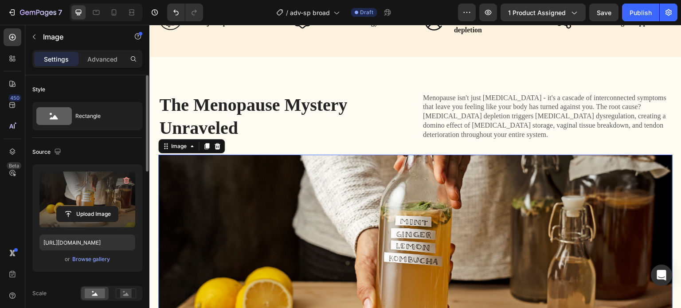
click at [74, 203] on label at bounding box center [87, 200] width 96 height 56
click at [74, 207] on input "file" at bounding box center [87, 214] width 61 height 15
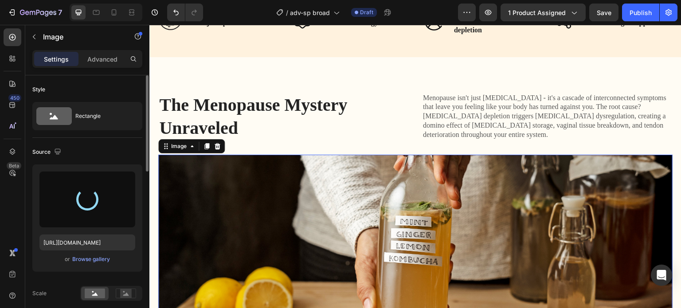
type input "[URL][DOMAIN_NAME]"
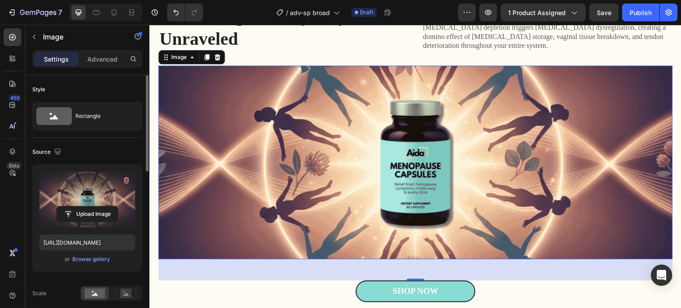
scroll to position [399, 0]
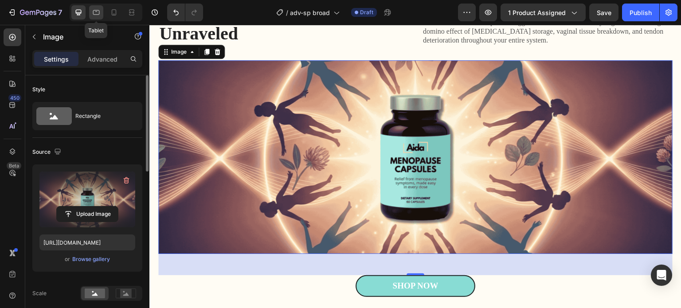
click at [90, 12] on div at bounding box center [96, 12] width 14 height 14
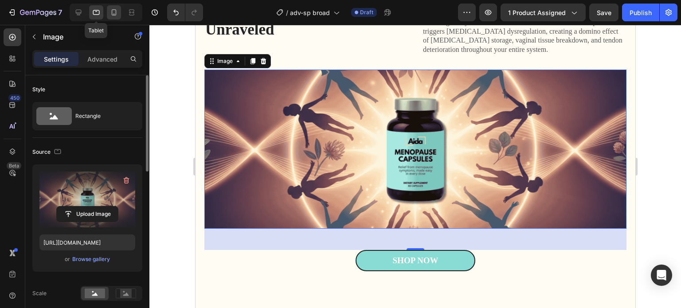
click at [110, 13] on icon at bounding box center [113, 12] width 9 height 9
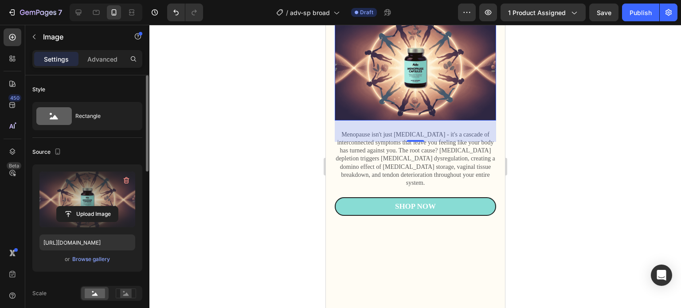
type input "100"
type input "238"
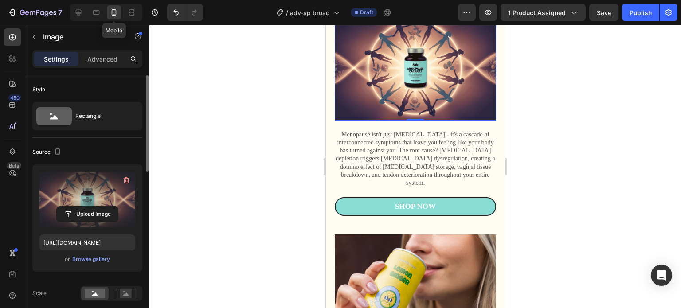
click at [113, 13] on icon at bounding box center [113, 12] width 9 height 9
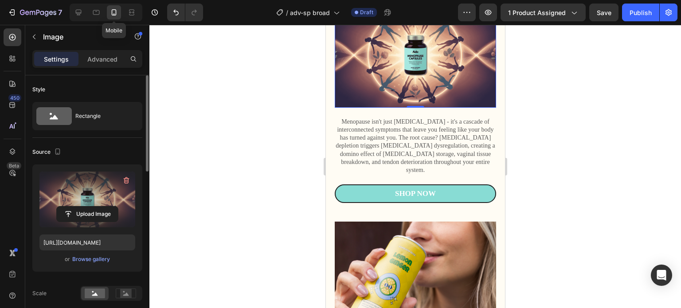
scroll to position [358, 0]
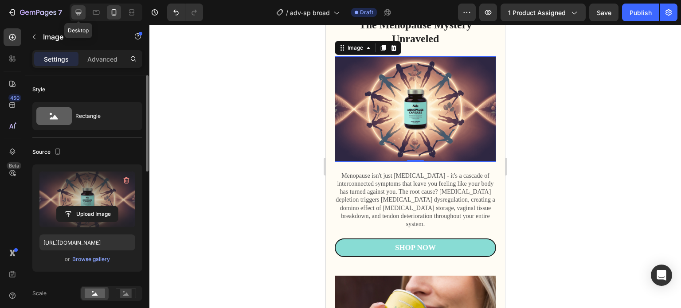
click at [76, 12] on icon at bounding box center [79, 13] width 6 height 6
type input "1200"
type input "452"
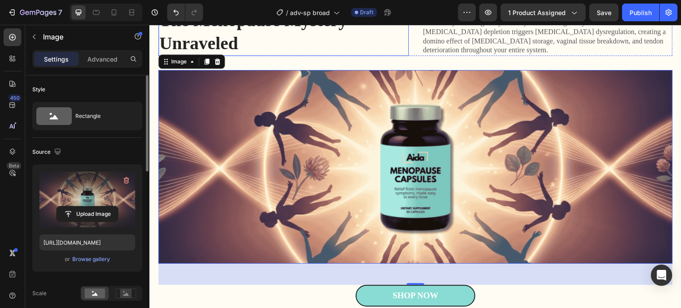
scroll to position [403, 0]
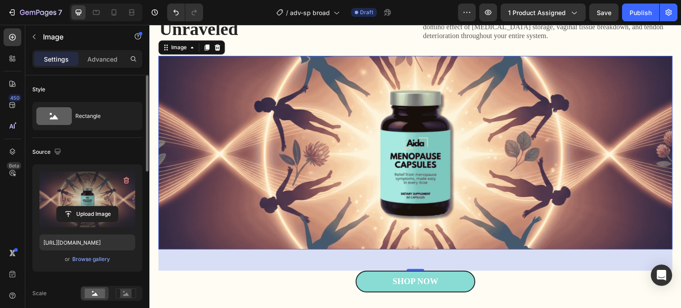
click at [76, 186] on label at bounding box center [87, 200] width 96 height 56
click at [76, 207] on input "file" at bounding box center [87, 214] width 61 height 15
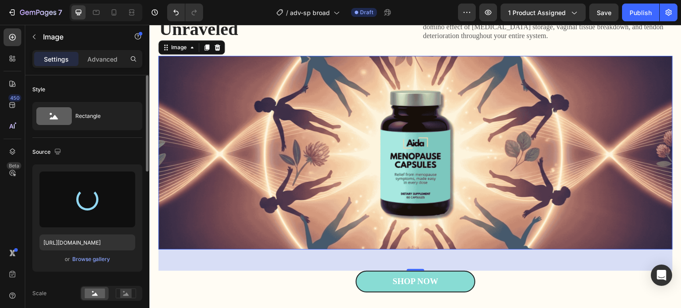
type input "https://cdn.shopify.com/s/files/1/0672/8764/6528/files/gempages_578363057307124…"
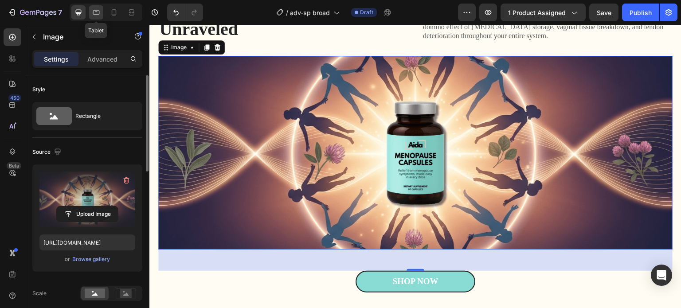
click at [99, 13] on icon at bounding box center [96, 12] width 9 height 9
click at [105, 13] on div "Tablet" at bounding box center [106, 13] width 73 height 18
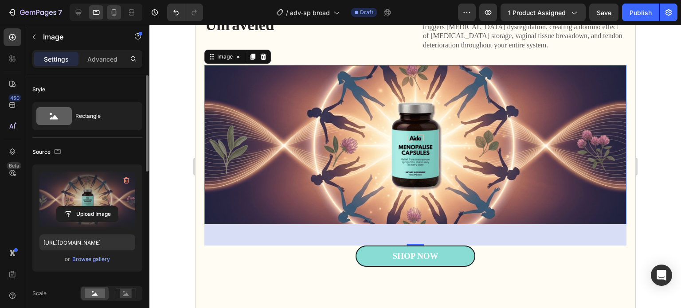
click at [113, 13] on icon at bounding box center [113, 12] width 9 height 9
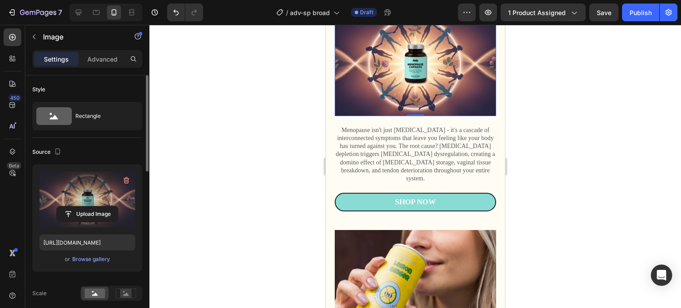
type input "100"
type input "238"
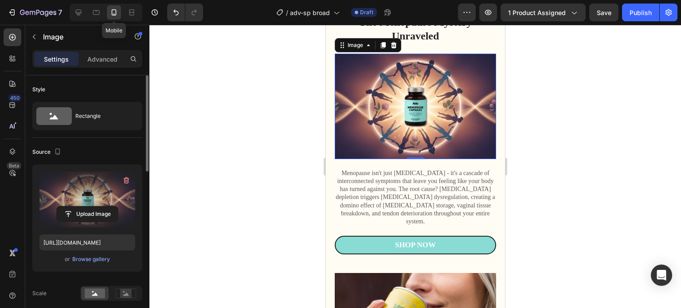
scroll to position [358, 0]
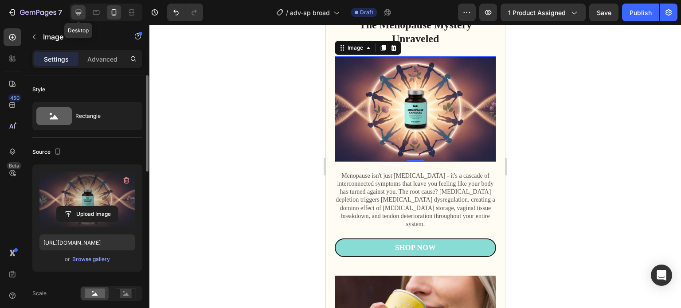
click at [79, 16] on icon at bounding box center [78, 12] width 9 height 9
type input "1200"
type input "452"
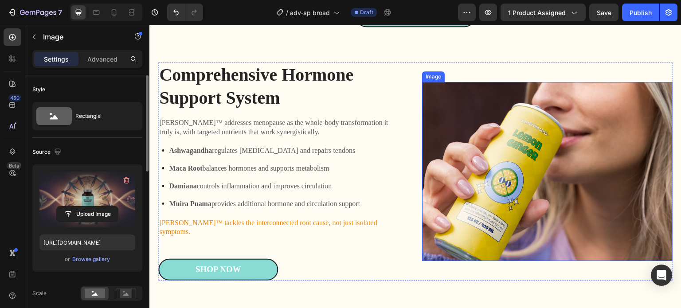
scroll to position [669, 0]
drag, startPoint x: 445, startPoint y: 174, endPoint x: 464, endPoint y: 169, distance: 18.8
click at [463, 170] on img at bounding box center [547, 171] width 250 height 179
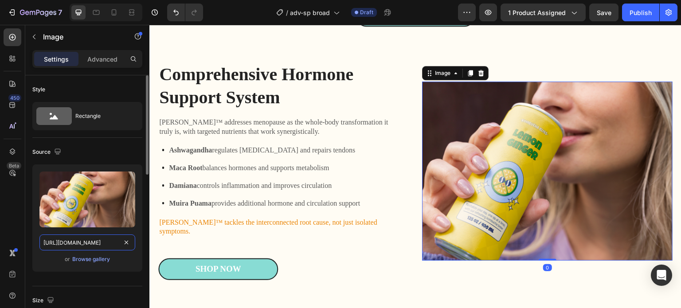
click at [79, 246] on input "https://cdn.shopify.com/s/files/1/0672/8764/6528/files/gempages_578363057307124…" at bounding box center [87, 242] width 96 height 16
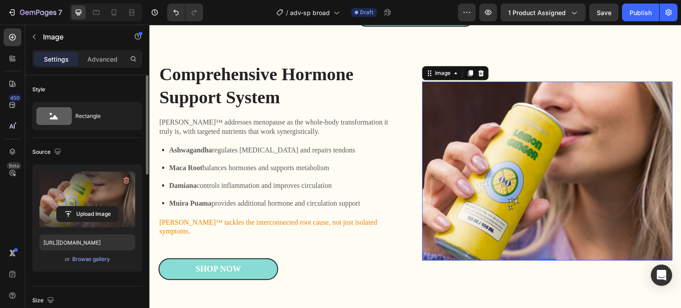
click at [85, 181] on label at bounding box center [87, 200] width 96 height 56
click at [85, 207] on input "file" at bounding box center [87, 214] width 61 height 15
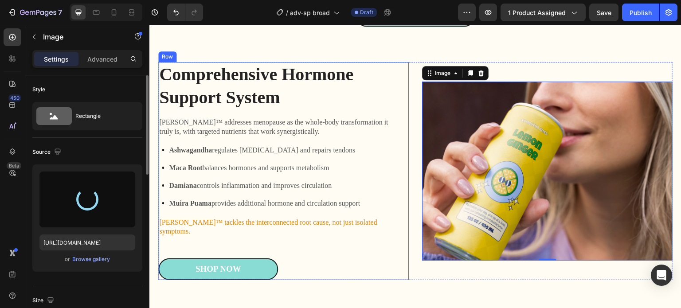
type input "https://cdn.shopify.com/s/files/1/0672/8764/6528/files/gempages_578363057307124…"
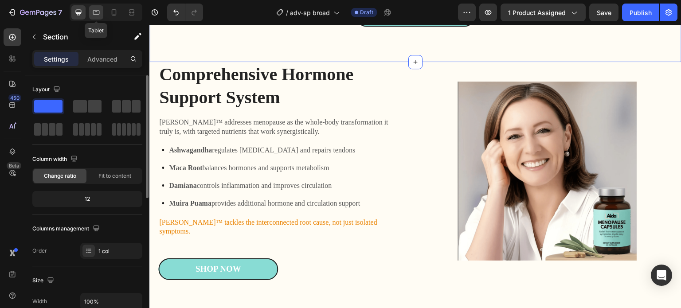
click at [98, 13] on icon at bounding box center [96, 12] width 9 height 9
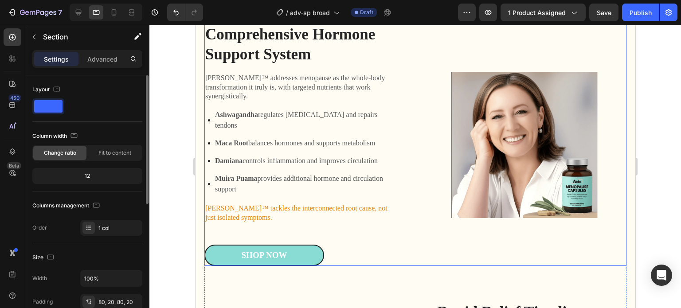
scroll to position [679, 0]
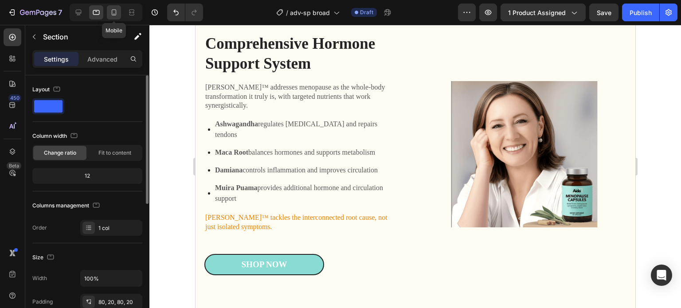
click at [116, 15] on icon at bounding box center [113, 12] width 9 height 9
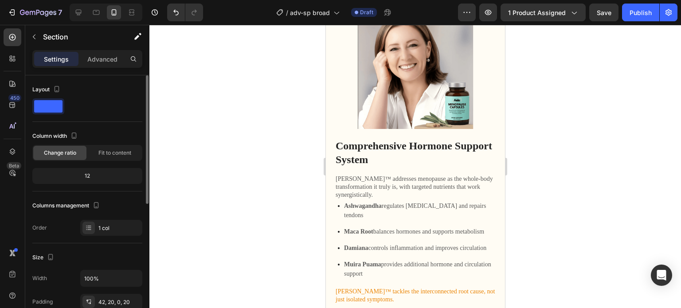
scroll to position [635, 0]
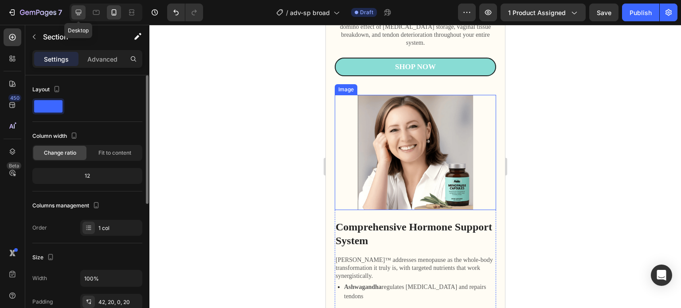
click at [76, 15] on icon at bounding box center [78, 12] width 9 height 9
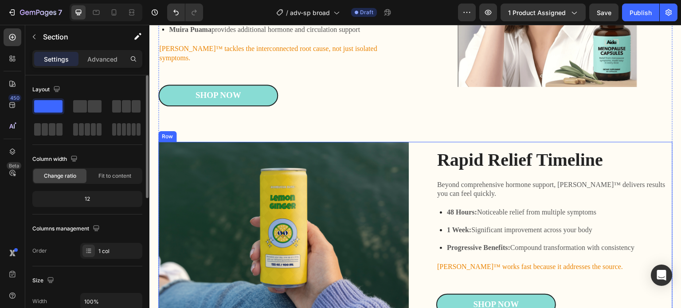
scroll to position [904, 0]
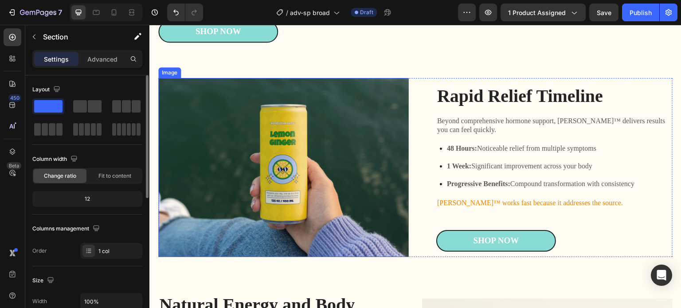
click at [320, 155] on img at bounding box center [283, 167] width 250 height 179
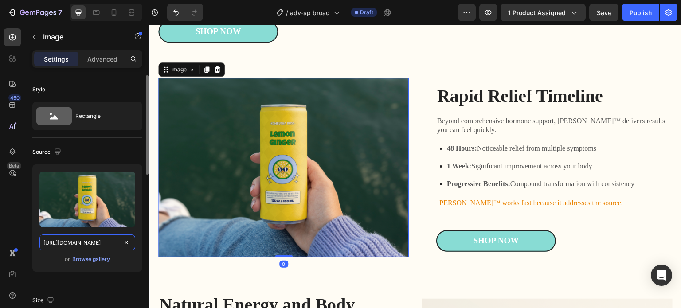
click at [94, 246] on input "https://cdn.shopify.com/s/files/1/0672/8764/6528/files/gempages_578363057307124…" at bounding box center [87, 242] width 96 height 16
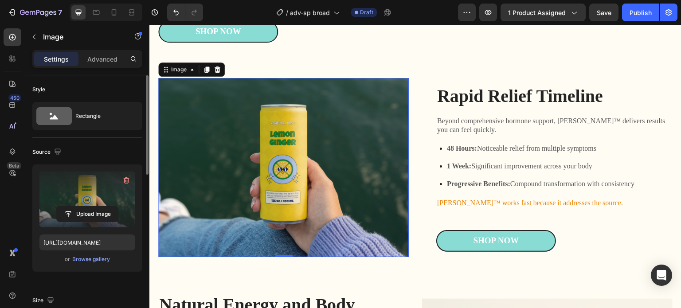
click at [94, 190] on label at bounding box center [87, 200] width 96 height 56
click at [94, 207] on input "file" at bounding box center [87, 214] width 61 height 15
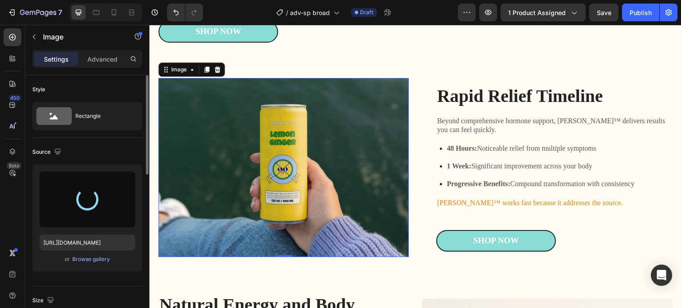
type input "https://cdn.shopify.com/s/files/1/0672/8764/6528/files/gempages_578363057307124…"
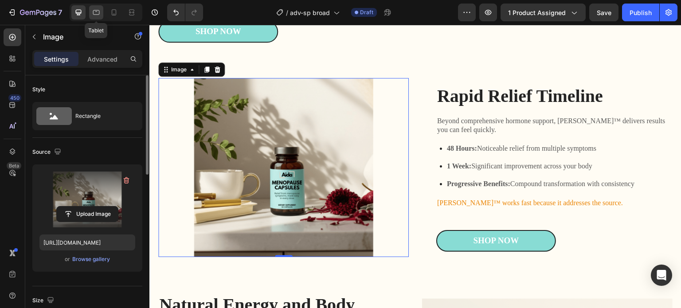
click at [99, 11] on icon at bounding box center [96, 12] width 7 height 5
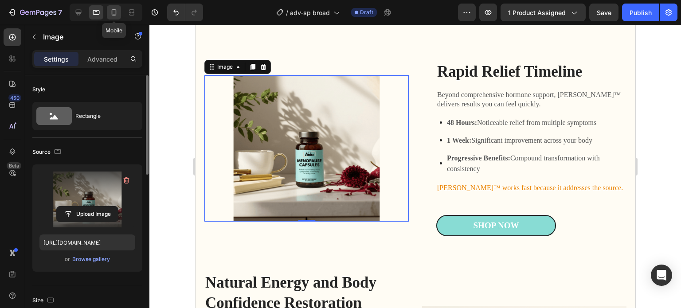
click at [118, 10] on icon at bounding box center [113, 12] width 9 height 9
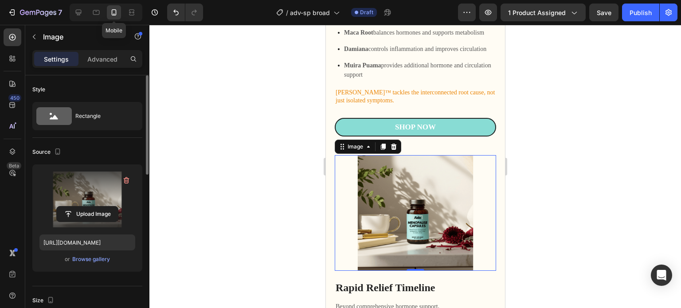
scroll to position [959, 0]
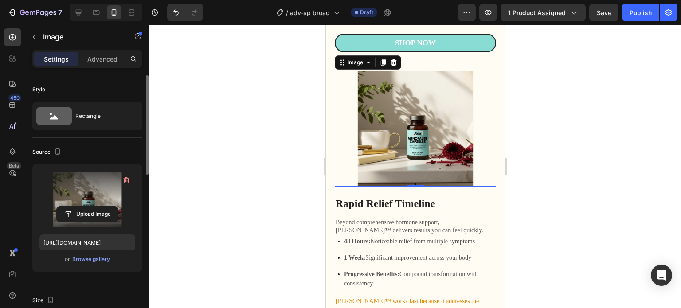
click at [67, 10] on div at bounding box center [104, 13] width 76 height 18
click at [76, 12] on icon at bounding box center [78, 12] width 9 height 9
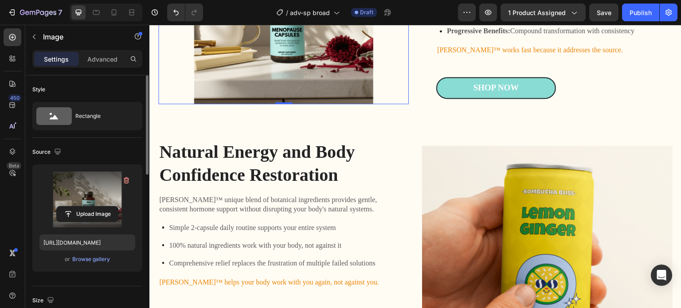
scroll to position [1093, 0]
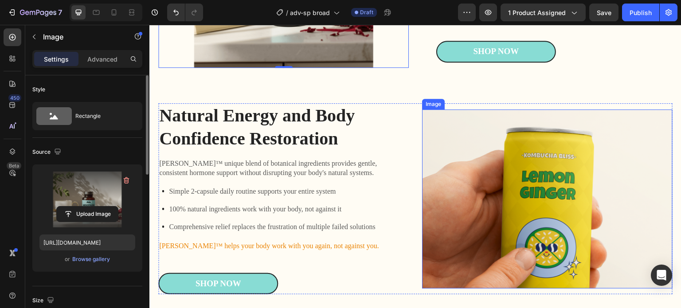
click at [501, 187] on img at bounding box center [547, 198] width 250 height 179
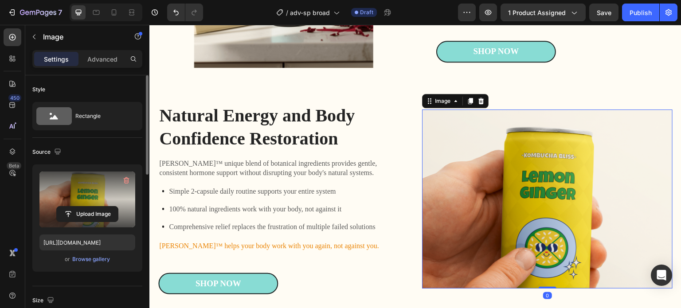
click at [83, 189] on label at bounding box center [87, 200] width 96 height 56
click at [83, 207] on input "file" at bounding box center [87, 214] width 61 height 15
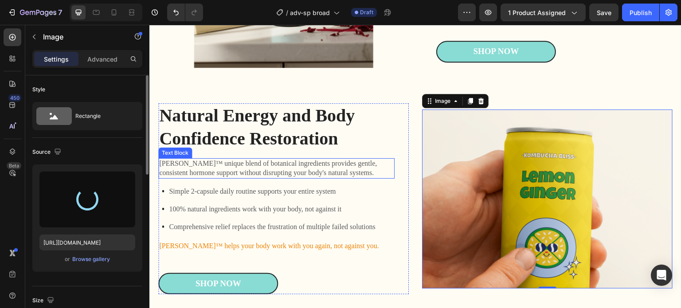
type input "https://cdn.shopify.com/s/files/1/0672/8764/6528/files/gempages_578363057307124…"
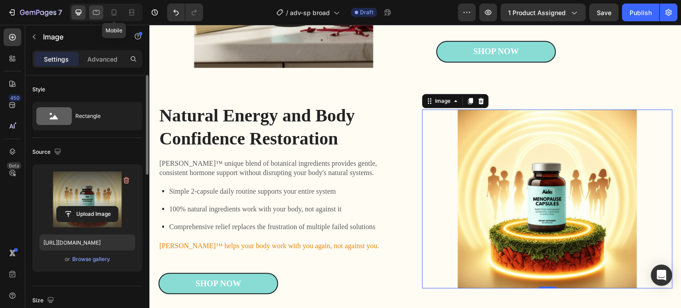
click at [96, 14] on icon at bounding box center [96, 12] width 7 height 5
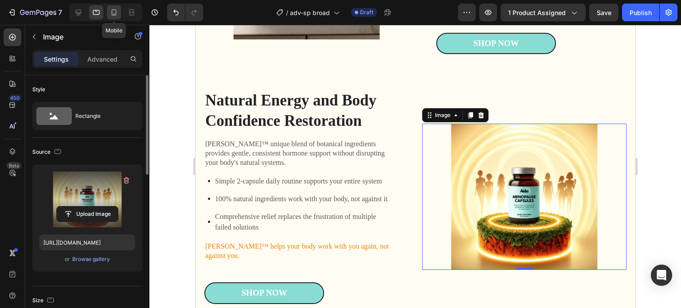
click at [113, 15] on icon at bounding box center [113, 12] width 9 height 9
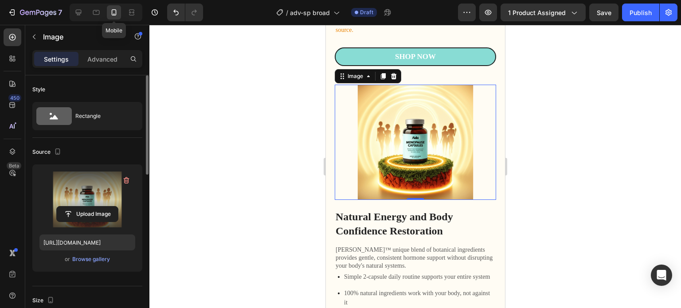
scroll to position [1239, 0]
click at [76, 12] on icon at bounding box center [79, 13] width 6 height 6
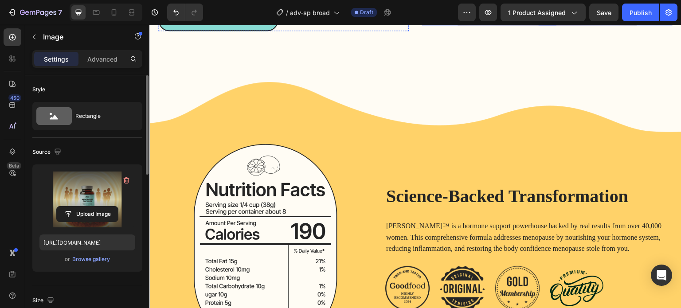
scroll to position [1388, 0]
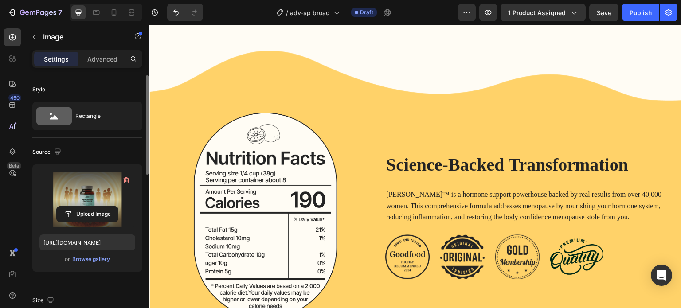
click at [309, 129] on img at bounding box center [265, 216] width 214 height 206
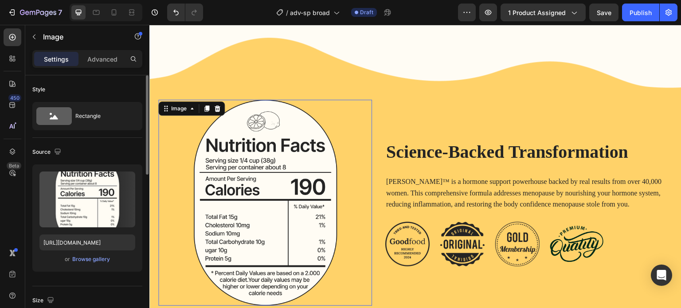
scroll to position [1445, 0]
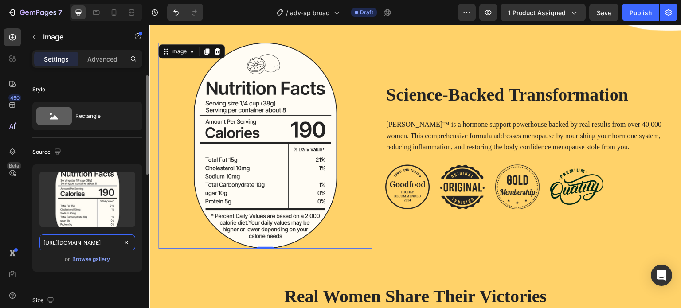
click at [99, 243] on input "https://cdn.shopify.com/s/files/1/0672/8764/6528/files/gempages_578363057307124…" at bounding box center [87, 242] width 96 height 16
click at [236, 115] on img at bounding box center [265, 146] width 214 height 206
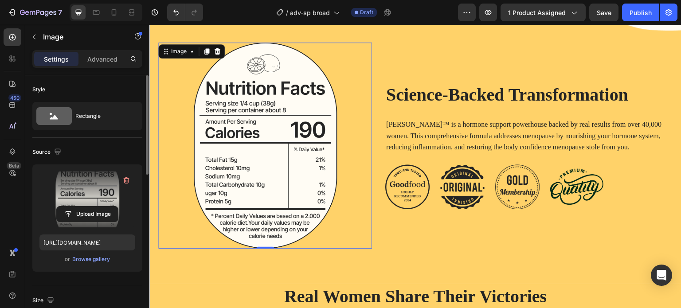
click at [87, 195] on label at bounding box center [87, 200] width 96 height 56
click at [87, 207] on input "file" at bounding box center [87, 214] width 61 height 15
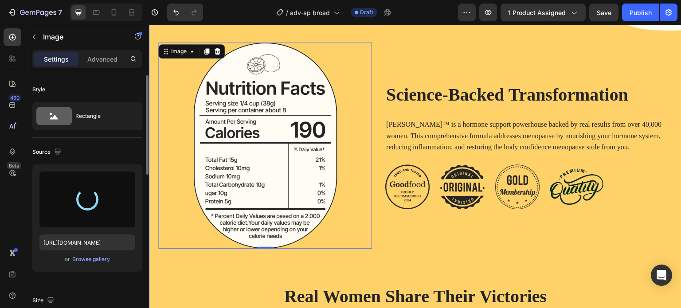
type input "https://cdn.shopify.com/s/files/1/0672/8764/6528/files/gempages_578363057307124…"
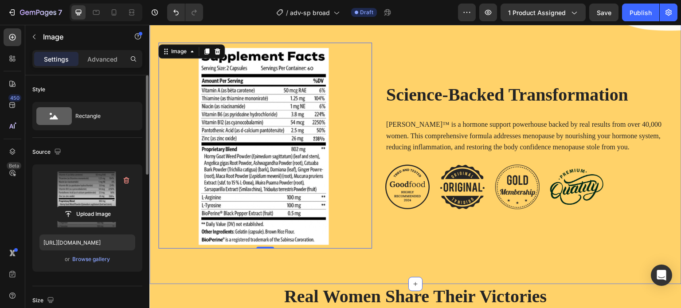
click at [441, 33] on div "Image 0 Science-Backed Transformation Heading Aida™ is a hormone support powerh…" at bounding box center [415, 132] width 532 height 304
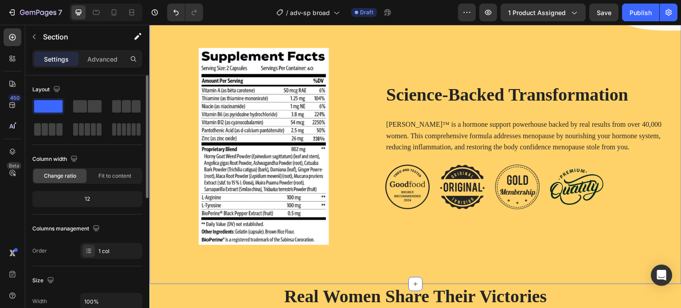
scroll to position [133, 0]
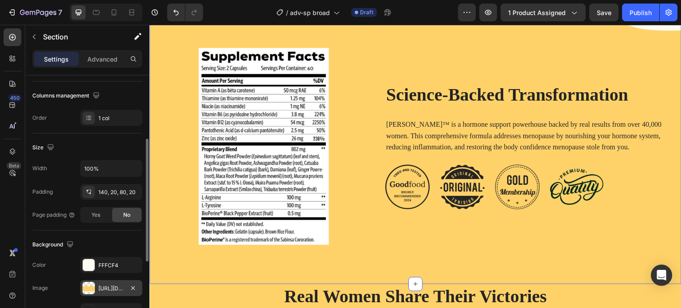
click at [110, 287] on div "https://cdn.shopify.com/s/files/1/0672/8764/6528/files/gempages_578363057307124…" at bounding box center [111, 289] width 26 height 8
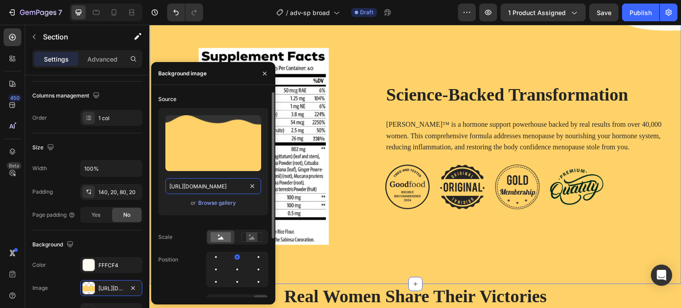
click at [198, 184] on input "https://cdn.shopify.com/s/files/1/0672/8764/6528/files/gempages_578363057307124…" at bounding box center [213, 186] width 96 height 16
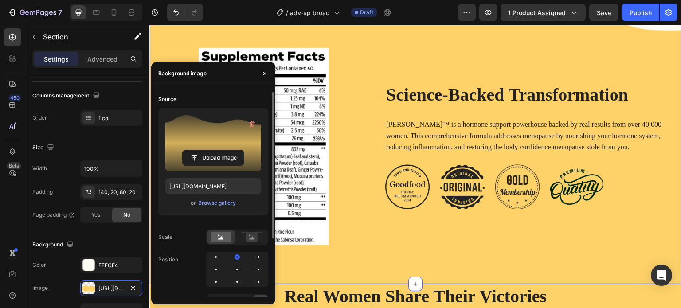
click at [206, 140] on label at bounding box center [213, 143] width 96 height 56
click at [206, 150] on input "file" at bounding box center [213, 157] width 61 height 15
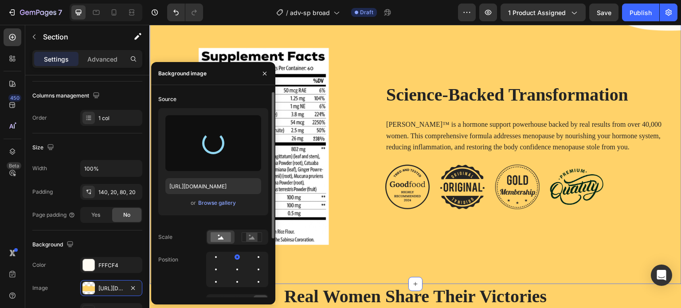
type input "https://cdn.shopify.com/s/files/1/0672/8764/6528/files/gempages_578363057307124…"
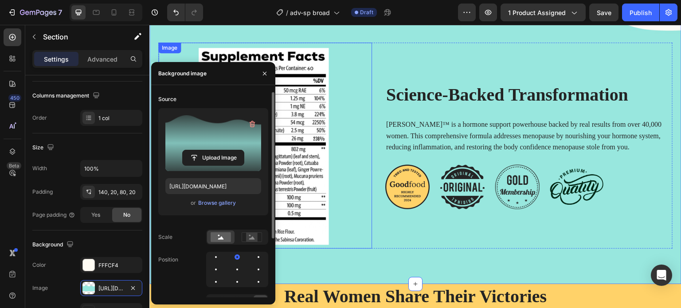
scroll to position [1411, 0]
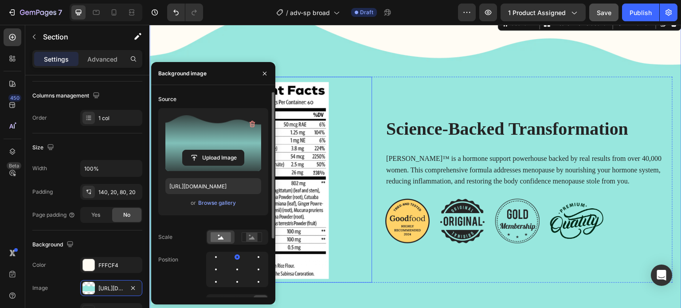
click at [599, 13] on span "Save" at bounding box center [604, 13] width 15 height 8
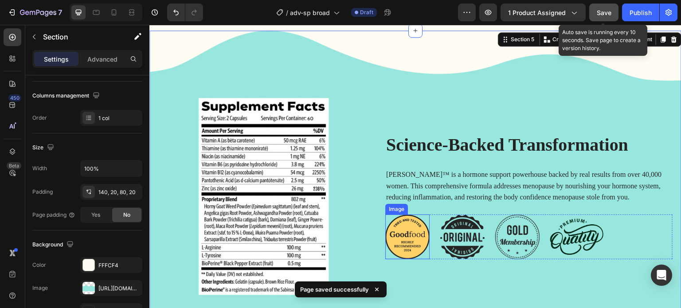
scroll to position [1445, 0]
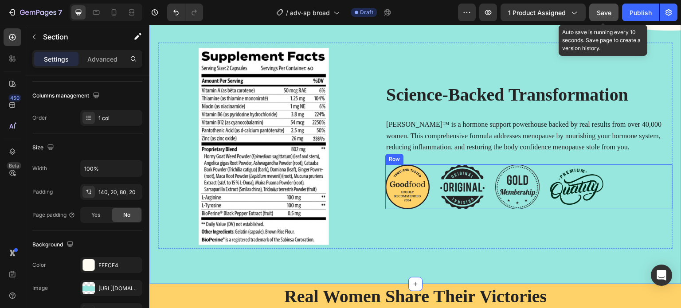
click at [632, 186] on div "Image Image Image Image Row" at bounding box center [528, 186] width 287 height 45
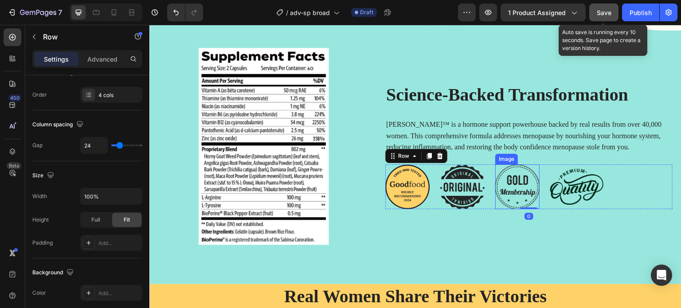
scroll to position [0, 0]
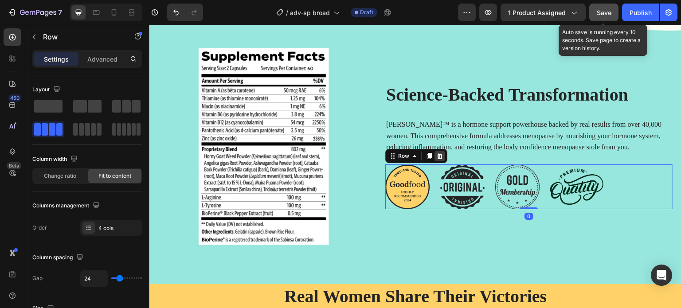
click at [442, 157] on icon at bounding box center [439, 155] width 7 height 7
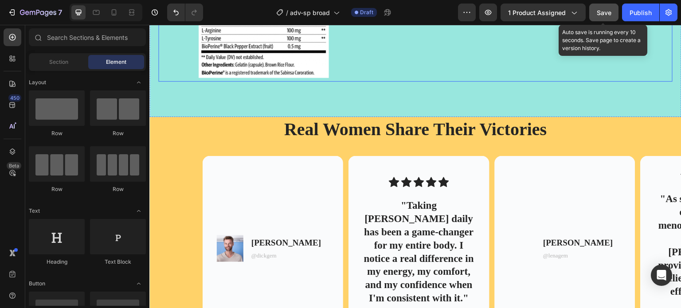
scroll to position [1623, 0]
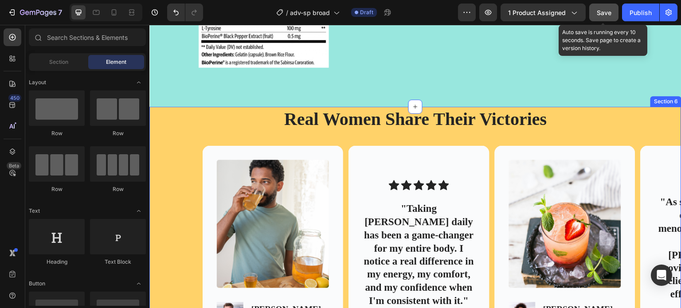
click at [171, 130] on h2 "Real Women Share Their Victories" at bounding box center [415, 119] width 514 height 25
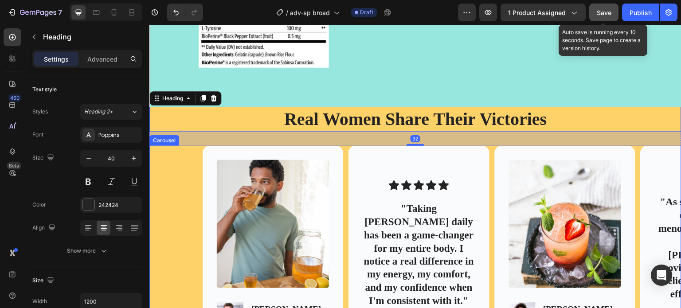
click at [174, 172] on div "Image Image Dick T. Text Block @dickgem Text Block Row Hero Banner Icon Icon Ic…" at bounding box center [415, 244] width 532 height 197
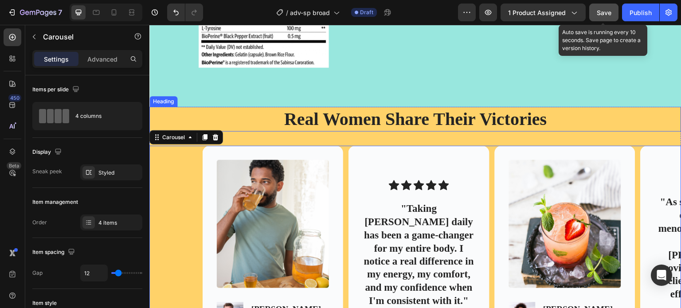
click at [194, 116] on h2 "Real Women Share Their Victories" at bounding box center [415, 119] width 514 height 25
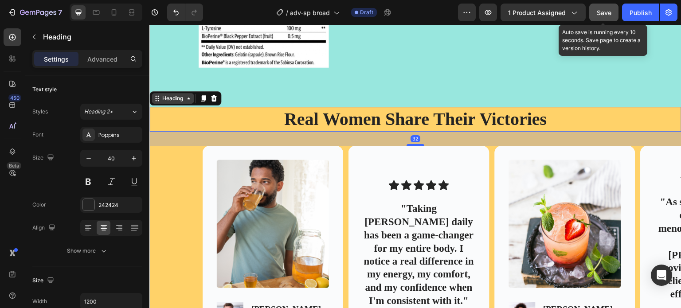
click at [171, 95] on div "Heading" at bounding box center [172, 98] width 24 height 8
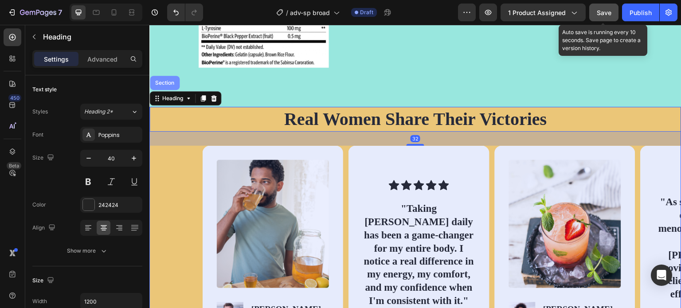
click at [164, 83] on div "Section" at bounding box center [164, 82] width 23 height 5
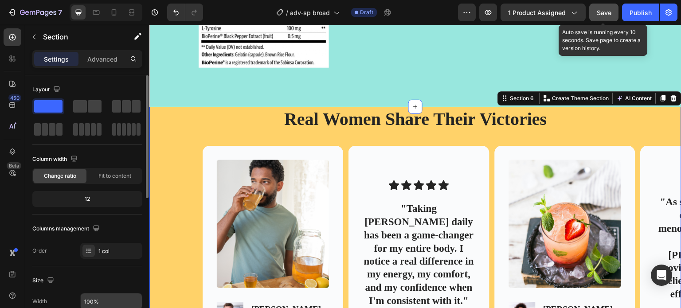
scroll to position [133, 0]
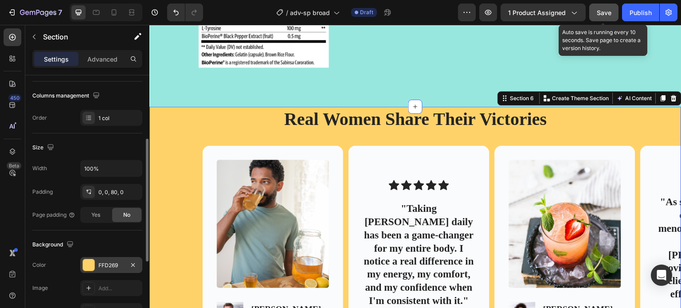
click at [103, 265] on div "FFD269" at bounding box center [111, 265] width 26 height 8
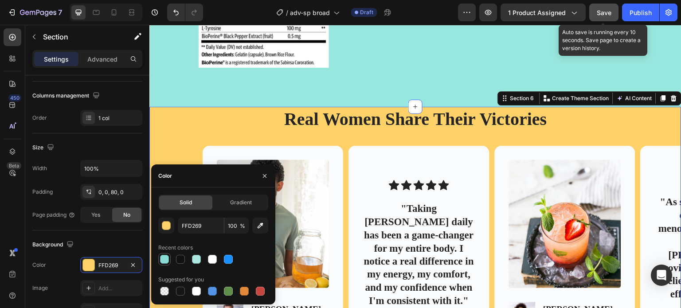
click at [167, 260] on div at bounding box center [164, 259] width 9 height 9
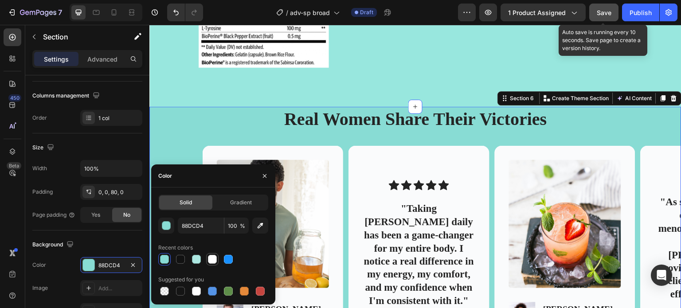
click at [213, 260] on div at bounding box center [212, 259] width 9 height 9
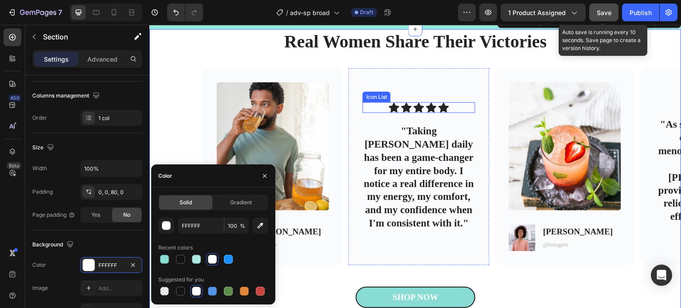
scroll to position [1711, 0]
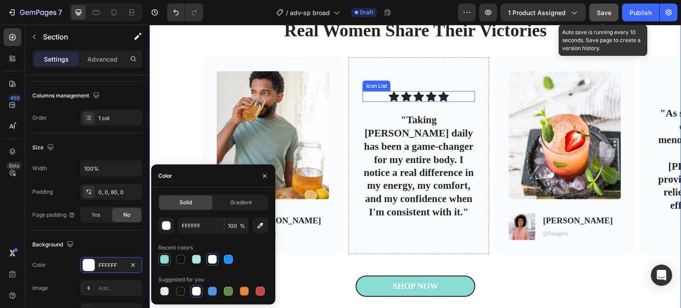
click at [165, 257] on div at bounding box center [164, 259] width 9 height 9
click at [163, 259] on div at bounding box center [164, 259] width 9 height 9
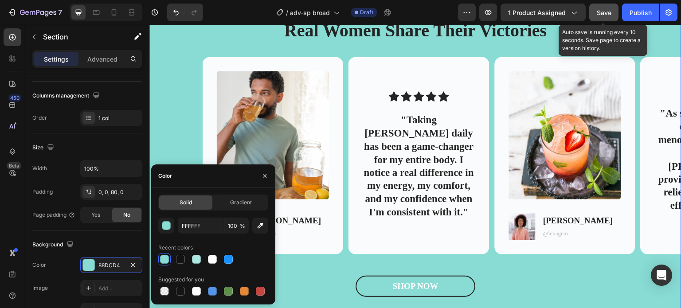
type input "88DCD4"
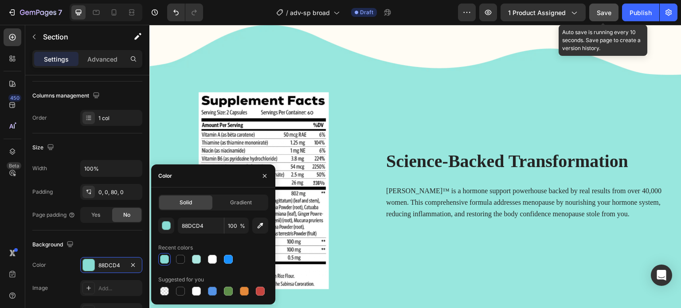
scroll to position [1623, 0]
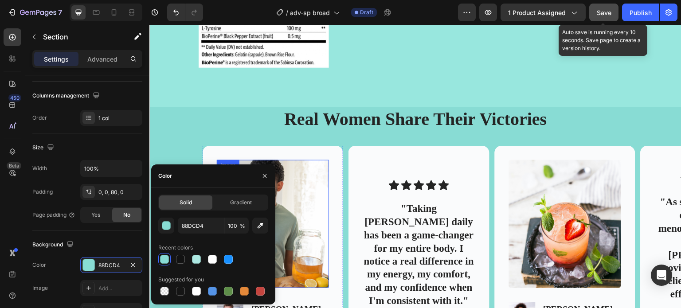
click at [302, 187] on img at bounding box center [273, 224] width 112 height 128
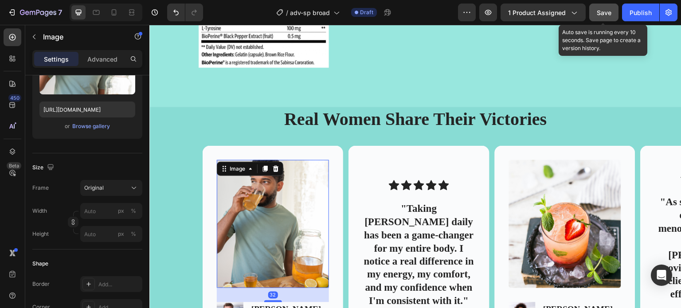
scroll to position [0, 0]
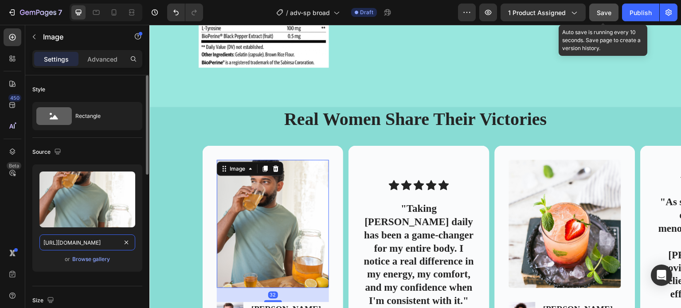
click at [93, 242] on input "https://cdn.shopify.com/s/files/1/0672/8764/6528/files/gempages_578363057307124…" at bounding box center [87, 242] width 96 height 16
click at [262, 204] on img at bounding box center [273, 224] width 112 height 128
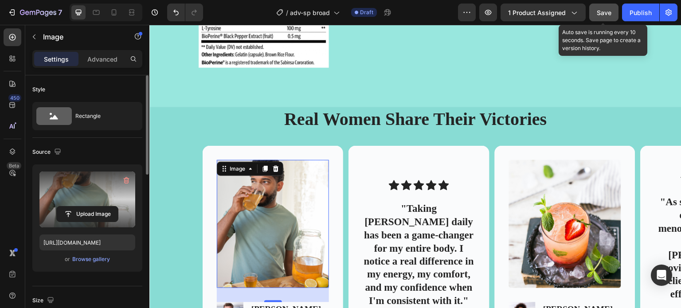
click at [98, 195] on label at bounding box center [87, 200] width 96 height 56
click at [98, 207] on input "file" at bounding box center [87, 214] width 61 height 15
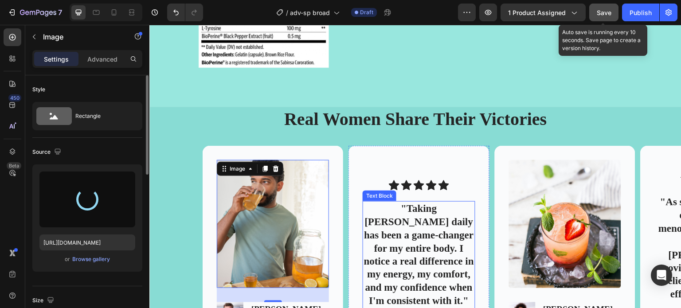
scroll to position [1711, 0]
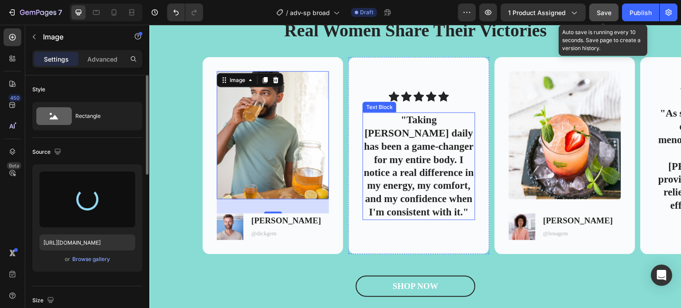
type input "https://cdn.shopify.com/s/files/1/0672/8764/6528/files/gempages_578363057307124…"
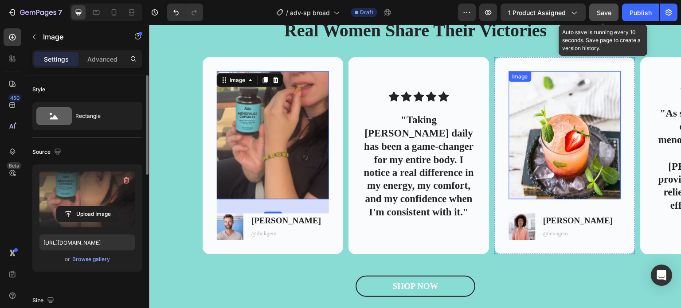
click at [548, 129] on img at bounding box center [565, 135] width 112 height 128
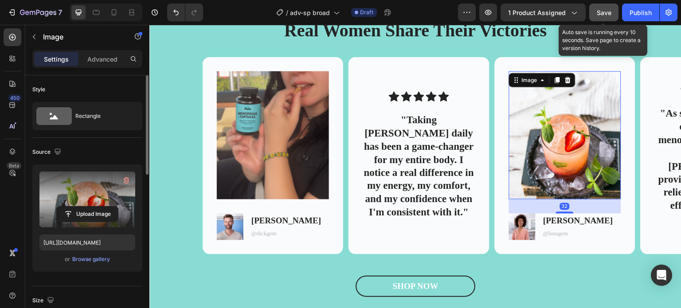
click at [92, 183] on label at bounding box center [87, 200] width 96 height 56
click at [92, 207] on input "file" at bounding box center [87, 214] width 61 height 15
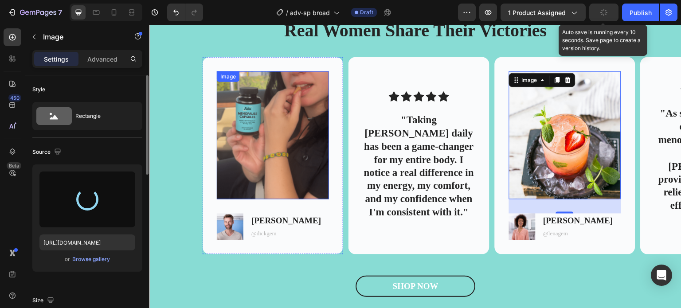
type input "https://cdn.shopify.com/s/files/1/0672/8764/6528/files/gempages_578363057307124…"
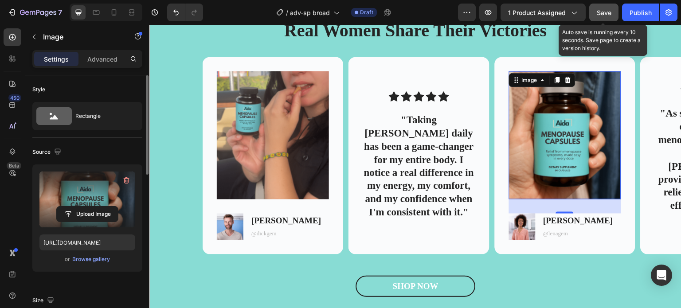
click at [597, 11] on span "Save" at bounding box center [604, 13] width 15 height 8
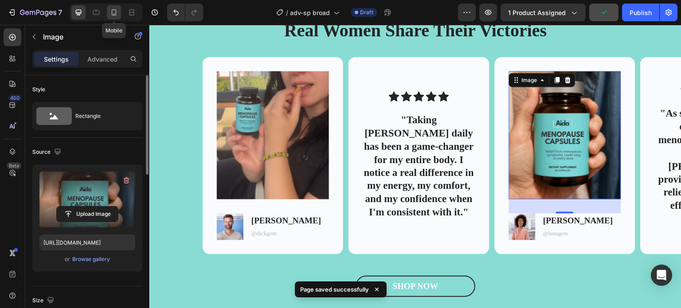
click at [113, 12] on icon at bounding box center [113, 12] width 9 height 9
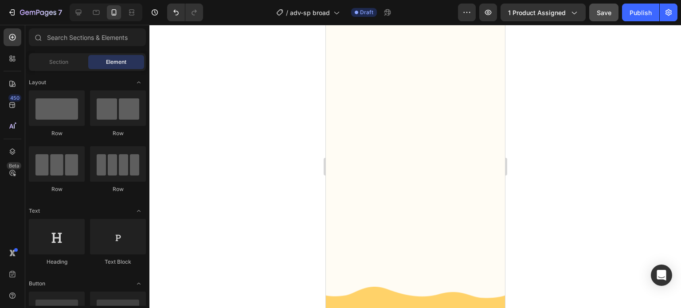
scroll to position [4, 0]
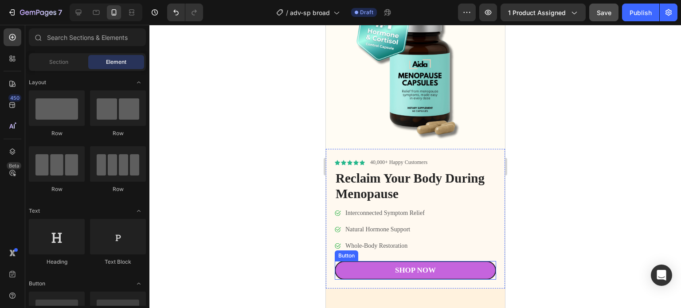
click at [442, 279] on div "Icon Icon Icon Icon Icon Icon List 40,000+ Happy Customers Text Block Row Recla…" at bounding box center [414, 219] width 179 height 140
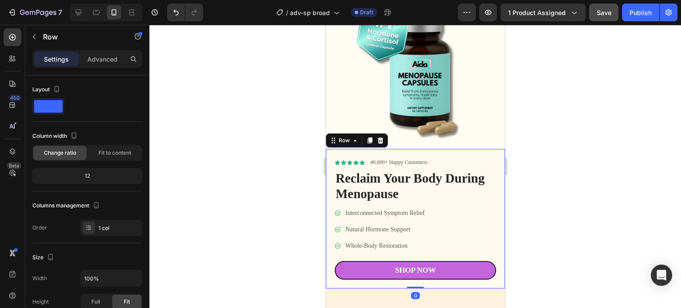
scroll to position [48, 0]
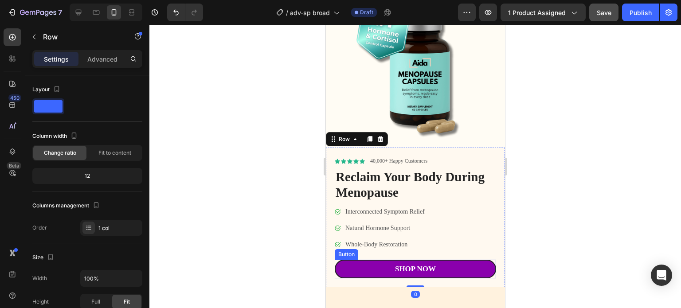
click at [447, 260] on link "Shop Now" at bounding box center [414, 269] width 161 height 19
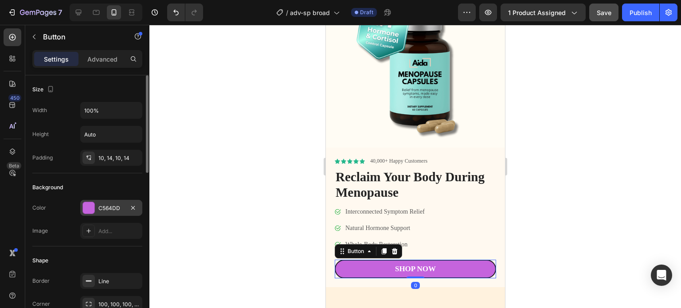
click at [98, 206] on div "C564DD" at bounding box center [111, 208] width 26 height 8
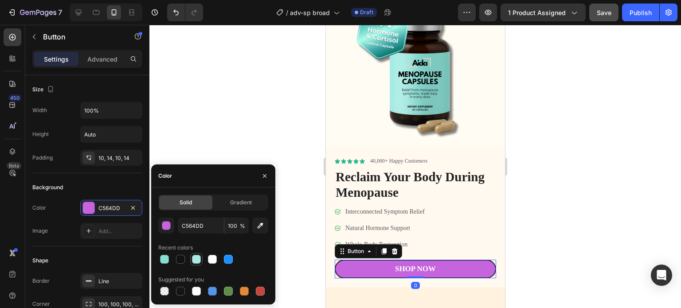
click at [166, 260] on div at bounding box center [164, 259] width 9 height 9
type input "88DCD4"
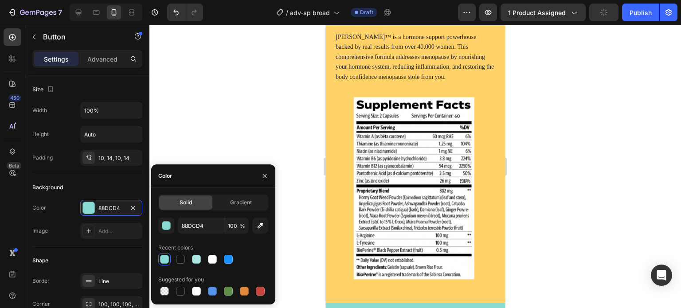
scroll to position [1599, 0]
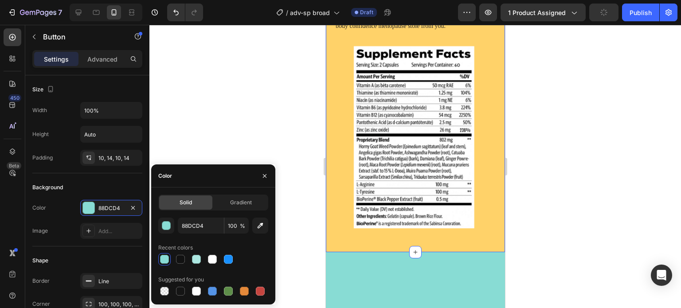
click at [363, 148] on div "Image Science-Backed Transformation Heading Aida™ is a hormone support powerhou…" at bounding box center [414, 93] width 179 height 317
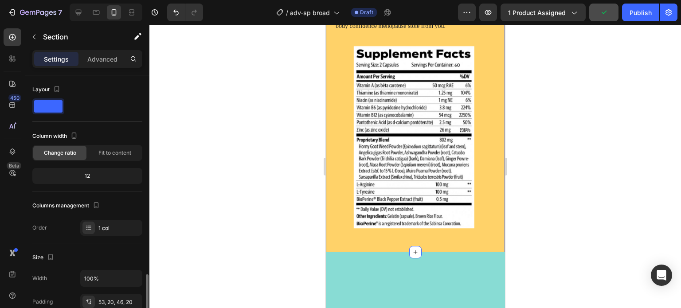
scroll to position [133, 0]
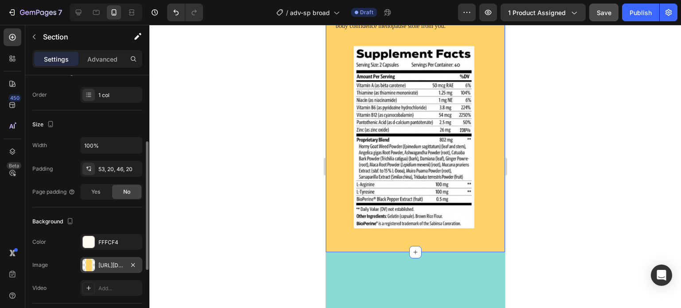
click at [102, 266] on div "https://cdn.shopify.com/s/files/1/0672/8764/6528/files/gempages_578363057307124…" at bounding box center [111, 265] width 26 height 8
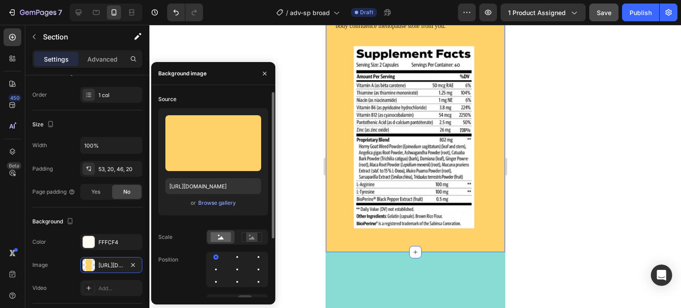
click at [197, 203] on div "or Browse gallery" at bounding box center [213, 203] width 96 height 11
click at [206, 201] on div "Browse gallery" at bounding box center [217, 203] width 38 height 8
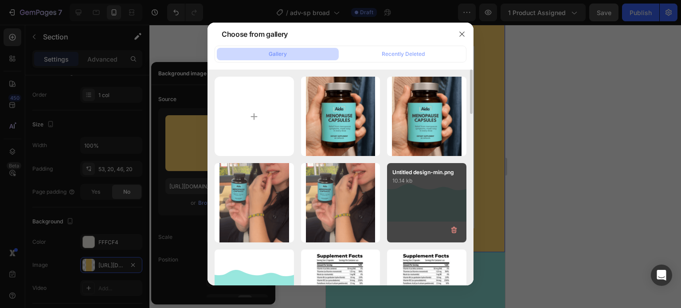
click at [426, 195] on div "Untitled design-min.png 10.14 kb" at bounding box center [426, 202] width 79 height 79
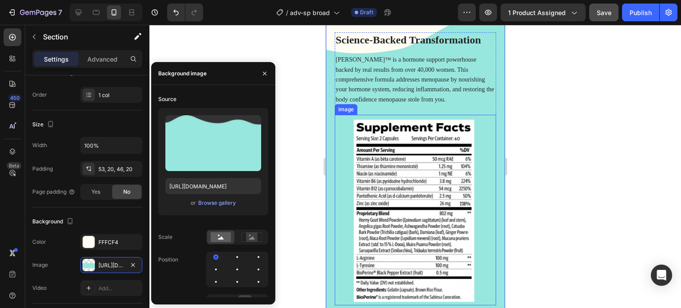
scroll to position [1727, 0]
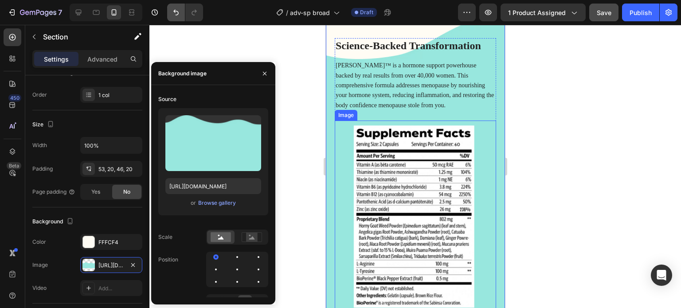
click at [177, 14] on icon "Undo/Redo" at bounding box center [176, 12] width 9 height 9
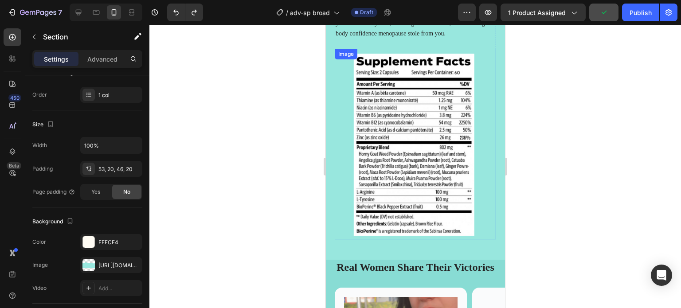
scroll to position [1436, 0]
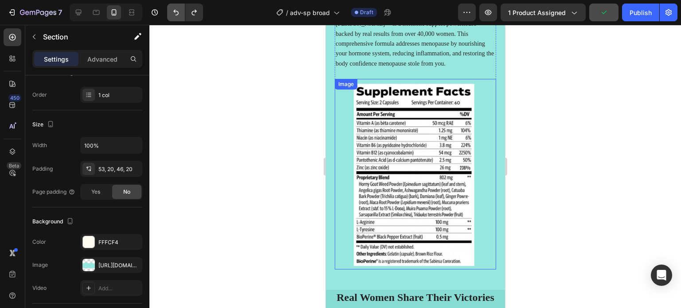
click at [177, 15] on icon "Undo/Redo" at bounding box center [175, 13] width 5 height 6
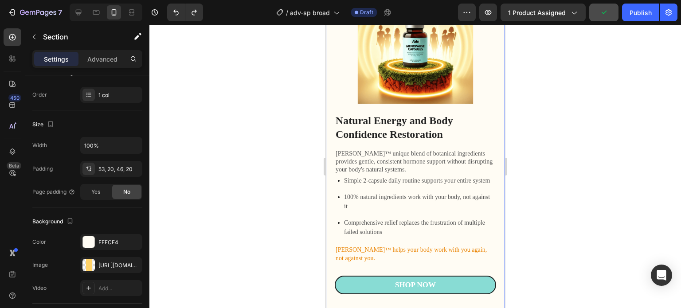
scroll to position [1621, 0]
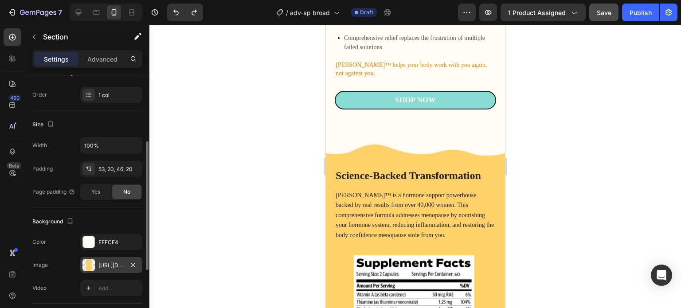
click at [118, 262] on div "https://cdn.shopify.com/s/files/1/0672/8764/6528/files/gempages_578363057307124…" at bounding box center [111, 265] width 26 height 8
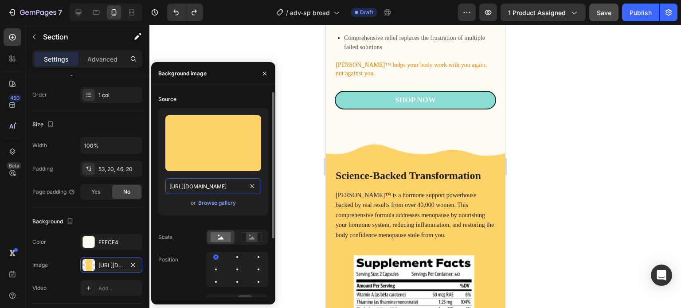
click at [213, 187] on input "https://cdn.shopify.com/s/files/1/0672/8764/6528/files/gempages_578363057307124…" at bounding box center [213, 186] width 96 height 16
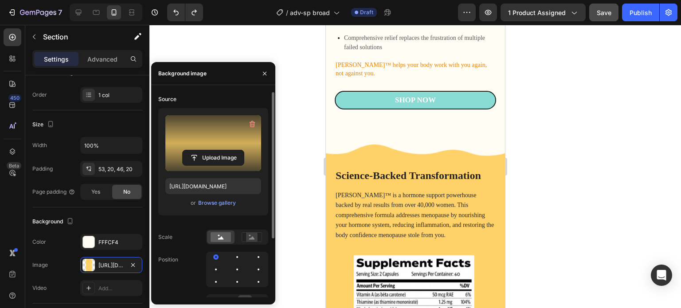
click at [205, 136] on label at bounding box center [213, 143] width 96 height 56
click at [205, 150] on input "file" at bounding box center [213, 157] width 61 height 15
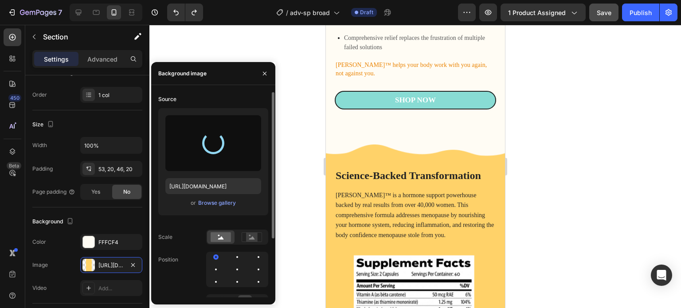
type input "https://cdn.shopify.com/s/files/1/0672/8764/6528/files/gempages_578363057307124…"
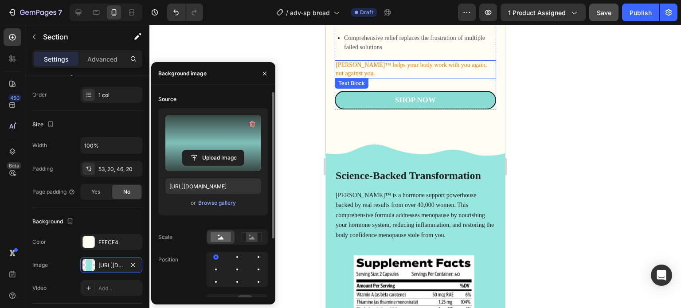
click at [358, 61] on p "[PERSON_NAME]™ helps your body work with you again, not against you." at bounding box center [415, 69] width 160 height 16
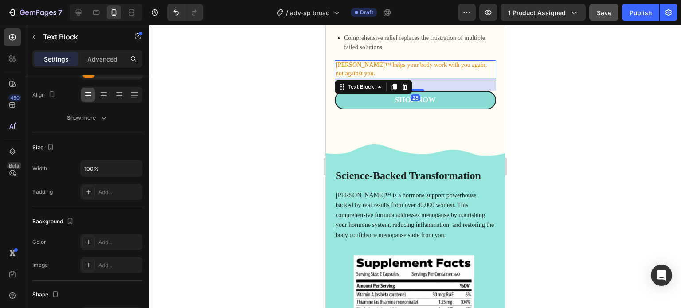
scroll to position [0, 0]
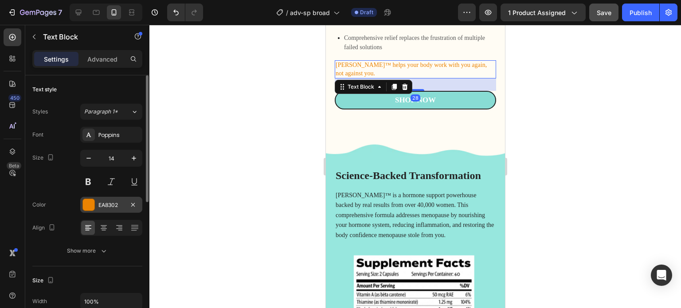
click at [102, 206] on div "EA8302" at bounding box center [111, 205] width 26 height 8
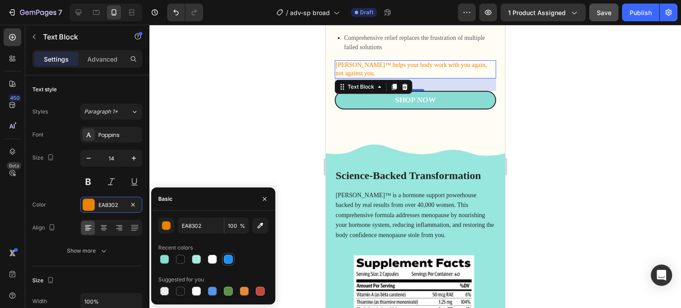
click at [230, 262] on div at bounding box center [228, 259] width 9 height 9
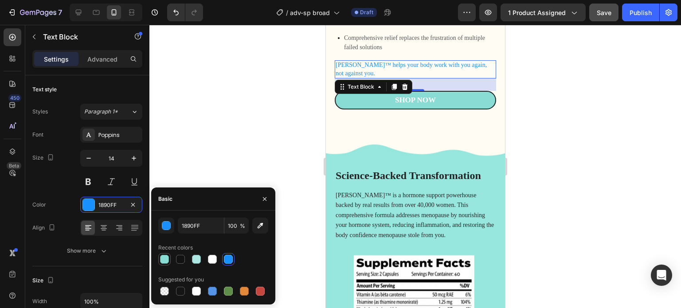
click at [166, 262] on div at bounding box center [164, 259] width 9 height 9
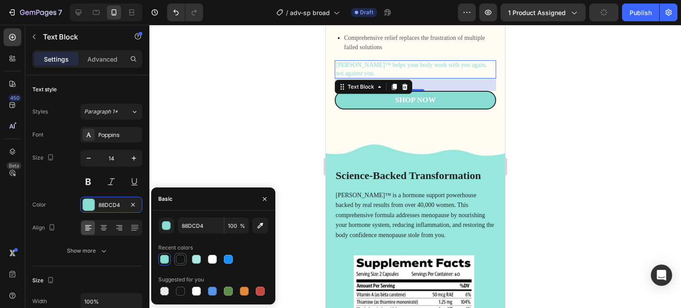
click at [182, 259] on div at bounding box center [180, 259] width 9 height 9
type input "121212"
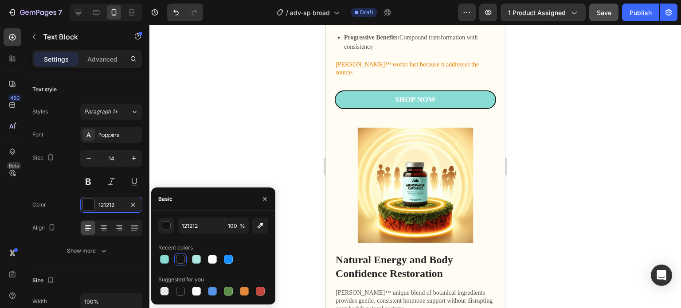
scroll to position [1267, 0]
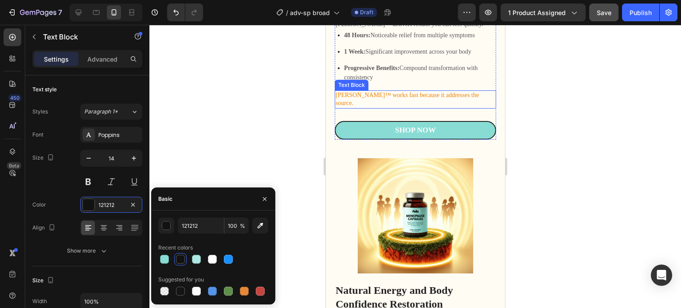
click at [410, 91] on p "[PERSON_NAME]™ works fast because it addresses the source." at bounding box center [415, 99] width 160 height 16
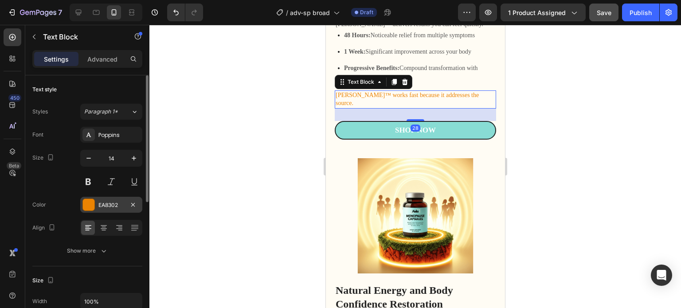
click at [104, 207] on div "EA8302" at bounding box center [111, 205] width 26 height 8
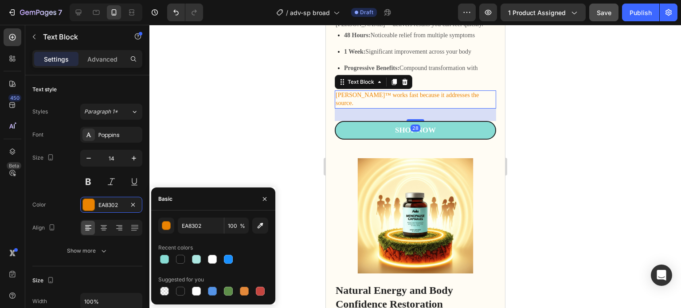
drag, startPoint x: 179, startPoint y: 259, endPoint x: 236, endPoint y: 246, distance: 58.6
click at [179, 259] on div at bounding box center [180, 259] width 9 height 9
type input "121212"
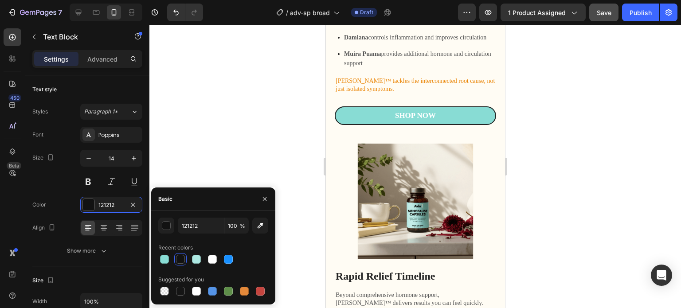
scroll to position [956, 0]
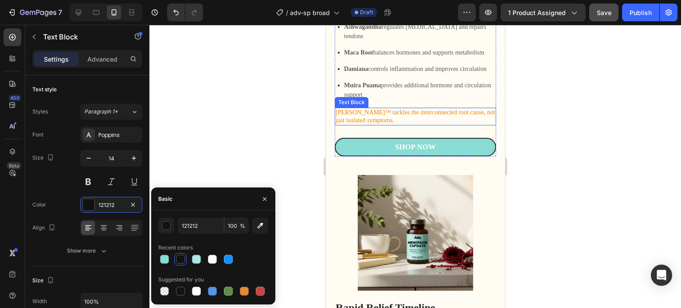
click at [370, 109] on p "[PERSON_NAME]™ tackles the interconnected root cause, not just isolated symptom…" at bounding box center [415, 117] width 160 height 16
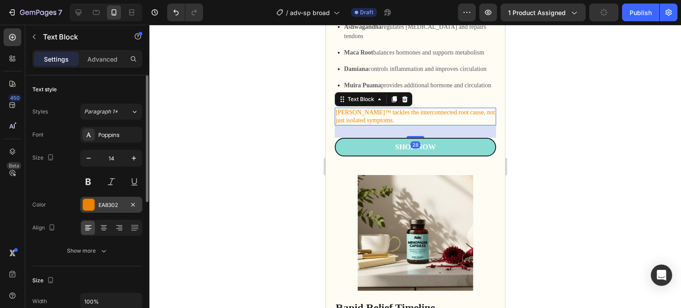
click at [100, 203] on div "EA8302" at bounding box center [111, 205] width 26 height 8
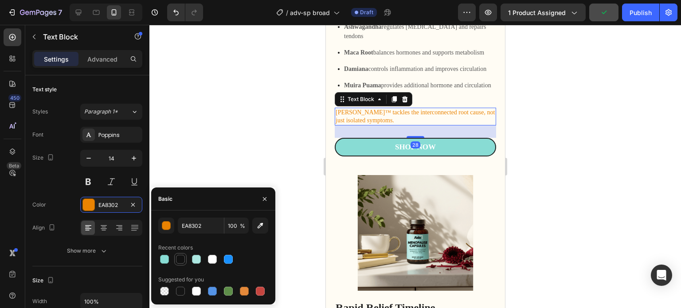
click at [179, 261] on div at bounding box center [180, 259] width 9 height 9
type input "121212"
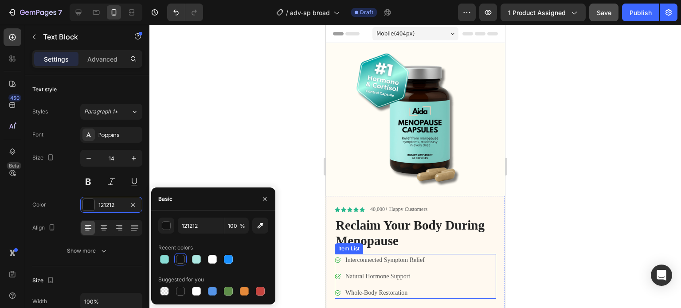
scroll to position [133, 0]
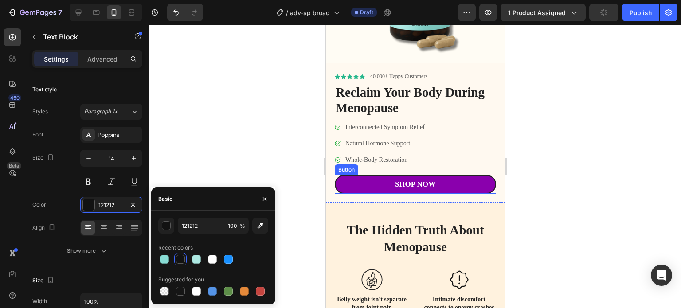
click at [446, 176] on link "Shop Now" at bounding box center [414, 184] width 161 height 19
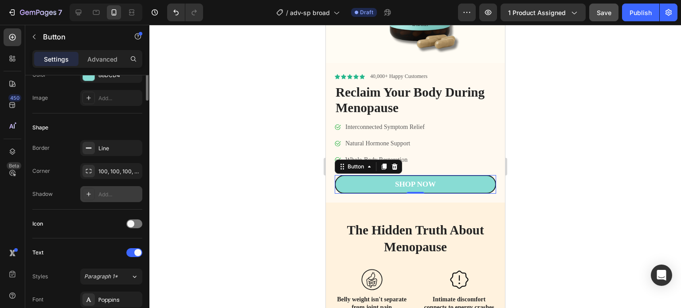
scroll to position [0, 0]
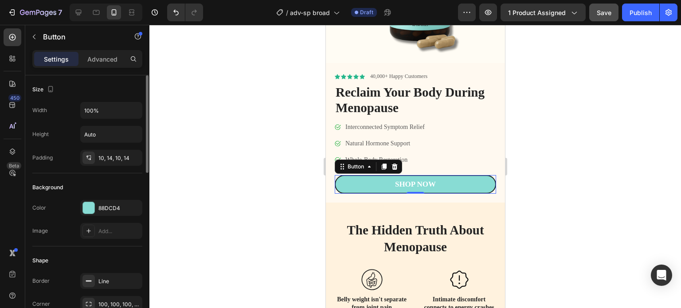
click at [109, 48] on div "Button" at bounding box center [75, 37] width 101 height 25
click at [106, 60] on p "Advanced" at bounding box center [102, 59] width 30 height 9
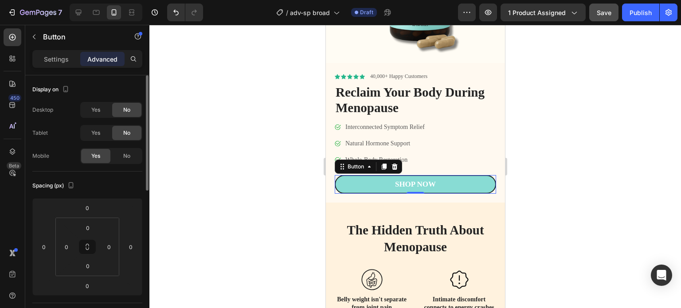
click at [53, 51] on div "Settings Advanced" at bounding box center [87, 59] width 110 height 18
click at [60, 64] on div "Settings" at bounding box center [56, 59] width 44 height 14
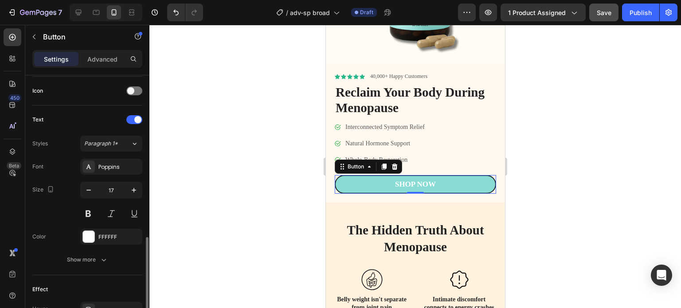
scroll to position [310, 0]
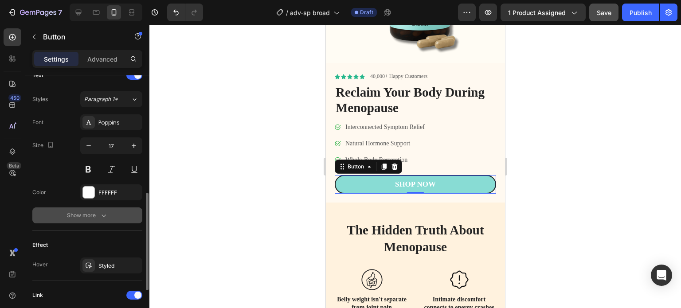
click at [104, 215] on icon "button" at bounding box center [103, 216] width 4 height 3
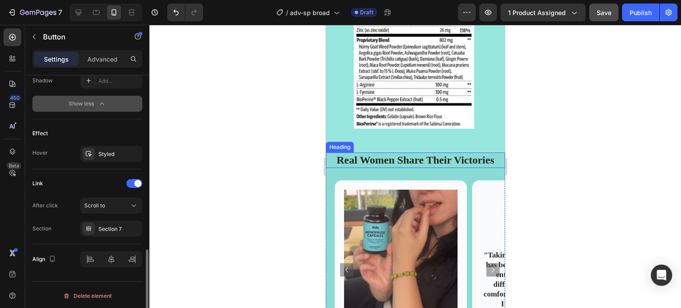
scroll to position [1983, 0]
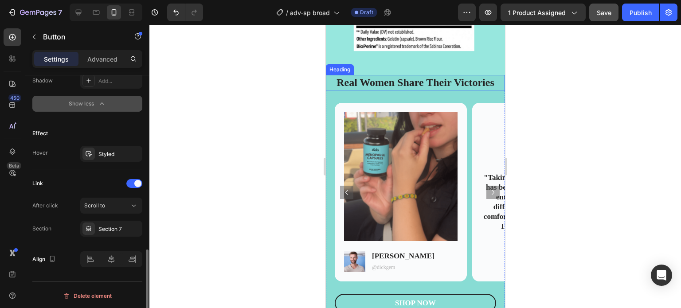
click at [74, 12] on icon at bounding box center [78, 12] width 9 height 9
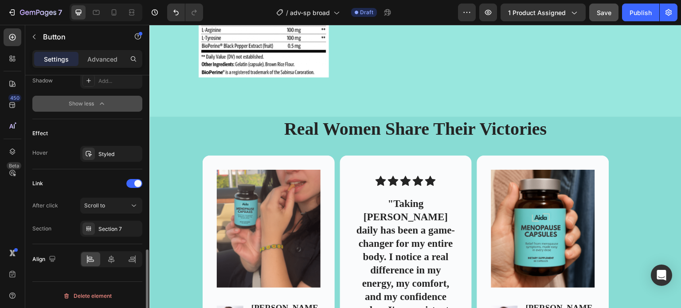
click at [78, 13] on icon at bounding box center [78, 12] width 9 height 9
type input "270"
type input "19"
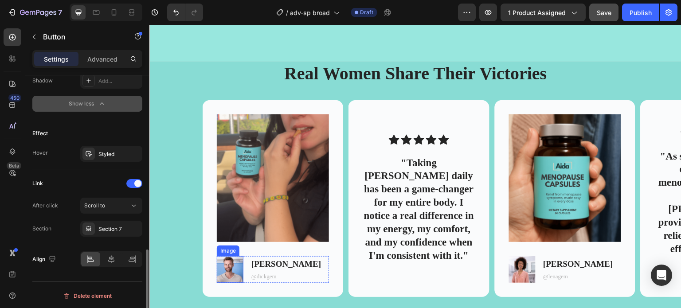
click at [227, 268] on img at bounding box center [230, 269] width 27 height 27
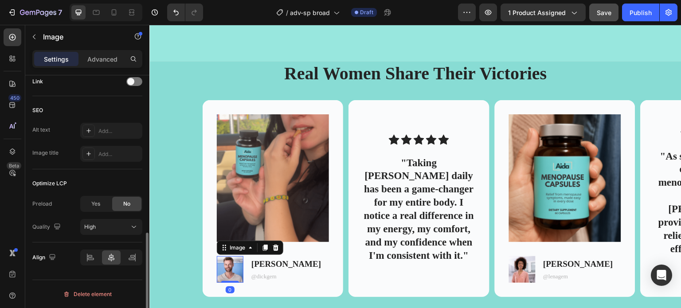
scroll to position [0, 0]
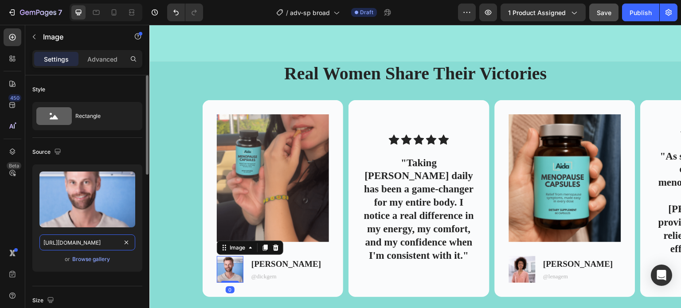
click at [101, 244] on input "https://cdn.shopify.com/s/files/1/0672/8764/6528/files/gempages_578363057307124…" at bounding box center [87, 242] width 96 height 16
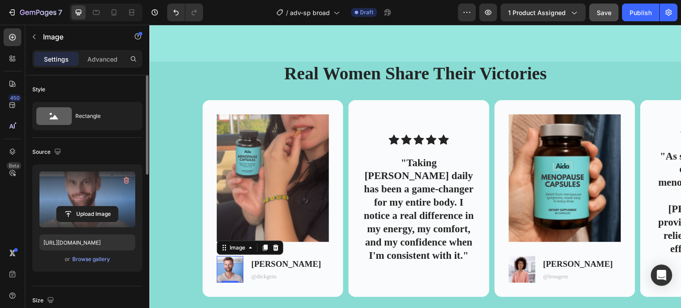
click at [105, 202] on label at bounding box center [87, 200] width 96 height 56
click at [105, 207] on input "file" at bounding box center [87, 214] width 61 height 15
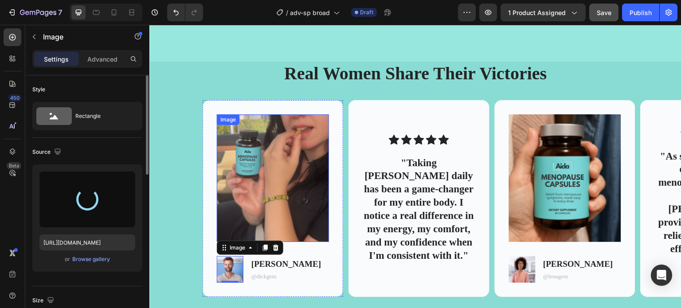
type input "https://cdn.shopify.com/s/files/1/0672/8764/6528/files/gempages_578363057307124…"
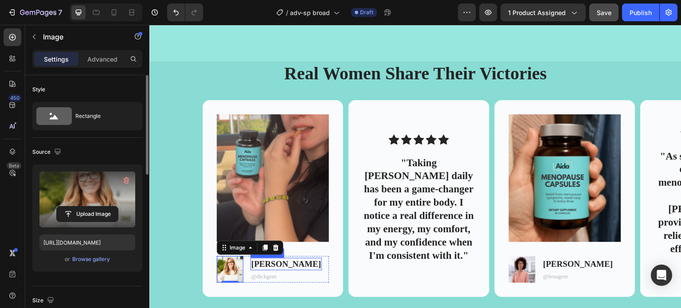
click at [261, 265] on p "Dick T." at bounding box center [286, 264] width 70 height 11
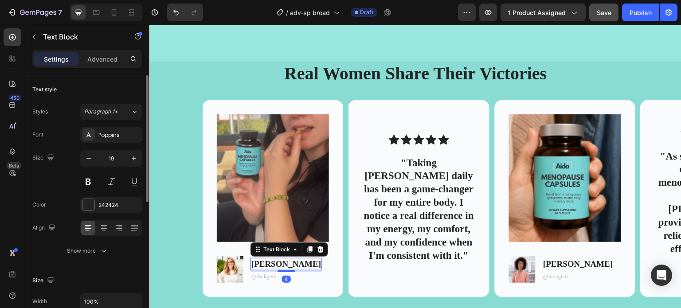
click at [261, 265] on p "Dick T." at bounding box center [286, 264] width 70 height 11
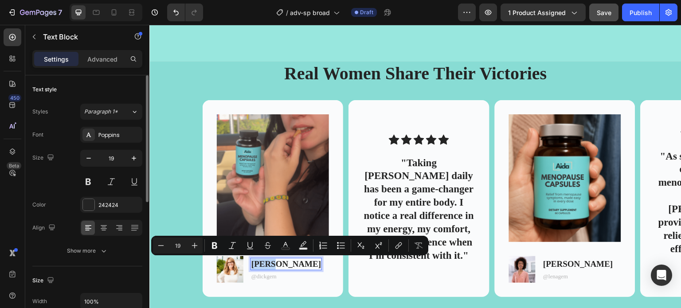
click at [264, 264] on p "Dick T." at bounding box center [286, 264] width 70 height 11
drag, startPoint x: 267, startPoint y: 264, endPoint x: 249, endPoint y: 263, distance: 18.2
click at [249, 263] on div "Image Dick T. Text Block 4 @dickgem Text Block Row" at bounding box center [273, 269] width 112 height 27
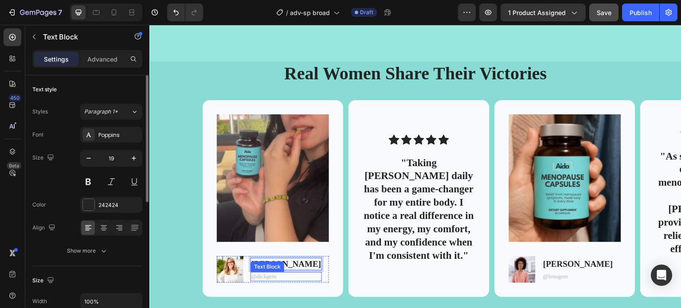
click at [264, 278] on p "@dickgem" at bounding box center [286, 277] width 70 height 8
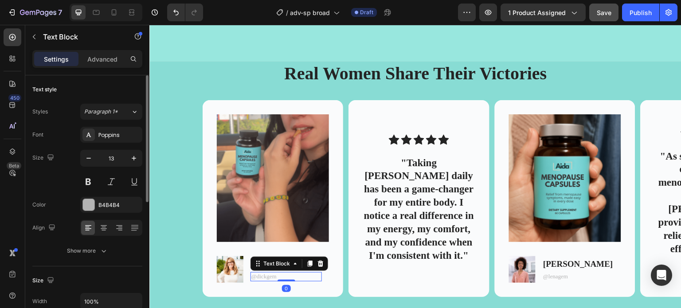
click at [265, 277] on p "@dickgem" at bounding box center [286, 277] width 70 height 8
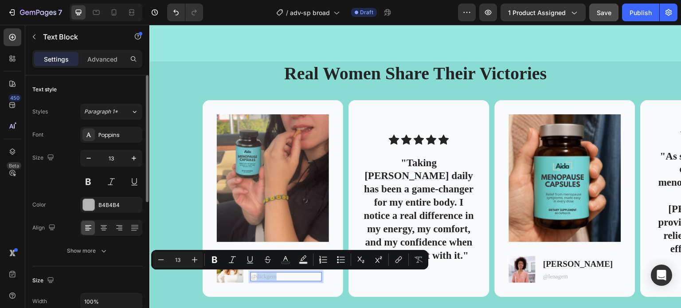
click at [262, 277] on p "@dickgem" at bounding box center [286, 277] width 70 height 8
drag, startPoint x: 257, startPoint y: 277, endPoint x: 267, endPoint y: 279, distance: 9.6
click at [267, 279] on p "@dickgem" at bounding box center [286, 277] width 70 height 8
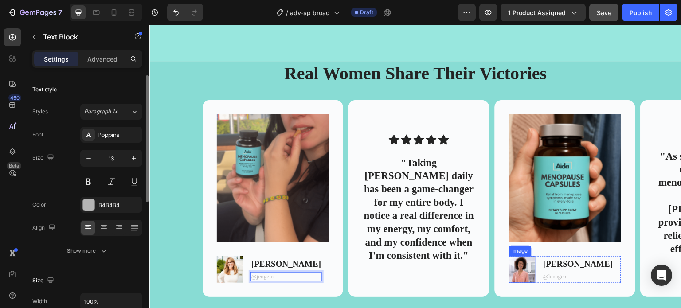
click at [529, 265] on img at bounding box center [522, 269] width 27 height 27
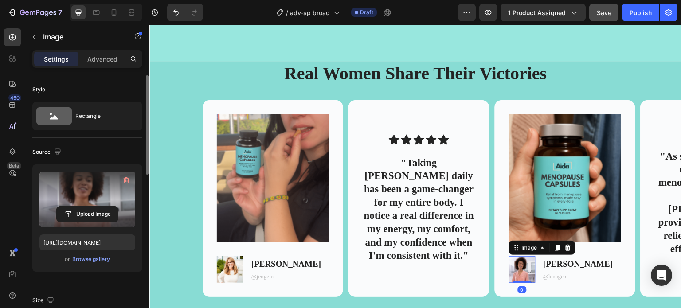
click at [78, 198] on label at bounding box center [87, 200] width 96 height 56
click at [78, 207] on input "file" at bounding box center [87, 214] width 61 height 15
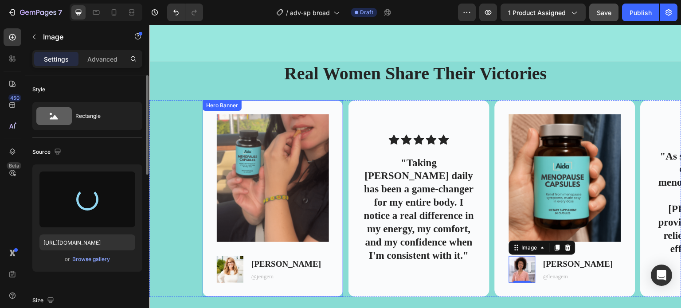
type input "https://cdn.shopify.com/s/files/1/0672/8764/6528/files/gempages_578363057307124…"
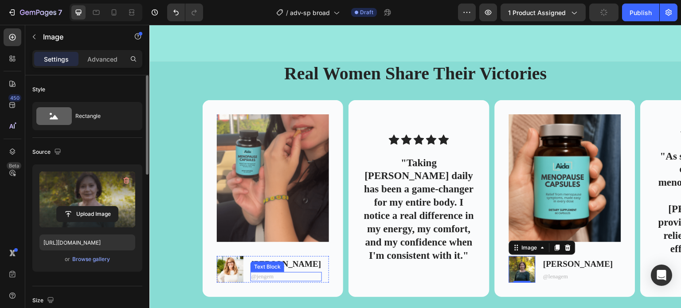
click at [268, 277] on p "@jengem" at bounding box center [286, 277] width 70 height 8
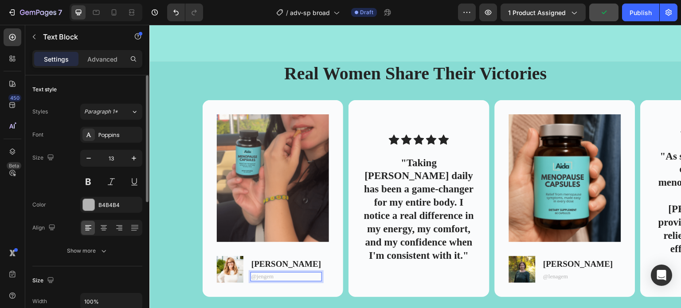
click at [266, 277] on p "@jengem" at bounding box center [286, 277] width 70 height 8
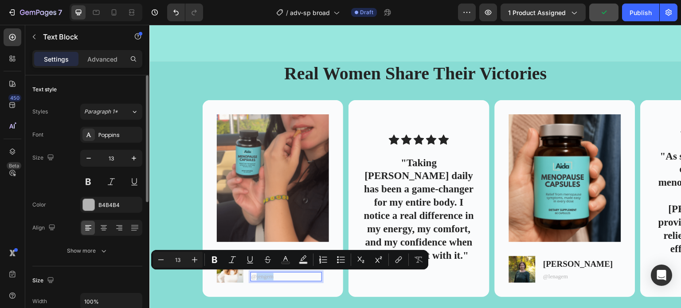
click at [265, 278] on p "@jengem" at bounding box center [286, 277] width 70 height 8
drag, startPoint x: 265, startPoint y: 279, endPoint x: 273, endPoint y: 277, distance: 8.2
click at [273, 277] on p "@jengem" at bounding box center [286, 277] width 70 height 8
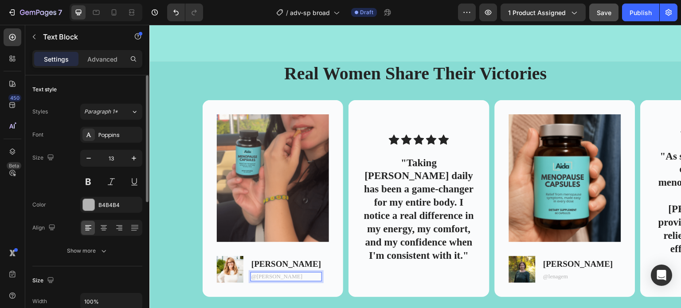
click at [263, 278] on p "@jent" at bounding box center [286, 277] width 70 height 8
click at [556, 277] on p "@lenagem" at bounding box center [578, 277] width 70 height 8
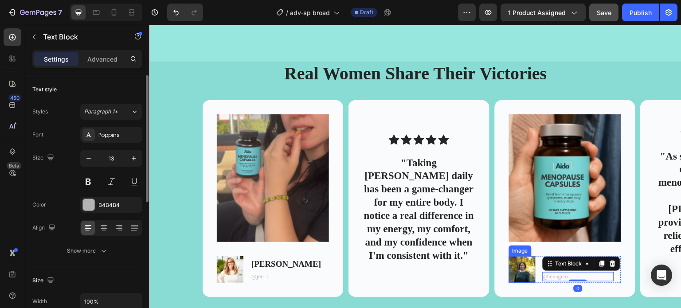
click at [527, 268] on img at bounding box center [522, 269] width 27 height 27
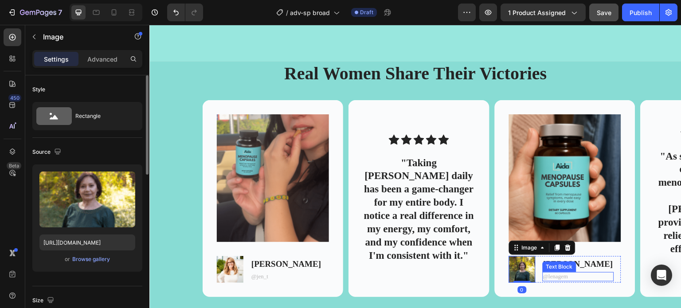
click at [561, 277] on p "@lenagem" at bounding box center [578, 277] width 70 height 8
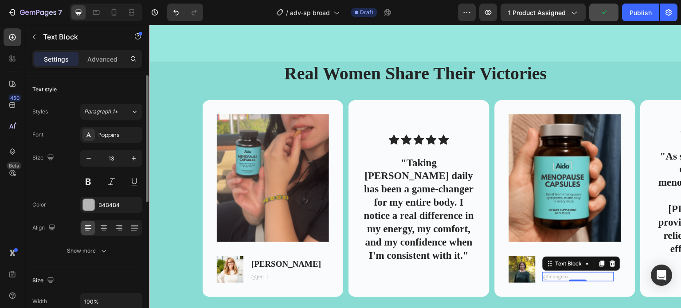
click at [561, 277] on p "@lenagem" at bounding box center [578, 277] width 70 height 8
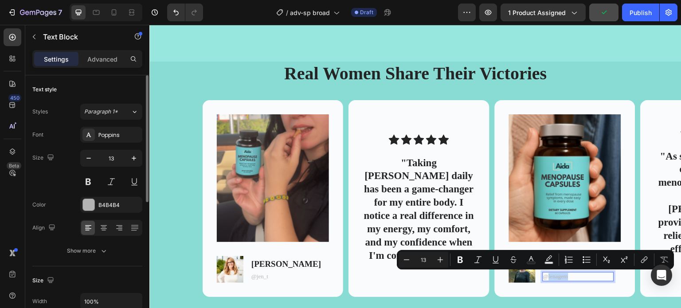
click at [557, 279] on p "@lenagem" at bounding box center [578, 277] width 70 height 8
drag, startPoint x: 559, startPoint y: 277, endPoint x: 567, endPoint y: 280, distance: 8.3
click at [567, 280] on p "@lenagem" at bounding box center [578, 277] width 70 height 8
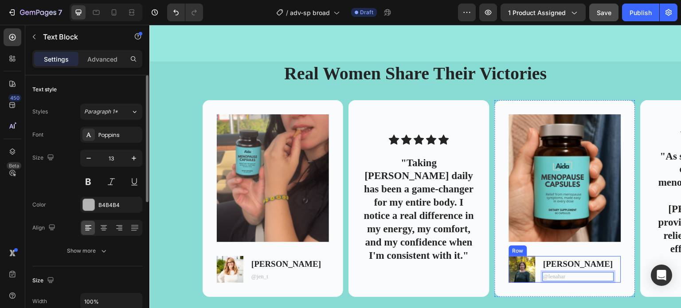
click at [600, 264] on div "Image Lena H. Text Block @lenahar Text Block 0 Row" at bounding box center [565, 269] width 112 height 27
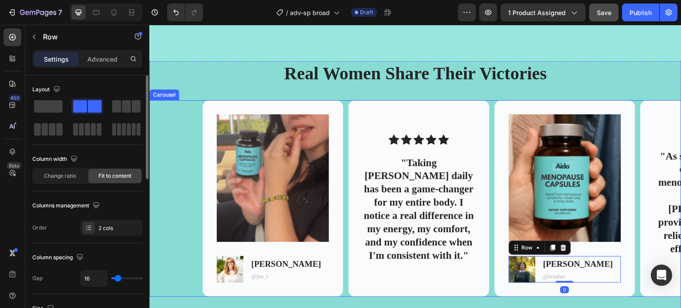
click at [185, 196] on div "Image Image Jen T. Text Block @jen_t Text Block Row Hero Banner Icon Icon Icon …" at bounding box center [415, 198] width 532 height 197
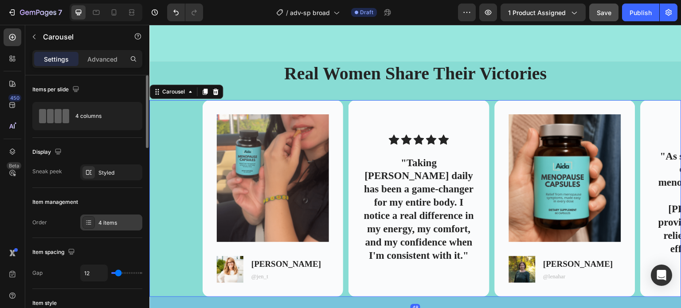
click at [99, 223] on div "4 items" at bounding box center [119, 223] width 42 height 8
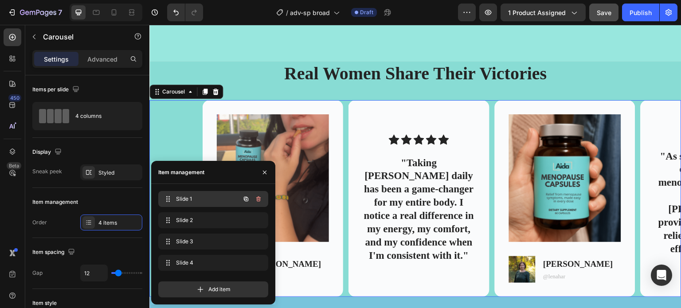
click at [175, 199] on div "Slide 1 Slide 1" at bounding box center [201, 199] width 78 height 12
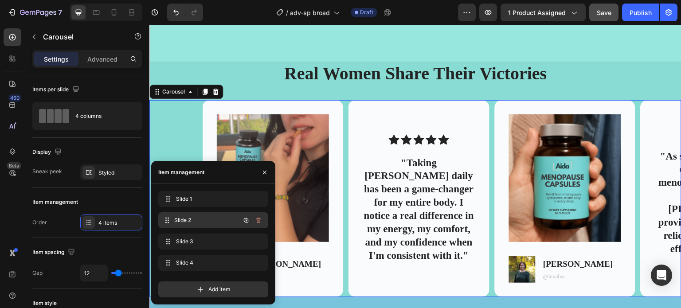
click at [185, 215] on div "Slide 2 Slide 2" at bounding box center [201, 220] width 78 height 12
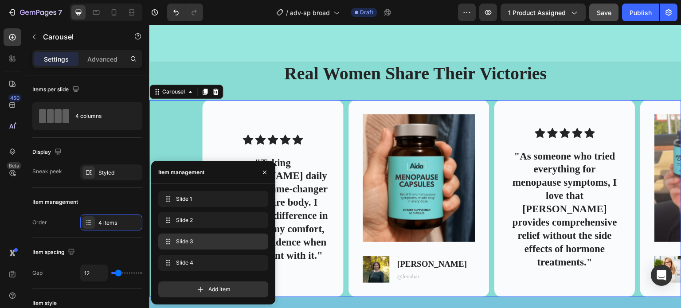
click at [187, 240] on span "Slide 3" at bounding box center [211, 242] width 71 height 8
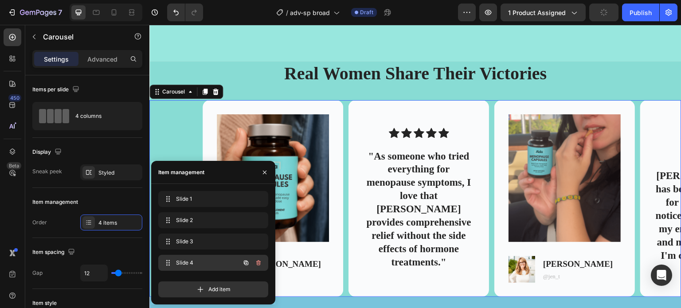
click at [189, 260] on span "Slide 4" at bounding box center [201, 263] width 50 height 8
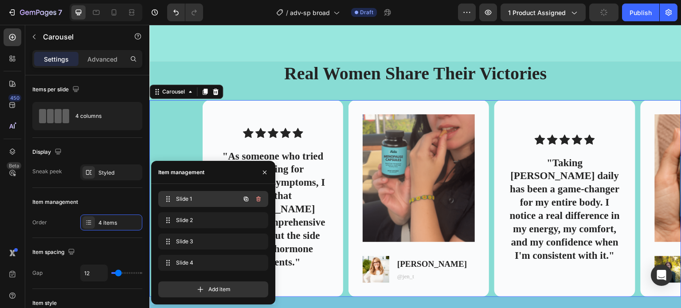
click at [186, 200] on span "Slide 1" at bounding box center [201, 199] width 50 height 8
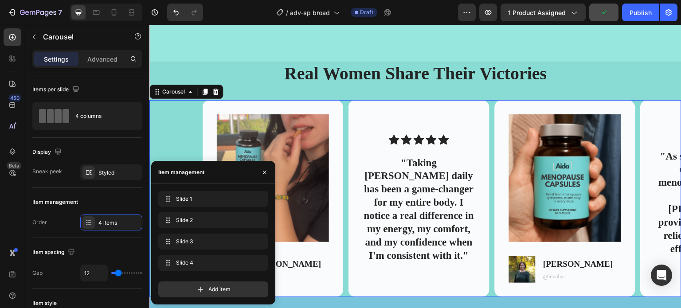
click at [184, 119] on div "Image Image Jen T. Text Block @jen_t Text Block Row Hero Banner Icon Icon Icon …" at bounding box center [415, 198] width 532 height 197
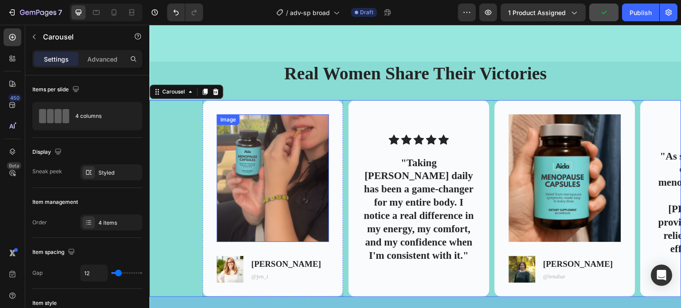
scroll to position [2069, 0]
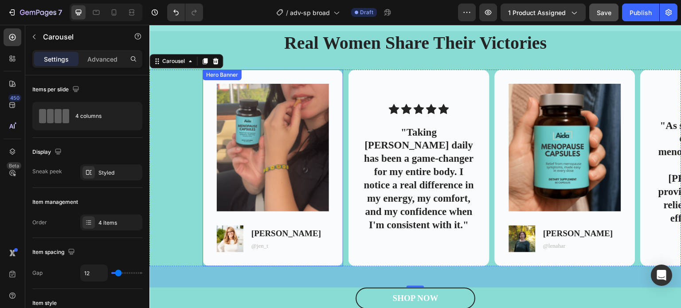
click at [173, 156] on div "Image Image Jen T. Text Block @jen_t Text Block Row Hero Banner Icon Icon Icon …" at bounding box center [415, 168] width 532 height 197
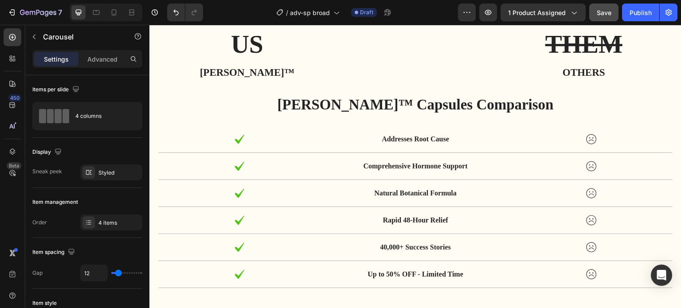
scroll to position [3235, 0]
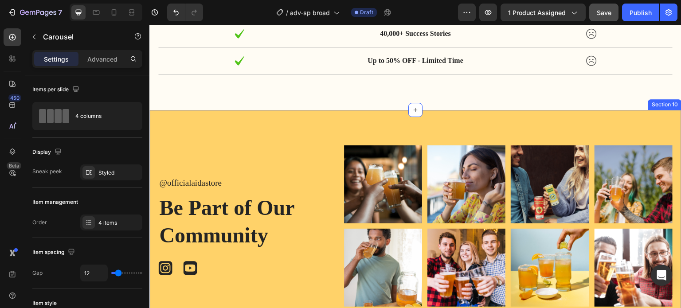
click at [277, 117] on div "@officialaidastore Text Block Be Part of Our Community Heading Icon Icon Icon L…" at bounding box center [415, 226] width 532 height 233
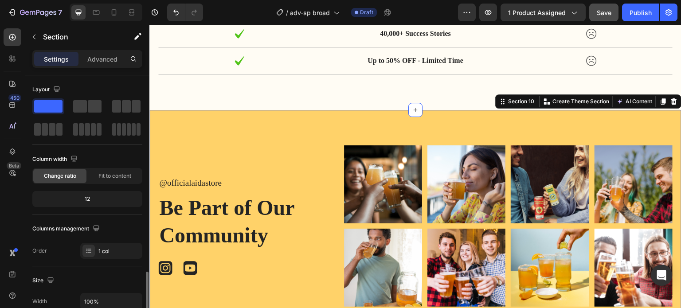
scroll to position [133, 0]
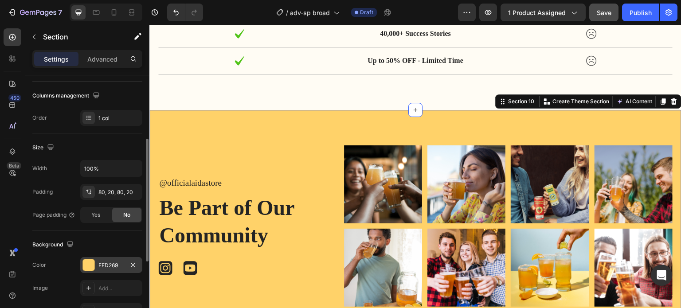
click at [99, 262] on div "FFD269" at bounding box center [111, 265] width 26 height 8
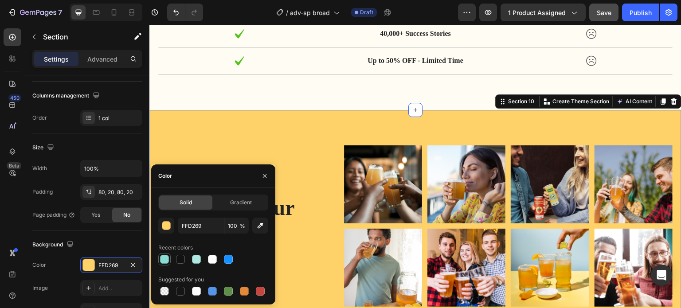
drag, startPoint x: 167, startPoint y: 260, endPoint x: 129, endPoint y: 190, distance: 79.7
click at [167, 260] on div at bounding box center [164, 259] width 9 height 9
type input "88DCD4"
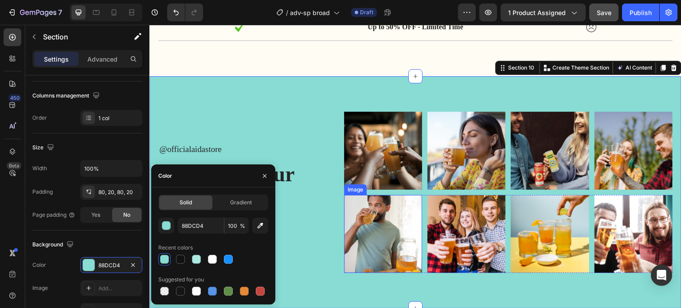
scroll to position [3324, 0]
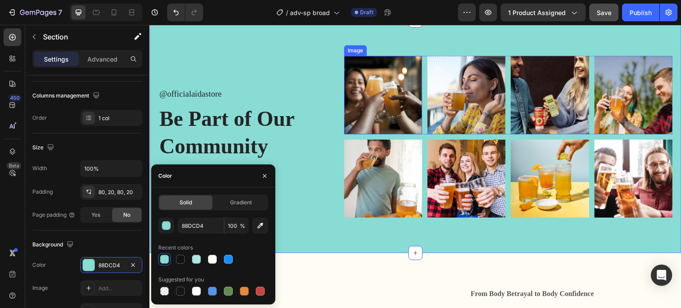
click at [379, 90] on img at bounding box center [383, 95] width 78 height 78
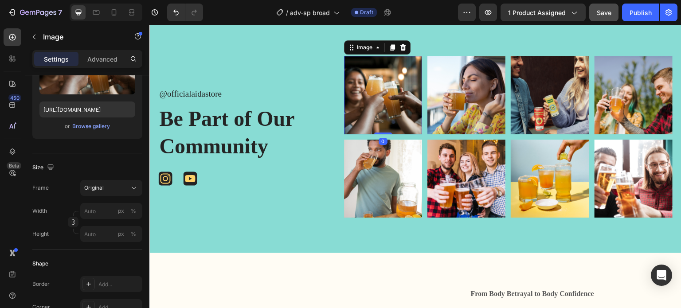
scroll to position [0, 0]
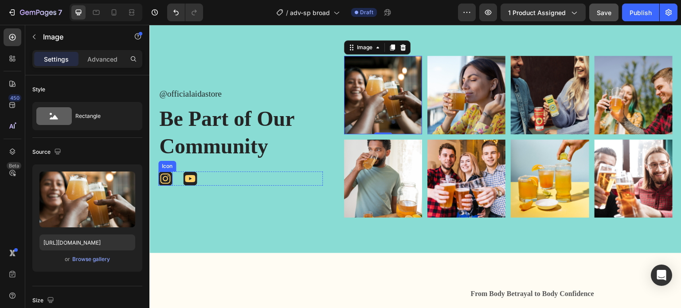
click at [167, 179] on icon at bounding box center [165, 178] width 5 height 5
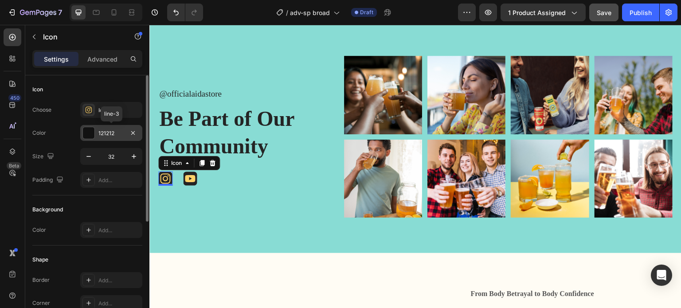
click at [107, 134] on div "121212" at bounding box center [111, 133] width 26 height 8
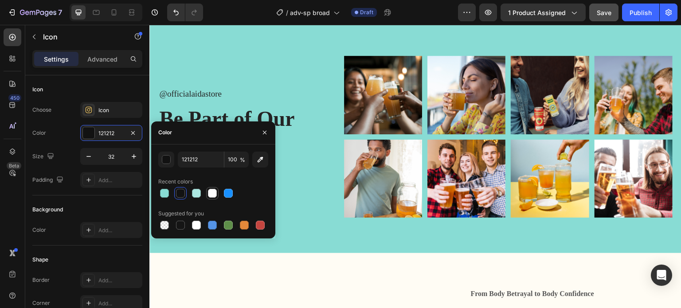
click at [212, 193] on div at bounding box center [212, 193] width 9 height 9
type input "FFFFFF"
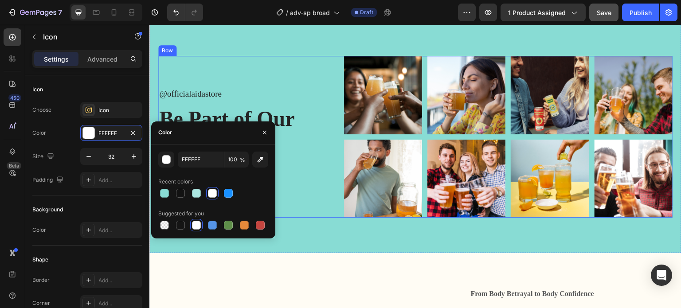
click at [321, 160] on div "@officialaidastore Text Block Be Part of Our Community Heading Icon 0 Icon Icon…" at bounding box center [415, 137] width 514 height 162
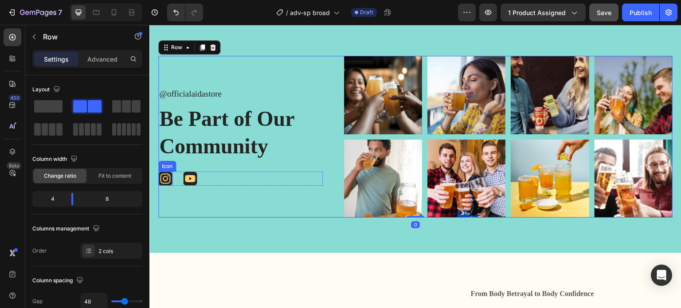
click at [166, 178] on icon at bounding box center [165, 179] width 14 height 14
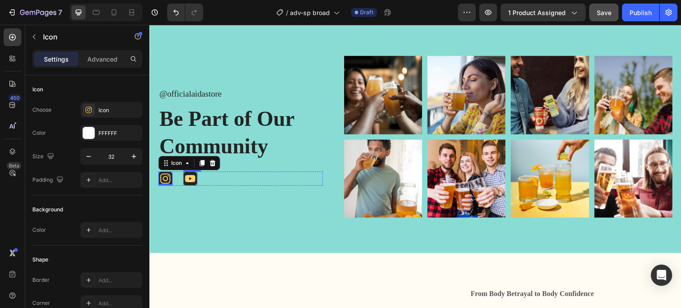
click at [193, 178] on icon at bounding box center [190, 178] width 10 height 7
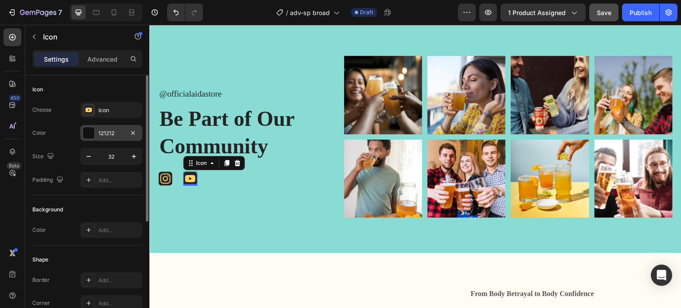
click at [108, 132] on div "121212" at bounding box center [111, 133] width 26 height 8
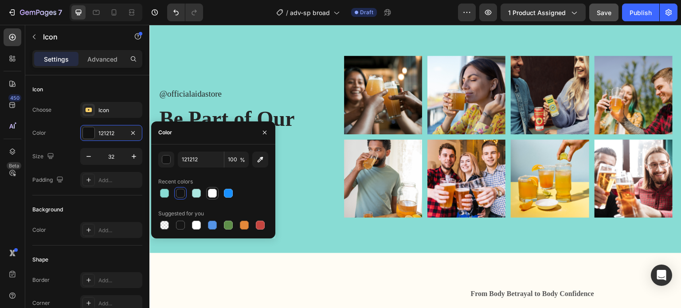
click at [214, 196] on div at bounding box center [212, 193] width 9 height 9
type input "FFFFFF"
click at [293, 173] on div "Icon Icon 0" at bounding box center [240, 179] width 164 height 14
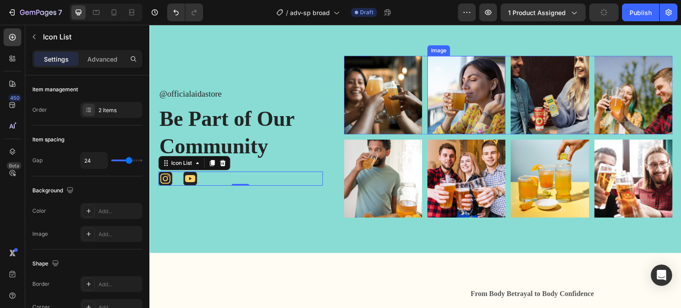
click at [391, 90] on img at bounding box center [383, 95] width 78 height 78
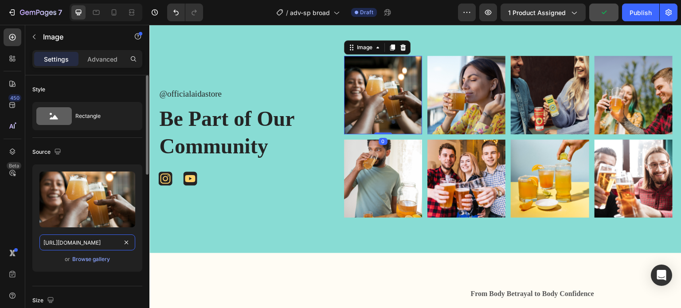
click at [104, 243] on input "[URL][DOMAIN_NAME]" at bounding box center [87, 242] width 96 height 16
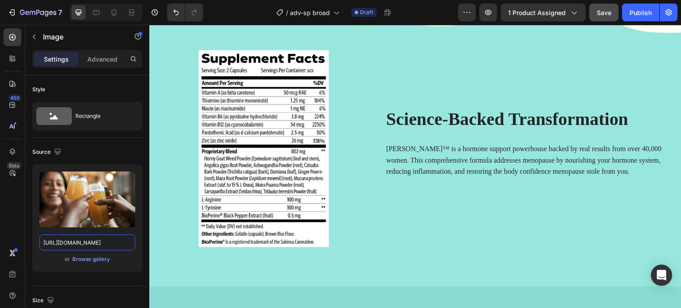
scroll to position [1773, 0]
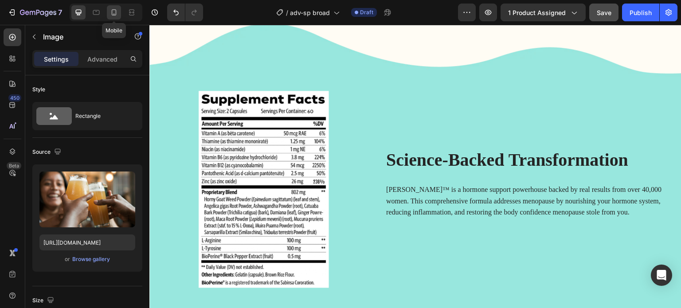
click at [117, 10] on icon at bounding box center [113, 12] width 9 height 9
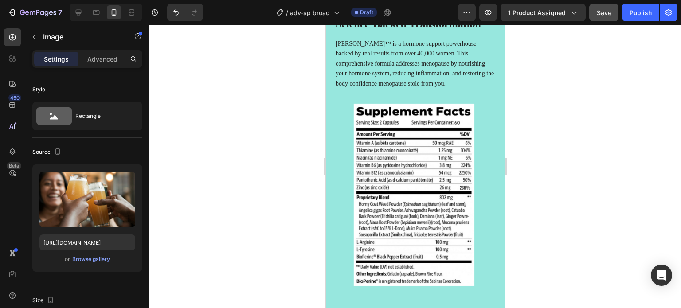
scroll to position [1484, 0]
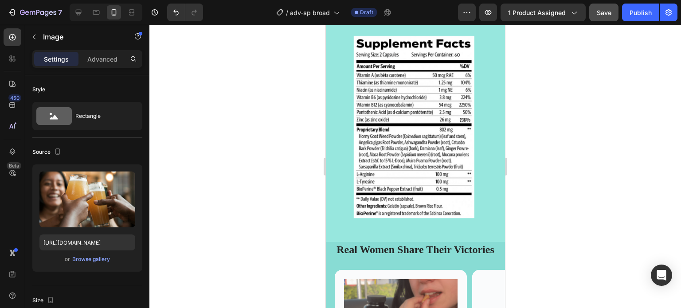
click at [613, 16] on button "Save" at bounding box center [603, 13] width 29 height 18
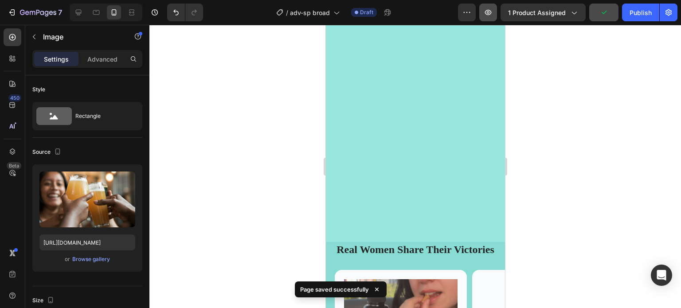
scroll to position [1839, 0]
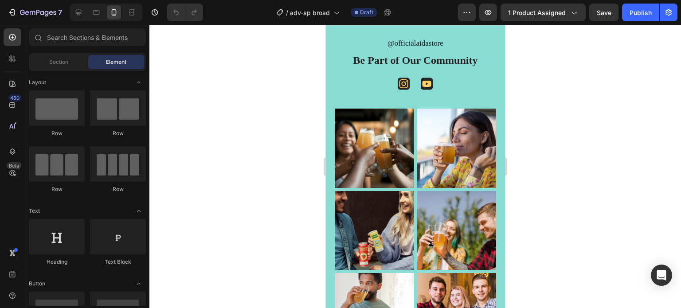
scroll to position [3280, 0]
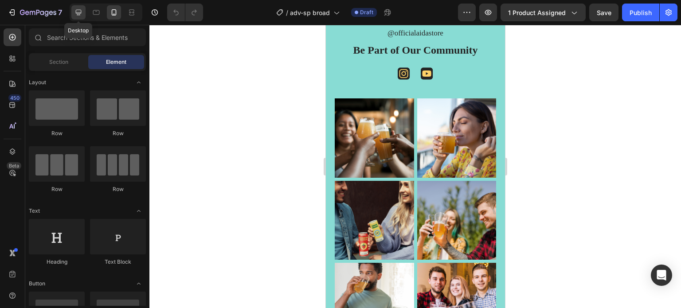
click at [81, 14] on icon at bounding box center [78, 12] width 9 height 9
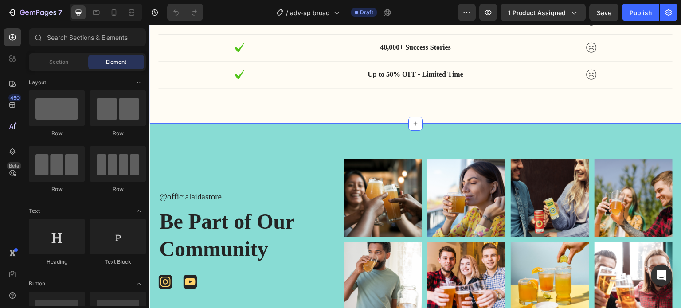
scroll to position [3428, 0]
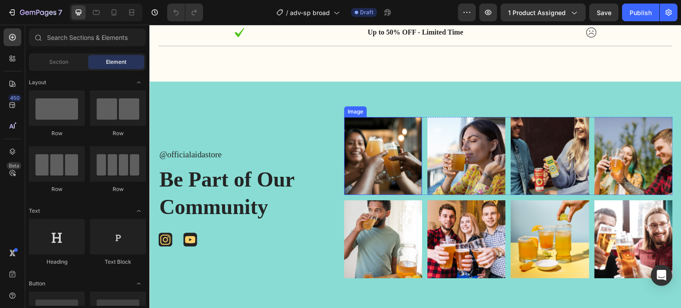
click at [380, 158] on img at bounding box center [383, 156] width 78 height 78
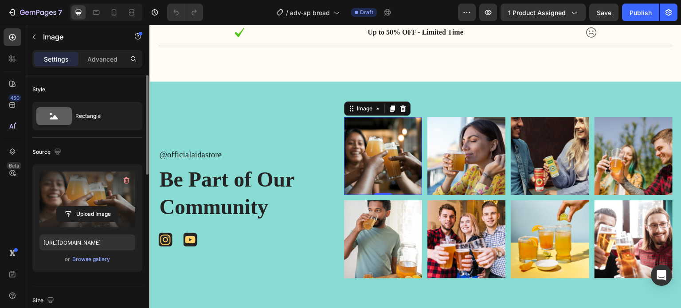
click at [85, 190] on label at bounding box center [87, 200] width 96 height 56
click at [85, 207] on input "file" at bounding box center [87, 214] width 61 height 15
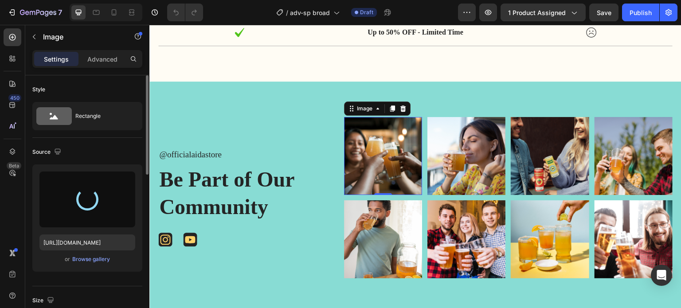
type input "[URL][DOMAIN_NAME]"
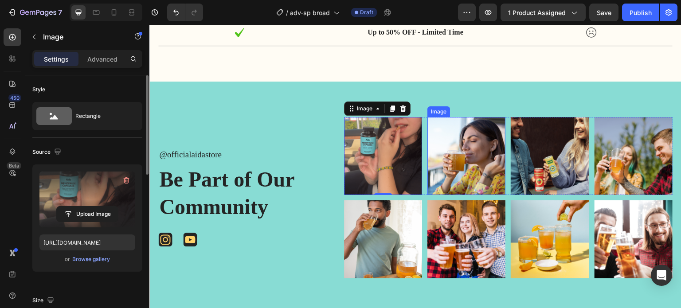
click at [468, 145] on img at bounding box center [466, 156] width 78 height 78
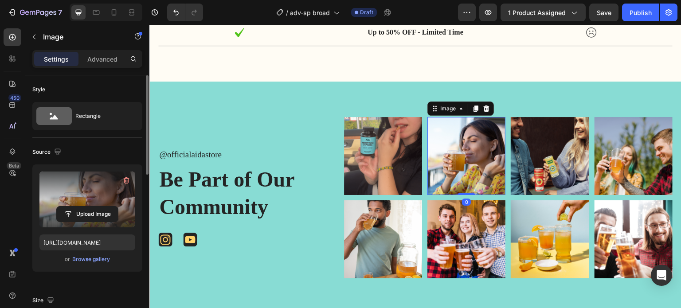
click at [96, 180] on label at bounding box center [87, 200] width 96 height 56
click at [96, 207] on input "file" at bounding box center [87, 214] width 61 height 15
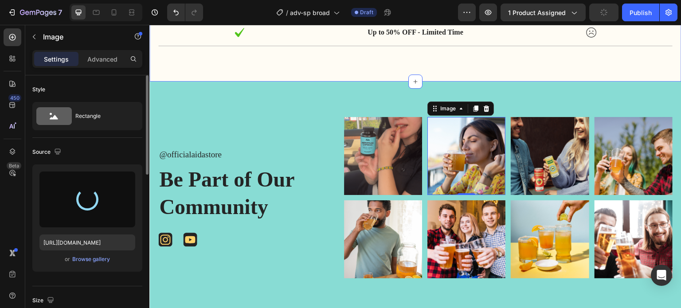
type input "[URL][DOMAIN_NAME]"
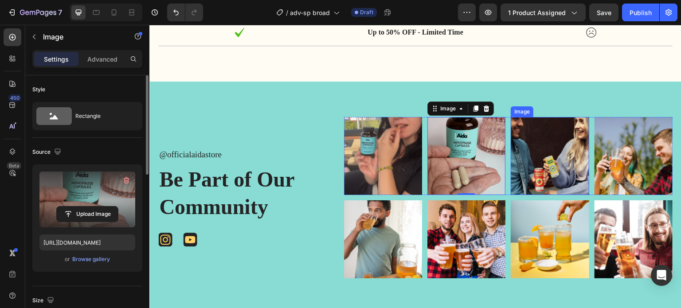
click at [539, 149] on img at bounding box center [550, 156] width 78 height 78
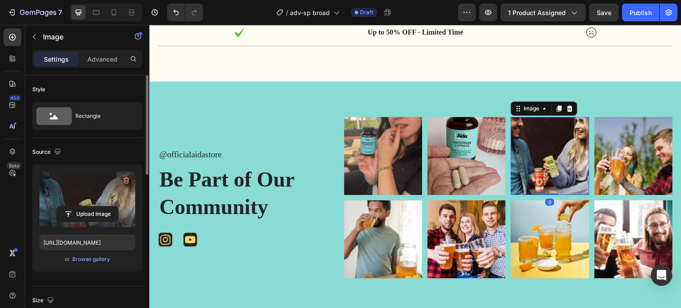
click at [73, 191] on label at bounding box center [87, 200] width 96 height 56
click at [73, 207] on input "file" at bounding box center [87, 214] width 61 height 15
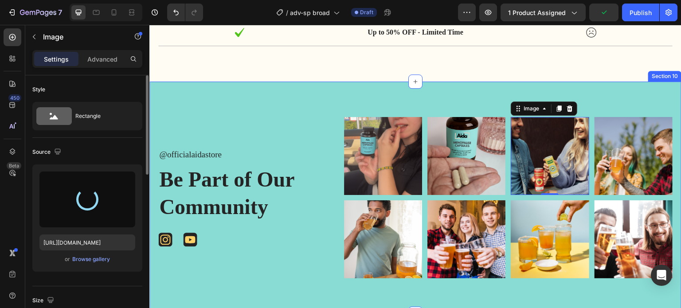
type input "[URL][DOMAIN_NAME]"
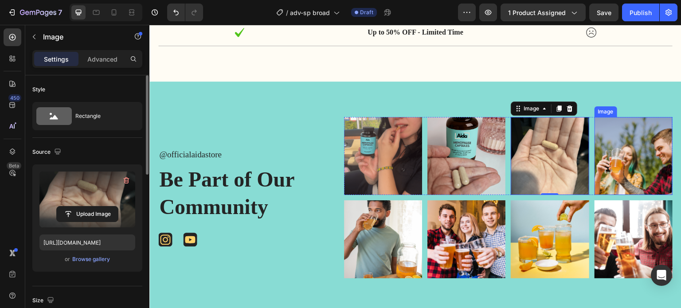
click at [618, 155] on img at bounding box center [633, 156] width 78 height 78
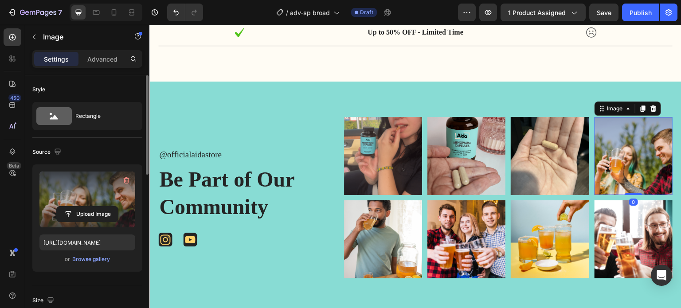
click at [81, 187] on label at bounding box center [87, 200] width 96 height 56
click at [81, 207] on input "file" at bounding box center [87, 214] width 61 height 15
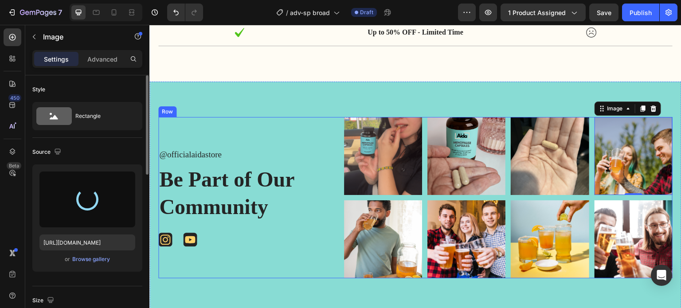
type input "[URL][DOMAIN_NAME]"
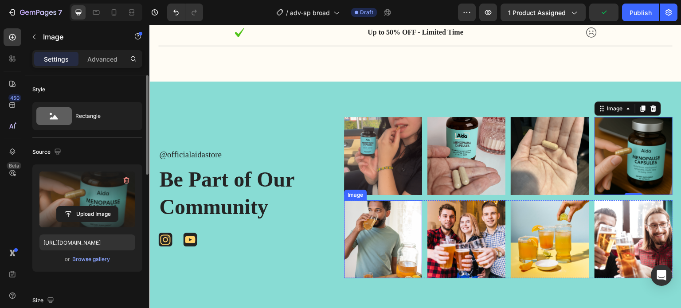
click at [377, 237] on img at bounding box center [383, 239] width 78 height 78
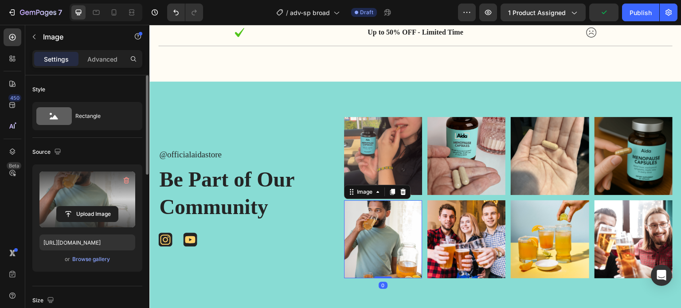
click at [89, 183] on label at bounding box center [87, 200] width 96 height 56
click at [89, 207] on input "file" at bounding box center [87, 214] width 61 height 15
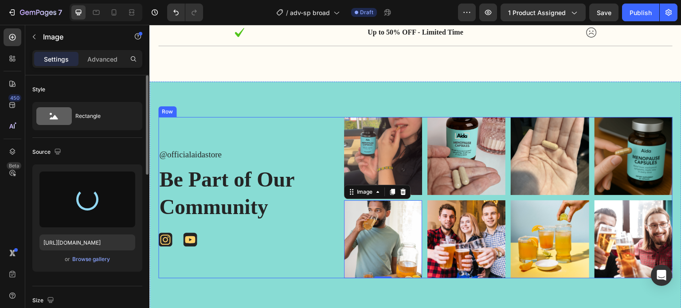
type input "[URL][DOMAIN_NAME]"
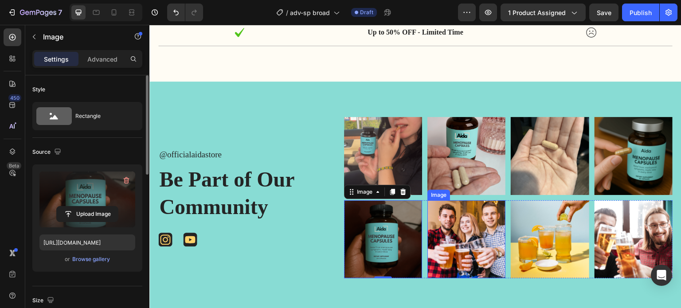
click at [452, 235] on img at bounding box center [466, 239] width 78 height 78
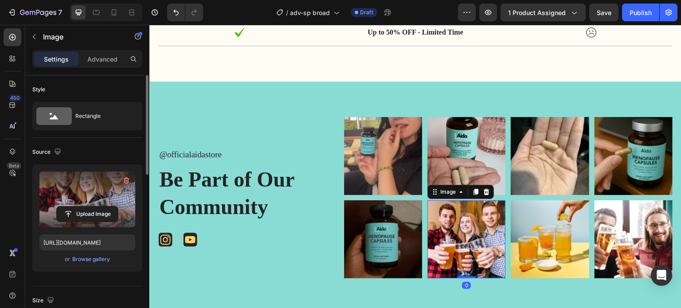
click at [101, 194] on label at bounding box center [87, 200] width 96 height 56
click at [101, 207] on input "file" at bounding box center [87, 214] width 61 height 15
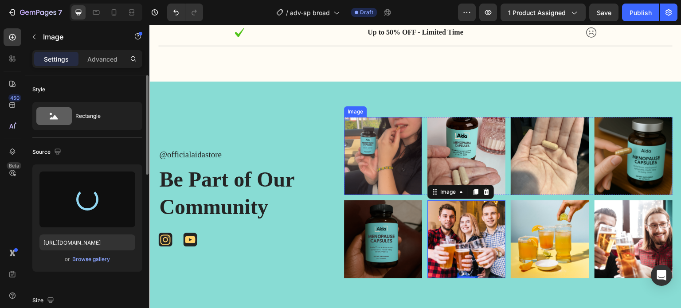
type input "[URL][DOMAIN_NAME]"
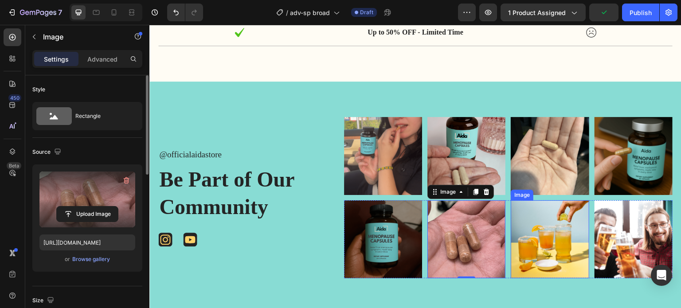
click at [540, 232] on img at bounding box center [550, 239] width 78 height 78
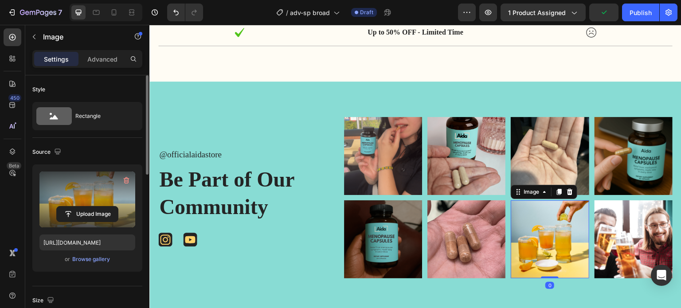
click at [87, 189] on label at bounding box center [87, 200] width 96 height 56
click at [87, 207] on input "file" at bounding box center [87, 214] width 61 height 15
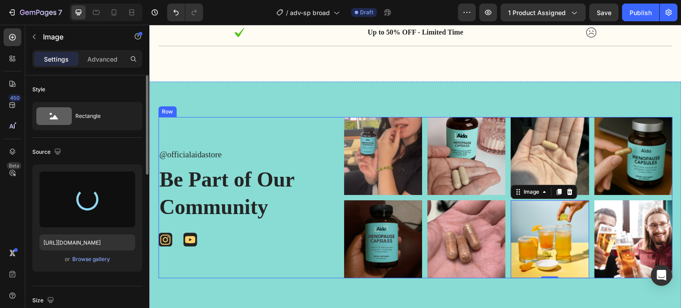
type input "[URL][DOMAIN_NAME]"
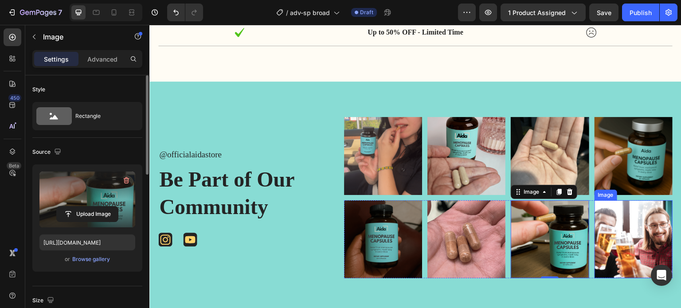
click at [634, 228] on img at bounding box center [633, 239] width 78 height 78
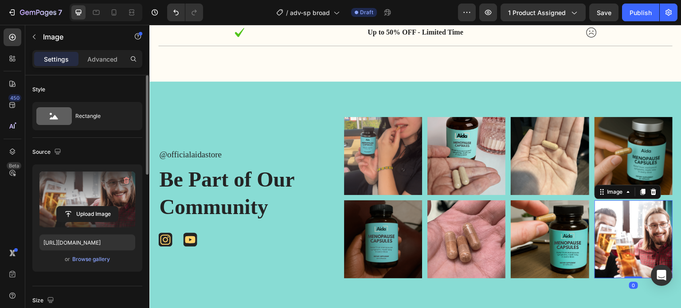
click at [87, 196] on label at bounding box center [87, 200] width 96 height 56
click at [87, 207] on input "file" at bounding box center [87, 214] width 61 height 15
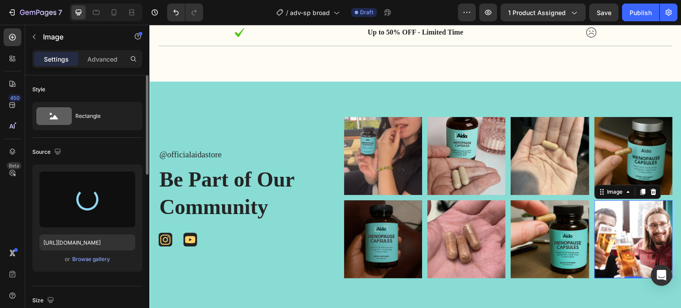
type input "[URL][DOMAIN_NAME]"
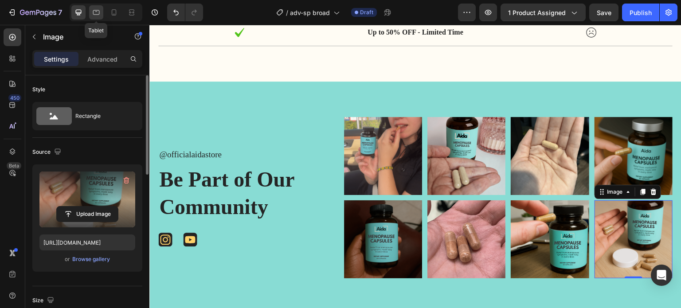
click at [94, 14] on icon at bounding box center [96, 12] width 7 height 5
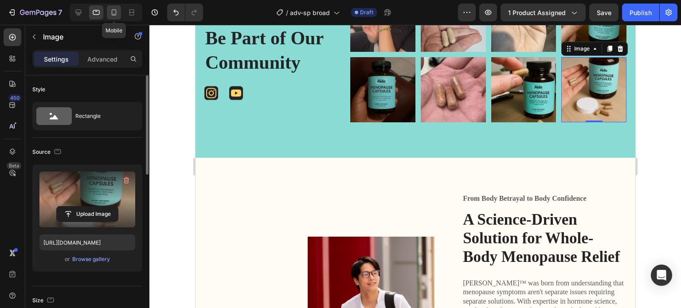
click at [113, 10] on icon at bounding box center [113, 12] width 9 height 9
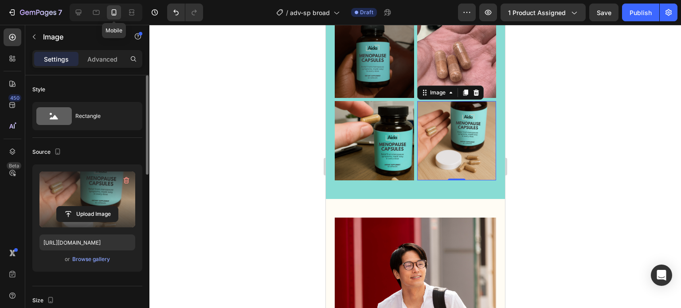
scroll to position [3553, 0]
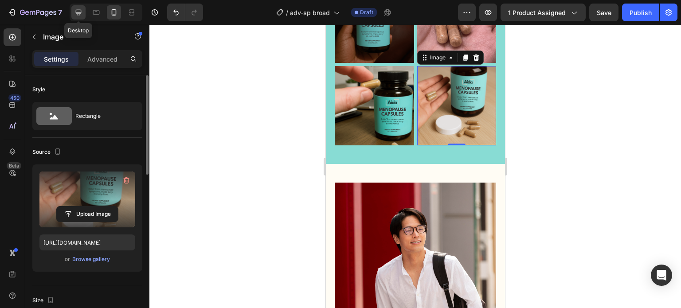
click at [79, 15] on icon at bounding box center [79, 13] width 6 height 6
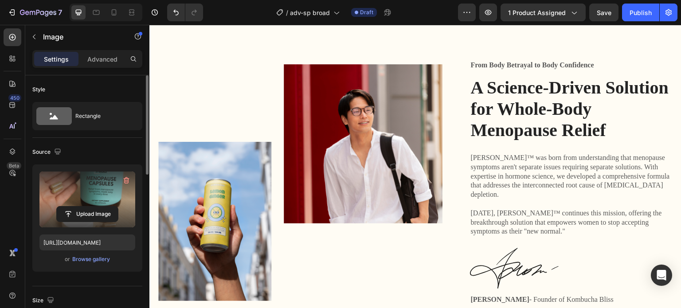
scroll to position [3703, 0]
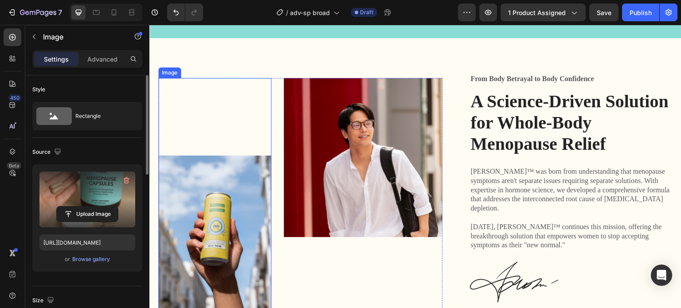
click at [231, 194] on img at bounding box center [214, 235] width 113 height 159
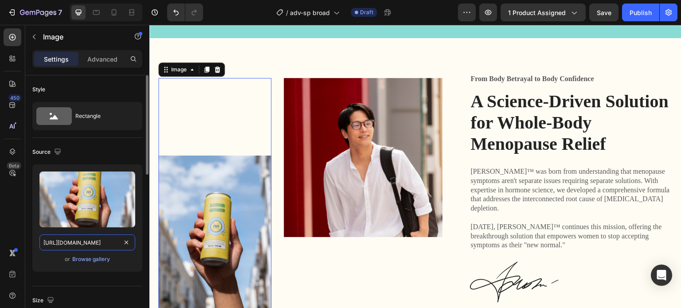
click at [103, 244] on input "[URL][DOMAIN_NAME]" at bounding box center [87, 242] width 96 height 16
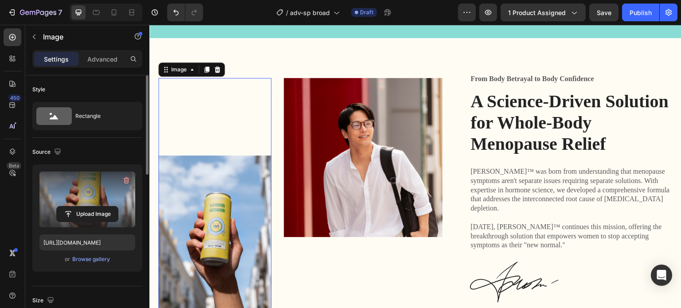
click at [96, 200] on label at bounding box center [87, 200] width 96 height 56
click at [96, 207] on input "file" at bounding box center [87, 214] width 61 height 15
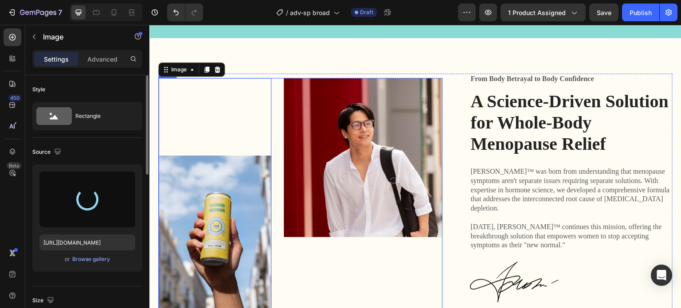
type input "[URL][DOMAIN_NAME]"
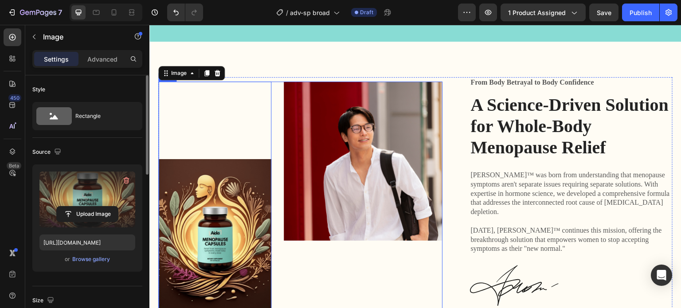
scroll to position [3659, 0]
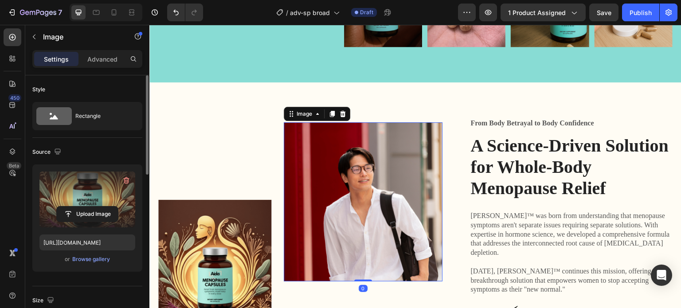
click at [321, 147] on img at bounding box center [363, 201] width 158 height 159
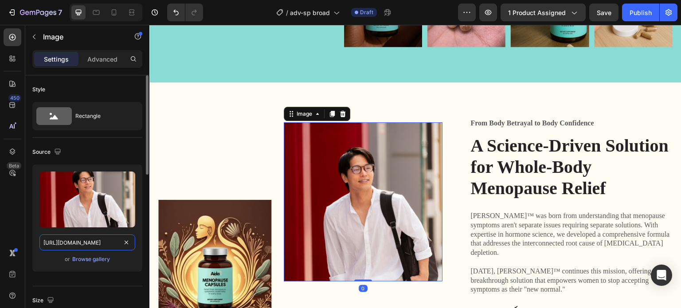
click at [88, 245] on input "[URL][DOMAIN_NAME]" at bounding box center [87, 242] width 96 height 16
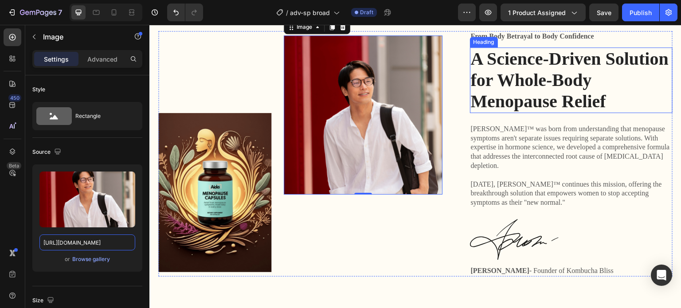
scroll to position [3748, 0]
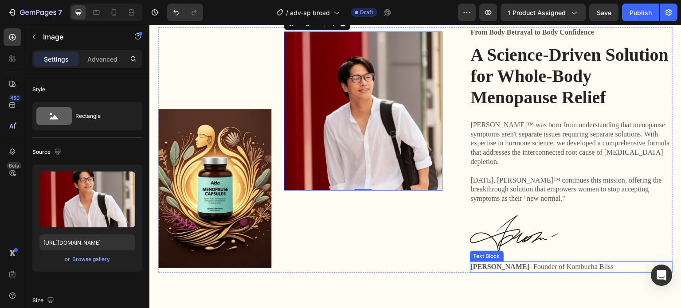
click at [567, 262] on p "[PERSON_NAME] - Founder of Kombucha Bliss" at bounding box center [571, 266] width 201 height 9
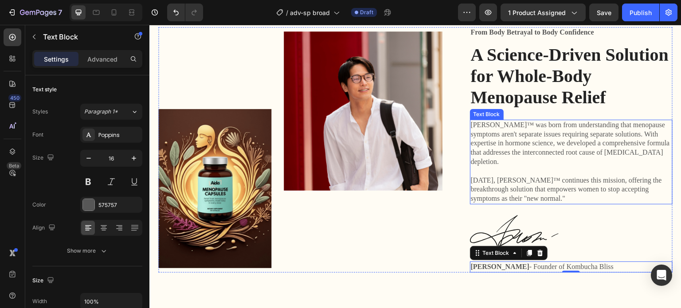
click at [505, 176] on p "[DATE], [PERSON_NAME]™ continues this mission, offering the breakthrough soluti…" at bounding box center [571, 189] width 201 height 27
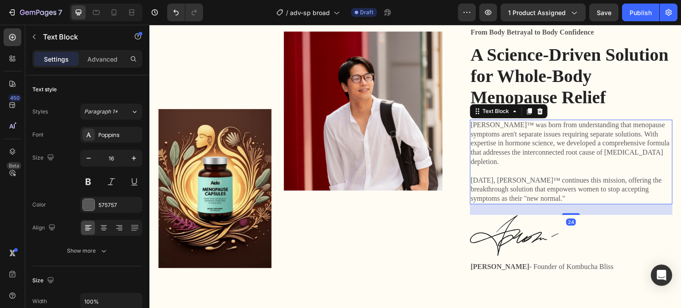
click at [499, 176] on p "[DATE], [PERSON_NAME]™ continues this mission, offering the breakthrough soluti…" at bounding box center [571, 189] width 201 height 27
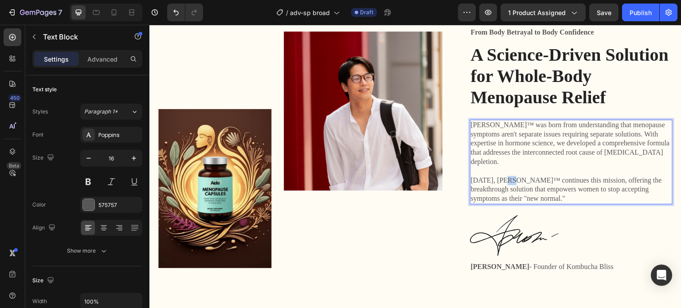
click at [499, 176] on p "[DATE], [PERSON_NAME]™ continues this mission, offering the breakthrough soluti…" at bounding box center [571, 189] width 201 height 27
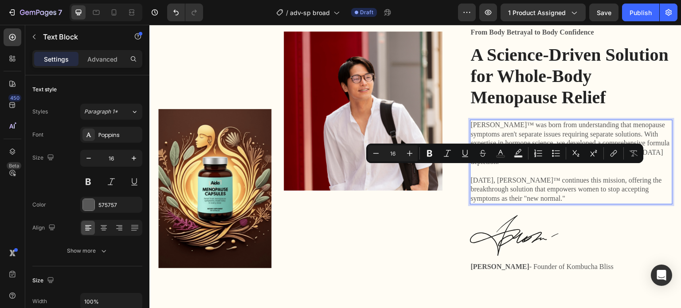
click at [487, 176] on p "[DATE], [PERSON_NAME]™ continues this mission, offering the breakthrough soluti…" at bounding box center [571, 189] width 201 height 27
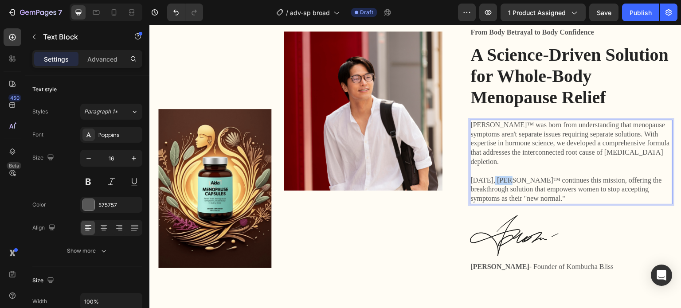
drag, startPoint x: 487, startPoint y: 172, endPoint x: 506, endPoint y: 172, distance: 18.6
click at [506, 176] on p "[DATE], [PERSON_NAME]™ continues this mission, offering the breakthrough soluti…" at bounding box center [571, 189] width 201 height 27
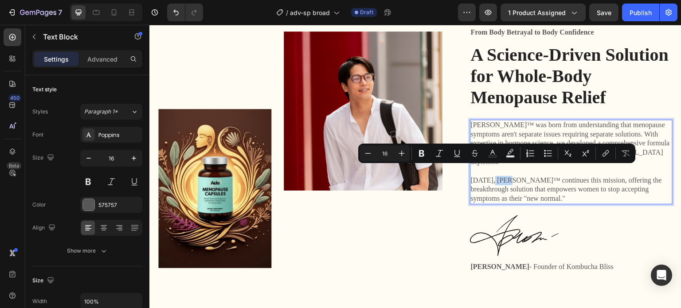
copy p "[PERSON_NAME]™"
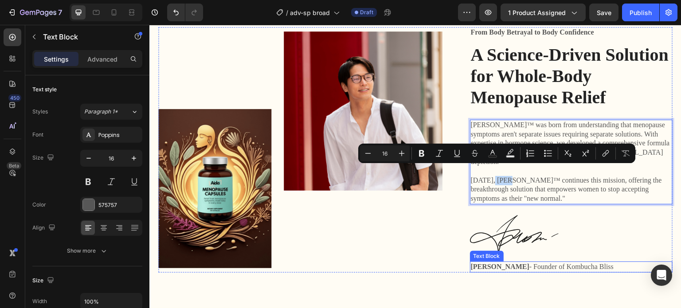
click at [569, 262] on p "[PERSON_NAME] - Founder of Kombucha Bliss" at bounding box center [571, 266] width 201 height 9
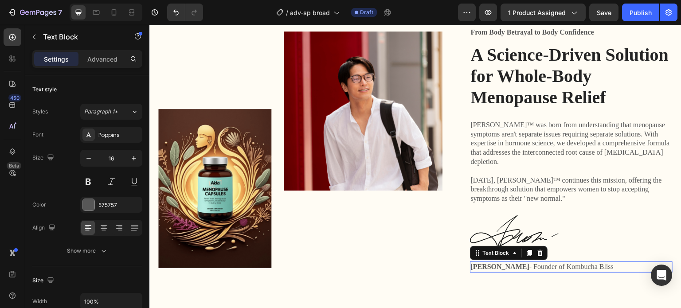
click at [569, 262] on p "[PERSON_NAME] - Founder of Kombucha Bliss" at bounding box center [571, 266] width 201 height 9
click at [547, 262] on p "[PERSON_NAME] - Founder of Kombucha Bliss" at bounding box center [571, 266] width 201 height 9
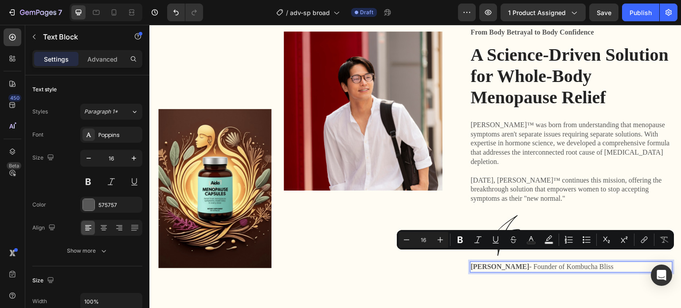
drag, startPoint x: 553, startPoint y: 258, endPoint x: 597, endPoint y: 259, distance: 43.4
click at [597, 262] on p "[PERSON_NAME] - Founder of Kombucha Bliss" at bounding box center [571, 266] width 201 height 9
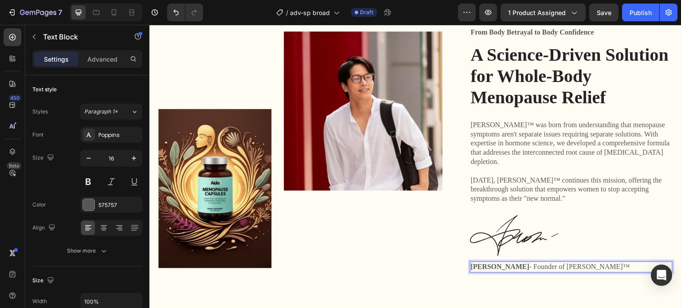
click at [497, 263] on strong "[PERSON_NAME]" at bounding box center [500, 267] width 59 height 8
click at [487, 263] on strong "[PERSON_NAME]" at bounding box center [500, 267] width 59 height 8
click at [505, 263] on strong "[PERSON_NAME]" at bounding box center [500, 267] width 59 height 8
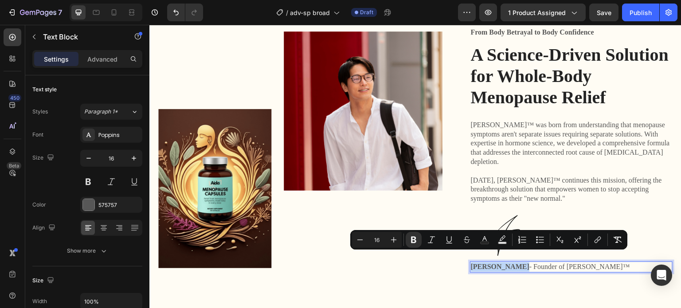
drag, startPoint x: 511, startPoint y: 258, endPoint x: 467, endPoint y: 258, distance: 43.9
click at [471, 262] on p "[PERSON_NAME] - Founder of [PERSON_NAME]™" at bounding box center [571, 266] width 201 height 9
click at [475, 263] on strong "[PERSON_NAME]" at bounding box center [500, 267] width 59 height 8
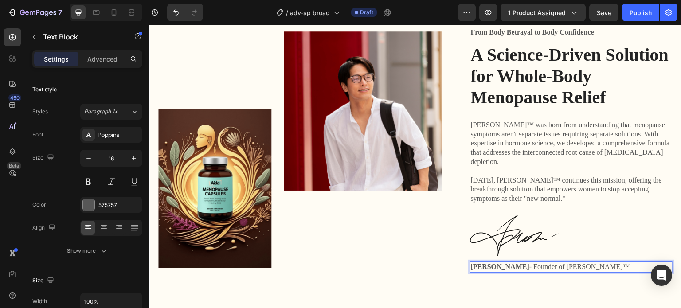
click at [476, 263] on strong "[PERSON_NAME]" at bounding box center [500, 267] width 59 height 8
drag, startPoint x: 498, startPoint y: 259, endPoint x: 515, endPoint y: 259, distance: 17.3
click at [515, 262] on p "[PERSON_NAME] - Founder of [PERSON_NAME]™" at bounding box center [571, 266] width 201 height 9
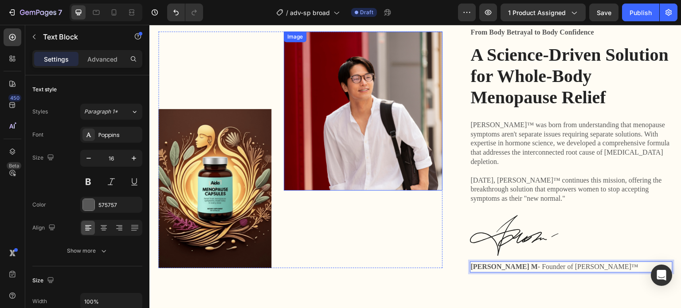
click at [328, 95] on img at bounding box center [363, 110] width 158 height 159
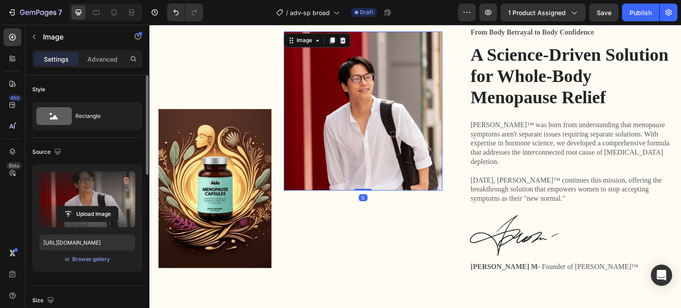
click at [70, 187] on label at bounding box center [87, 200] width 96 height 56
click at [70, 207] on input "file" at bounding box center [87, 214] width 61 height 15
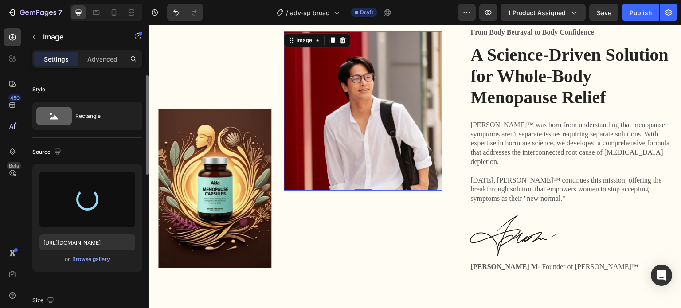
type input "[URL][DOMAIN_NAME]"
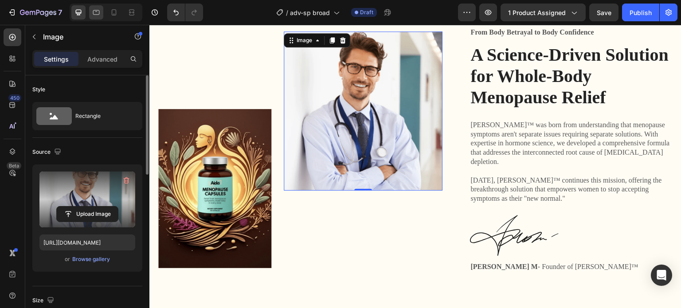
click at [94, 13] on icon at bounding box center [96, 12] width 9 height 9
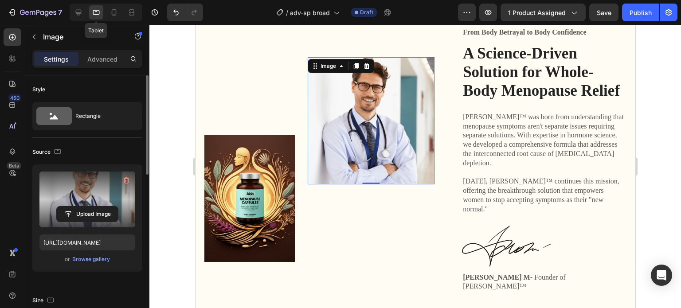
scroll to position [3721, 0]
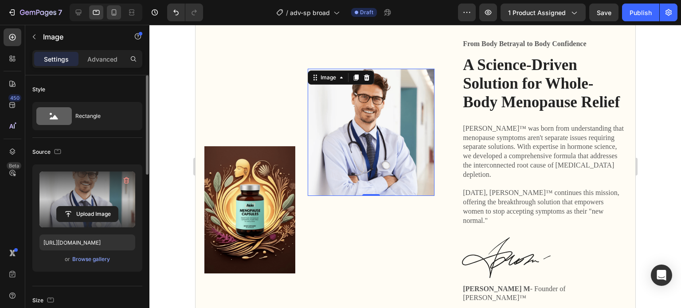
click at [108, 14] on div at bounding box center [114, 12] width 14 height 14
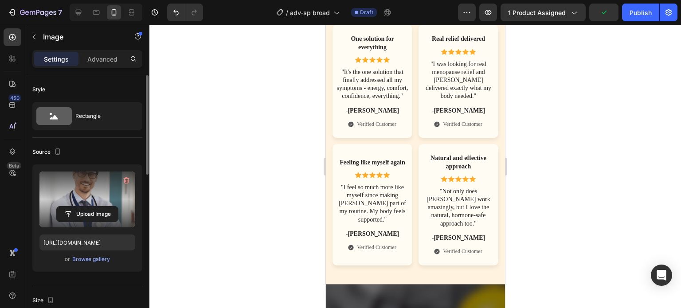
scroll to position [4594, 0]
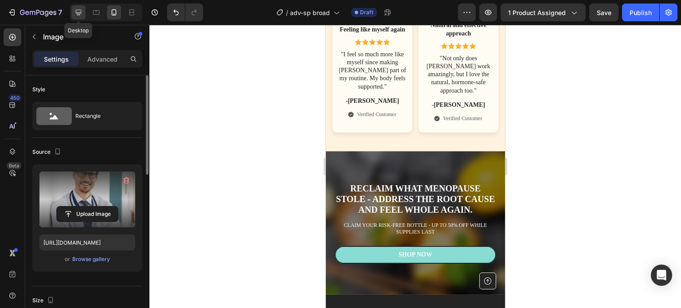
click at [80, 10] on icon at bounding box center [78, 12] width 9 height 9
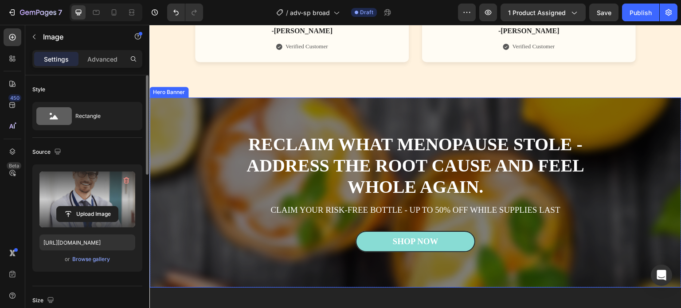
scroll to position [4860, 0]
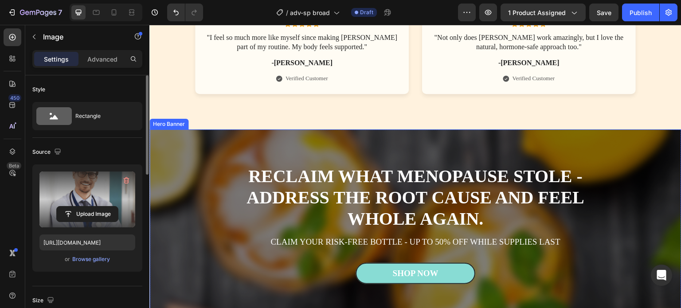
click at [219, 137] on div "Overlay" at bounding box center [415, 224] width 532 height 190
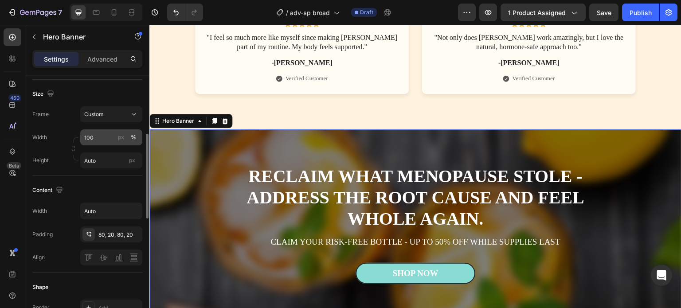
scroll to position [44, 0]
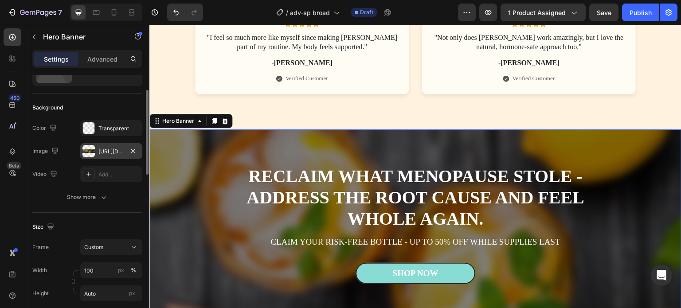
click at [113, 149] on div "[URL][DOMAIN_NAME]" at bounding box center [111, 152] width 26 height 8
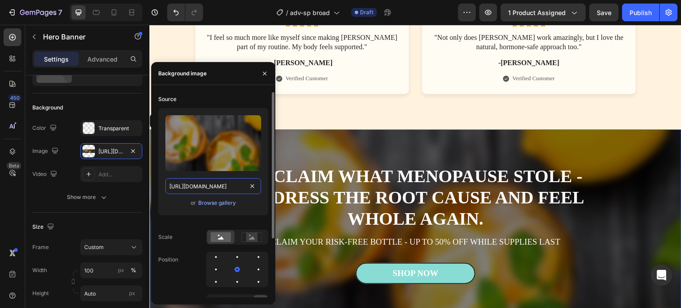
click at [223, 184] on input "[URL][DOMAIN_NAME]" at bounding box center [213, 186] width 96 height 16
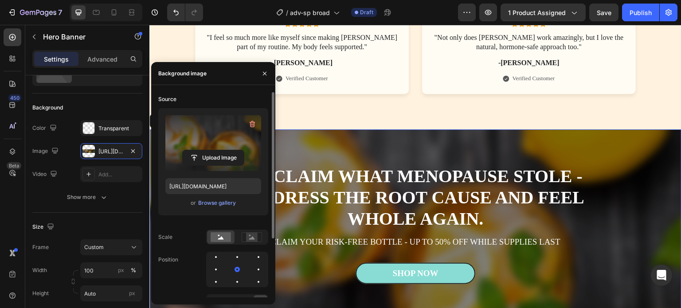
click at [203, 137] on label at bounding box center [213, 143] width 96 height 56
click at [203, 150] on input "file" at bounding box center [213, 157] width 61 height 15
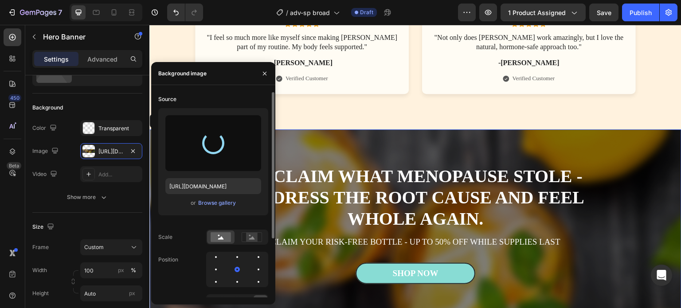
type input "[URL][DOMAIN_NAME]"
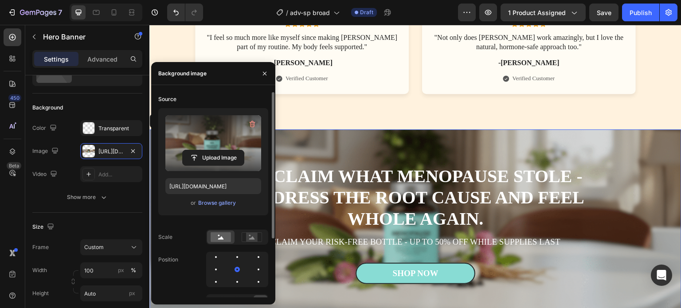
scroll to position [4904, 0]
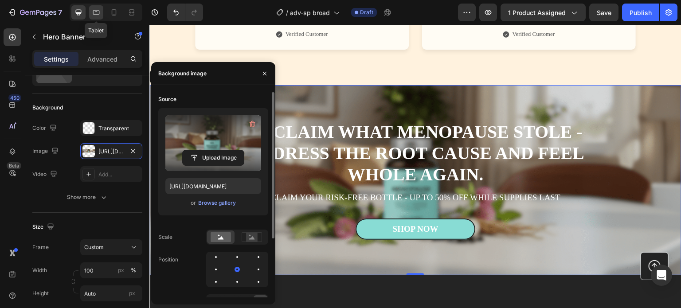
click at [99, 12] on icon at bounding box center [96, 12] width 7 height 5
type input "100%"
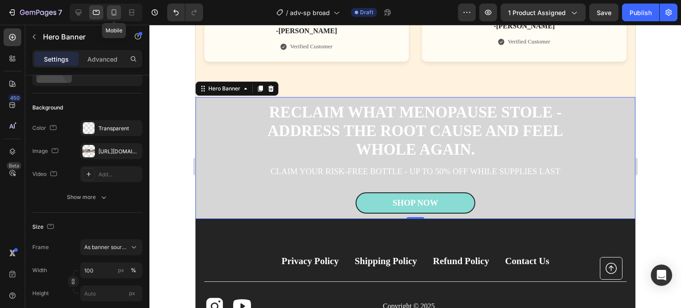
scroll to position [4918, 0]
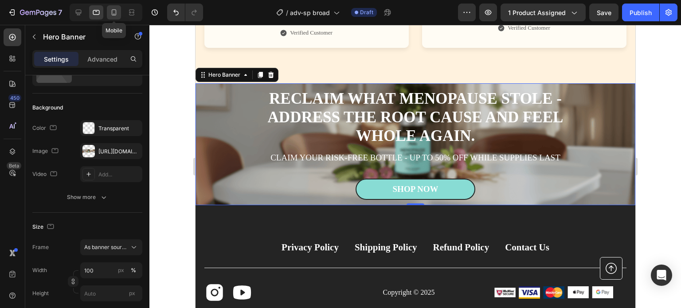
click at [112, 11] on icon at bounding box center [114, 12] width 5 height 6
type input "Auto"
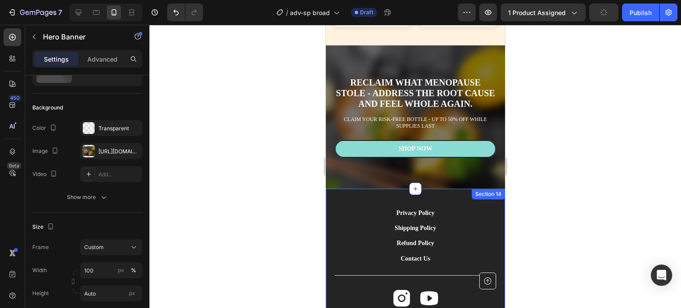
scroll to position [4622, 0]
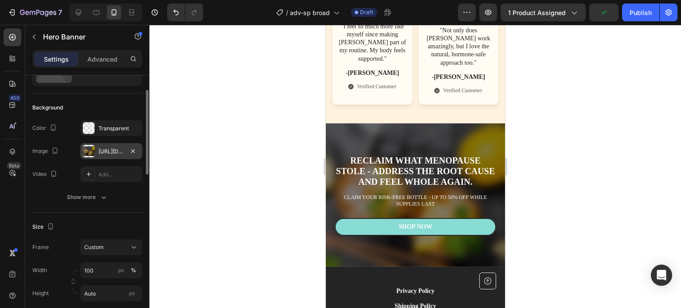
click at [109, 148] on div "[URL][DOMAIN_NAME]" at bounding box center [111, 152] width 26 height 8
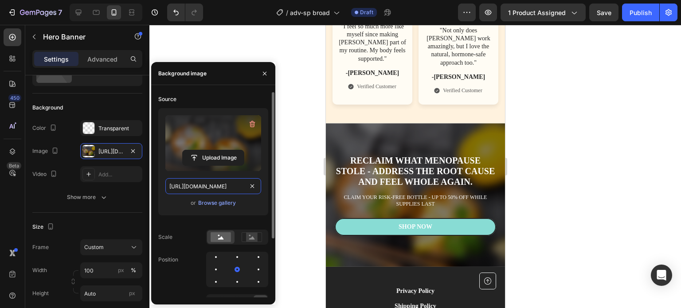
click at [234, 187] on input "[URL][DOMAIN_NAME]" at bounding box center [213, 186] width 96 height 16
click at [223, 135] on label at bounding box center [213, 143] width 96 height 56
click at [223, 150] on input "file" at bounding box center [213, 157] width 61 height 15
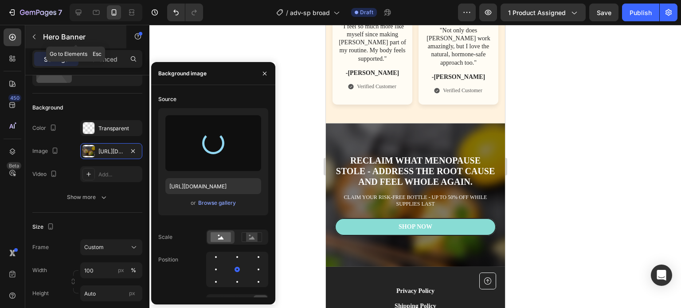
type input "[URL][DOMAIN_NAME]"
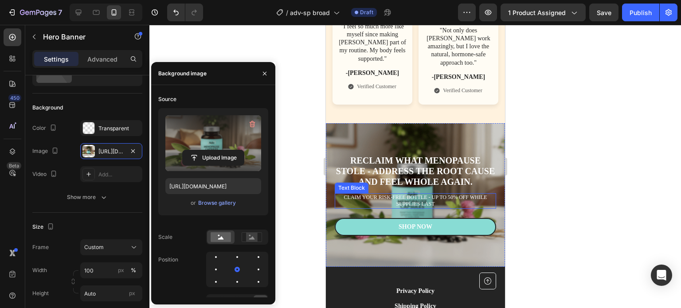
click at [375, 194] on p "CLAIM YOUR RISK-FREE BOTTLE - UP TO 50% OFF WHILE SUPPLIES LAST" at bounding box center [415, 201] width 160 height 14
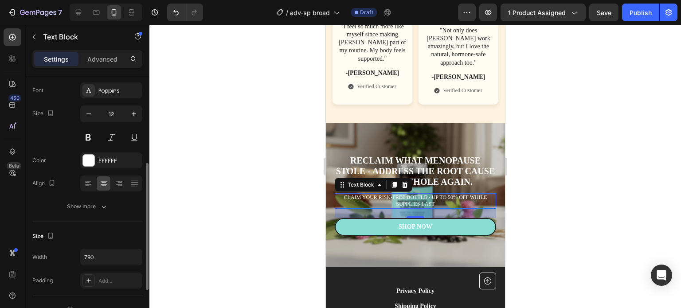
scroll to position [89, 0]
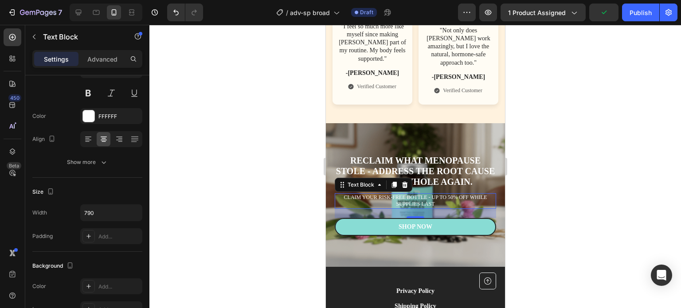
click at [383, 194] on p "CLAIM YOUR RISK-FREE BOTTLE - UP TO 50% OFF WHILE SUPPLIES LAST" at bounding box center [415, 201] width 160 height 14
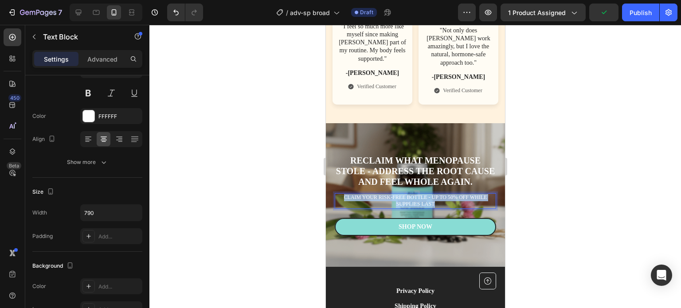
click at [383, 194] on p "CLAIM YOUR RISK-FREE BOTTLE - UP TO 50% OFF WHILE SUPPLIES LAST" at bounding box center [415, 201] width 160 height 14
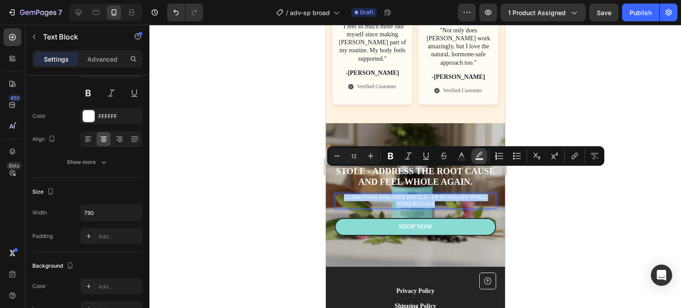
click at [477, 160] on rect "Editor contextual toolbar" at bounding box center [479, 159] width 8 height 2
type input "000000"
type input "77"
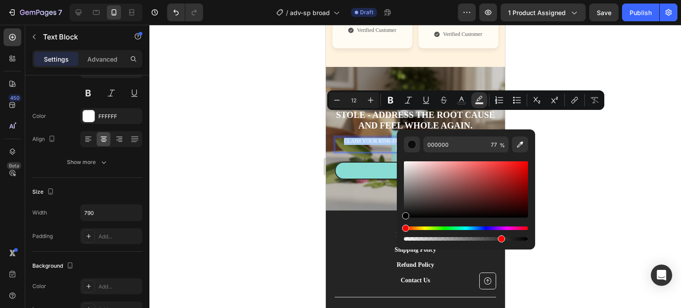
scroll to position [4710, 0]
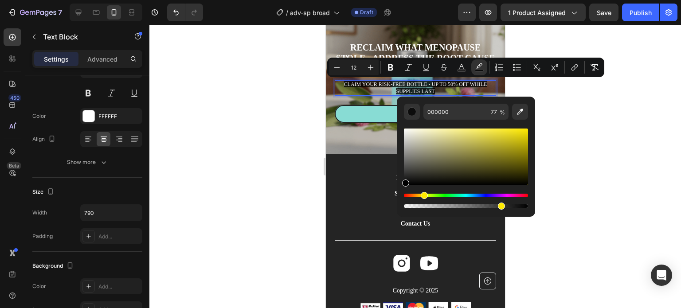
drag, startPoint x: 408, startPoint y: 195, endPoint x: 423, endPoint y: 195, distance: 14.6
click at [423, 195] on div "Hue" at bounding box center [424, 195] width 7 height 7
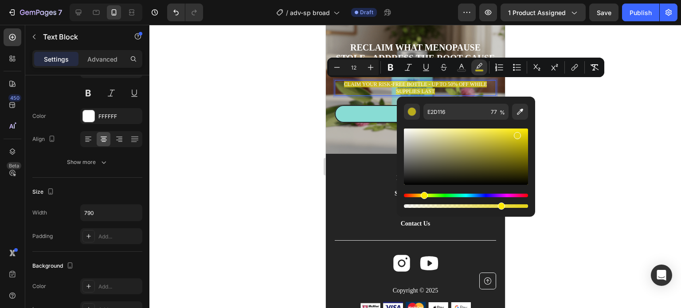
drag, startPoint x: 511, startPoint y: 141, endPoint x: 516, endPoint y: 134, distance: 9.2
click at [516, 134] on div "Editor contextual toolbar" at bounding box center [466, 157] width 124 height 56
drag, startPoint x: 516, startPoint y: 134, endPoint x: 519, endPoint y: 152, distance: 18.1
click at [519, 152] on div "Editor contextual toolbar" at bounding box center [520, 151] width 7 height 7
type input "93880A"
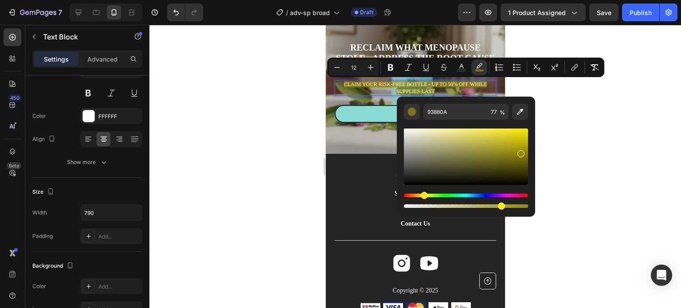
click at [570, 167] on div at bounding box center [414, 166] width 531 height 283
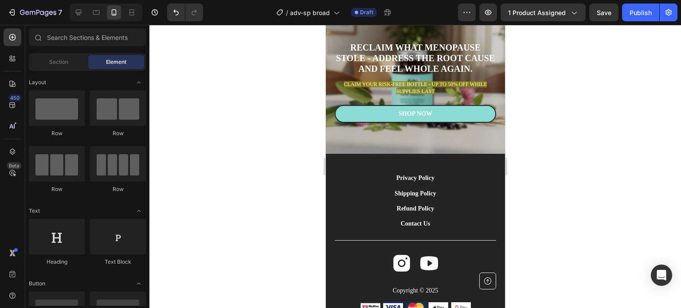
click at [570, 167] on div at bounding box center [414, 166] width 531 height 283
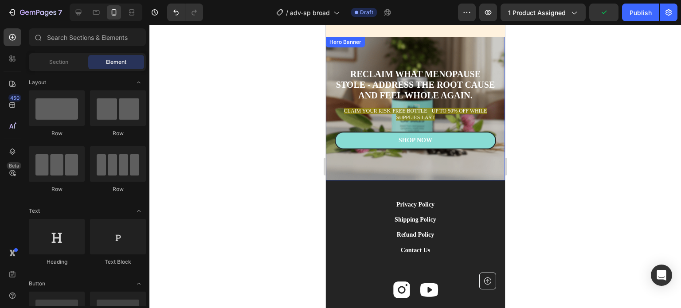
scroll to position [4622, 0]
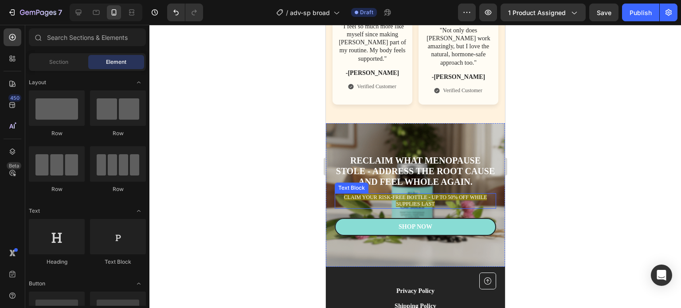
click at [406, 194] on span "CLAIM YOUR RISK-FREE BOTTLE - UP TO 50% OFF WHILE SUPPLIES LAST" at bounding box center [414, 200] width 143 height 13
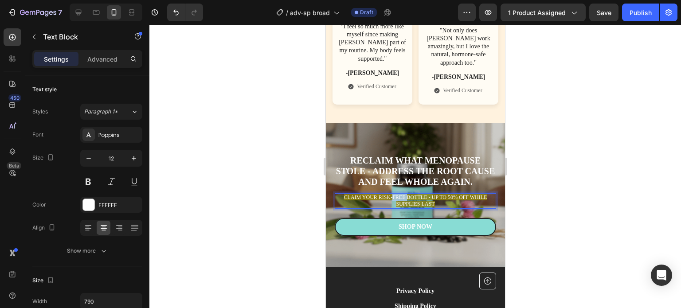
click at [399, 194] on span "CLAIM YOUR RISK-FREE BOTTLE - UP TO 50% OFF WHILE SUPPLIES LAST" at bounding box center [414, 200] width 143 height 13
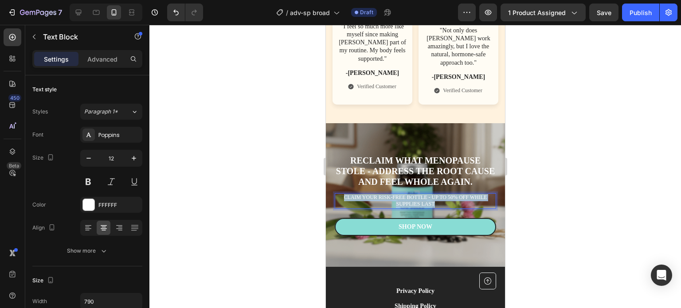
click at [399, 194] on span "CLAIM YOUR RISK-FREE BOTTLE - UP TO 50% OFF WHILE SUPPLIES LAST" at bounding box center [414, 200] width 143 height 13
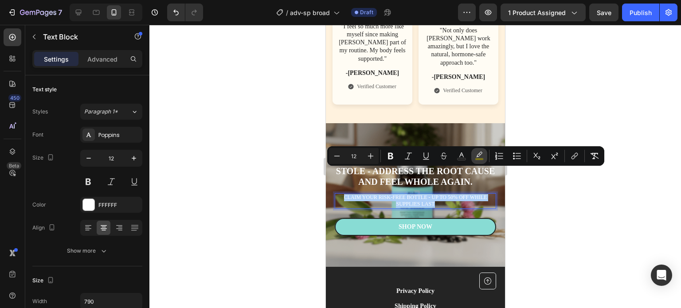
click at [480, 156] on icon "Editor contextual toolbar" at bounding box center [479, 156] width 9 height 9
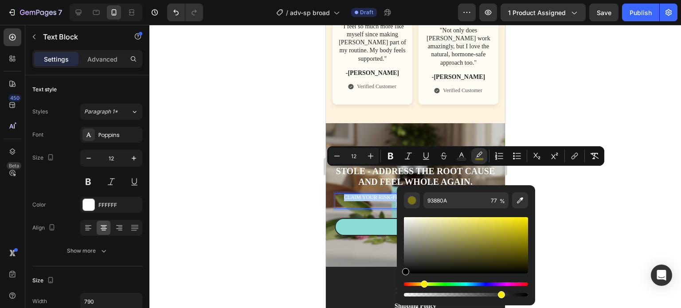
drag, startPoint x: 431, startPoint y: 247, endPoint x: 400, endPoint y: 276, distance: 42.6
click at [400, 276] on div "93880A 77 %" at bounding box center [466, 241] width 138 height 113
type input "000000"
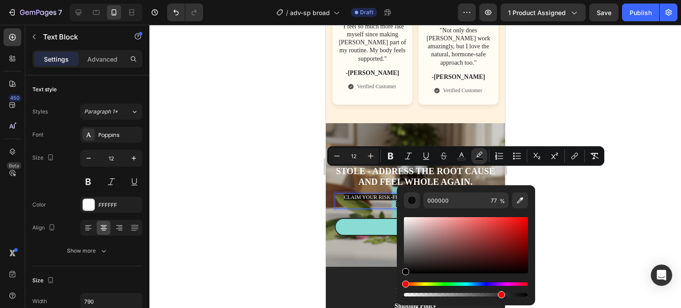
click at [566, 200] on div at bounding box center [414, 166] width 531 height 283
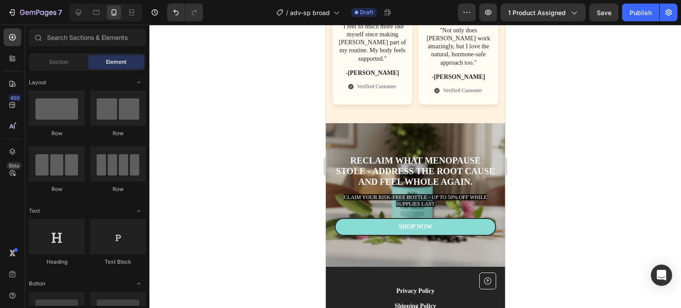
click at [566, 200] on div at bounding box center [414, 166] width 531 height 283
click at [429, 154] on h2 "Reclaim what menopause stole - address the root cause and feel whole again." at bounding box center [414, 171] width 161 height 34
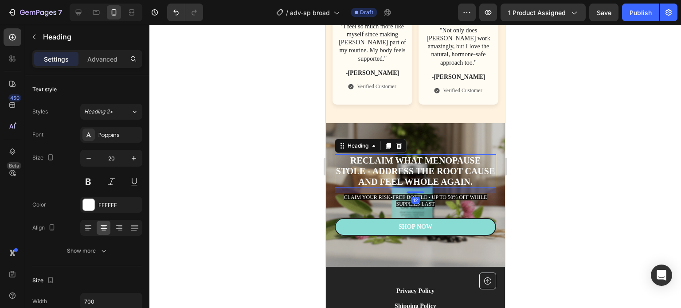
click at [429, 154] on h2 "Reclaim what menopause stole - address the root cause and feel whole again." at bounding box center [414, 171] width 161 height 34
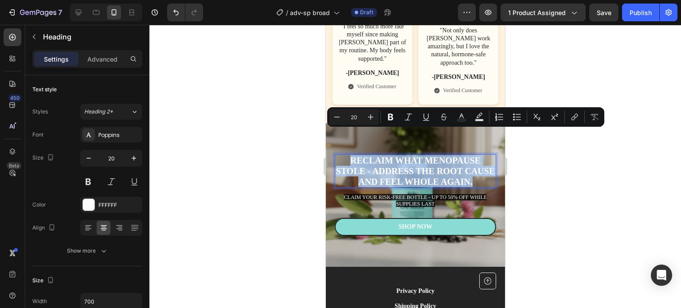
click at [429, 155] on p "Reclaim what menopause stole - address the root cause and feel whole again." at bounding box center [415, 171] width 160 height 32
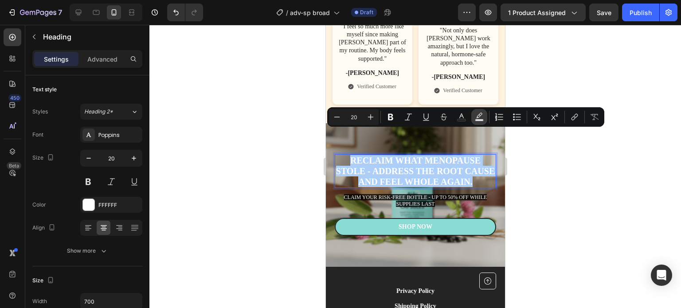
click at [477, 116] on icon "Editor contextual toolbar" at bounding box center [479, 117] width 9 height 9
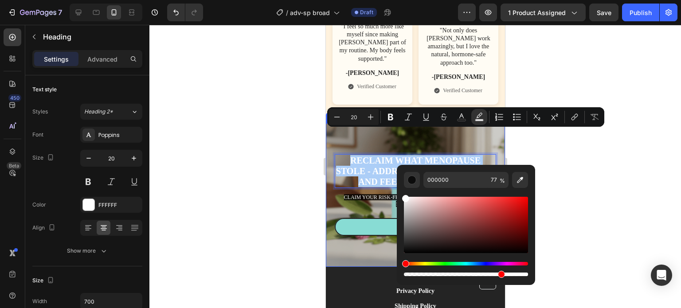
drag, startPoint x: 739, startPoint y: 242, endPoint x: 394, endPoint y: 192, distance: 347.9
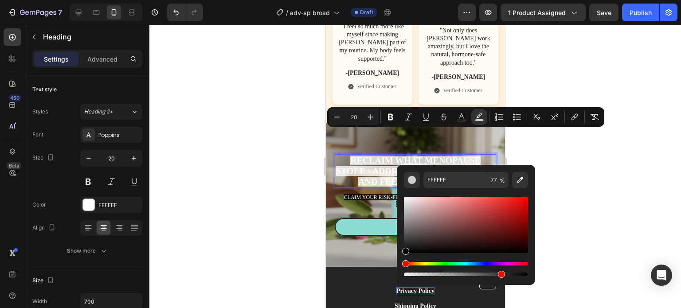
drag, startPoint x: 733, startPoint y: 230, endPoint x: 395, endPoint y: 266, distance: 340.1
type input "000000"
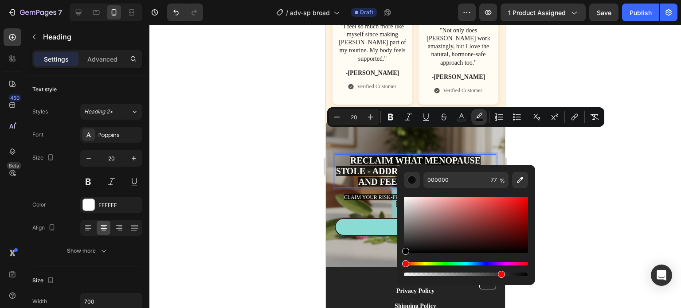
click at [562, 203] on div at bounding box center [414, 166] width 531 height 283
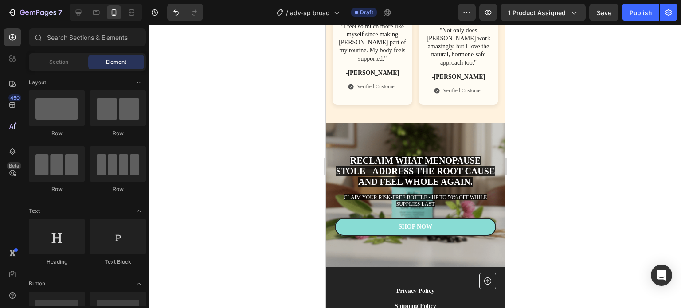
click at [562, 203] on div at bounding box center [414, 166] width 531 height 283
click at [79, 13] on icon at bounding box center [79, 13] width 6 height 6
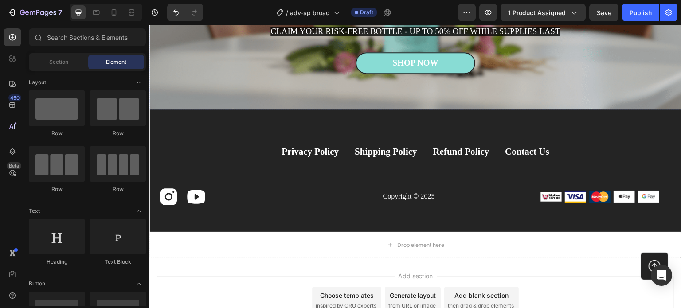
scroll to position [5133, 0]
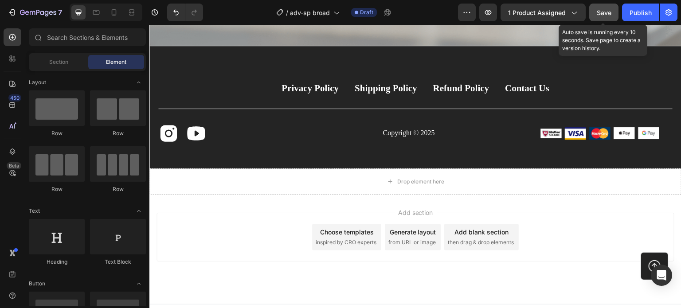
click at [617, 9] on button "Save" at bounding box center [603, 13] width 29 height 18
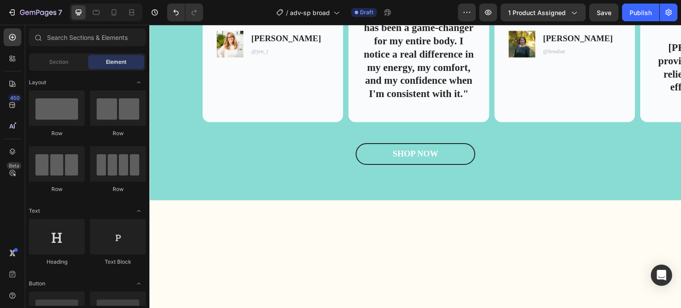
scroll to position [1712, 0]
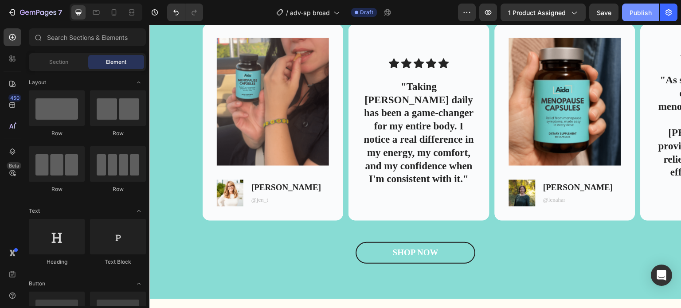
click at [633, 10] on div "Publish" at bounding box center [640, 12] width 22 height 9
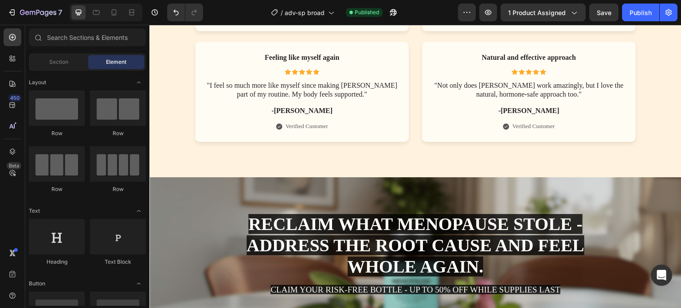
scroll to position [4105, 0]
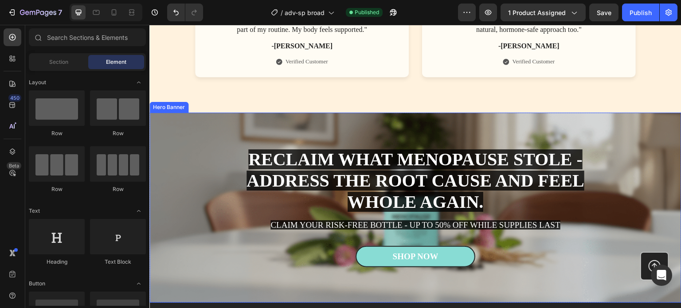
click at [201, 123] on div "Overlay" at bounding box center [415, 208] width 532 height 190
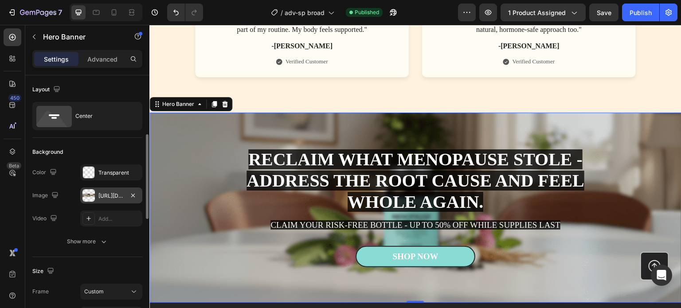
scroll to position [44, 0]
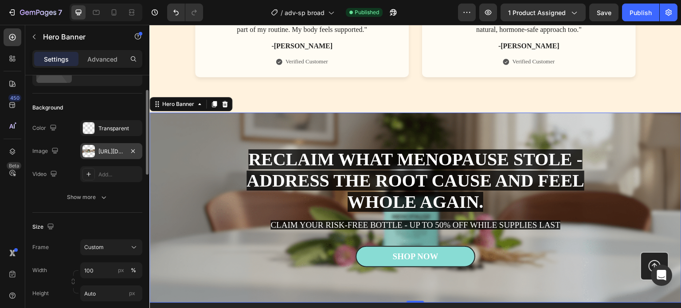
click at [103, 145] on div "[URL][DOMAIN_NAME]" at bounding box center [111, 151] width 62 height 16
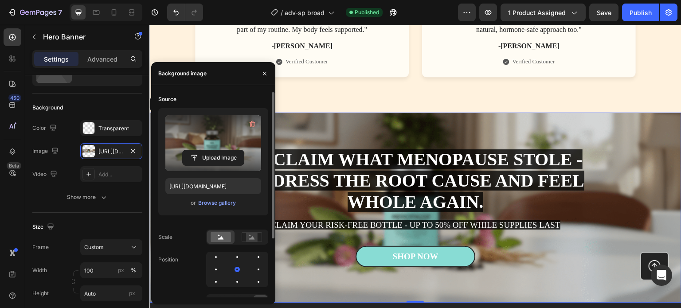
click at [204, 136] on label at bounding box center [213, 143] width 96 height 56
click at [204, 150] on input "file" at bounding box center [213, 157] width 61 height 15
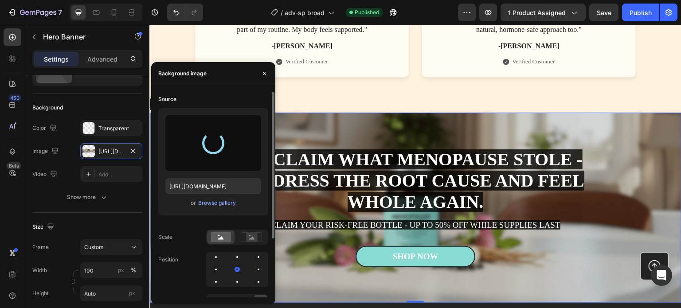
type input "[URL][DOMAIN_NAME]"
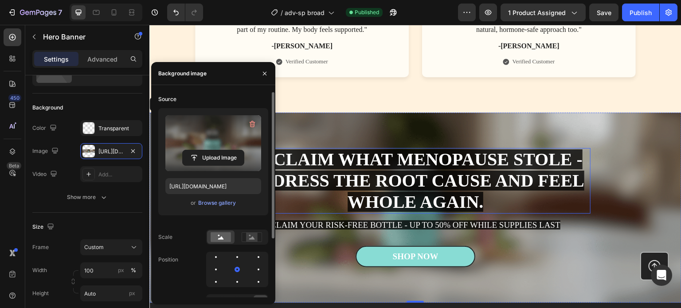
click at [369, 167] on span "Reclaim what menopause stole - address the root cause and feel whole again." at bounding box center [415, 180] width 338 height 62
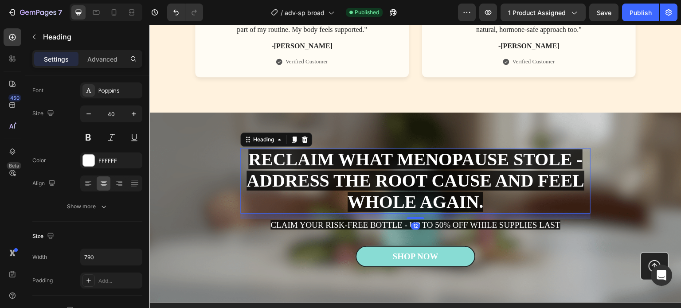
scroll to position [0, 0]
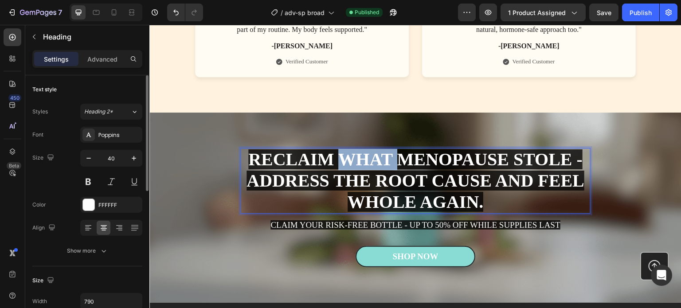
click at [369, 167] on span "Reclaim what menopause stole - address the root cause and feel whole again." at bounding box center [415, 180] width 338 height 62
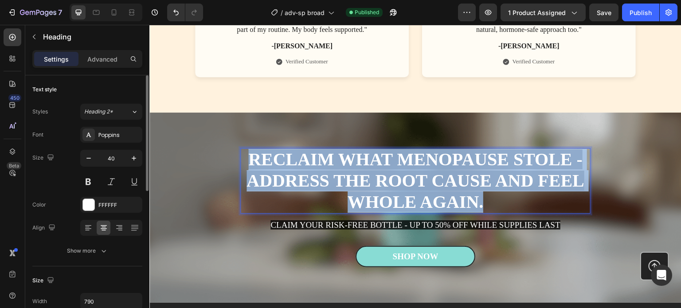
click at [369, 167] on span "Reclaim what menopause stole - address the root cause and feel whole again." at bounding box center [415, 180] width 338 height 62
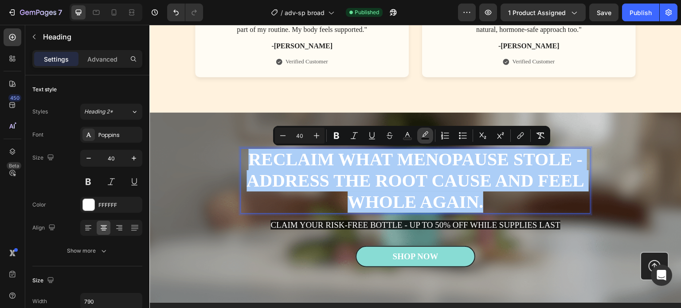
click at [424, 134] on icon "Editor contextual toolbar" at bounding box center [425, 135] width 9 height 9
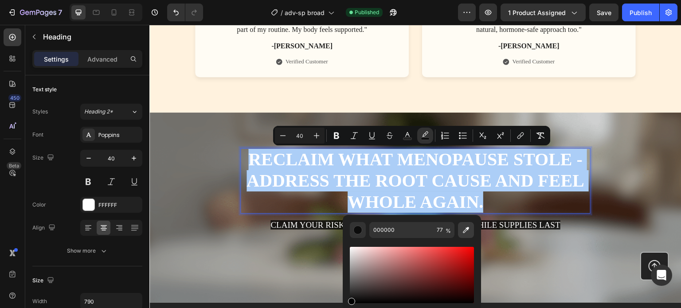
click at [463, 231] on icon "Editor contextual toolbar" at bounding box center [465, 230] width 9 height 9
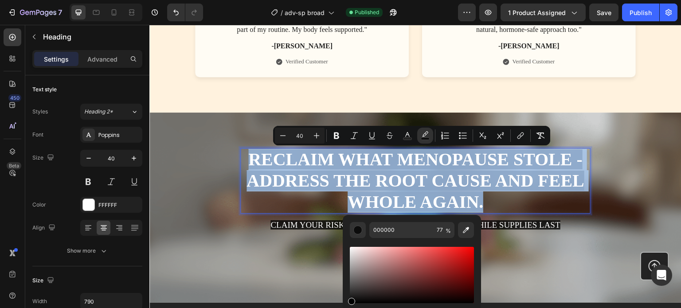
type input "524633"
type input "100"
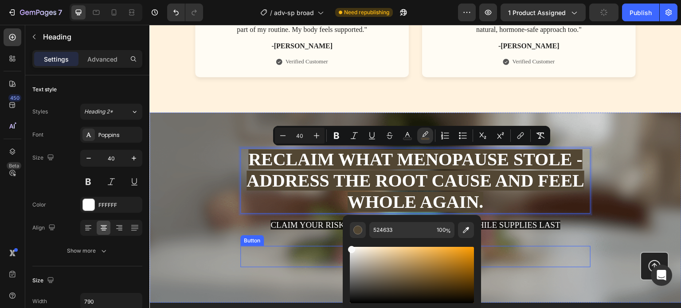
type input "F9F9F9"
drag, startPoint x: 521, startPoint y: 282, endPoint x: 336, endPoint y: 243, distance: 189.2
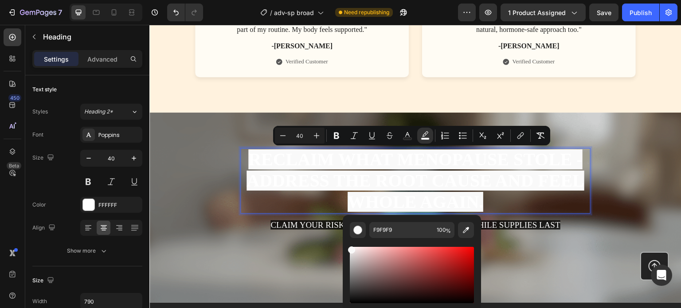
click at [496, 200] on p "Reclaim what menopause stole - address the root cause and feel whole again." at bounding box center [415, 181] width 348 height 64
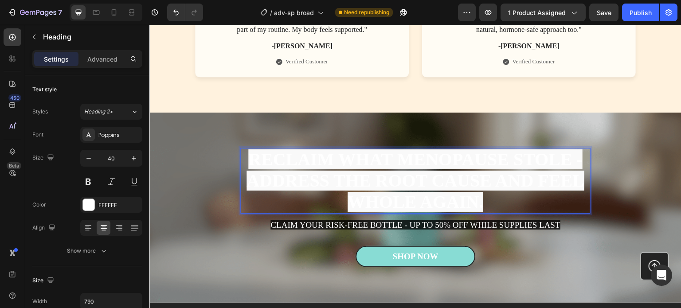
click at [435, 174] on span "Reclaim what menopause stole - address the root cause and feel whole again." at bounding box center [415, 180] width 338 height 62
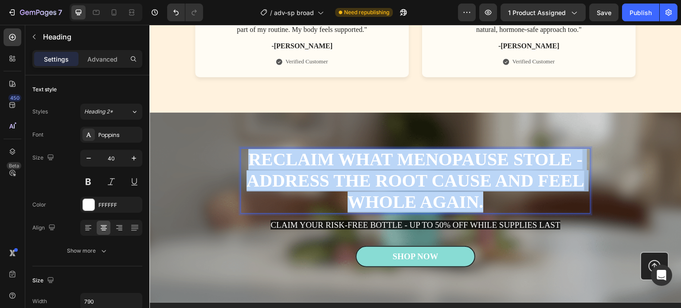
click at [435, 174] on span "Reclaim what menopause stole - address the root cause and feel whole again." at bounding box center [415, 180] width 338 height 62
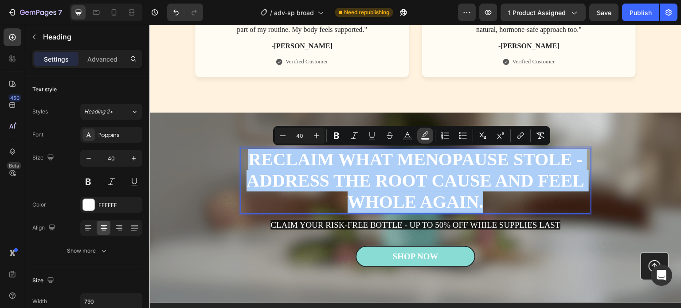
click at [426, 136] on icon "Editor contextual toolbar" at bounding box center [425, 135] width 9 height 9
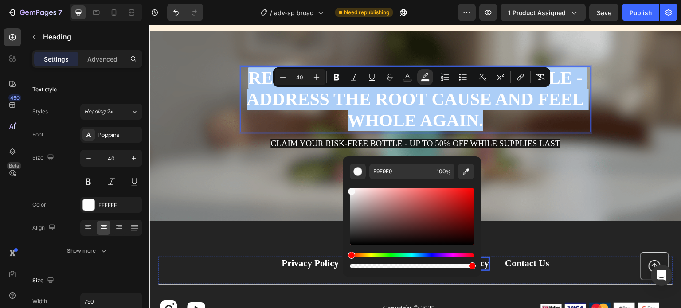
scroll to position [4238, 0]
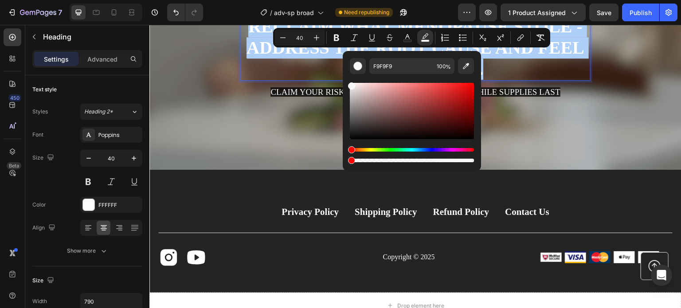
drag, startPoint x: 620, startPoint y: 185, endPoint x: 333, endPoint y: 156, distance: 288.2
type input "0"
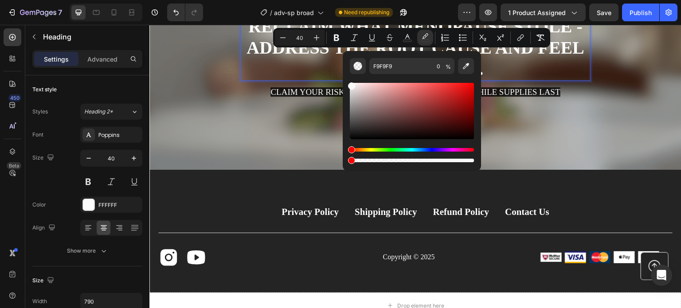
click at [507, 122] on div "Shop Now Button" at bounding box center [415, 124] width 350 height 22
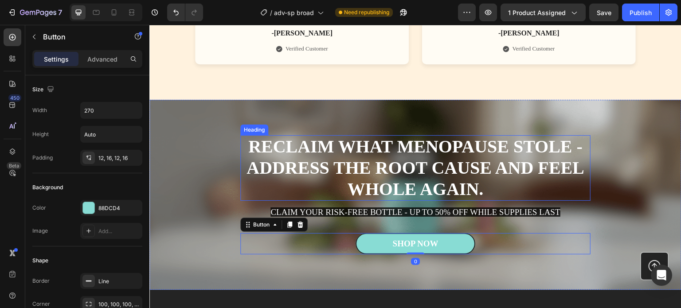
scroll to position [4150, 0]
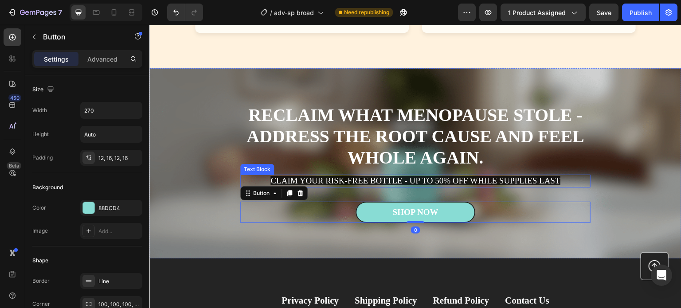
click at [467, 181] on span "CLAIM YOUR RISK-FREE BOTTLE - UP TO 50% OFF WHILE SUPPLIES LAST" at bounding box center [415, 180] width 290 height 9
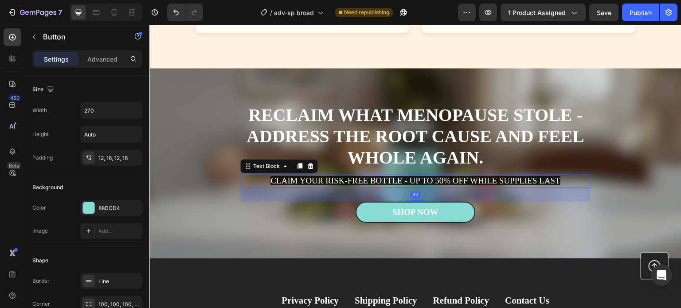
click at [467, 181] on span "CLAIM YOUR RISK-FREE BOTTLE - UP TO 50% OFF WHILE SUPPLIES LAST" at bounding box center [415, 180] width 290 height 9
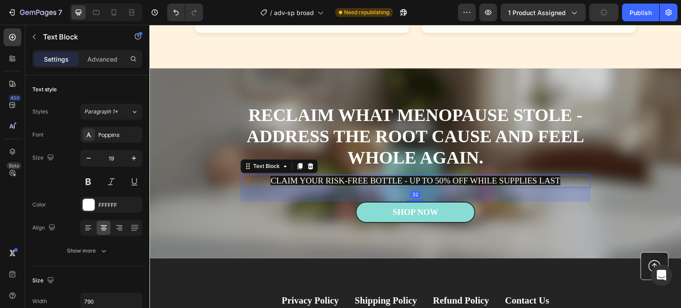
click at [467, 181] on span "CLAIM YOUR RISK-FREE BOTTLE - UP TO 50% OFF WHILE SUPPLIES LAST" at bounding box center [415, 180] width 290 height 9
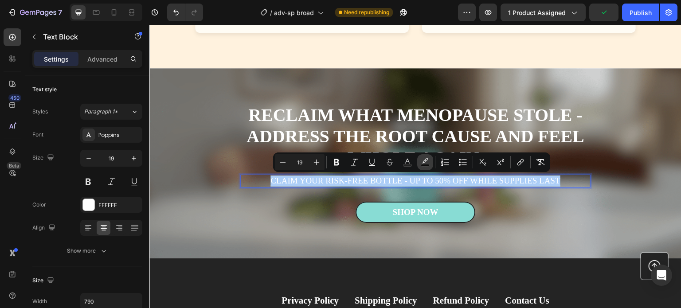
click at [426, 163] on icon "Editor contextual toolbar" at bounding box center [425, 162] width 9 height 9
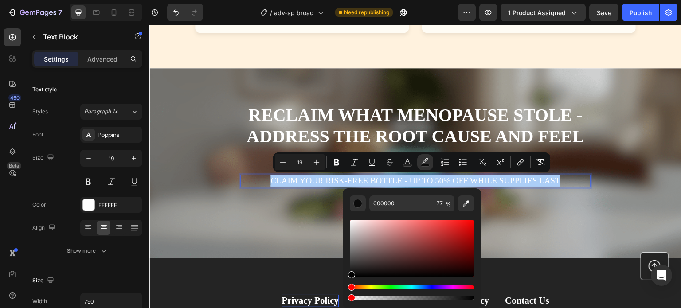
drag, startPoint x: 554, startPoint y: 321, endPoint x: 330, endPoint y: 298, distance: 225.0
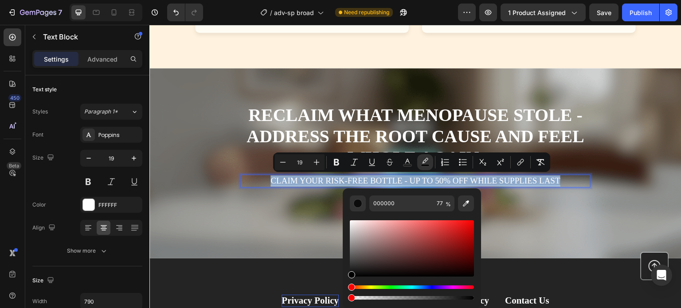
type input "0"
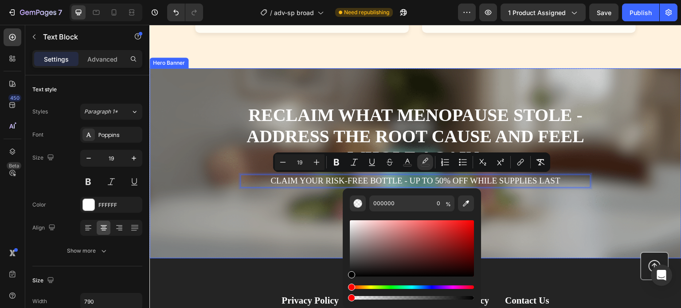
click at [515, 217] on div "Shop Now Button" at bounding box center [415, 213] width 350 height 22
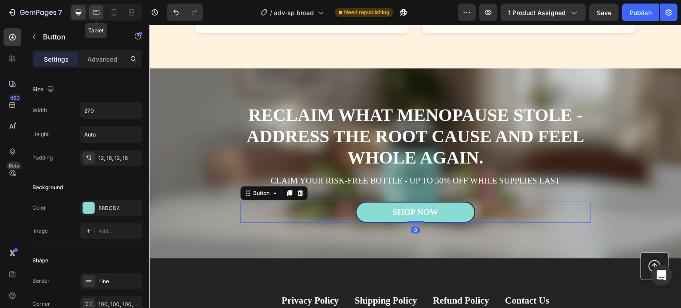
click at [99, 13] on icon at bounding box center [96, 12] width 9 height 9
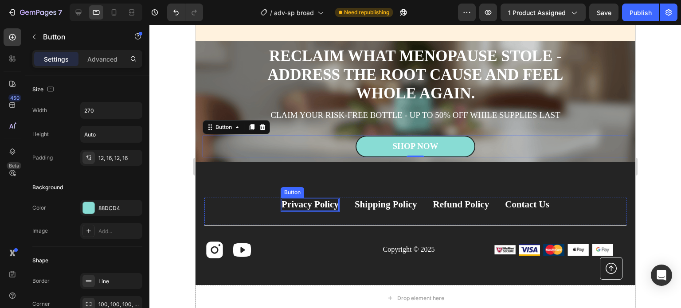
scroll to position [4152, 0]
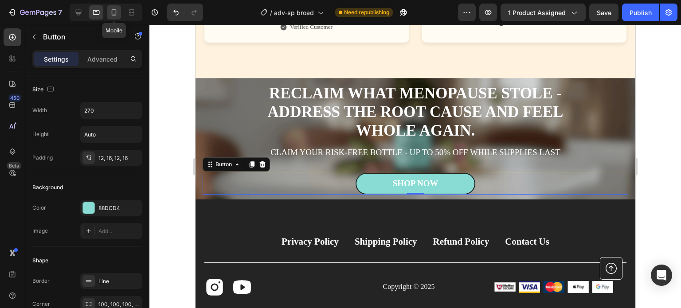
click at [113, 12] on icon at bounding box center [113, 12] width 9 height 9
type input "100%"
type input "14"
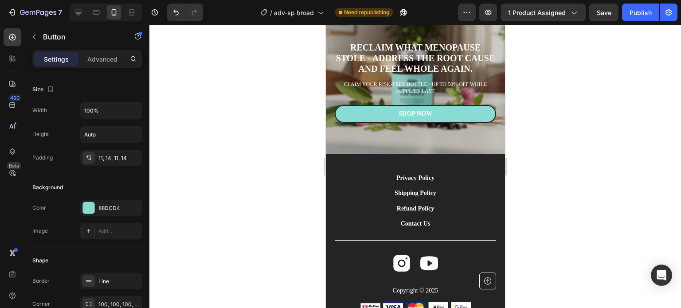
scroll to position [3850, 0]
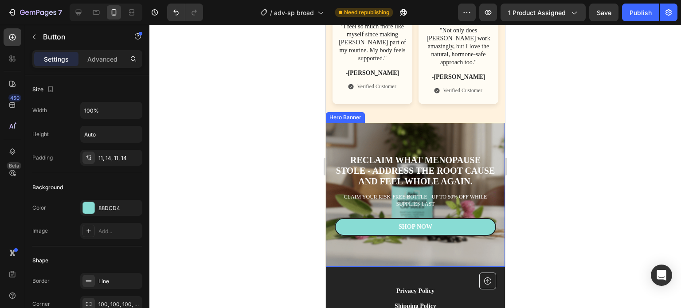
click at [385, 123] on div "Reclaim what menopause stole - address the root cause and feel whole again. Hea…" at bounding box center [414, 195] width 179 height 144
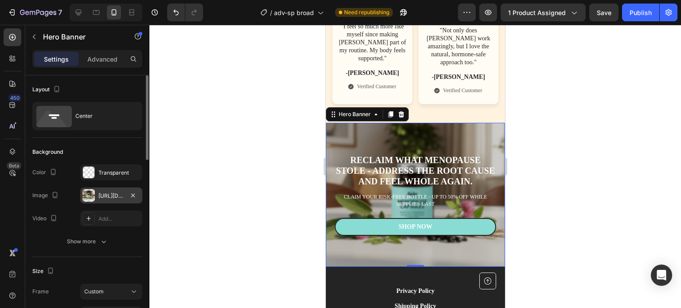
click at [105, 198] on div "[URL][DOMAIN_NAME]" at bounding box center [111, 196] width 26 height 8
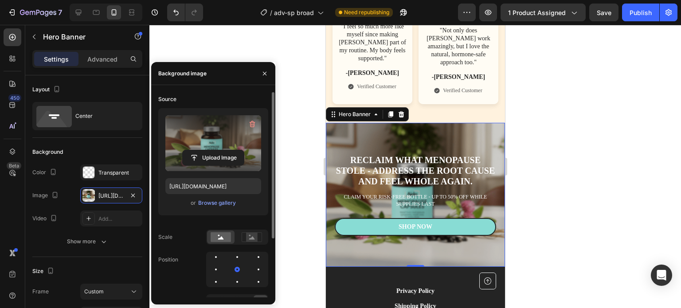
click at [207, 140] on label at bounding box center [213, 143] width 96 height 56
click at [207, 150] on input "file" at bounding box center [213, 157] width 61 height 15
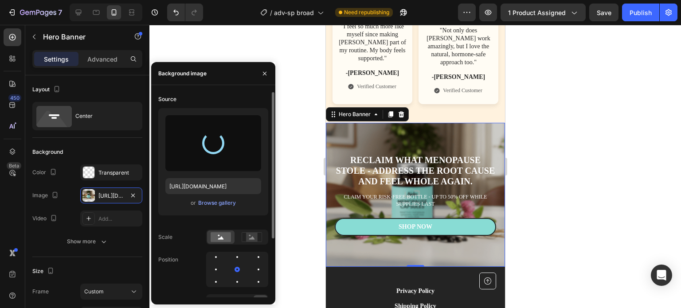
type input "[URL][DOMAIN_NAME]"
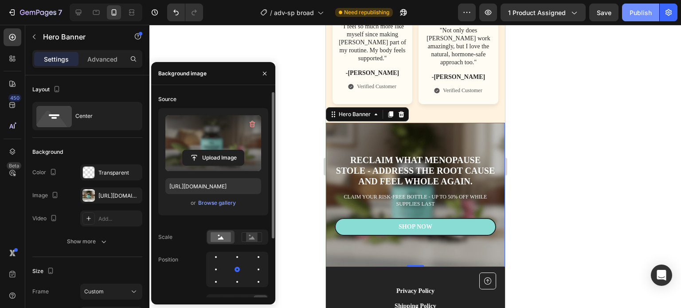
click at [638, 14] on div "Publish" at bounding box center [640, 12] width 22 height 9
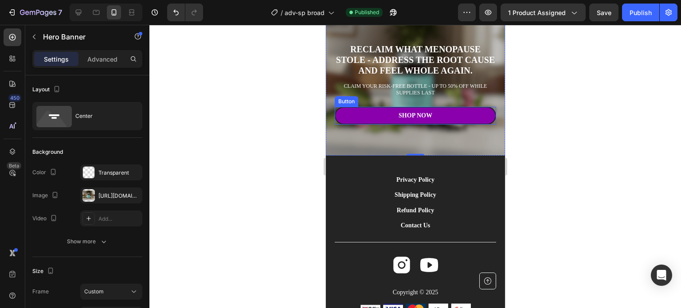
scroll to position [3939, 0]
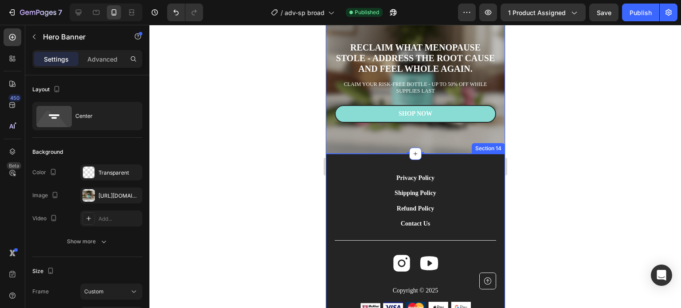
click at [351, 159] on div "Privacy Policy Button Shipping Policy Button Refund Policy Button Contact Us Bu…" at bounding box center [414, 243] width 179 height 178
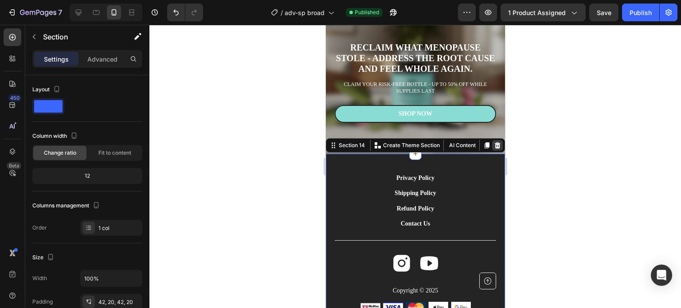
click at [494, 146] on icon at bounding box center [497, 145] width 6 height 6
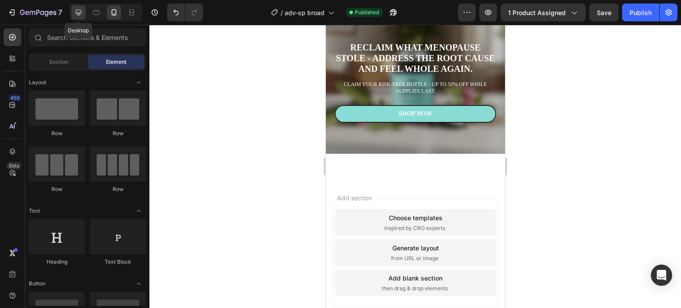
click at [82, 13] on icon at bounding box center [78, 12] width 9 height 9
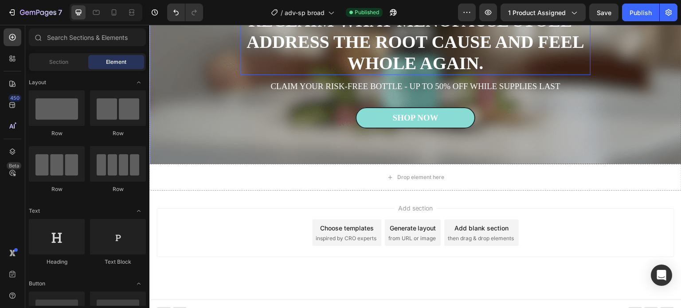
scroll to position [4254, 0]
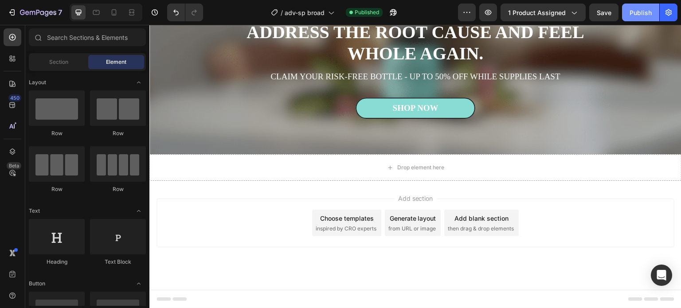
click at [631, 13] on div "Publish" at bounding box center [640, 12] width 22 height 9
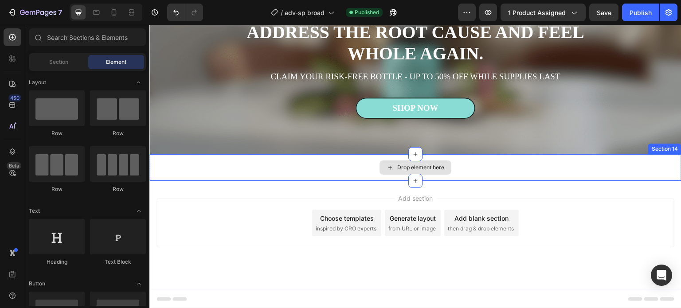
click at [339, 171] on div "Drop element here" at bounding box center [415, 167] width 532 height 27
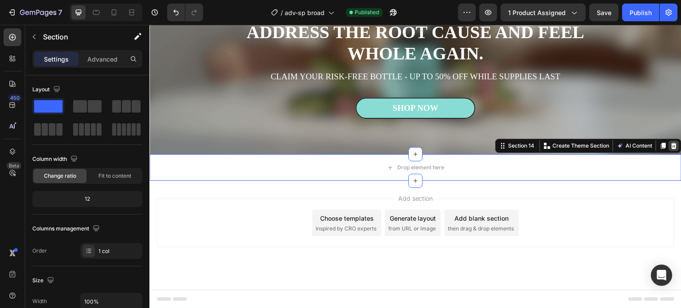
click at [671, 146] on icon at bounding box center [674, 146] width 6 height 6
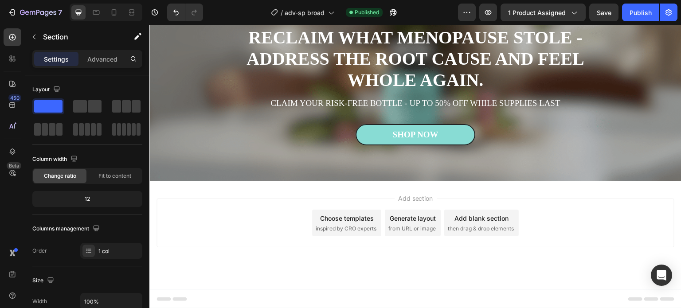
scroll to position [4227, 0]
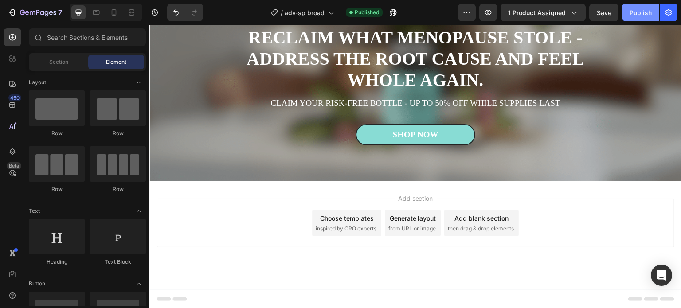
click at [649, 11] on div "Publish" at bounding box center [640, 12] width 22 height 9
